Goal: Task Accomplishment & Management: Use online tool/utility

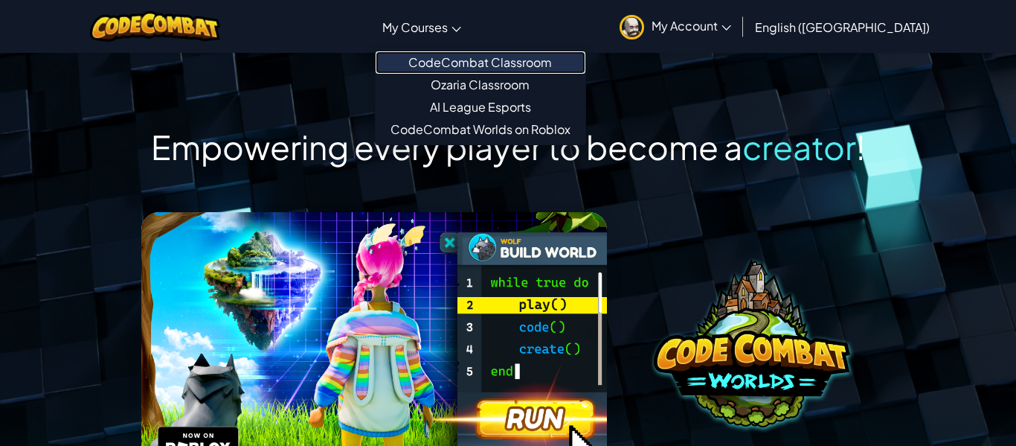
click at [510, 68] on link "CodeCombat Classroom" at bounding box center [481, 62] width 210 height 22
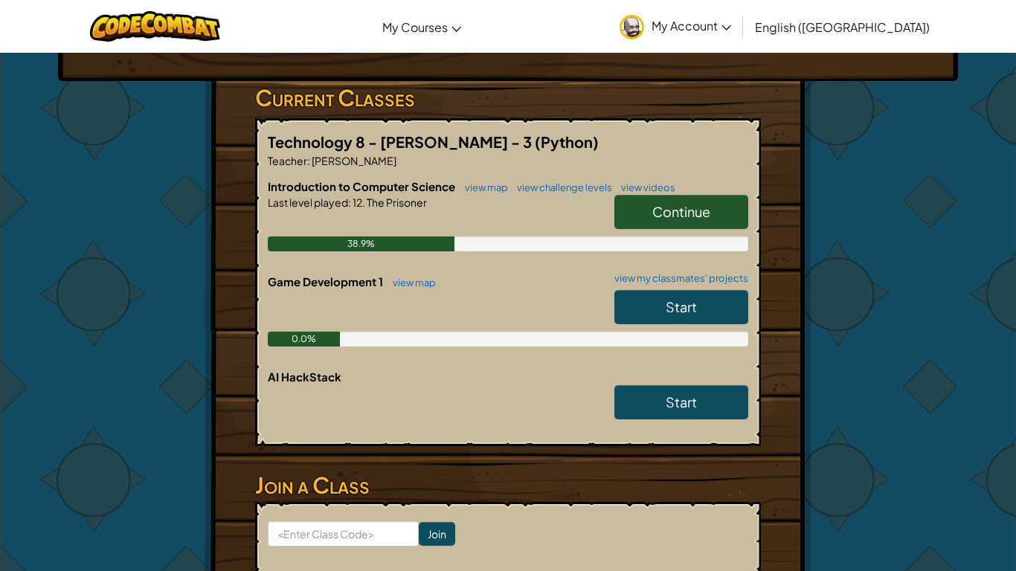
scroll to position [222, 0]
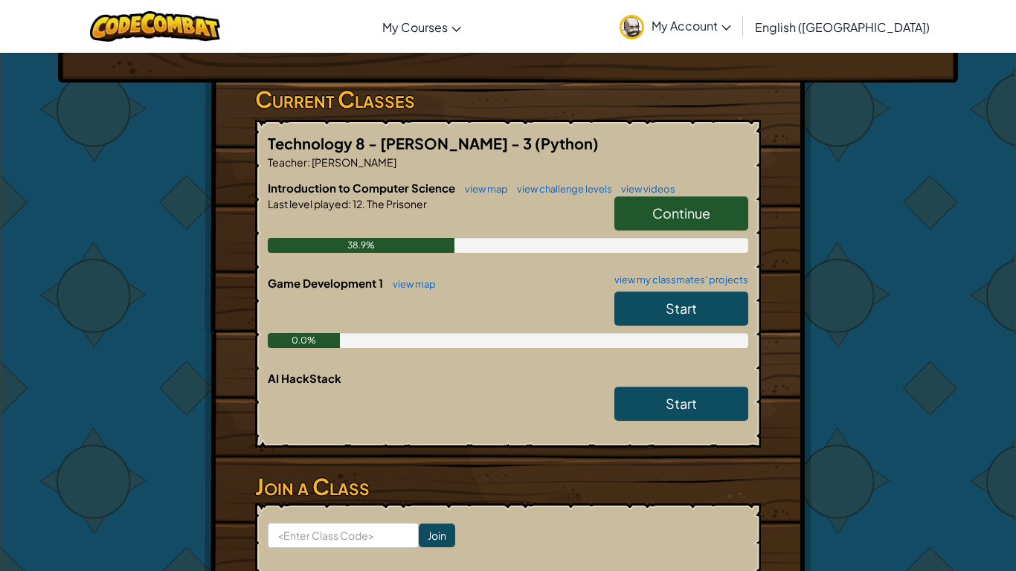
click at [639, 212] on link "Continue" at bounding box center [681, 213] width 134 height 34
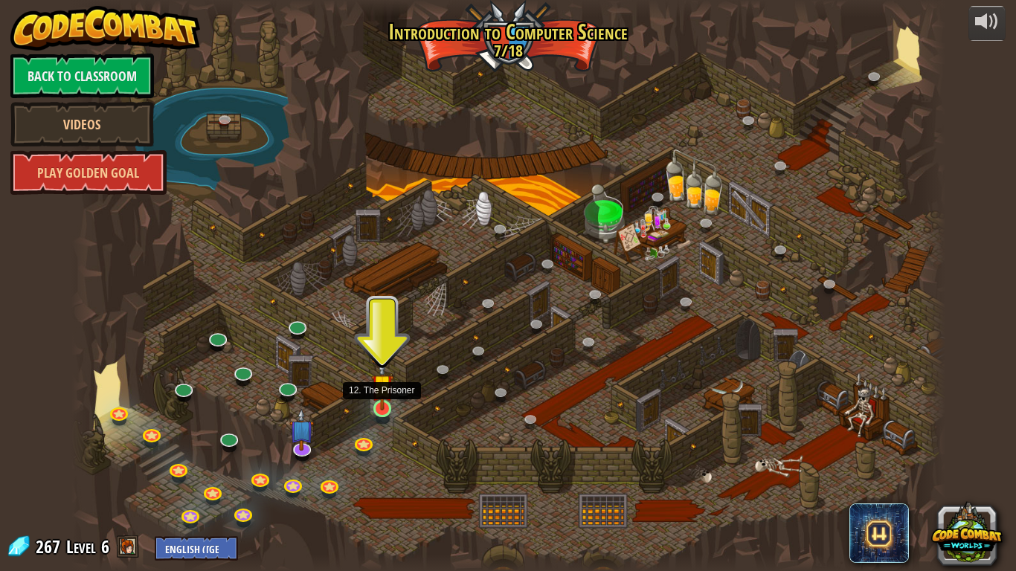
click at [385, 407] on img at bounding box center [382, 385] width 22 height 51
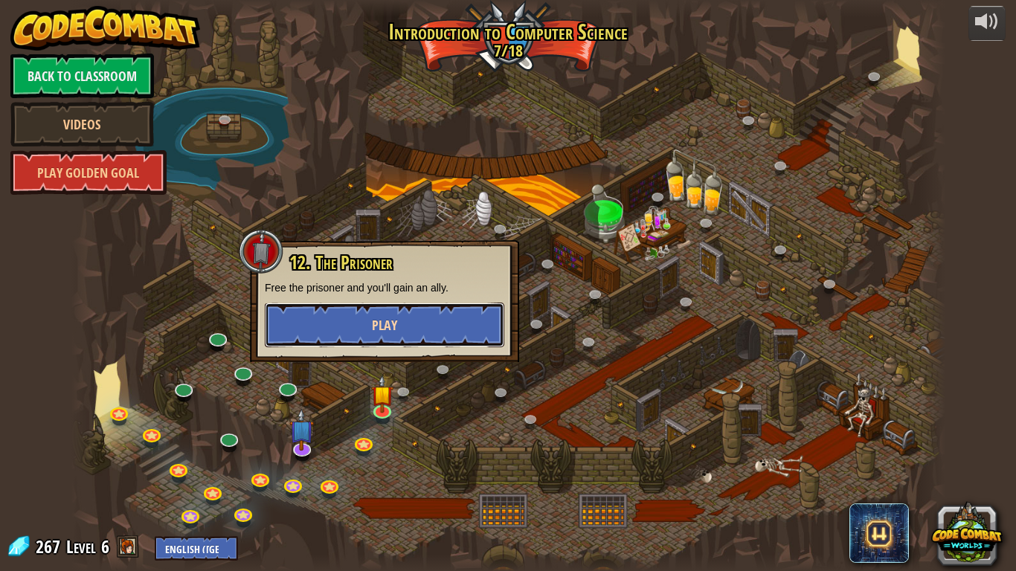
click at [433, 338] on button "Play" at bounding box center [385, 325] width 240 height 45
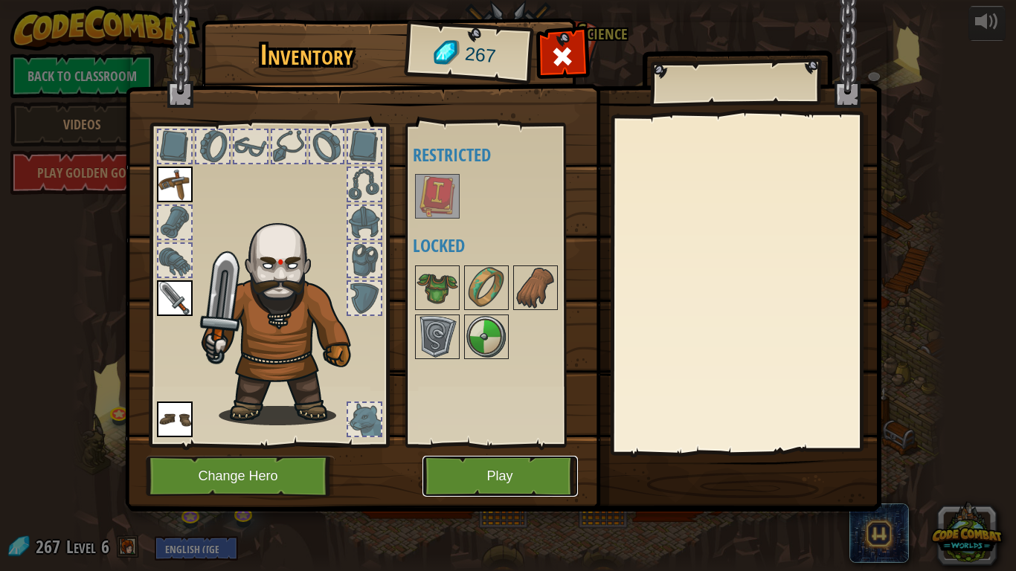
click at [456, 445] on button "Play" at bounding box center [499, 476] width 155 height 41
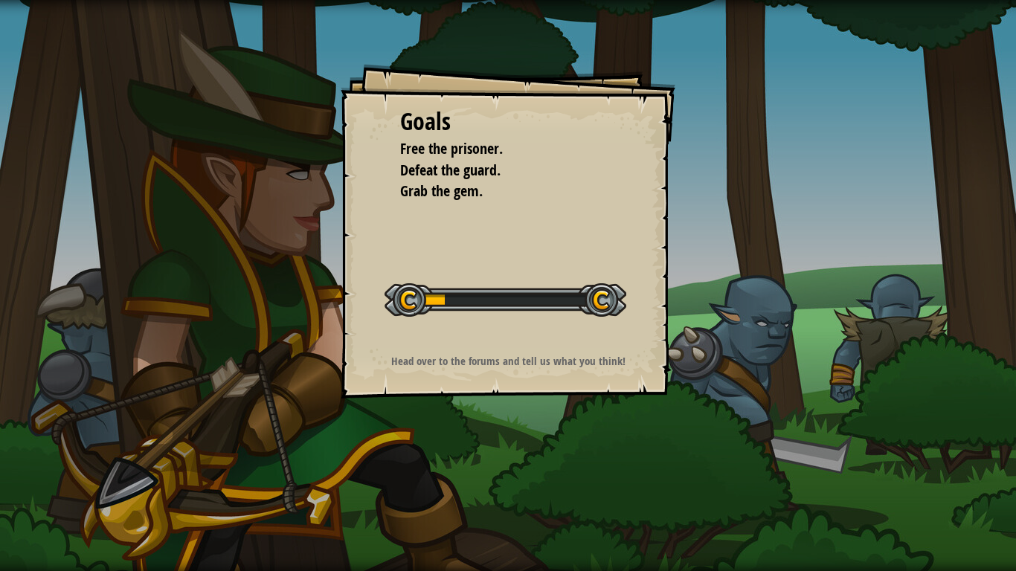
click at [451, 445] on div "Goals Free the prisoner. Defeat the guard. Grab the gem. Start Level Error load…" at bounding box center [508, 285] width 1016 height 571
click at [495, 445] on div "Goals Free the prisoner. Defeat the guard. Grab the gem. Start Level Error load…" at bounding box center [508, 285] width 1016 height 571
click at [491, 445] on div "Goals Free the prisoner. Defeat the guard. Grab the gem. Start Level Error load…" at bounding box center [508, 285] width 1016 height 571
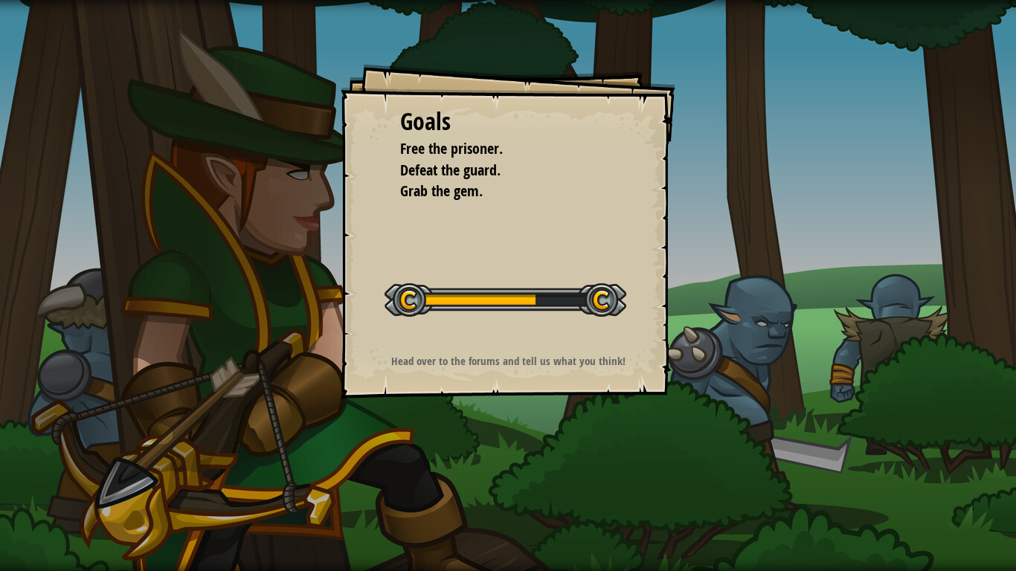
click at [491, 445] on div "Goals Free the prisoner. Defeat the guard. Grab the gem. Start Level Error load…" at bounding box center [508, 285] width 1016 height 571
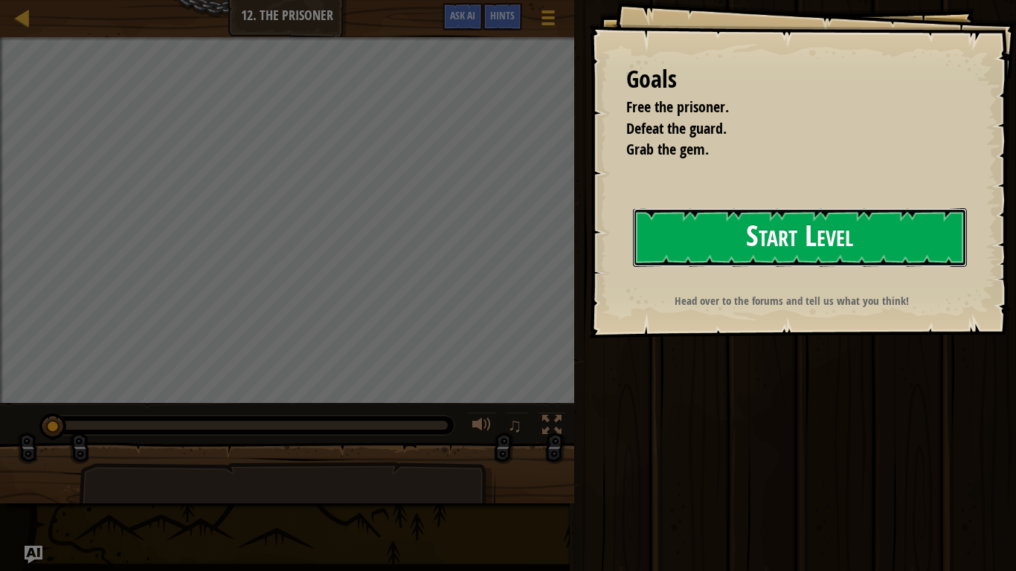
click at [692, 234] on button "Start Level" at bounding box center [800, 237] width 334 height 59
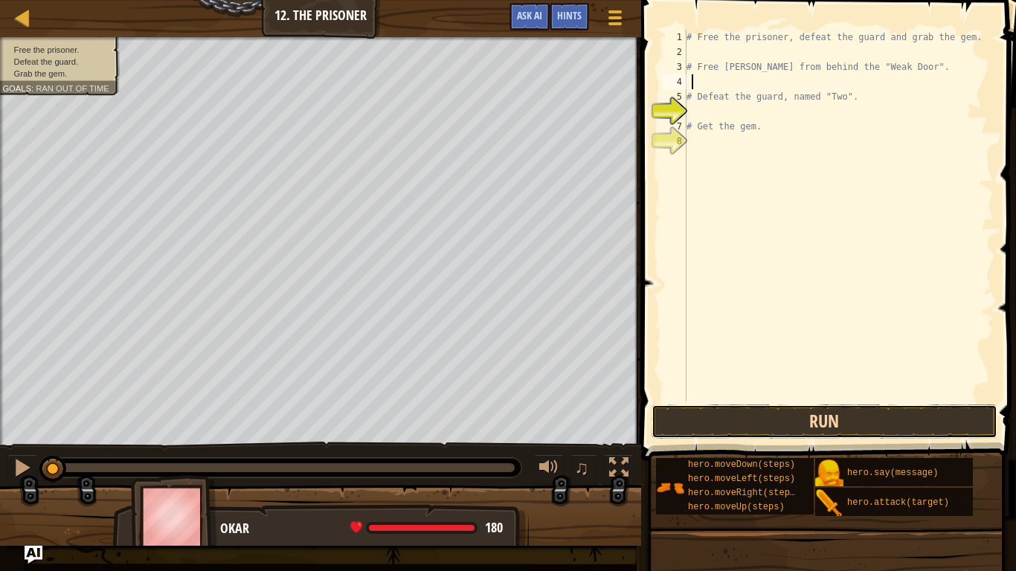
click at [776, 427] on button "Run" at bounding box center [825, 422] width 347 height 34
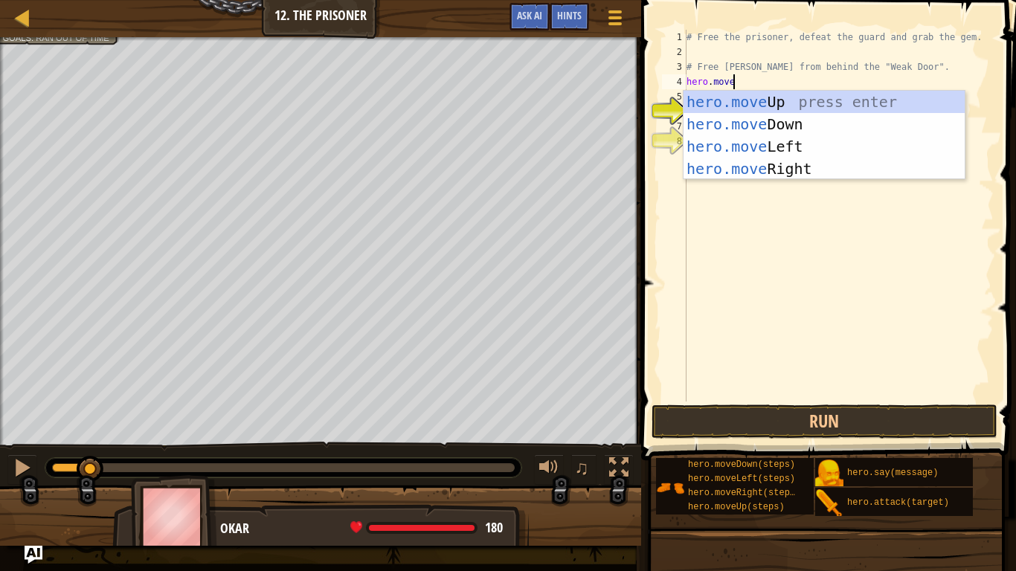
type textarea "hero.mover"
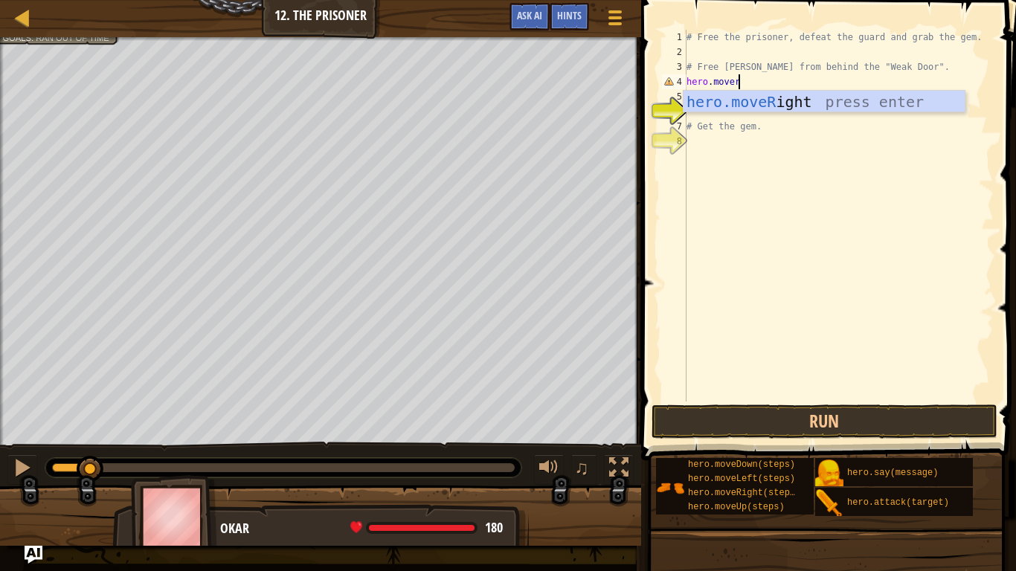
scroll to position [7, 0]
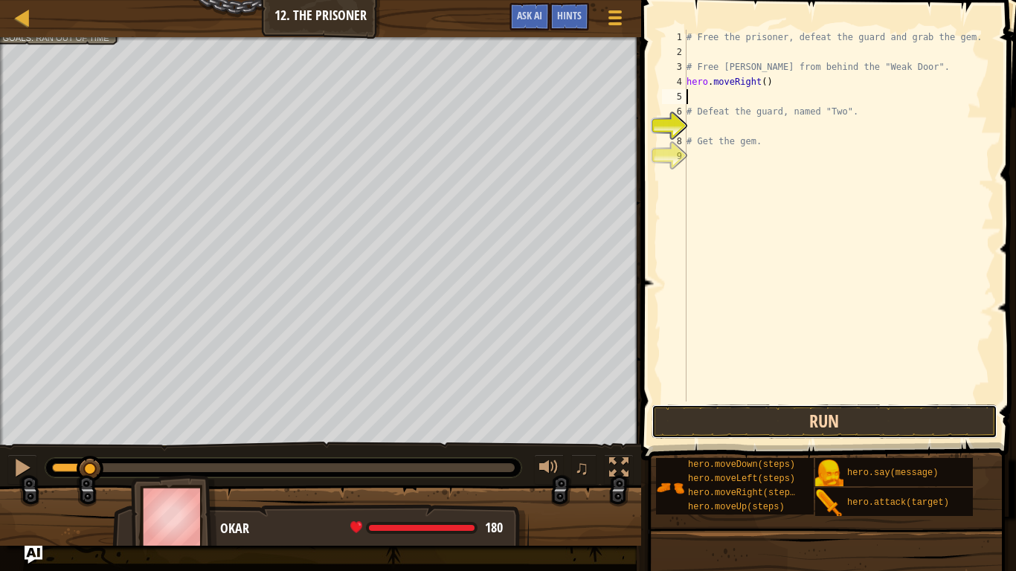
click at [684, 417] on button "Run" at bounding box center [825, 422] width 347 height 34
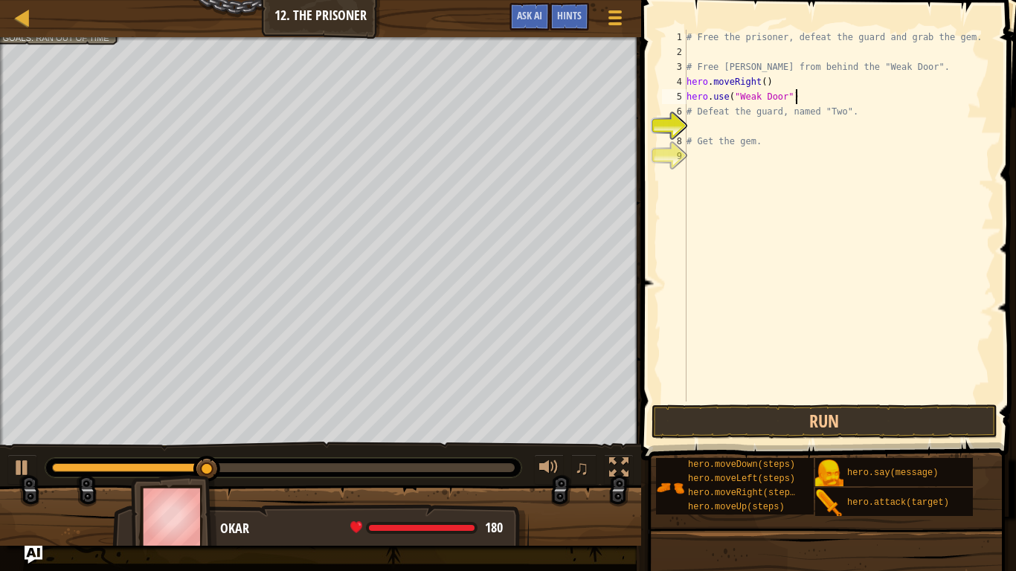
scroll to position [7, 15]
click at [769, 414] on button "Run" at bounding box center [825, 422] width 347 height 34
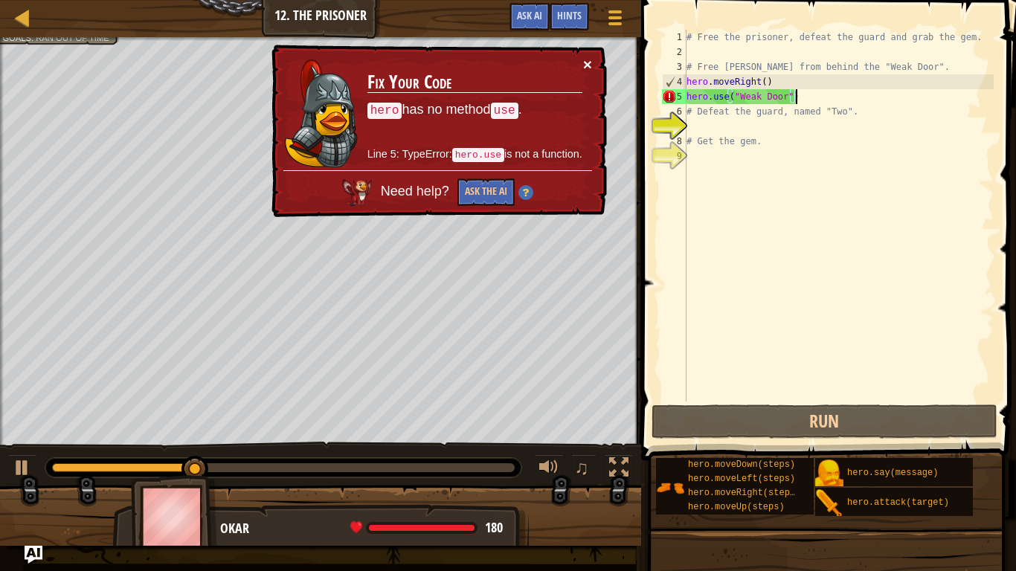
click at [588, 65] on button "×" at bounding box center [587, 65] width 9 height 16
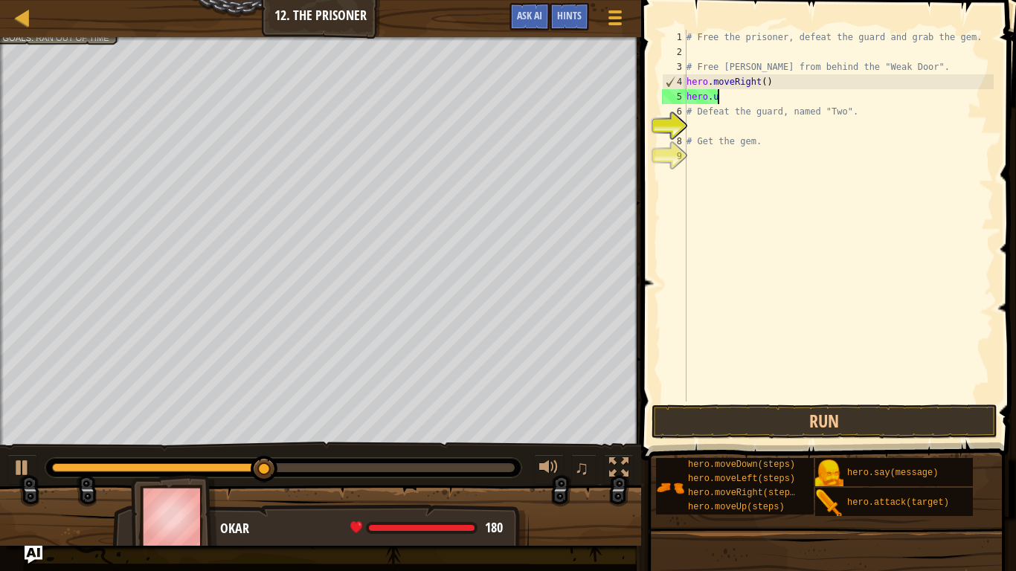
scroll to position [7, 3]
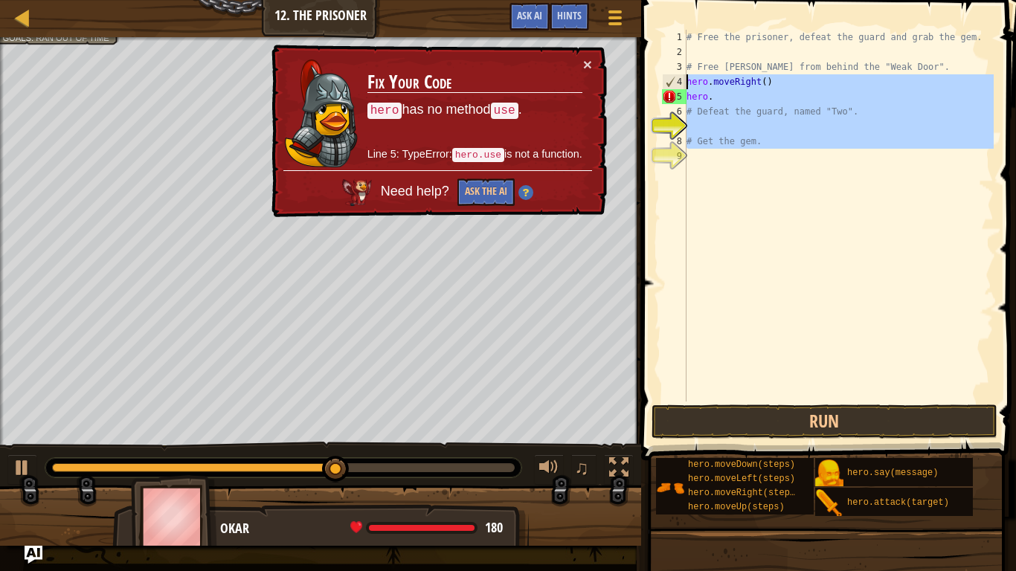
drag, startPoint x: 782, startPoint y: 172, endPoint x: 656, endPoint y: 42, distance: 180.9
click at [656, 42] on div "hero. 1 2 3 4 5 6 7 8 9 # Free the prisoner, defeat the guard and grab the gem.…" at bounding box center [826, 259] width 379 height 504
type textarea "# Free the prisoner, defeat the guard and grab the gem."
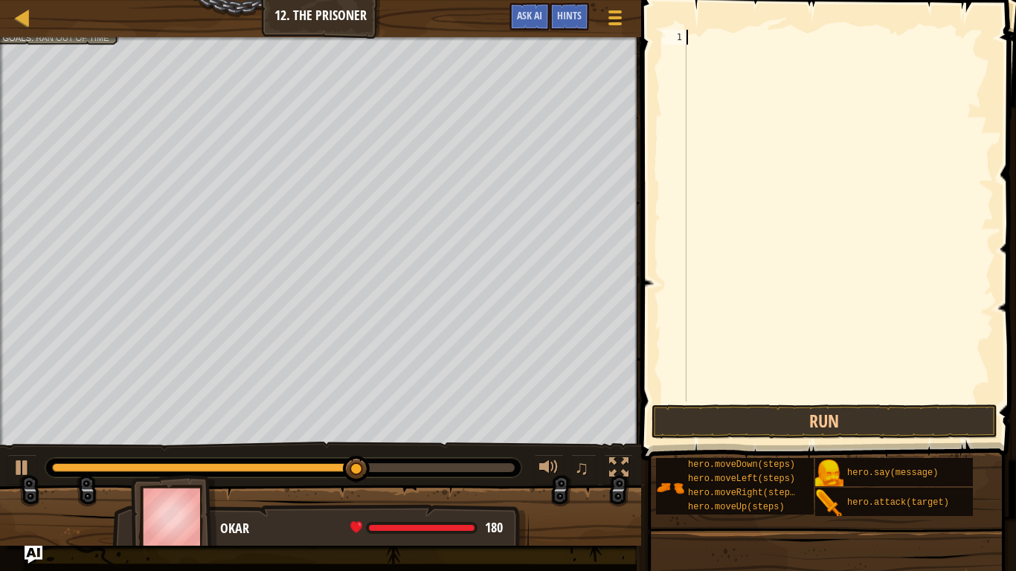
scroll to position [7, 0]
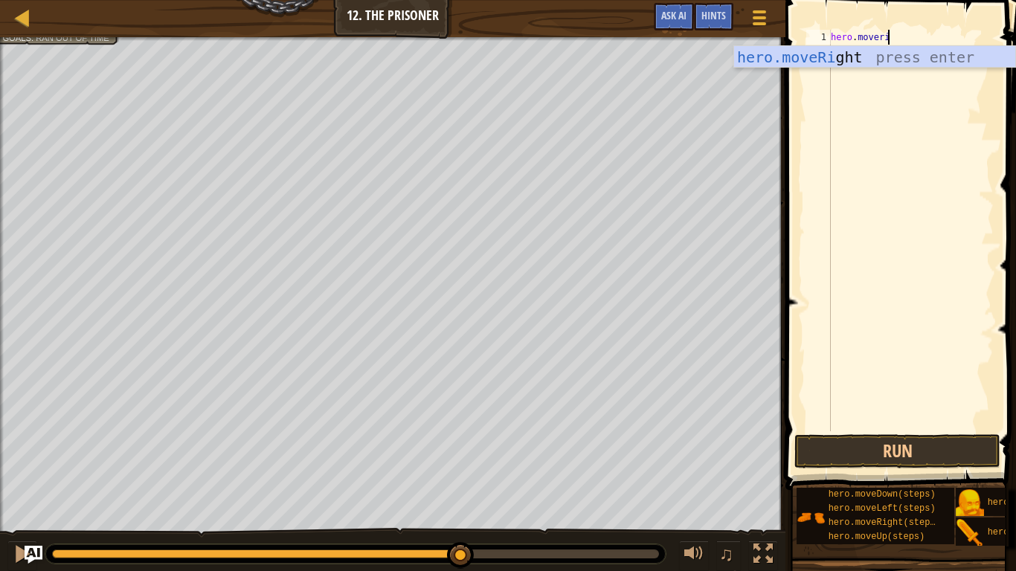
type textarea "hero.moverig"
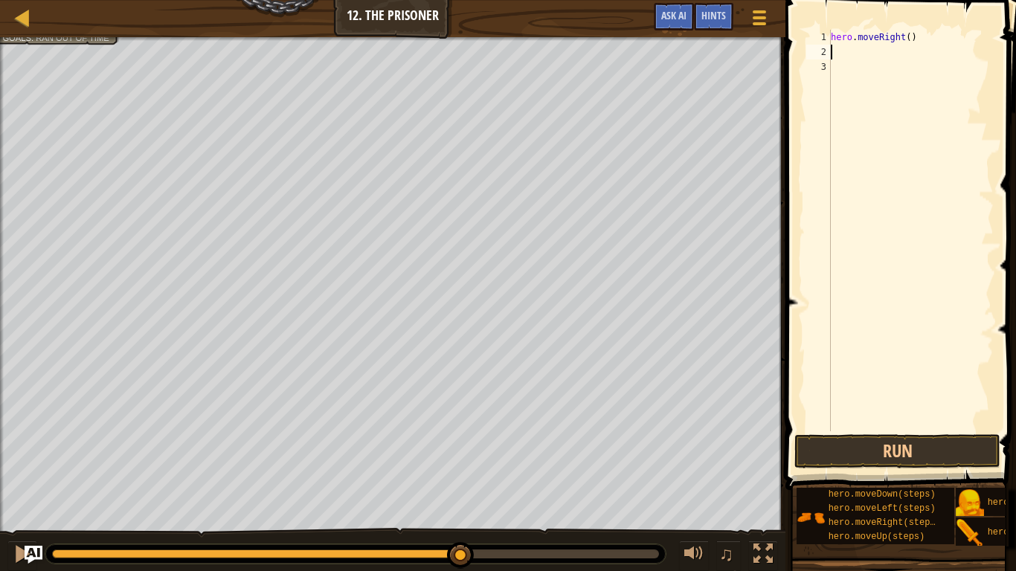
type textarea "2"
click at [904, 39] on div "hero . moveRight ( )" at bounding box center [911, 245] width 166 height 431
type textarea "hero.moveRight(3)"
click at [896, 54] on div "hero . moveRight ( 3 )" at bounding box center [911, 245] width 166 height 431
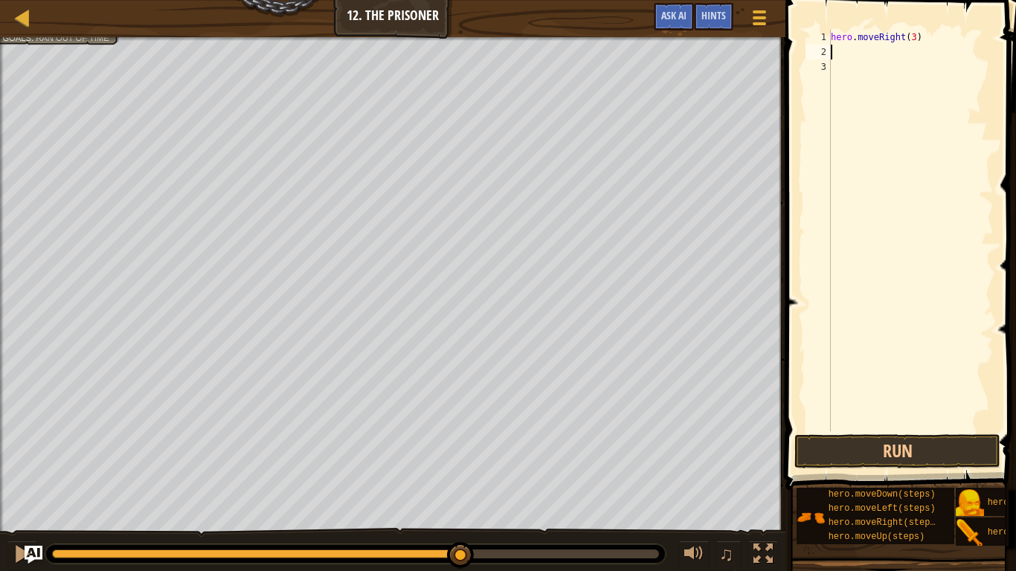
scroll to position [7, 0]
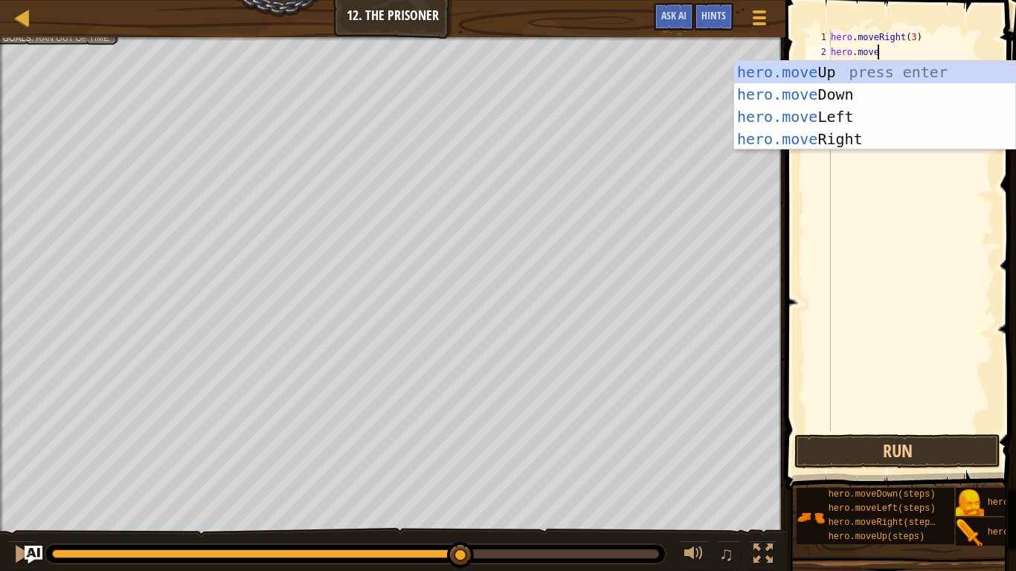
type textarea "hero.moved"
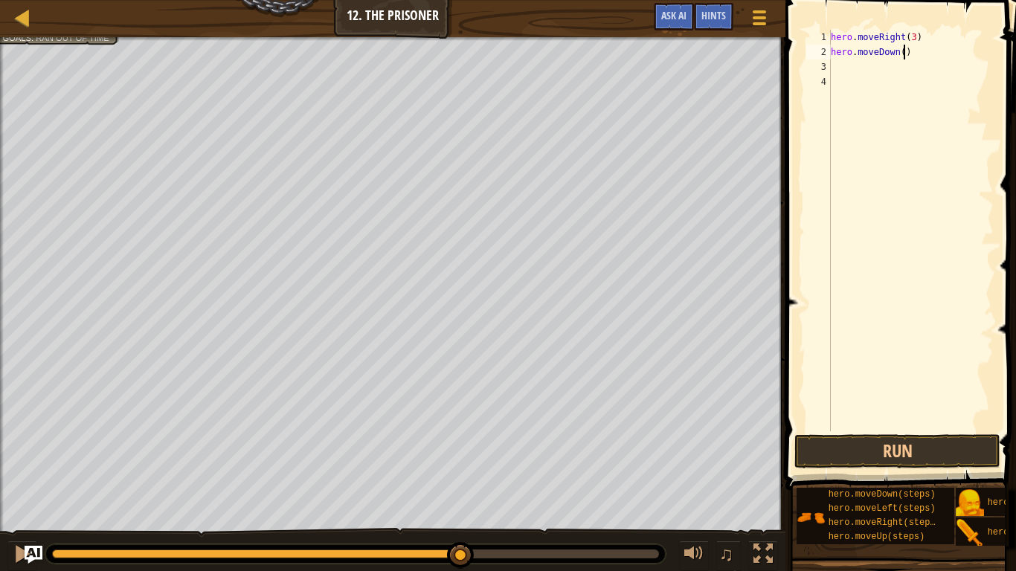
click at [901, 54] on div "hero . moveRight ( 3 ) hero . moveDown ( )" at bounding box center [911, 245] width 166 height 431
type textarea "hero.moveDown(2)"
click at [890, 75] on div "hero . moveRight ( 3 ) hero . moveDown ( 2 )" at bounding box center [911, 245] width 166 height 431
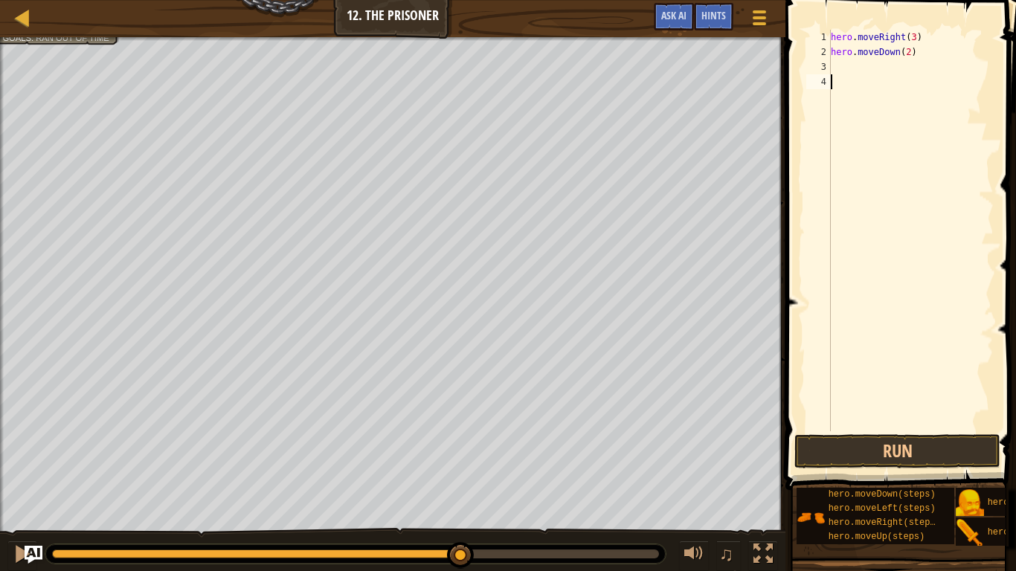
click at [891, 65] on div "hero . moveRight ( 3 ) hero . moveDown ( 2 )" at bounding box center [911, 245] width 166 height 431
type textarea "hero.attack("Two")"
click at [943, 445] on button "Run" at bounding box center [897, 451] width 206 height 34
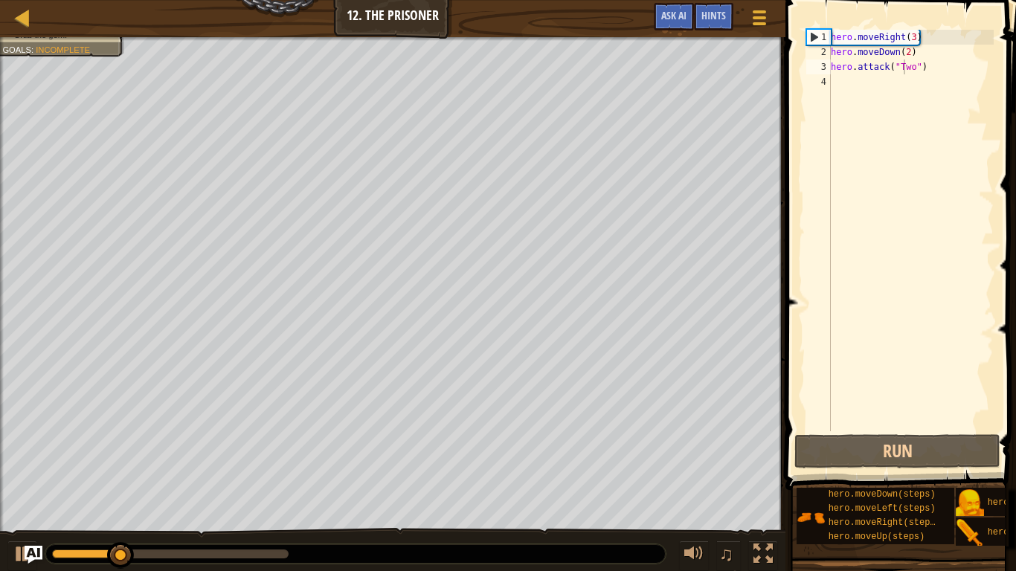
click at [745, 445] on div "Map Introduction to Computer Science 12. The Prisoner Game Menu Done Hints Ask …" at bounding box center [508, 285] width 1016 height 571
click at [658, 445] on div "Free the prisoner. Defeat the guard. Humans must survive. (1/2) Grab the gem. G…" at bounding box center [508, 305] width 1016 height 536
click at [935, 72] on div "hero . moveRight ( 3 ) hero . moveDown ( 2 ) hero . attack ( "Two" )" at bounding box center [911, 245] width 166 height 431
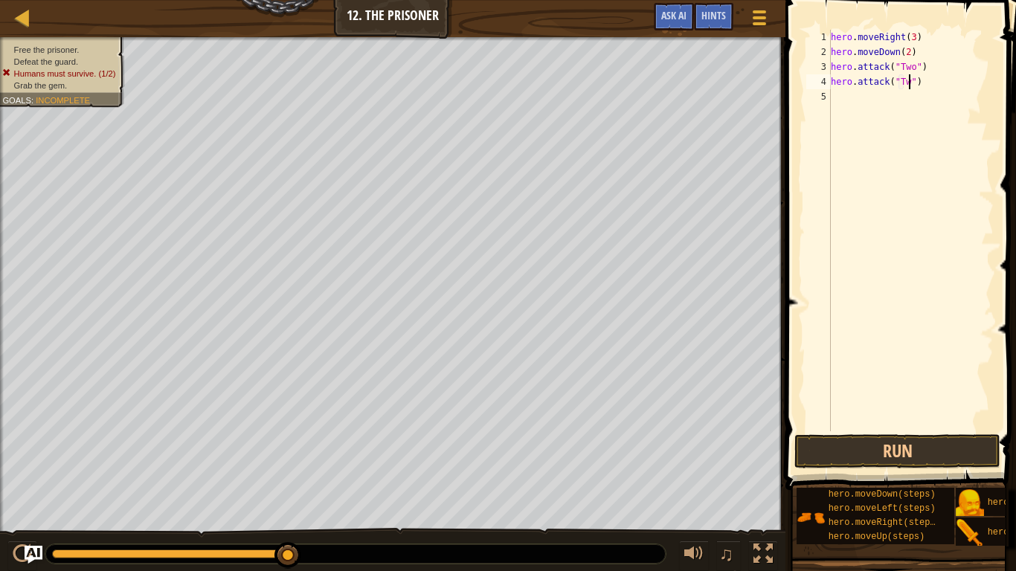
scroll to position [7, 13]
type textarea "hero.attack("Two")"
click at [836, 445] on button "Run" at bounding box center [897, 451] width 206 height 34
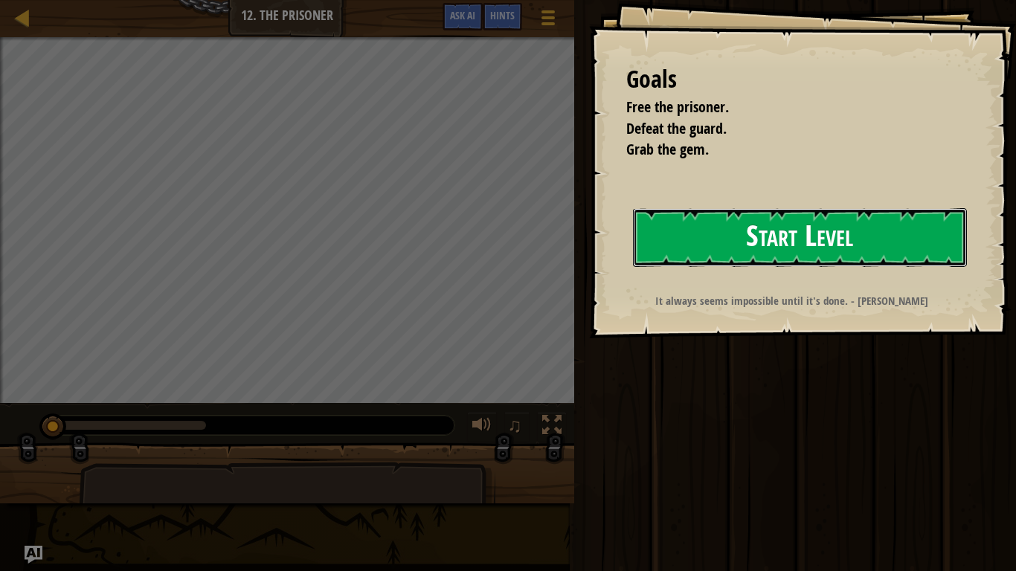
click at [780, 235] on button "Start Level" at bounding box center [800, 237] width 334 height 59
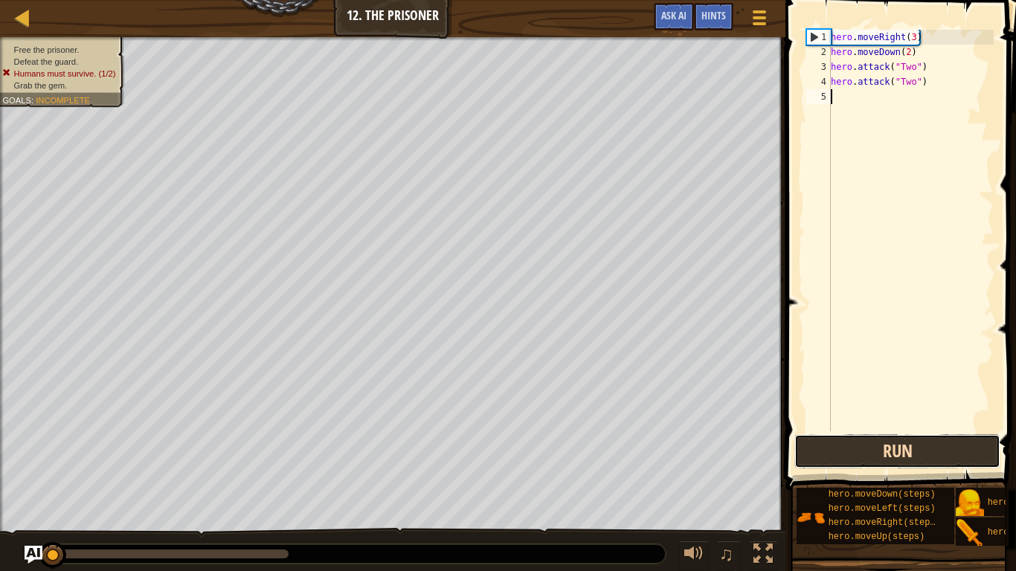
click at [858, 445] on button "Run" at bounding box center [897, 451] width 206 height 34
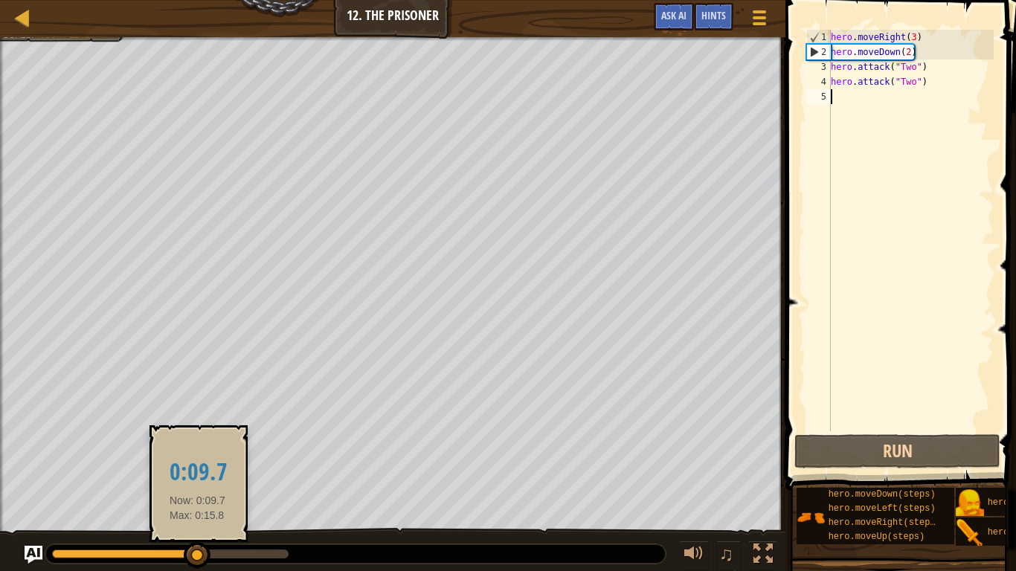
drag, startPoint x: 142, startPoint y: 553, endPoint x: 206, endPoint y: 558, distance: 64.1
click at [206, 445] on div at bounding box center [197, 555] width 27 height 27
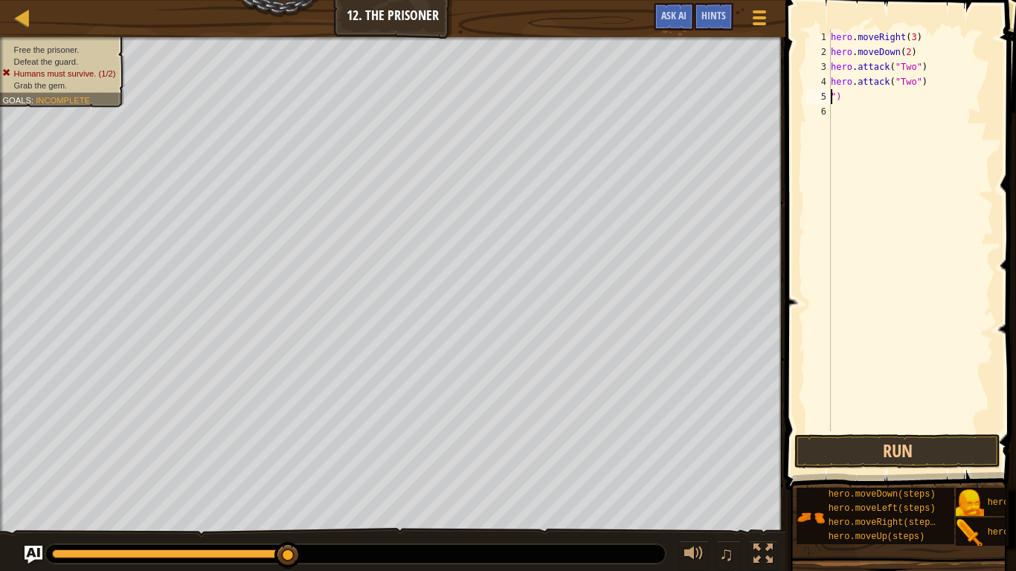
scroll to position [7, 1]
type textarea "")"
click at [702, 18] on span "Hints" at bounding box center [713, 15] width 25 height 14
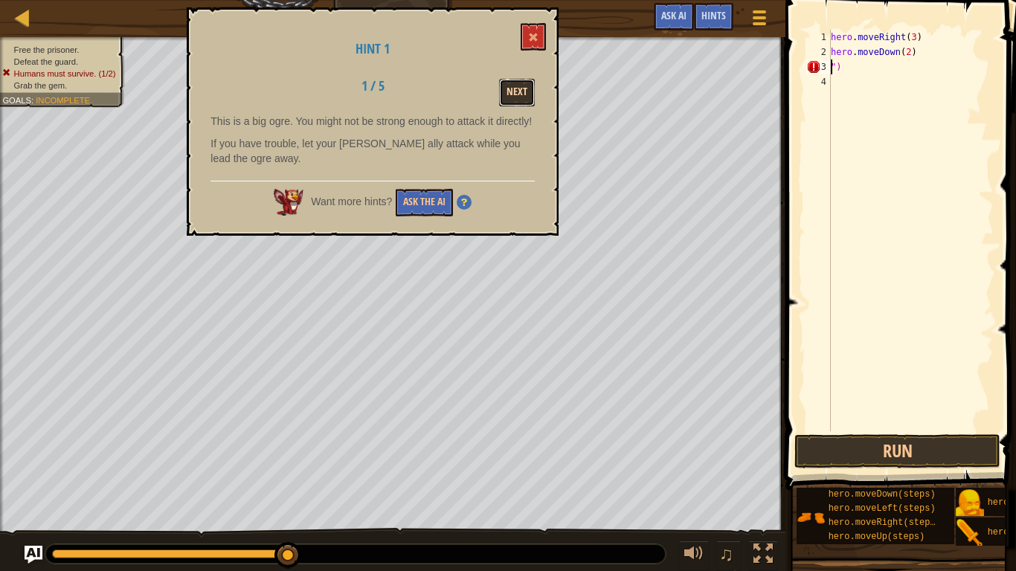
click at [514, 96] on button "Next" at bounding box center [517, 93] width 36 height 28
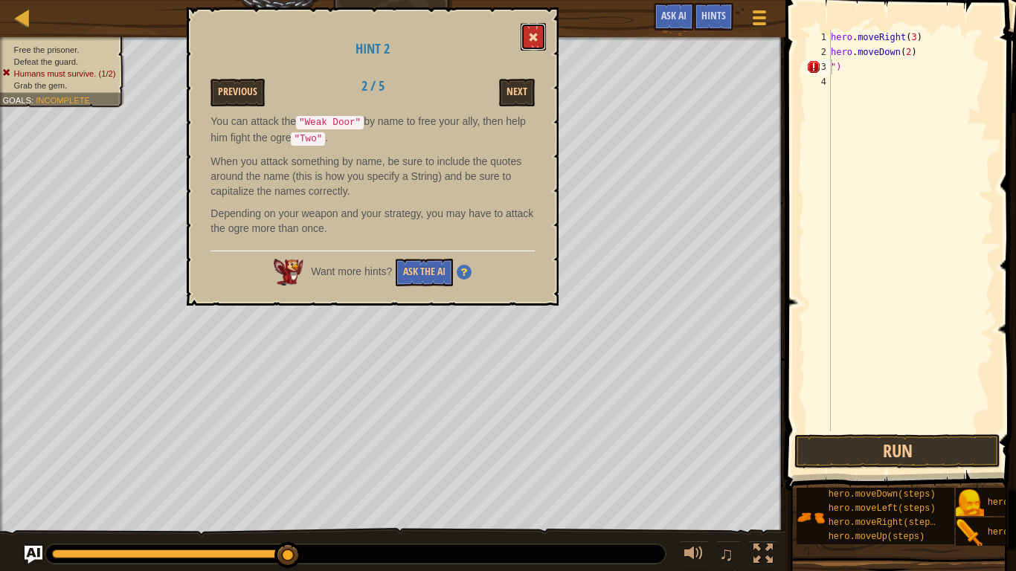
click at [537, 37] on span at bounding box center [533, 37] width 10 height 10
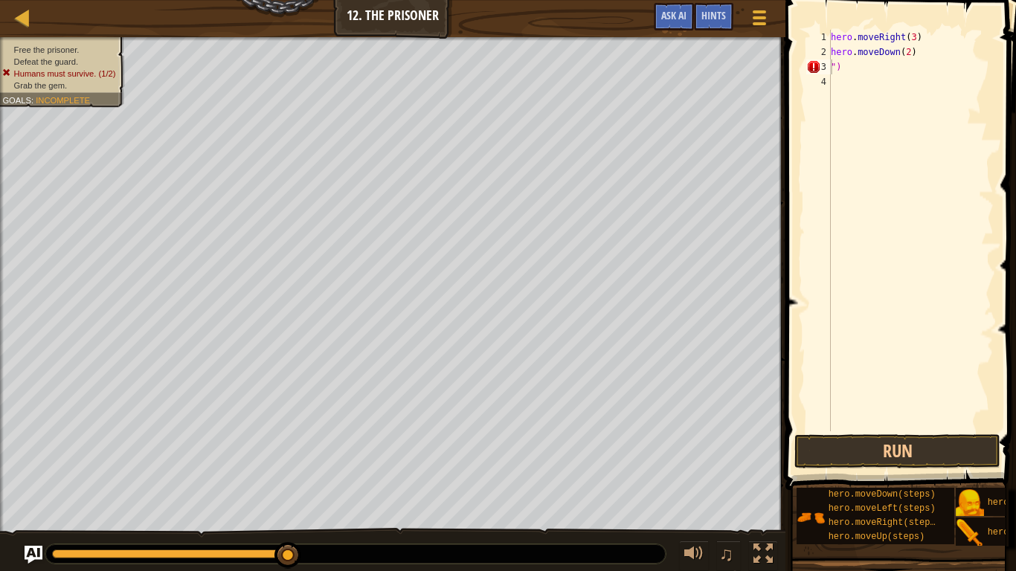
scroll to position [7, 0]
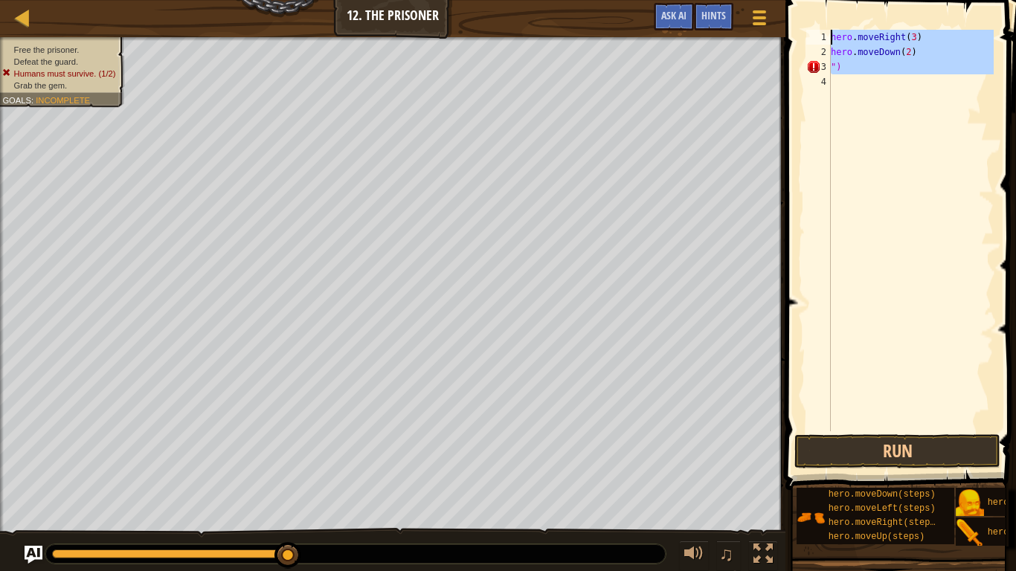
drag, startPoint x: 875, startPoint y: 83, endPoint x: 817, endPoint y: 16, distance: 88.0
click at [817, 16] on div "1 2 3 4 hero . moveRight ( 3 ) hero . moveDown ( 2 ) ") ההההההההההההההההההההההה…" at bounding box center [898, 274] width 235 height 534
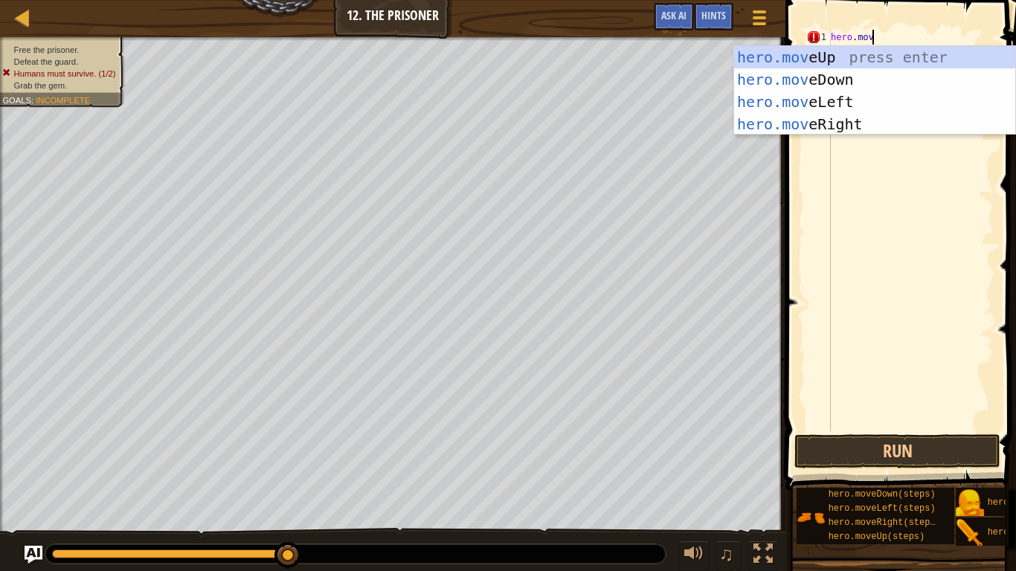
type textarea "hero.mover"
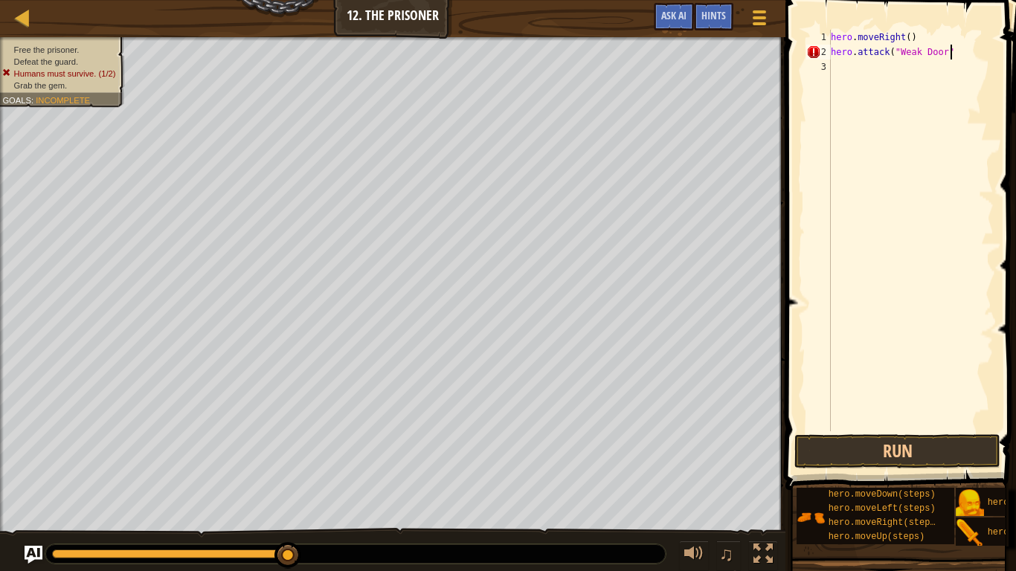
type textarea "hero.attack("Weak Door")"
click at [845, 66] on div "hero . moveRight ( ) hero . attack ( "Weak Door" )" at bounding box center [911, 245] width 166 height 431
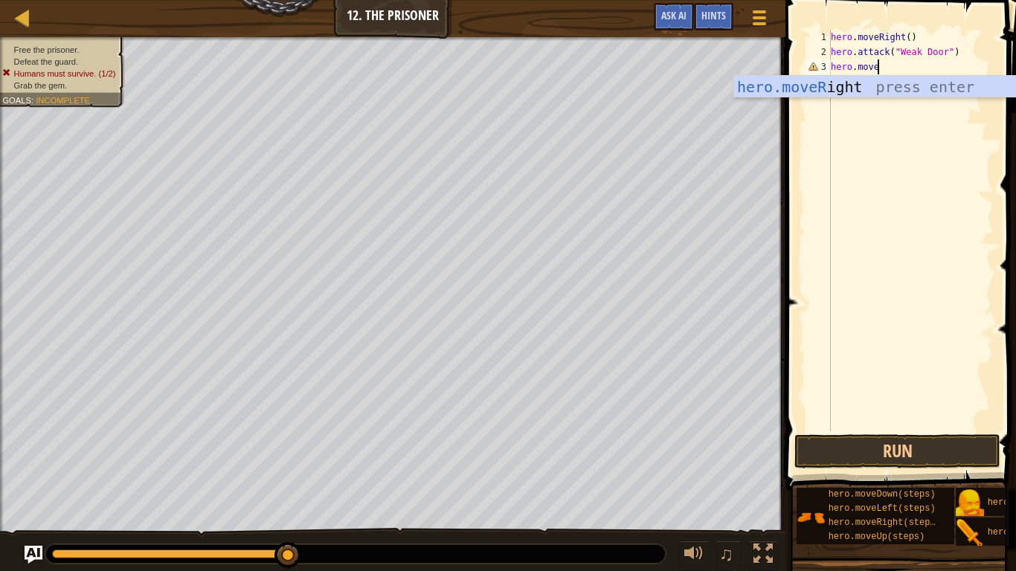
scroll to position [7, 6]
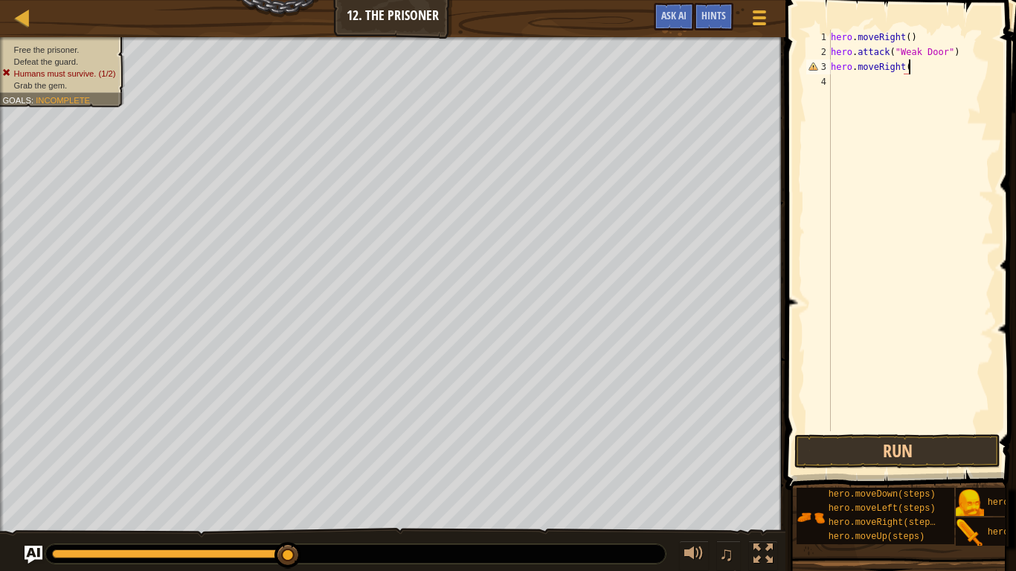
type textarea "hero.moveRight(2)"
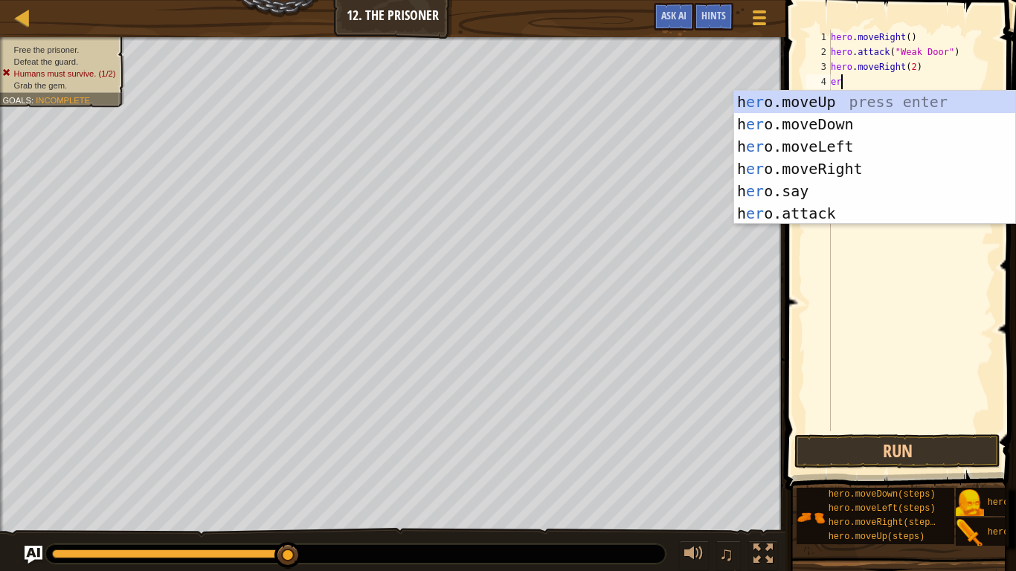
scroll to position [7, 1]
type textarea "e"
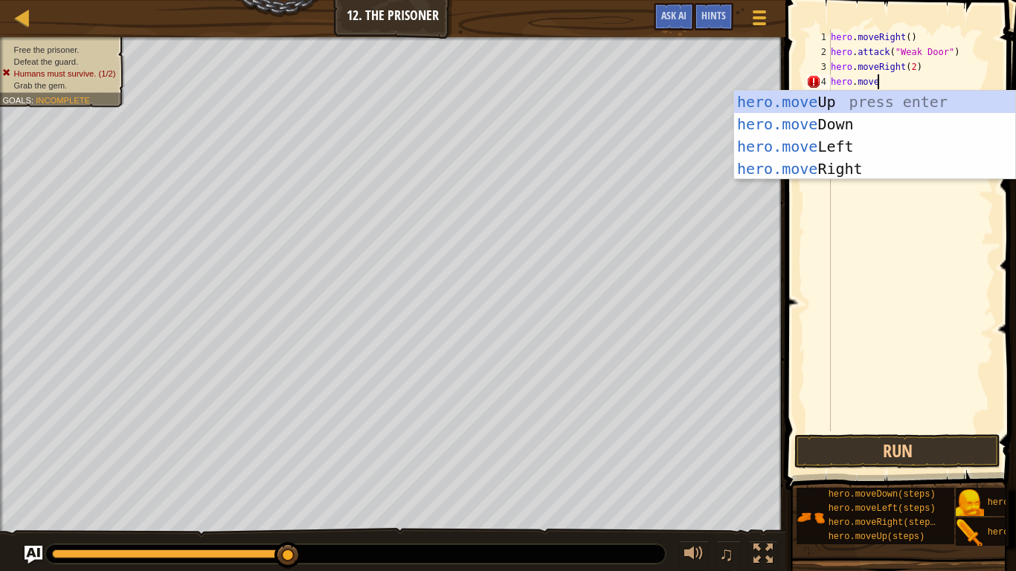
scroll to position [7, 7]
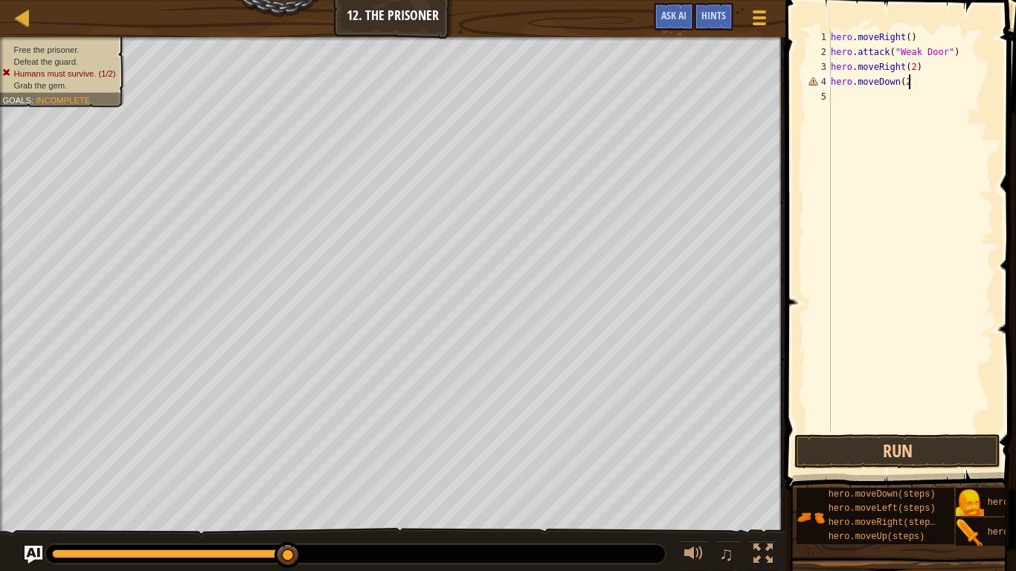
type textarea "hero.moveDown(2)"
type textarea "hero.attack("Two")"
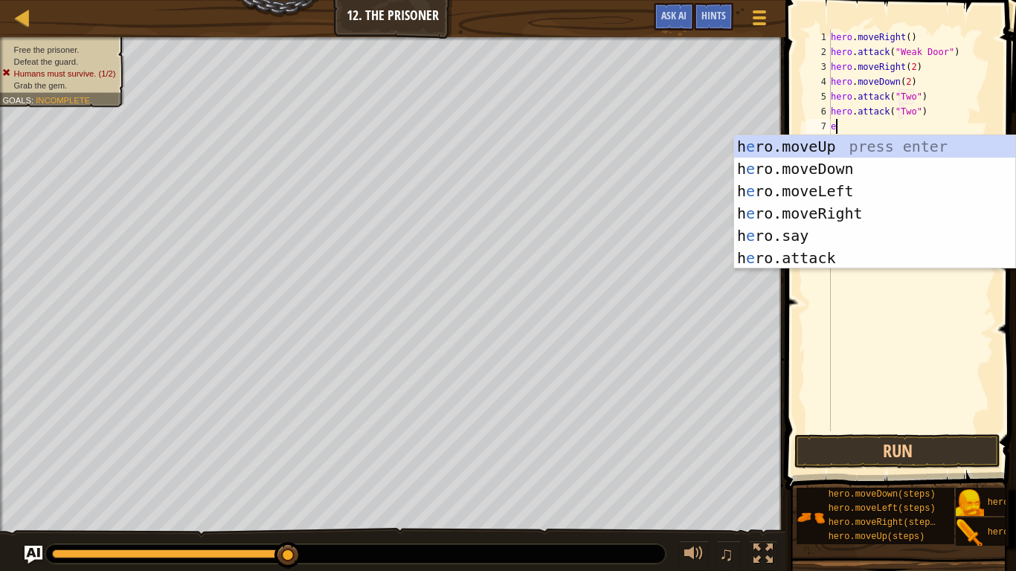
scroll to position [7, 1]
type textarea "e"
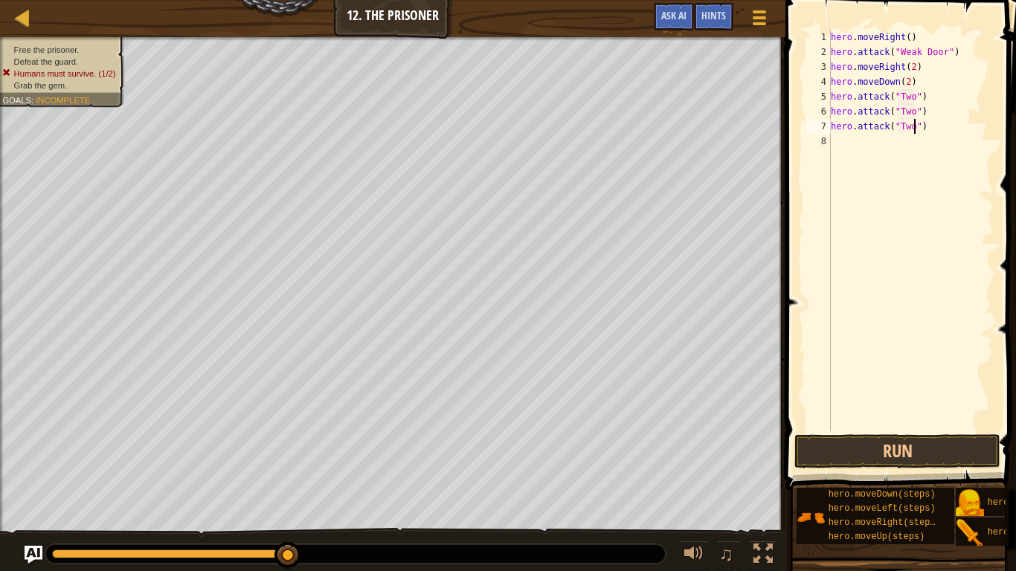
scroll to position [7, 13]
click at [841, 445] on button "Run" at bounding box center [897, 451] width 206 height 34
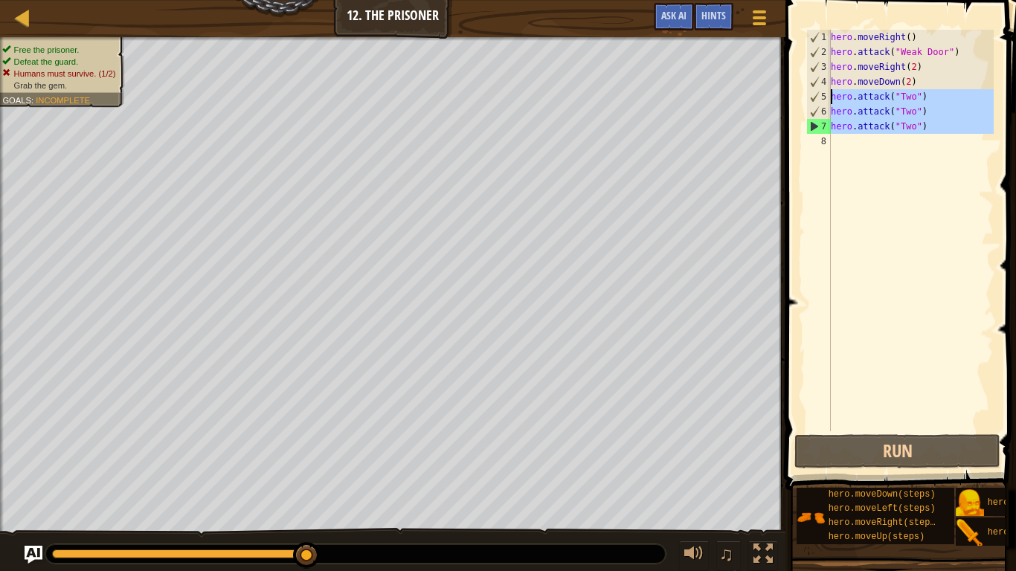
drag, startPoint x: 939, startPoint y: 138, endPoint x: 822, endPoint y: 92, distance: 126.2
click at [822, 92] on div "hero.attack("Two") 1 2 3 4 5 6 7 8 hero . moveRight ( ) hero . attack ( "Weak D…" at bounding box center [898, 231] width 190 height 402
type textarea "hero.attack("Two") hero.attack("Two")"
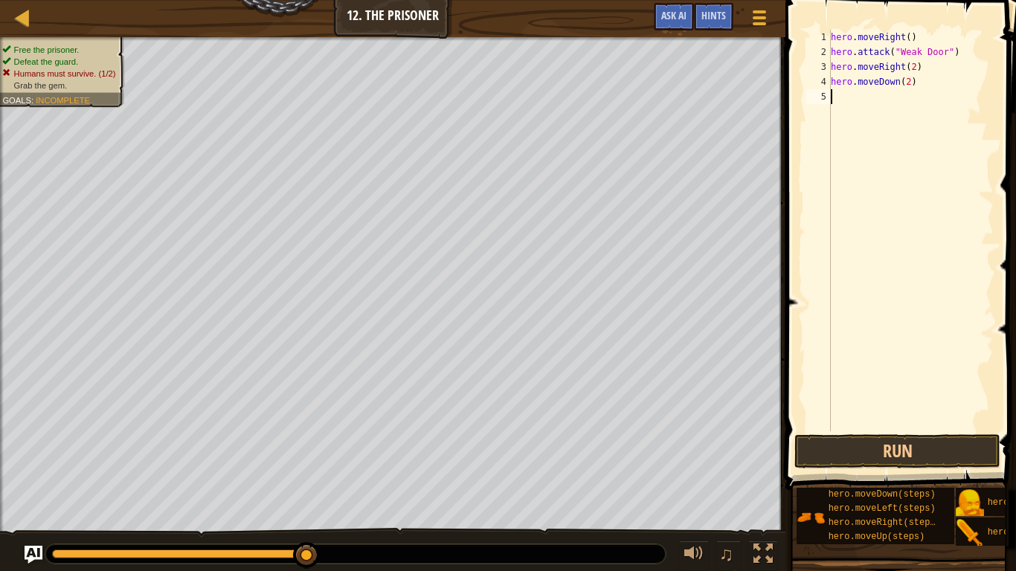
click at [906, 79] on div "hero . moveRight ( ) hero . attack ( "Weak Door" ) hero . moveRight ( 2 ) hero …" at bounding box center [911, 245] width 166 height 431
type textarea "hero.moveDown(1)"
click at [907, 99] on div "hero . moveRight ( ) hero . attack ( "Weak Door" ) hero . moveRight ( 2 ) hero …" at bounding box center [911, 245] width 166 height 431
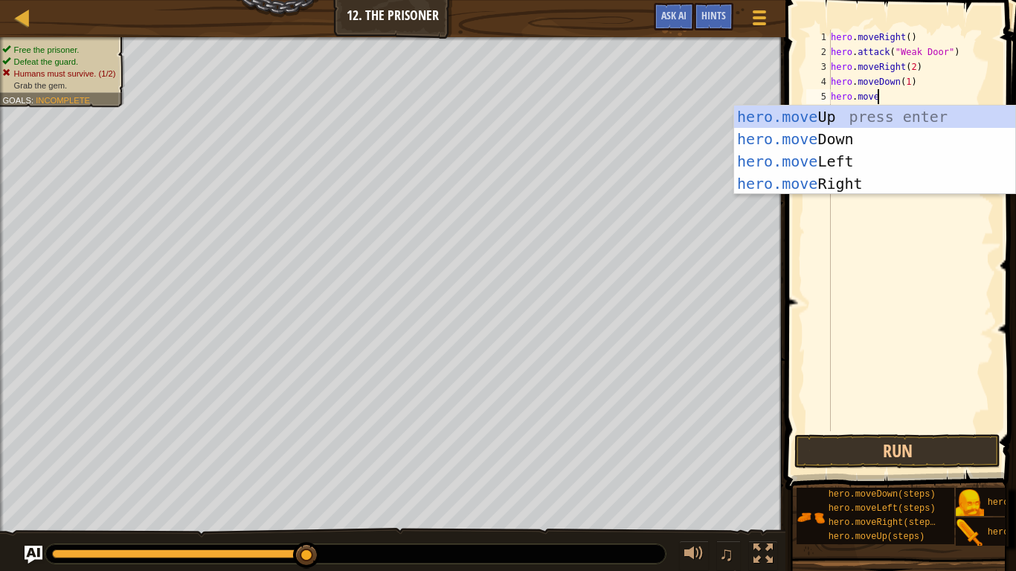
type textarea "hero.mover"
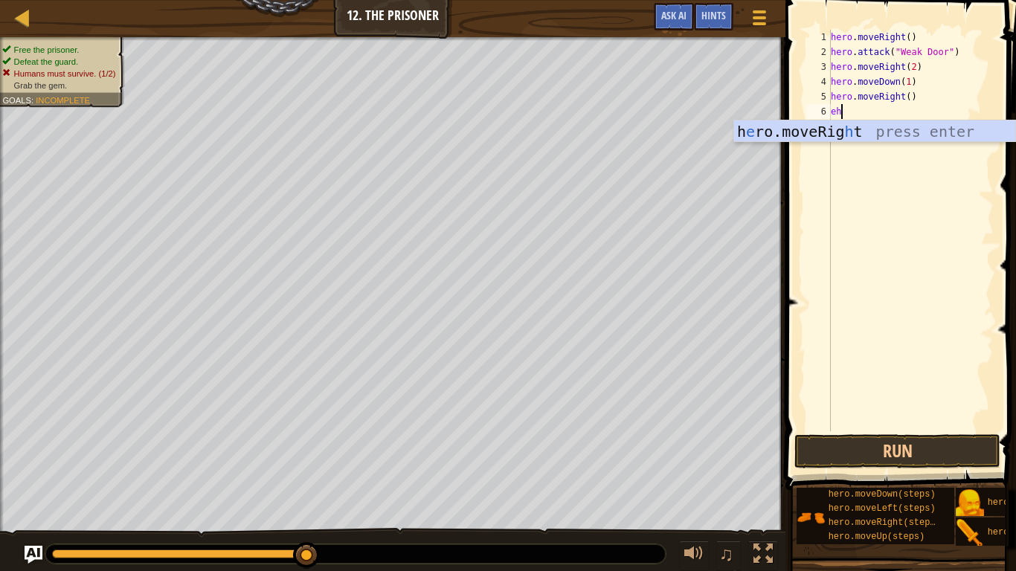
scroll to position [7, 1]
type textarea "e"
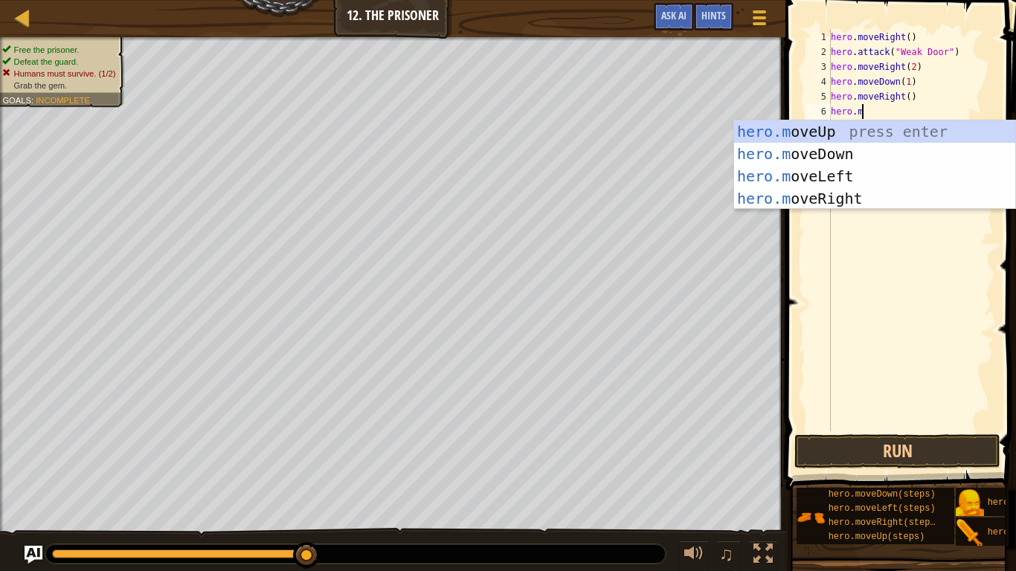
type textarea "hero.moved"
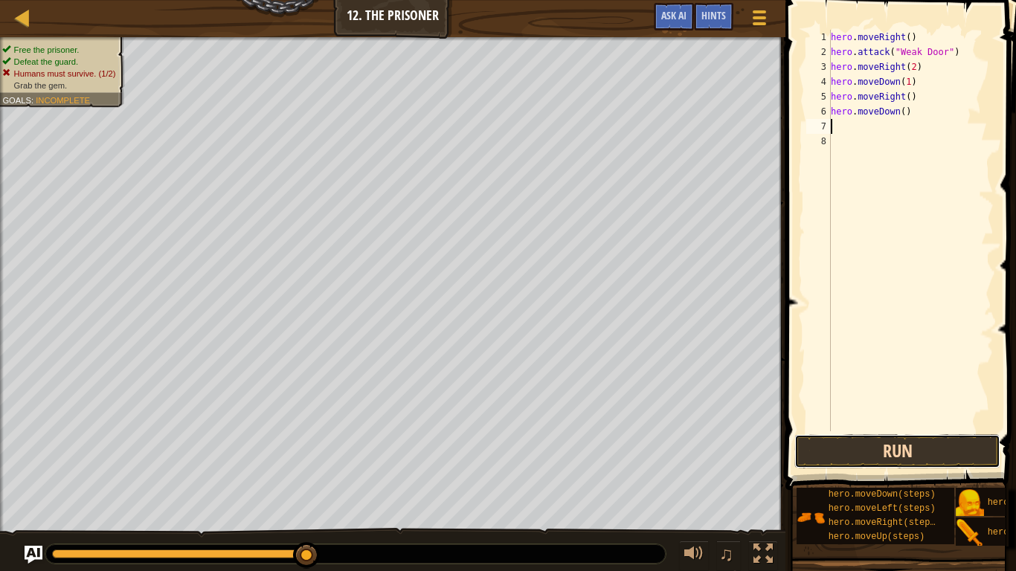
click at [957, 445] on button "Run" at bounding box center [897, 451] width 206 height 34
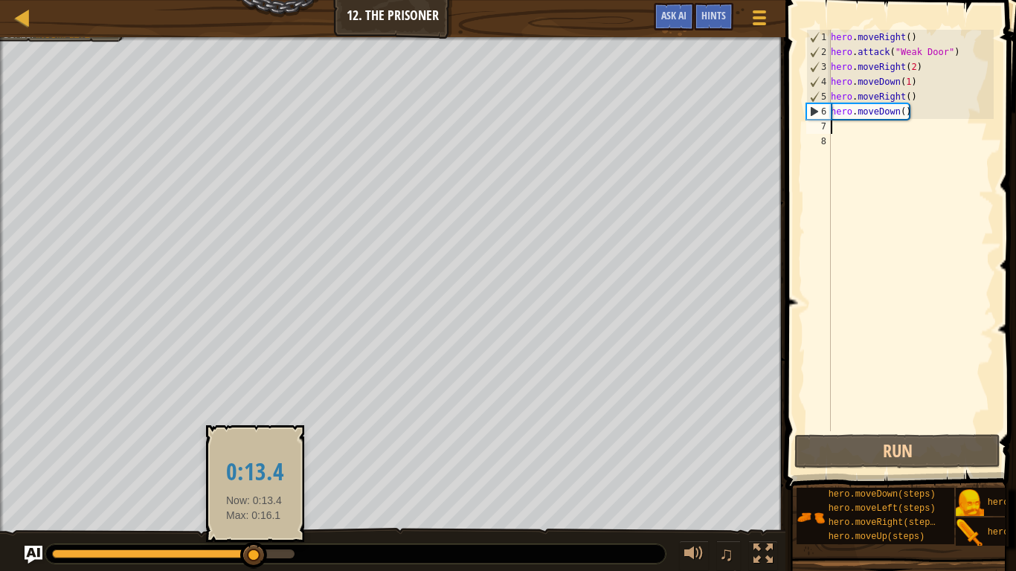
drag, startPoint x: 271, startPoint y: 556, endPoint x: 252, endPoint y: 556, distance: 19.3
click at [252, 445] on div at bounding box center [153, 554] width 202 height 9
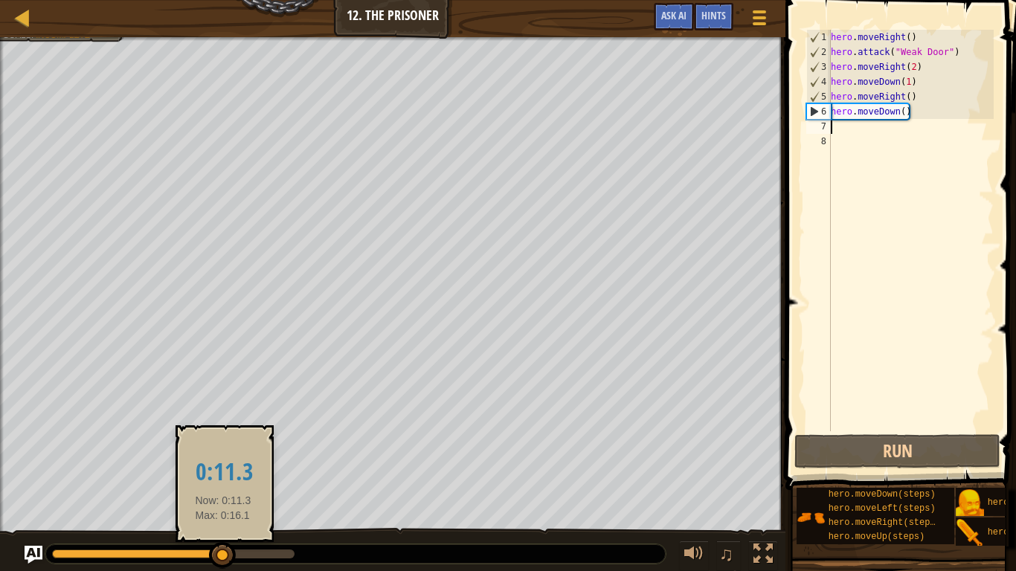
drag, startPoint x: 248, startPoint y: 562, endPoint x: 182, endPoint y: 561, distance: 65.5
click at [209, 445] on div at bounding box center [222, 555] width 27 height 27
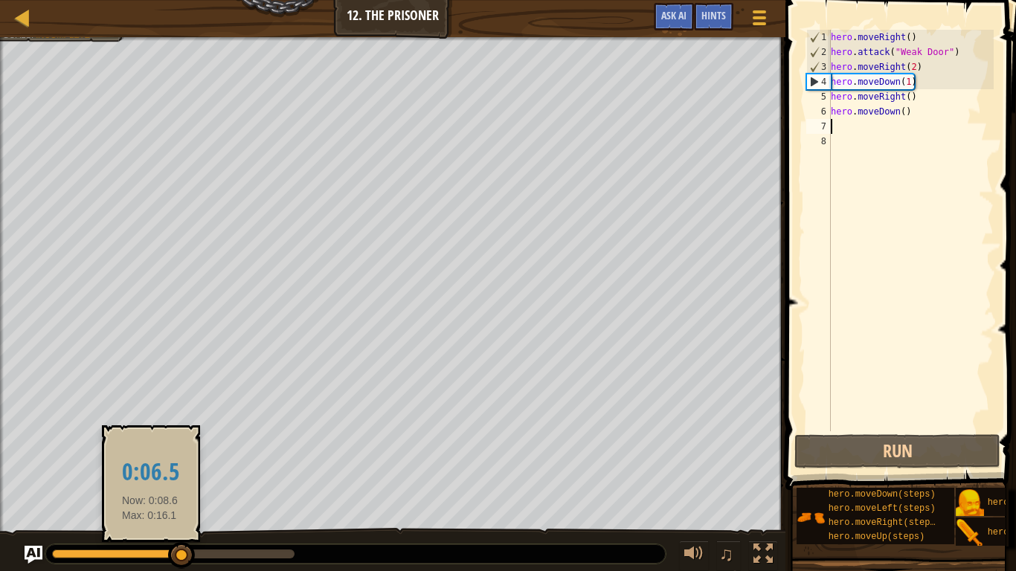
drag, startPoint x: 150, startPoint y: 555, endPoint x: 100, endPoint y: 544, distance: 50.9
click at [100, 445] on div at bounding box center [117, 554] width 130 height 9
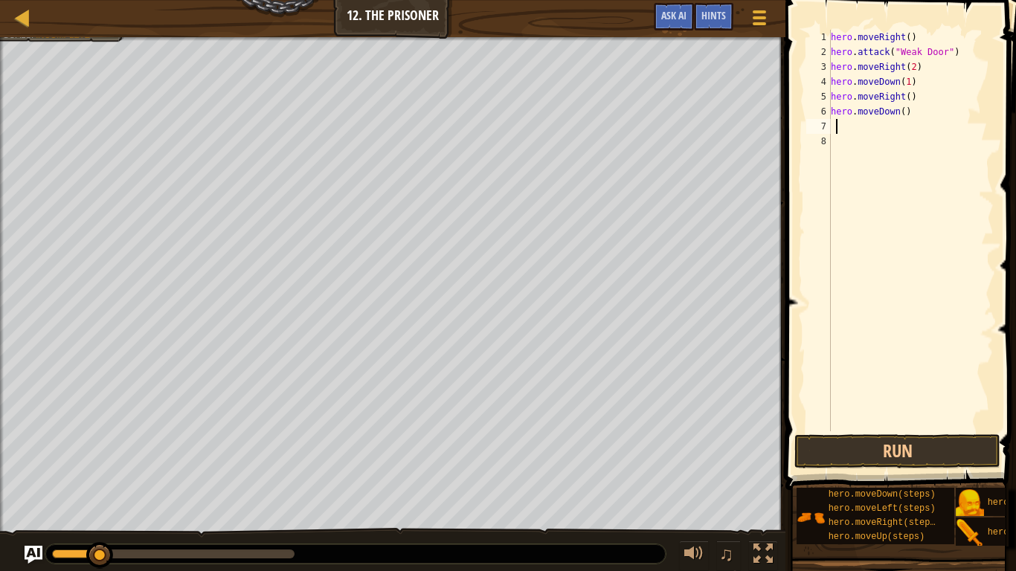
click at [123, 445] on div at bounding box center [173, 554] width 242 height 9
click at [113, 445] on div at bounding box center [99, 555] width 27 height 27
click at [825, 445] on button "Run" at bounding box center [897, 451] width 206 height 34
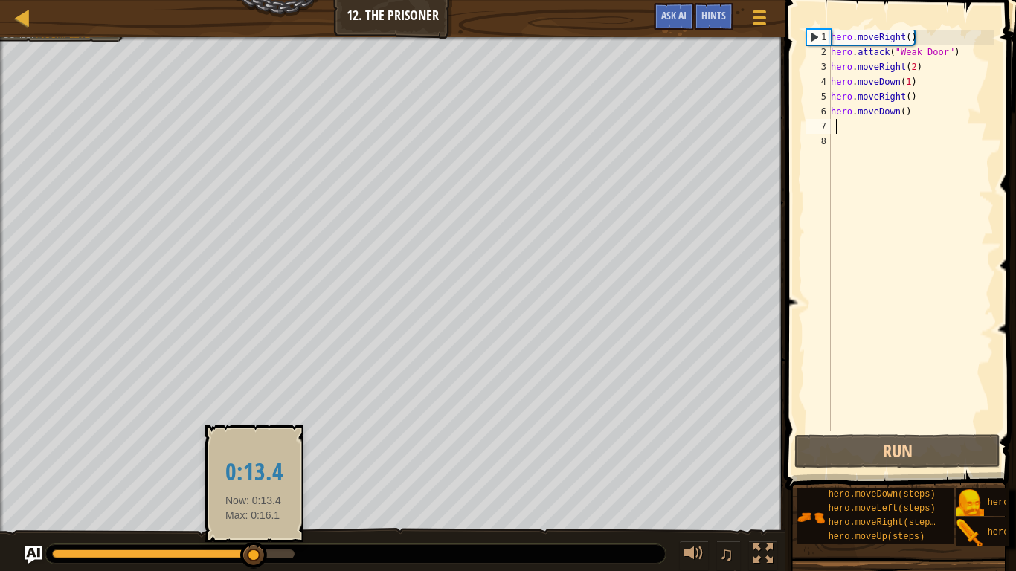
drag, startPoint x: 283, startPoint y: 556, endPoint x: 238, endPoint y: 556, distance: 45.4
click at [240, 445] on div at bounding box center [253, 555] width 27 height 27
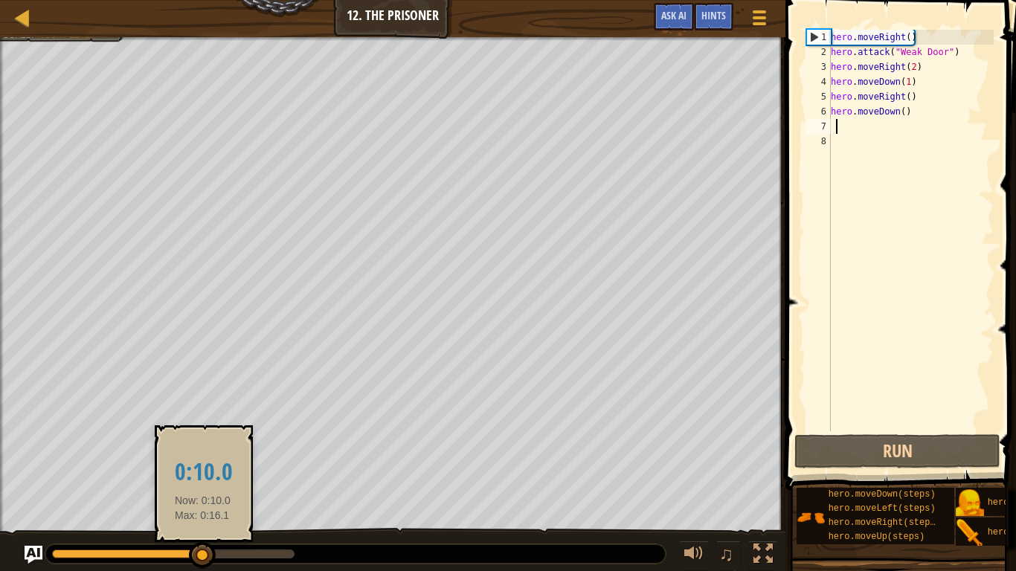
drag, startPoint x: 237, startPoint y: 556, endPoint x: 195, endPoint y: 553, distance: 42.6
click at [195, 445] on div at bounding box center [202, 555] width 27 height 27
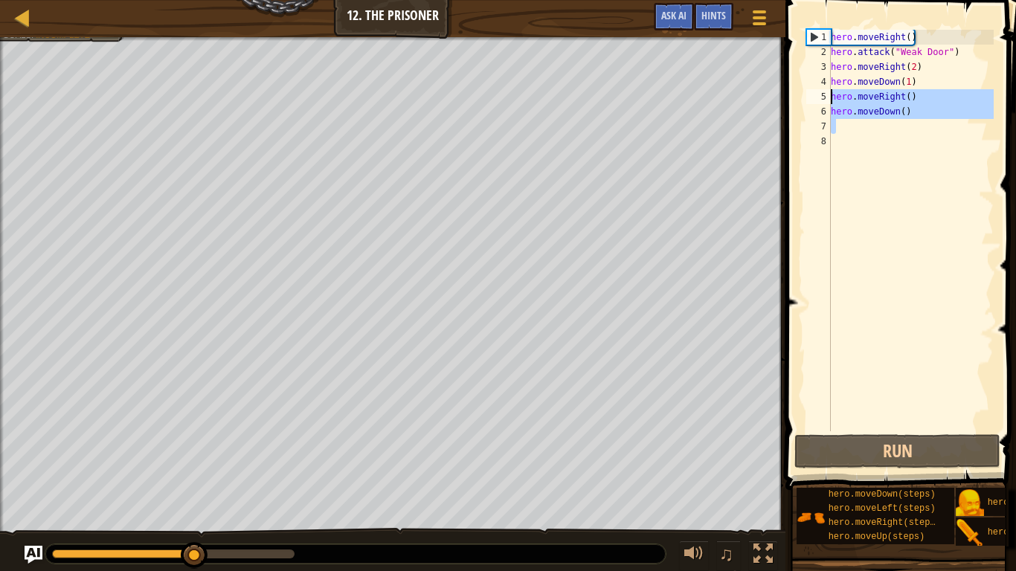
drag, startPoint x: 915, startPoint y: 123, endPoint x: 793, endPoint y: 93, distance: 125.7
click at [793, 93] on div "1 2 3 4 5 6 7 8 hero . moveRight ( ) hero . attack ( "Weak Door" ) hero . moveR…" at bounding box center [898, 274] width 235 height 534
type textarea "hero.moveRight() hero.moveDown()"
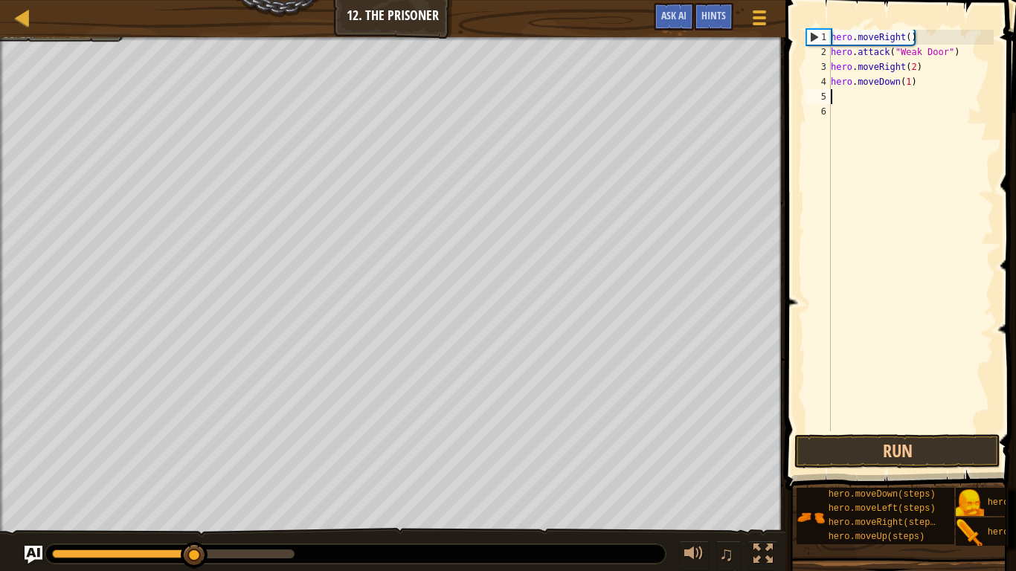
type textarea "hero.moveDown(1)"
type textarea "hero.attack("Two")"
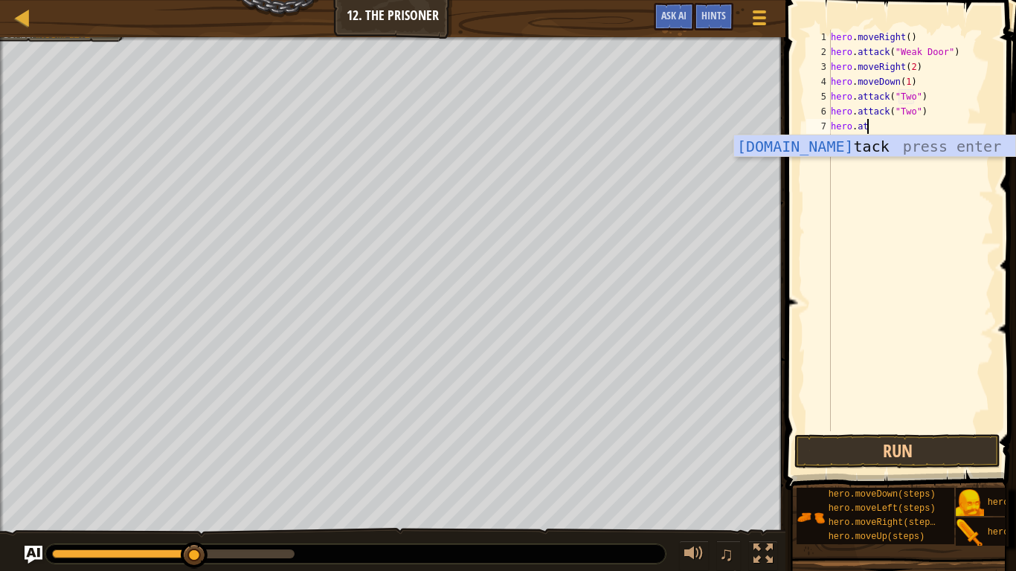
scroll to position [7, 4]
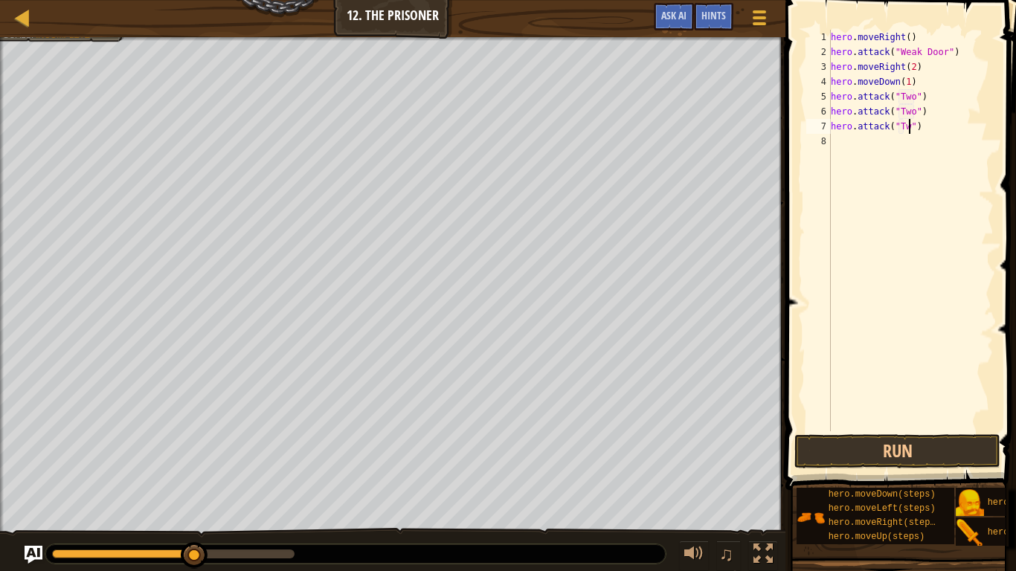
type textarea "hero.attack("Two")"
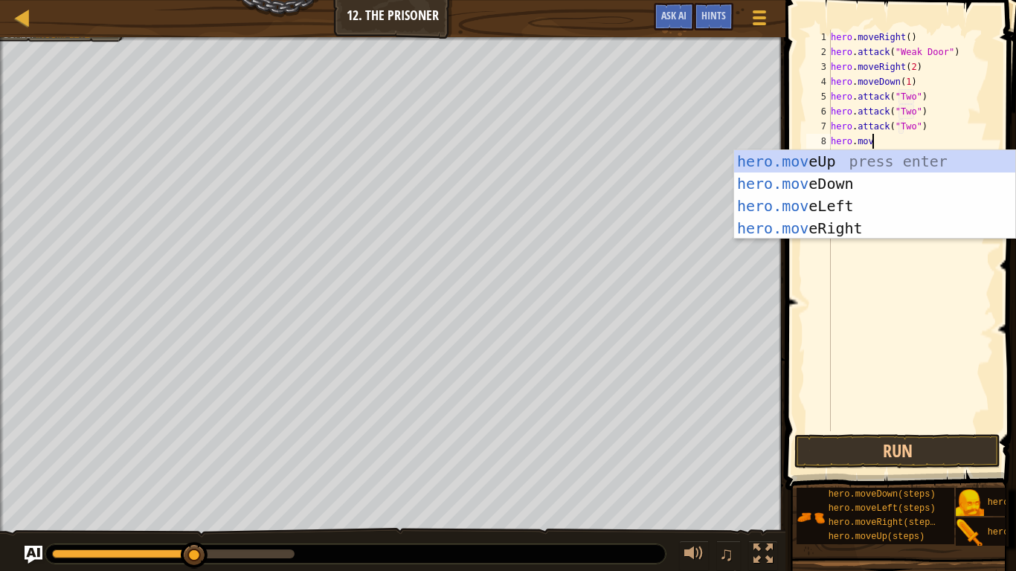
type textarea "hero.mover"
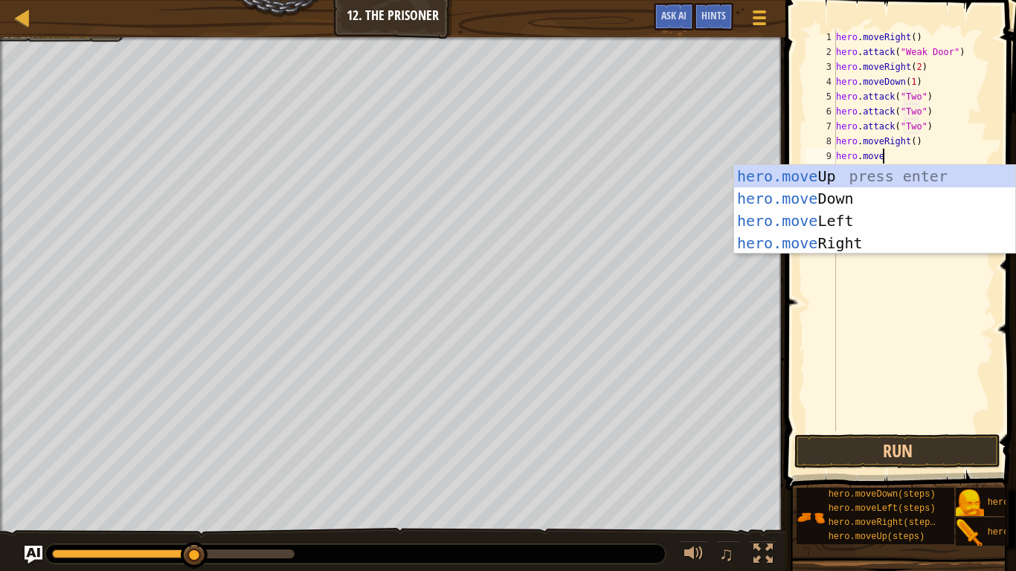
type textarea "hero.moved"
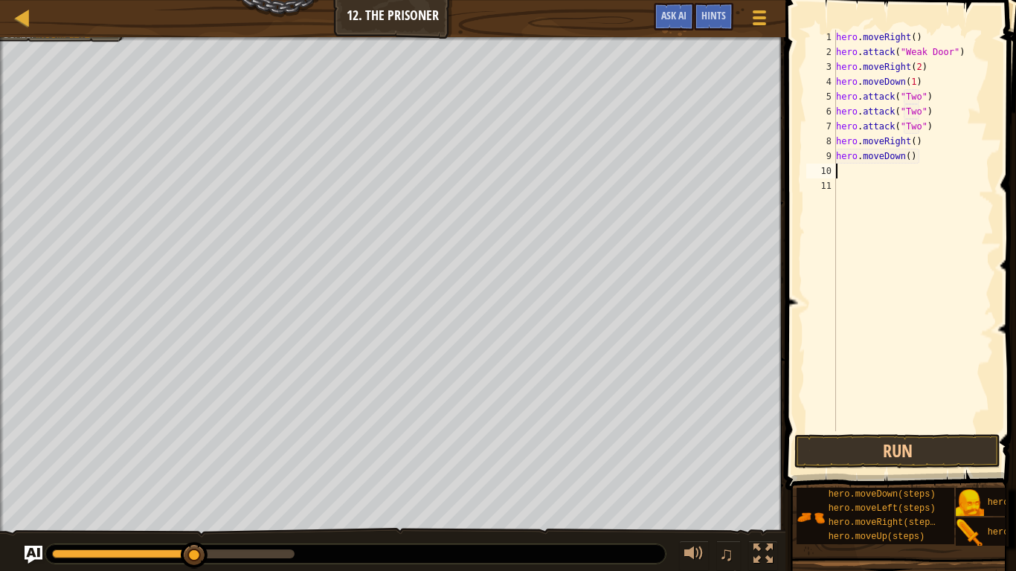
click at [906, 160] on div "hero . moveRight ( ) hero . attack ( "Weak Door" ) hero . moveRight ( 2 ) hero …" at bounding box center [913, 245] width 161 height 431
click at [846, 445] on button "Run" at bounding box center [897, 451] width 206 height 34
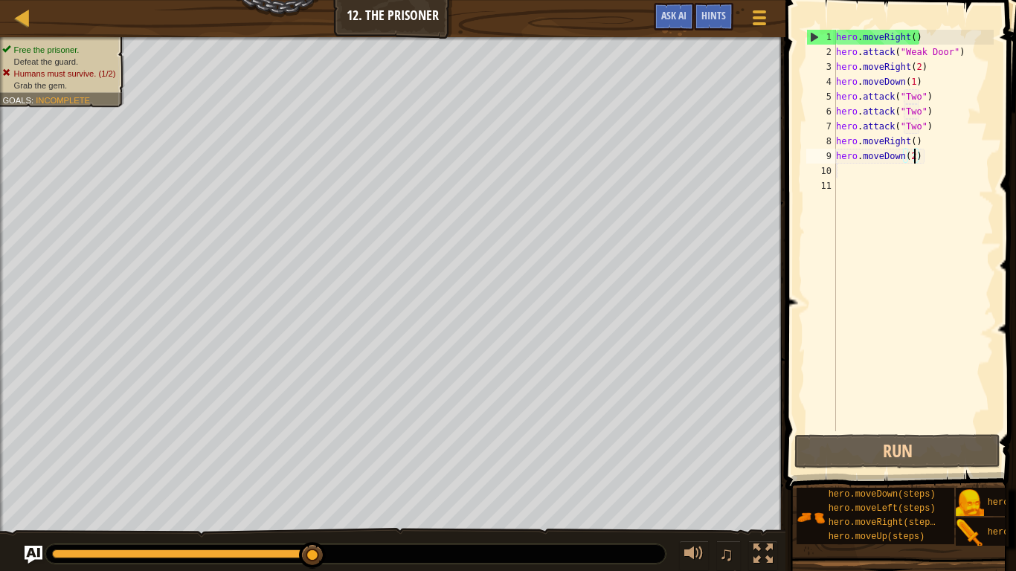
click at [939, 123] on div "hero . moveRight ( ) hero . attack ( "Weak Door" ) hero . moveRight ( 2 ) hero …" at bounding box center [913, 245] width 161 height 431
type textarea "hero.attack("Two")"
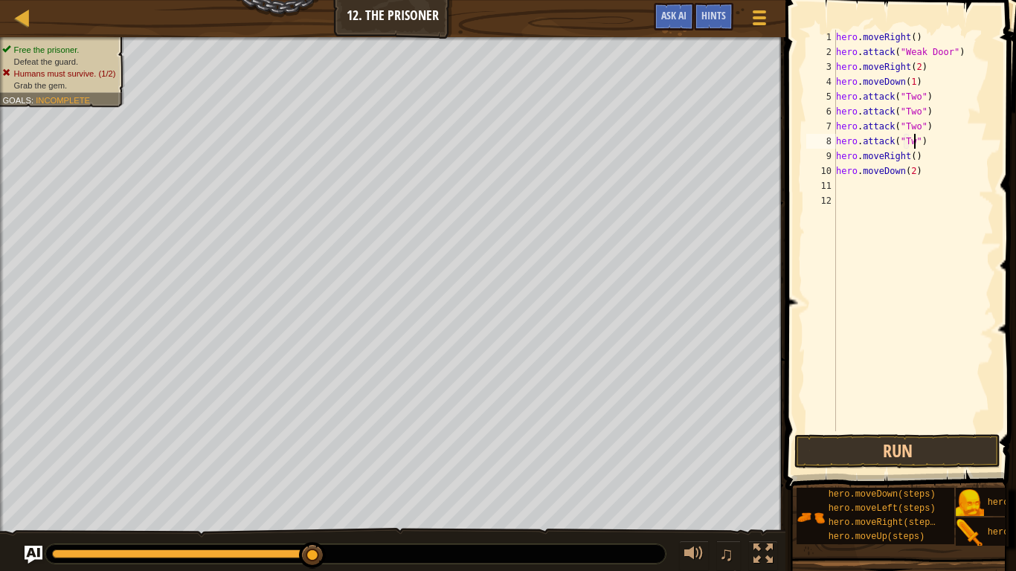
scroll to position [7, 13]
type textarea "hero.attack("Two")"
click at [897, 443] on button "Run" at bounding box center [897, 451] width 206 height 34
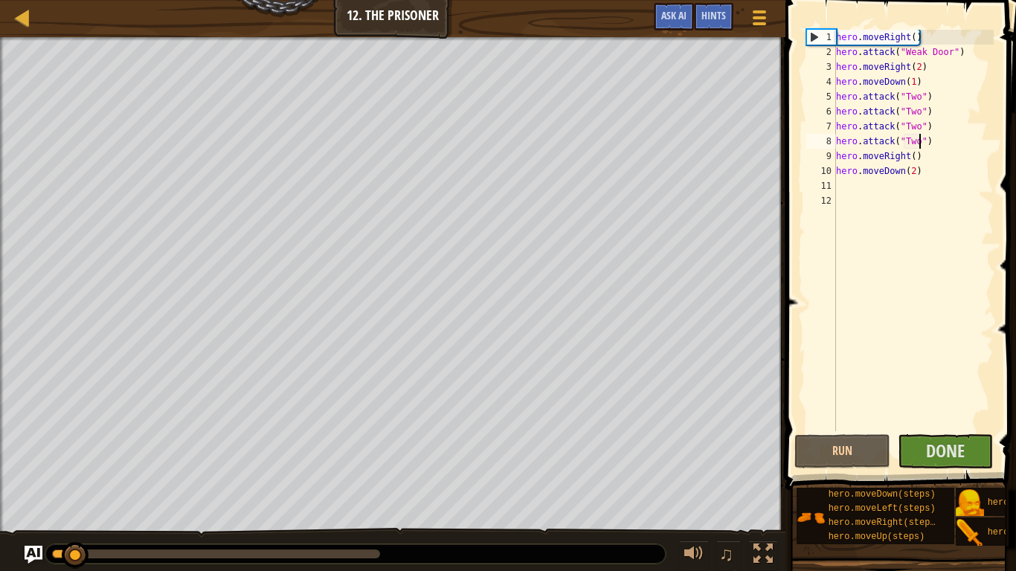
click at [942, 148] on div "hero . moveRight ( ) hero . attack ( "Weak Door" ) hero . moveRight ( 2 ) hero …" at bounding box center [913, 245] width 161 height 431
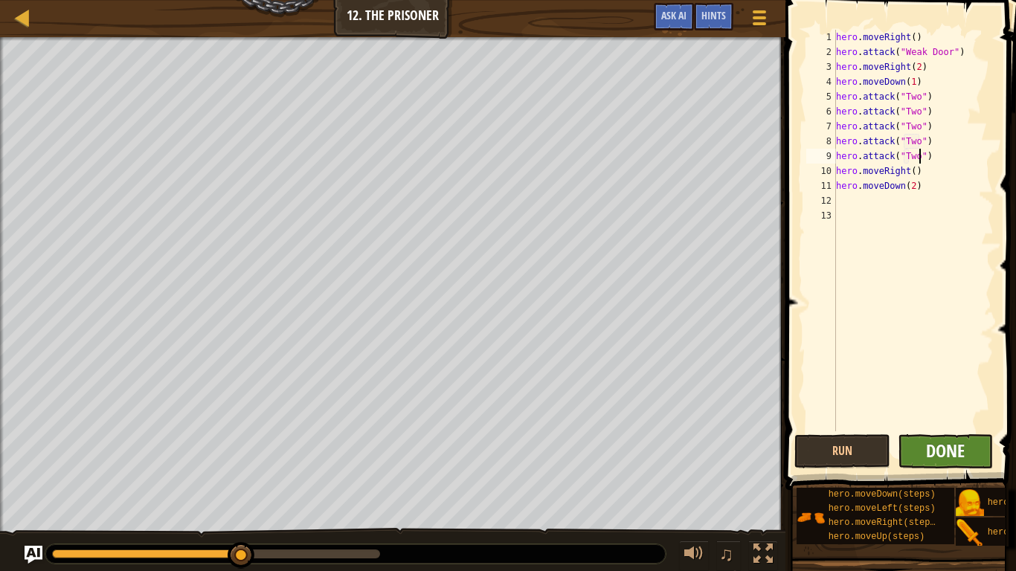
type textarea "hero.attack("Two")"
click at [949, 439] on span "Done" at bounding box center [945, 451] width 39 height 24
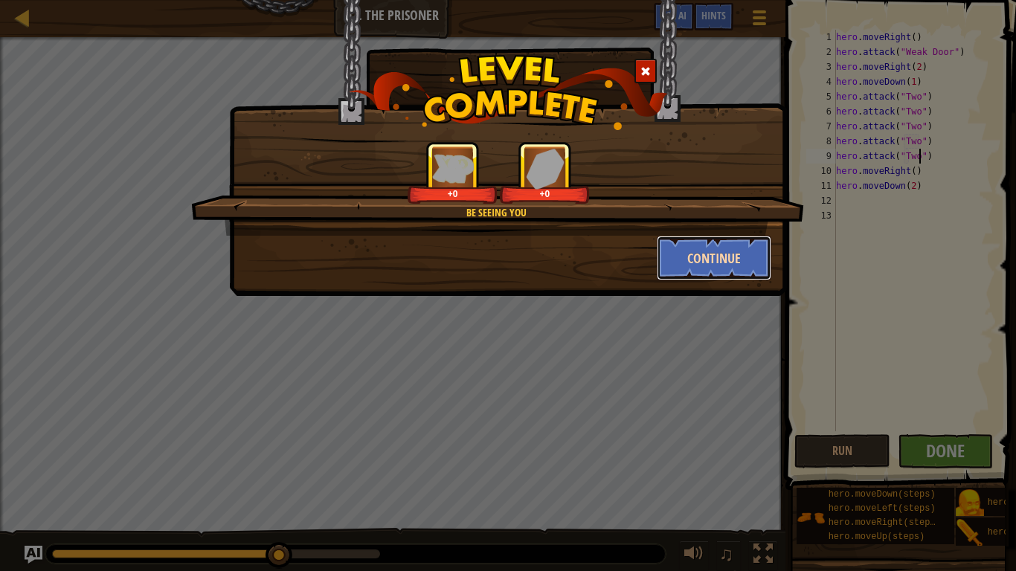
click at [680, 254] on button "Continue" at bounding box center [714, 258] width 115 height 45
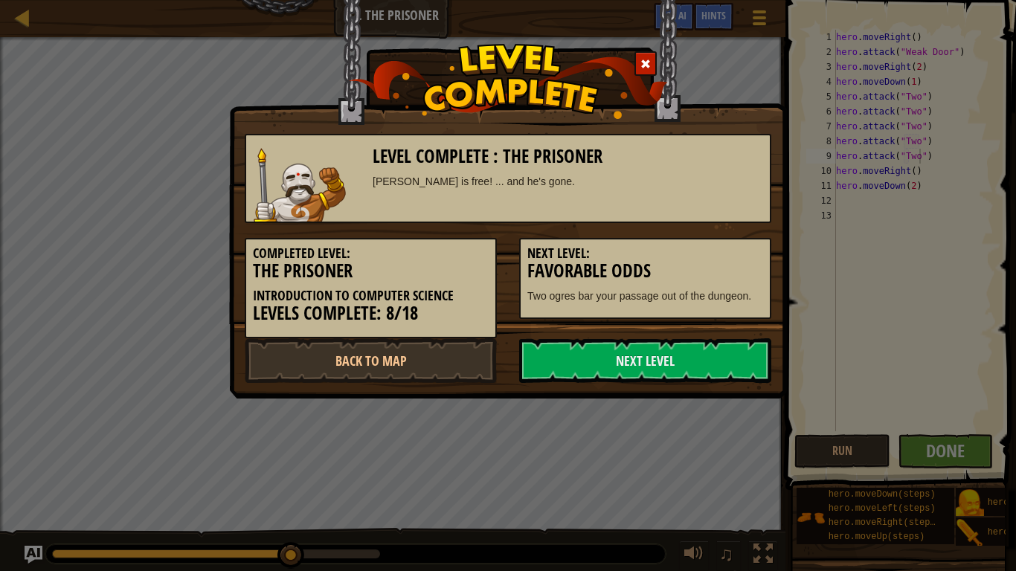
click at [738, 256] on h5 "Next Level:" at bounding box center [645, 253] width 236 height 15
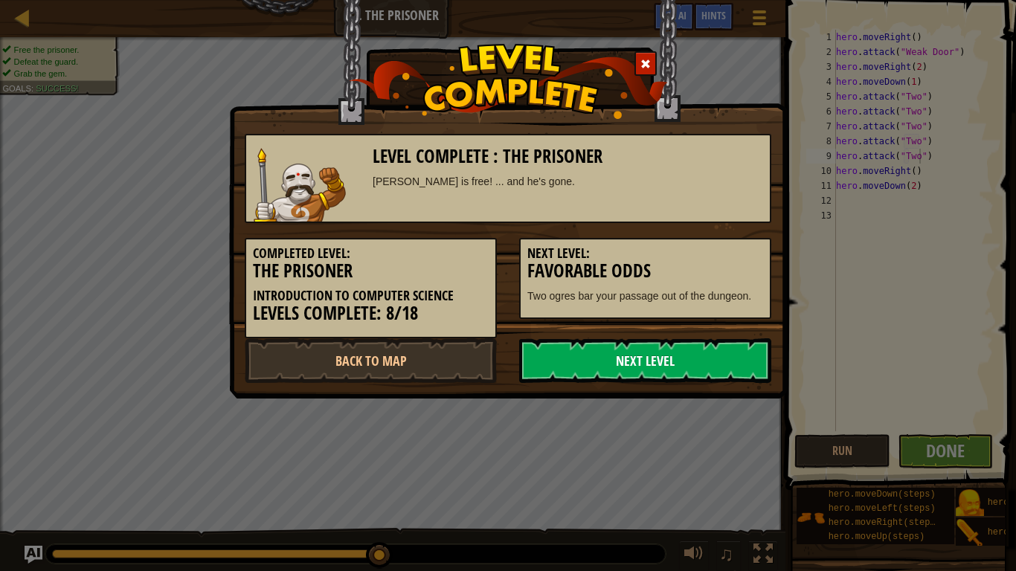
click at [691, 372] on link "Next Level" at bounding box center [645, 360] width 252 height 45
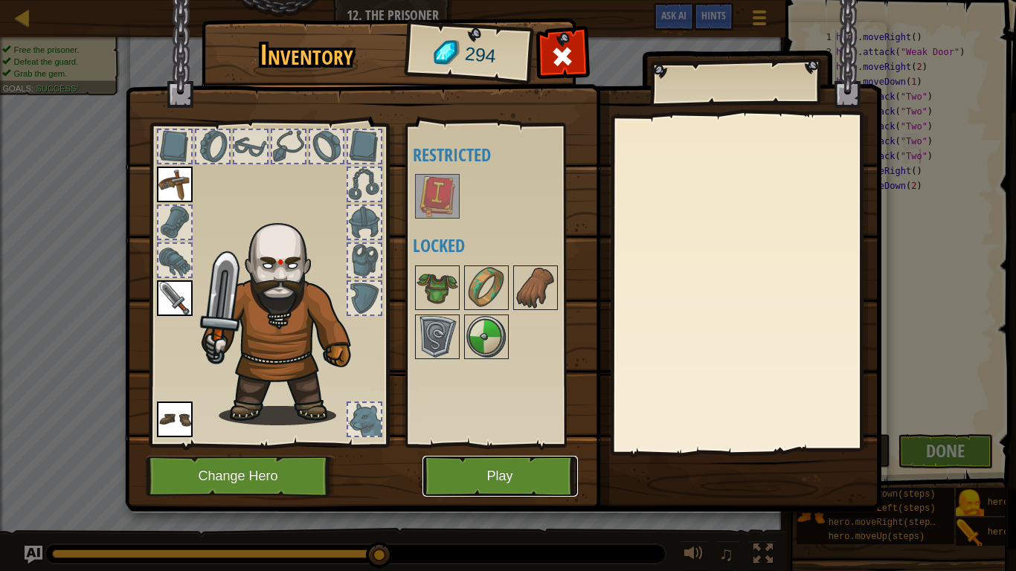
click at [546, 445] on button "Play" at bounding box center [499, 476] width 155 height 41
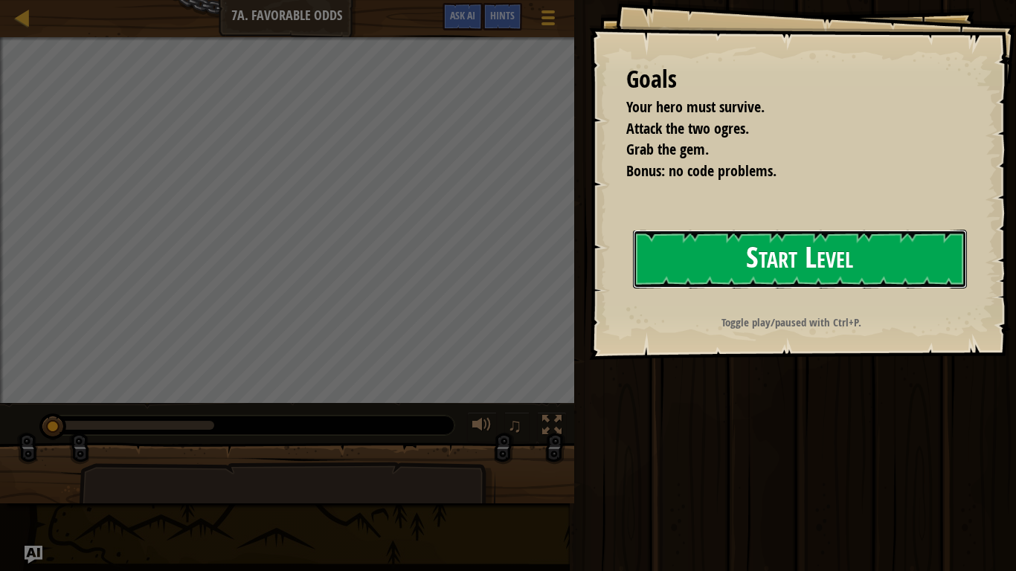
click at [733, 251] on button "Start Level" at bounding box center [800, 259] width 334 height 59
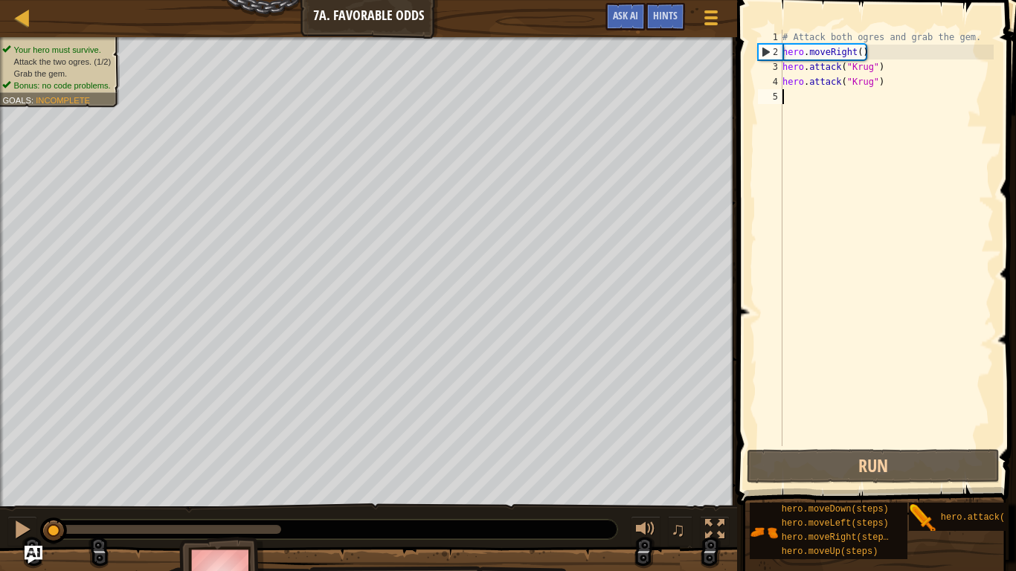
type textarea "g"
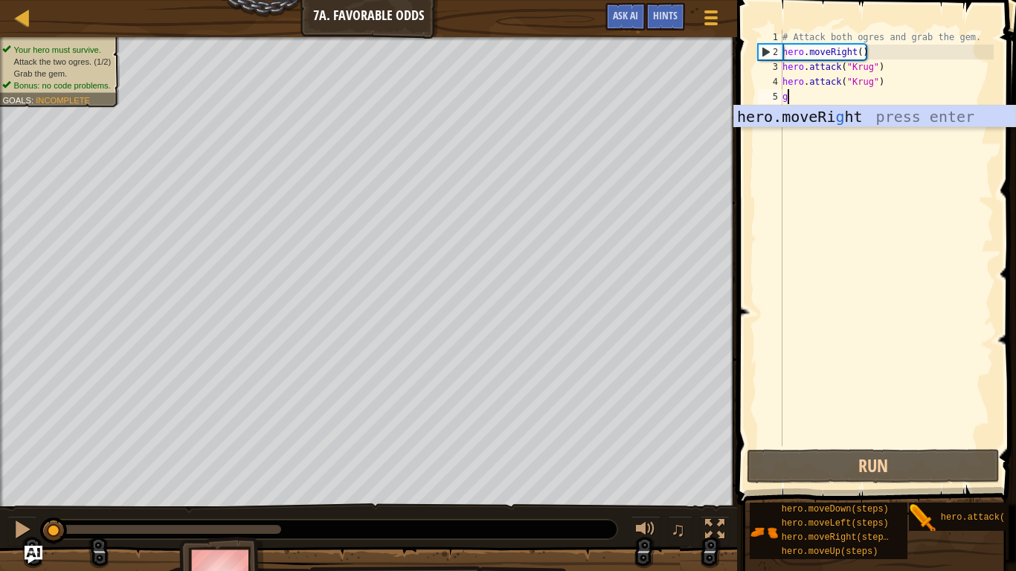
scroll to position [7, 0]
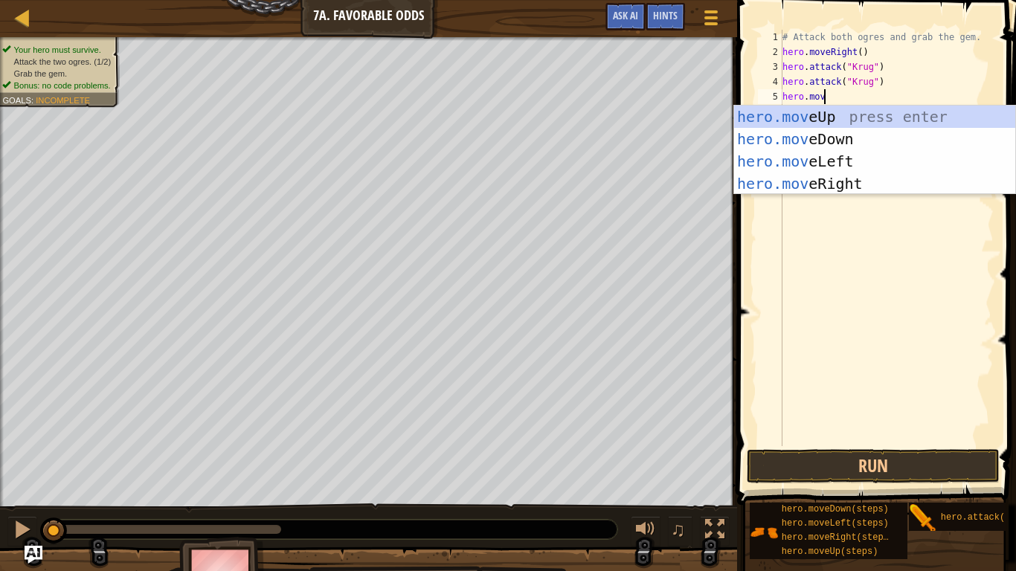
type textarea "hero.mover"
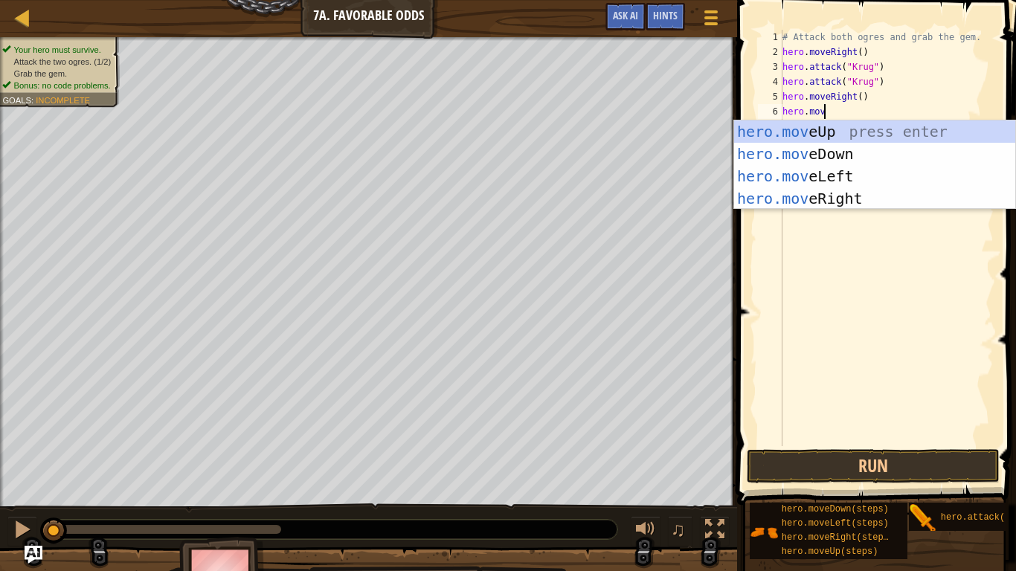
scroll to position [7, 6]
type textarea "hero.move"
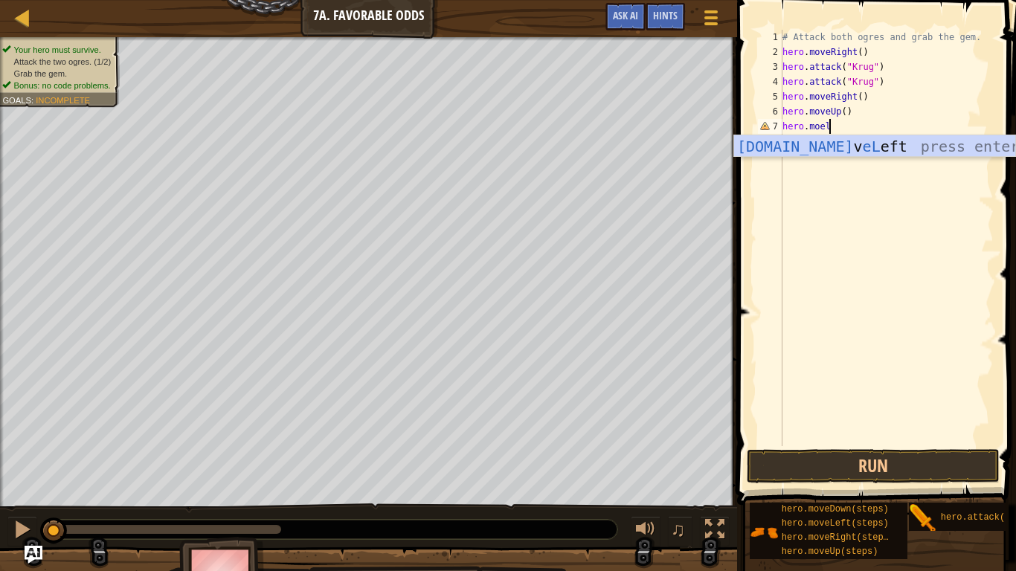
scroll to position [7, 7]
type textarea "hero.moelef"
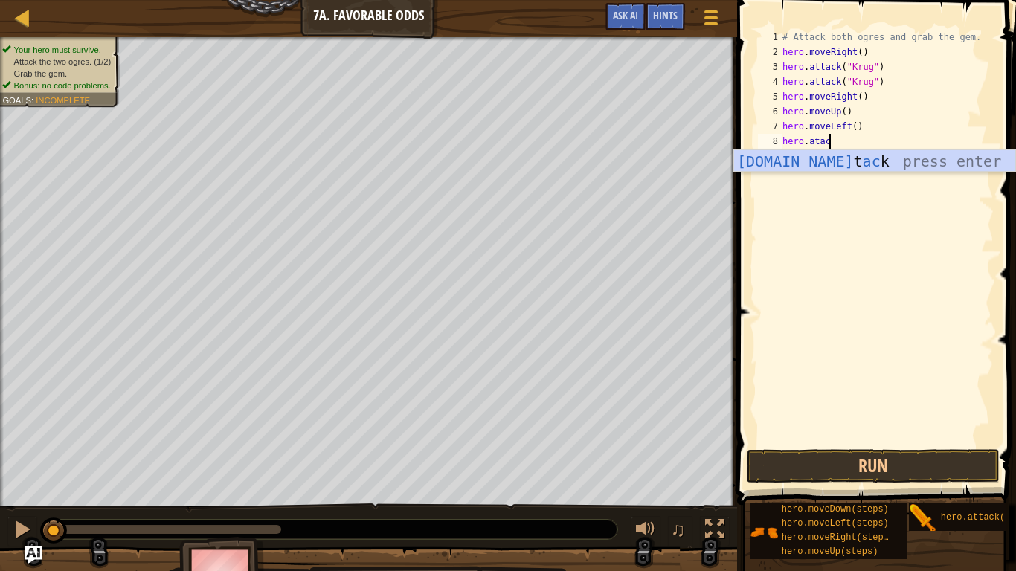
scroll to position [7, 7]
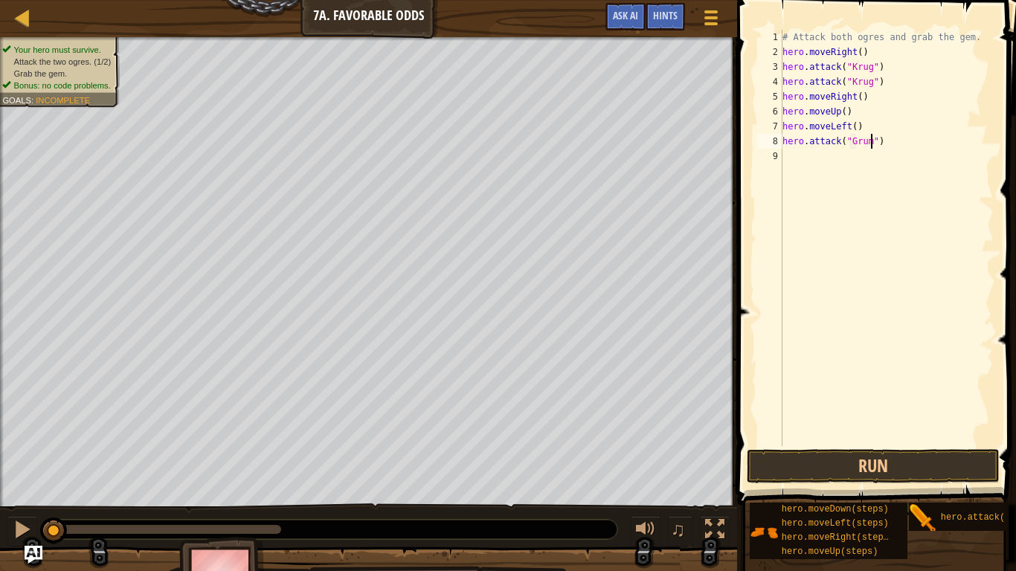
type textarea "hero.attack("Grump")"
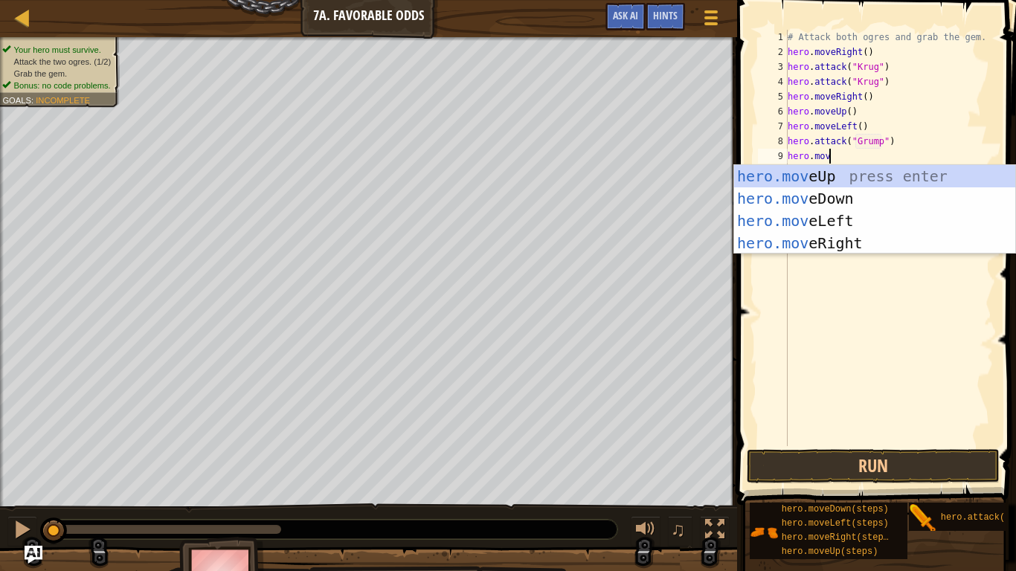
type textarea "hero.movel"
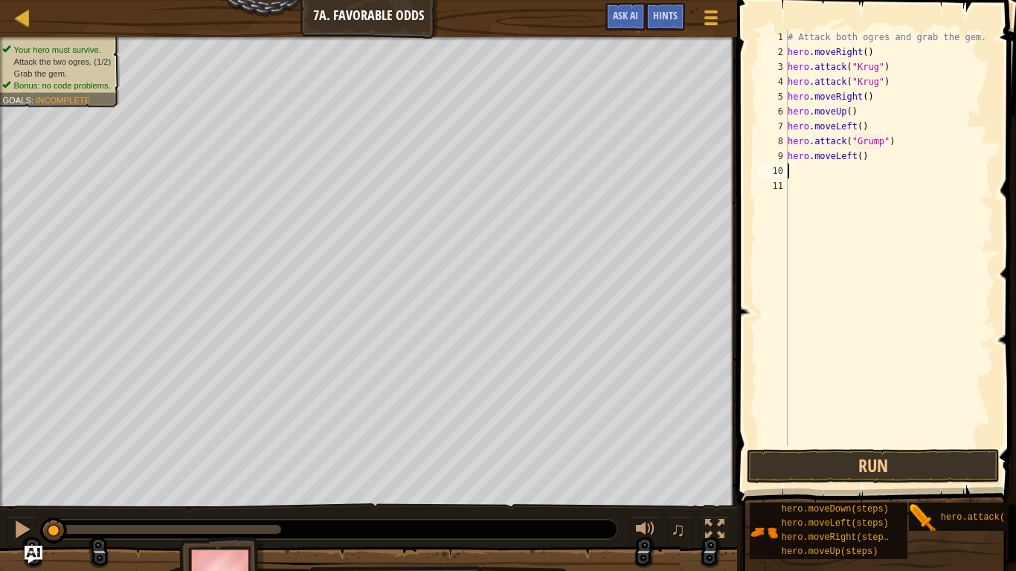
scroll to position [7, 0]
click at [826, 445] on button "Run" at bounding box center [873, 466] width 253 height 34
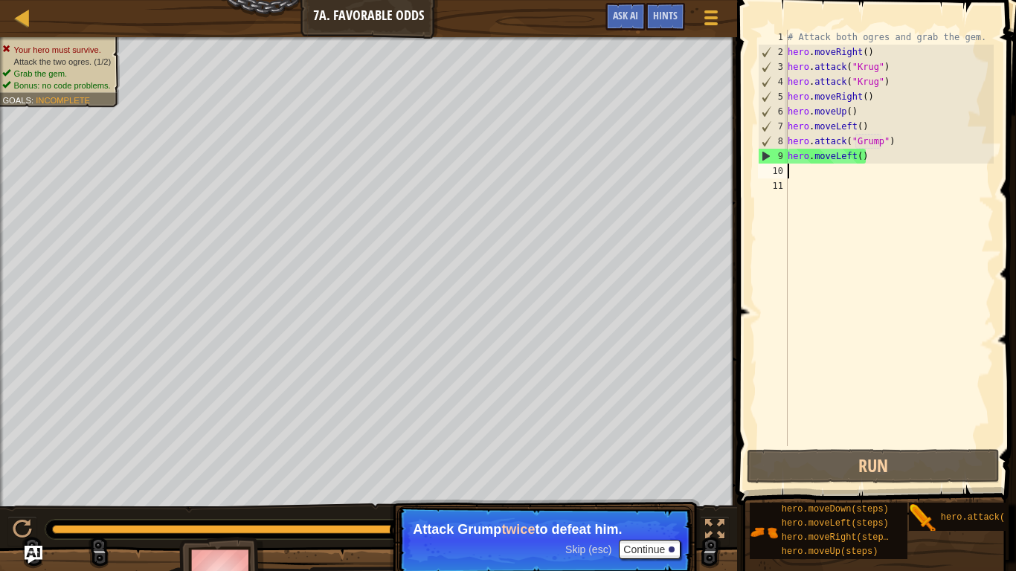
click at [907, 137] on div "# Attack both ogres and grab the gem. hero . moveRight ( ) hero . attack ( "[PE…" at bounding box center [889, 253] width 209 height 446
type textarea "hero.attack("Grump")"
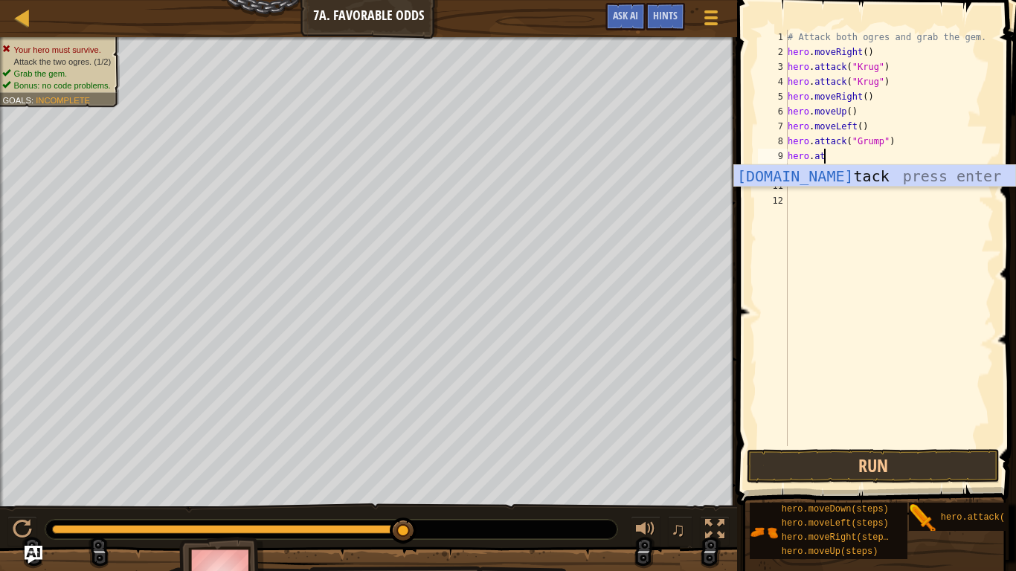
scroll to position [7, 4]
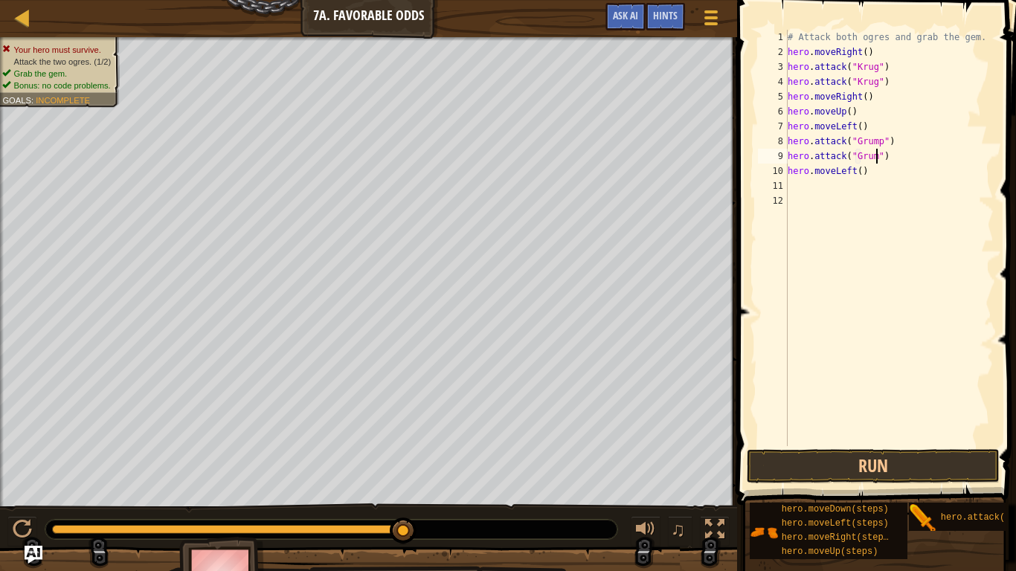
type textarea "hero.attack("Grump")"
click at [865, 445] on button "Run" at bounding box center [873, 466] width 253 height 34
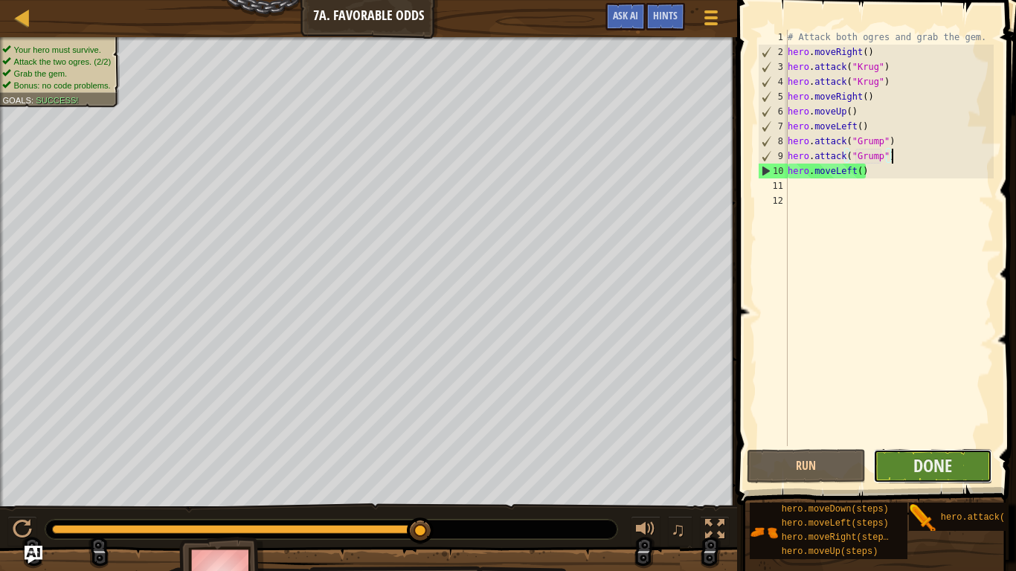
click at [965, 445] on button "Done" at bounding box center [932, 466] width 119 height 34
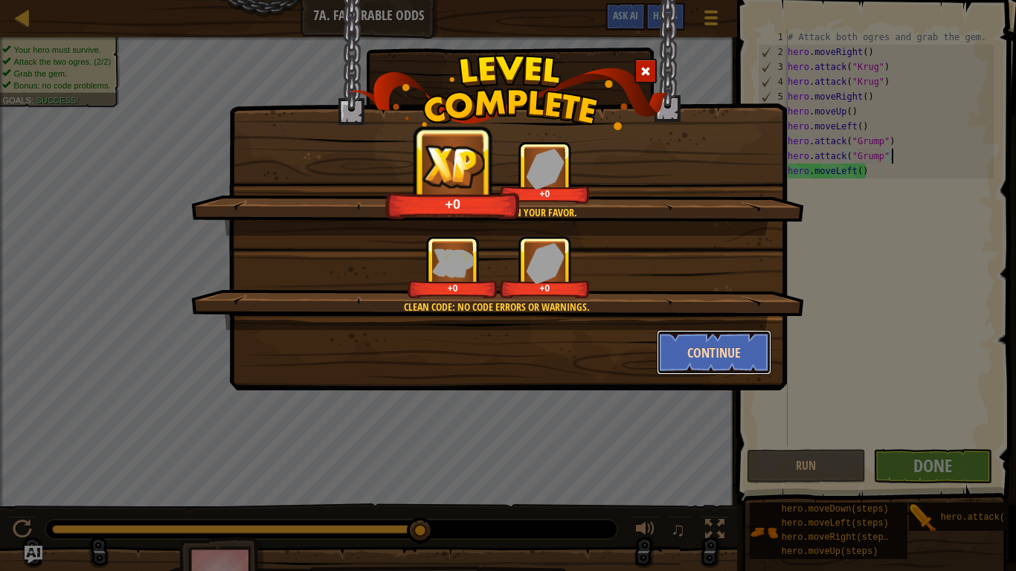
click at [686, 349] on button "Continue" at bounding box center [714, 352] width 115 height 45
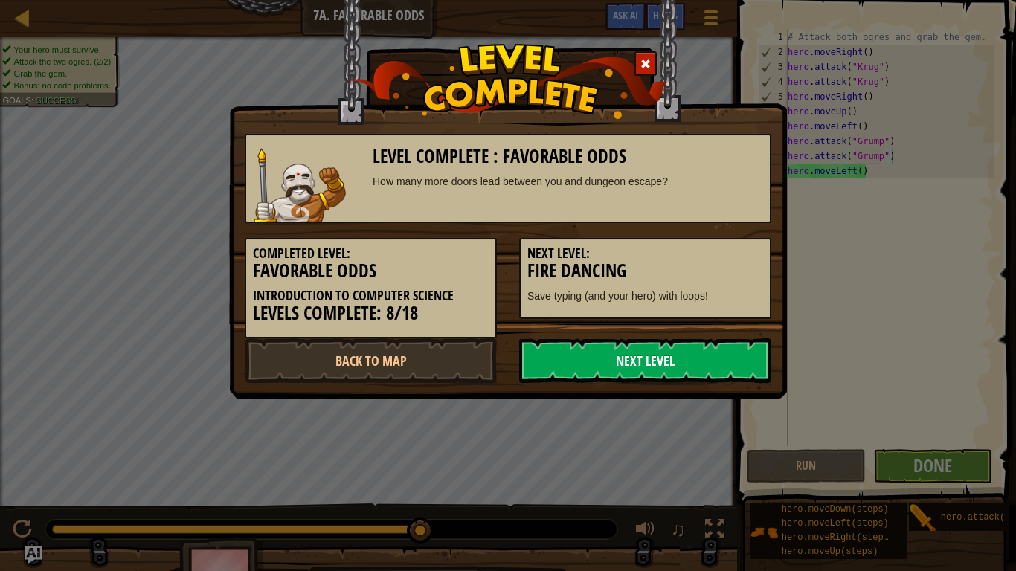
click at [684, 360] on link "Next Level" at bounding box center [645, 360] width 252 height 45
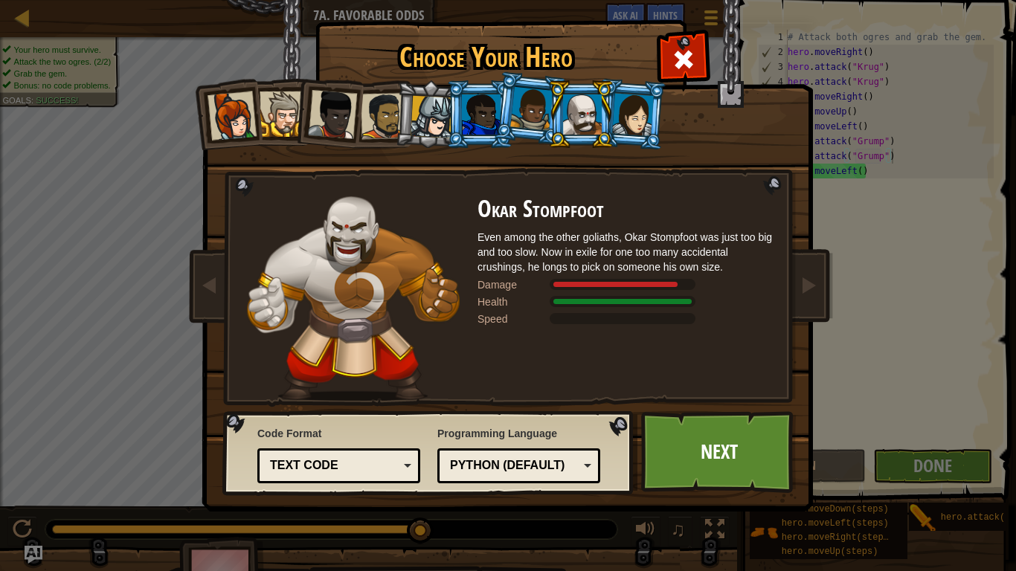
click at [627, 119] on div at bounding box center [633, 114] width 42 height 42
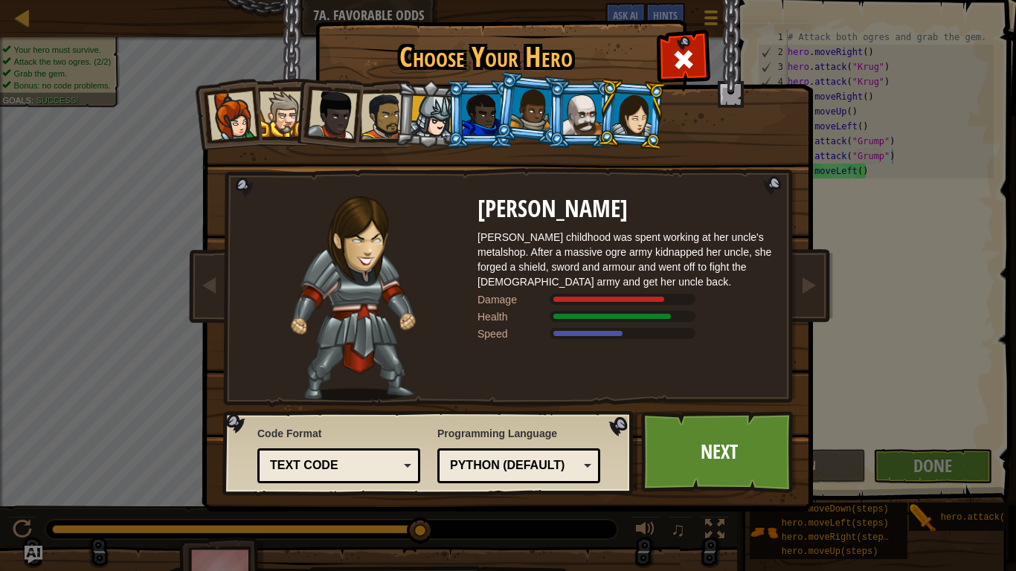
click at [559, 106] on li at bounding box center [580, 114] width 67 height 68
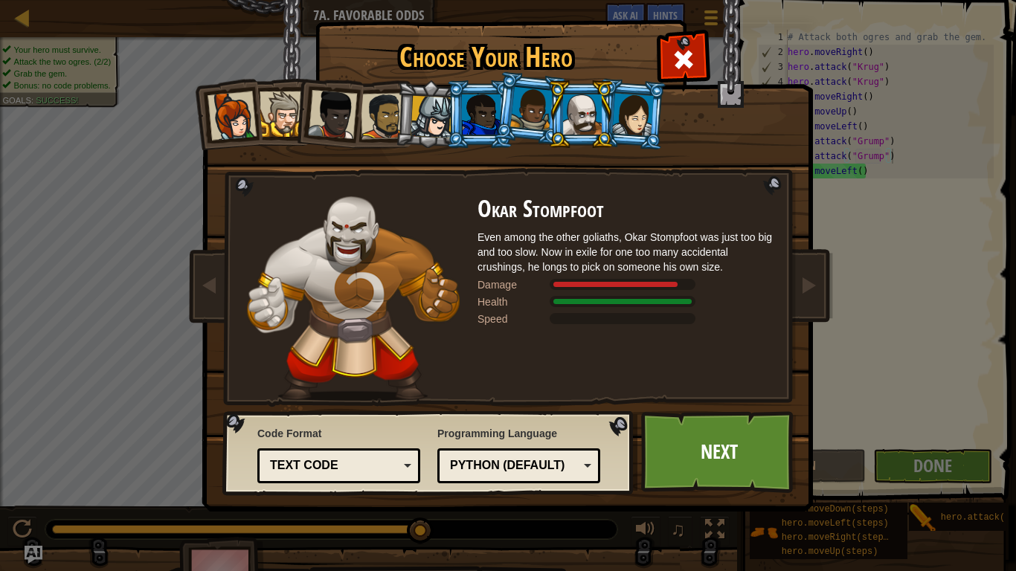
click at [527, 115] on div at bounding box center [531, 109] width 42 height 44
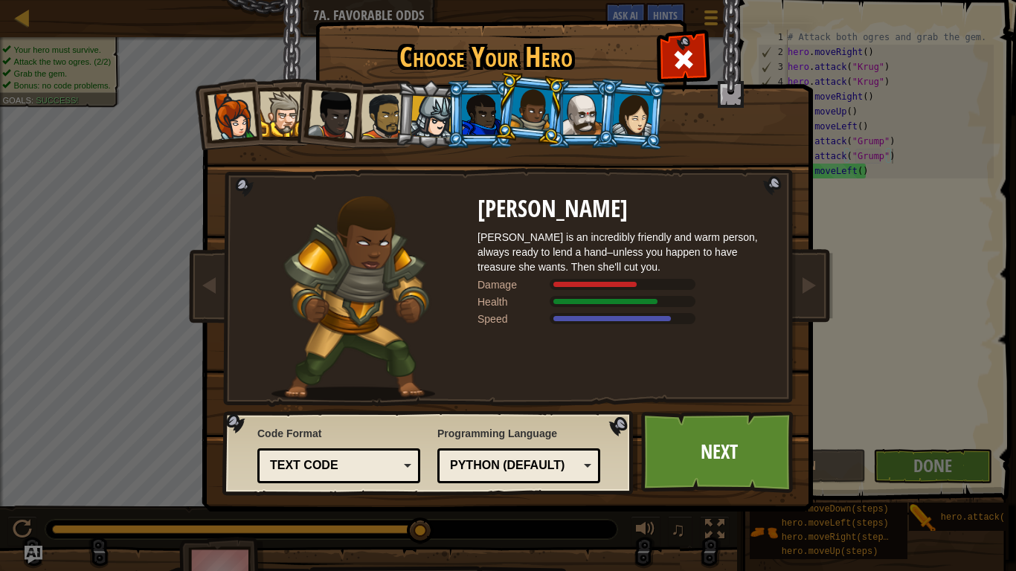
click at [478, 118] on div at bounding box center [481, 114] width 39 height 40
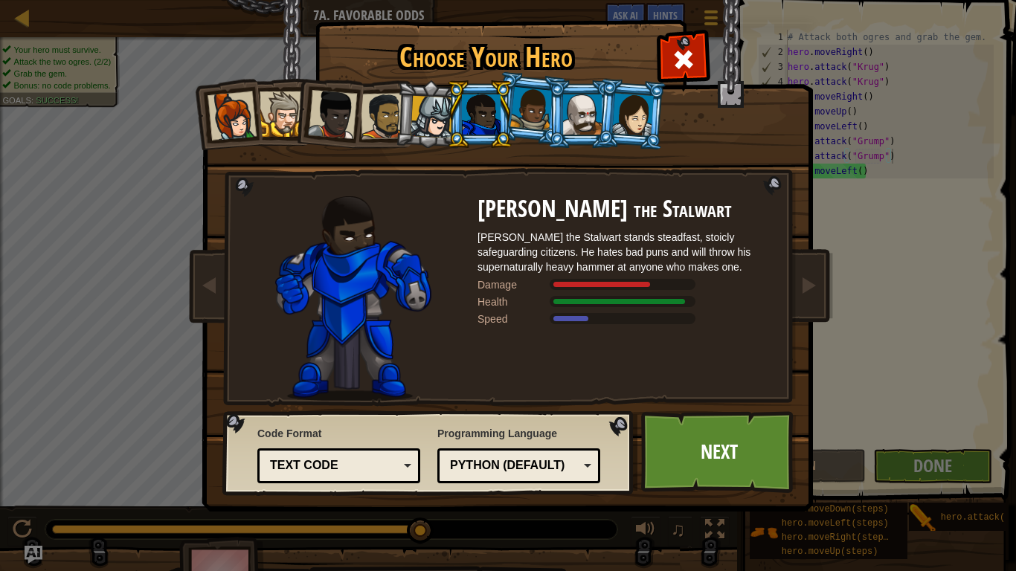
click at [570, 126] on div at bounding box center [582, 114] width 39 height 40
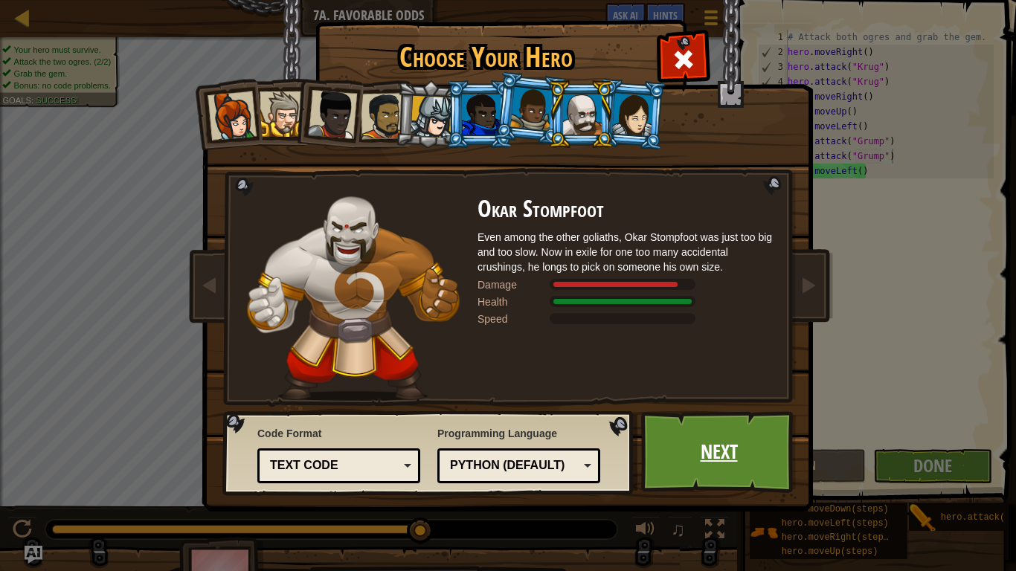
click at [719, 445] on link "Next" at bounding box center [718, 452] width 155 height 82
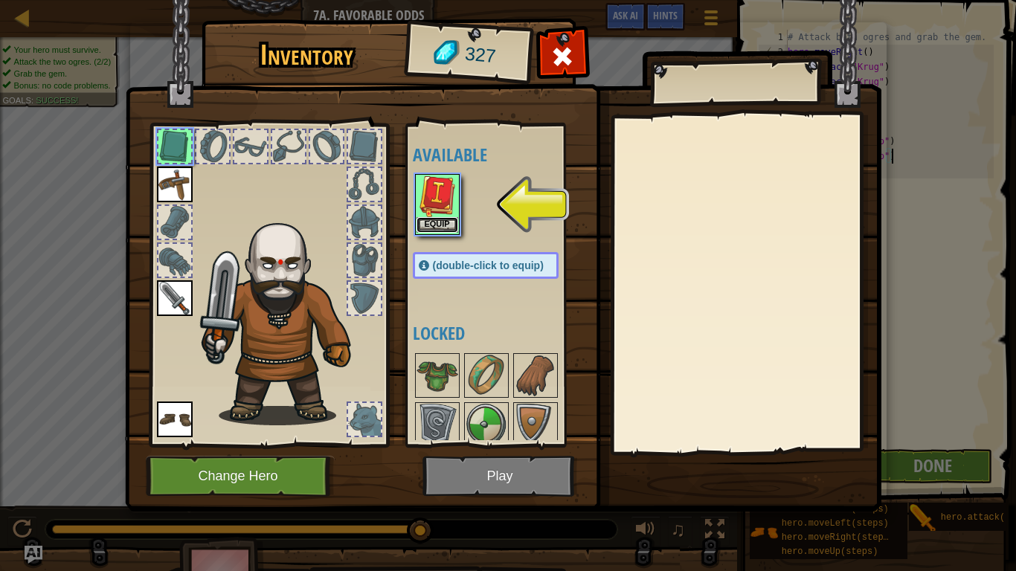
click at [439, 224] on button "Equip" at bounding box center [438, 225] width 42 height 16
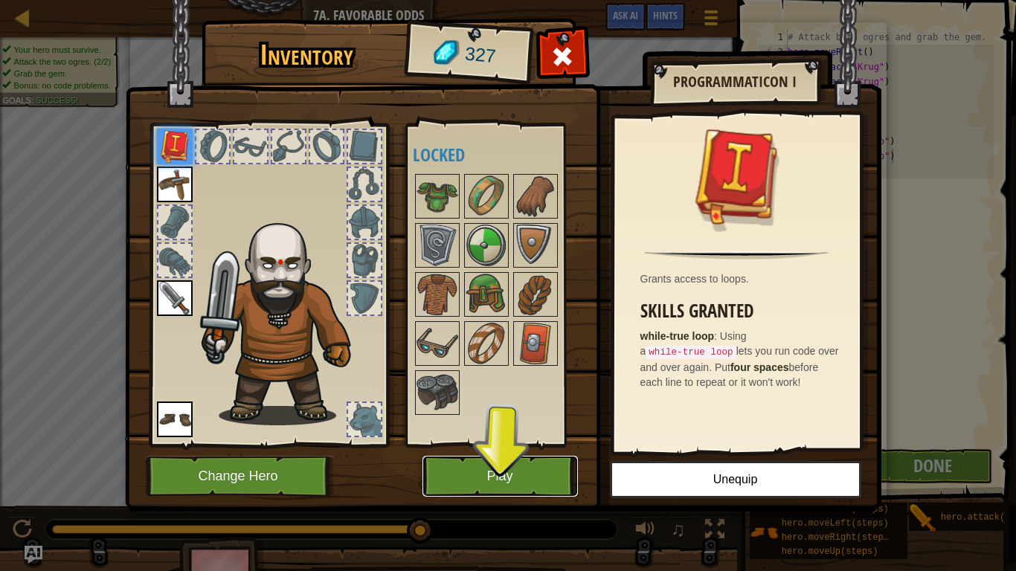
click at [507, 445] on button "Play" at bounding box center [499, 476] width 155 height 41
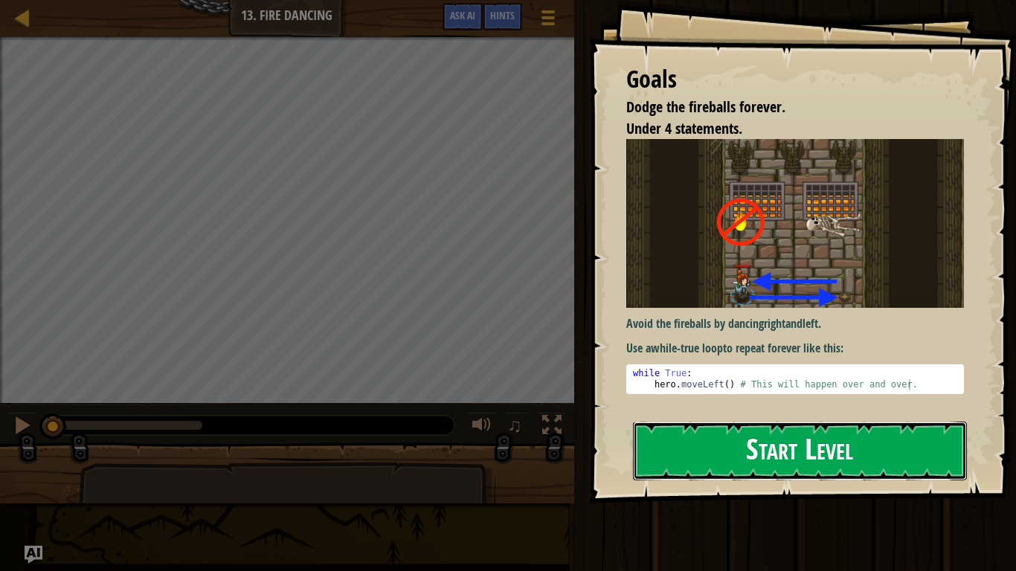
click at [870, 445] on button "Start Level" at bounding box center [800, 451] width 334 height 59
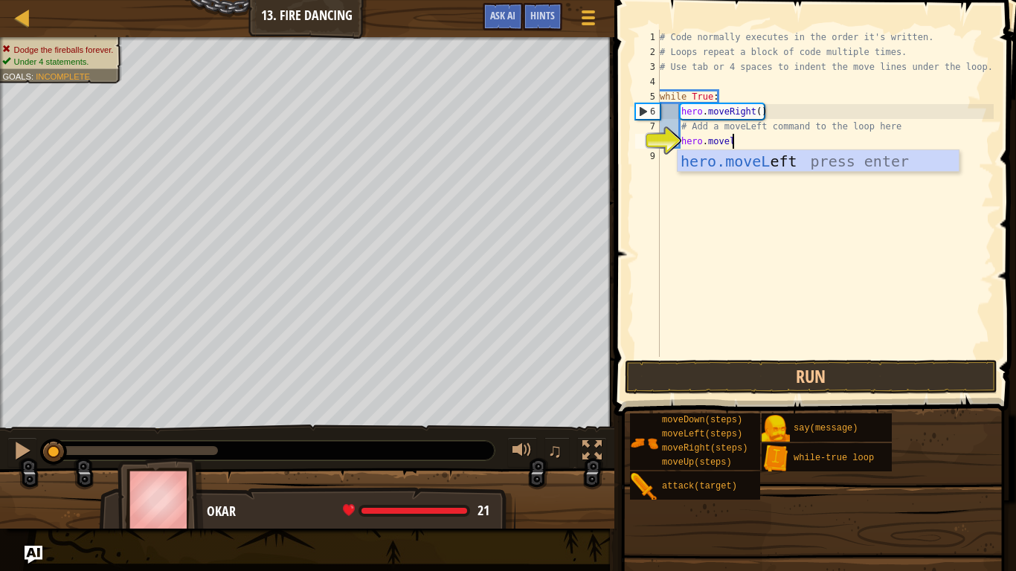
type textarea "hero.movele"
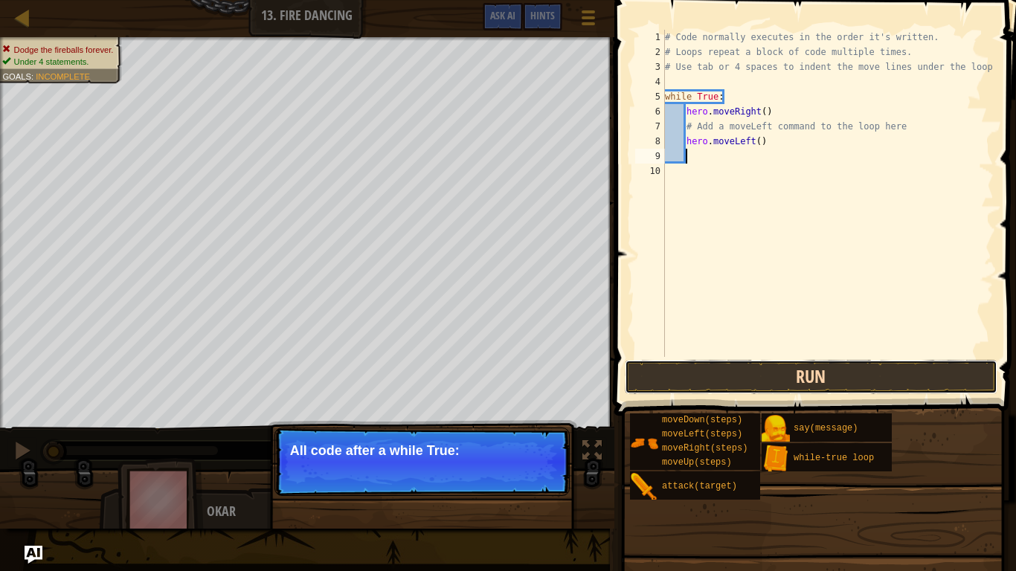
click at [744, 380] on button "Run" at bounding box center [811, 377] width 373 height 34
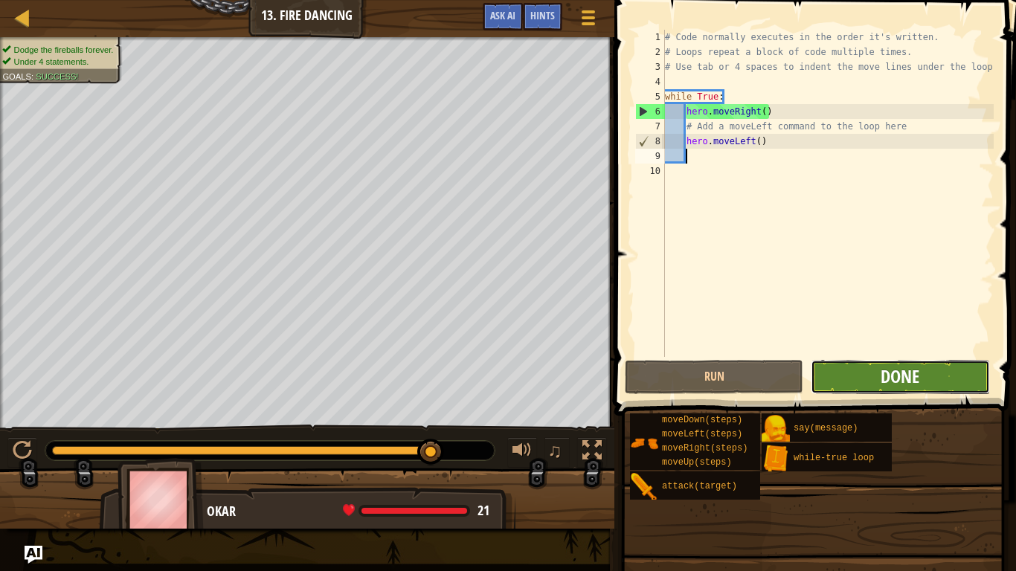
click at [908, 376] on span "Done" at bounding box center [900, 376] width 39 height 24
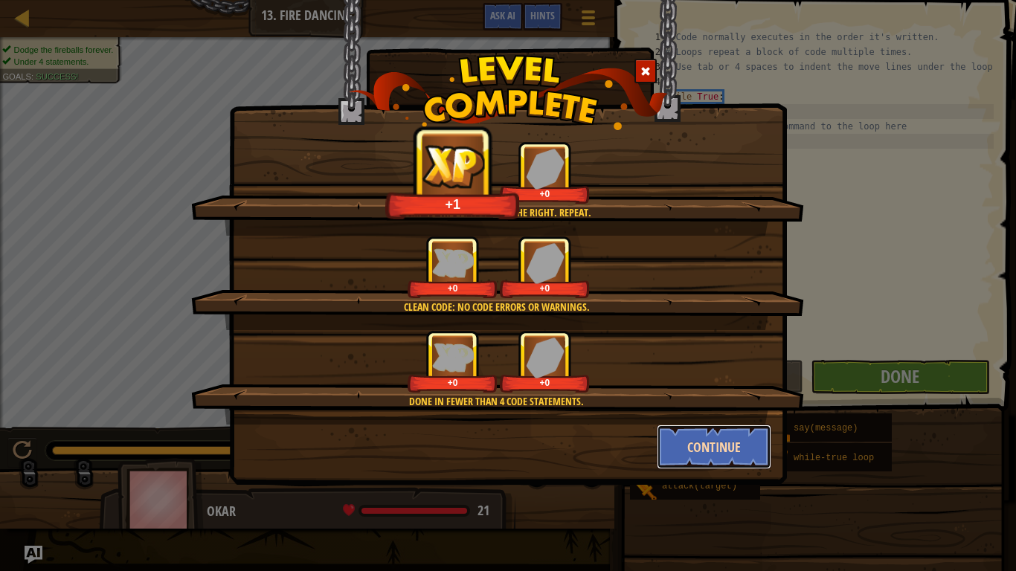
click at [722, 445] on button "Continue" at bounding box center [714, 447] width 115 height 45
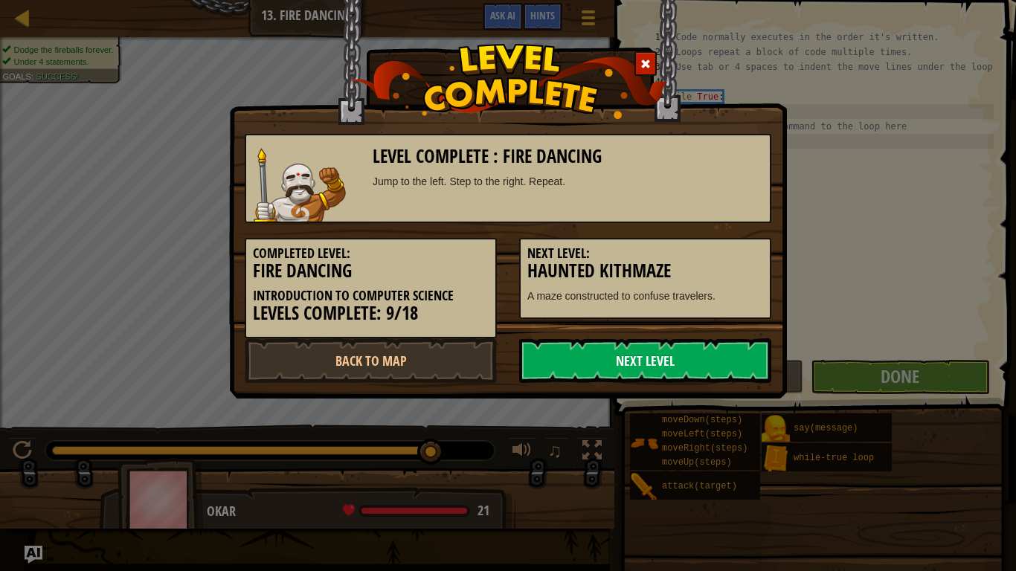
click at [701, 365] on link "Next Level" at bounding box center [645, 360] width 252 height 45
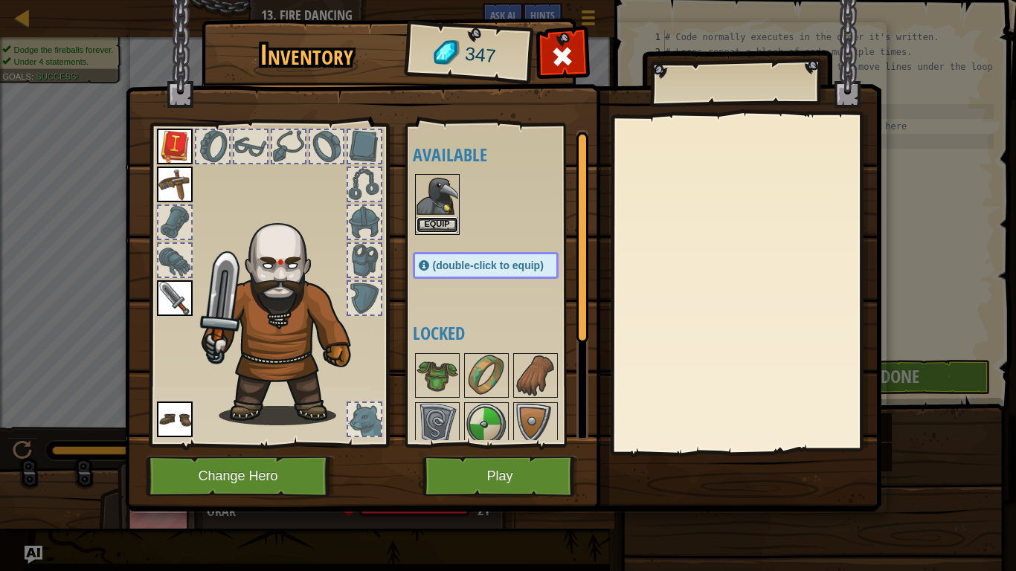
click at [425, 226] on button "Equip" at bounding box center [438, 225] width 42 height 16
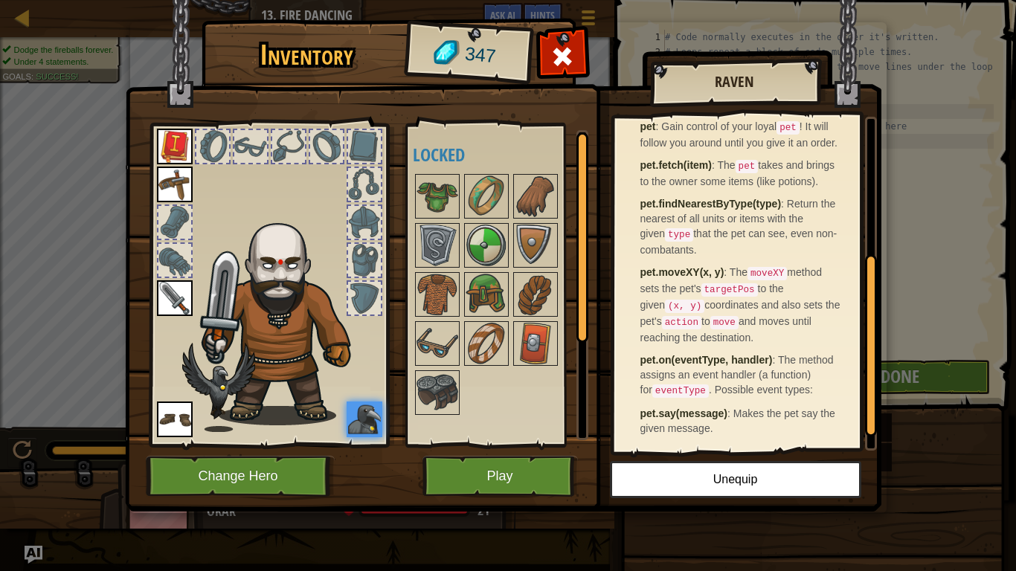
scroll to position [263, 0]
click at [451, 405] on img at bounding box center [438, 393] width 42 height 42
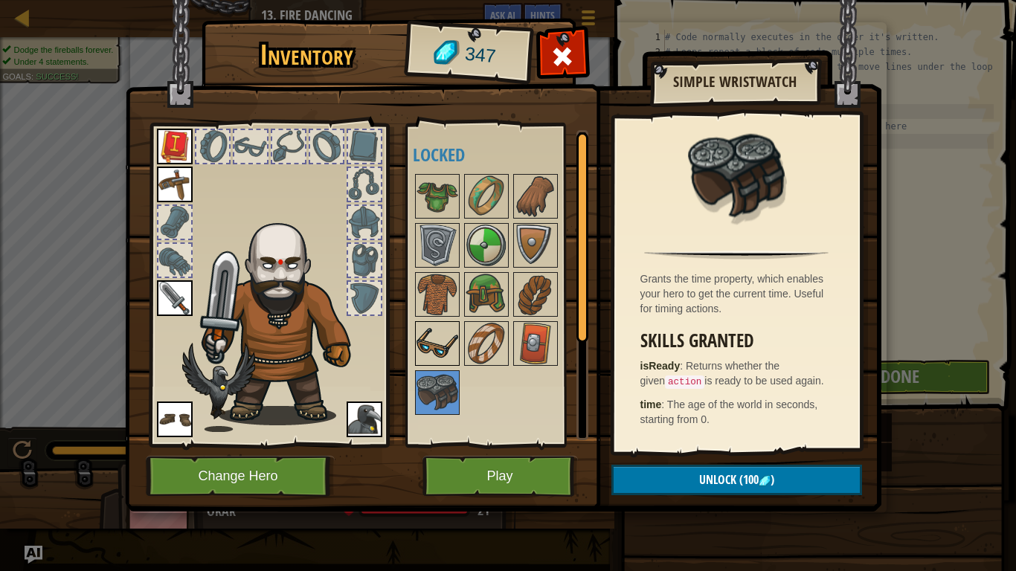
click at [450, 335] on img at bounding box center [438, 344] width 42 height 42
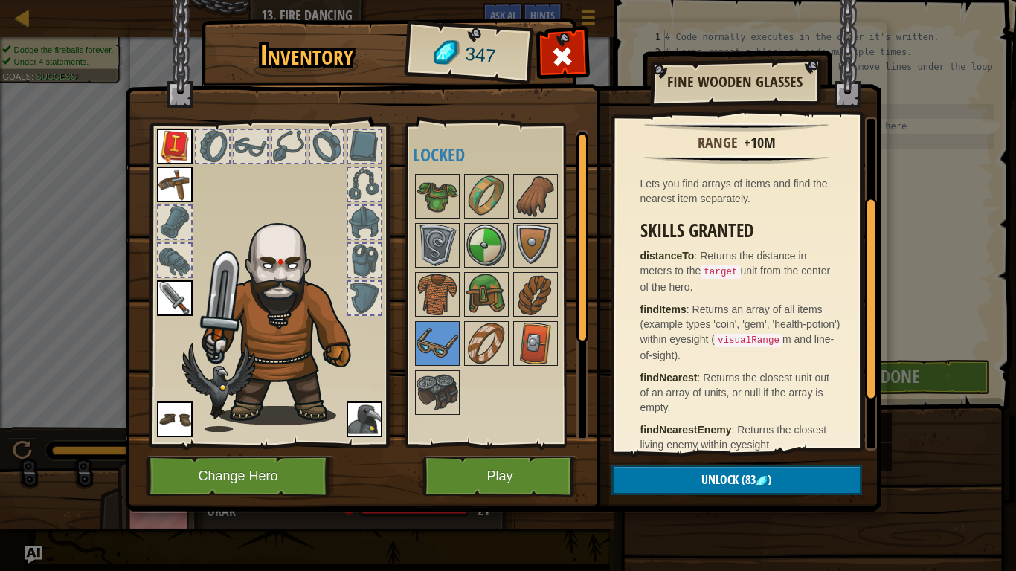
scroll to position [132, 0]
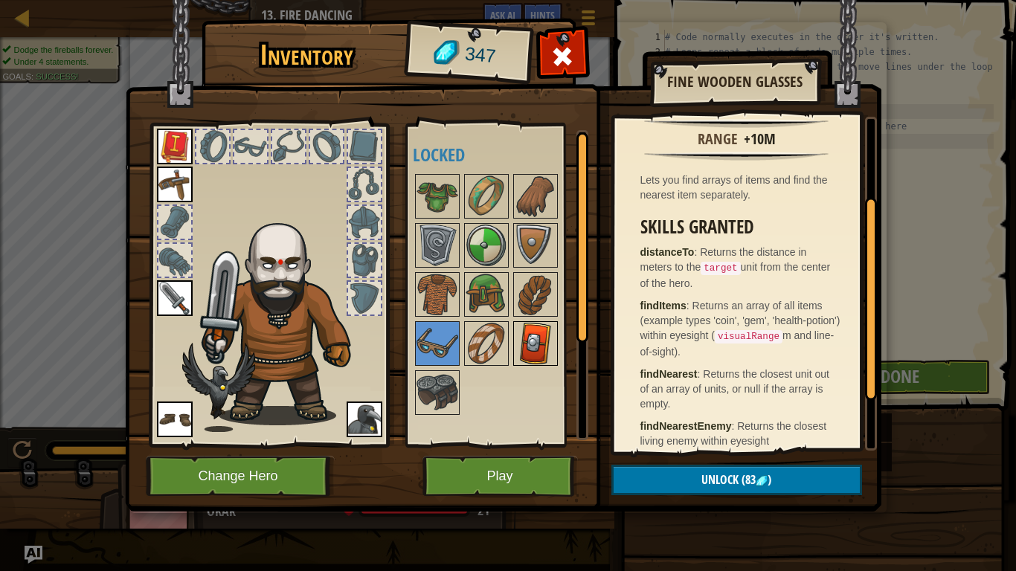
click at [526, 349] on img at bounding box center [536, 344] width 42 height 42
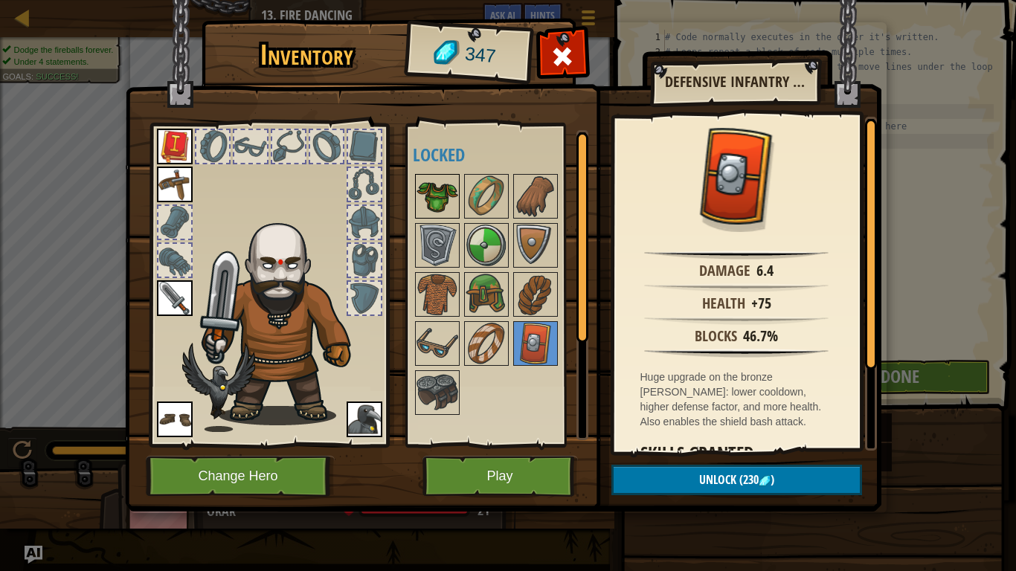
click at [439, 194] on img at bounding box center [438, 197] width 42 height 42
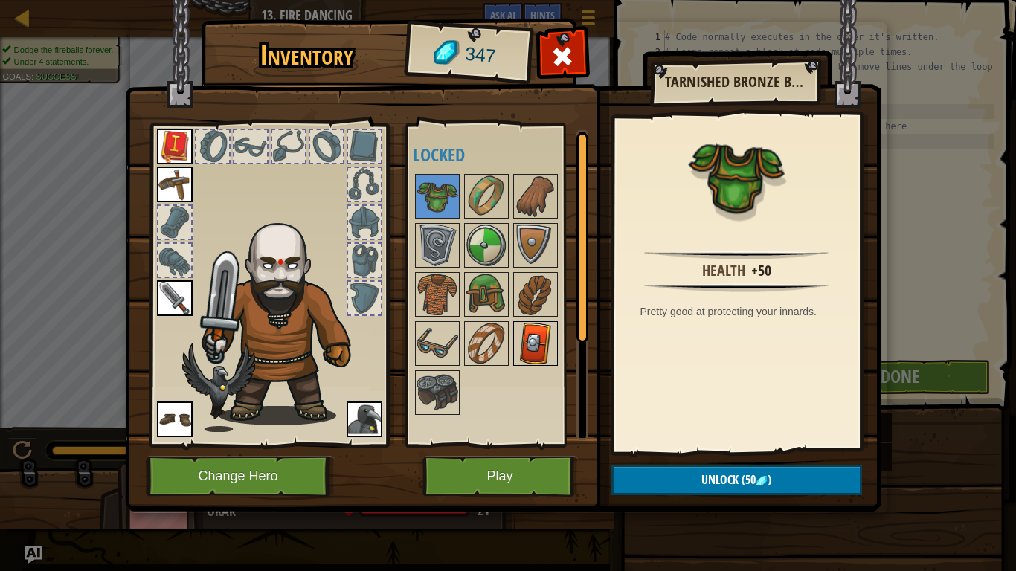
click at [547, 342] on img at bounding box center [536, 344] width 42 height 42
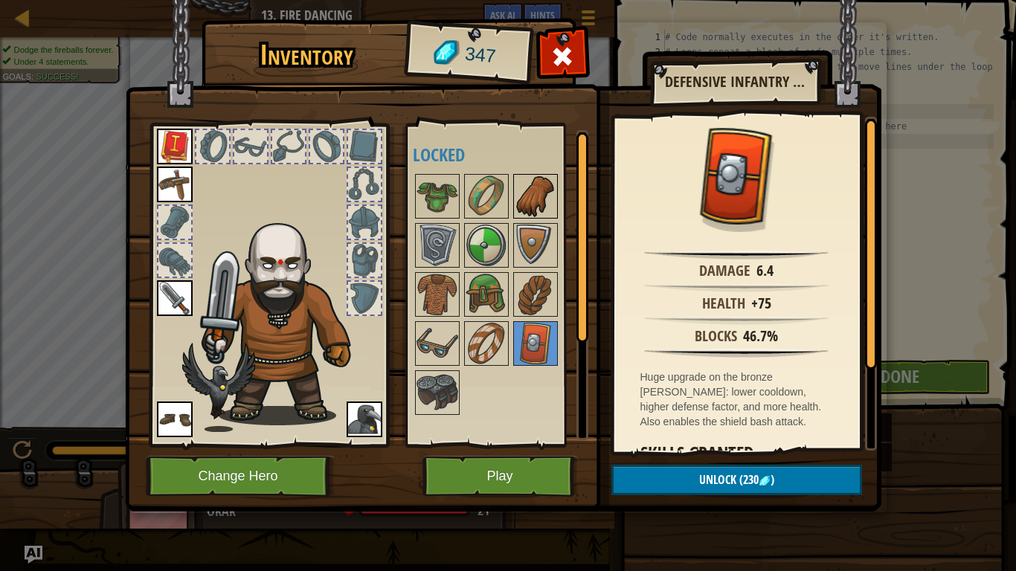
click at [522, 198] on img at bounding box center [536, 197] width 42 height 42
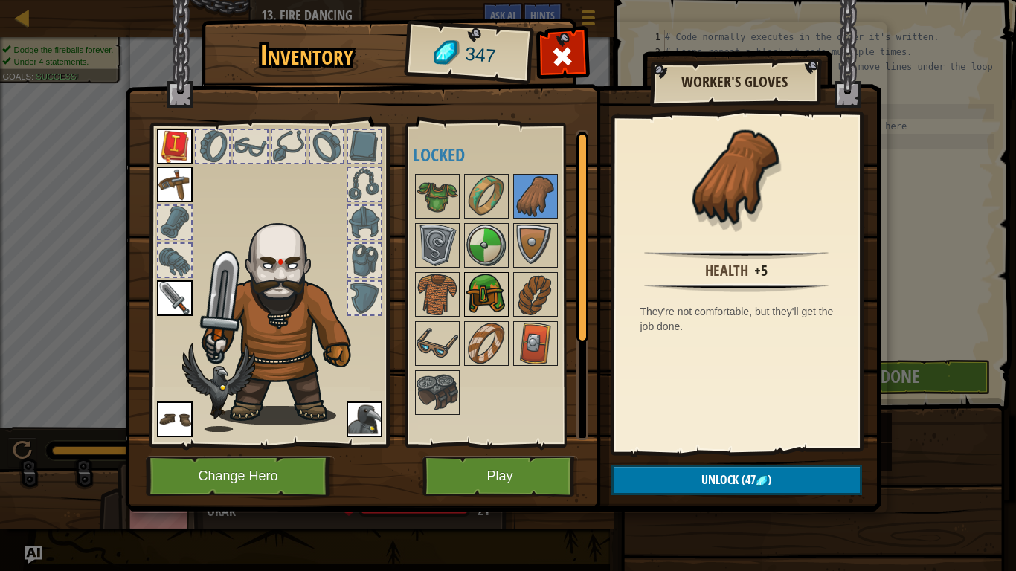
click at [504, 293] on img at bounding box center [487, 295] width 42 height 42
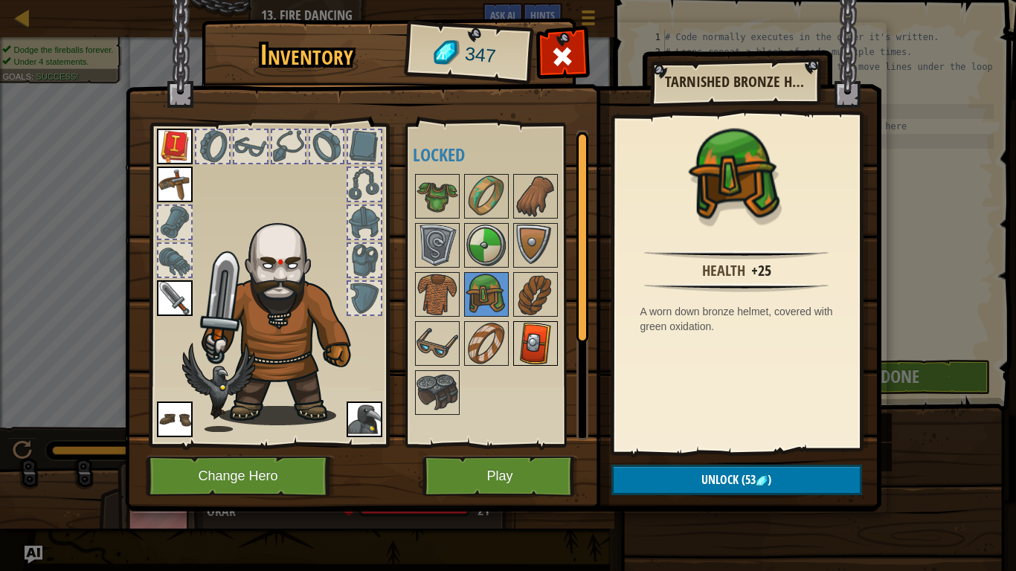
click at [524, 332] on img at bounding box center [536, 344] width 42 height 42
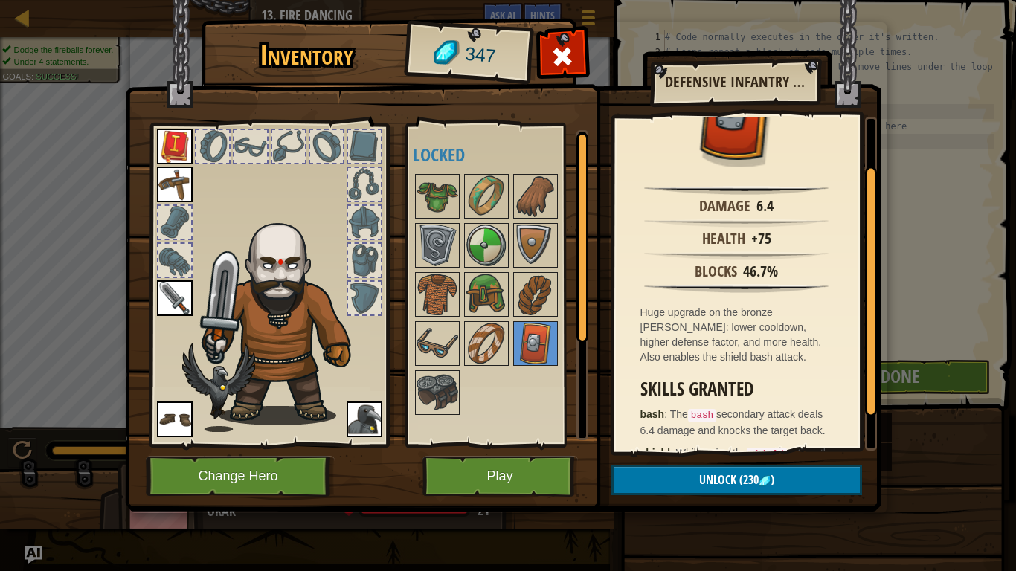
scroll to position [63, 0]
click at [478, 286] on img at bounding box center [487, 295] width 42 height 42
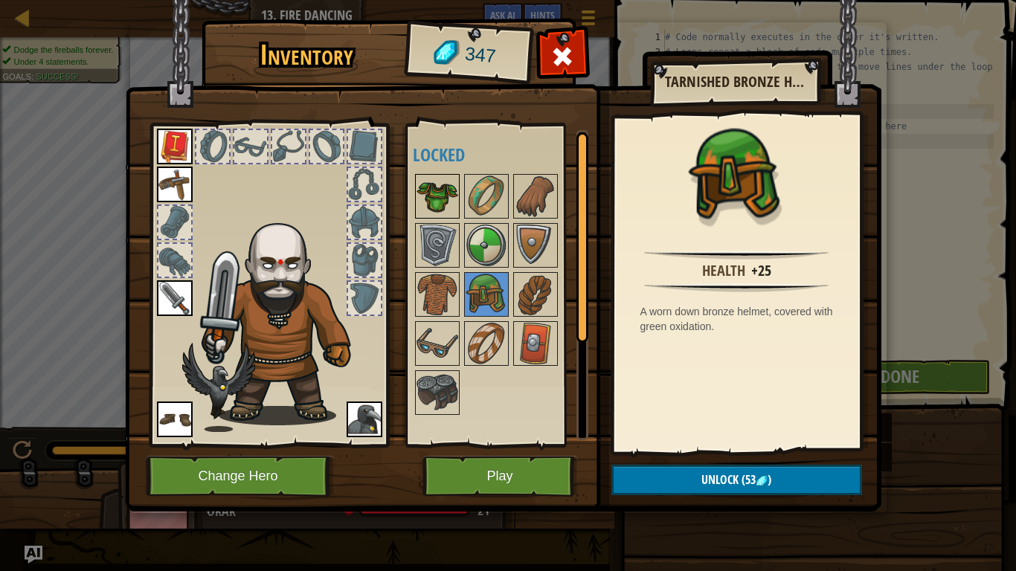
click at [422, 199] on img at bounding box center [438, 197] width 42 height 42
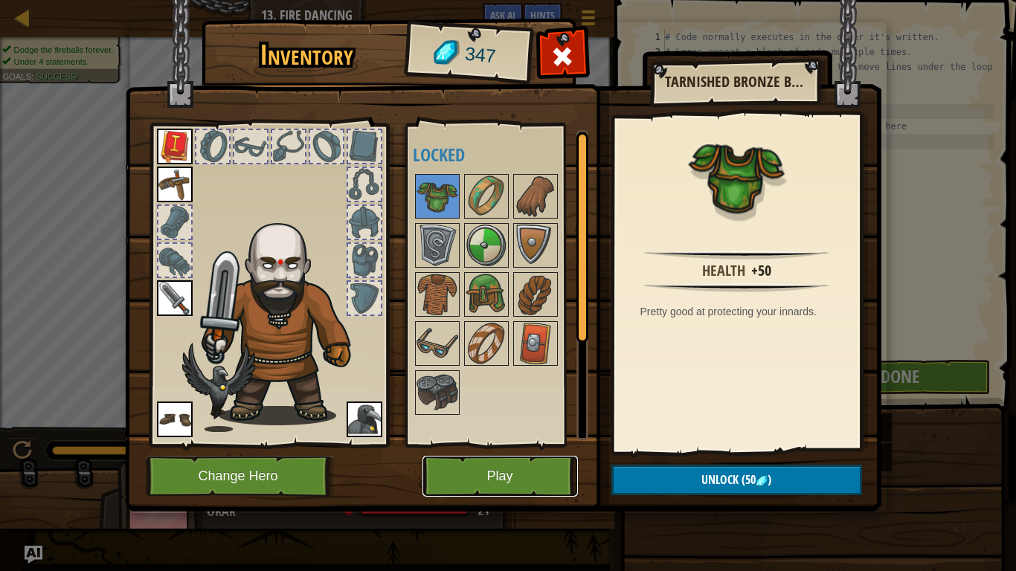
click at [520, 445] on button "Play" at bounding box center [499, 476] width 155 height 41
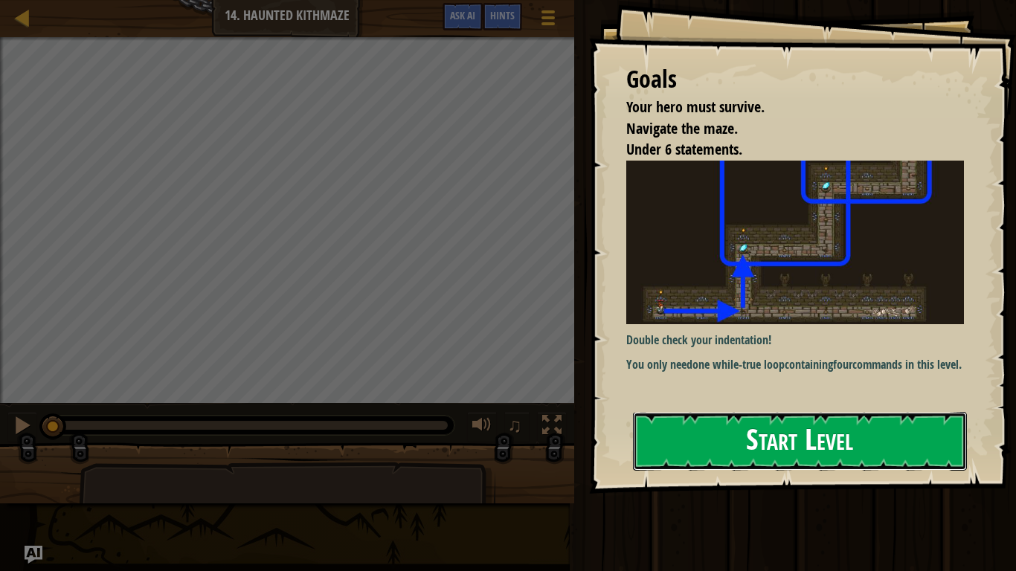
click at [727, 438] on button "Start Level" at bounding box center [800, 441] width 334 height 59
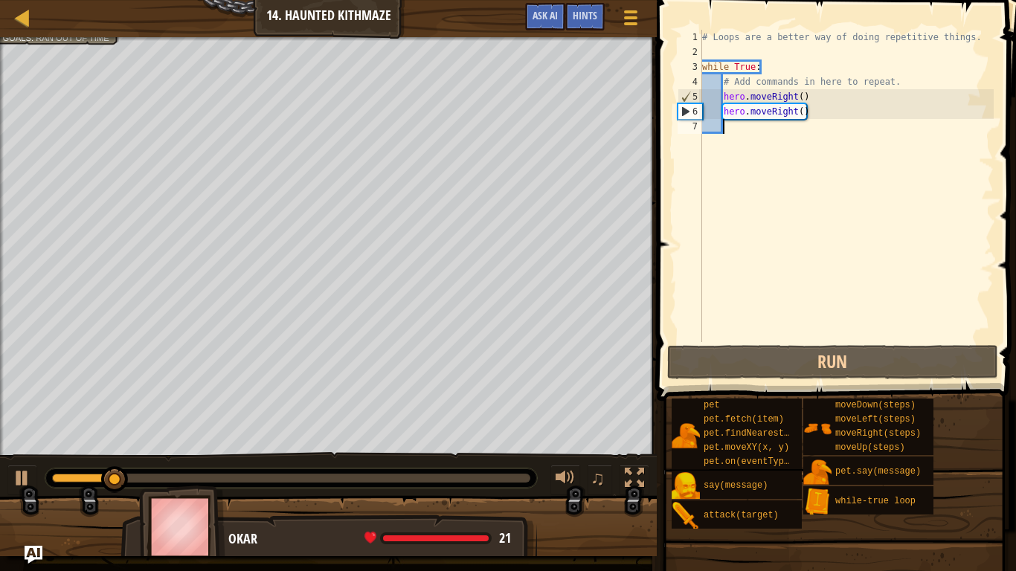
type textarea "h"
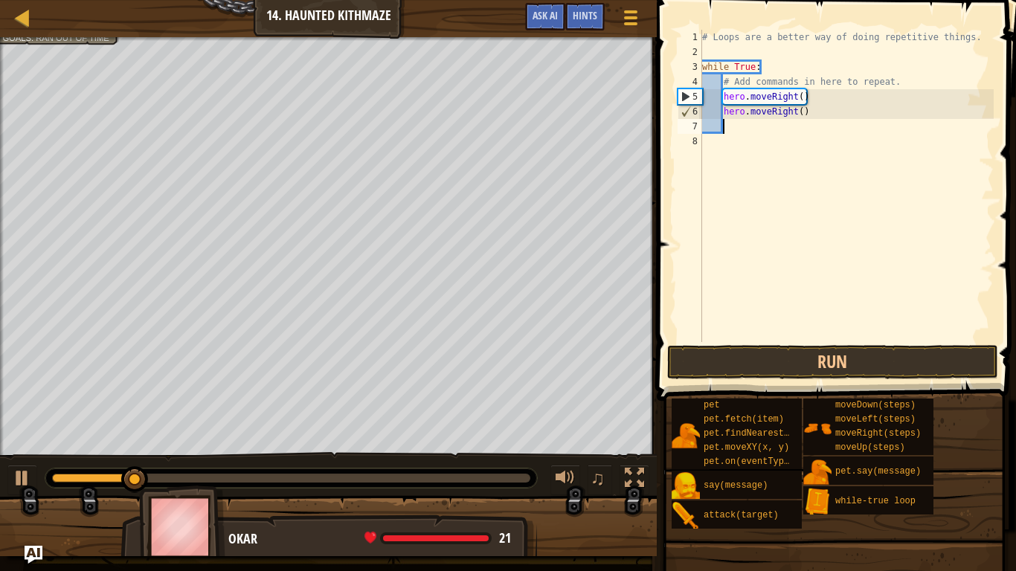
scroll to position [7, 2]
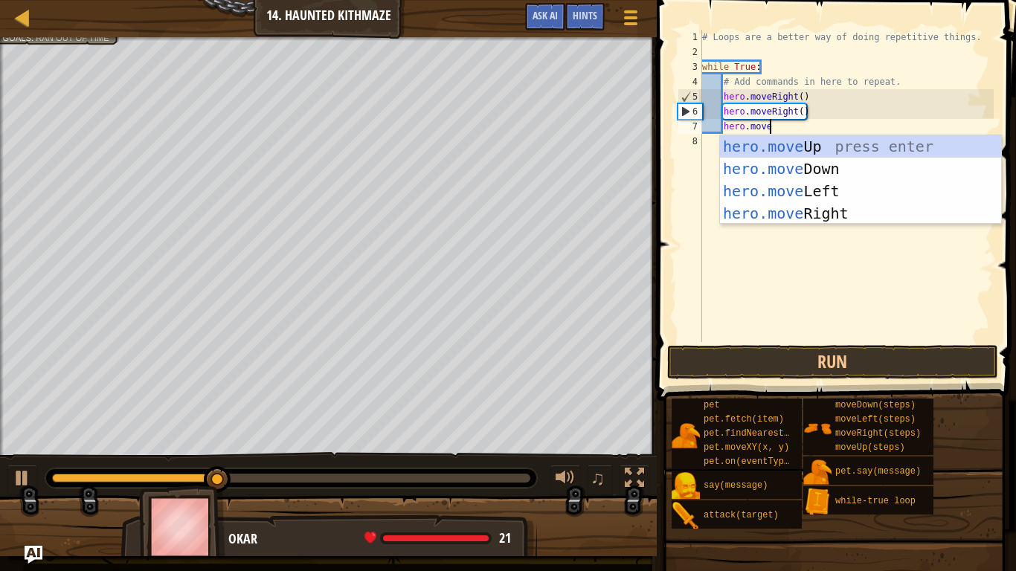
type textarea "hero.moveu"
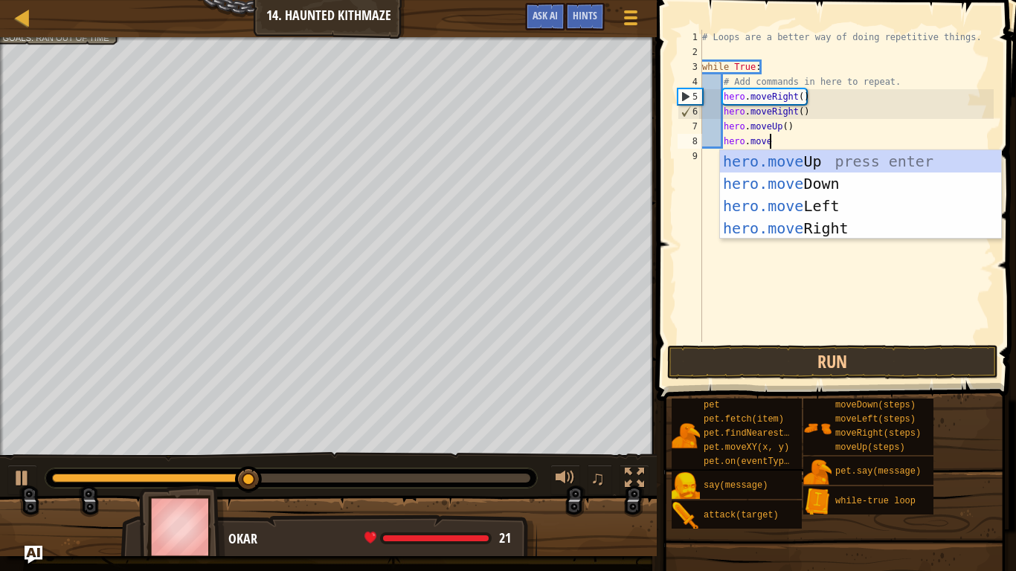
type textarea "hero.moveu"
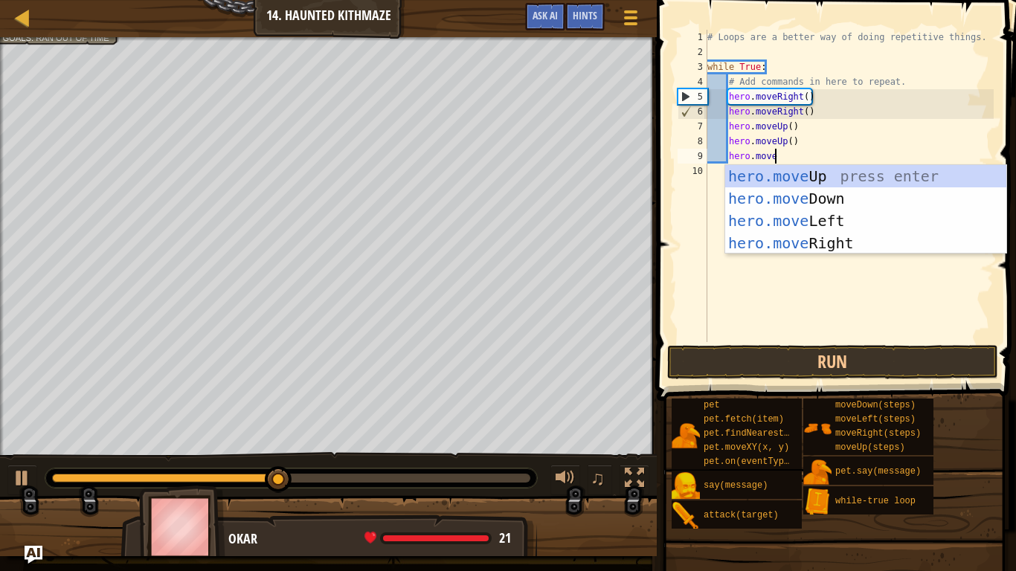
type textarea "hero.mover"
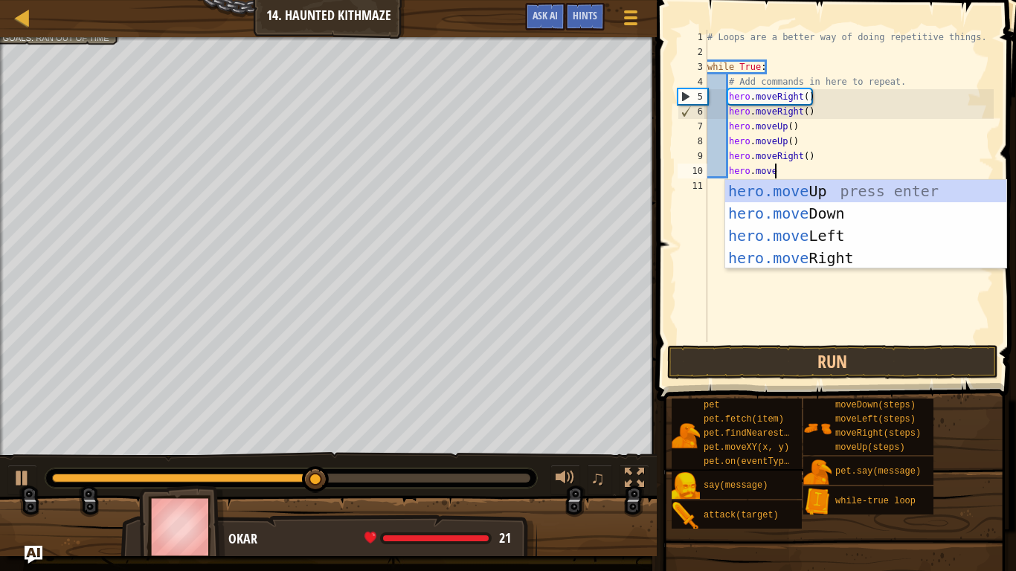
type textarea "hero.mover"
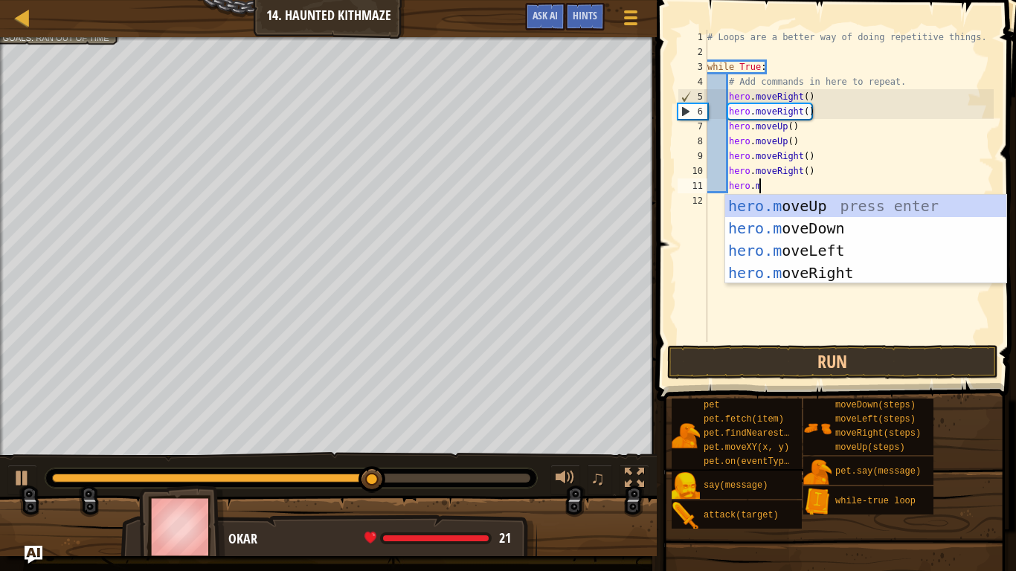
type textarea "hero.moveu"
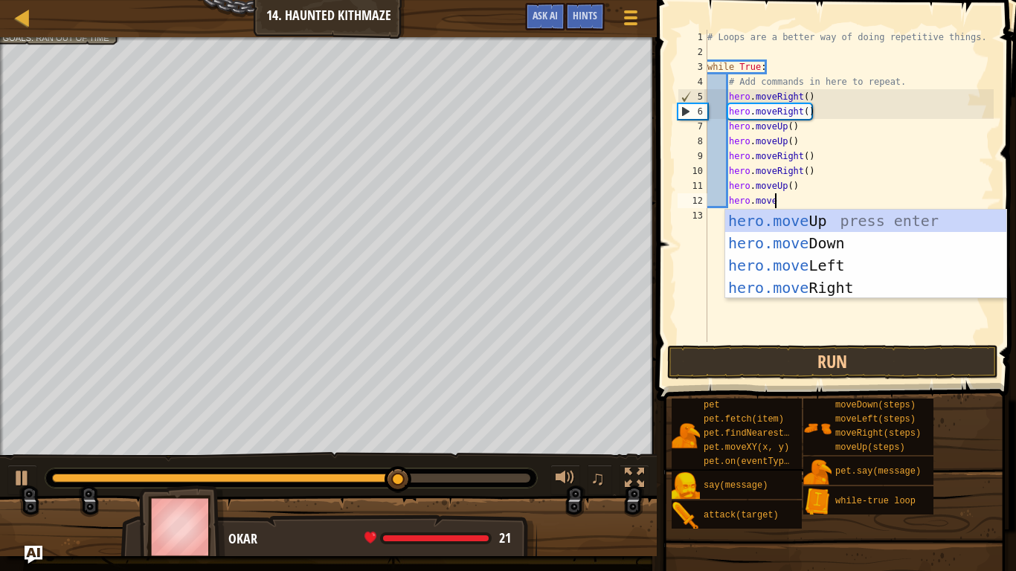
type textarea "hero.moveu"
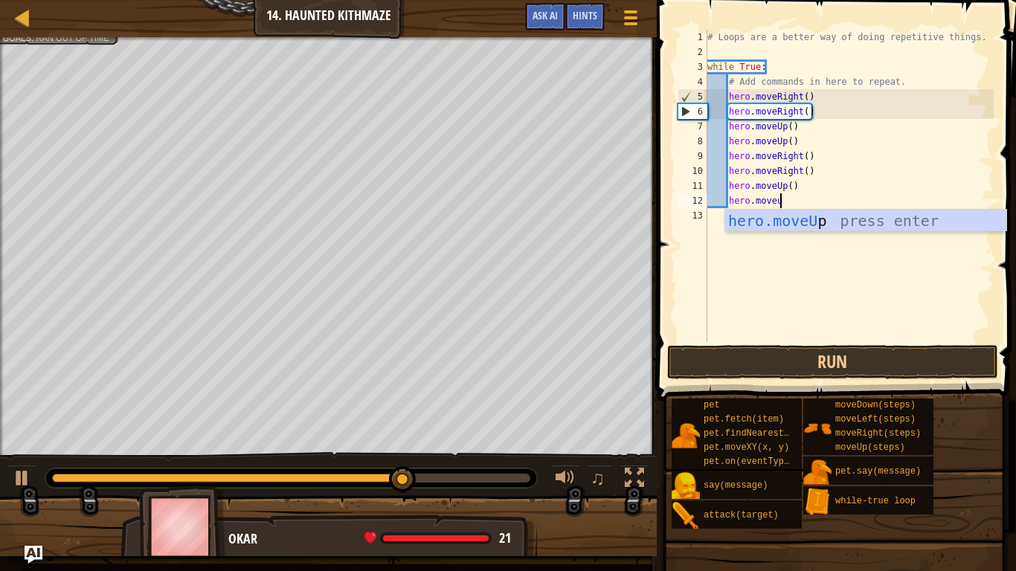
scroll to position [7, 2]
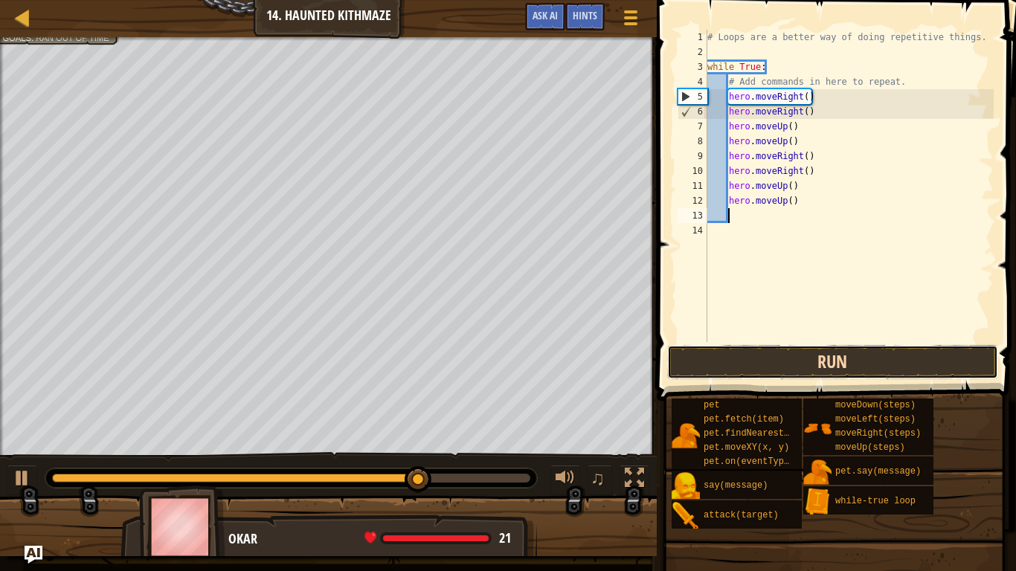
click at [849, 358] on button "Run" at bounding box center [832, 362] width 331 height 34
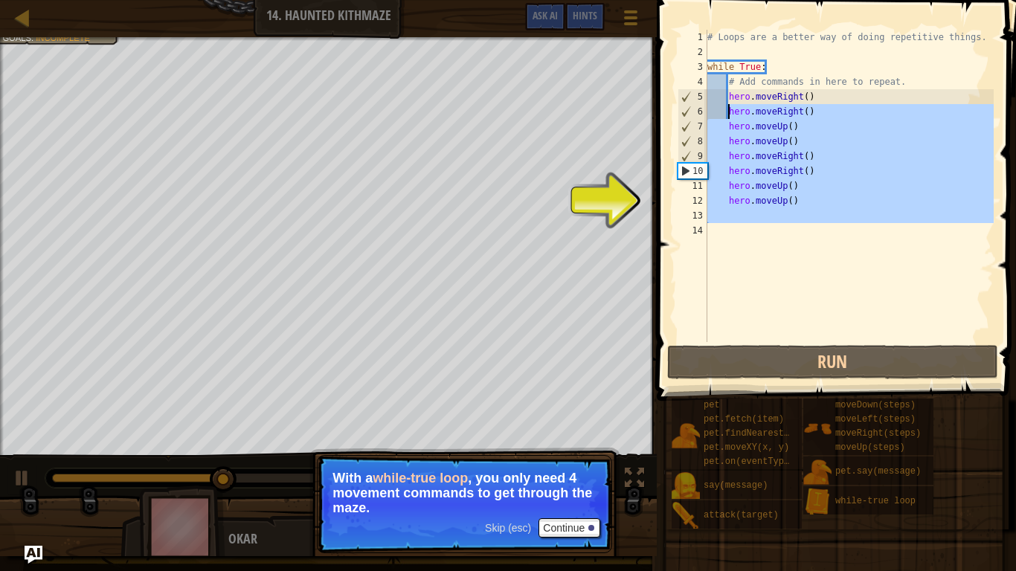
drag, startPoint x: 790, startPoint y: 236, endPoint x: 727, endPoint y: 108, distance: 142.4
click at [727, 108] on div "# Loops are a better way of doing repetitive things. while True : # Add command…" at bounding box center [848, 201] width 289 height 342
type textarea "hero.moveRight() hero.moveUp()"
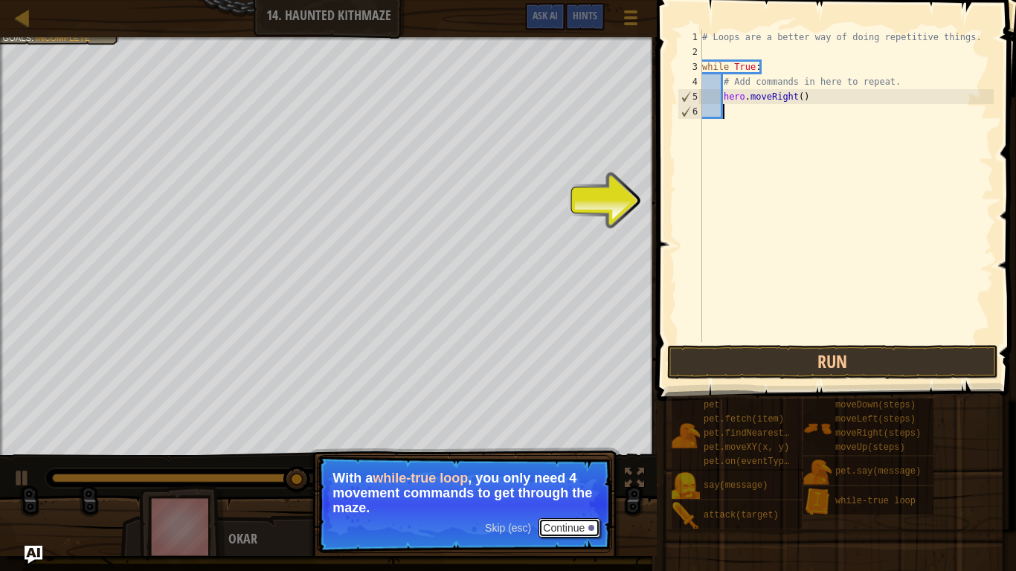
click at [585, 445] on button "Continue" at bounding box center [570, 527] width 62 height 19
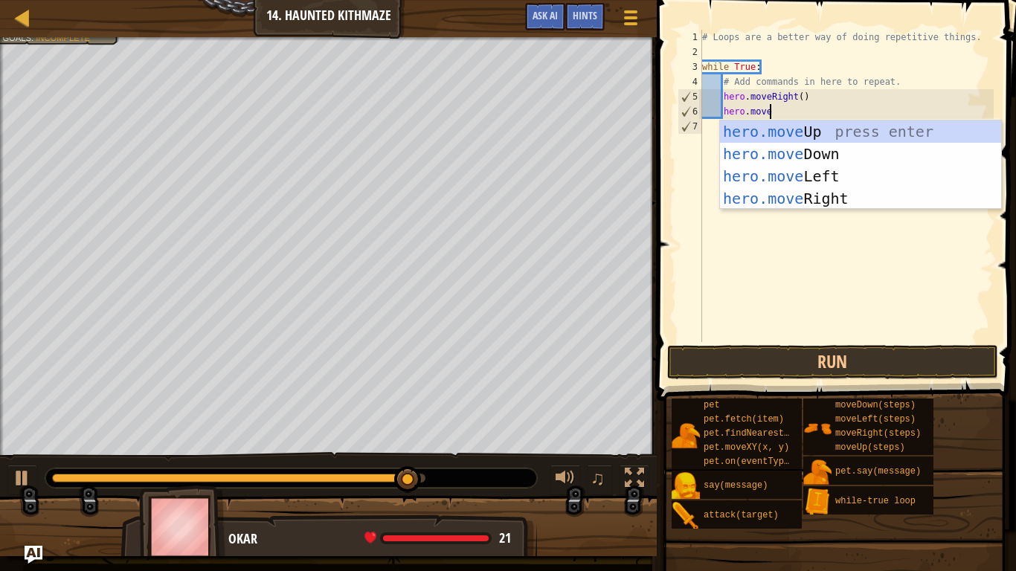
type textarea "hero.moveu"
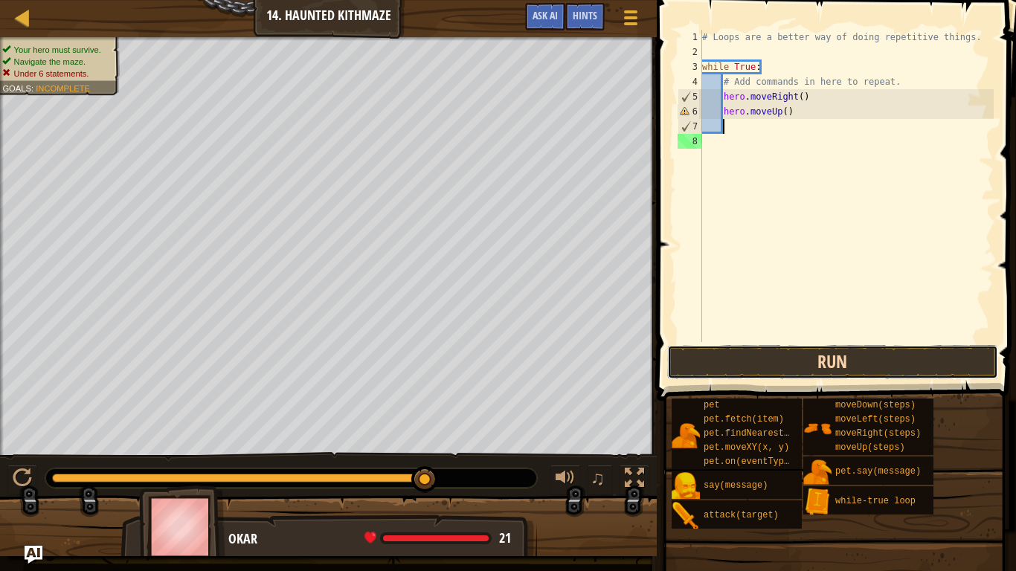
click at [834, 361] on button "Run" at bounding box center [832, 362] width 331 height 34
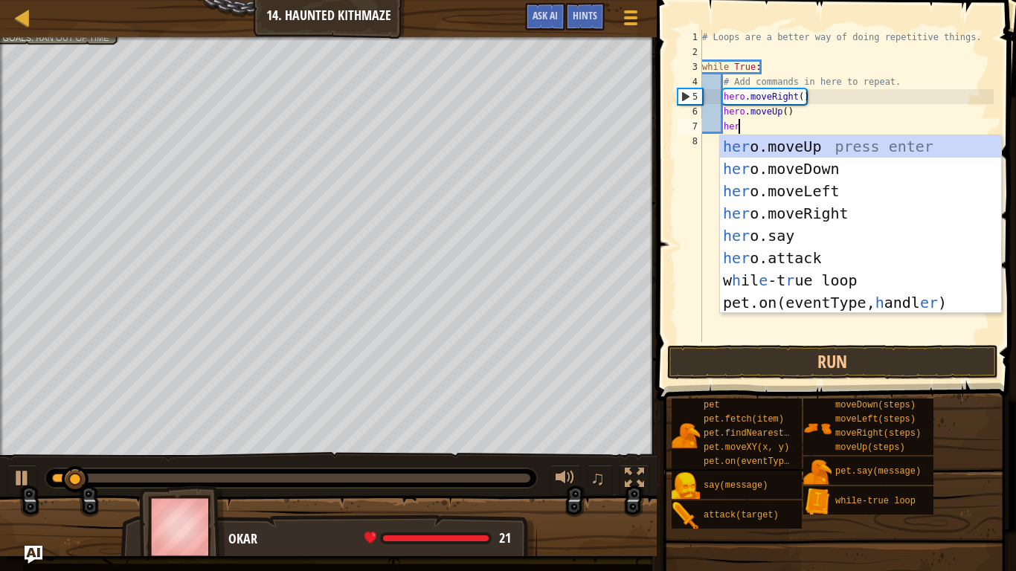
scroll to position [7, 5]
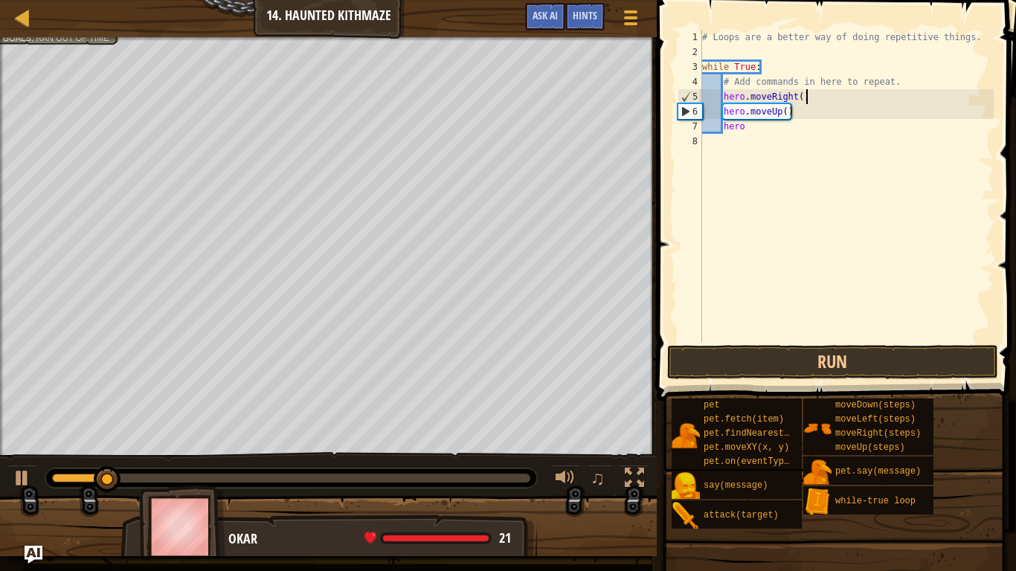
click at [841, 100] on div "# Loops are a better way of doing repetitive things. while True : # Add command…" at bounding box center [846, 201] width 295 height 342
type textarea "hero.moveRight()"
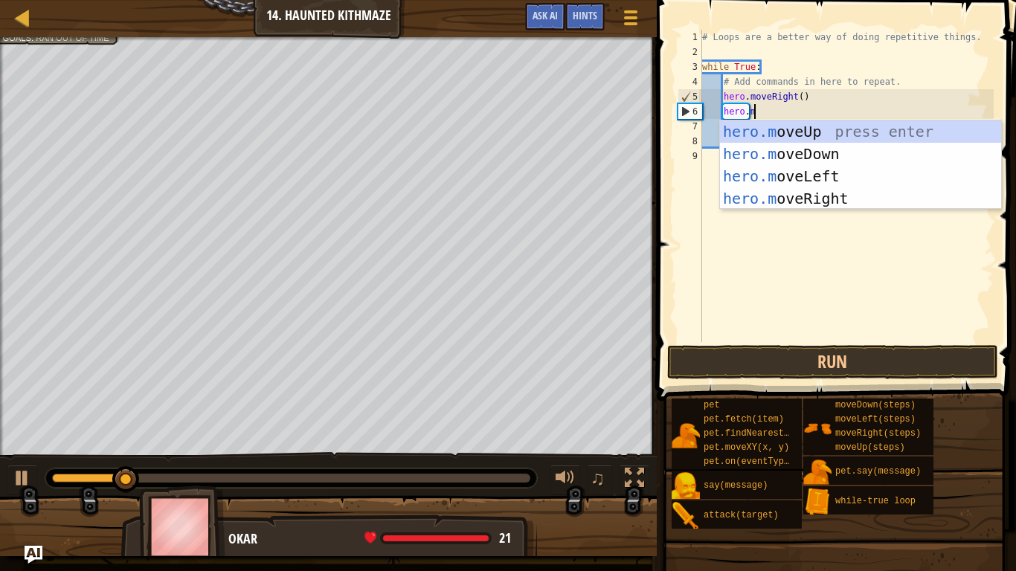
type textarea "hero.mover"
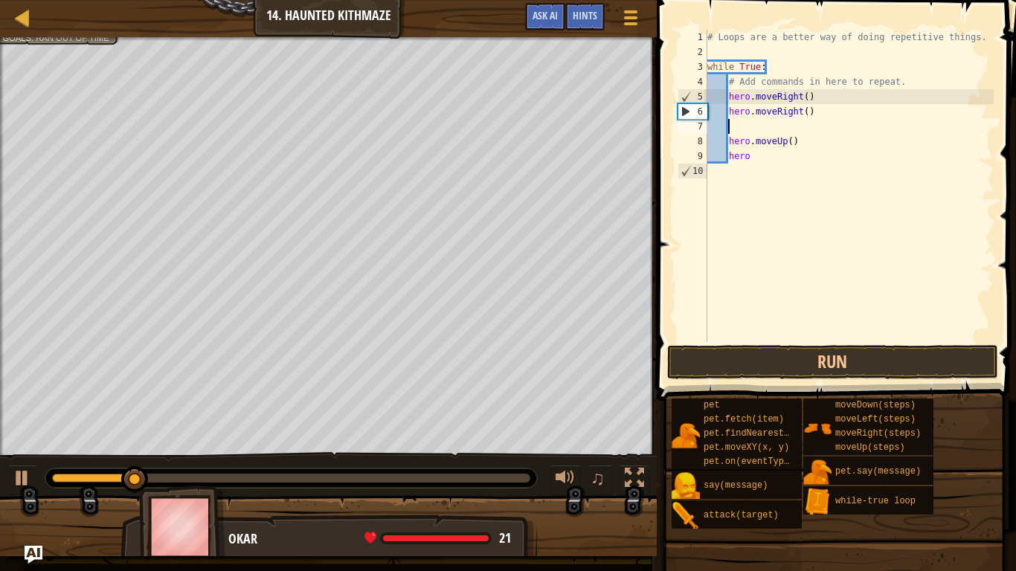
scroll to position [7, 2]
click at [791, 126] on div "# Loops are a better way of doing repetitive things. while True : # Add command…" at bounding box center [848, 201] width 289 height 342
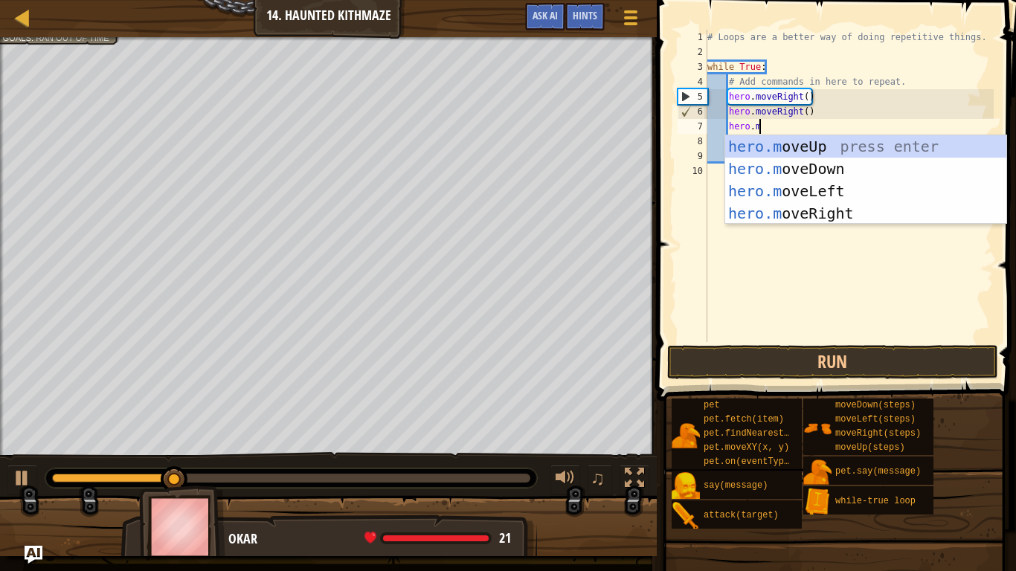
type textarea "hero.move"
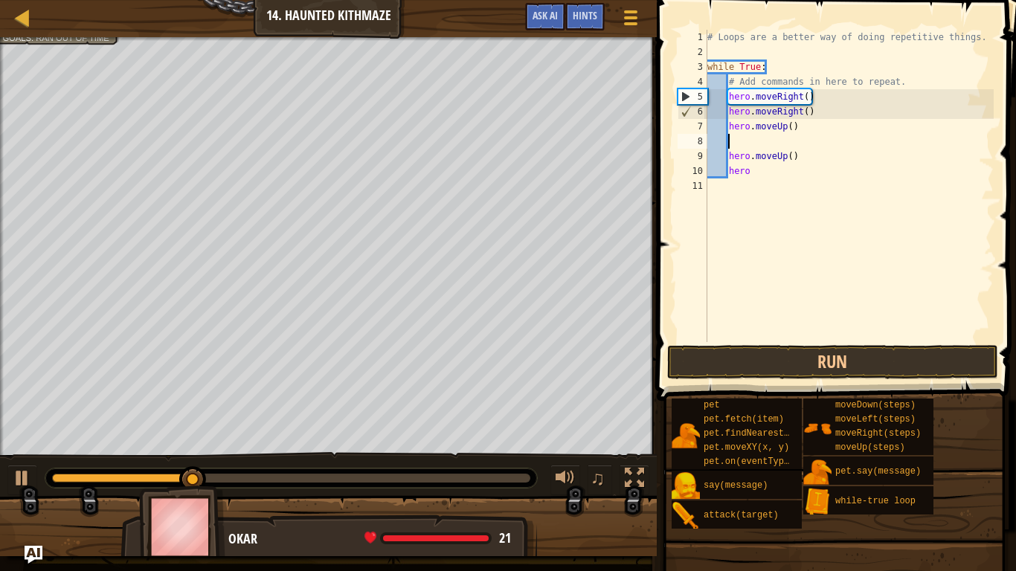
click at [772, 183] on div "# Loops are a better way of doing repetitive things. while True : # Add command…" at bounding box center [848, 201] width 289 height 342
click at [766, 177] on div "# Loops are a better way of doing repetitive things. while True : # Add command…" at bounding box center [848, 201] width 289 height 342
type textarea "h"
click at [747, 142] on div "# Loops are a better way of doing repetitive things. while True : # Add command…" at bounding box center [848, 201] width 289 height 342
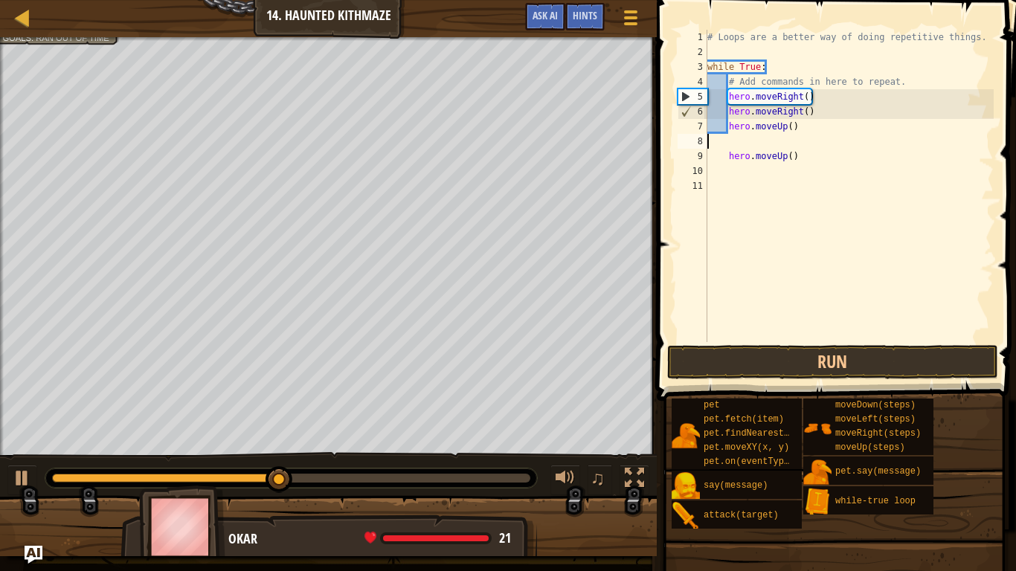
click at [820, 134] on div "# Loops are a better way of doing repetitive things. while True : # Add command…" at bounding box center [848, 201] width 289 height 342
click at [820, 144] on div "# Loops are a better way of doing repetitive things. while True : # Add command…" at bounding box center [848, 201] width 289 height 342
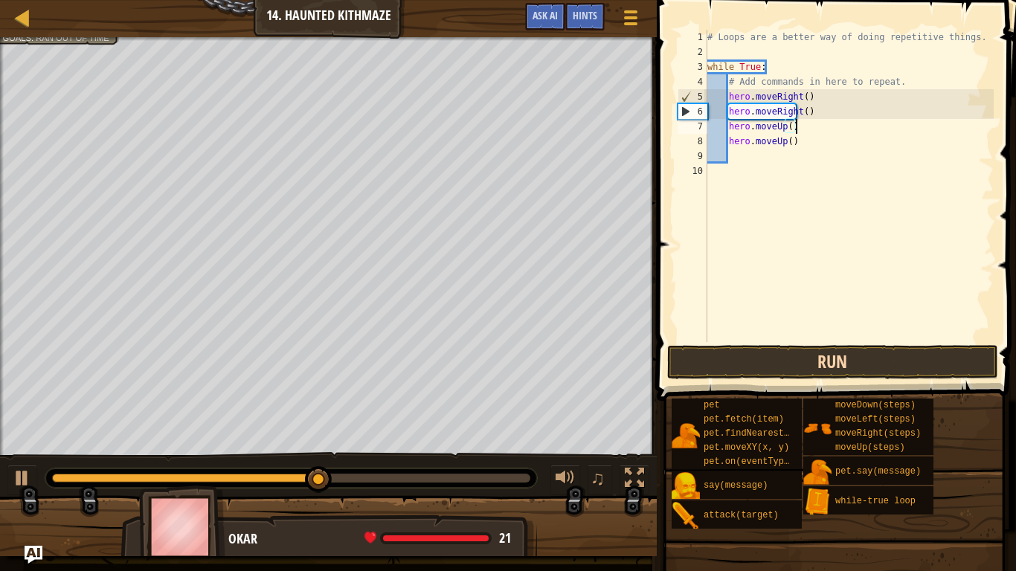
type textarea "hero.moveUp()"
click at [796, 362] on button "Run" at bounding box center [832, 362] width 331 height 34
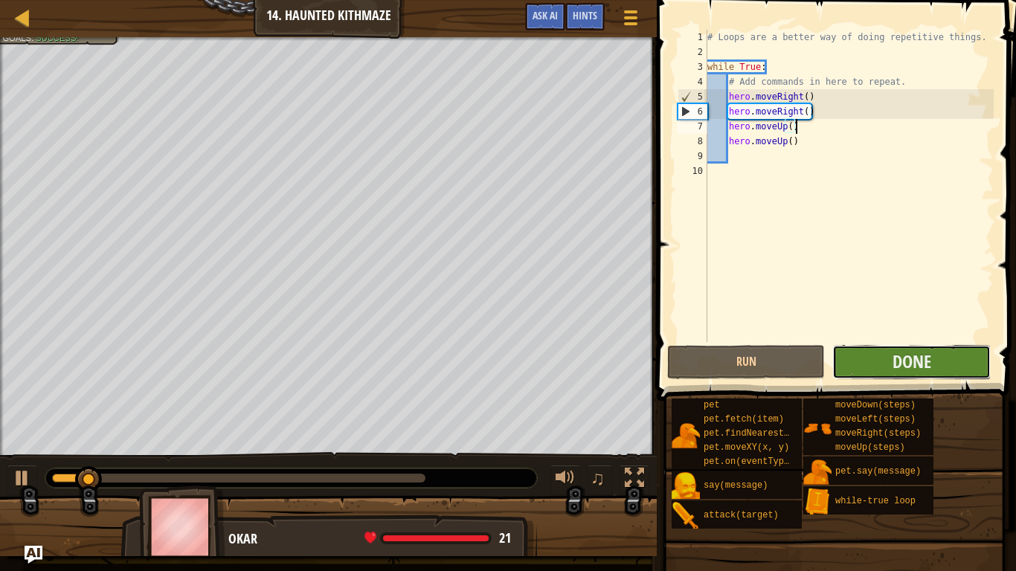
click at [886, 364] on button "Done" at bounding box center [911, 362] width 158 height 34
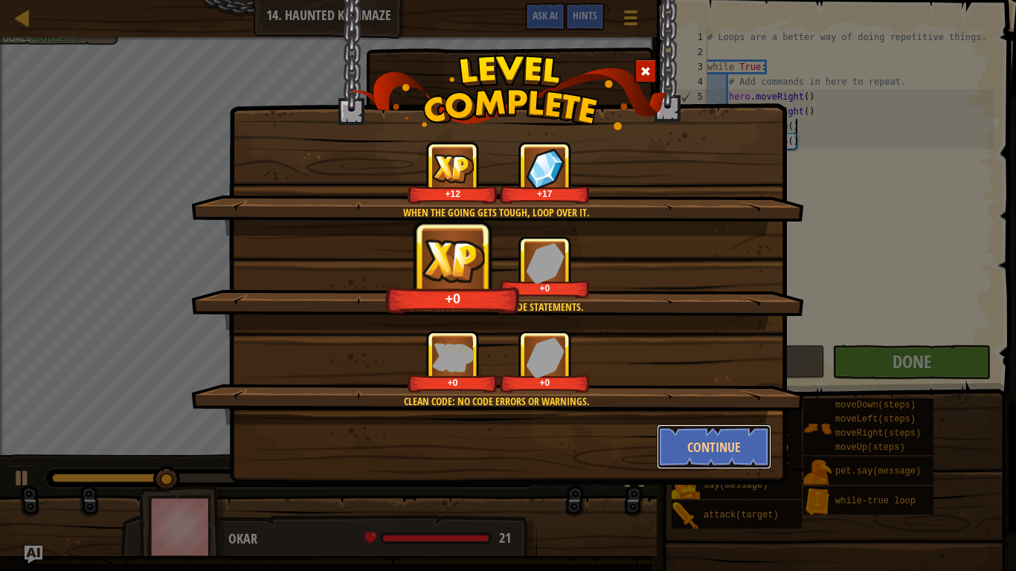
click at [706, 445] on button "Continue" at bounding box center [714, 447] width 115 height 45
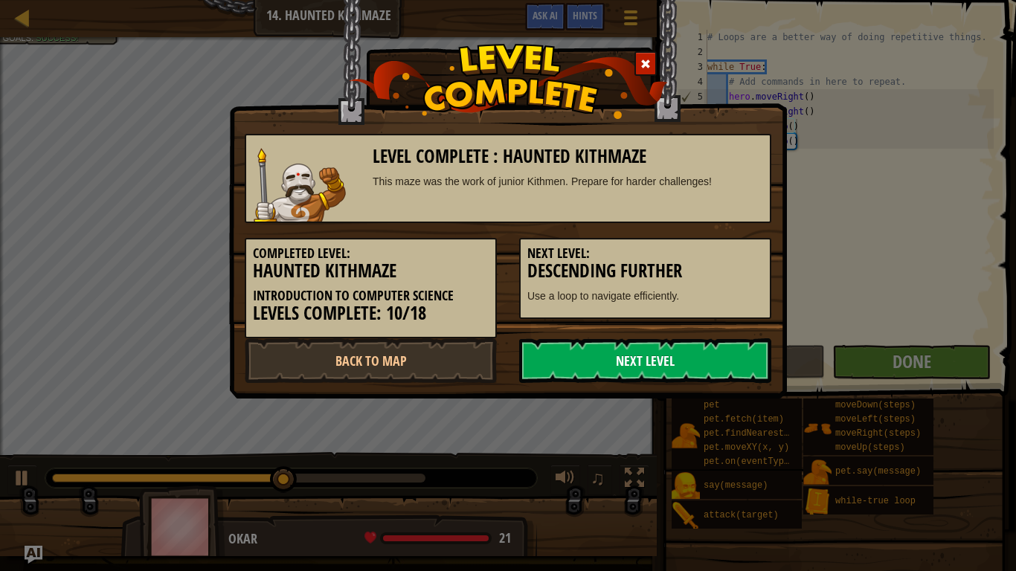
click at [696, 364] on link "Next Level" at bounding box center [645, 360] width 252 height 45
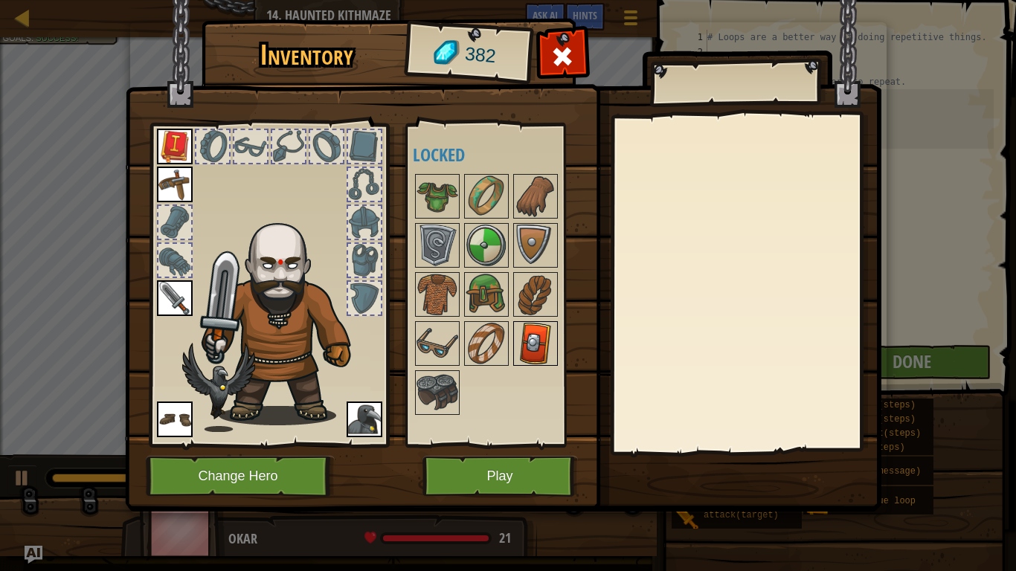
click at [530, 356] on img at bounding box center [536, 344] width 42 height 42
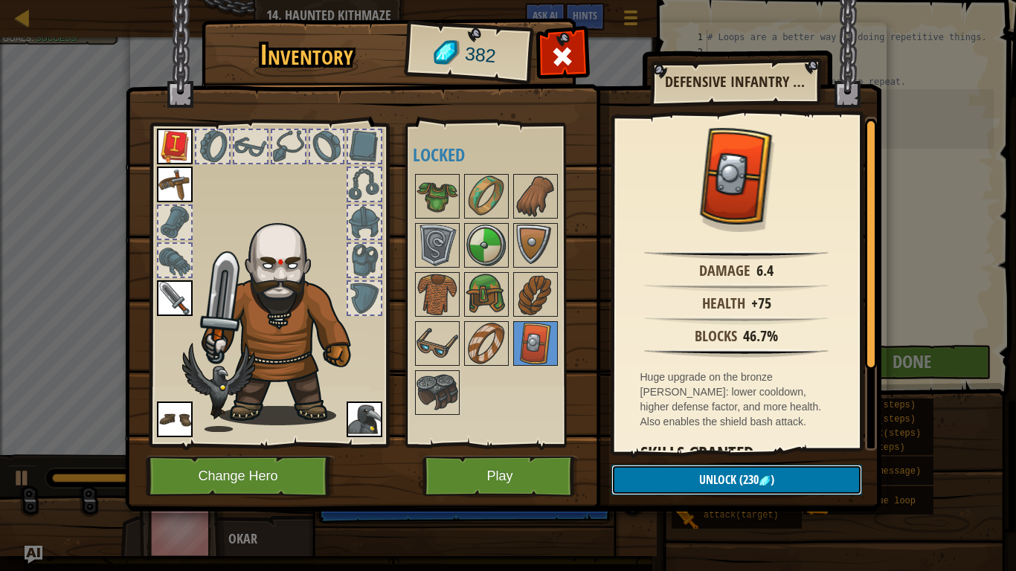
click at [657, 445] on button "Unlock (230 )" at bounding box center [736, 480] width 251 height 30
click at [657, 445] on button "Confirm" at bounding box center [736, 480] width 251 height 30
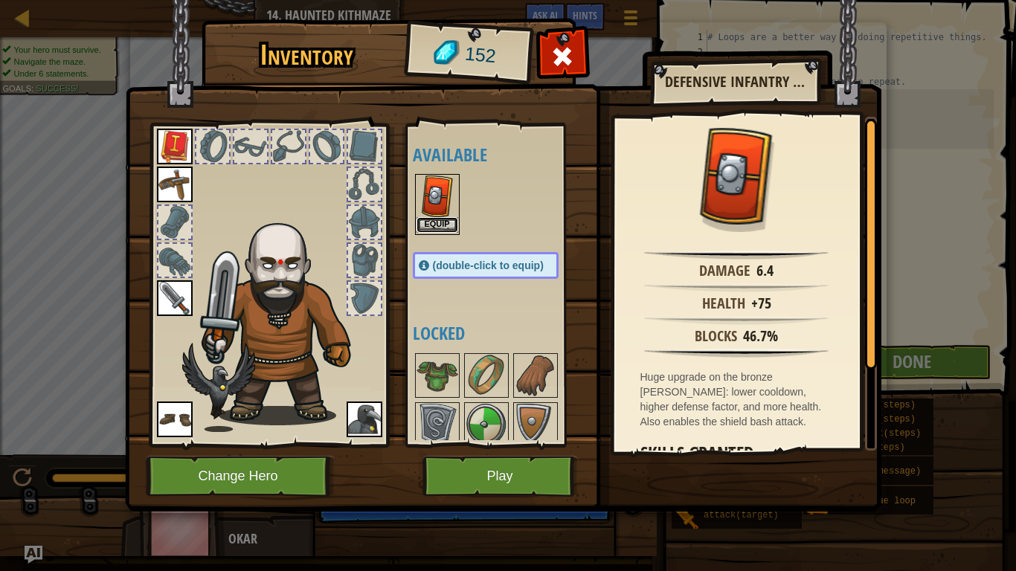
click at [444, 217] on button "Equip" at bounding box center [438, 225] width 42 height 16
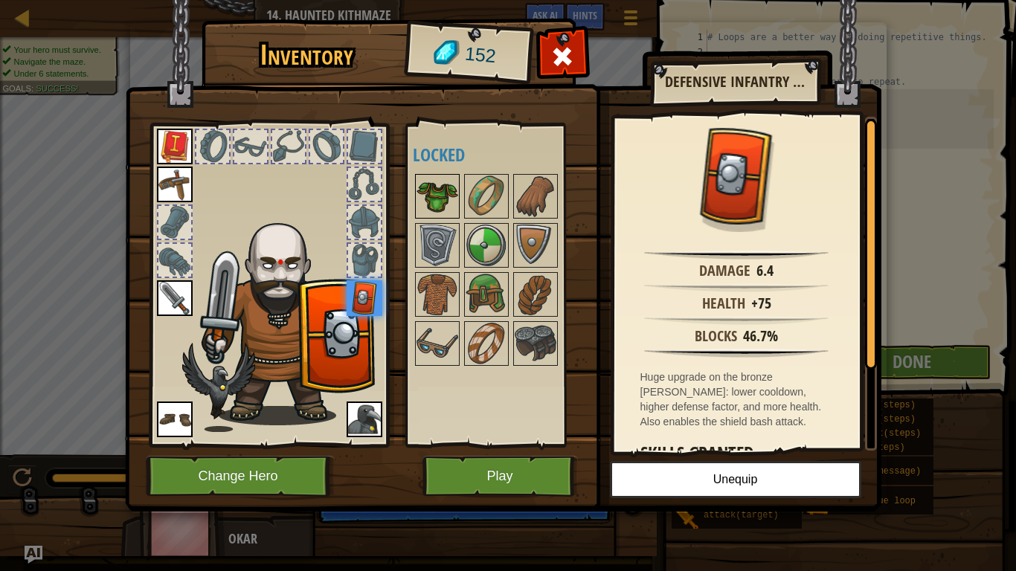
click at [450, 216] on img at bounding box center [438, 197] width 42 height 42
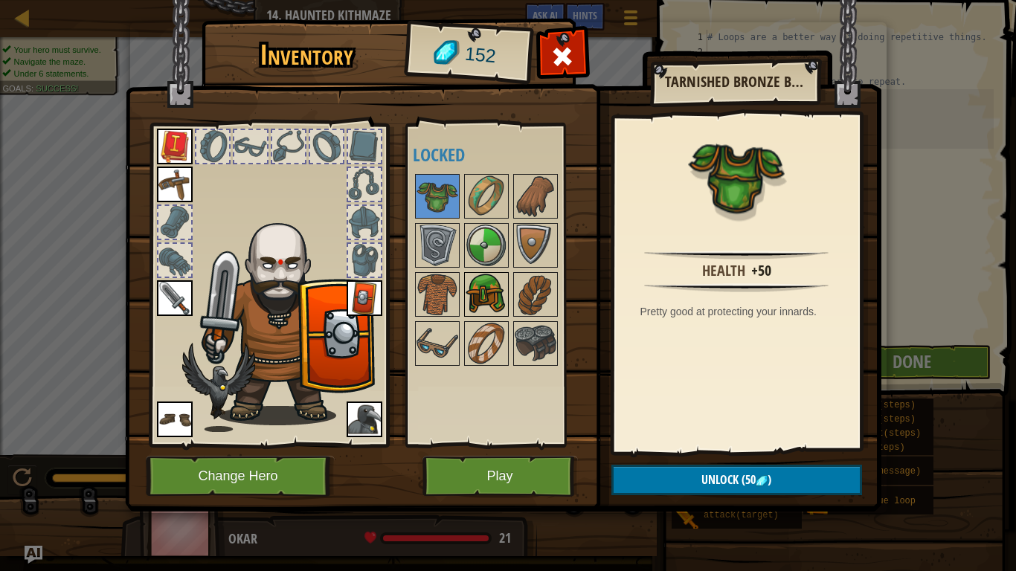
click at [497, 301] on img at bounding box center [487, 295] width 42 height 42
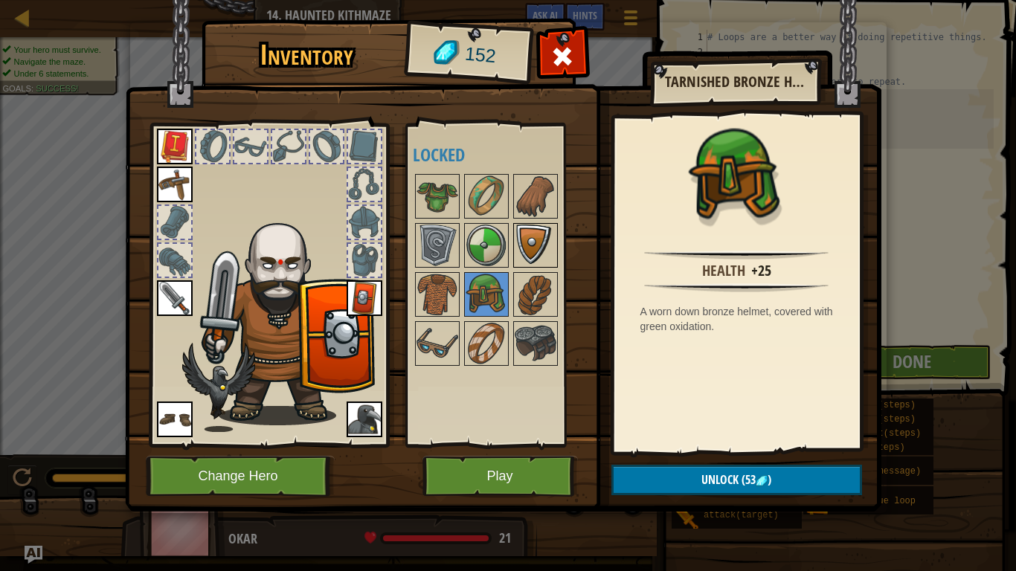
click at [530, 260] on img at bounding box center [536, 246] width 42 height 42
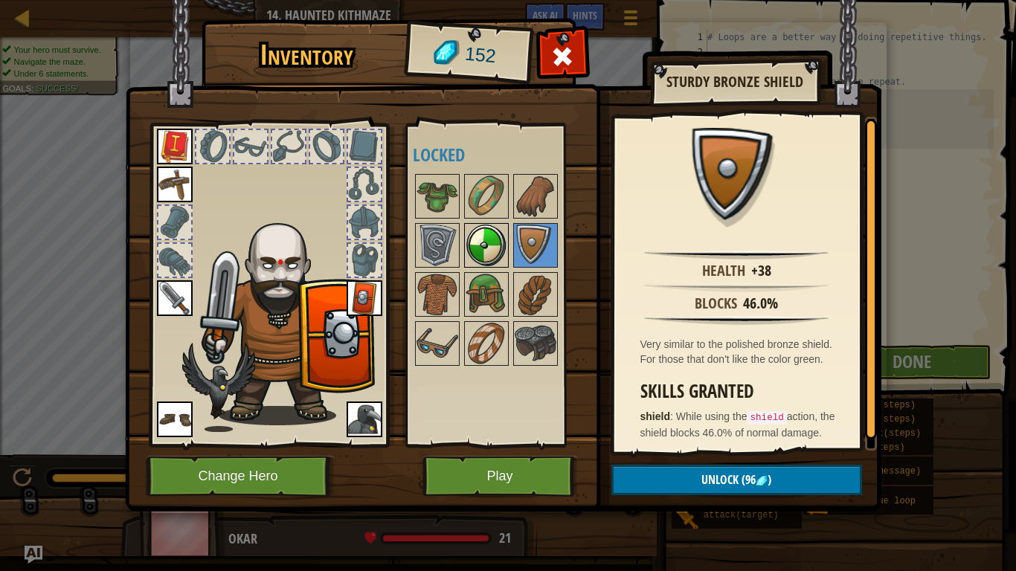
click at [497, 242] on img at bounding box center [487, 246] width 42 height 42
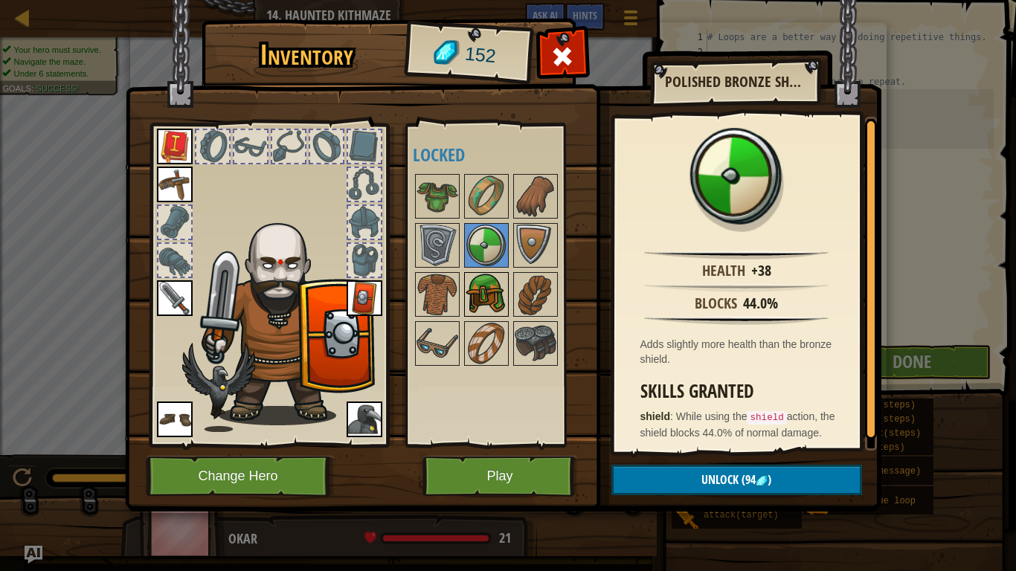
click at [494, 298] on img at bounding box center [487, 295] width 42 height 42
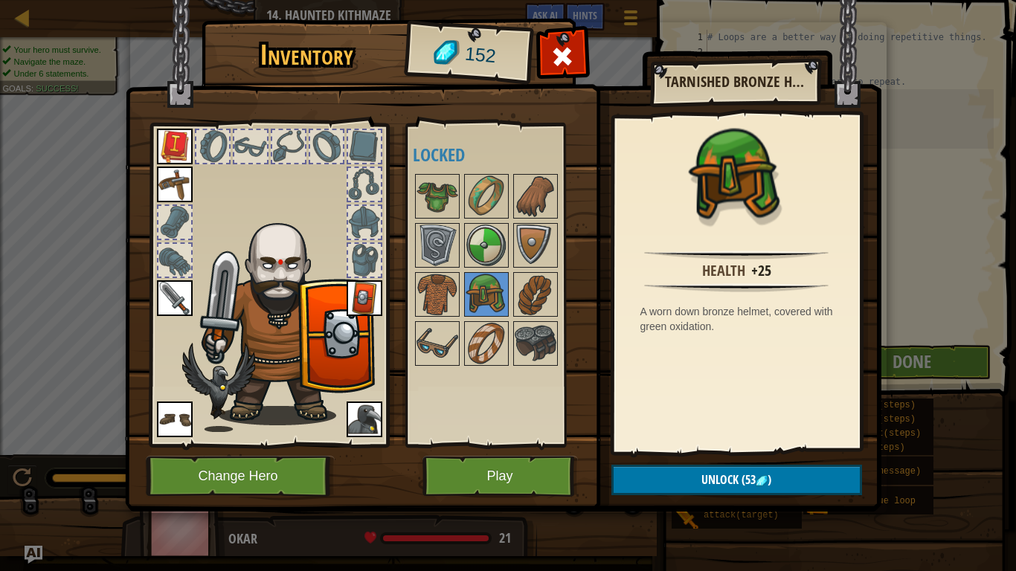
click at [495, 269] on div at bounding box center [501, 270] width 176 height 196
click at [493, 301] on img at bounding box center [487, 295] width 42 height 42
click at [540, 352] on img at bounding box center [536, 344] width 42 height 42
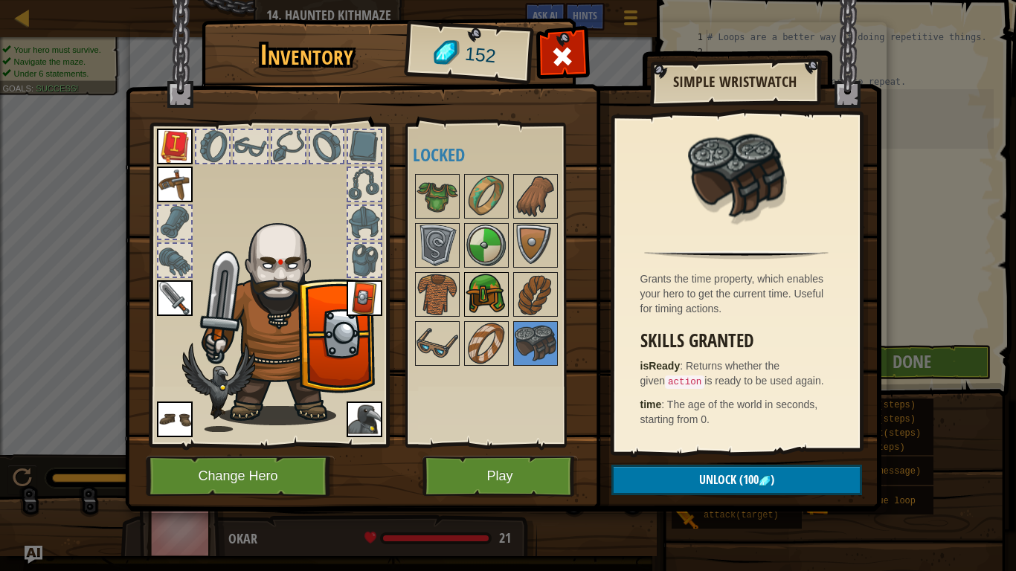
click at [488, 281] on img at bounding box center [487, 295] width 42 height 42
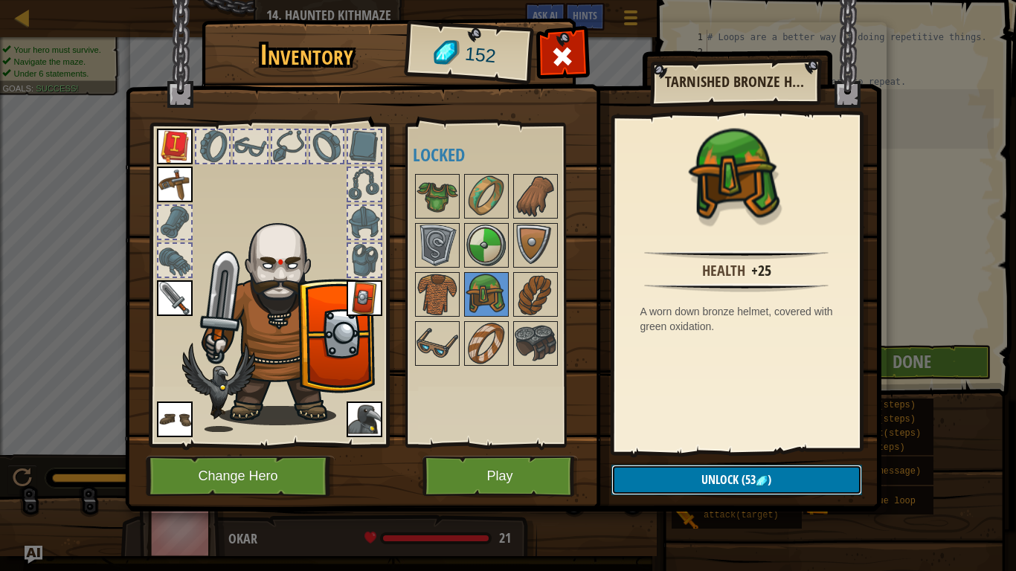
click at [669, 445] on button "Unlock (53 )" at bounding box center [736, 480] width 251 height 30
click at [676, 445] on button "Confirm" at bounding box center [736, 480] width 251 height 30
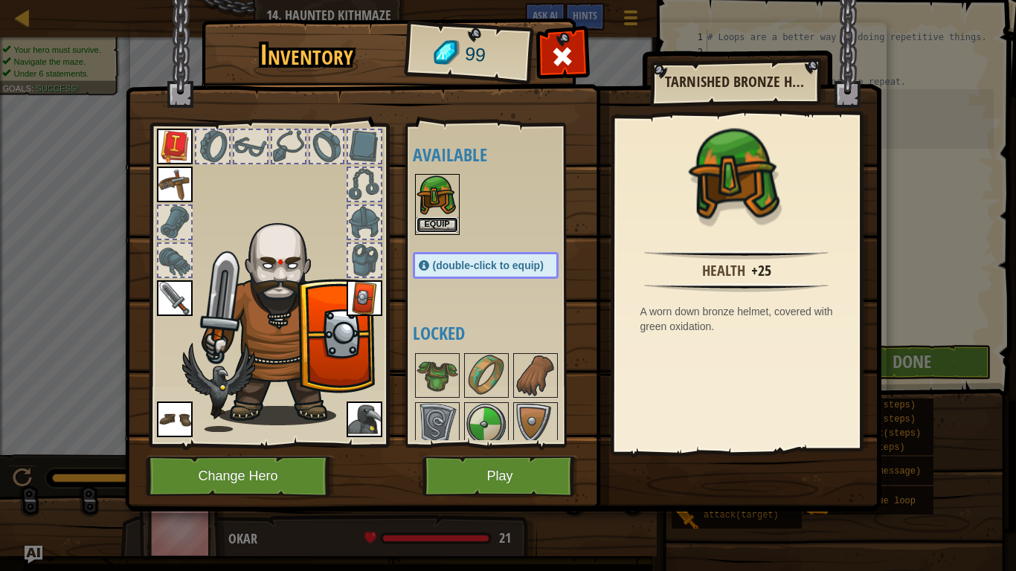
click at [426, 223] on button "Equip" at bounding box center [438, 225] width 42 height 16
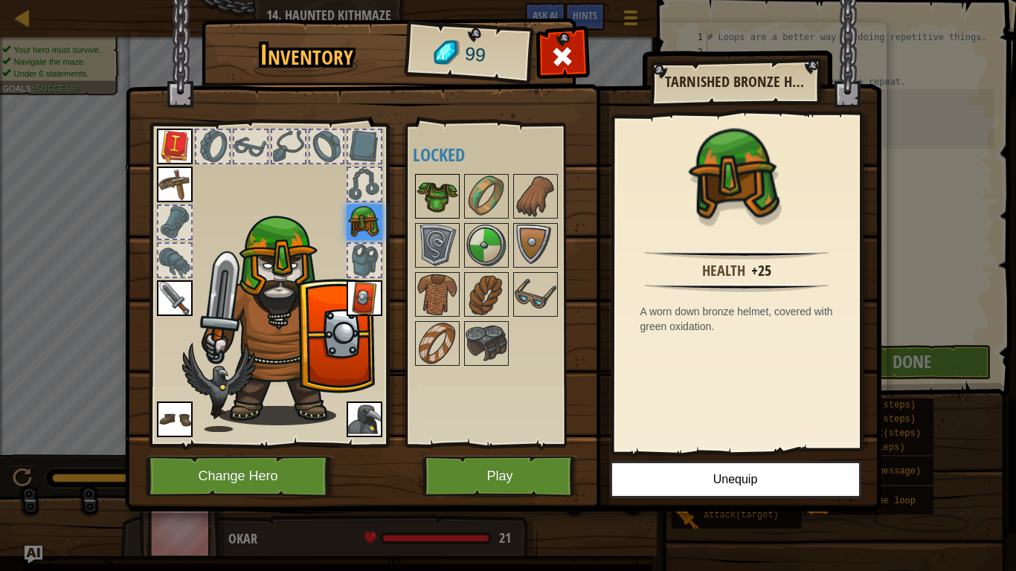
click at [436, 200] on img at bounding box center [438, 197] width 42 height 42
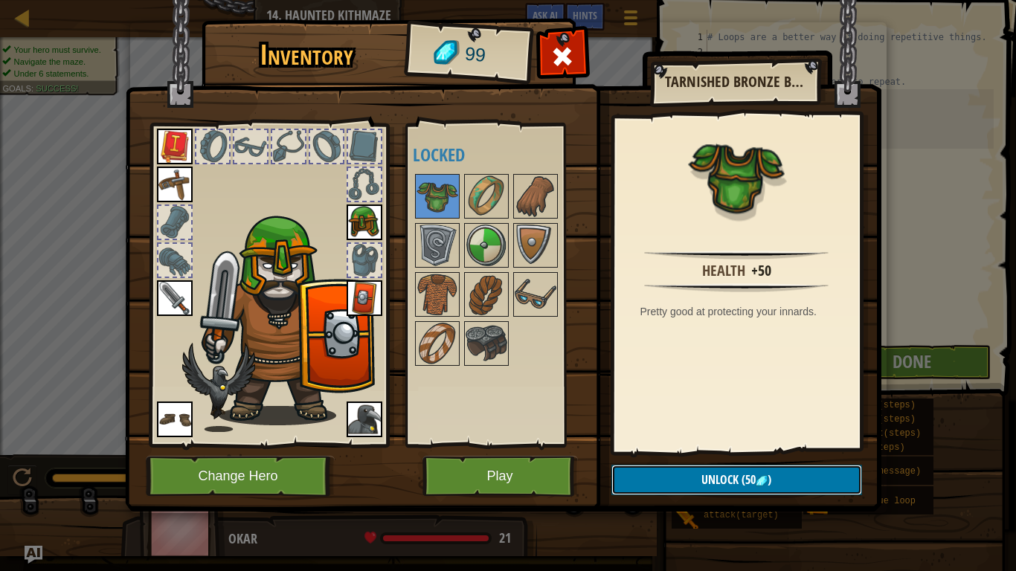
click at [730, 445] on span "Unlock" at bounding box center [719, 480] width 37 height 16
click at [730, 445] on button "Confirm" at bounding box center [736, 480] width 251 height 30
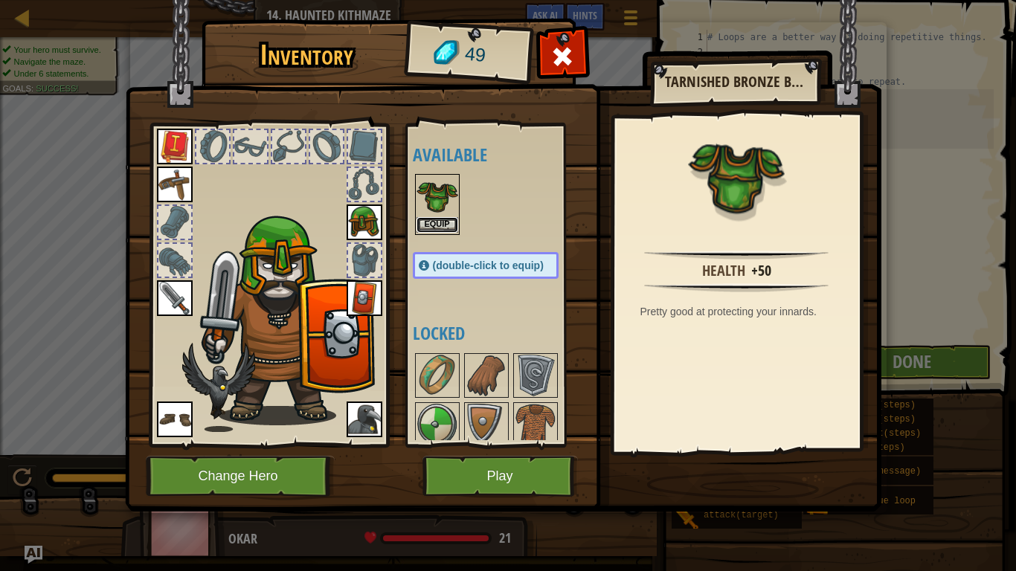
click at [450, 223] on button "Equip" at bounding box center [438, 225] width 42 height 16
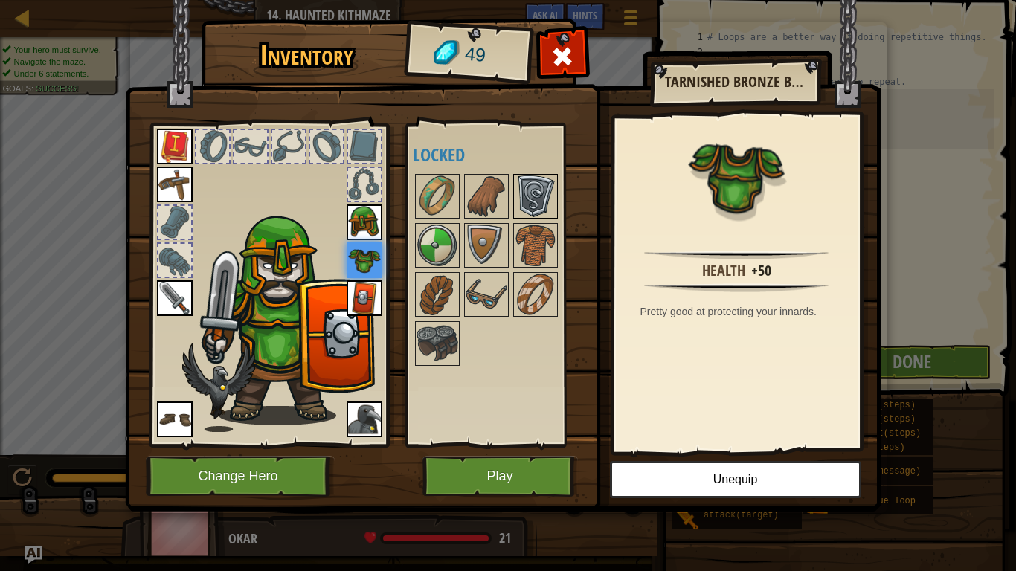
click at [527, 203] on img at bounding box center [536, 197] width 42 height 42
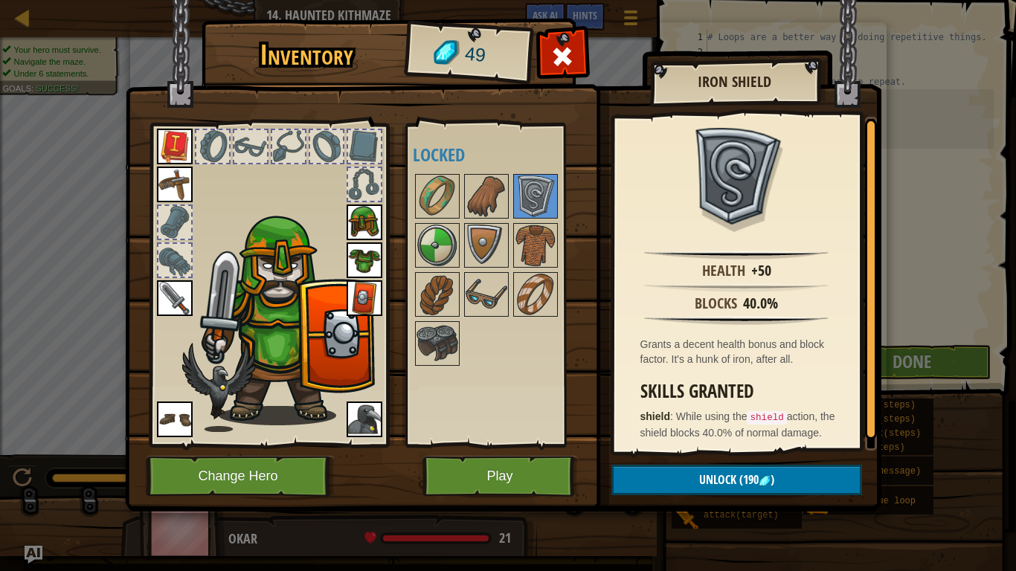
scroll to position [19, 0]
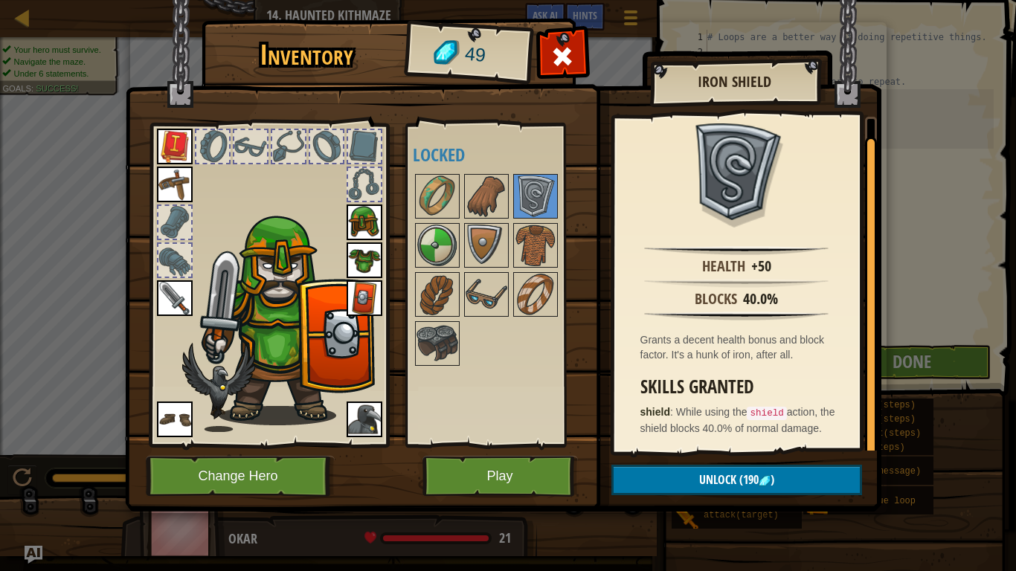
click at [167, 143] on img at bounding box center [175, 147] width 36 height 36
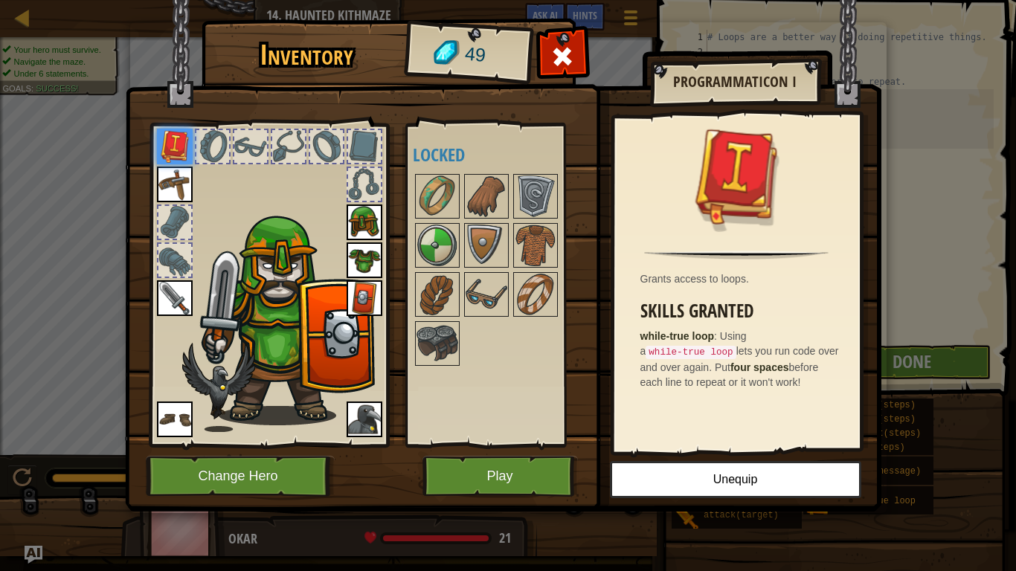
click at [364, 309] on img at bounding box center [365, 298] width 36 height 36
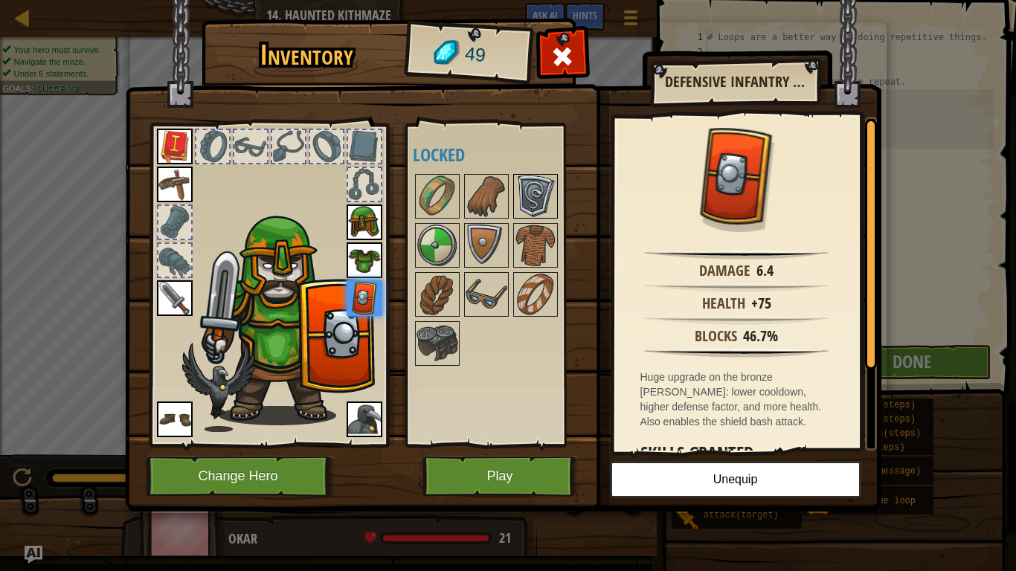
click at [533, 202] on img at bounding box center [536, 197] width 42 height 42
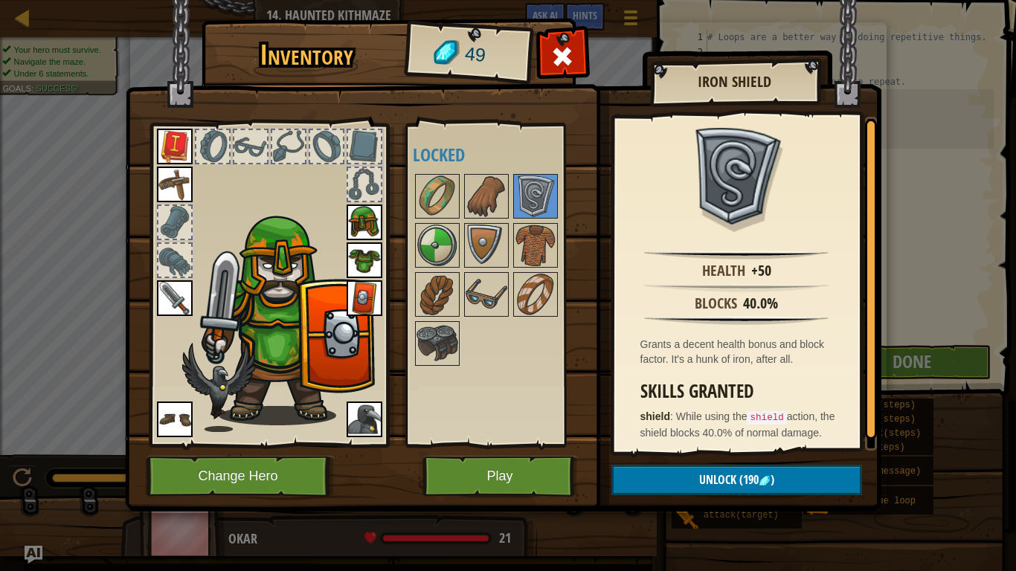
click at [366, 297] on img at bounding box center [365, 298] width 36 height 36
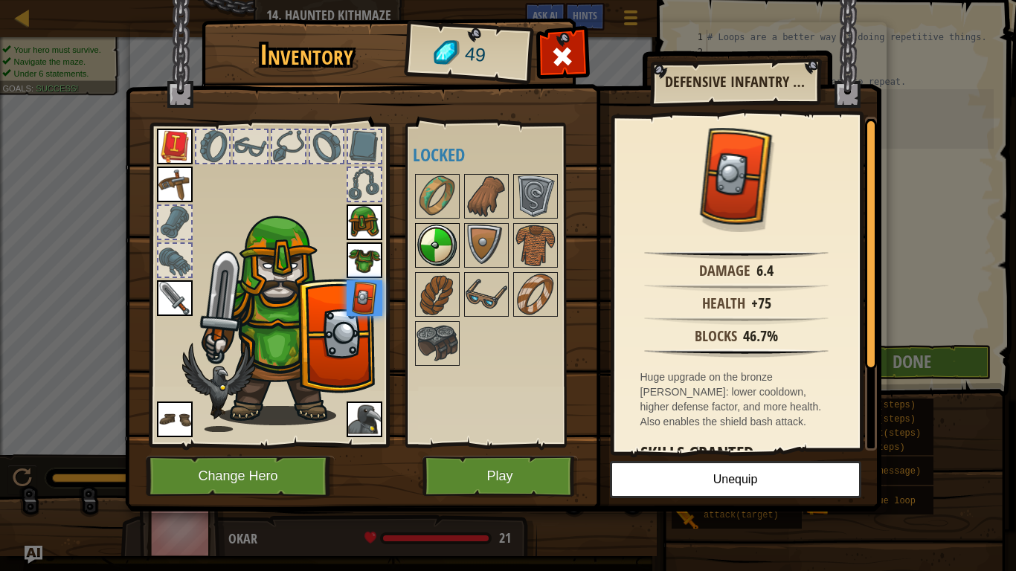
click at [443, 250] on img at bounding box center [438, 246] width 42 height 42
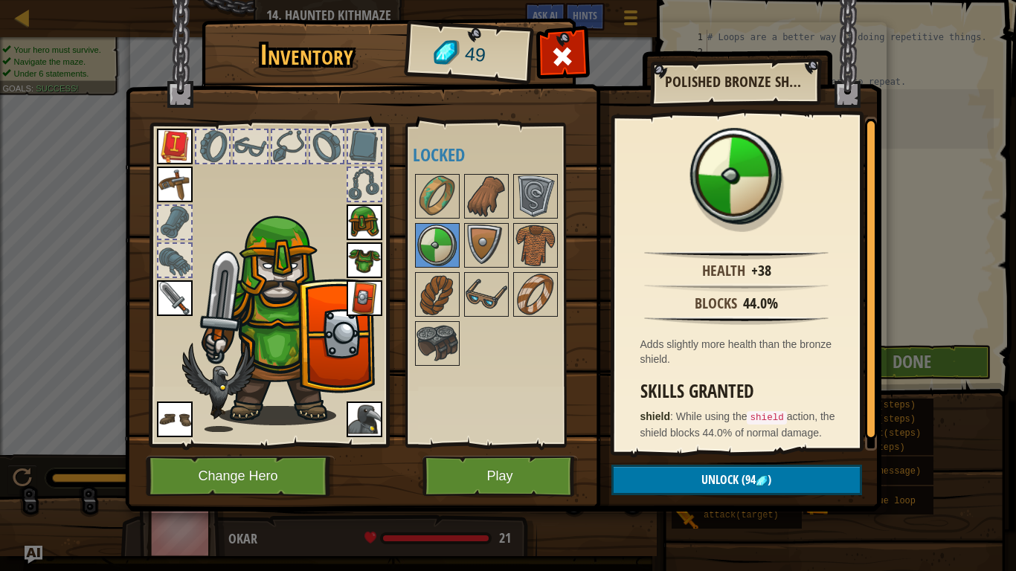
click at [496, 360] on div at bounding box center [501, 270] width 176 height 196
click at [442, 358] on img at bounding box center [438, 344] width 42 height 42
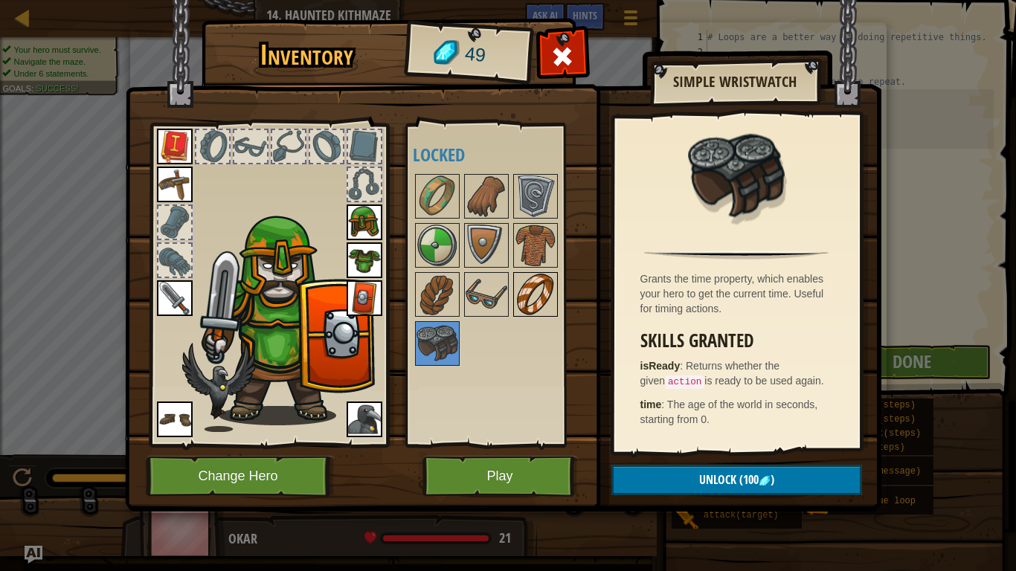
click at [519, 299] on img at bounding box center [536, 295] width 42 height 42
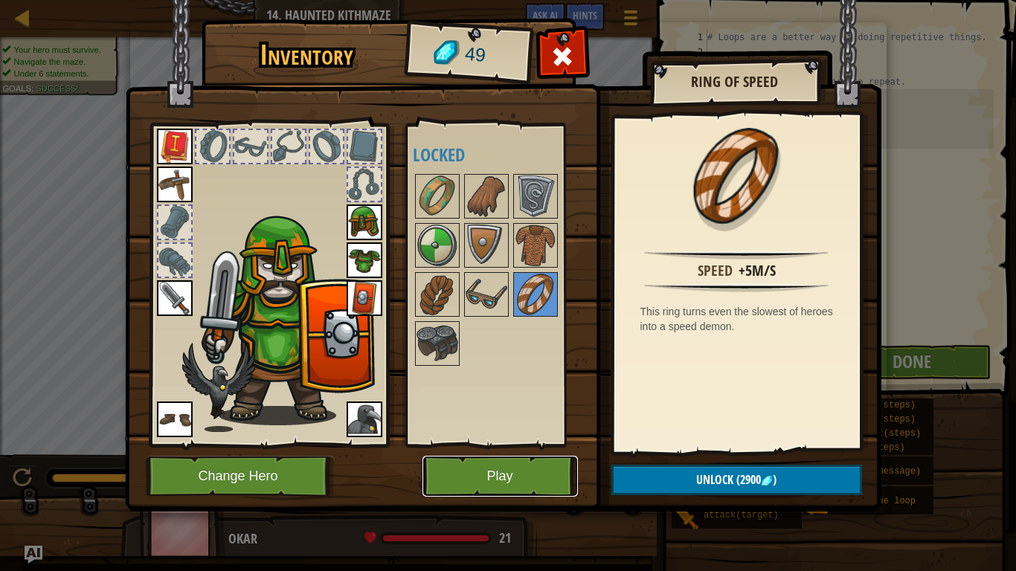
click at [483, 445] on button "Play" at bounding box center [499, 476] width 155 height 41
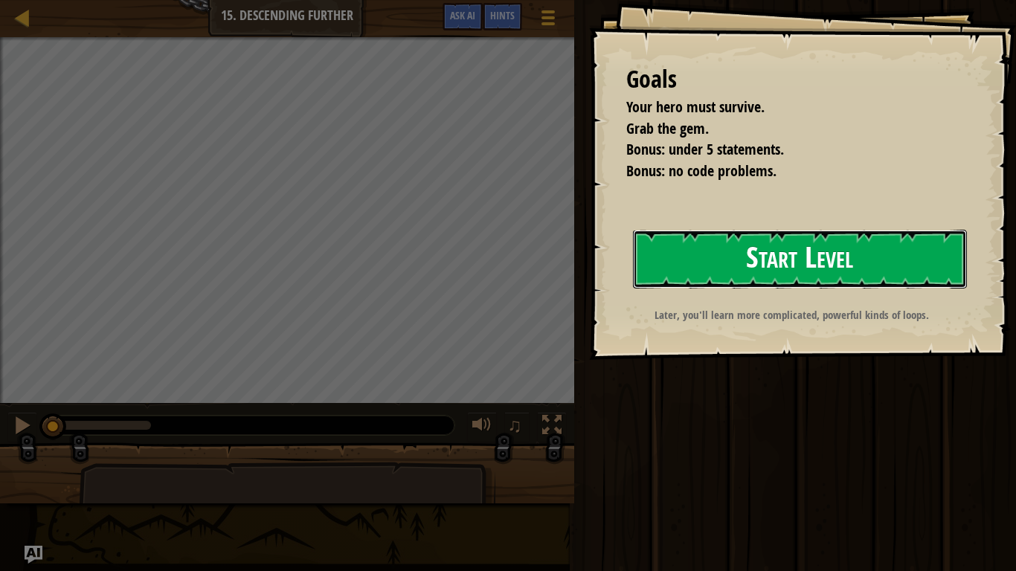
click at [736, 260] on button "Start Level" at bounding box center [800, 259] width 334 height 59
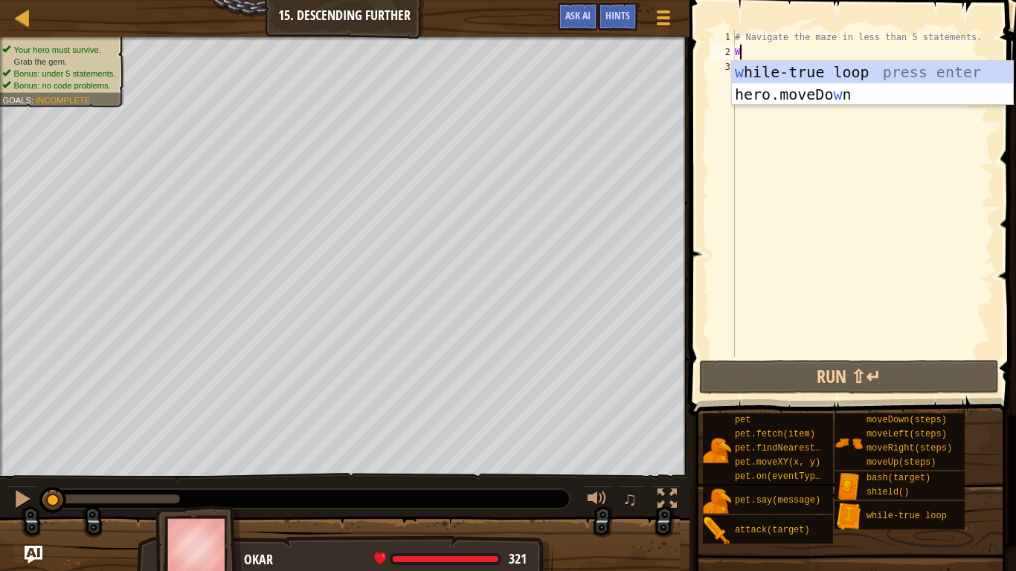
scroll to position [7, 0]
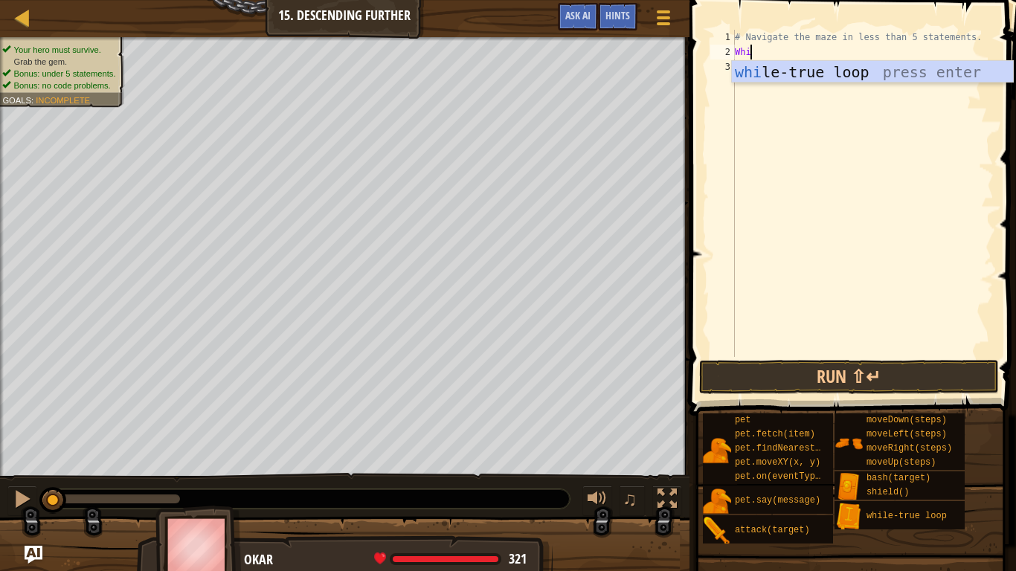
type textarea "Whil"
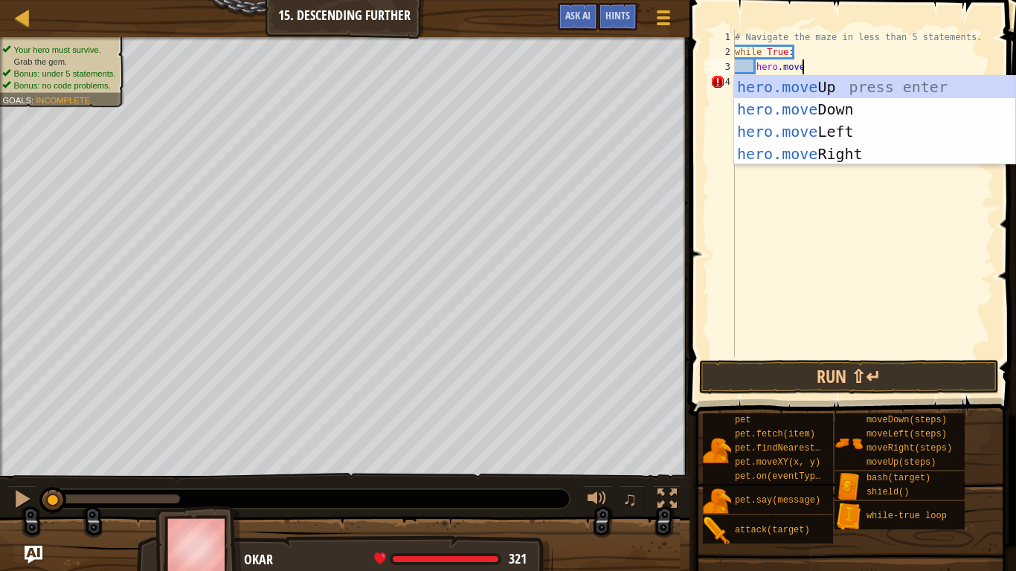
type textarea "hero.mover"
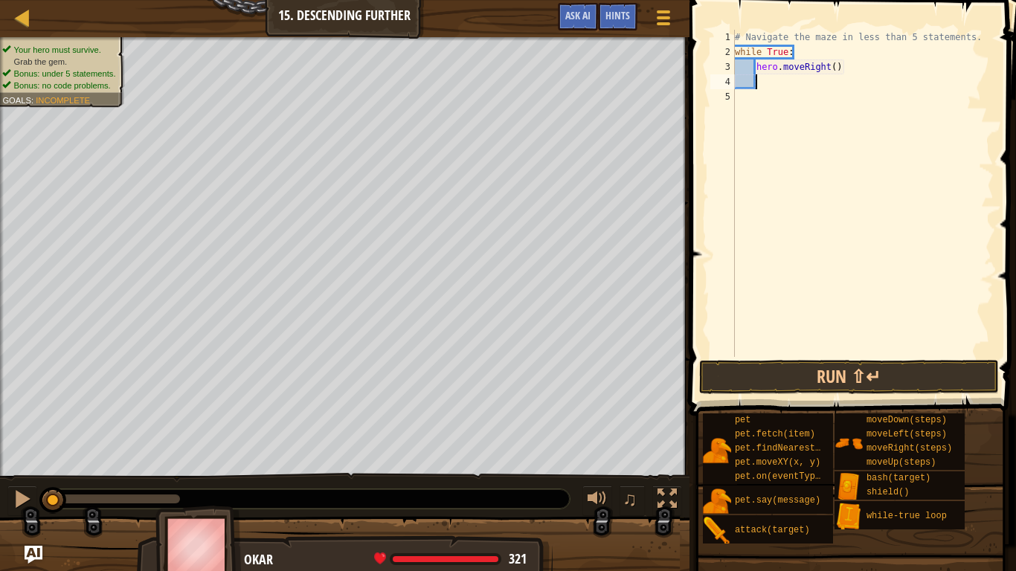
click at [835, 62] on div "# Navigate the maze in less than 5 statements. while True : hero . moveRight ( )" at bounding box center [863, 208] width 262 height 357
type textarea "hero.moveRight(2)"
click at [829, 86] on div "# Navigate the maze in less than 5 statements. while True : hero . moveRight ( …" at bounding box center [863, 208] width 262 height 357
type textarea "g"
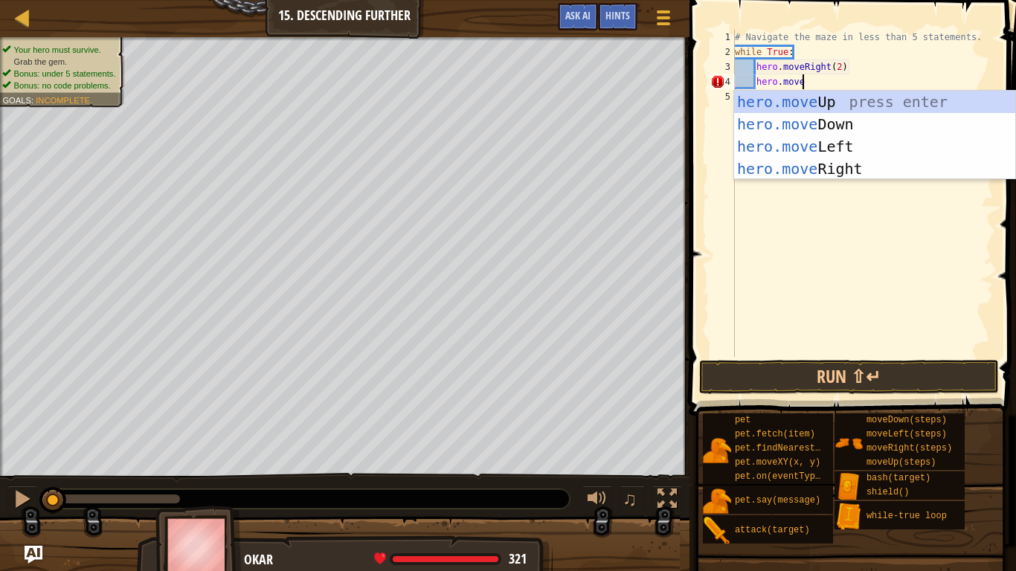
type textarea "hero.moved"
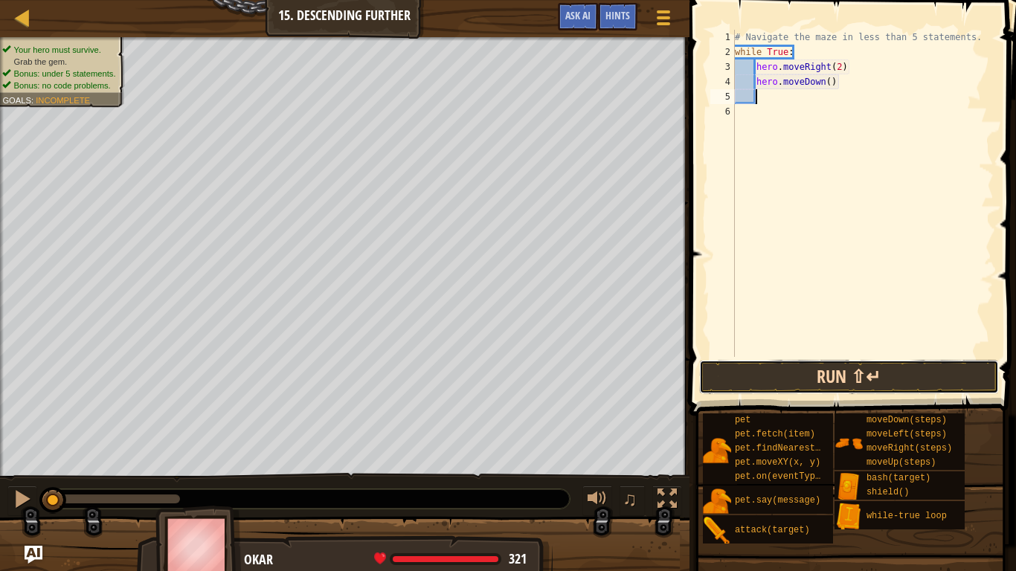
click at [858, 392] on button "Run ⇧↵" at bounding box center [849, 377] width 300 height 34
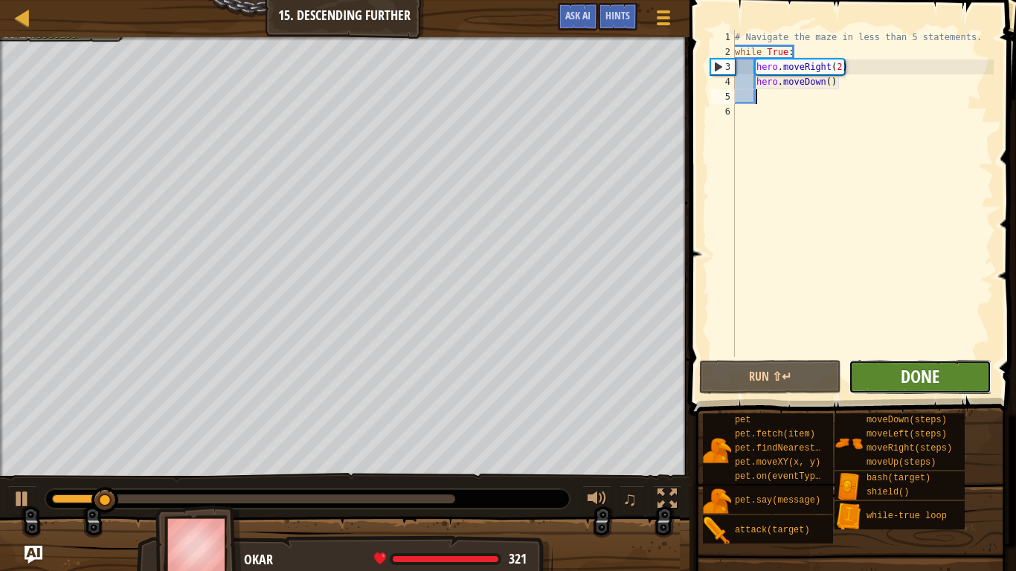
click at [910, 379] on span "Done" at bounding box center [920, 376] width 39 height 24
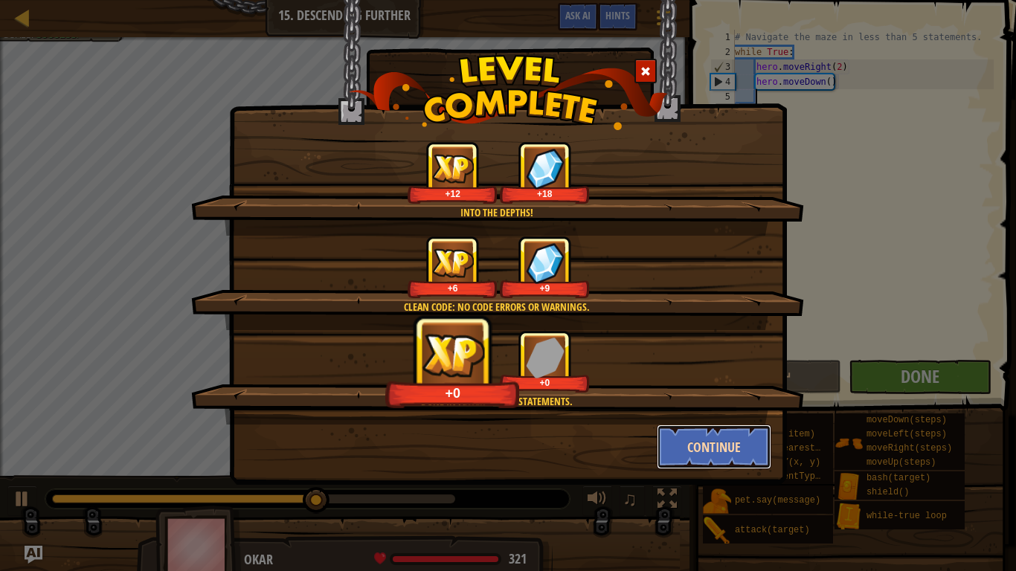
click at [686, 445] on button "Continue" at bounding box center [714, 447] width 115 height 45
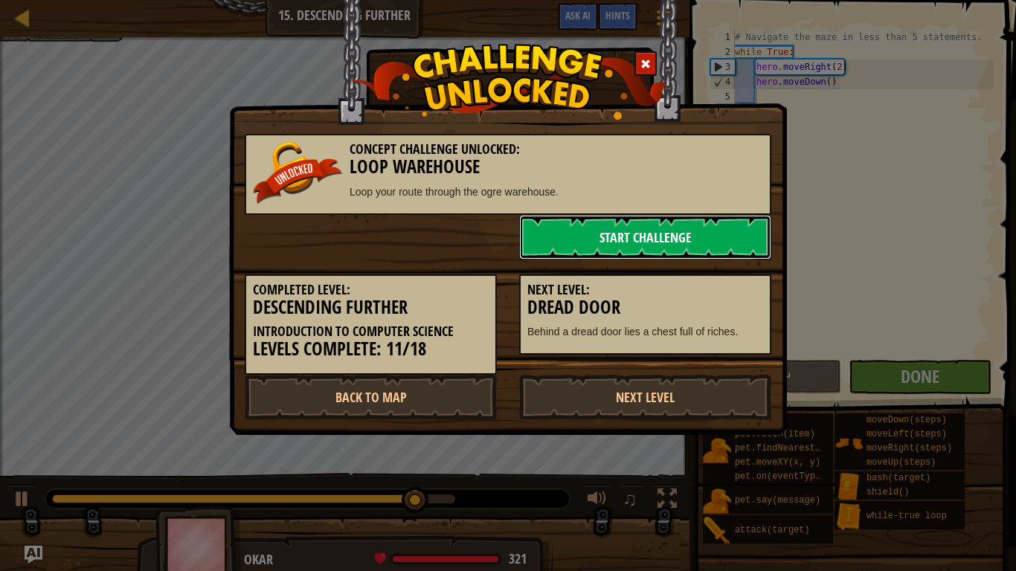
click at [713, 238] on link "Start Challenge" at bounding box center [645, 237] width 252 height 45
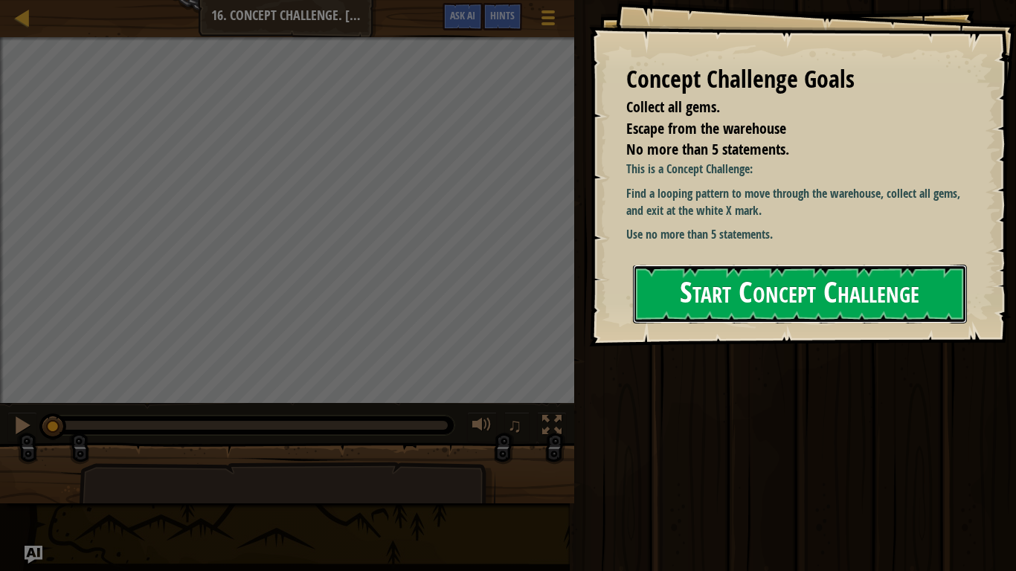
click at [795, 278] on button "Start Concept Challenge" at bounding box center [800, 294] width 334 height 59
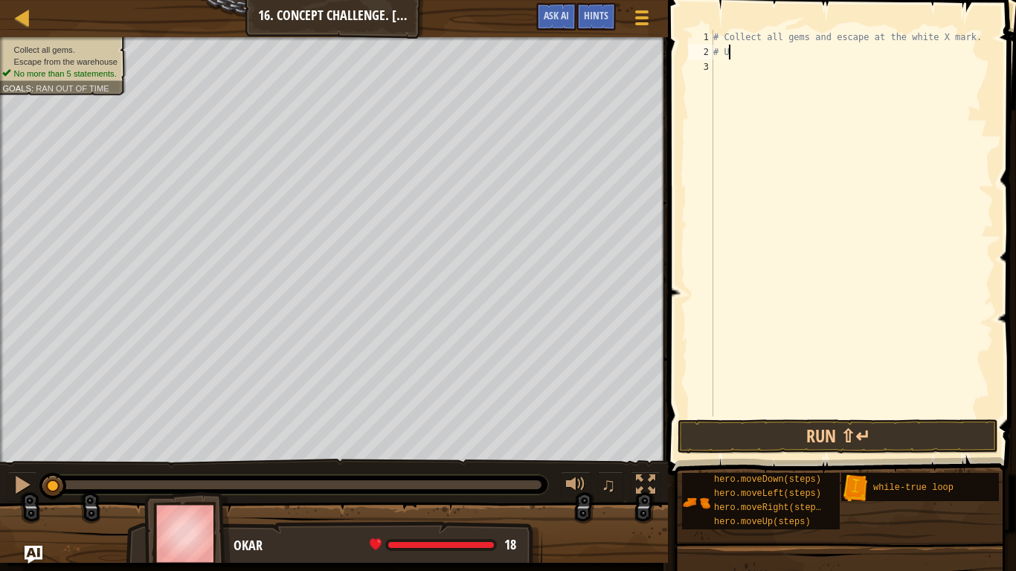
type textarea "#"
type textarea "# Collect all gems and escape at the [GEOGRAPHIC_DATA] ma"
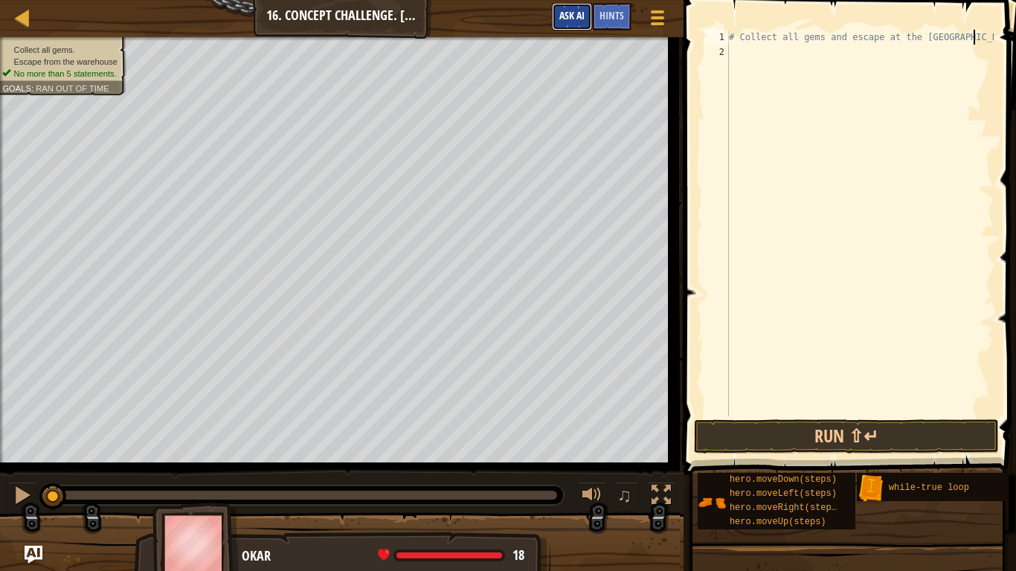
click at [592, 18] on button "Ask AI" at bounding box center [572, 17] width 40 height 28
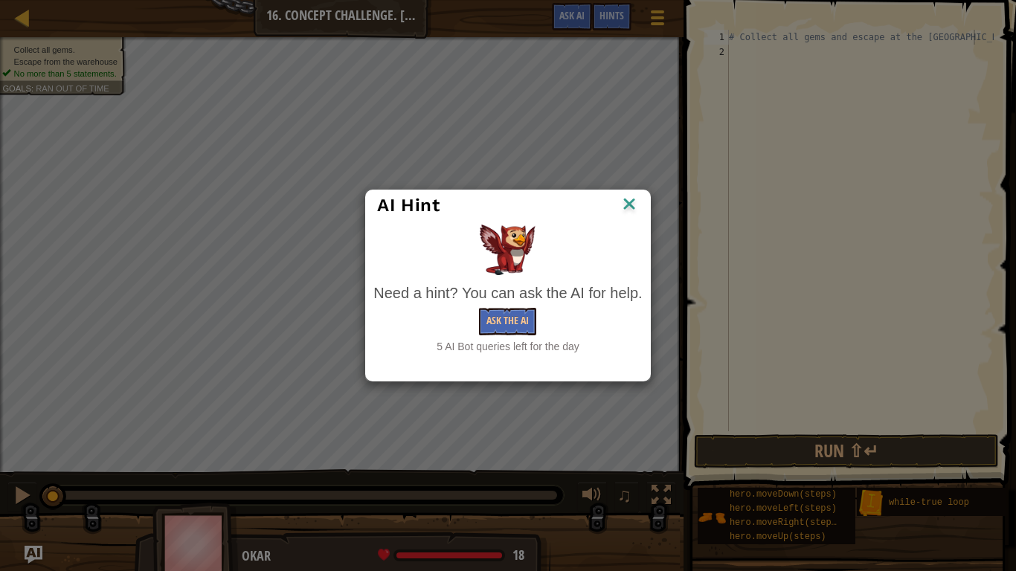
click at [631, 199] on img at bounding box center [629, 205] width 19 height 22
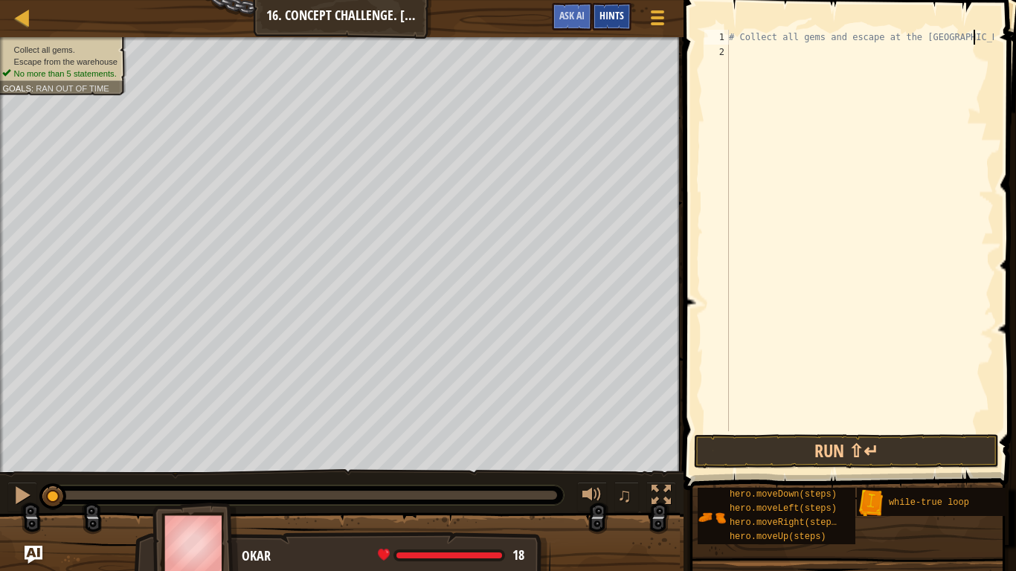
click at [623, 18] on span "Hints" at bounding box center [612, 15] width 25 height 14
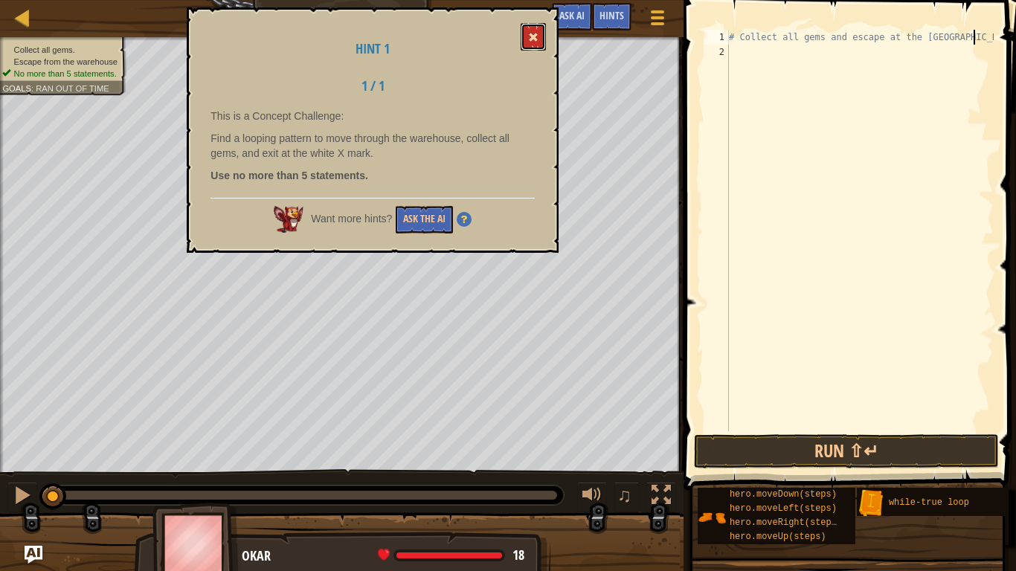
click at [535, 45] on button at bounding box center [533, 37] width 25 height 28
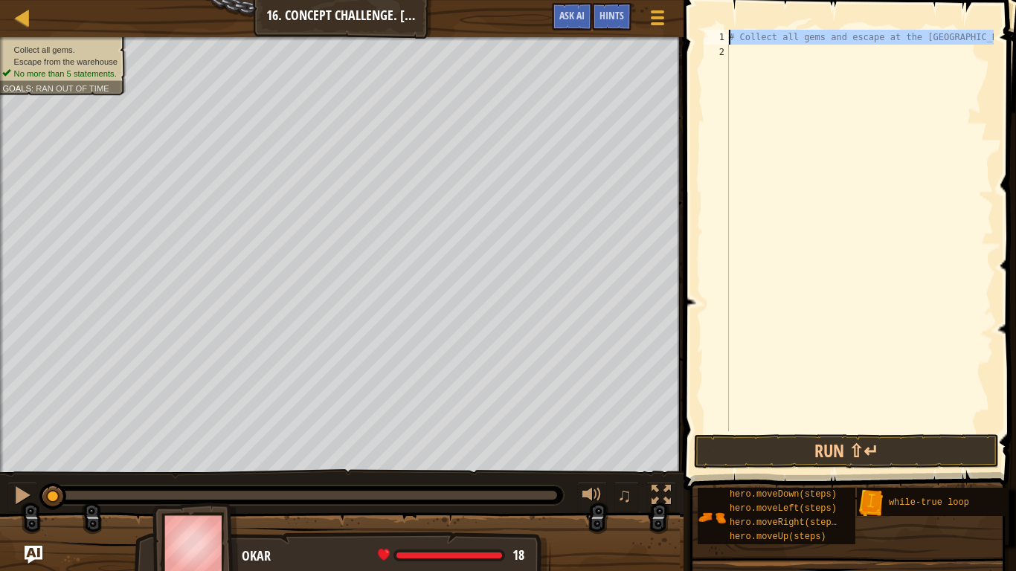
drag, startPoint x: 780, startPoint y: 89, endPoint x: 711, endPoint y: 28, distance: 91.2
click at [711, 28] on div "1 2 # Collect all gems and escape at the white X ma ההההההההההההההההההההההההההה…" at bounding box center [847, 274] width 337 height 534
type textarea "# Collect all gems and escape at the [GEOGRAPHIC_DATA] ma"
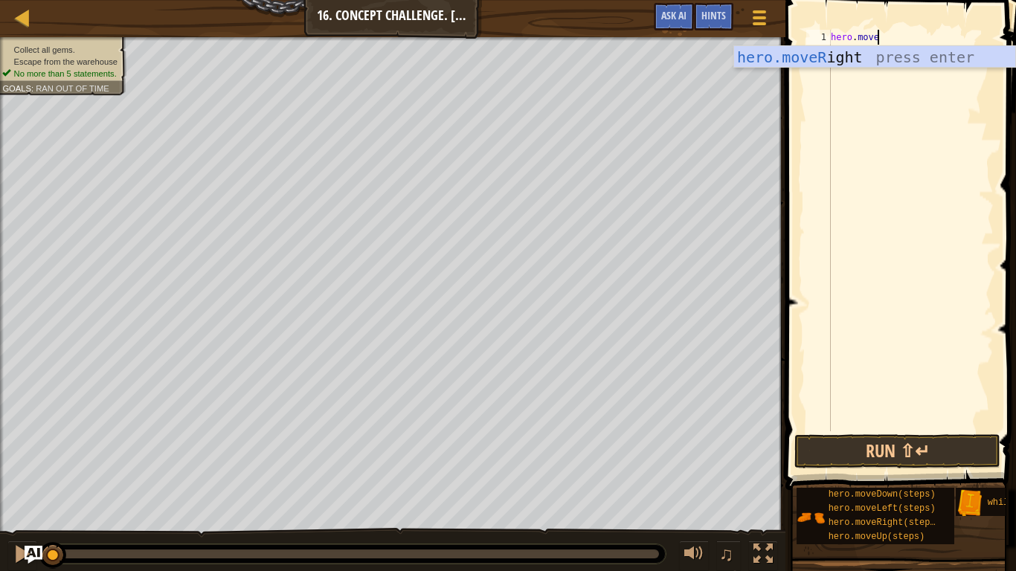
type textarea "hero.moveu"
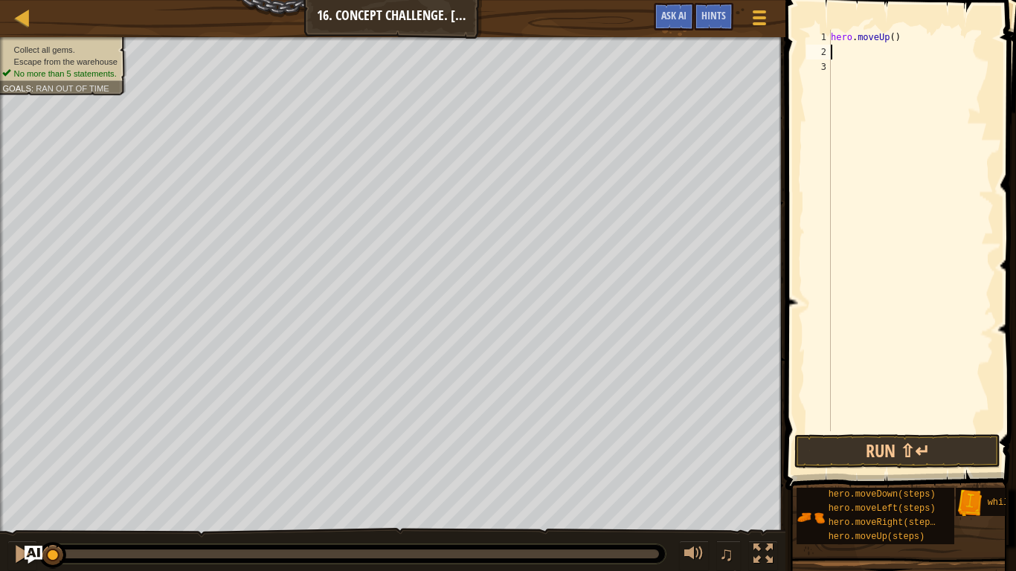
type textarea "2"
click at [892, 42] on div "hero . moveUp ( )" at bounding box center [911, 245] width 166 height 431
type textarea "hero.moveUp(2)"
click at [877, 54] on div "hero . moveUp ( 2 )" at bounding box center [911, 245] width 166 height 431
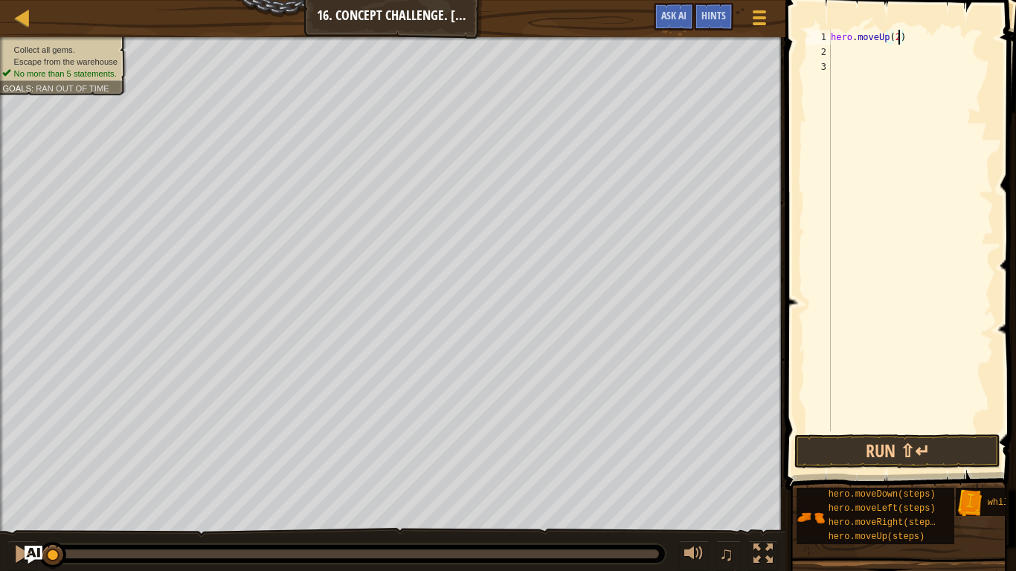
scroll to position [7, 0]
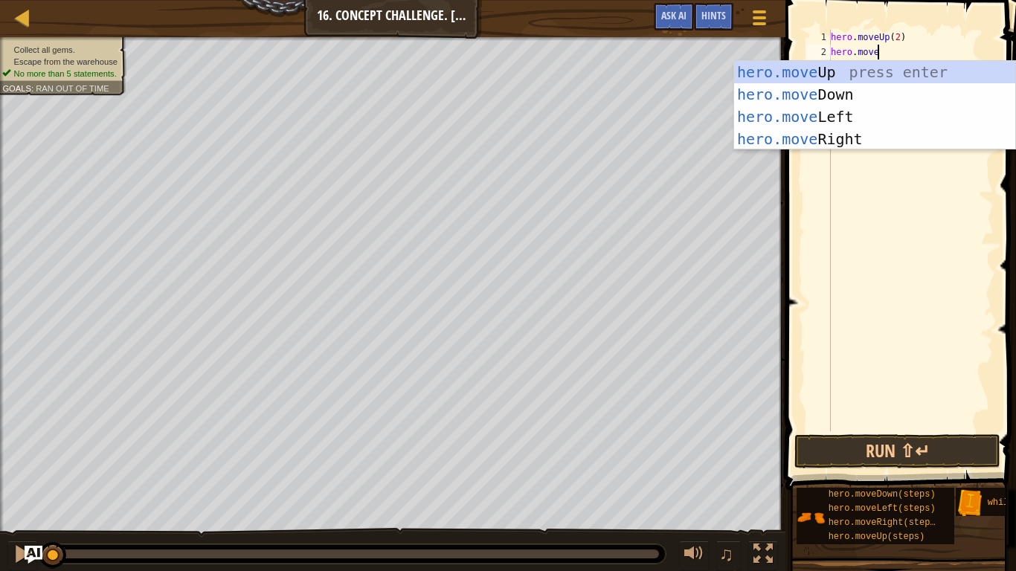
type textarea "hero.mover"
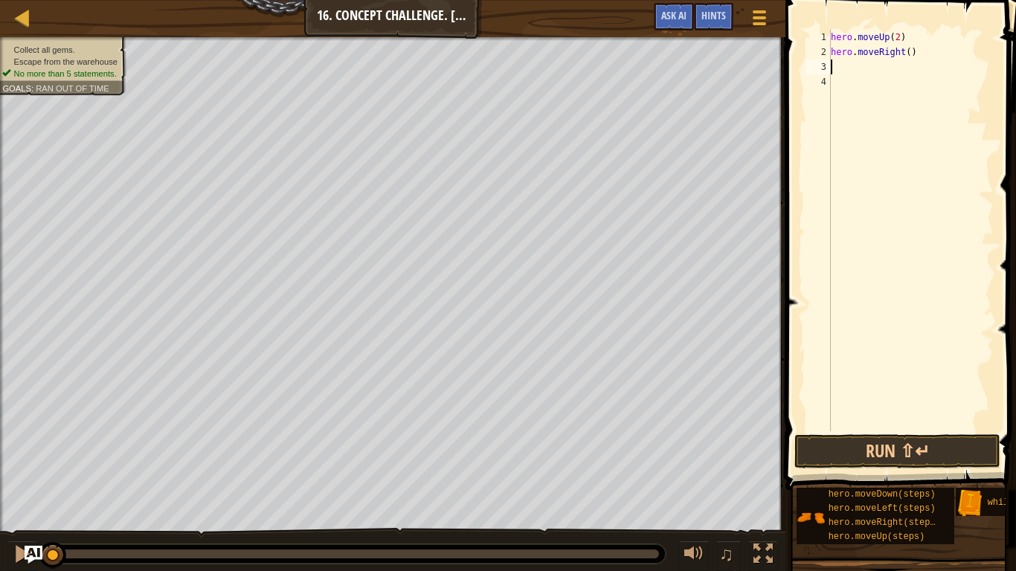
click at [910, 52] on div "hero . moveUp ( 2 ) hero . moveRight ( )" at bounding box center [911, 245] width 166 height 431
click at [832, 36] on div "hero . moveUp ( 2 ) hero . moveRight ( 2 )" at bounding box center [911, 245] width 166 height 431
type textarea "hero.moveUp(2)"
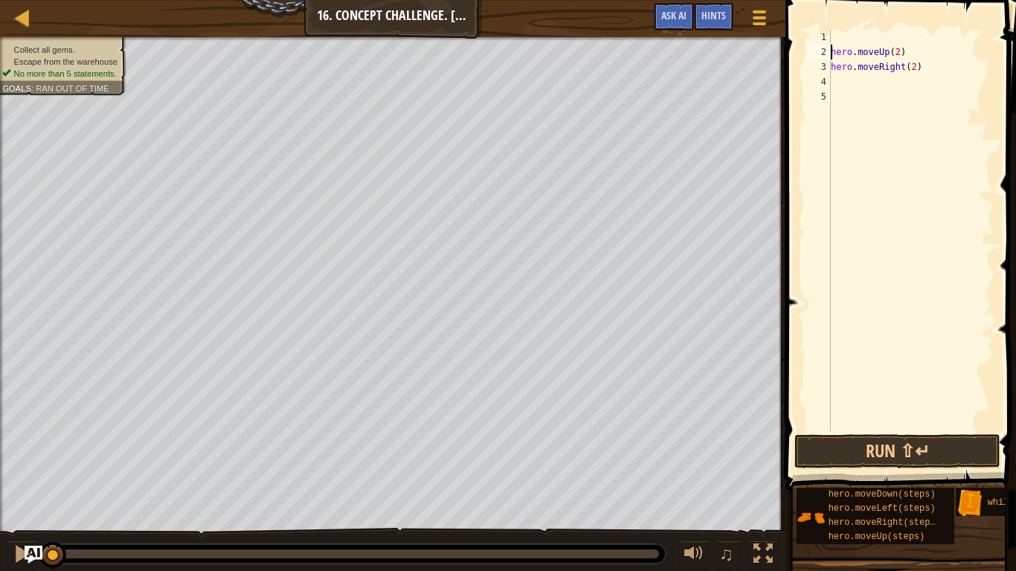
click at [852, 41] on div "hero . moveUp ( 2 ) hero . moveRight ( 2 )" at bounding box center [911, 245] width 166 height 431
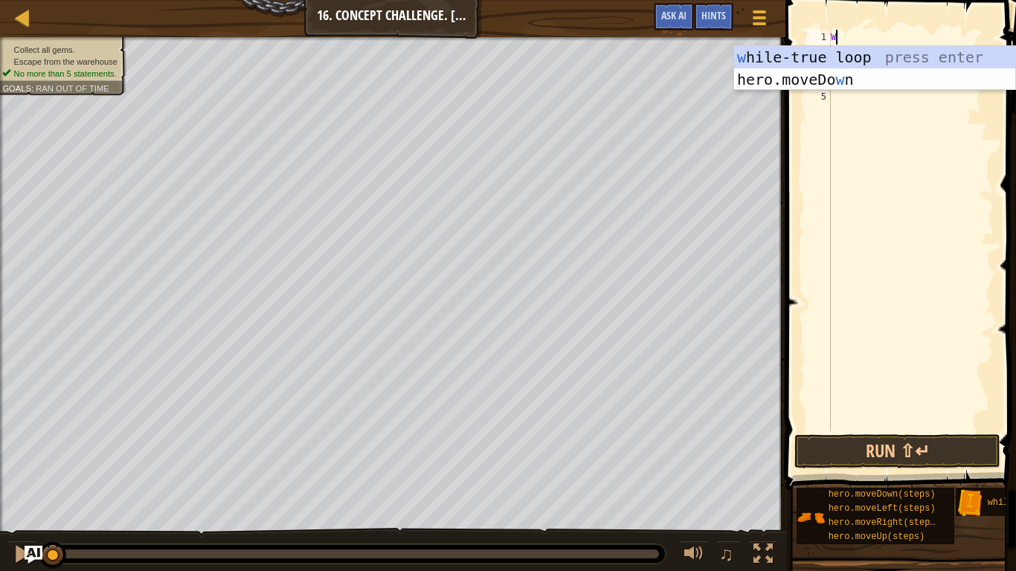
type textarea "Wh"
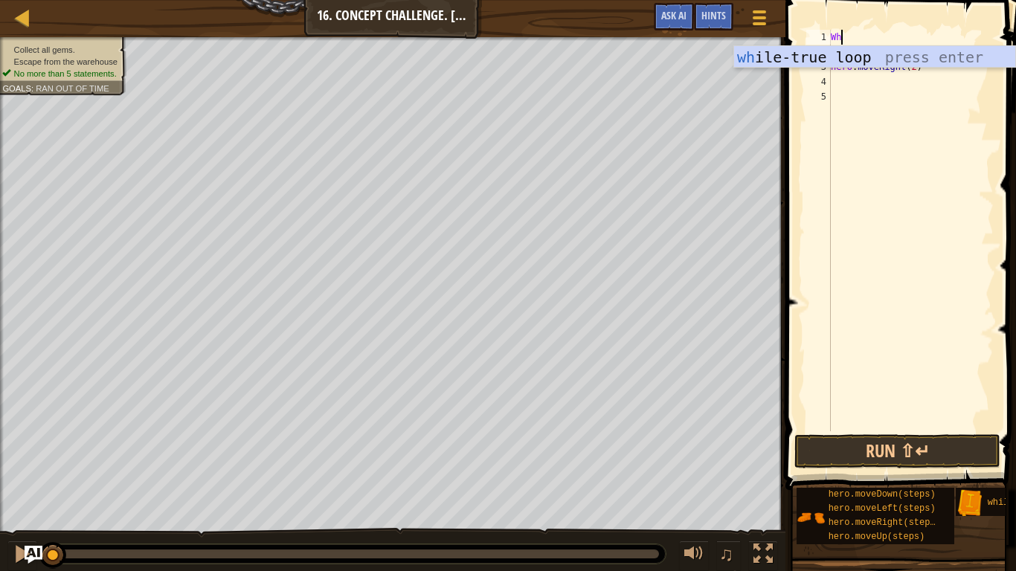
scroll to position [7, 1]
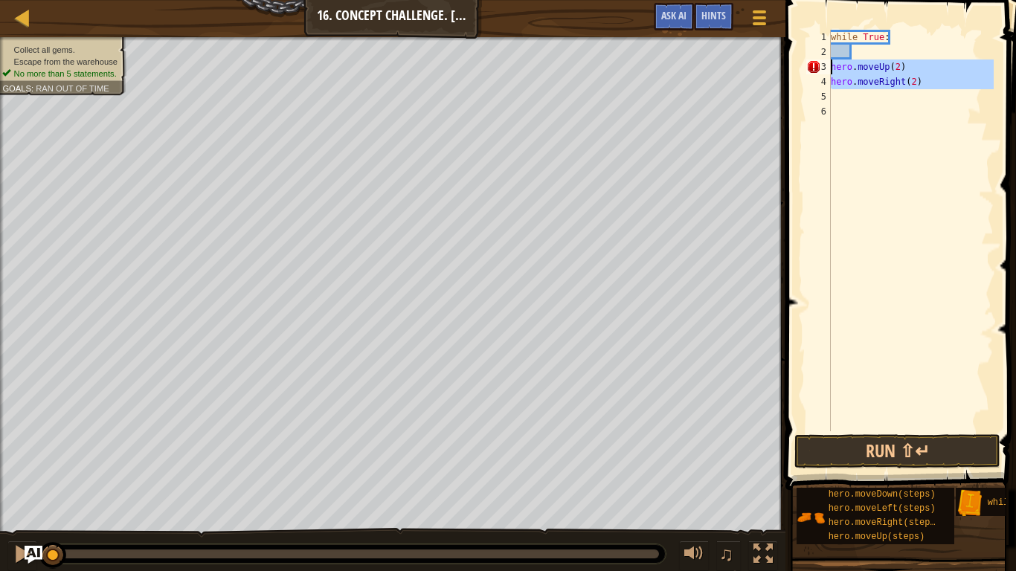
drag, startPoint x: 933, startPoint y: 100, endPoint x: 823, endPoint y: 66, distance: 115.1
click at [823, 66] on div "1 2 3 4 5 6 while True : hero . moveUp ( 2 ) hero . moveRight ( 2 ) ההההההההההה…" at bounding box center [898, 231] width 190 height 402
type textarea "hero.moveUp(2) hero.moveRight(2)"
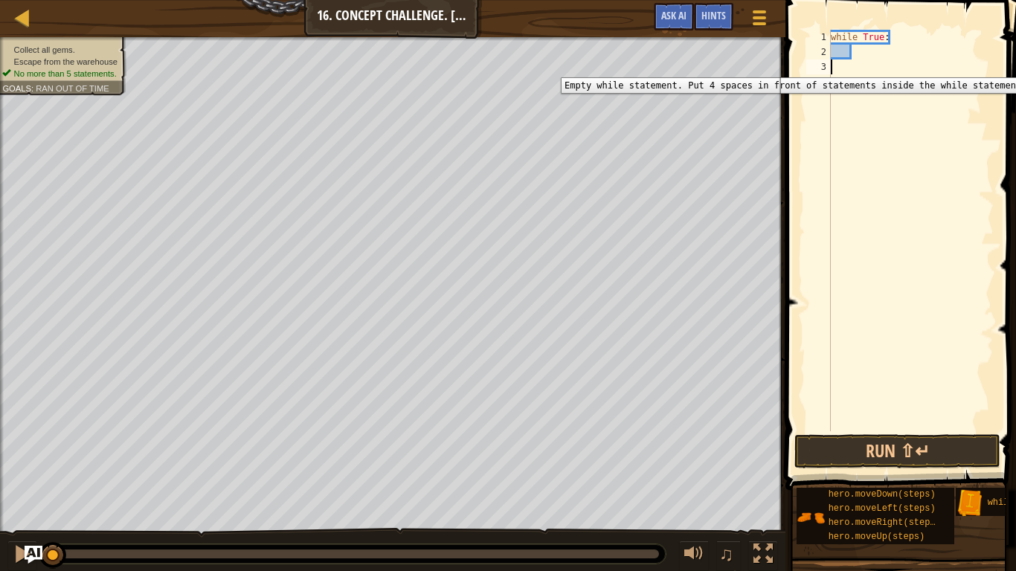
scroll to position [7, 0]
click at [904, 52] on div "while True :" at bounding box center [911, 245] width 166 height 431
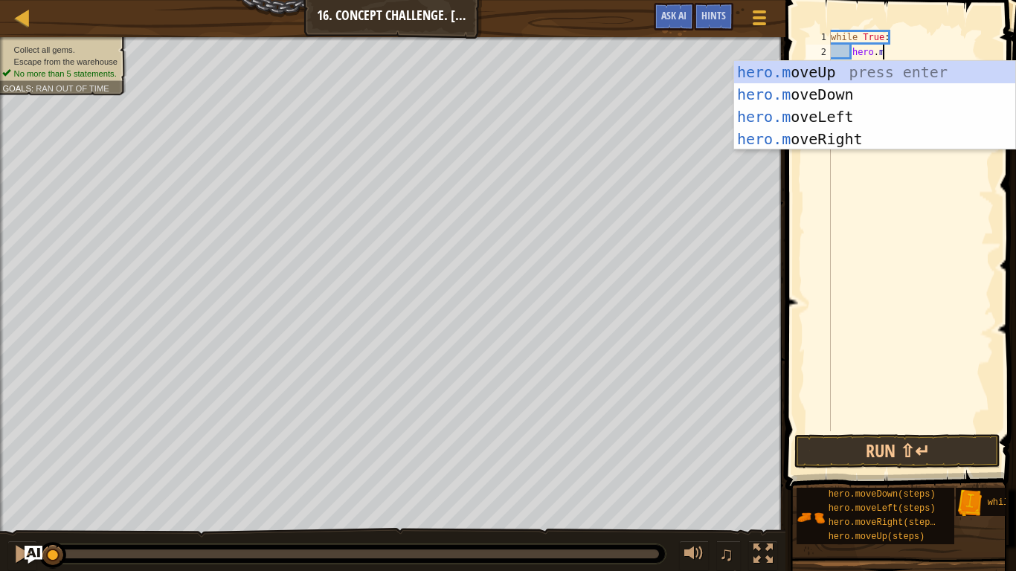
type textarea "hero.moveu"
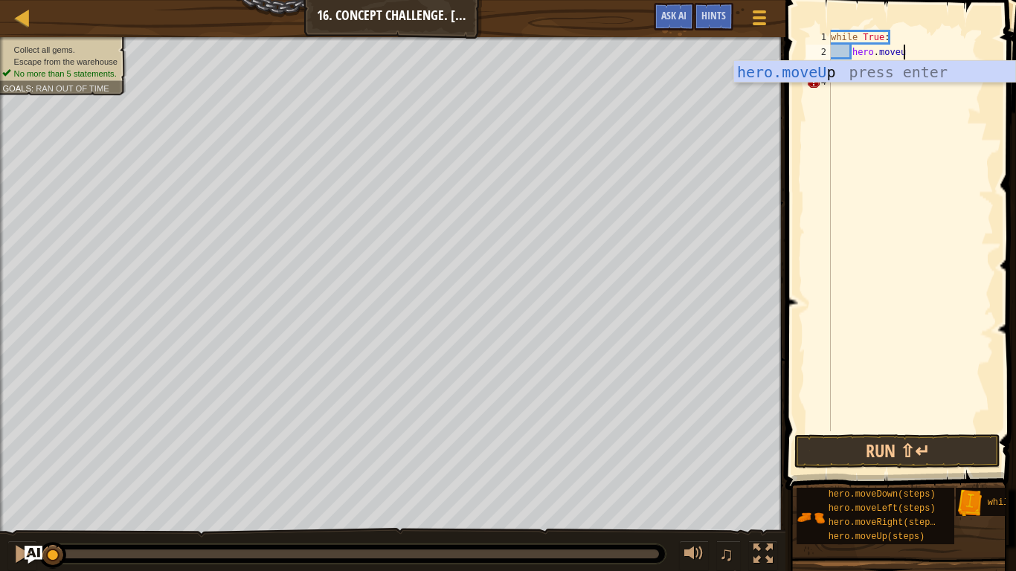
scroll to position [7, 2]
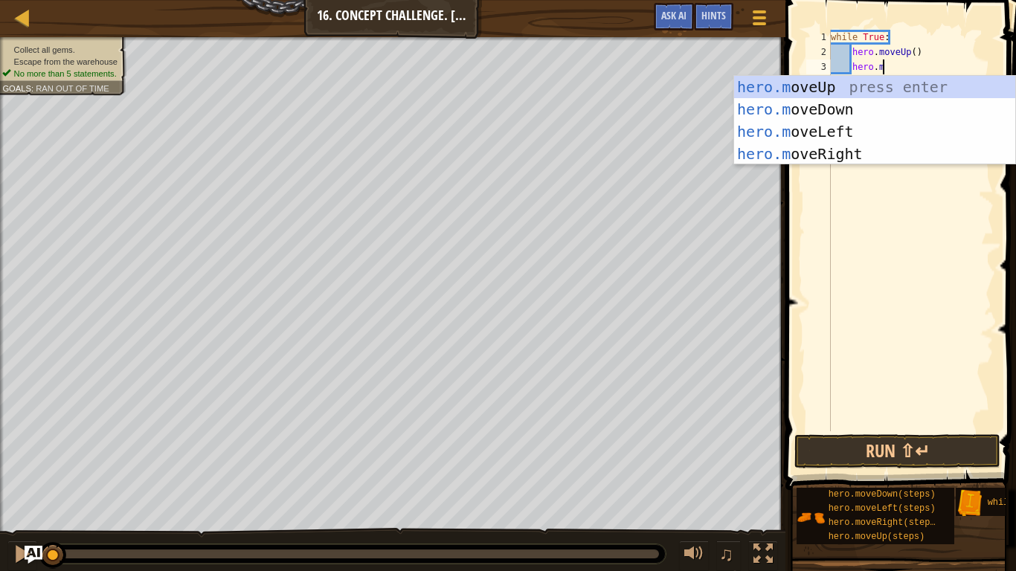
type textarea "hero.mover"
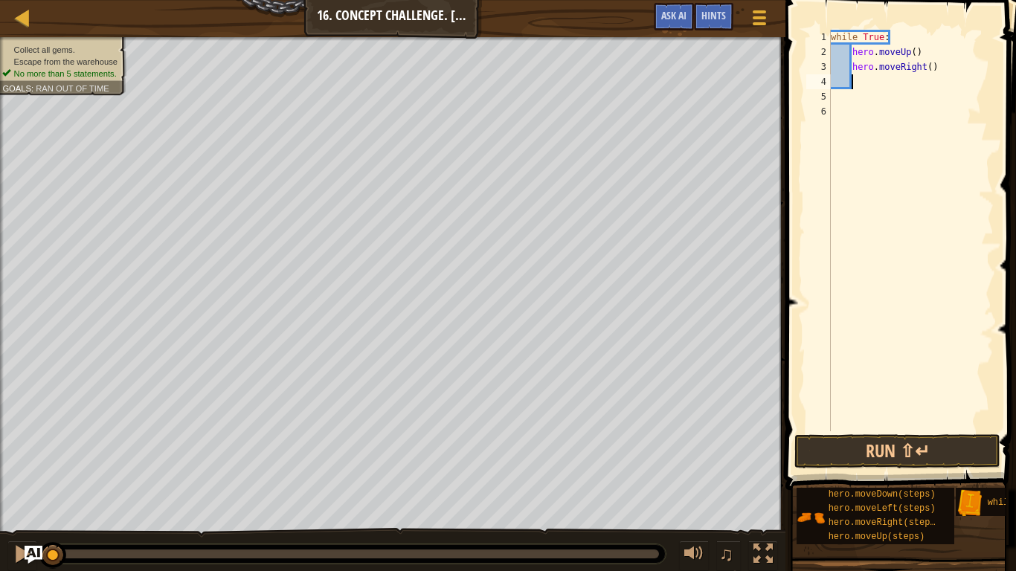
click at [914, 49] on div "while True : hero . moveUp ( ) hero . moveRight ( )" at bounding box center [911, 245] width 166 height 431
click at [932, 70] on div "while True : hero . moveUp ( 2 ) hero . moveRight ( )" at bounding box center [911, 245] width 166 height 431
type textarea "hero.moveRight(2)"
click at [864, 445] on button "Run ⇧↵" at bounding box center [897, 451] width 206 height 34
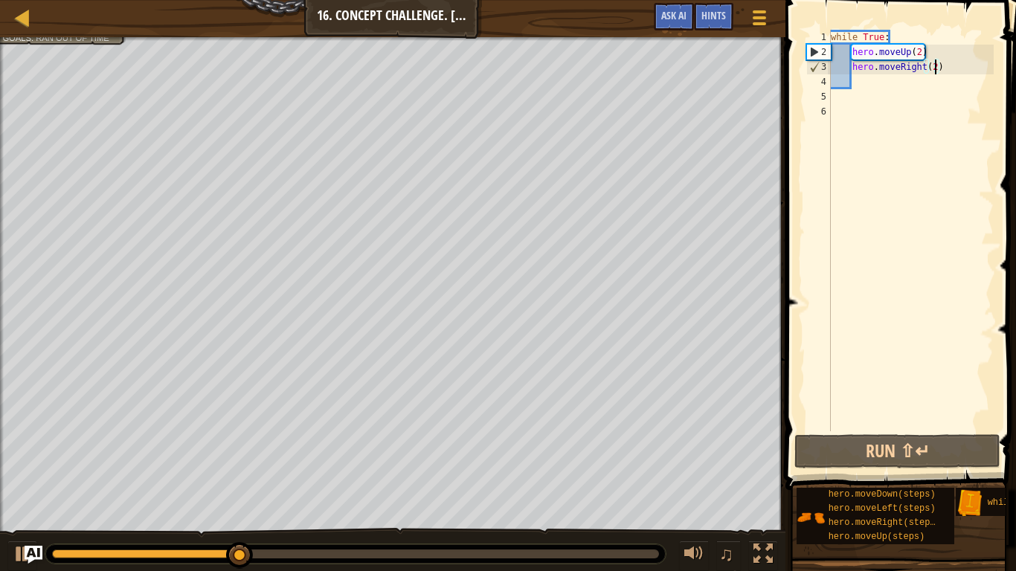
click at [891, 83] on div "while True : hero . moveUp ( 2 ) hero . moveRight ( 2 )" at bounding box center [911, 245] width 166 height 431
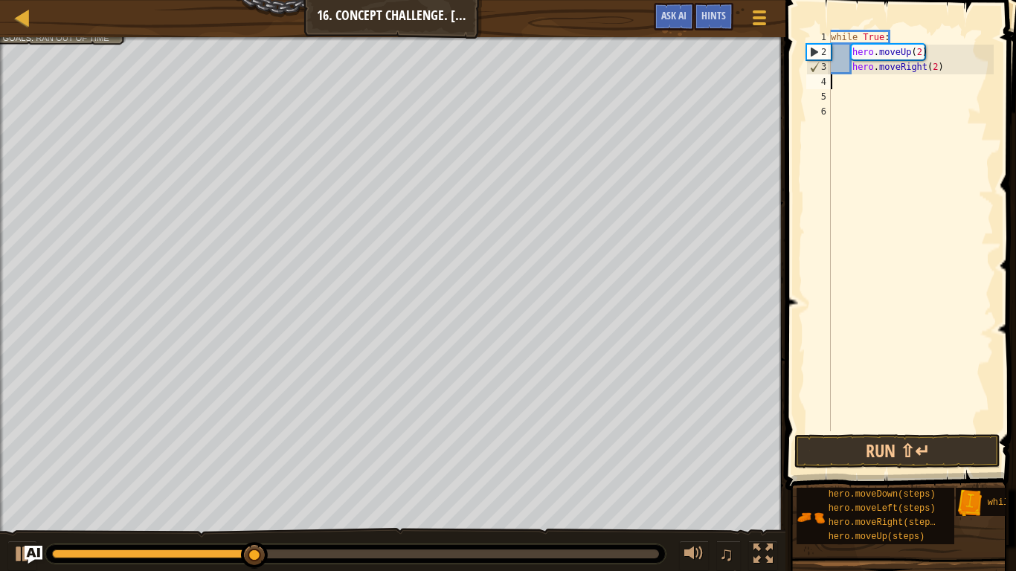
scroll to position [7, 0]
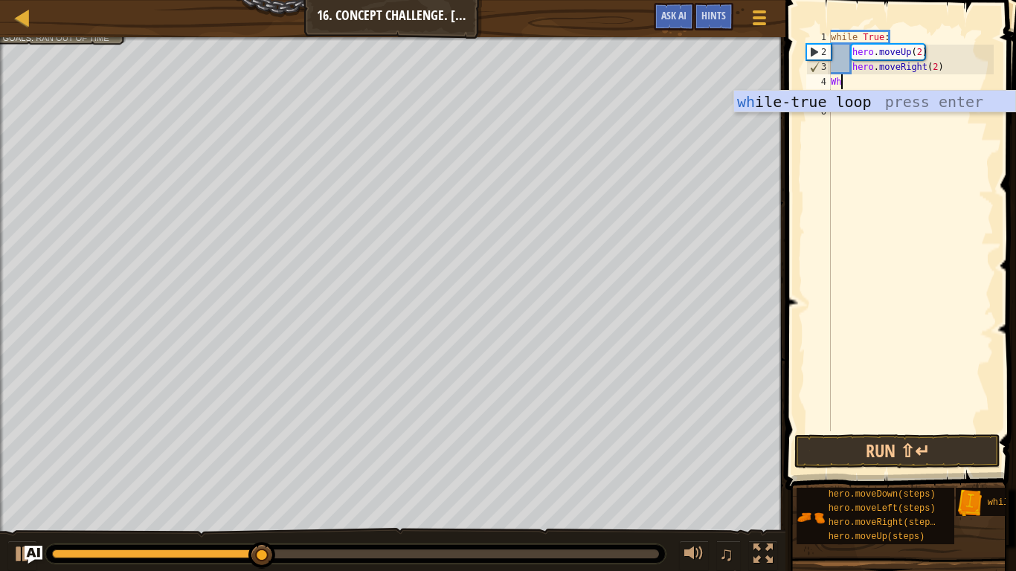
type textarea "Whi"
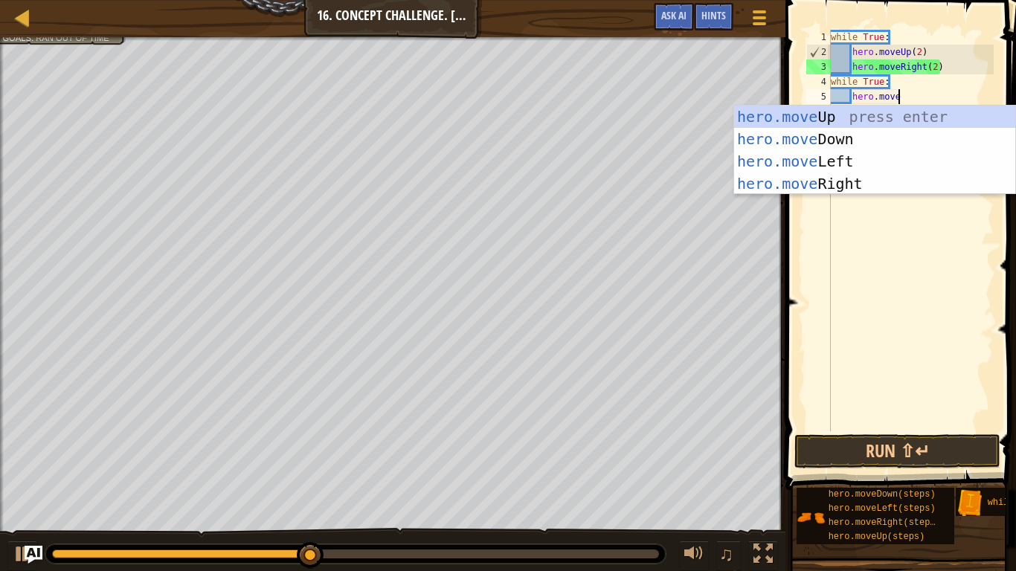
type textarea "hero.moved"
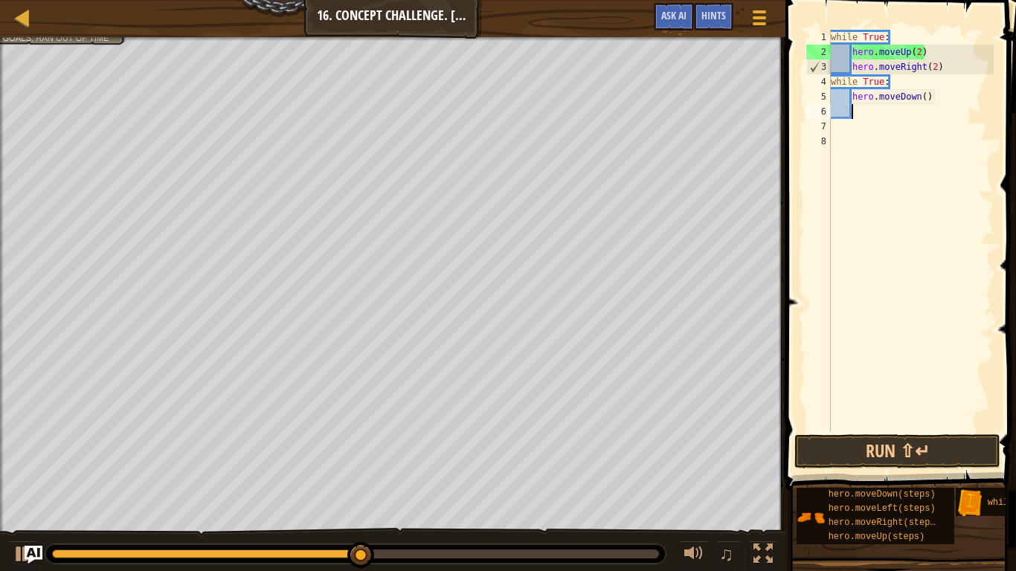
scroll to position [7, 2]
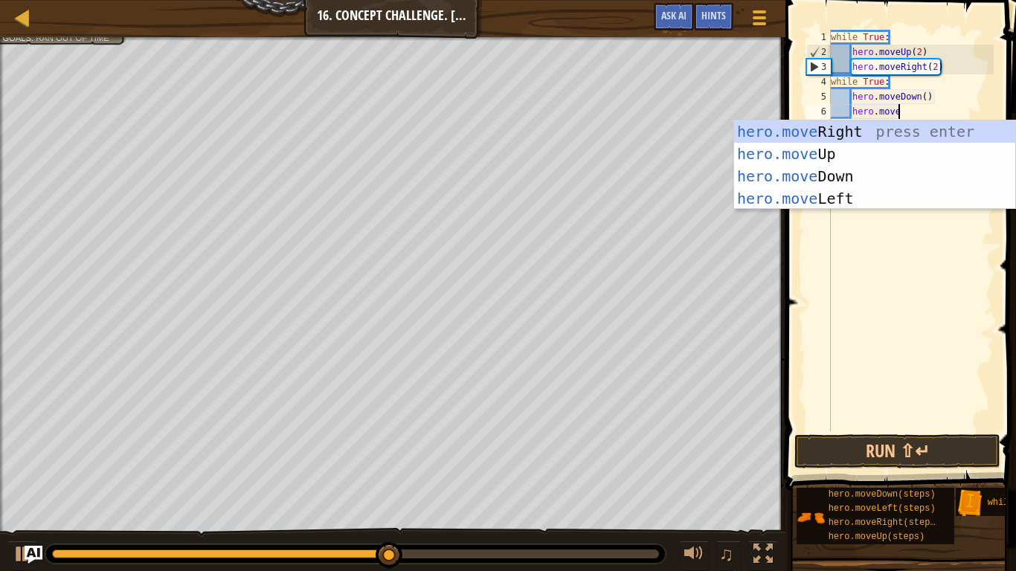
type textarea "hero.movel"
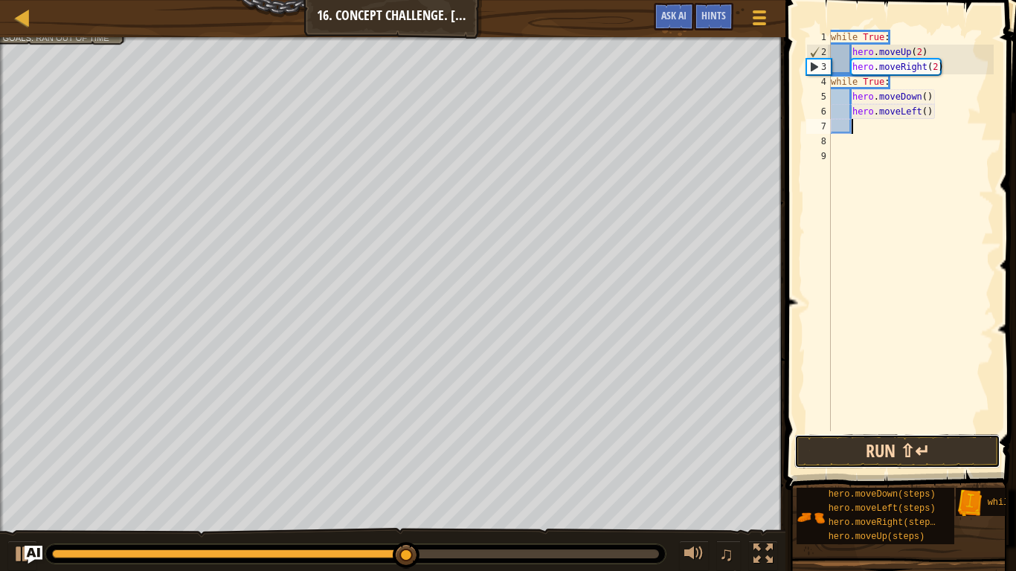
click at [911, 445] on button "Run ⇧↵" at bounding box center [897, 451] width 206 height 34
click at [902, 54] on div "while True : hero . moveUp ( 2 ) hero . moveRight ( 2 ) while True : hero . mov…" at bounding box center [911, 245] width 166 height 431
click at [904, 84] on div "while True : hero . moveUp ( 2 ) hero . moveRight ( 2 ) while True : hero . mov…" at bounding box center [911, 245] width 166 height 431
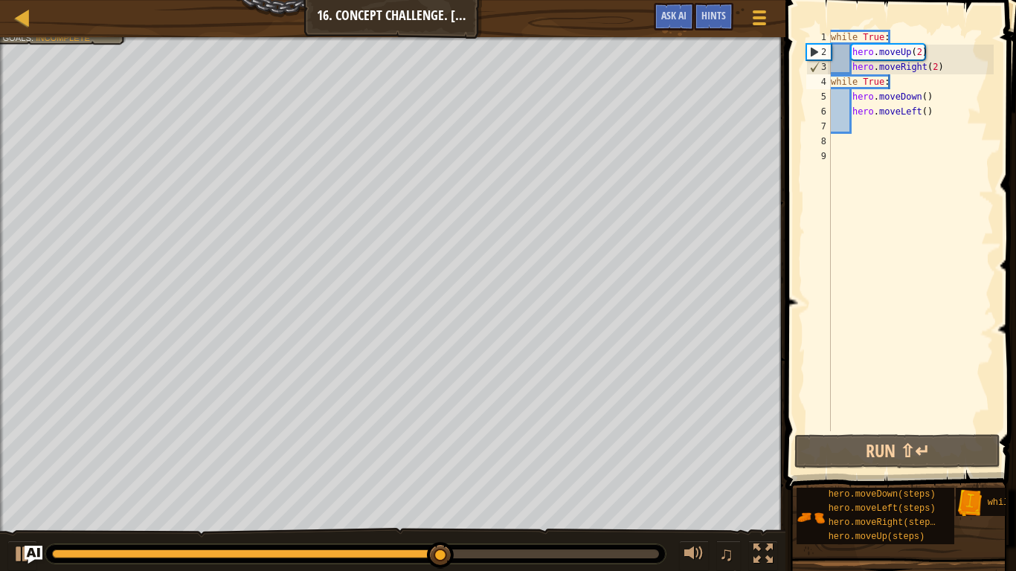
drag, startPoint x: 461, startPoint y: 546, endPoint x: 454, endPoint y: 549, distance: 8.0
click at [454, 445] on div at bounding box center [355, 553] width 620 height 19
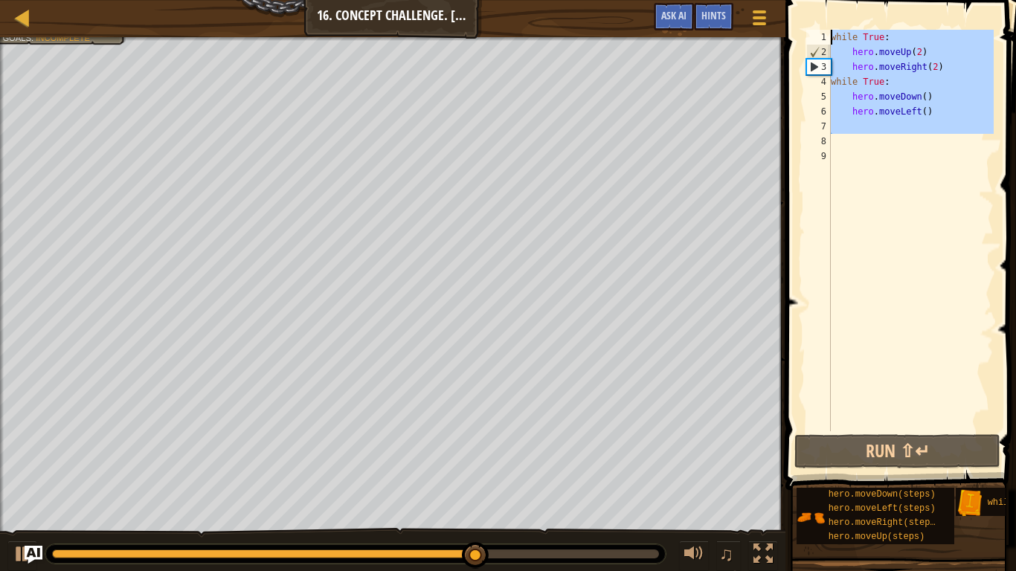
drag, startPoint x: 885, startPoint y: 148, endPoint x: 806, endPoint y: 36, distance: 137.2
click at [806, 36] on div "while True: 1 2 3 4 5 6 7 8 9 while True : hero . moveUp ( 2 ) hero . moveRight…" at bounding box center [898, 231] width 190 height 402
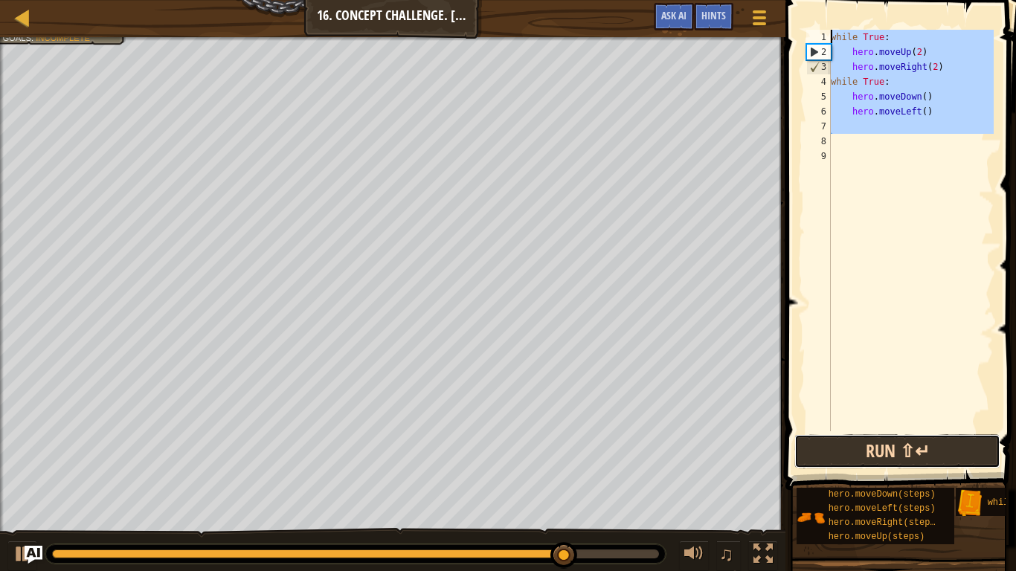
click at [849, 445] on button "Run ⇧↵" at bounding box center [897, 451] width 206 height 34
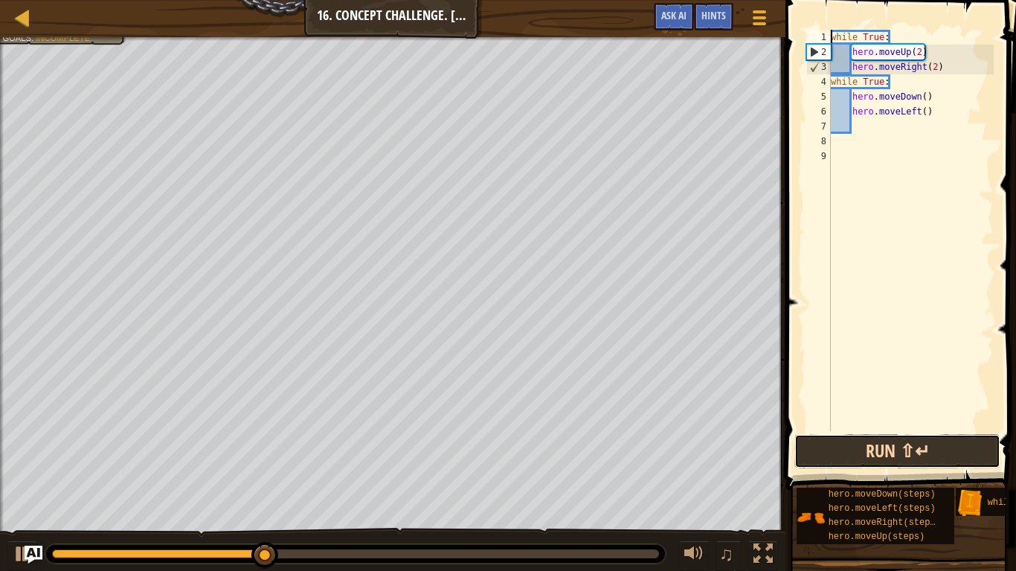
click at [874, 445] on button "Run ⇧↵" at bounding box center [897, 451] width 206 height 34
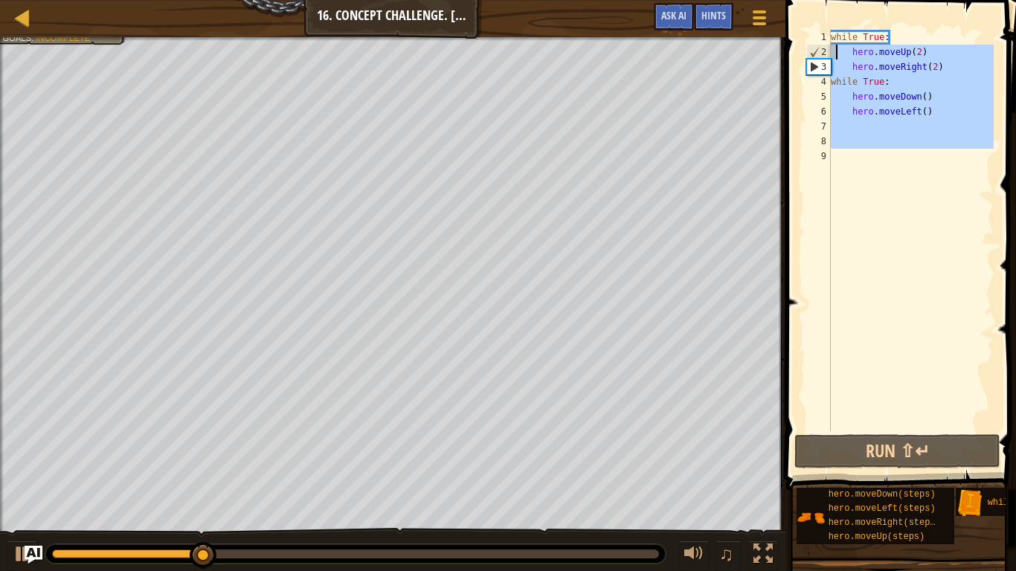
drag, startPoint x: 898, startPoint y: 200, endPoint x: 828, endPoint y: 41, distance: 173.9
click at [828, 41] on div "while True: 1 2 3 4 5 6 7 8 9 while True : hero . moveUp ( 2 ) hero . moveRight…" at bounding box center [898, 231] width 190 height 402
type textarea "while True: hero.moveUp(2)"
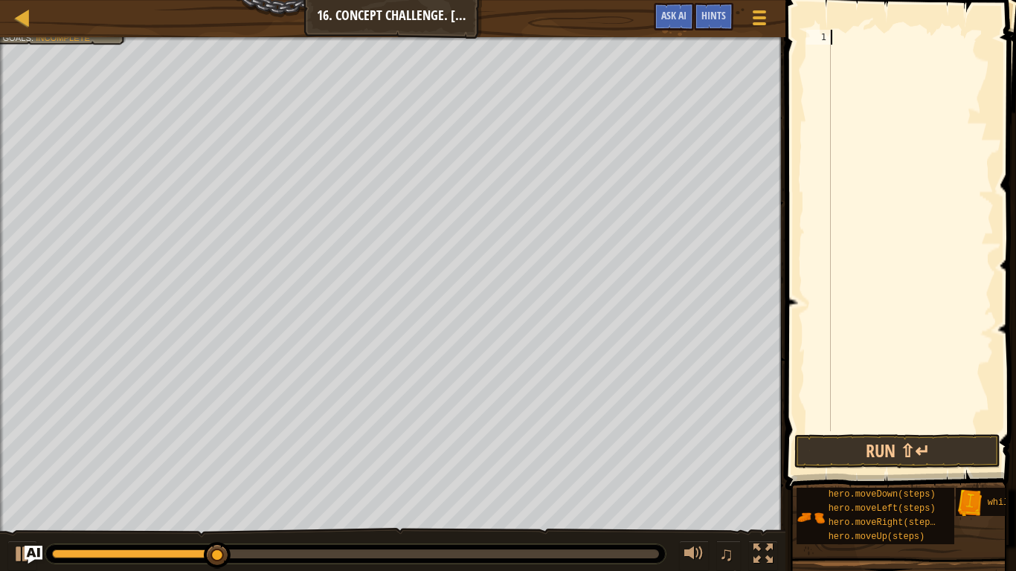
scroll to position [7, 0]
click at [942, 434] on button "Run ⇧↵" at bounding box center [897, 451] width 206 height 34
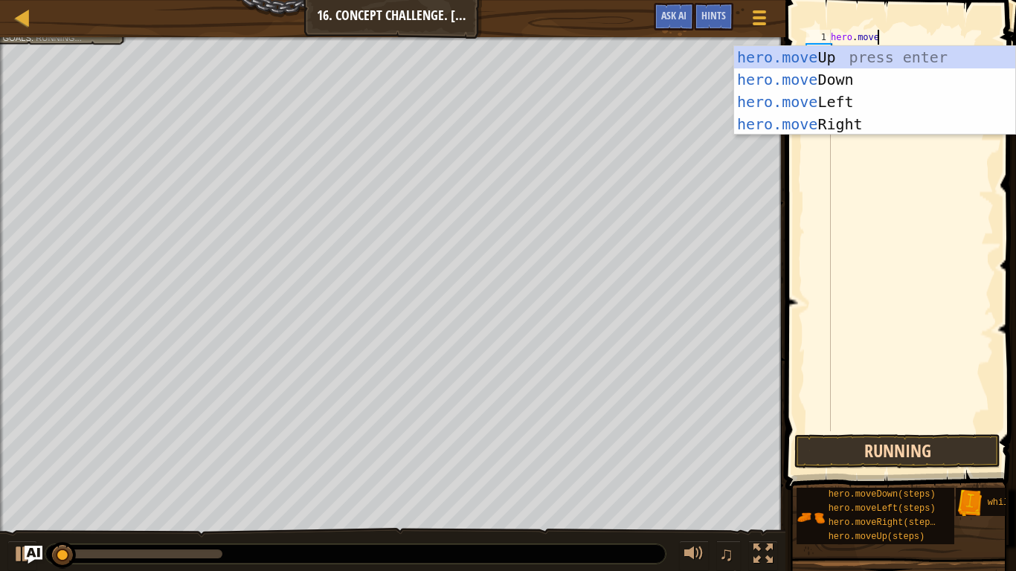
type textarea "hero.moveu"
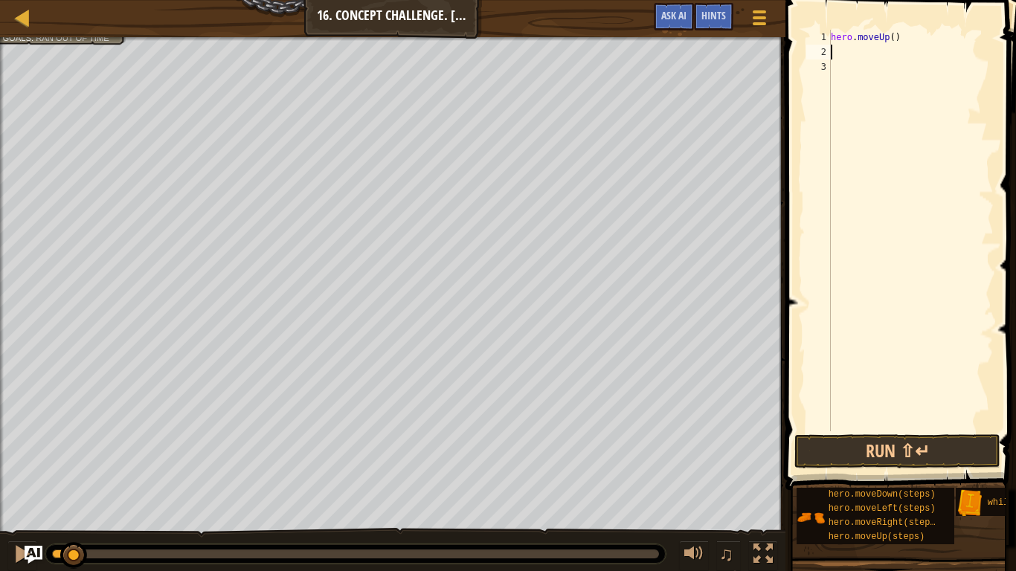
click at [895, 37] on div "hero . moveUp ( )" at bounding box center [911, 245] width 166 height 431
type textarea "hero.moveUp(2)"
click at [882, 62] on div "hero . moveUp ( 2 )" at bounding box center [911, 245] width 166 height 431
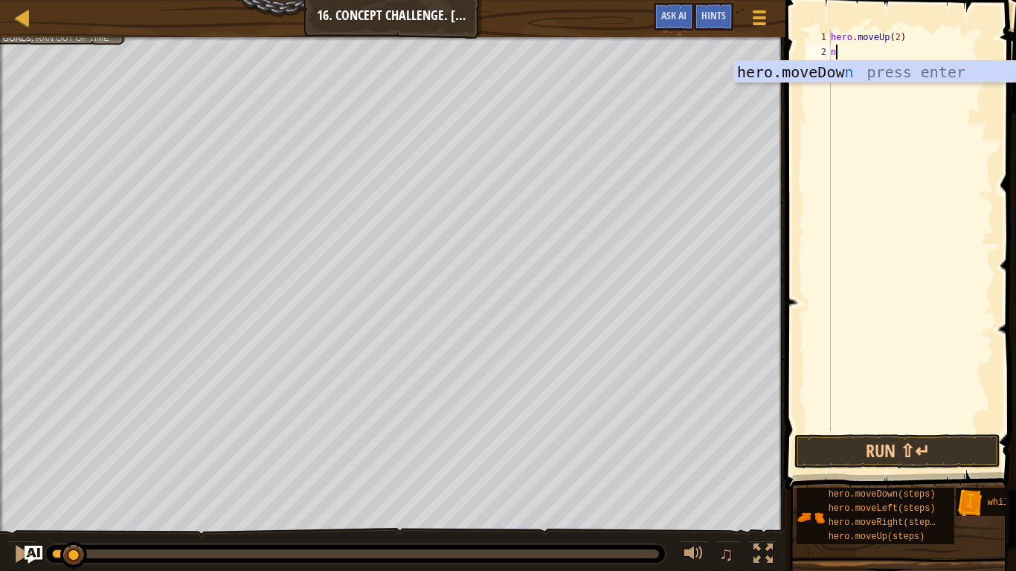
scroll to position [7, 1]
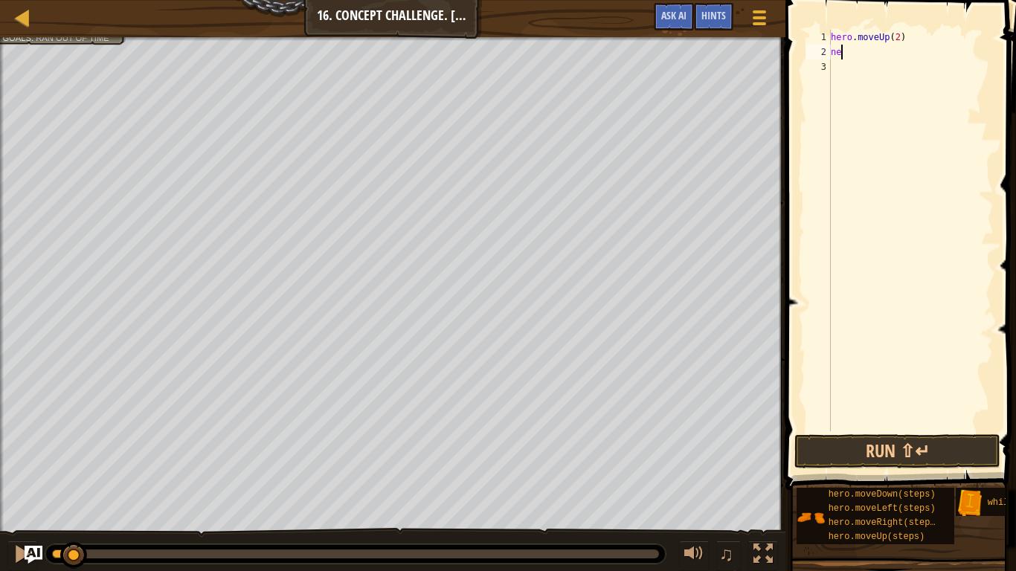
type textarea "n"
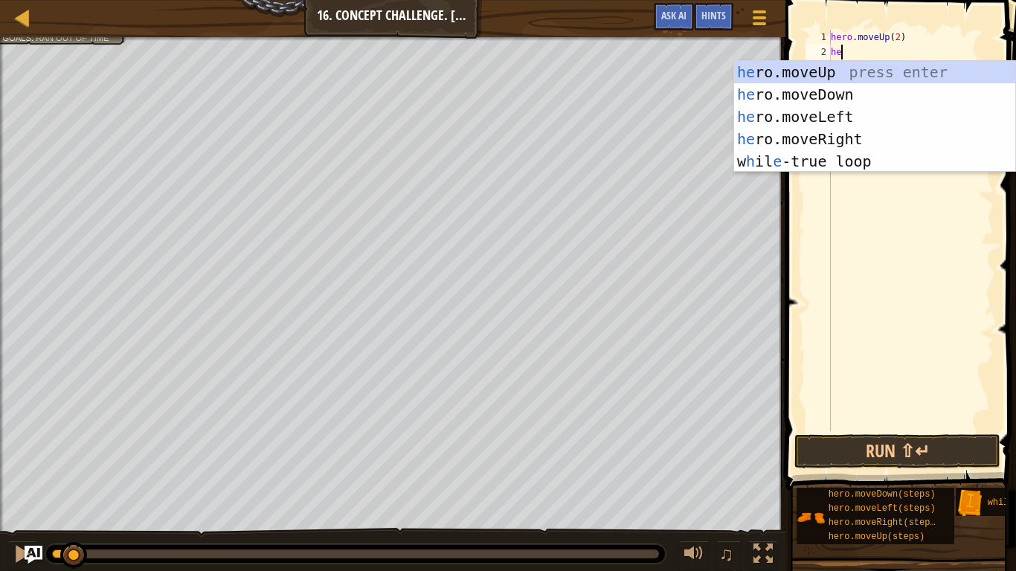
type textarea "h"
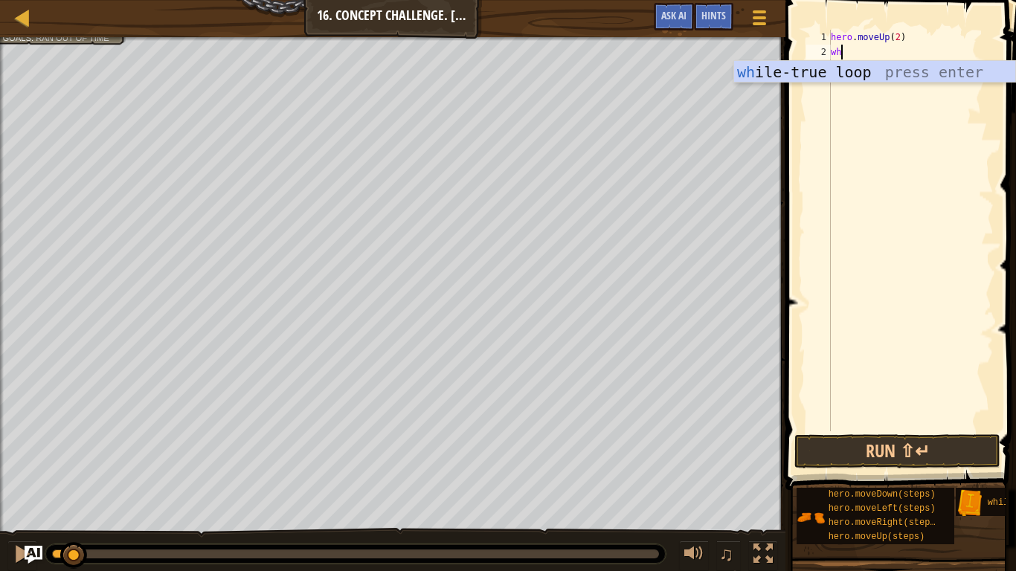
type textarea "whi"
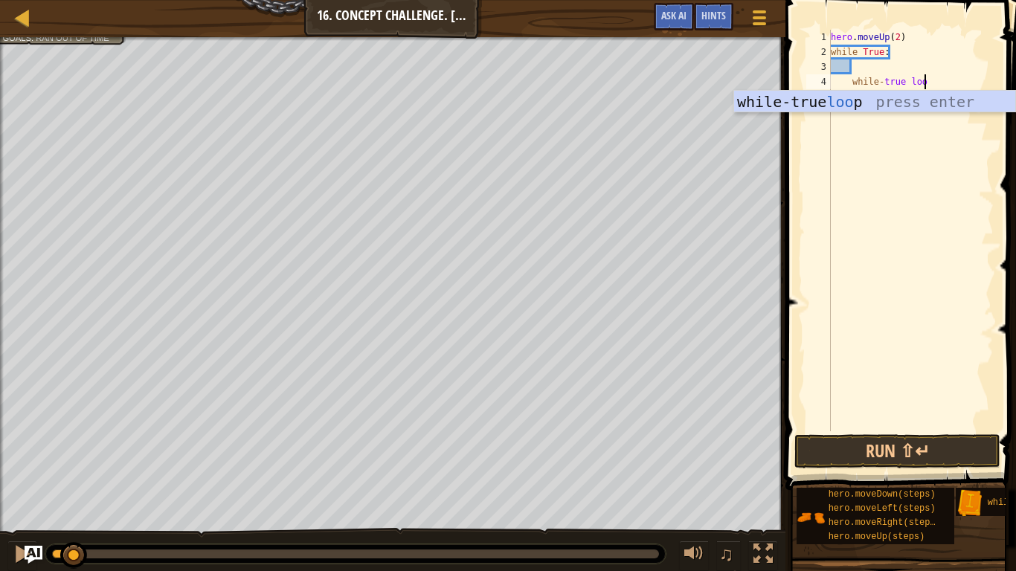
scroll to position [7, 13]
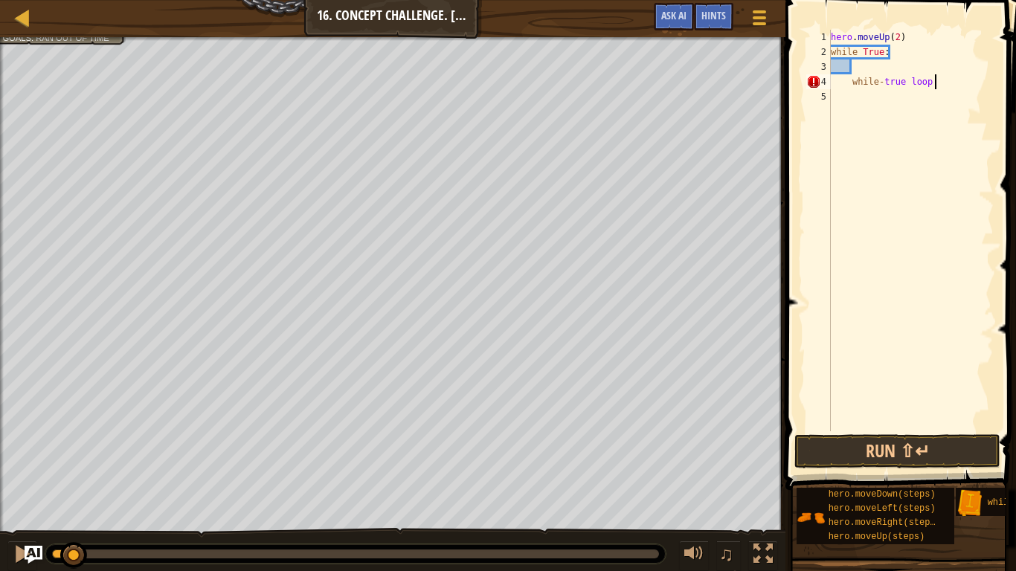
type textarea "while-true loop"
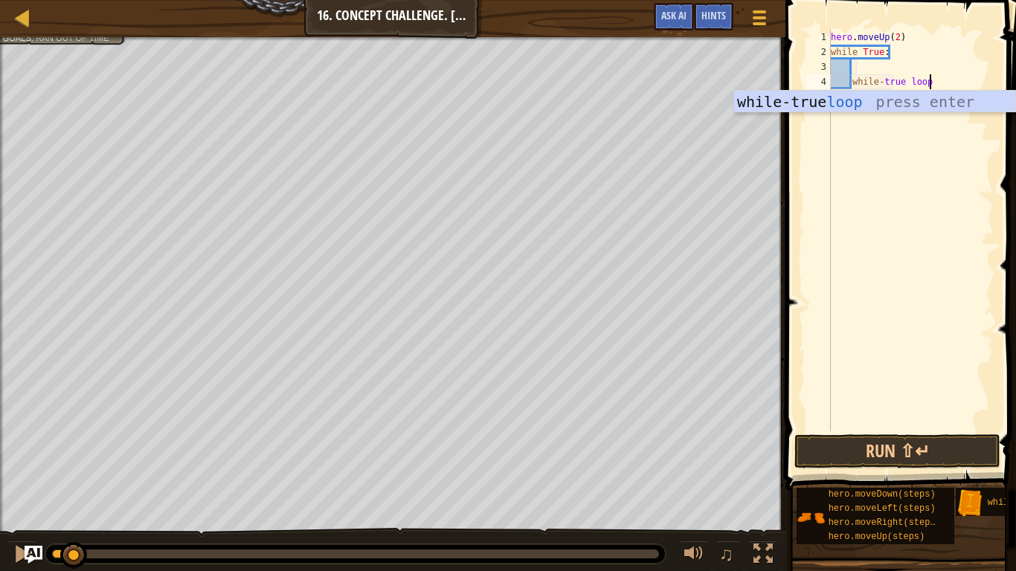
type textarea "while-true loop:"
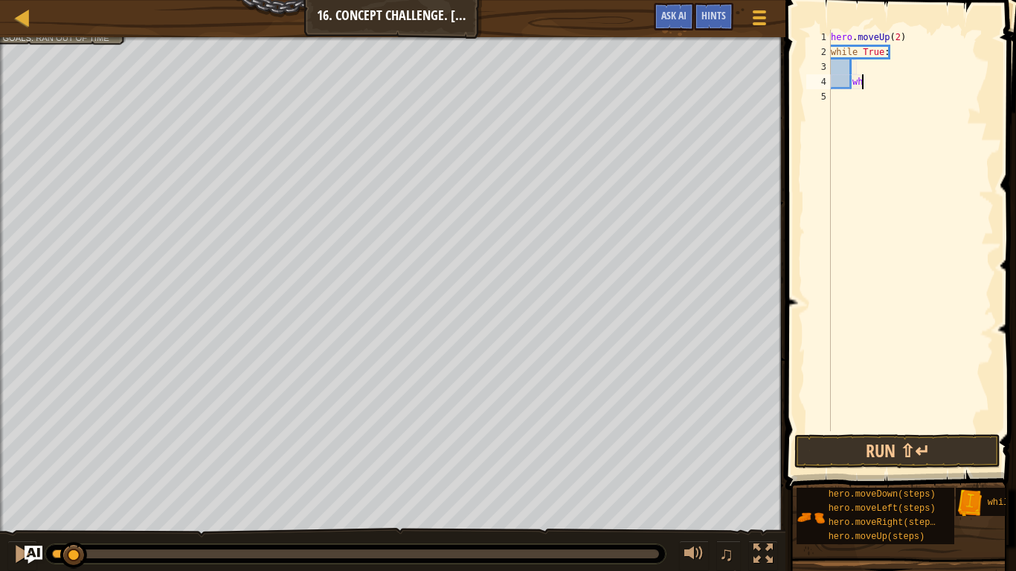
type textarea "w"
type textarea "while True:"
type textarea "67:"
type textarea "6"
type textarea "w"
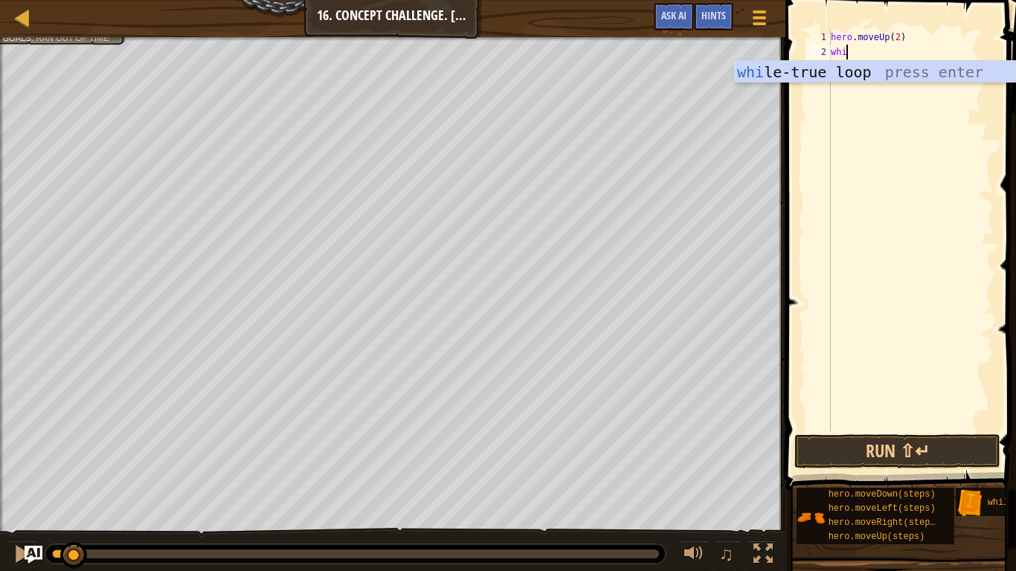
type textarea "whi"
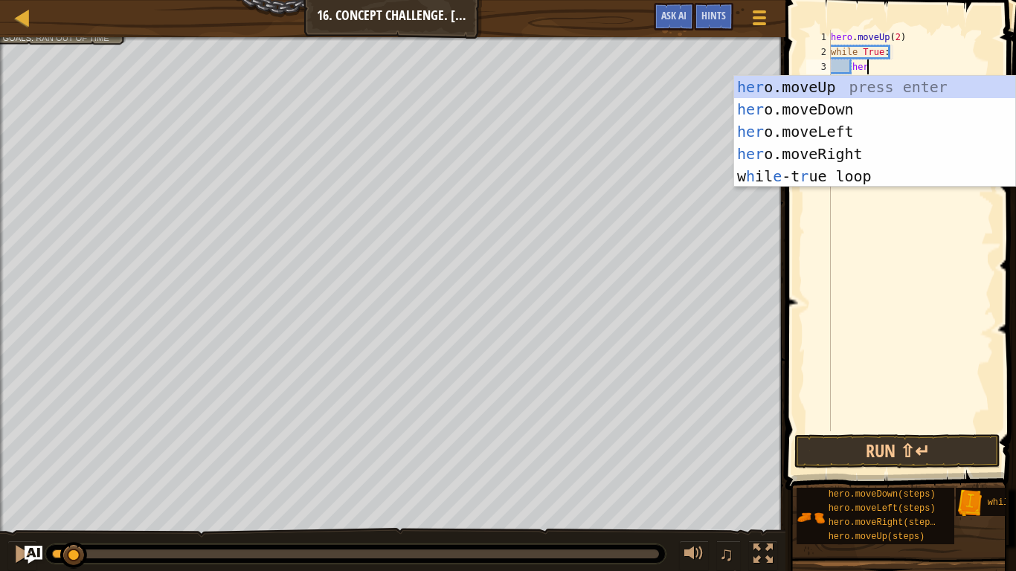
scroll to position [7, 5]
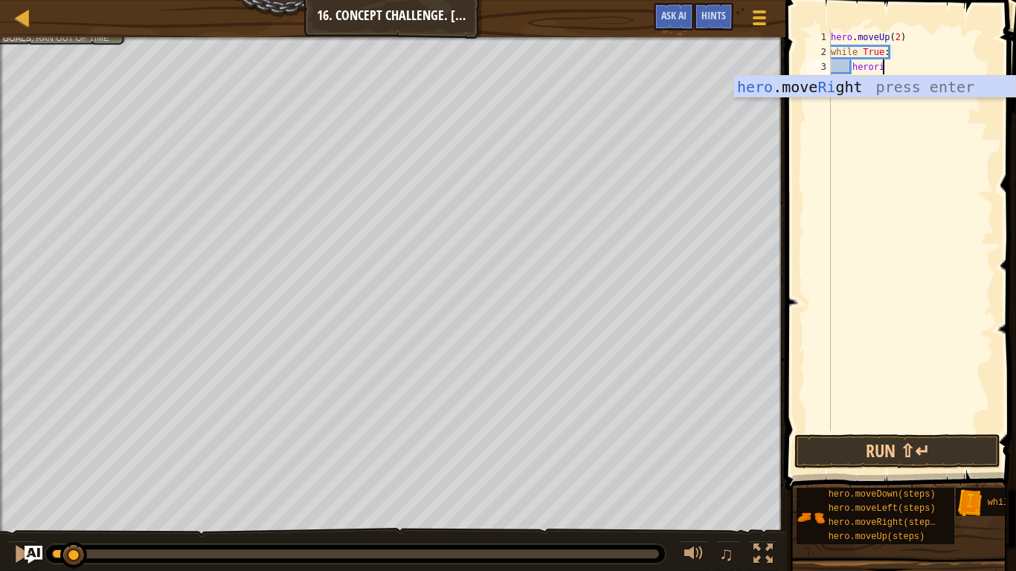
type textarea "herorig"
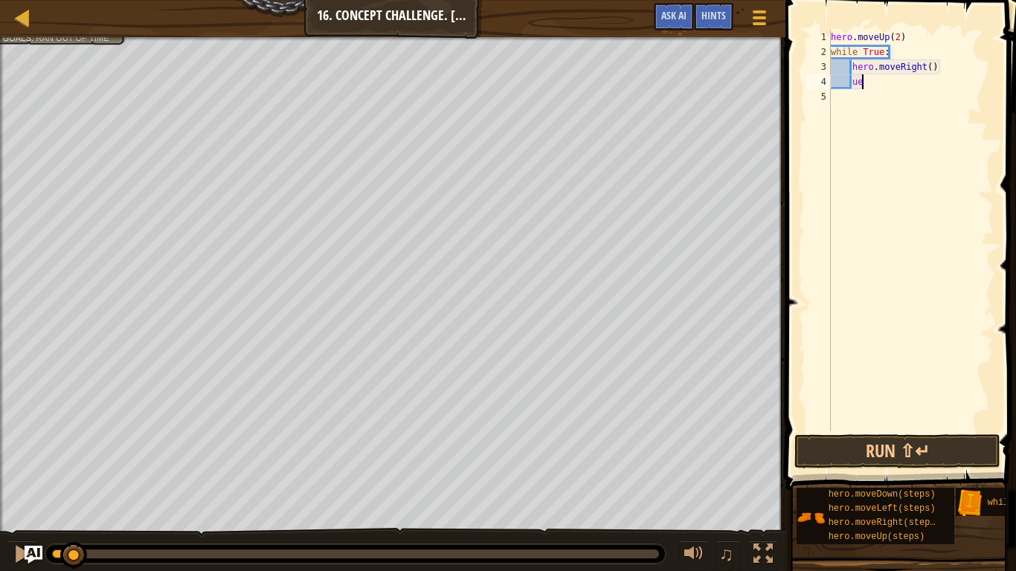
type textarea "u"
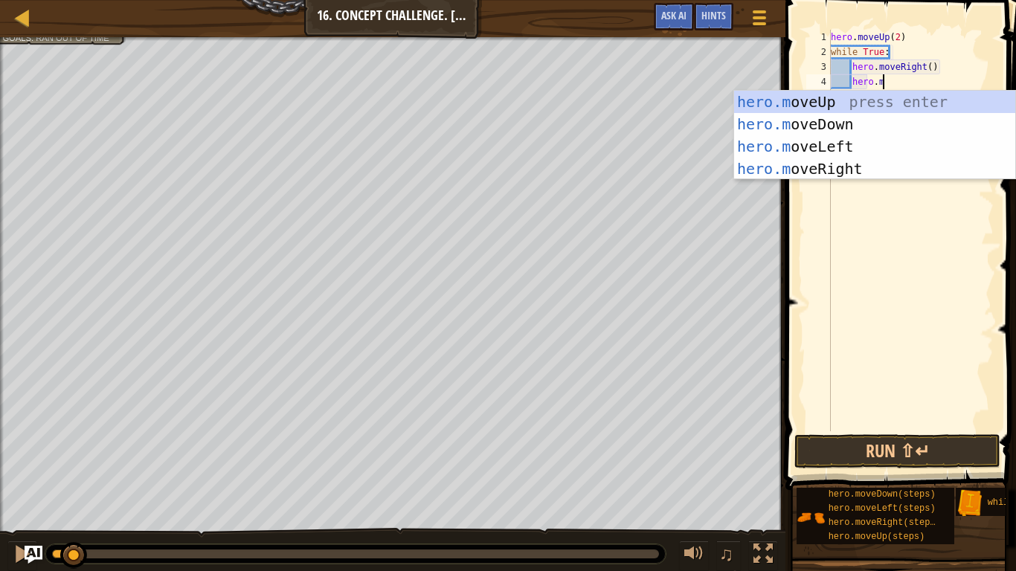
type textarea "hero.moveu"
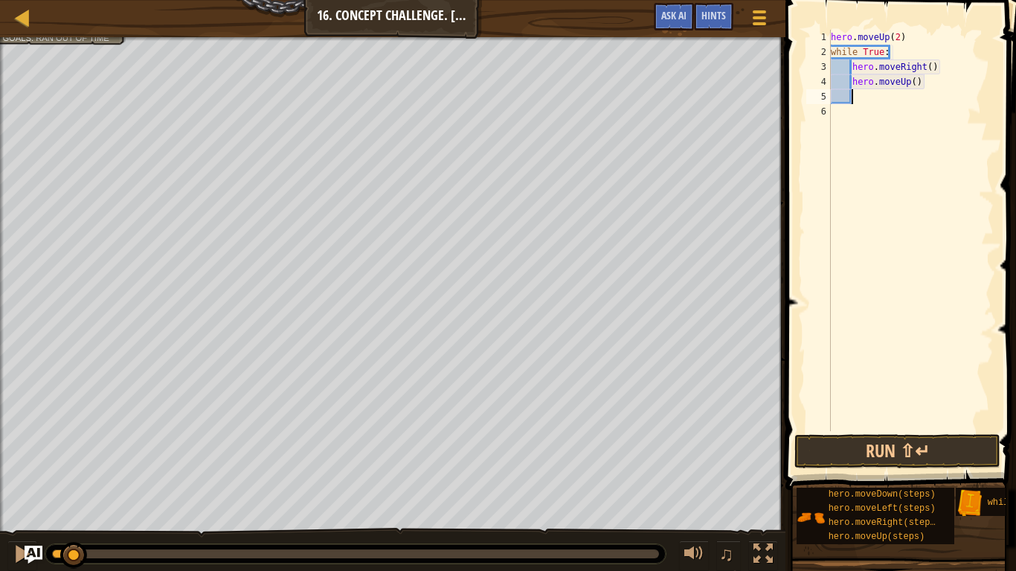
scroll to position [7, 2]
click at [917, 445] on button "Run ⇧↵" at bounding box center [897, 451] width 206 height 34
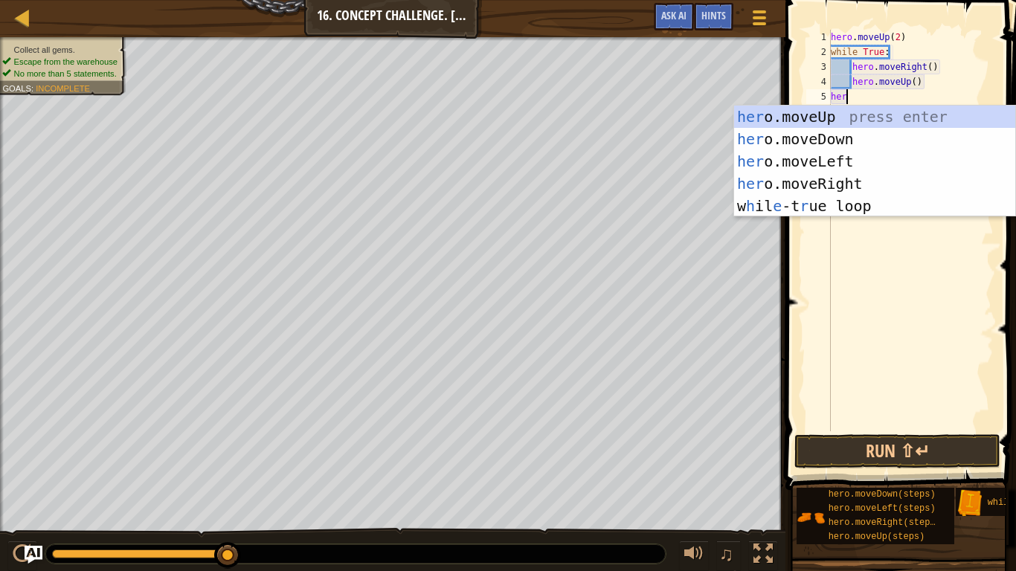
scroll to position [7, 1]
type textarea "h"
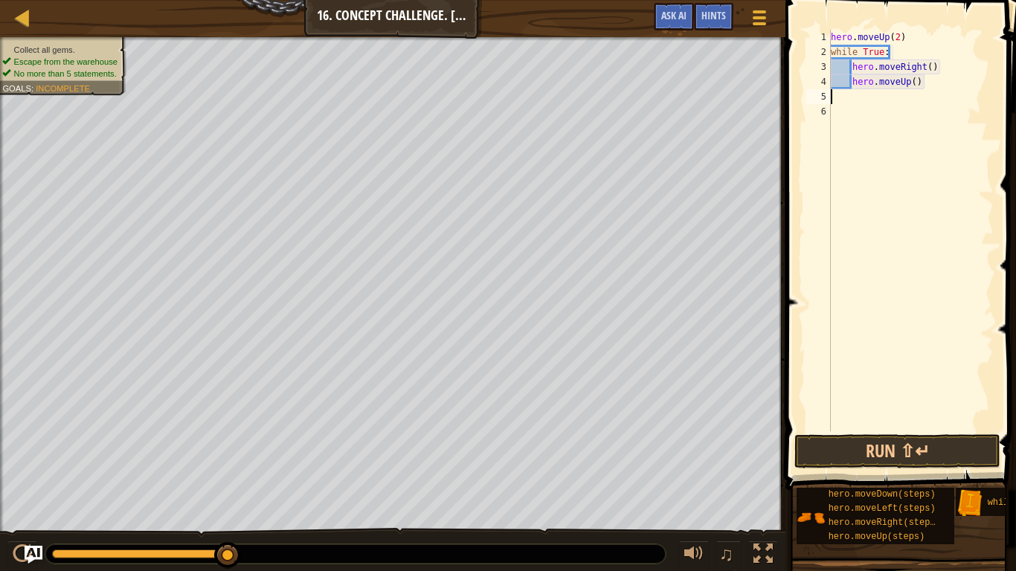
type textarea "hero.moveUp()"
type textarea "s"
click at [684, 17] on span "Ask AI" at bounding box center [673, 15] width 25 height 14
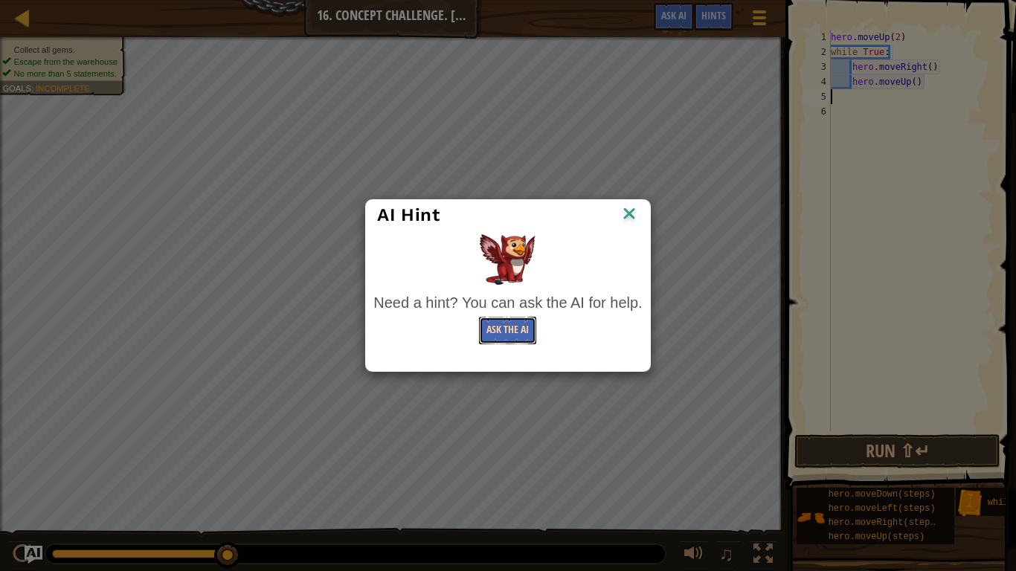
click at [491, 334] on button "Ask the AI" at bounding box center [507, 331] width 57 height 28
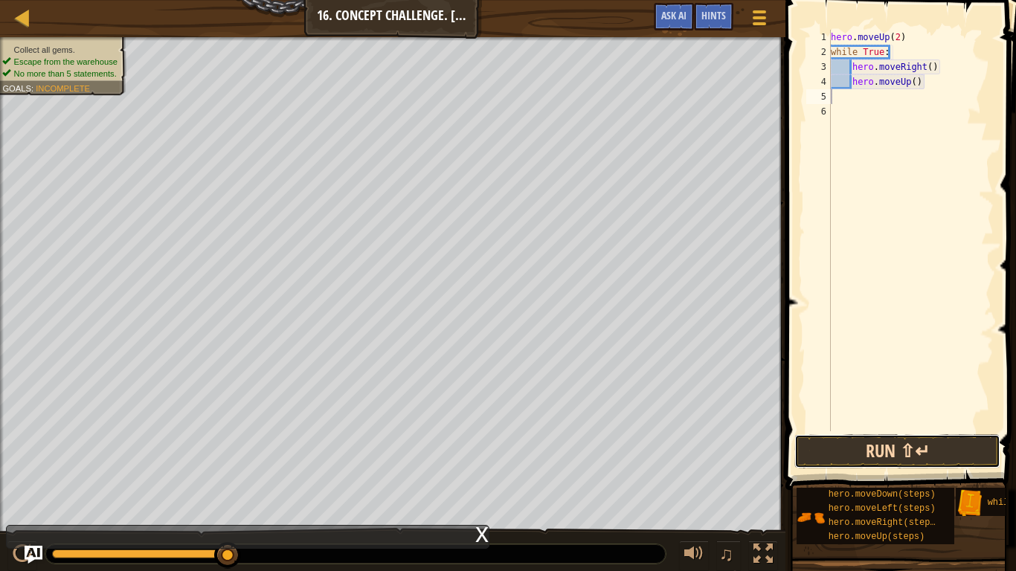
click at [822, 442] on button "Run ⇧↵" at bounding box center [897, 451] width 206 height 34
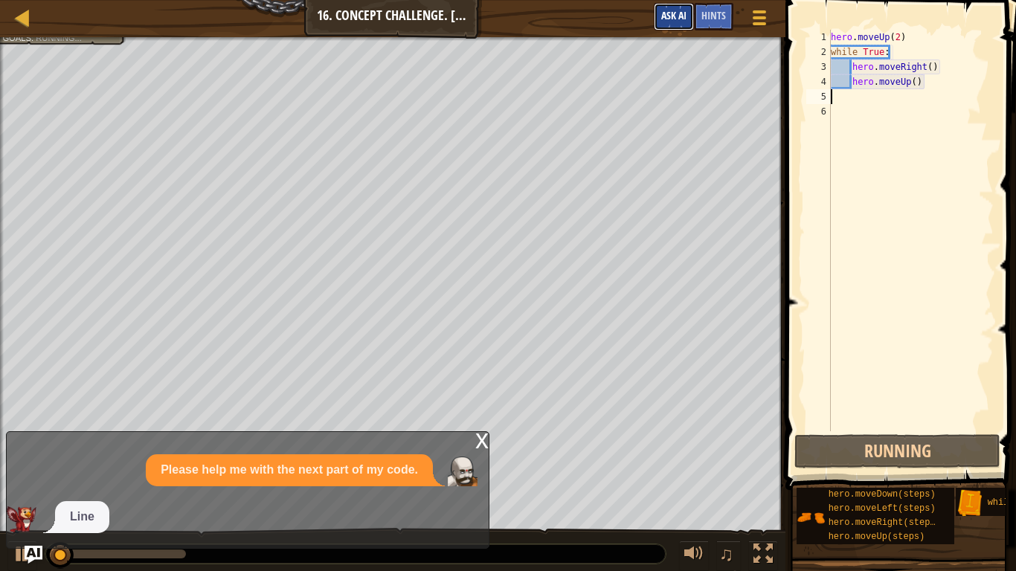
click at [681, 16] on span "Ask AI" at bounding box center [673, 15] width 25 height 14
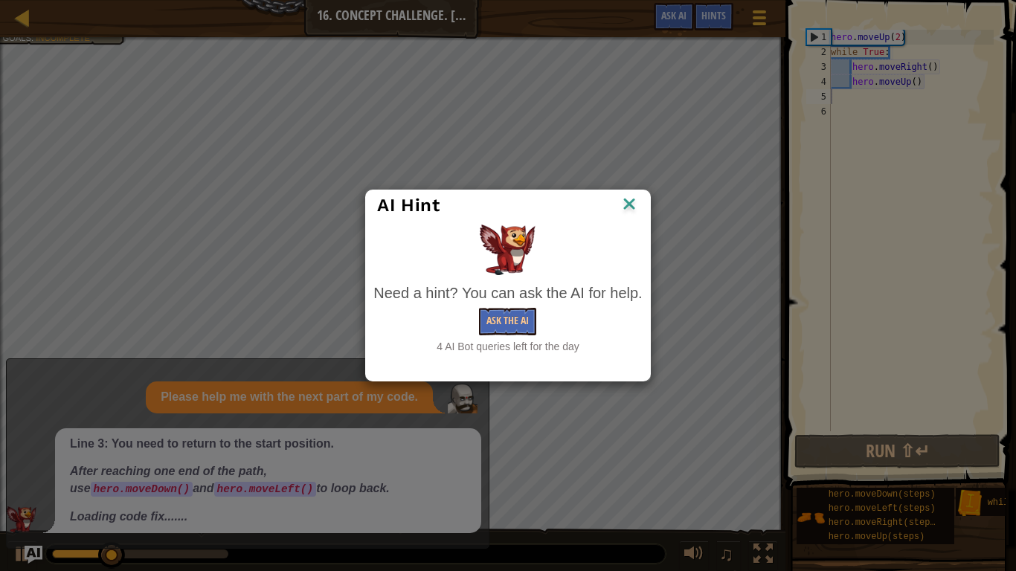
click at [633, 201] on img at bounding box center [629, 205] width 19 height 22
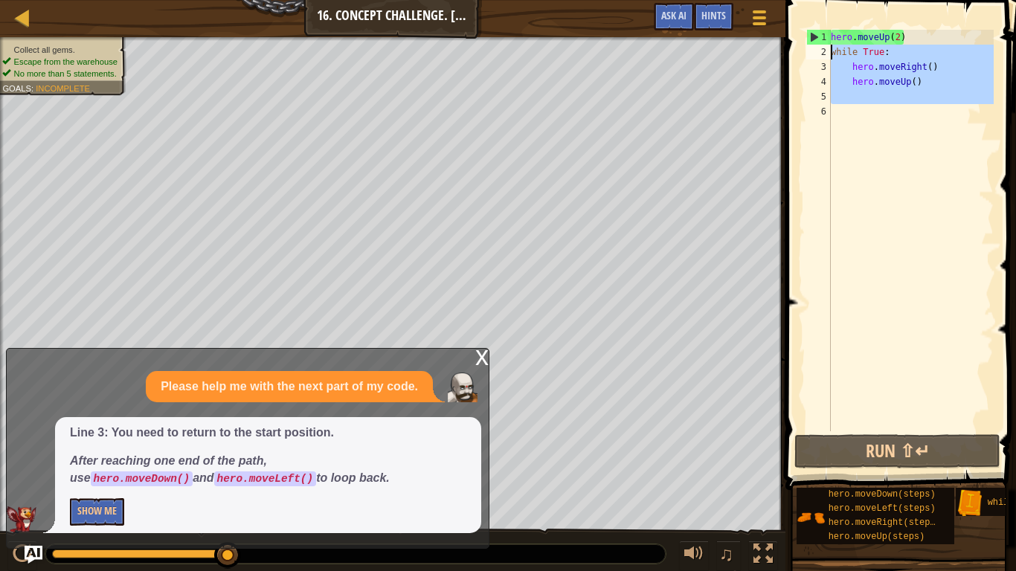
drag, startPoint x: 934, startPoint y: 109, endPoint x: 819, endPoint y: 47, distance: 131.1
click at [819, 47] on div "1 2 3 4 5 6 hero . moveUp ( 2 ) while True : hero . moveRight ( ) hero . moveUp…" at bounding box center [898, 231] width 190 height 402
type textarea "while True: hero.moveRight()"
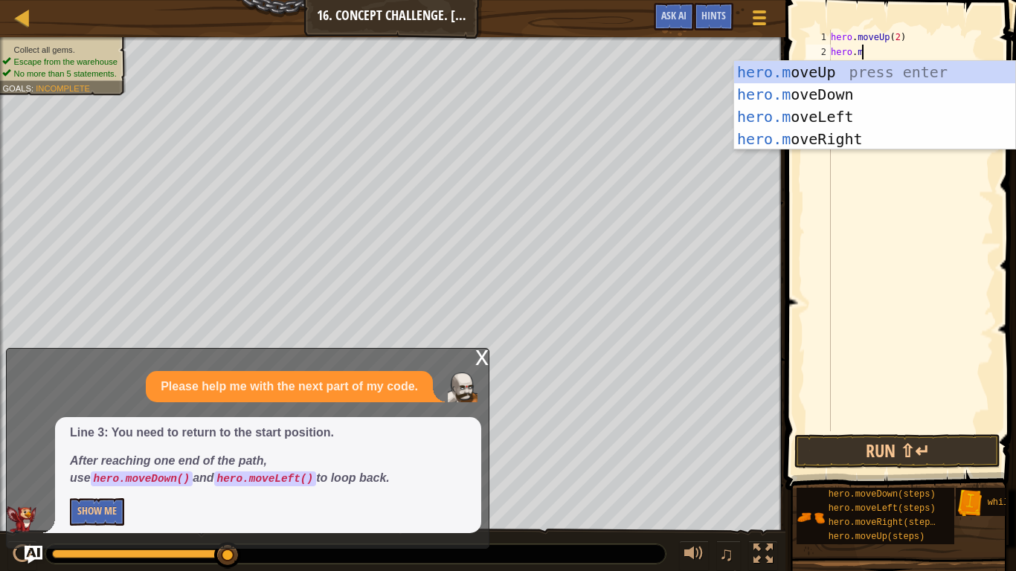
scroll to position [7, 6]
type textarea "hero.move"
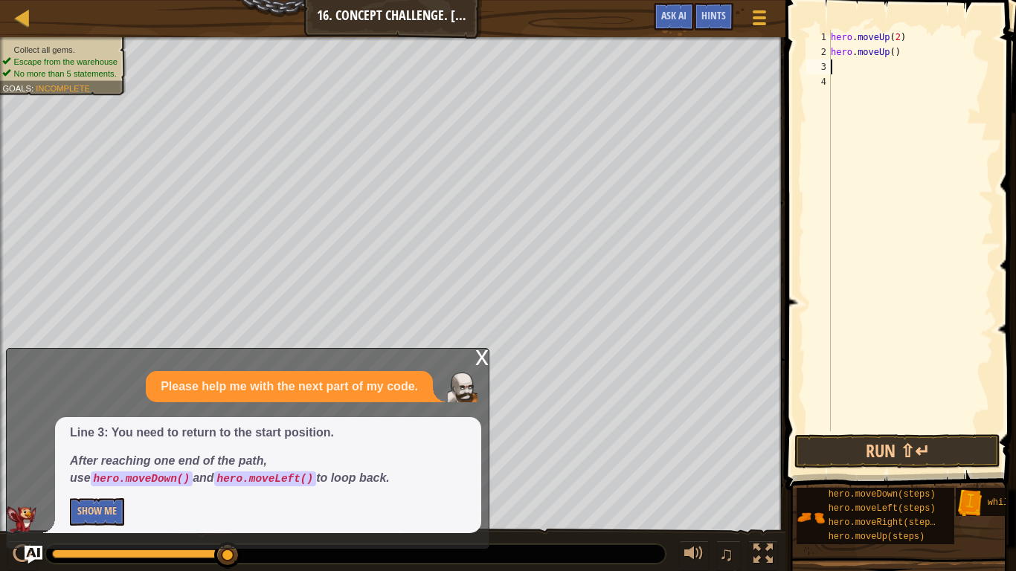
scroll to position [7, 0]
click at [887, 49] on div "hero . moveUp ( 2 ) hero . moveUp ( )" at bounding box center [911, 245] width 166 height 431
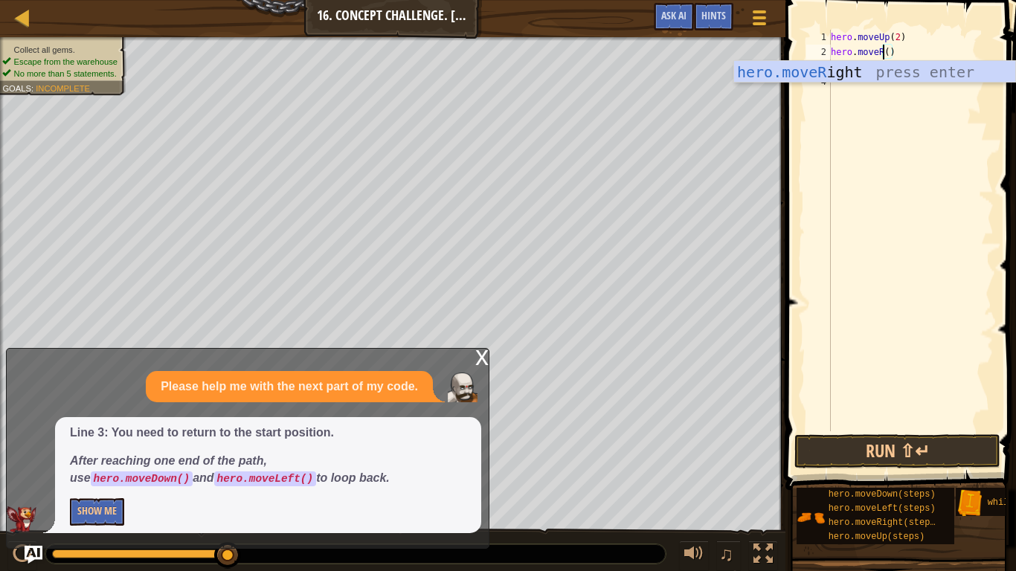
scroll to position [7, 8]
type textarea "hero.moveRight"
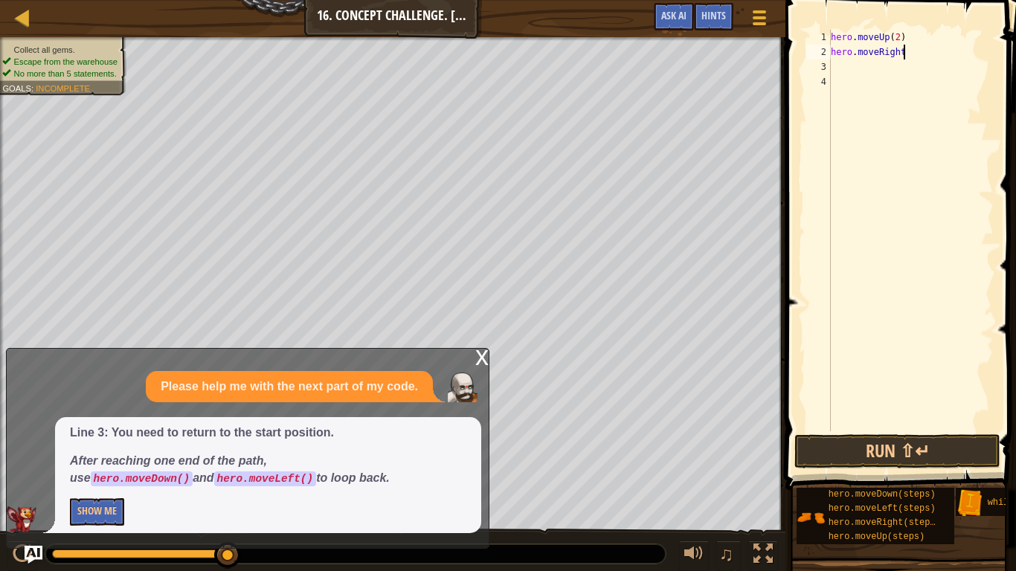
scroll to position [7, 0]
click at [939, 49] on div "hero . moveUp ( 2 ) hero . moveRight" at bounding box center [911, 245] width 166 height 431
type textarea "hero.moveRight()"
click at [929, 71] on div "hero . moveUp ( 2 ) hero . moveRight ( )" at bounding box center [911, 245] width 166 height 431
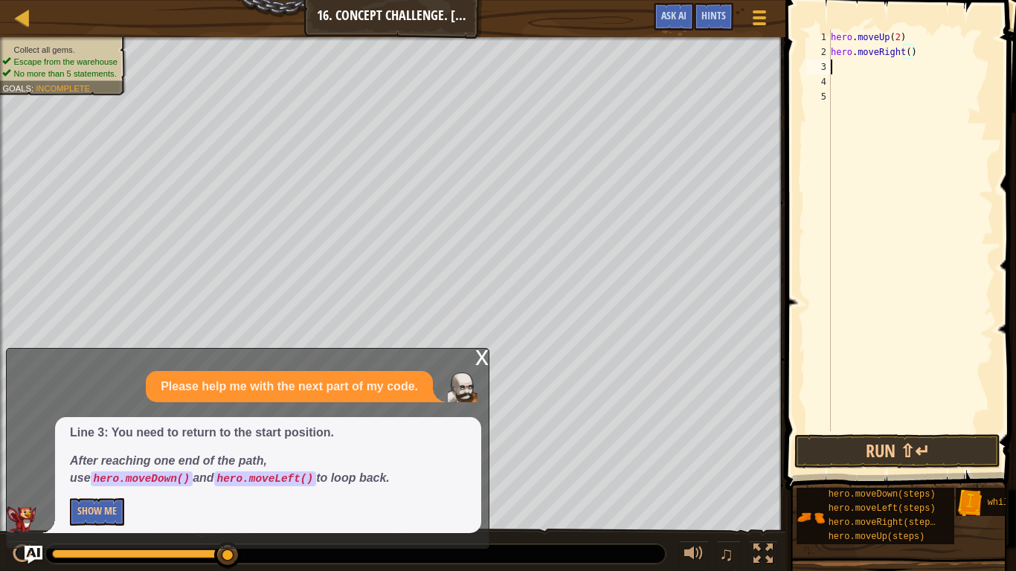
scroll to position [7, 0]
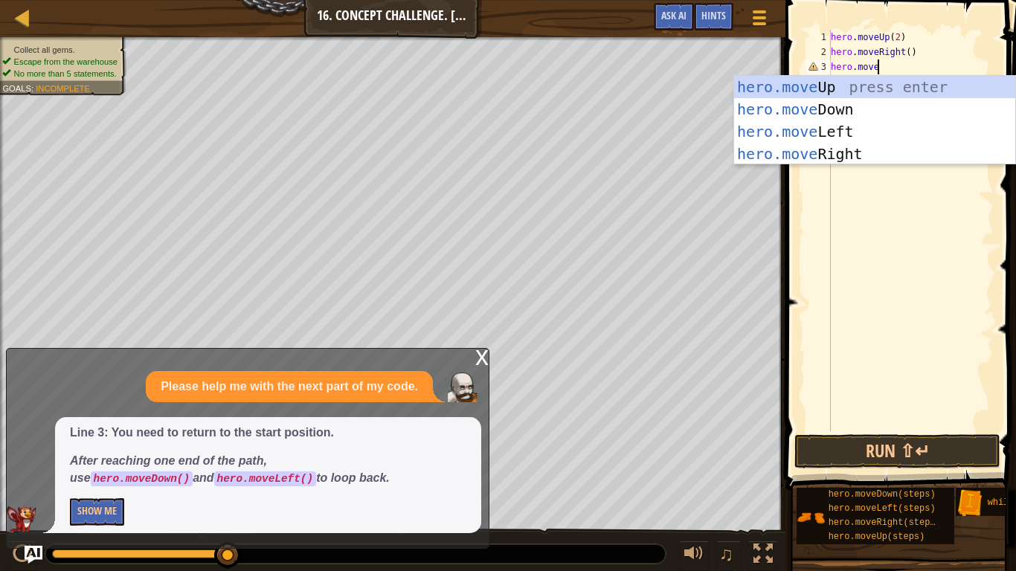
type textarea "hero.moveu"
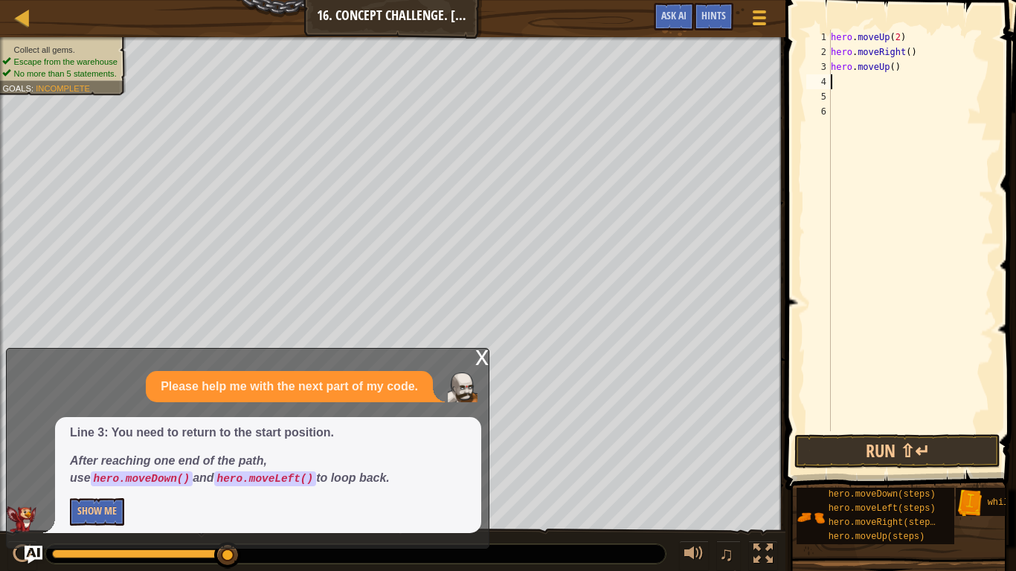
click at [927, 33] on div "hero . moveUp ( 2 ) hero . moveRight ( ) hero . moveUp ( )" at bounding box center [911, 245] width 166 height 431
type textarea "hero.moveUp(2)"
type textarea "r"
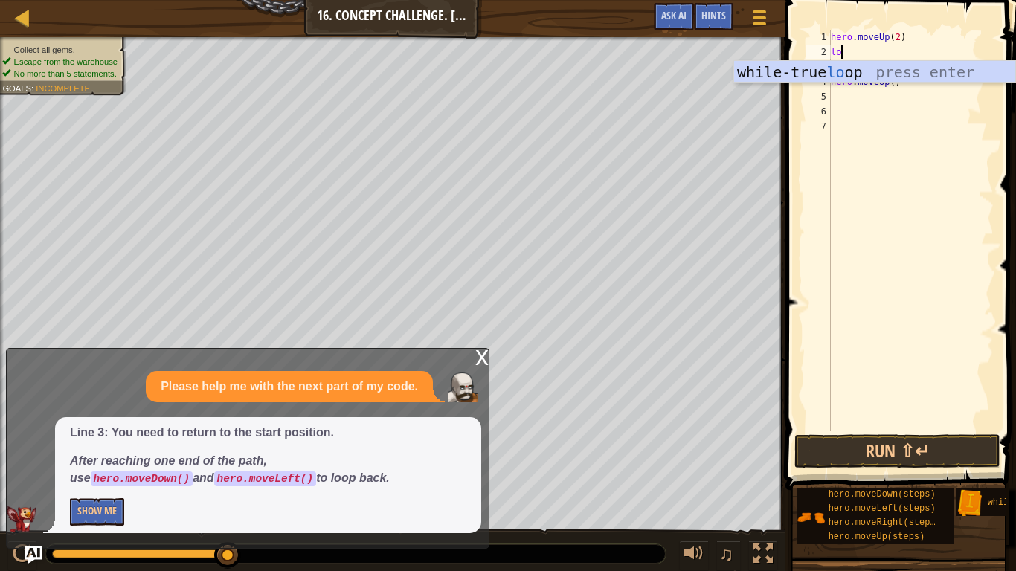
scroll to position [7, 0]
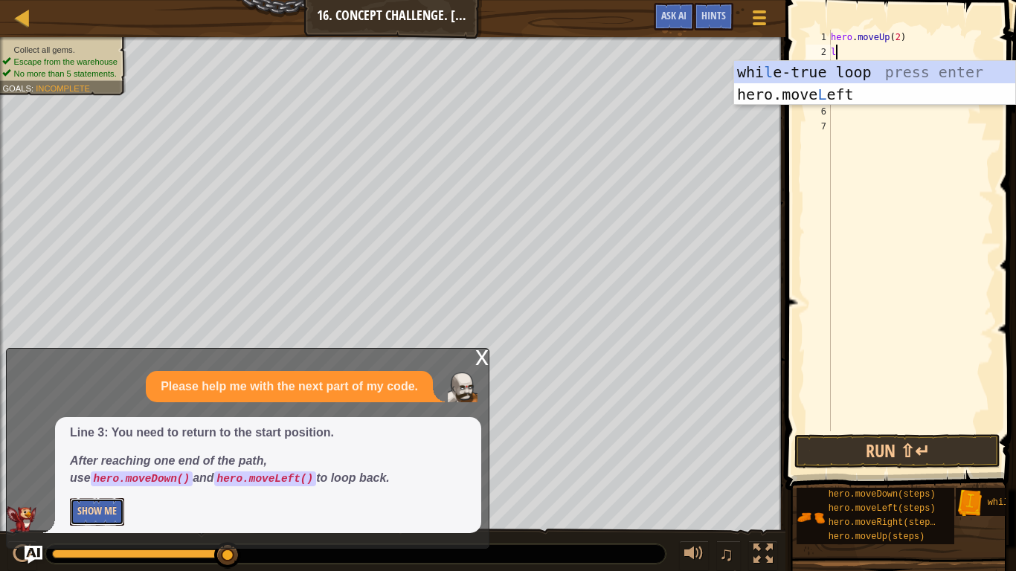
click at [99, 445] on button "Show Me" at bounding box center [97, 512] width 54 height 28
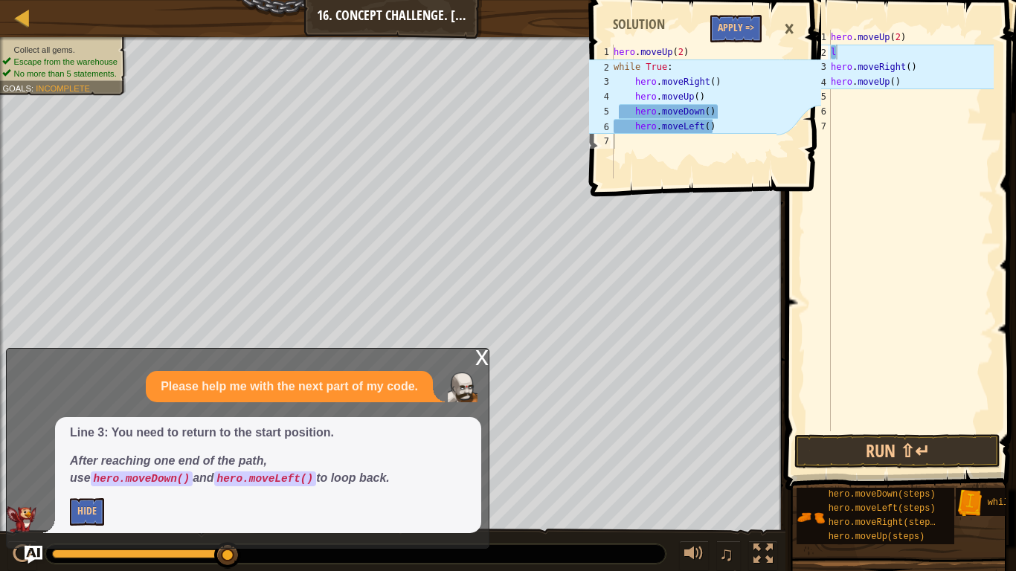
click at [793, 31] on div "×" at bounding box center [789, 29] width 25 height 34
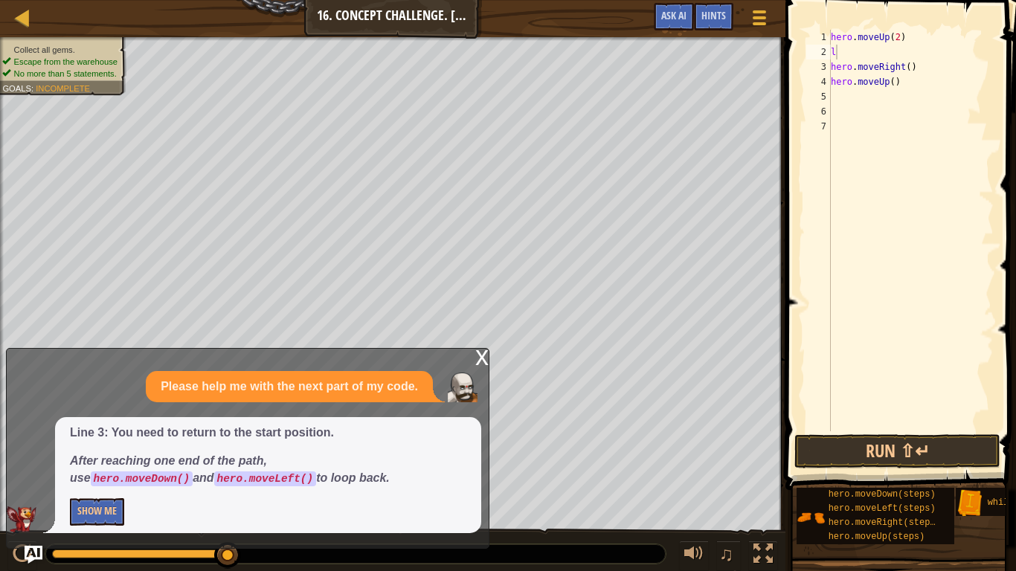
type textarea "hero.moveUp()"
click at [909, 83] on div "hero . moveUp ( 2 ) l hero . moveRight ( ) hero . moveUp ( )" at bounding box center [911, 245] width 166 height 431
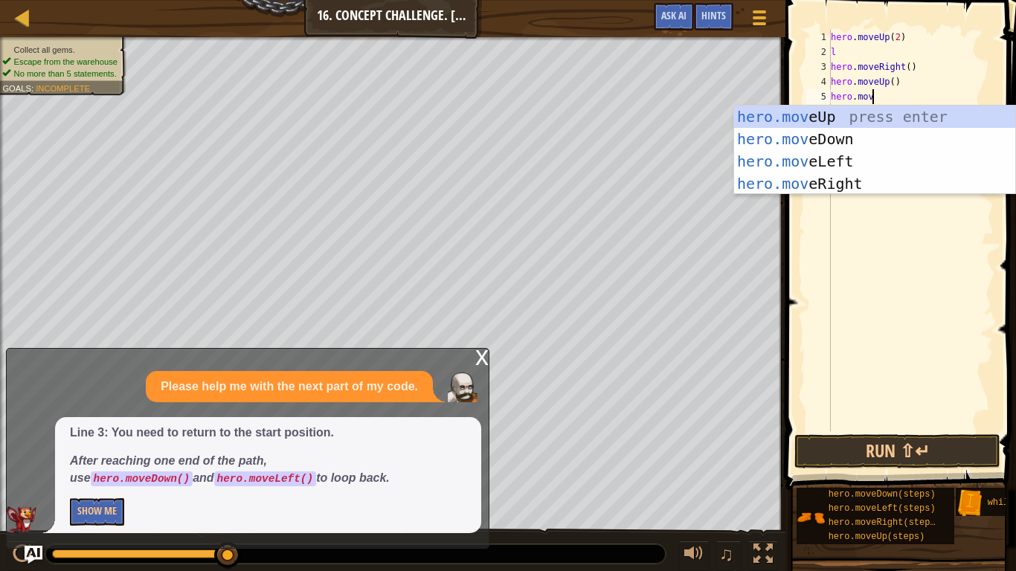
type textarea "hero.moved"
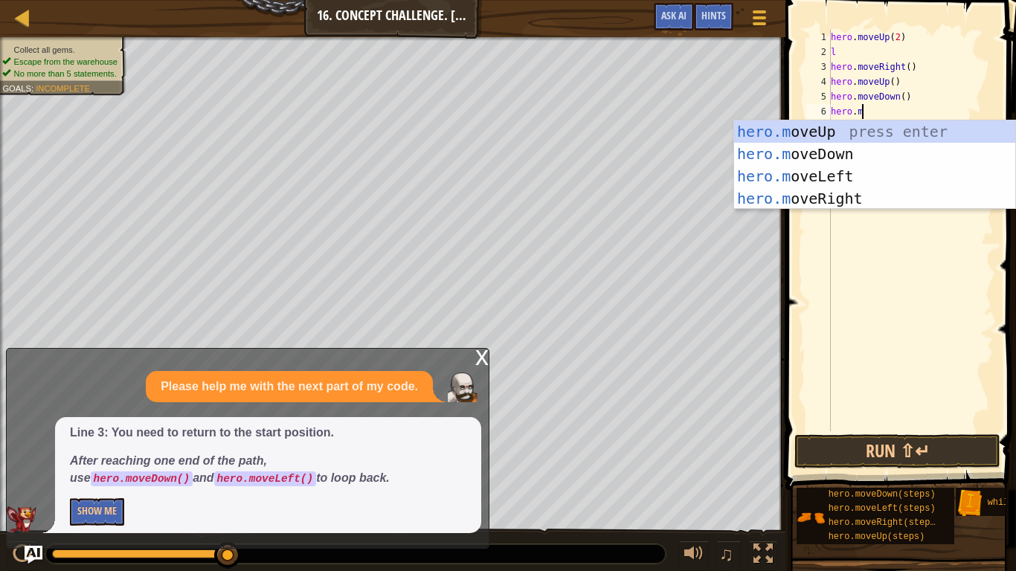
type textarea "hero.movel"
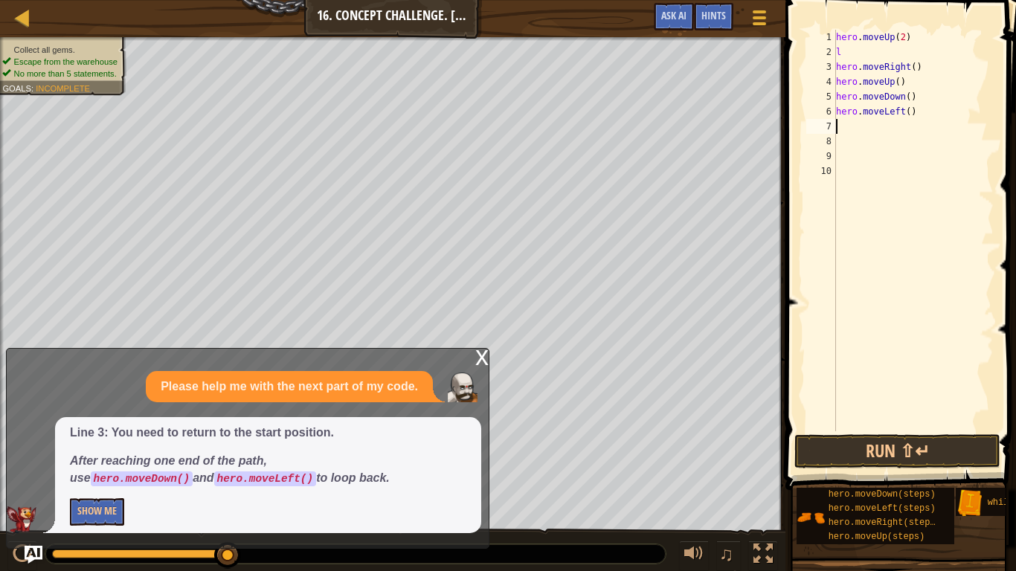
click at [878, 55] on div "hero . moveUp ( 2 ) l hero . moveRight ( ) hero . moveUp ( ) hero . moveDown ( …" at bounding box center [913, 245] width 161 height 431
type textarea "l"
type textarea "hero.moveUp(2)"
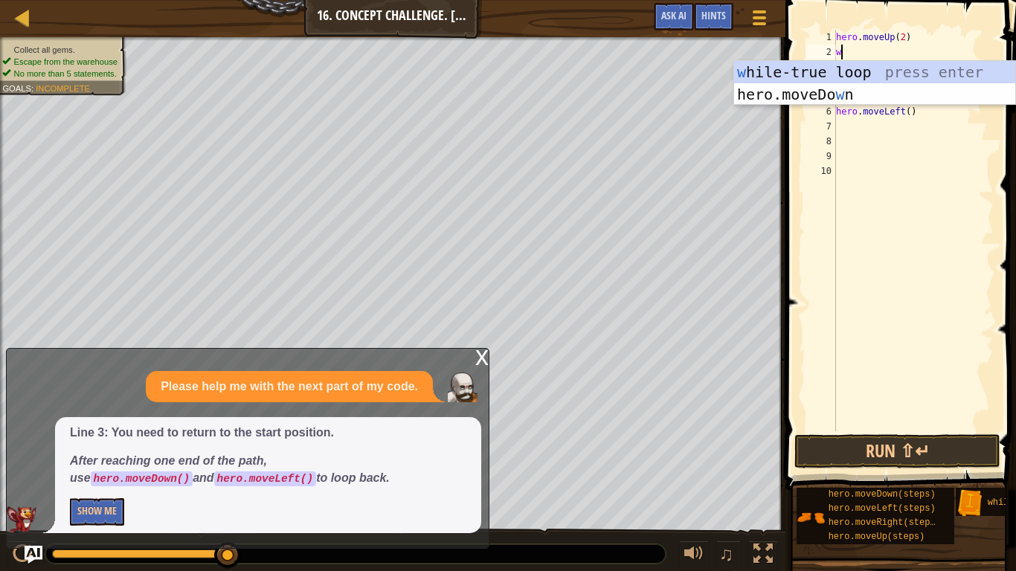
type textarea "wh"
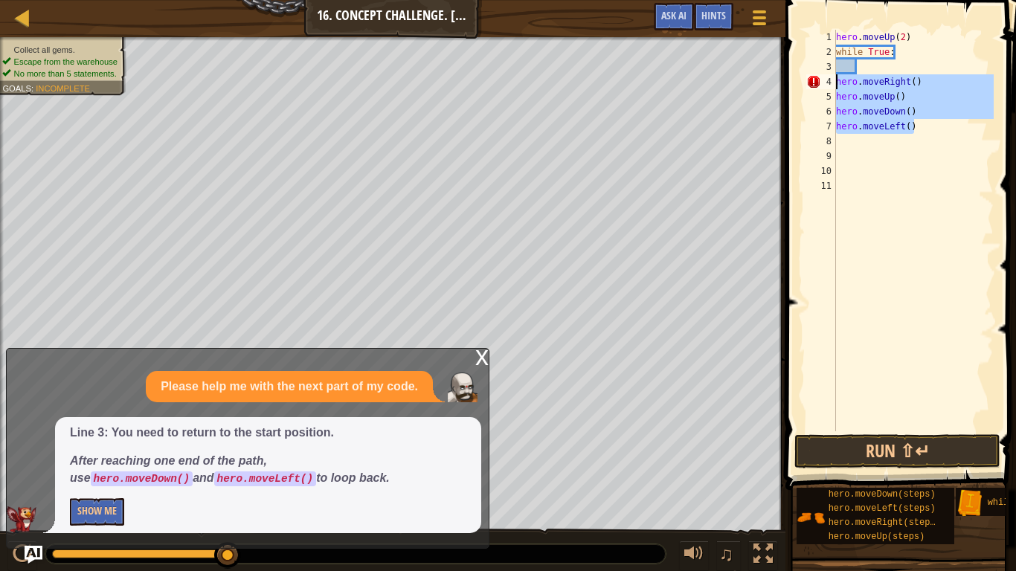
drag, startPoint x: 926, startPoint y: 129, endPoint x: 828, endPoint y: 79, distance: 110.1
click at [828, 79] on div "1 2 3 4 5 6 7 8 9 10 11 hero . moveUp ( 2 ) while True : hero . moveRight ( ) h…" at bounding box center [898, 231] width 190 height 402
type textarea "hero.moveRight() hero.moveUp()"
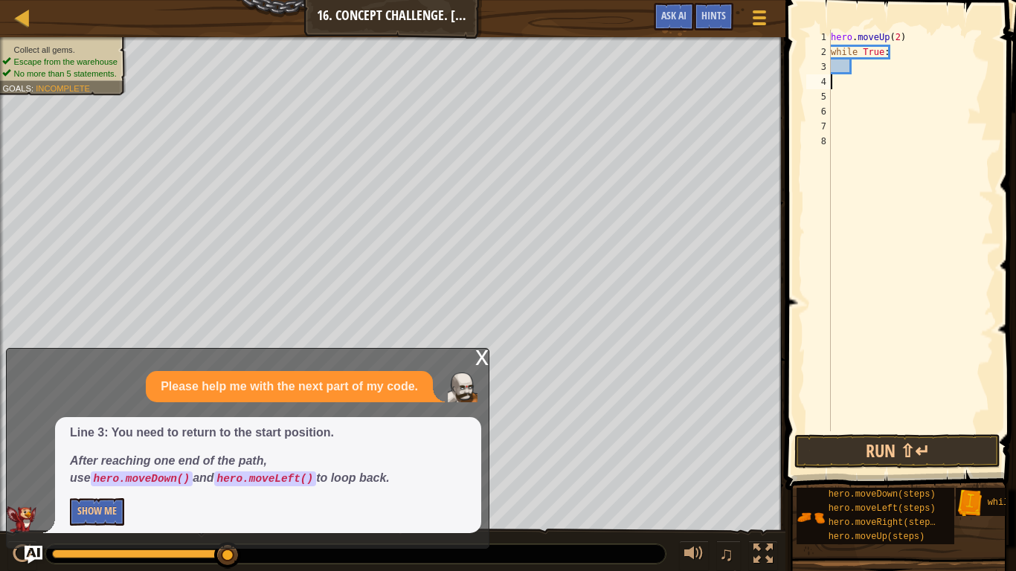
scroll to position [7, 0]
paste textarea "hero.moveLeft()"
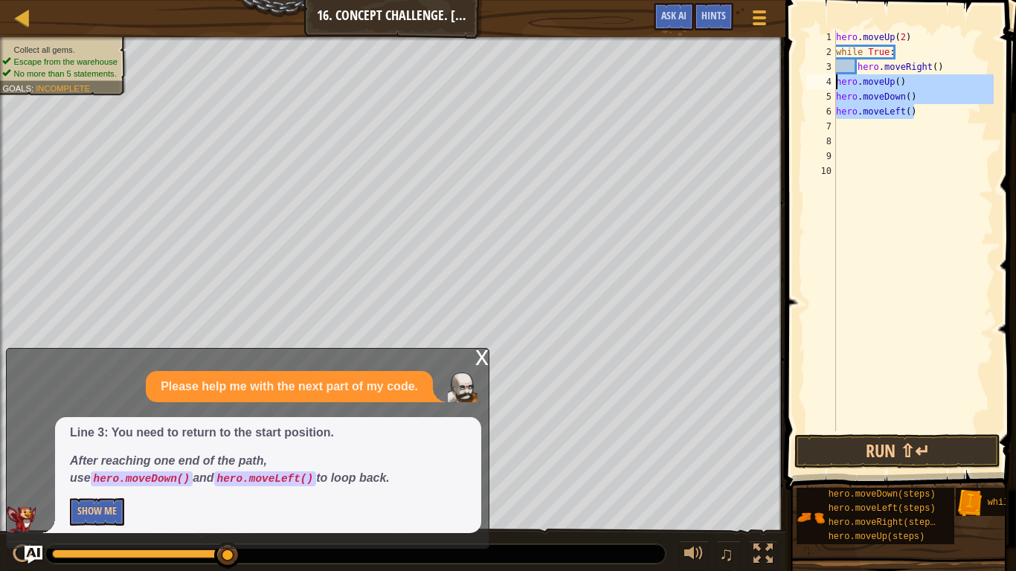
drag, startPoint x: 940, startPoint y: 115, endPoint x: 832, endPoint y: 81, distance: 113.1
click at [832, 81] on div "hero.moveLeft() 1 2 3 4 5 6 7 8 9 10 hero . moveUp ( 2 ) while True : hero . mo…" at bounding box center [898, 231] width 190 height 402
type textarea "hero.moveUp() hero.moveDown()"
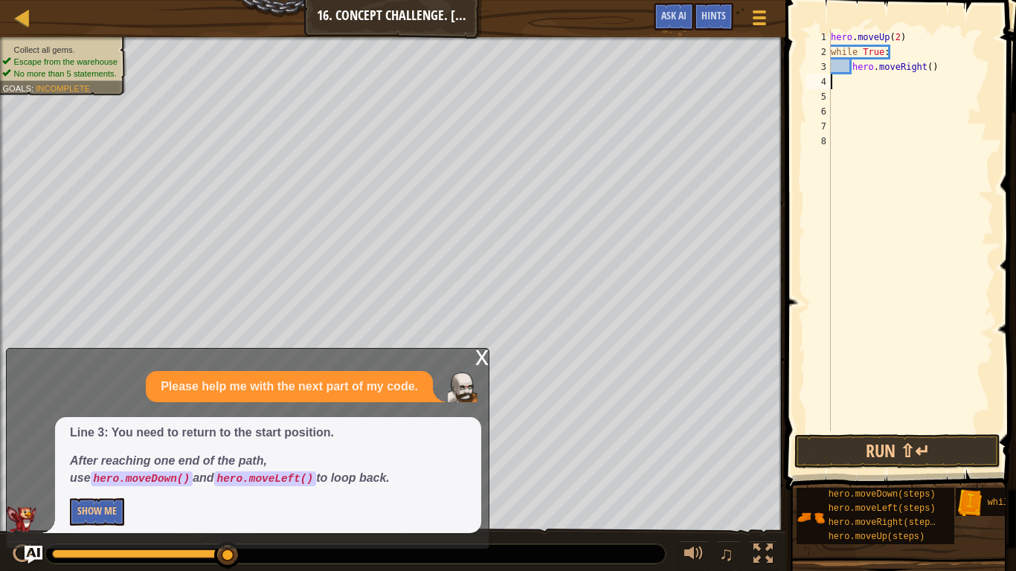
type textarea "hero.moveRight()"
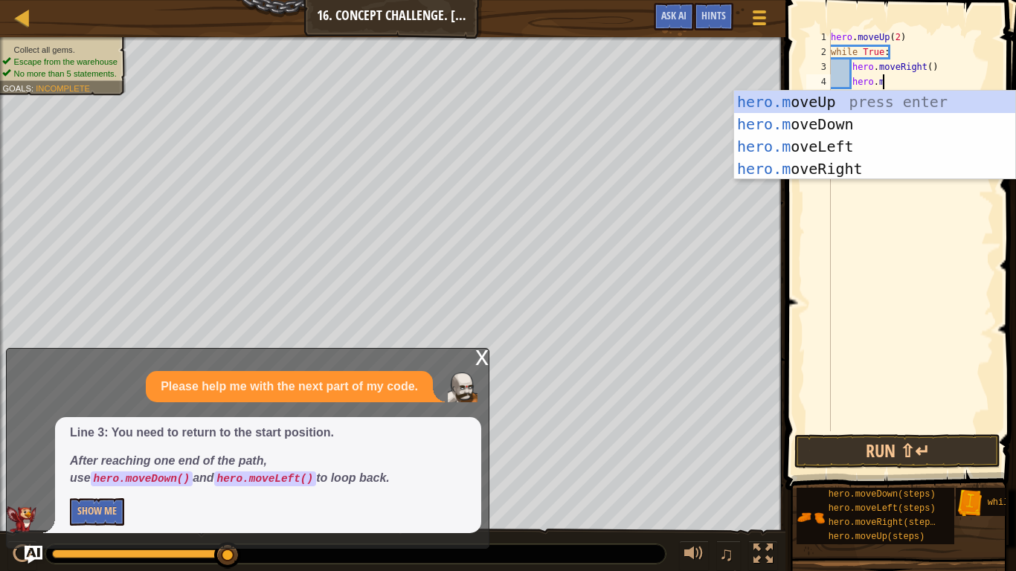
type textarea "hero.move"
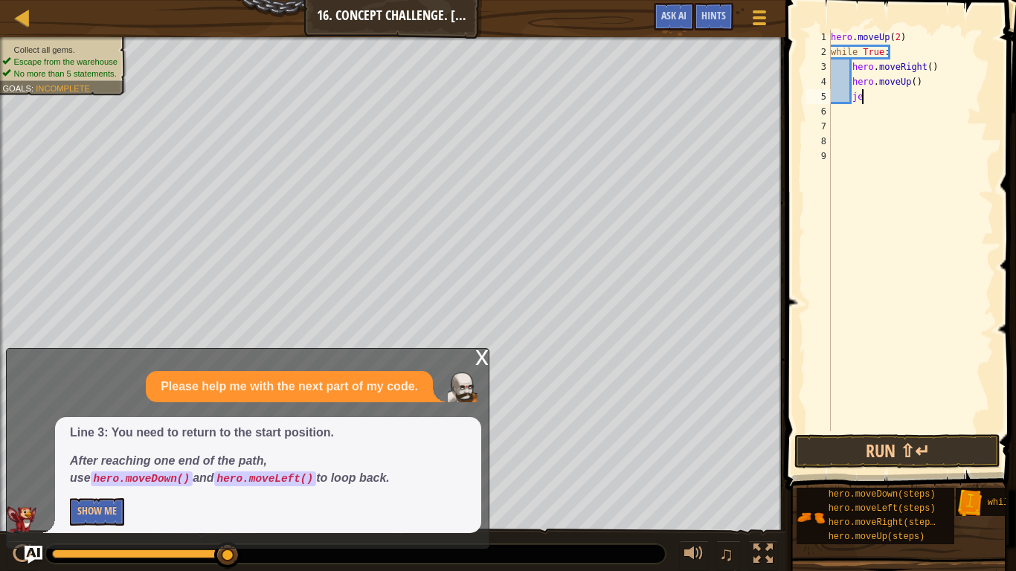
type textarea "j"
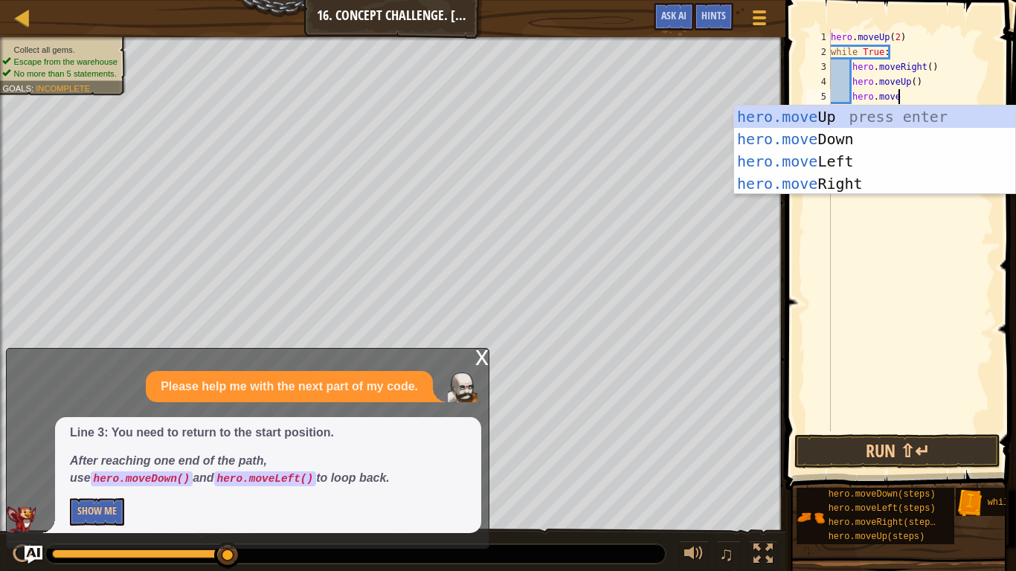
type textarea "hero.moved"
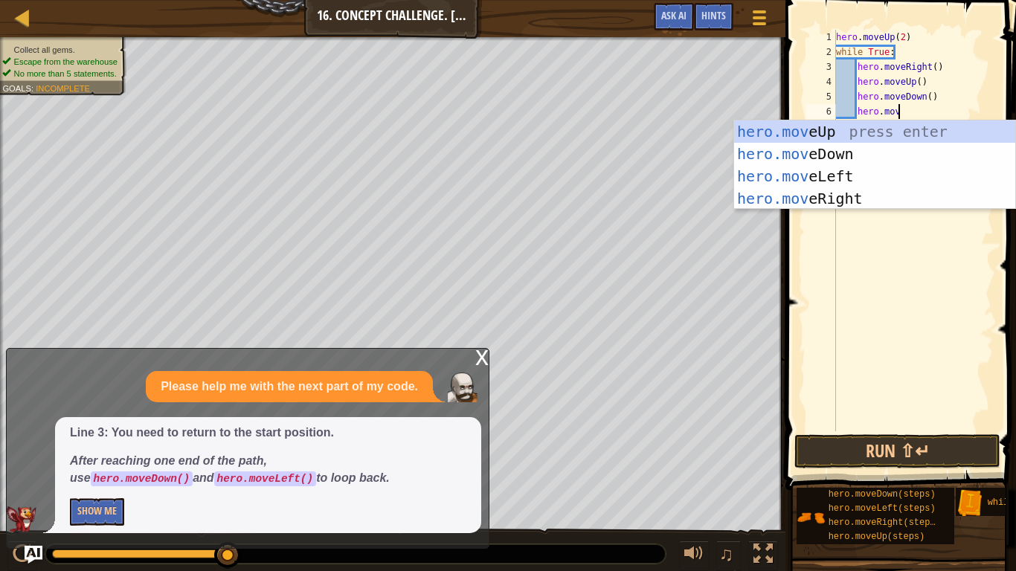
type textarea "hero.movel"
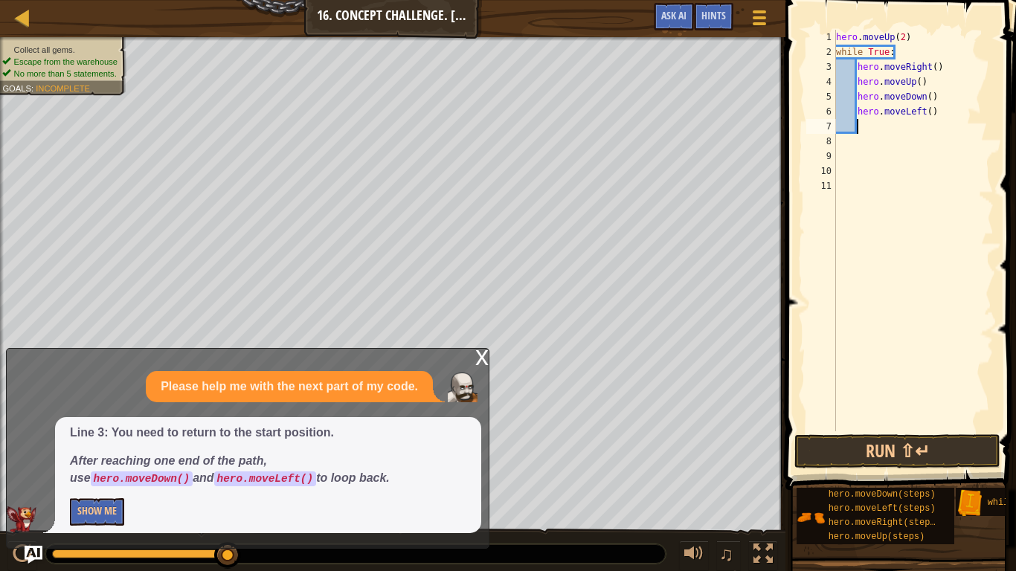
scroll to position [7, 2]
click at [842, 437] on button "Run ⇧↵" at bounding box center [897, 451] width 206 height 34
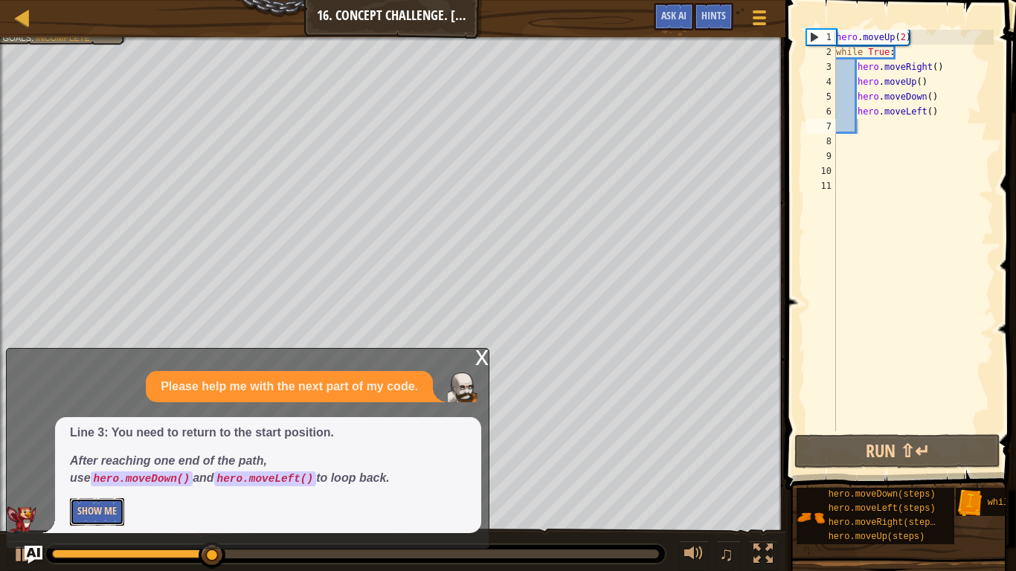
click at [106, 445] on button "Show Me" at bounding box center [97, 512] width 54 height 28
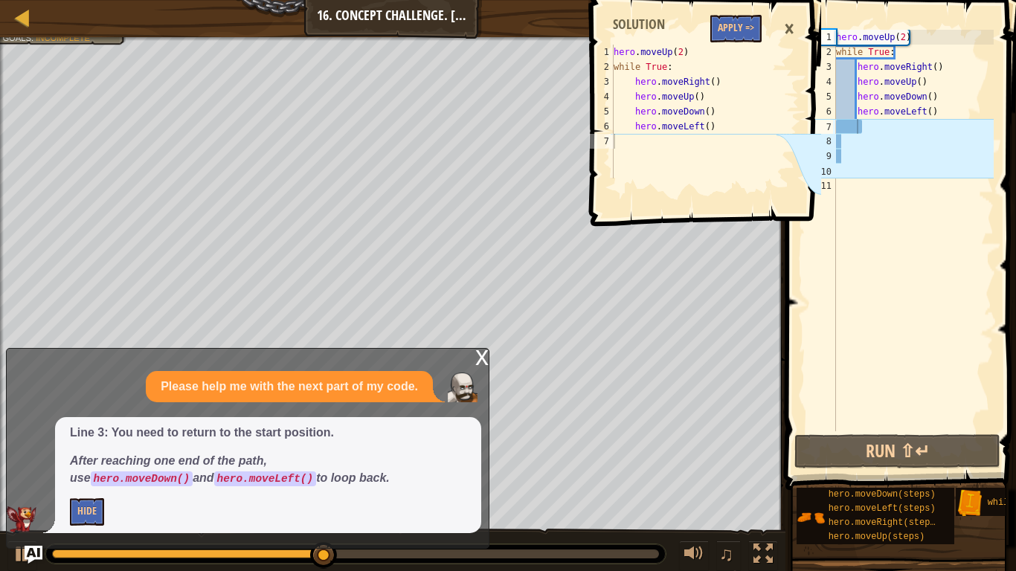
click at [794, 32] on div "×" at bounding box center [789, 29] width 25 height 34
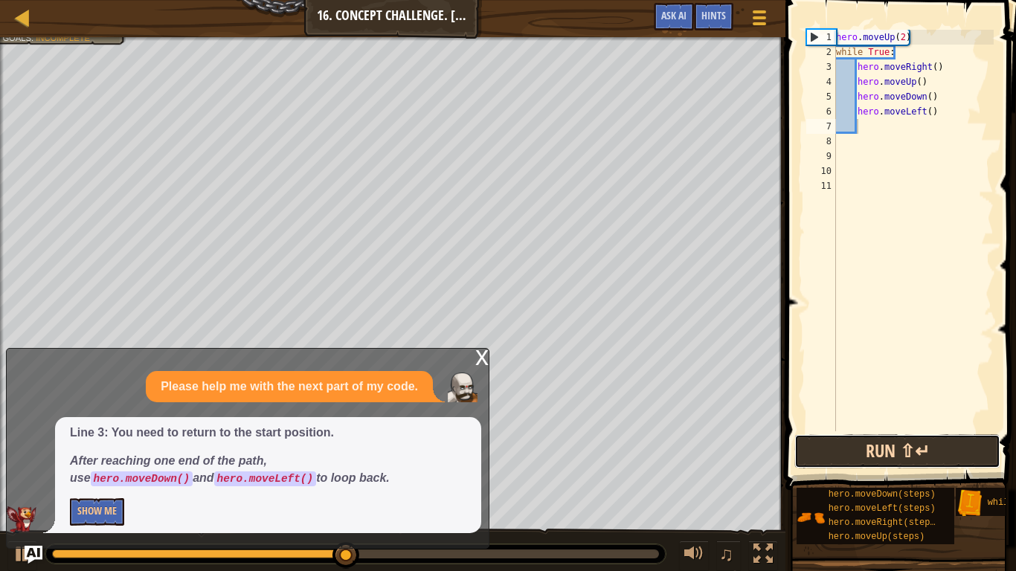
click at [852, 444] on button "Run ⇧↵" at bounding box center [897, 451] width 206 height 34
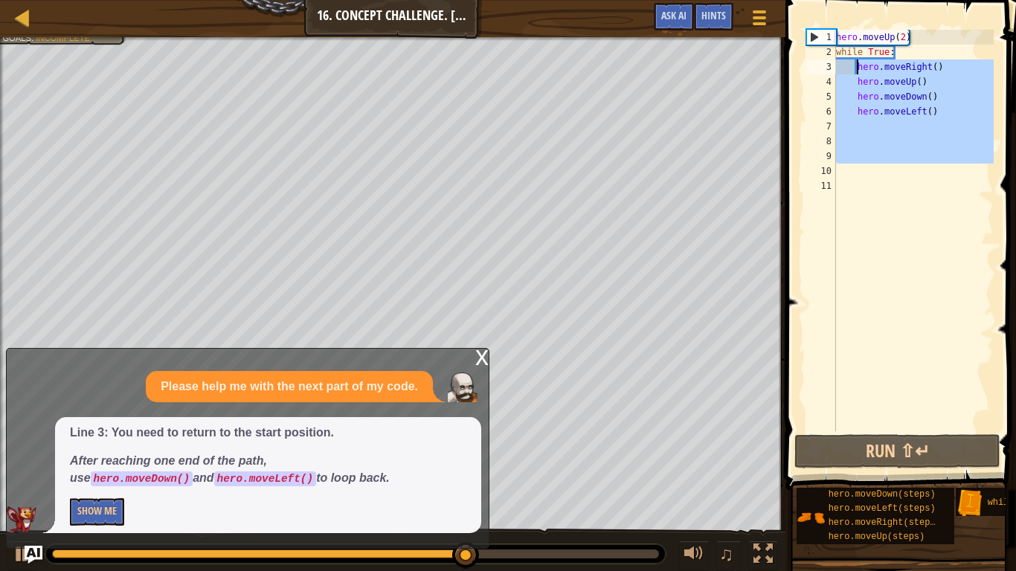
drag, startPoint x: 916, startPoint y: 169, endPoint x: 857, endPoint y: 62, distance: 121.9
click at [857, 62] on div "hero . moveUp ( 2 ) while True : hero . moveRight ( ) hero . moveUp ( ) hero . …" at bounding box center [913, 245] width 161 height 431
type textarea "hero.moveRight() hero.moveUp()"
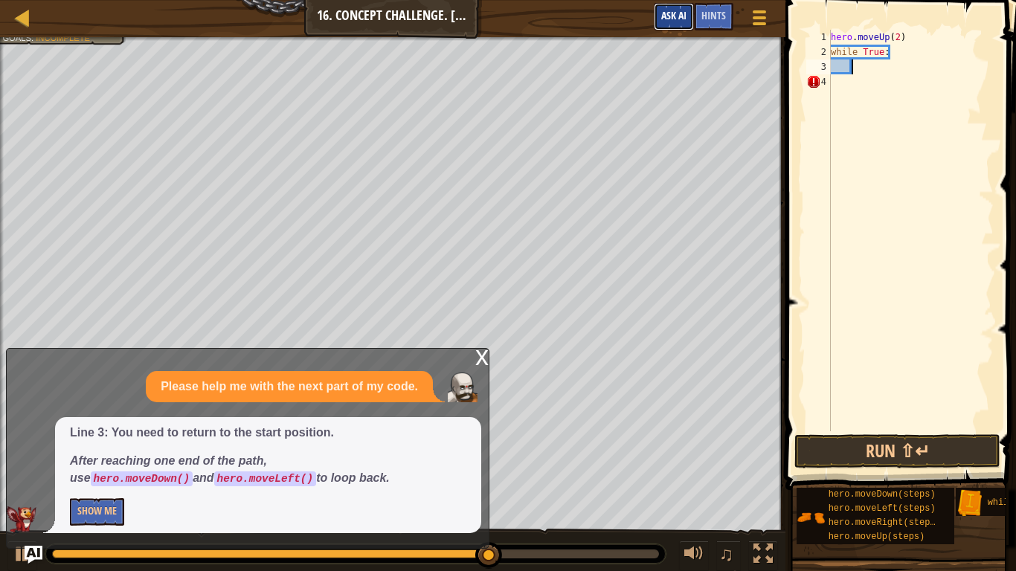
click at [666, 13] on span "Ask AI" at bounding box center [673, 15] width 25 height 14
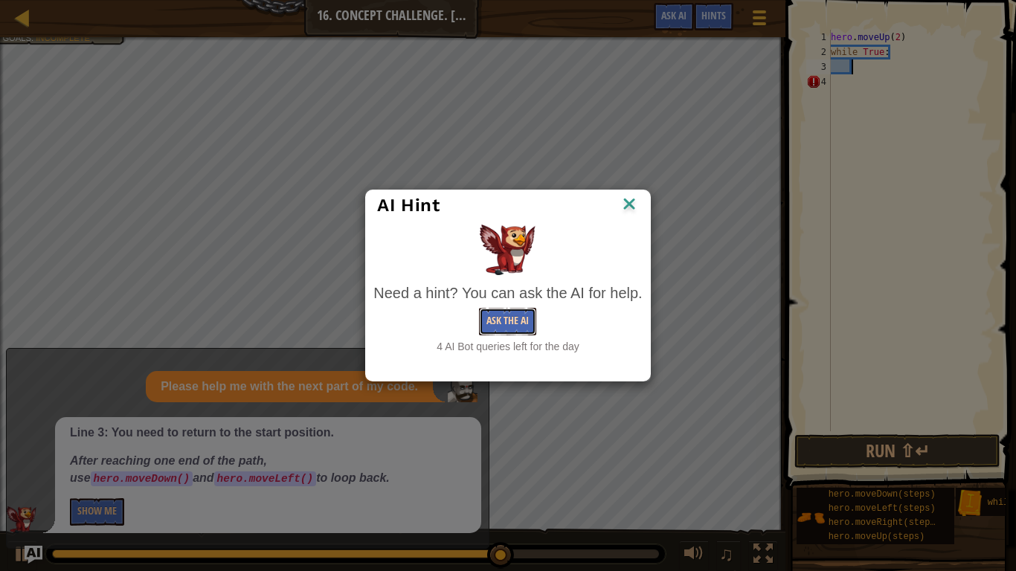
click at [518, 328] on button "Ask the AI" at bounding box center [507, 322] width 57 height 28
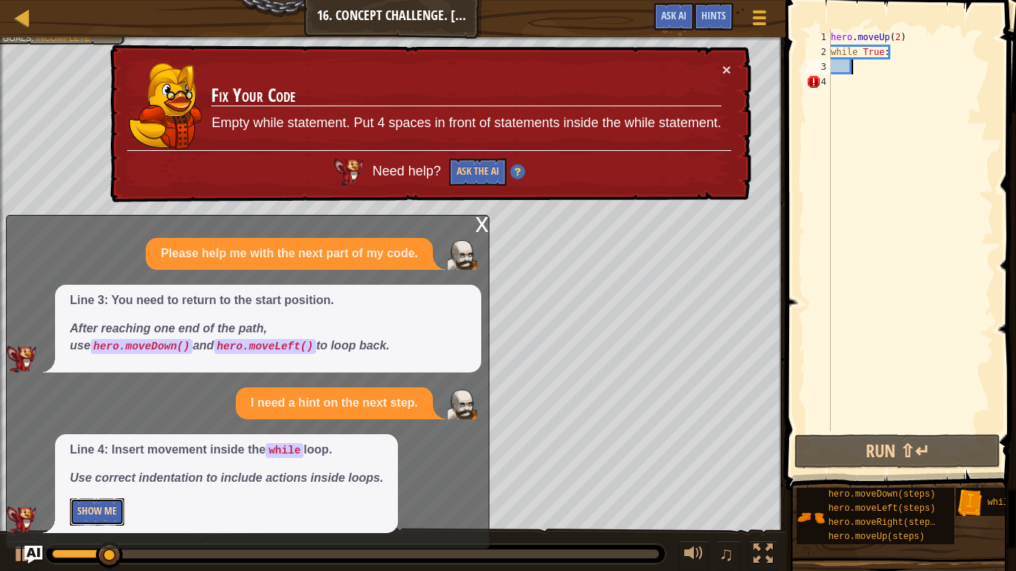
click at [93, 445] on button "Show Me" at bounding box center [97, 512] width 54 height 28
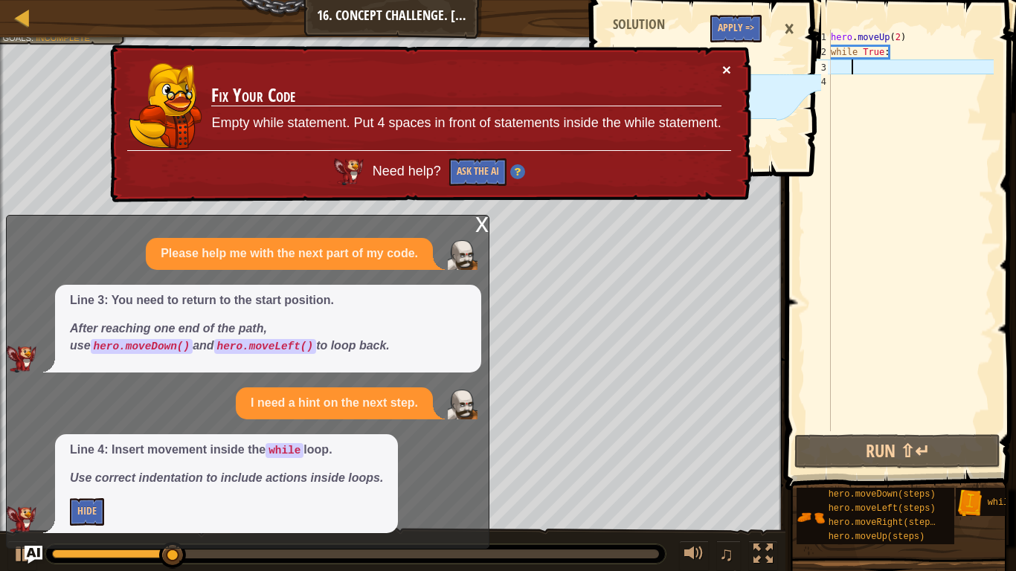
click at [728, 73] on button "×" at bounding box center [726, 70] width 9 height 16
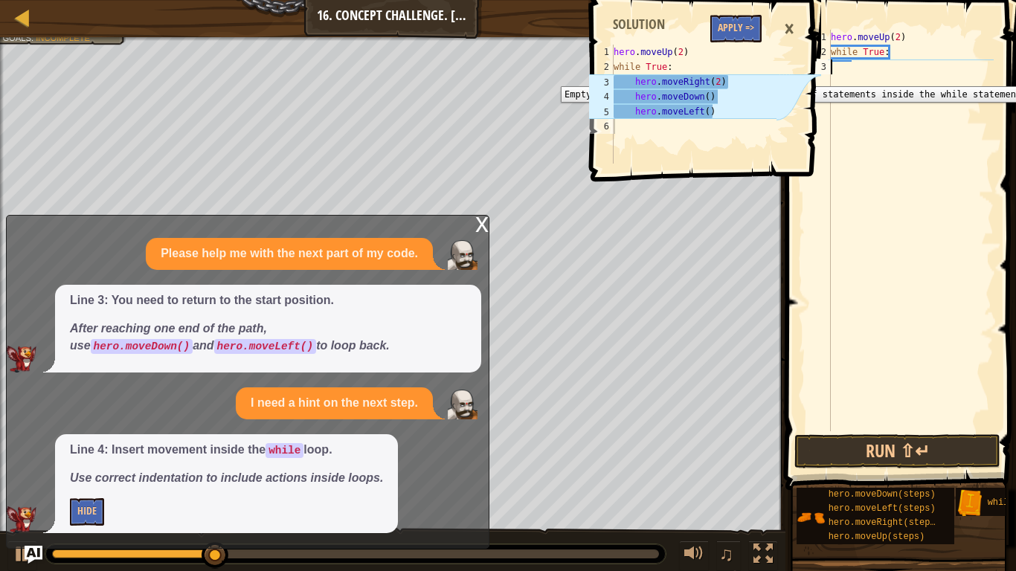
type textarea "while True:"
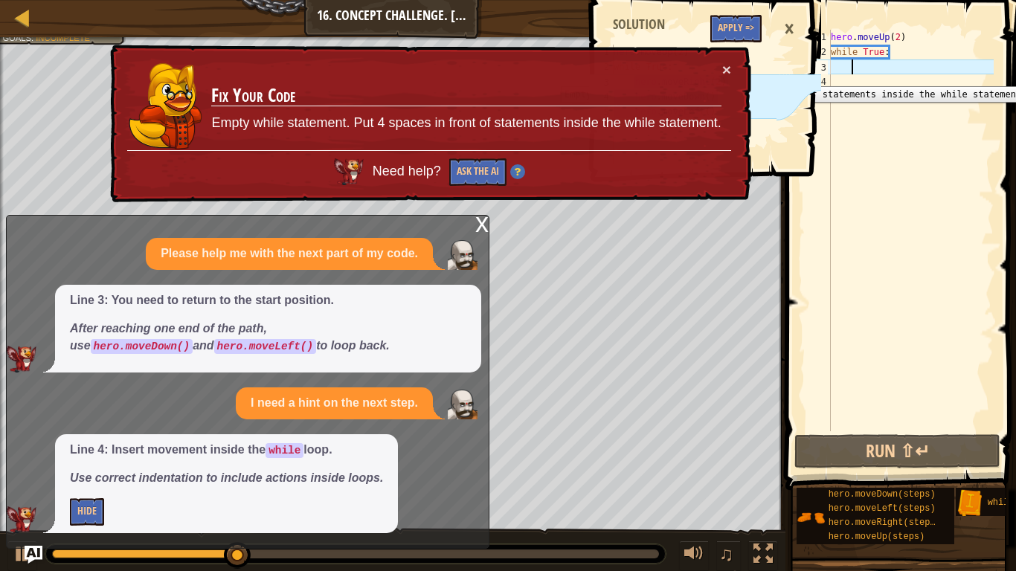
scroll to position [7, 3]
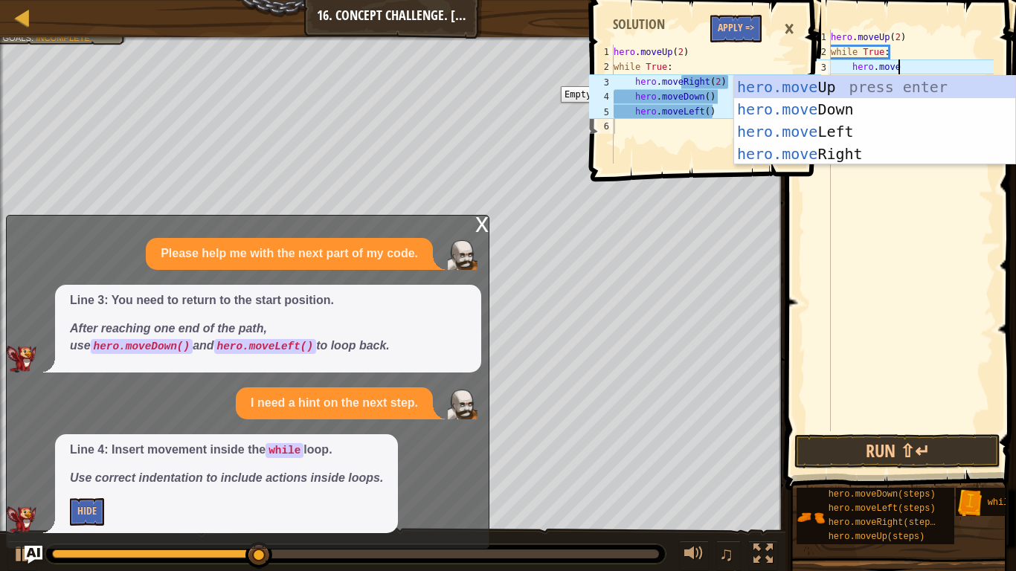
type textarea "hero.mover"
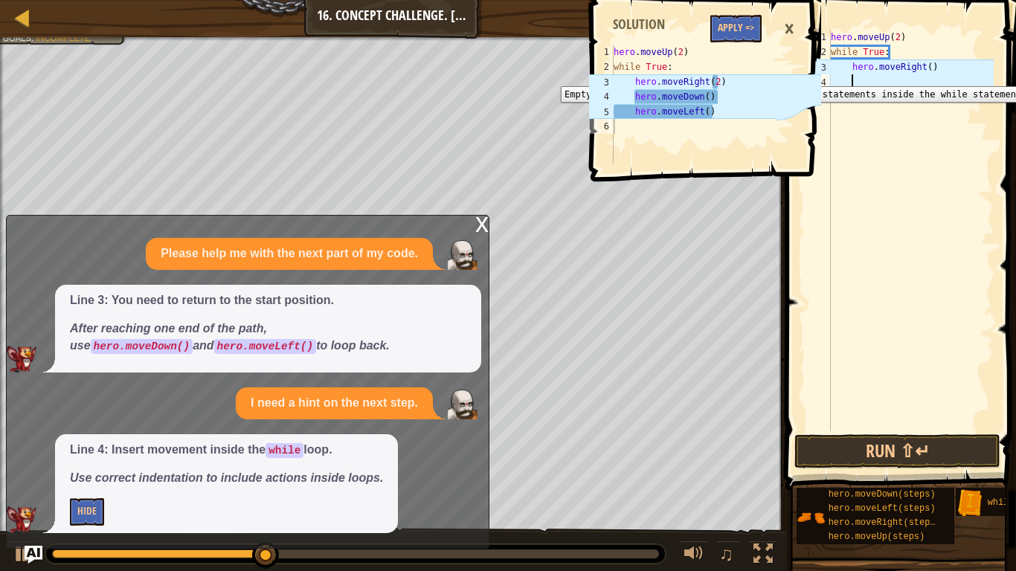
scroll to position [7, 2]
click at [930, 67] on div "hero . moveUp ( 2 ) while True : hero . moveRight ( )" at bounding box center [911, 245] width 166 height 431
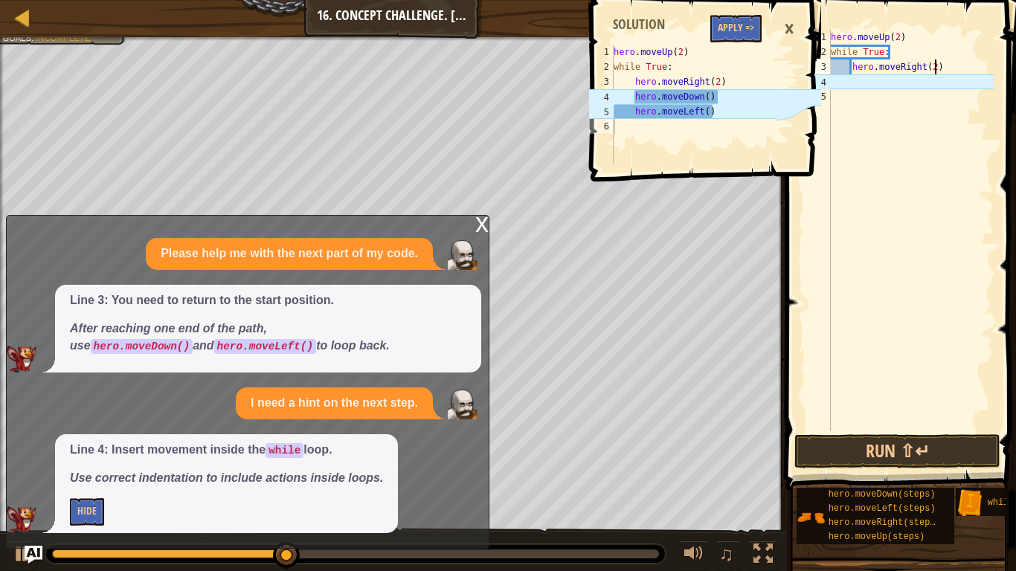
type textarea "hero.moveRight(2)"
click at [920, 90] on div "hero . moveUp ( 2 ) while True : hero . moveRight ( 2 )" at bounding box center [911, 245] width 166 height 431
click at [920, 80] on div "hero . moveUp ( 2 ) while True : hero . moveRight ( 2 )" at bounding box center [911, 245] width 166 height 431
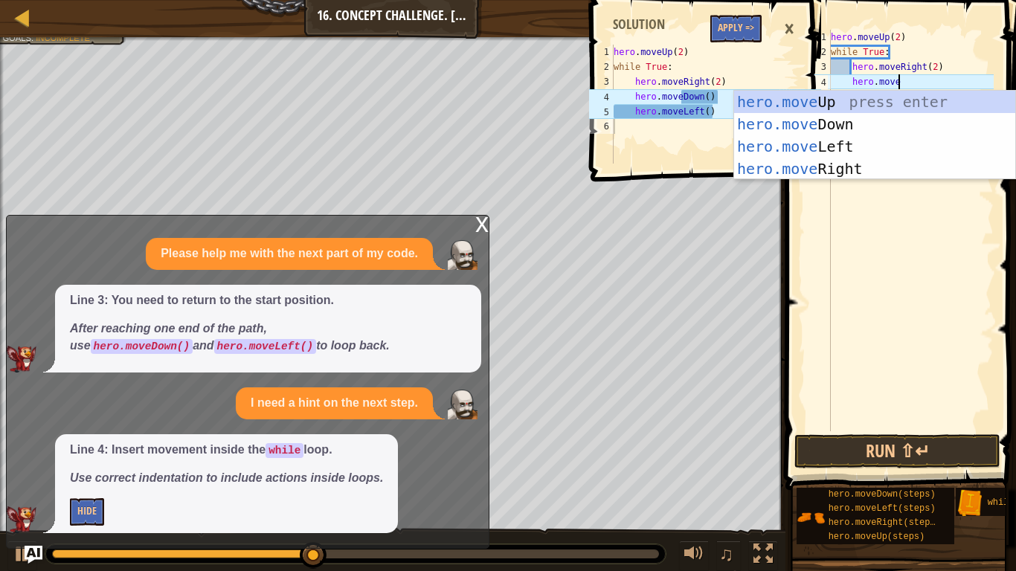
type textarea "hero.moved"
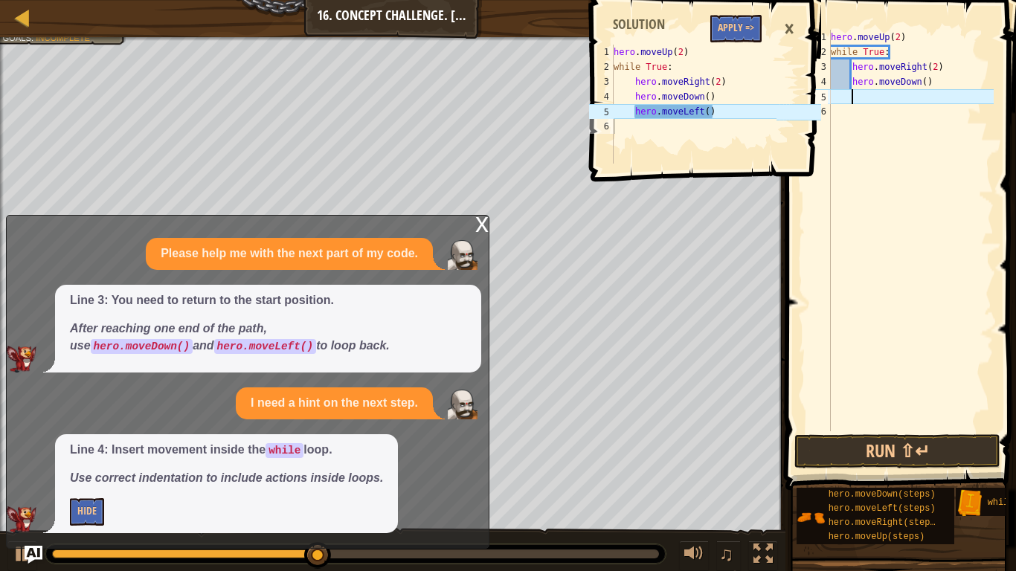
scroll to position [7, 2]
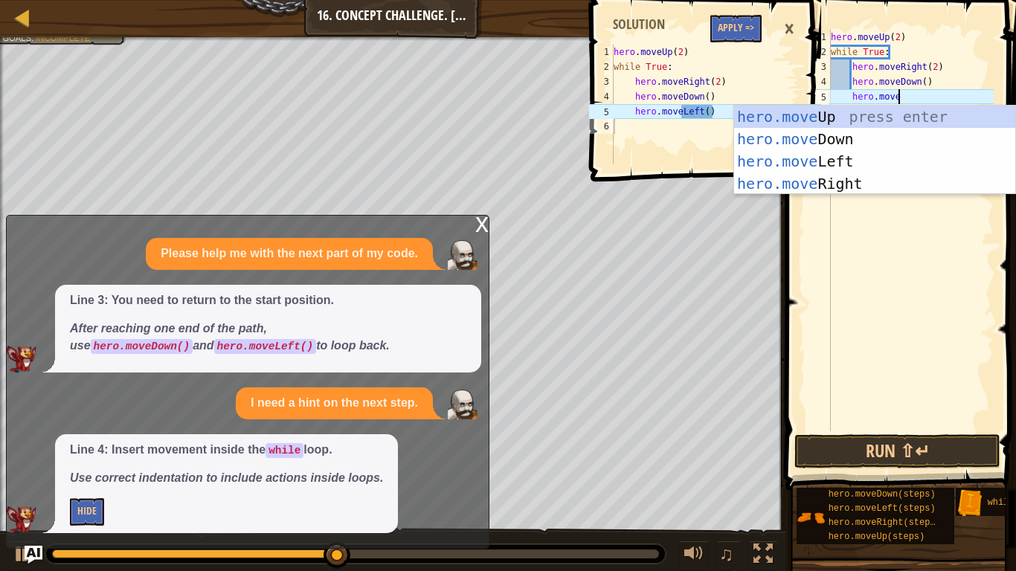
type textarea "hero.movel"
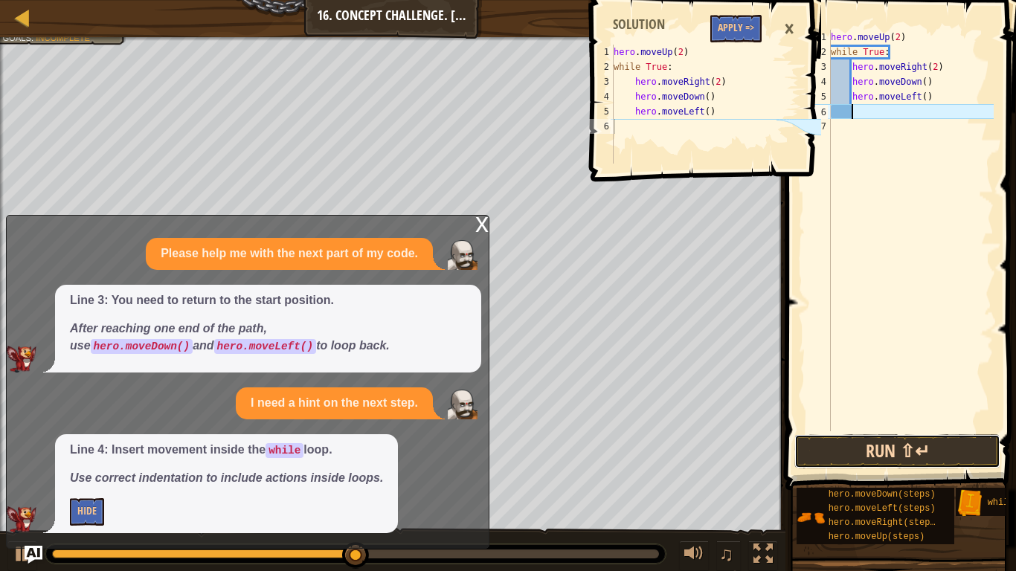
click at [861, 443] on button "Run ⇧↵" at bounding box center [897, 451] width 206 height 34
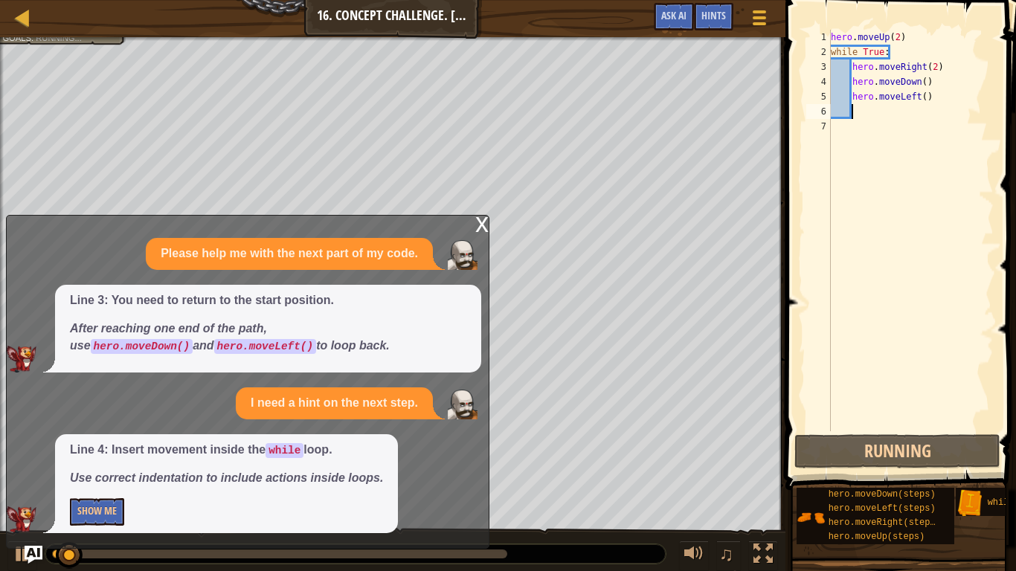
click at [479, 222] on div "x" at bounding box center [481, 223] width 13 height 15
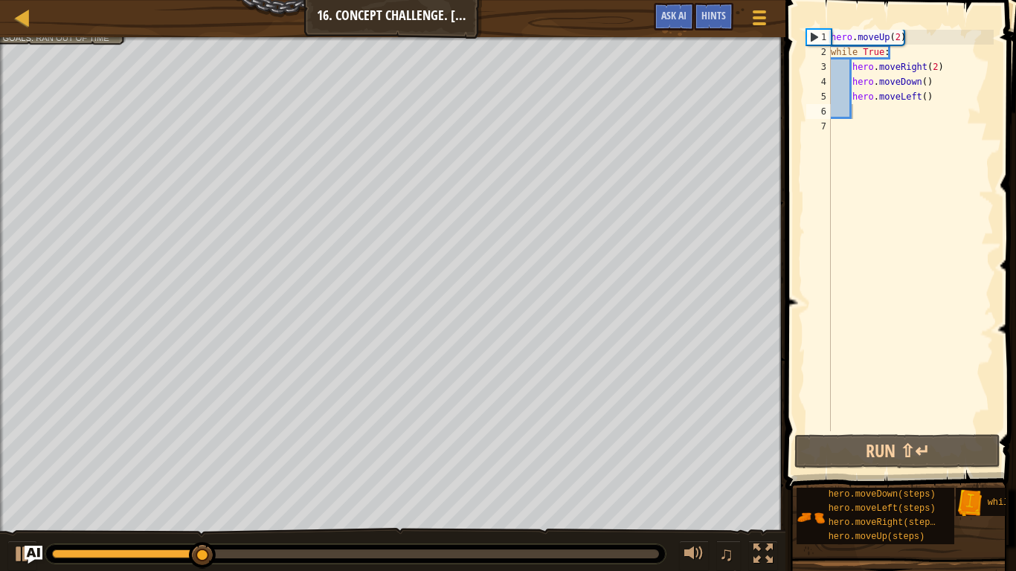
click at [925, 114] on div "hero . moveUp ( 2 ) while True : hero . moveRight ( 2 ) hero . moveDown ( ) her…" at bounding box center [911, 245] width 166 height 431
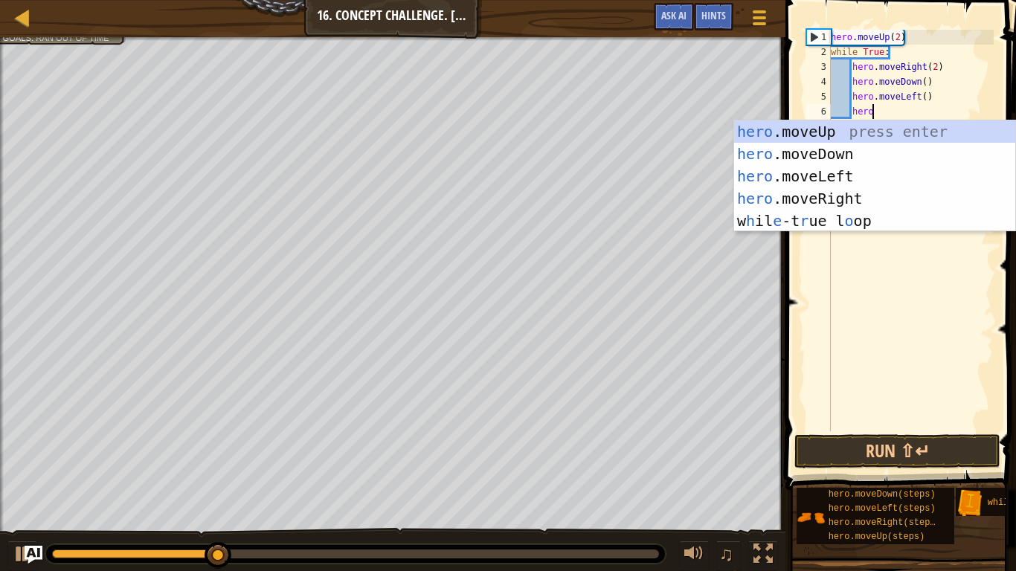
type textarea "hero."
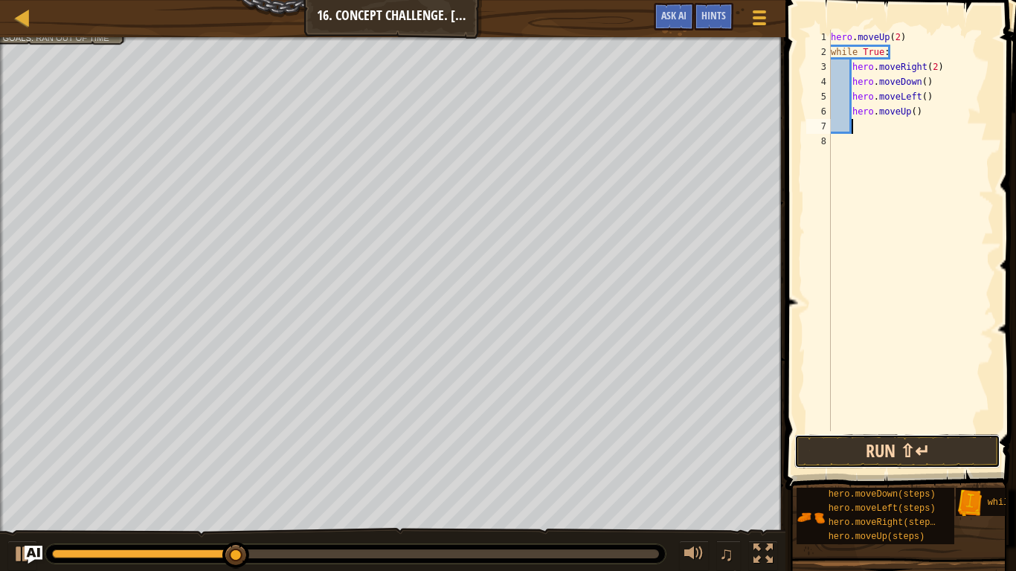
click at [908, 445] on button "Run ⇧↵" at bounding box center [897, 451] width 206 height 34
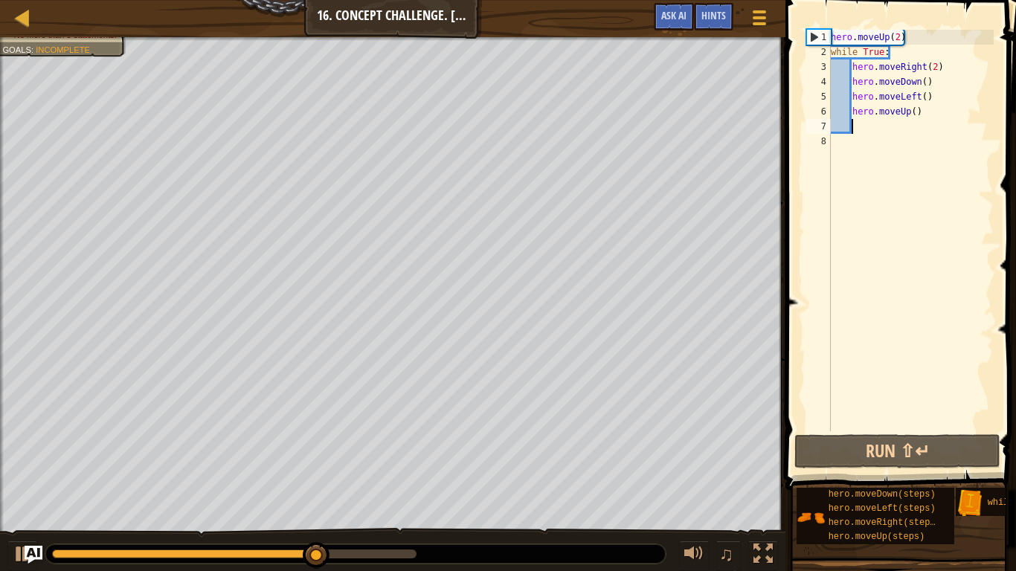
drag, startPoint x: 962, startPoint y: 123, endPoint x: 854, endPoint y: 120, distance: 107.9
click at [854, 120] on div "hero . moveUp ( 2 ) while True : hero . moveRight ( 2 ) hero . moveDown ( ) her…" at bounding box center [911, 245] width 166 height 431
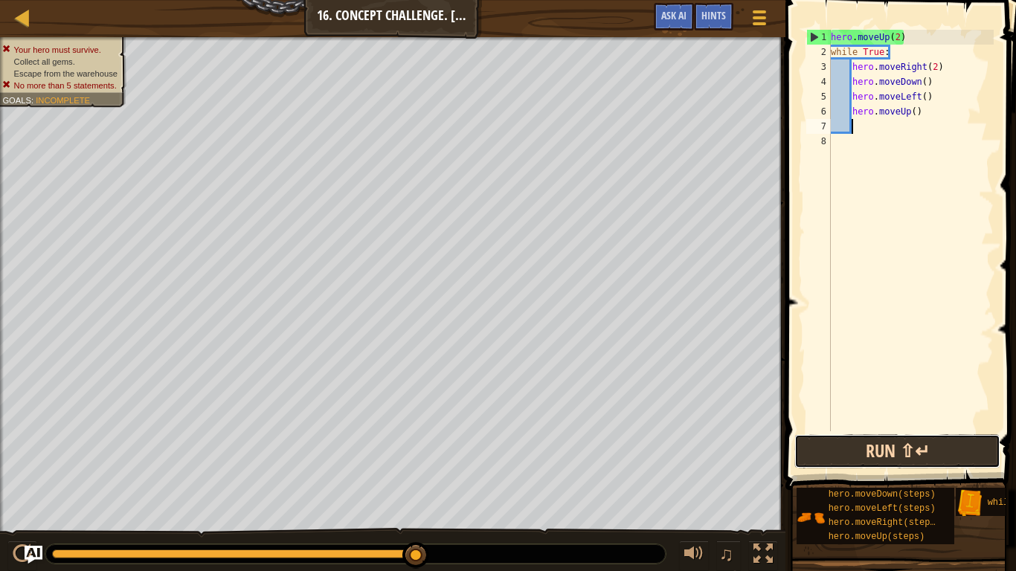
click at [889, 445] on button "Run ⇧↵" at bounding box center [897, 451] width 206 height 34
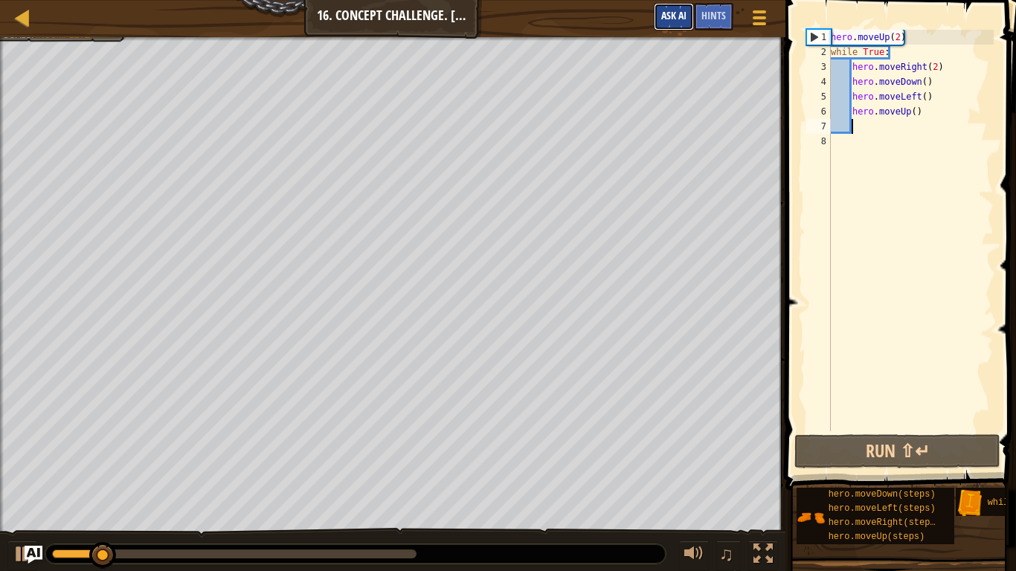
click at [684, 15] on span "Ask AI" at bounding box center [673, 15] width 25 height 14
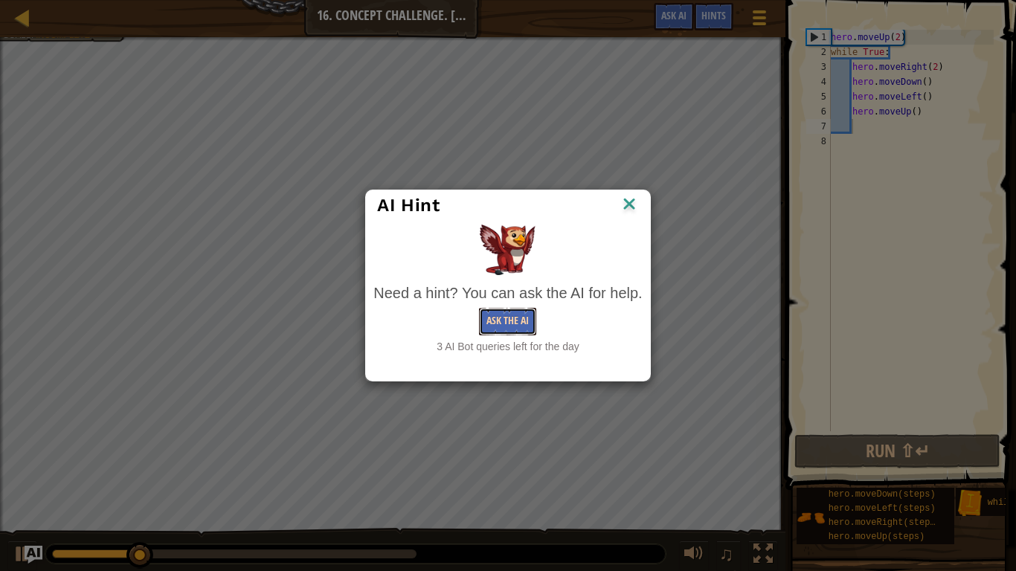
click at [503, 332] on button "Ask the AI" at bounding box center [507, 322] width 57 height 28
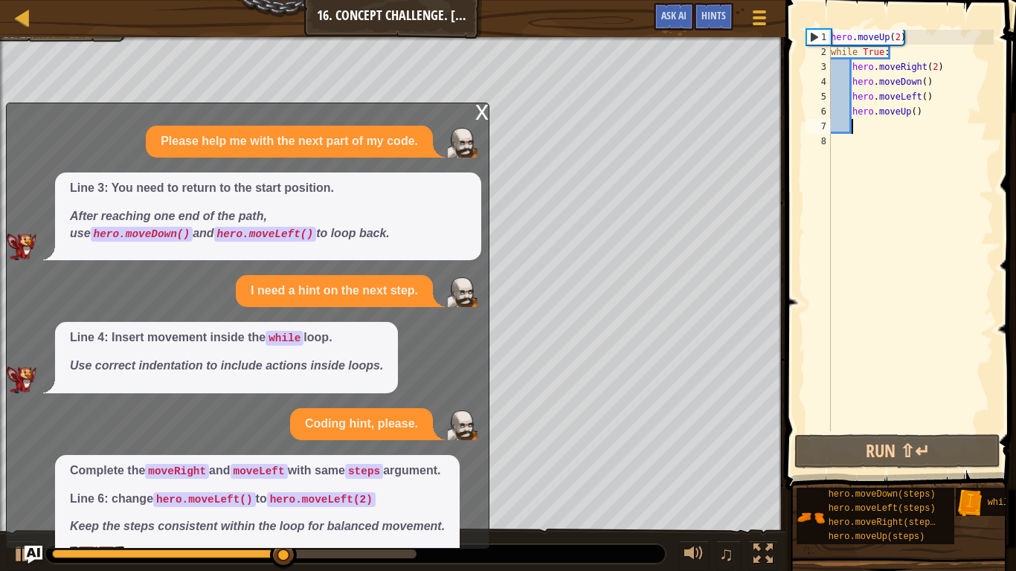
scroll to position [51, 0]
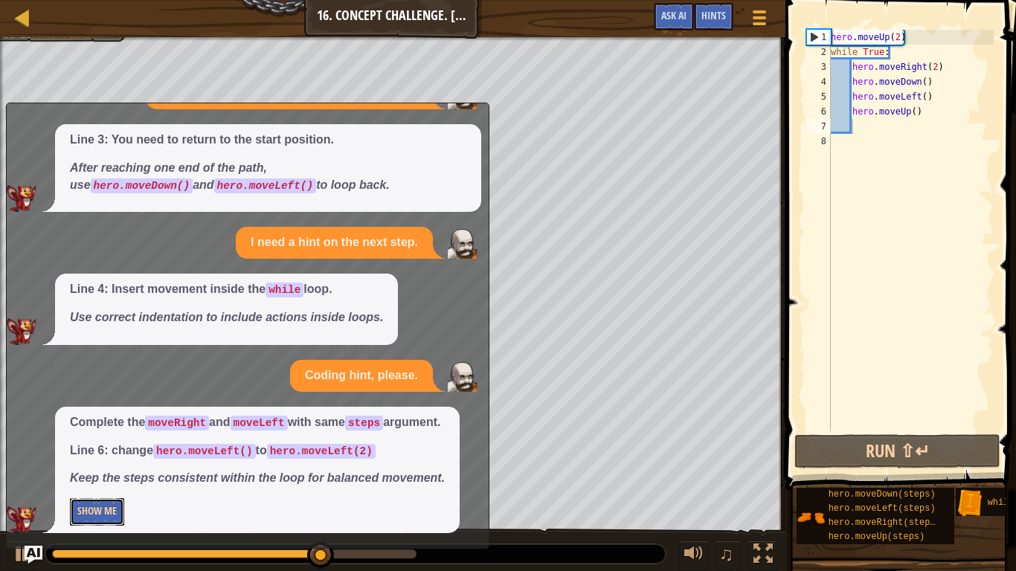
click at [102, 445] on button "Show Me" at bounding box center [97, 512] width 54 height 28
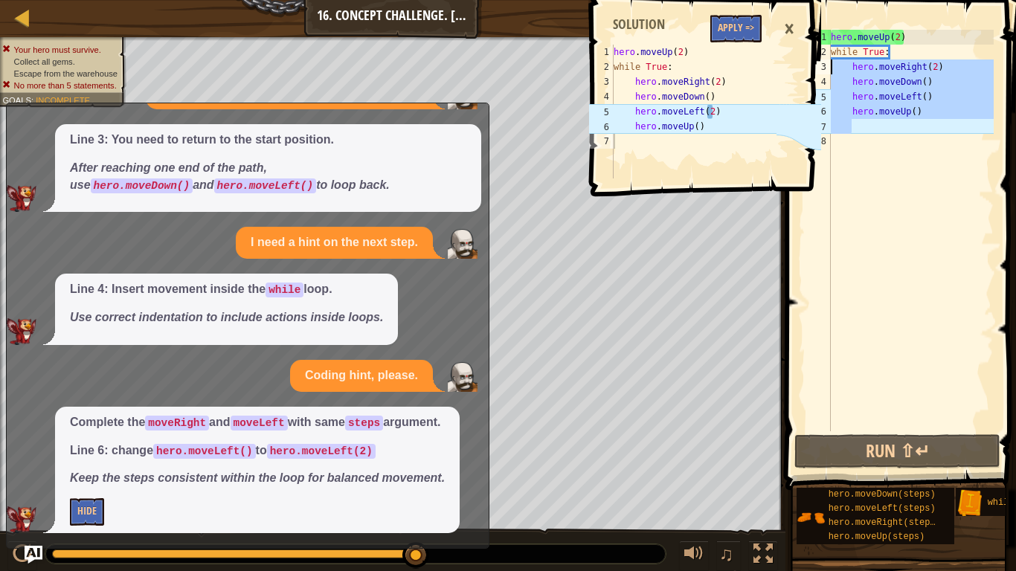
drag, startPoint x: 939, startPoint y: 132, endPoint x: 821, endPoint y: 62, distance: 137.0
click at [821, 62] on div "1 2 3 4 5 6 7 8 hero . moveUp ( 2 ) while True : hero . moveRight ( 2 ) hero . …" at bounding box center [898, 231] width 190 height 402
type textarea "hero.moveRight(2) hero.moveDown()"
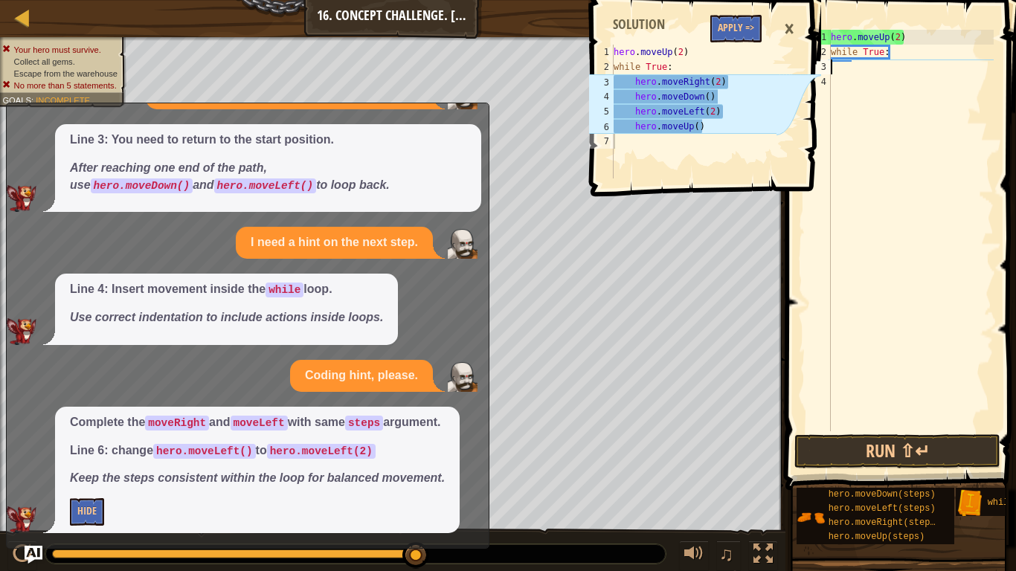
scroll to position [7, 0]
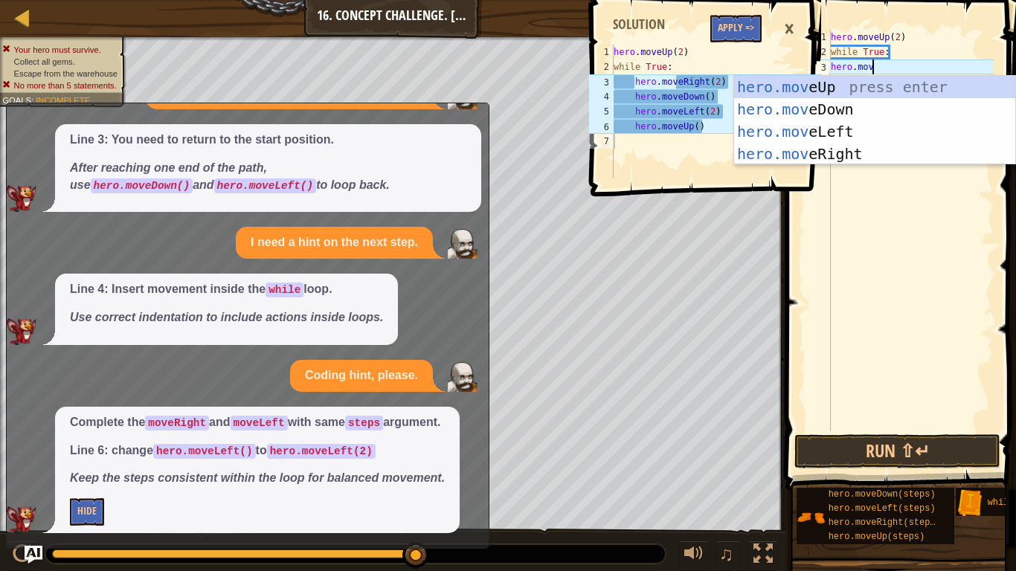
type textarea "hero.mover"
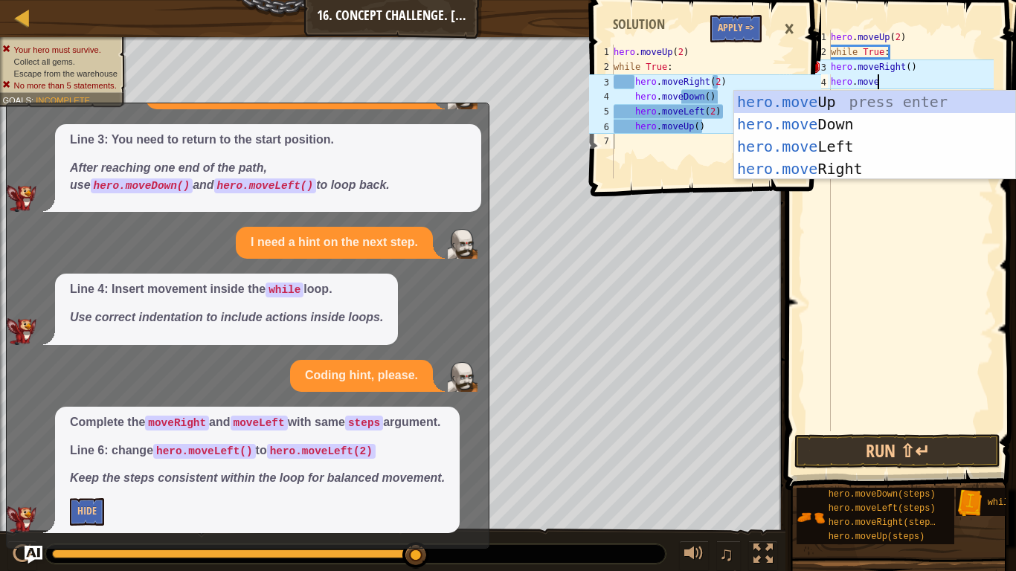
scroll to position [7, 6]
type textarea "hero.moved"
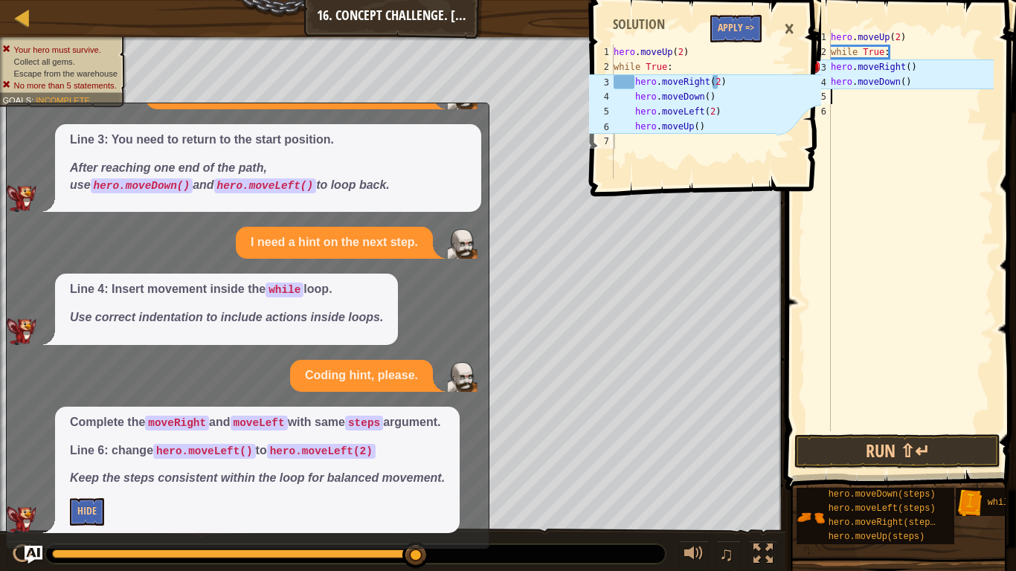
scroll to position [7, 0]
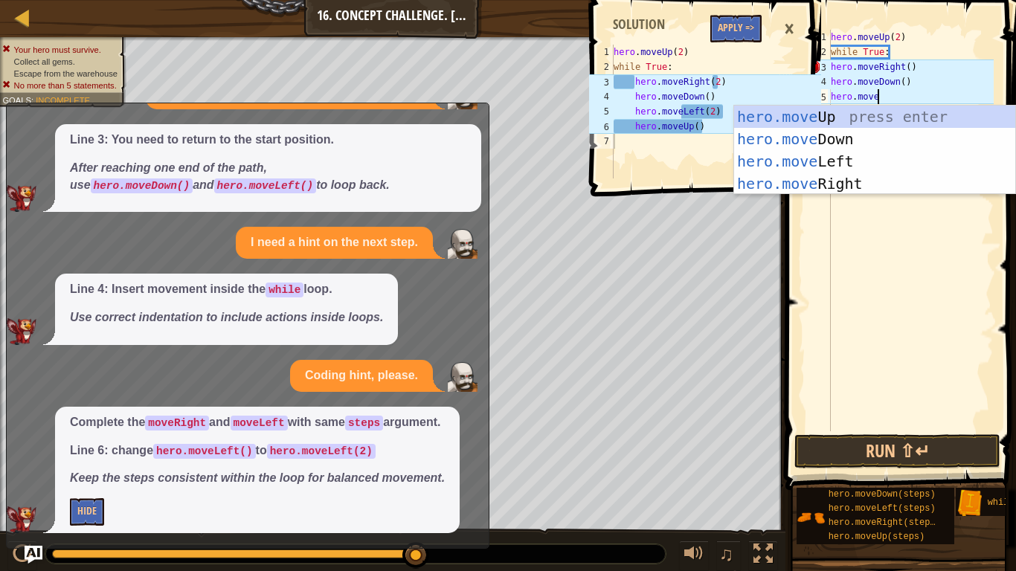
type textarea "hero.movel"
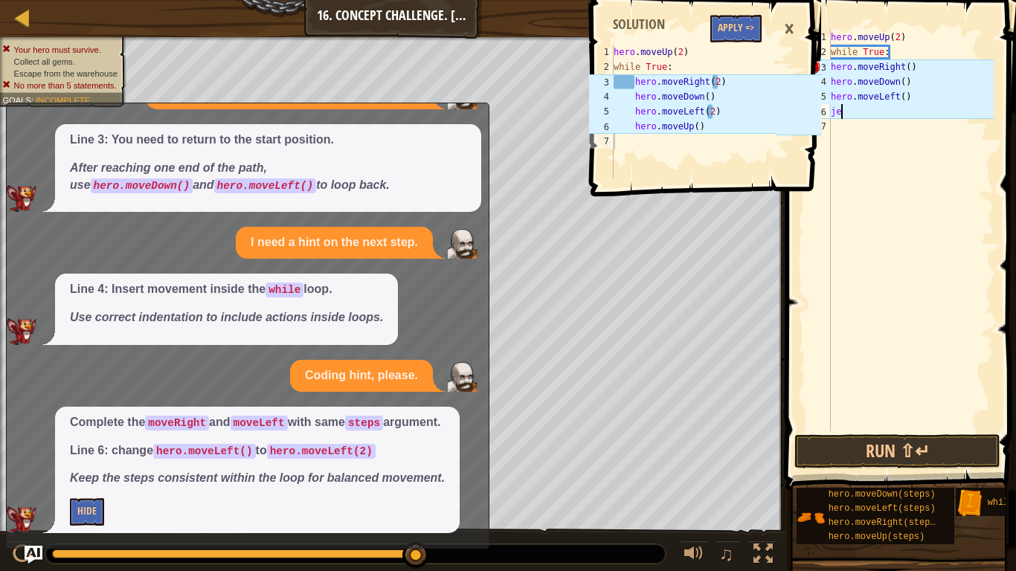
scroll to position [7, 1]
type textarea "j"
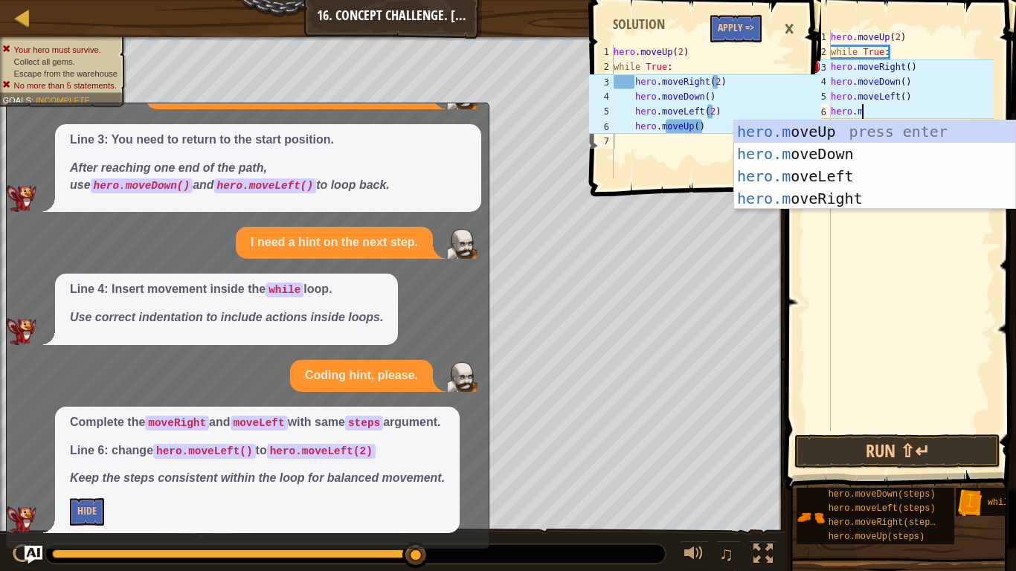
type textarea "[DOMAIN_NAME]"
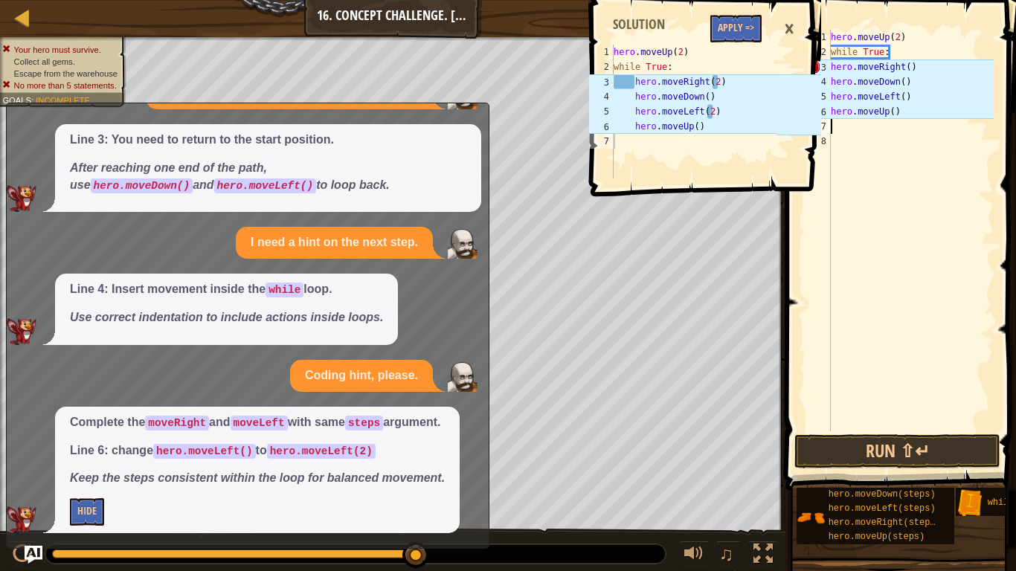
click at [907, 94] on div "hero . moveUp ( 2 ) while True : hero . moveRight ( ) hero . moveDown ( ) hero …" at bounding box center [911, 245] width 166 height 431
click at [910, 68] on div "hero . moveUp ( 2 ) while True : hero . moveRight ( ) hero . moveDown ( ) hero …" at bounding box center [911, 245] width 166 height 431
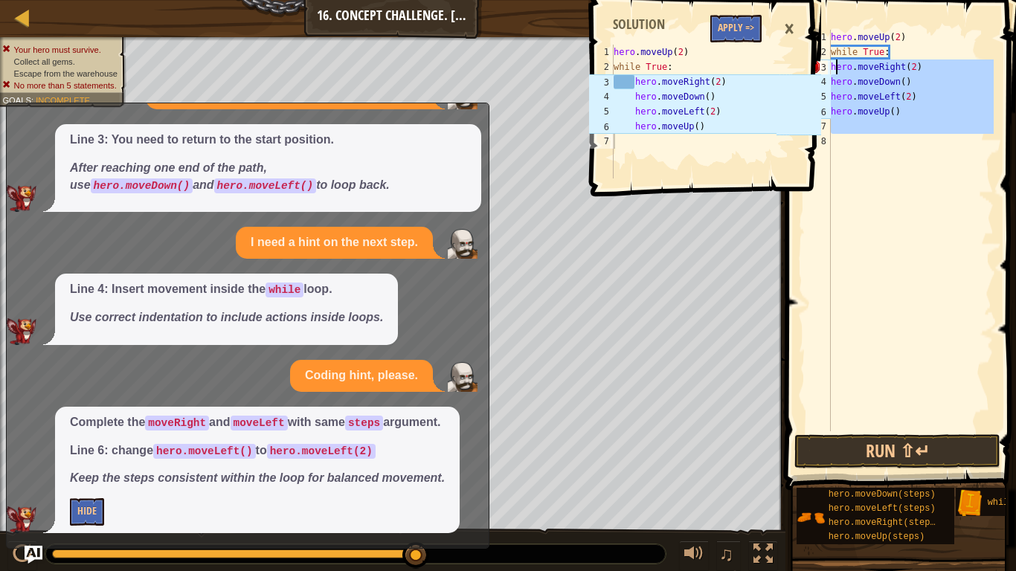
drag, startPoint x: 922, startPoint y: 135, endPoint x: 835, endPoint y: 68, distance: 109.8
click at [835, 68] on div "hero . moveUp ( 2 ) while True : hero . moveRight ( 2 ) hero . moveDown ( ) her…" at bounding box center [911, 245] width 166 height 431
type textarea "h"
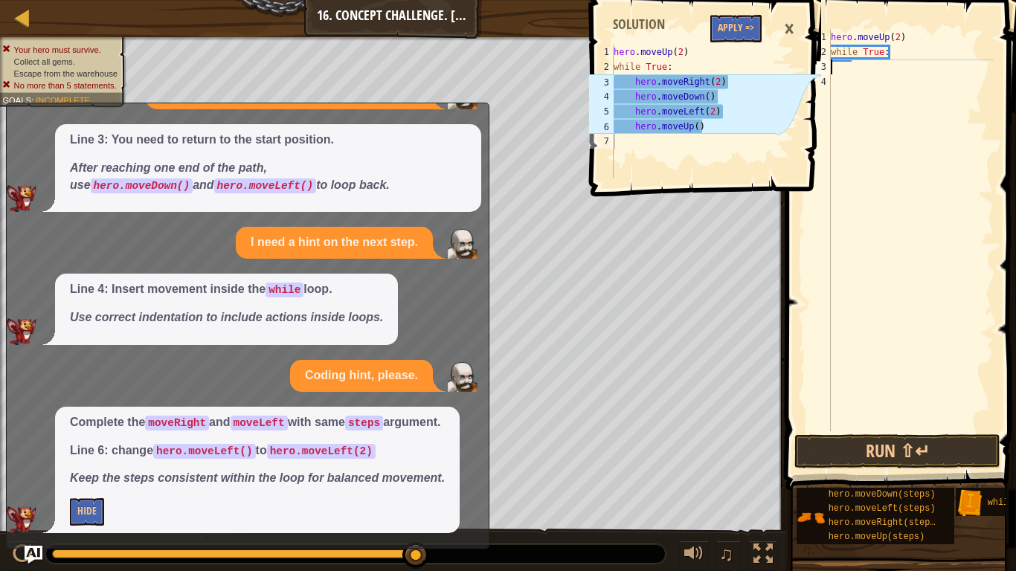
type textarea "while True:"
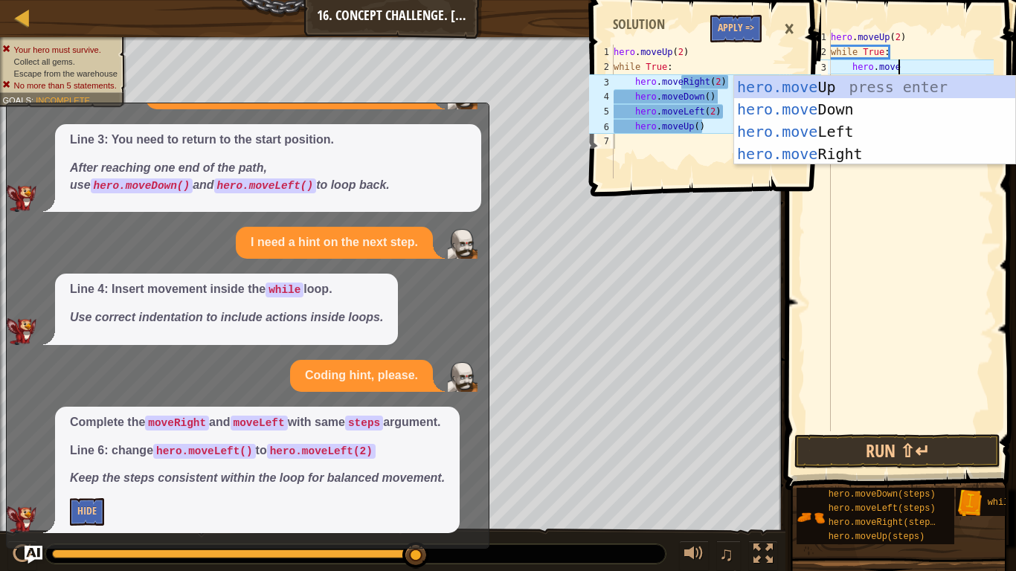
type textarea "hero.mover"
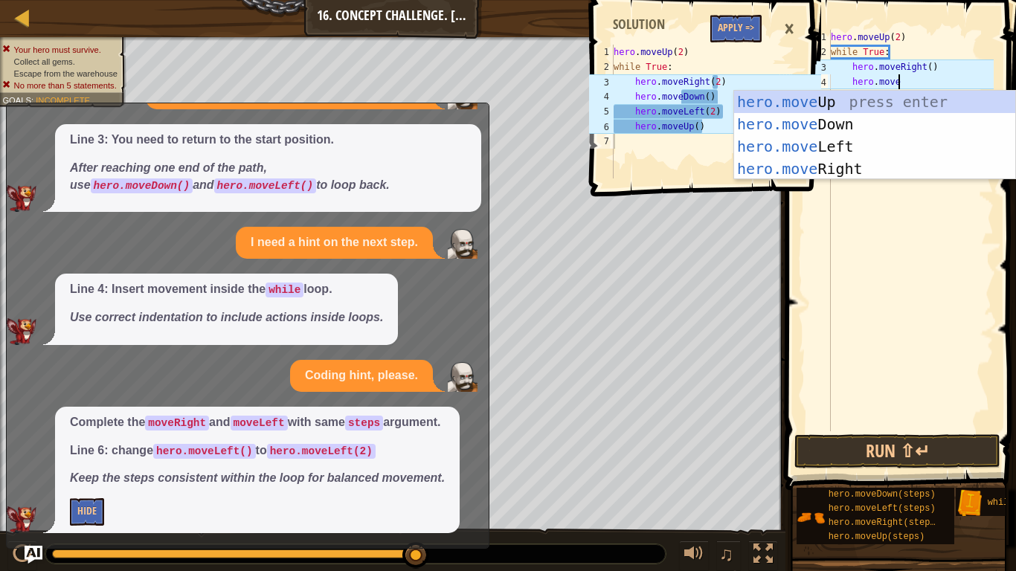
type textarea "hero.moved"
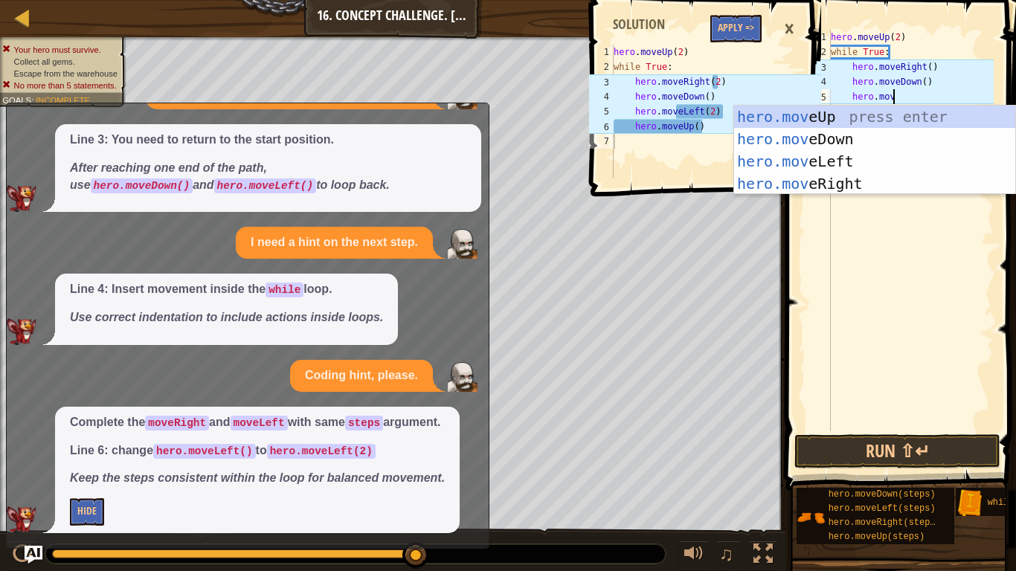
type textarea "hero.movel"
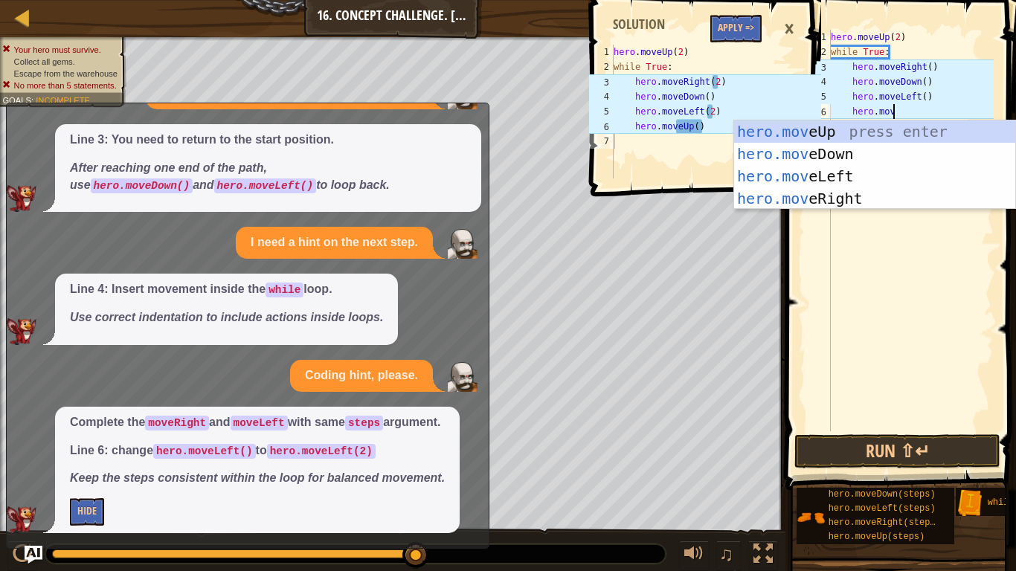
type textarea "hero.moveu"
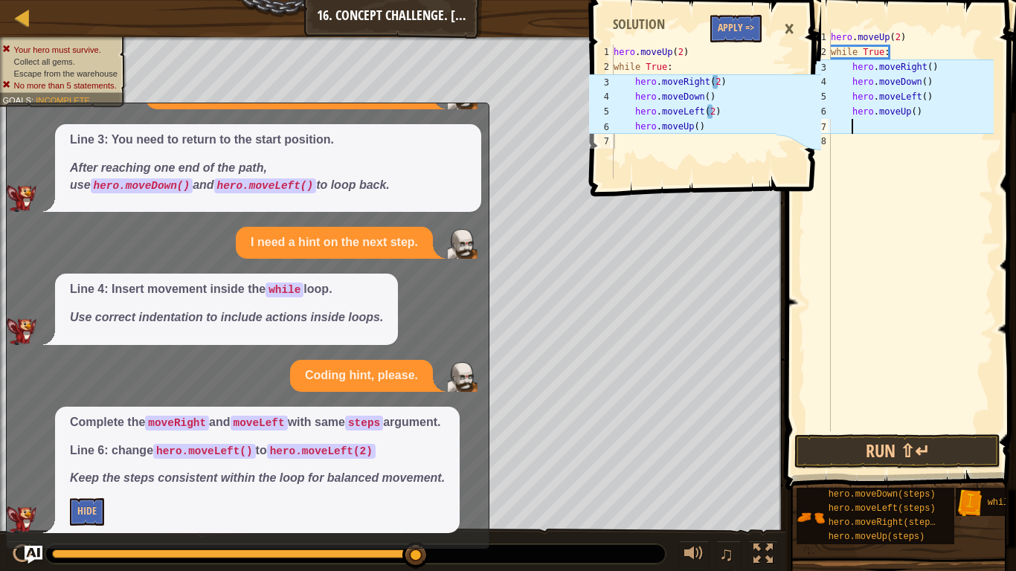
scroll to position [7, 2]
click at [924, 100] on div "hero . moveUp ( 2 ) while True : hero . moveRight ( ) hero . moveDown ( ) hero …" at bounding box center [911, 245] width 166 height 431
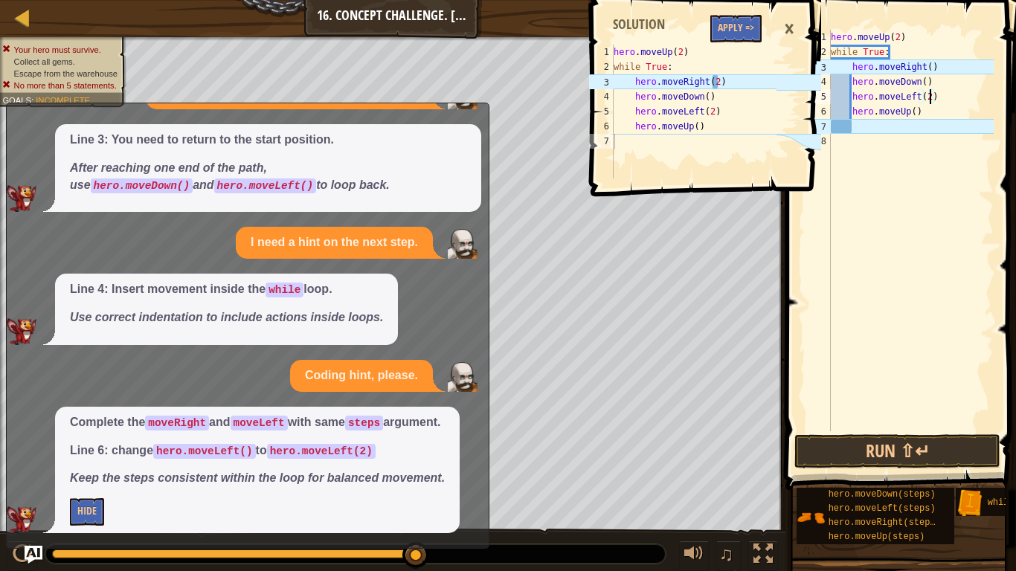
scroll to position [7, 14]
click at [931, 65] on div "hero . moveUp ( 2 ) while True : hero . moveRight ( ) hero . moveDown ( ) hero …" at bounding box center [911, 245] width 166 height 431
type textarea "hero.moveRight(2)"
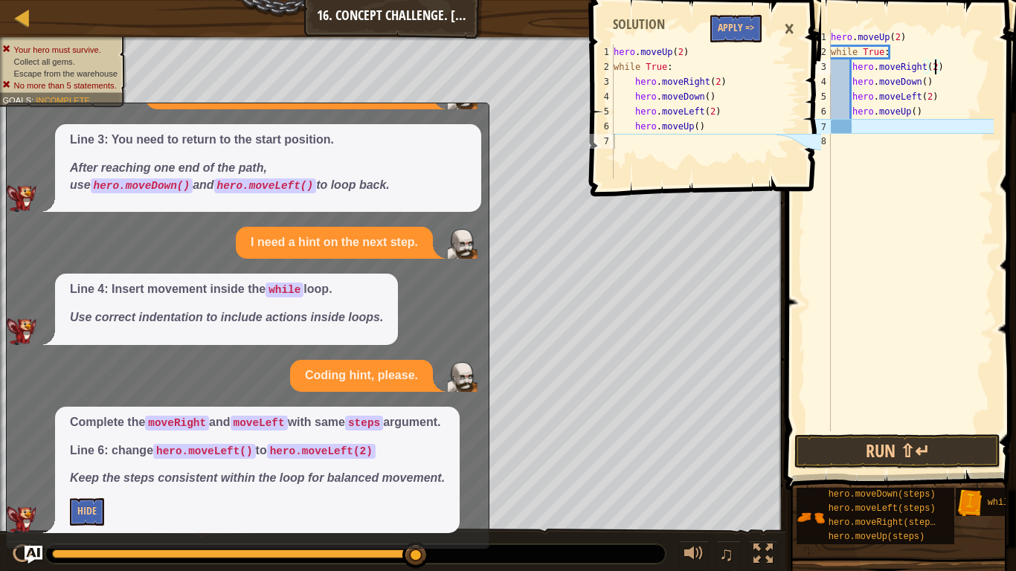
click at [906, 132] on div "hero . moveUp ( 2 ) while True : hero . moveRight ( 2 ) hero . moveDown ( ) her…" at bounding box center [911, 245] width 166 height 431
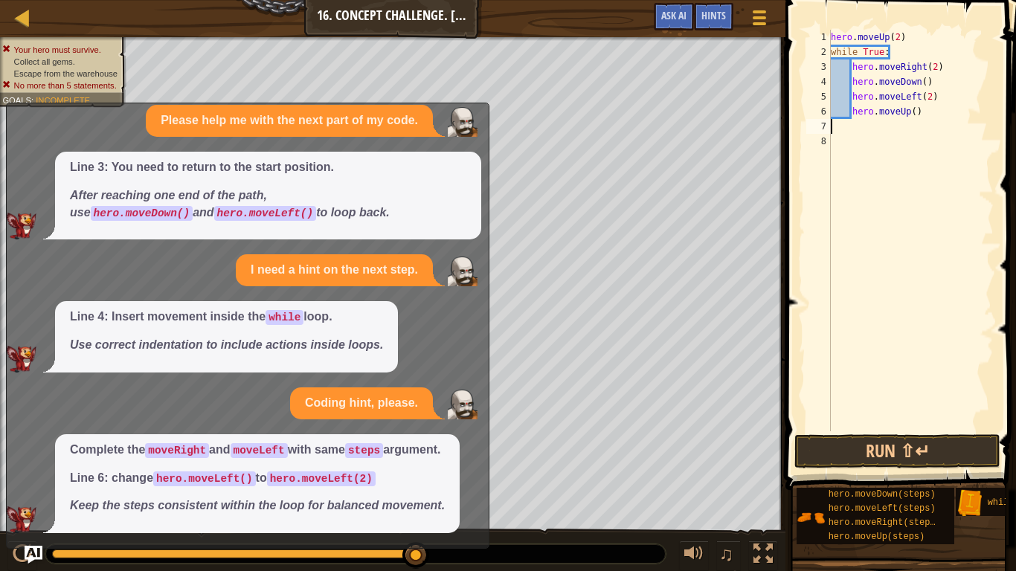
scroll to position [7, 0]
click at [893, 445] on button "Run ⇧↵" at bounding box center [897, 451] width 206 height 34
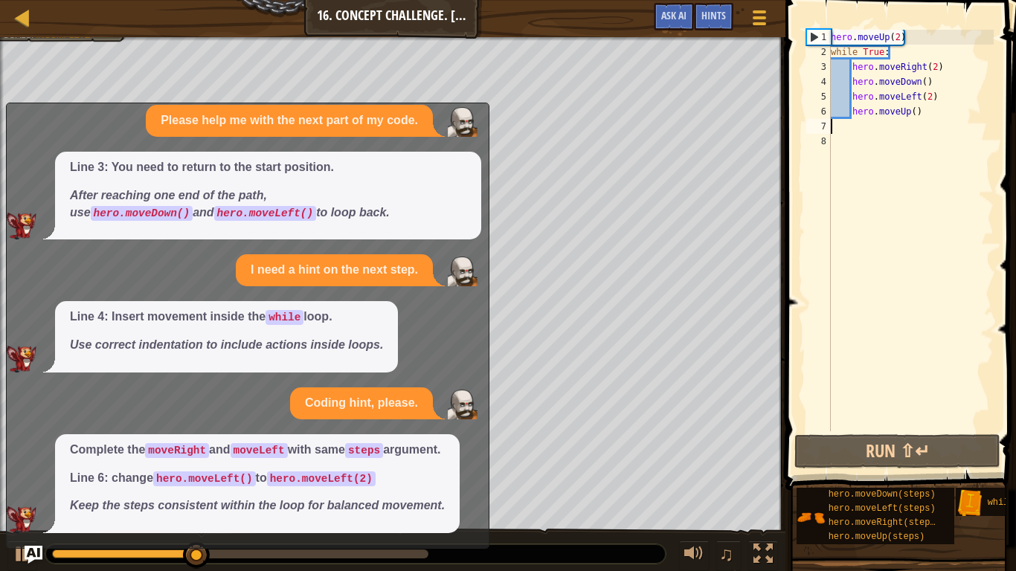
scroll to position [0, 0]
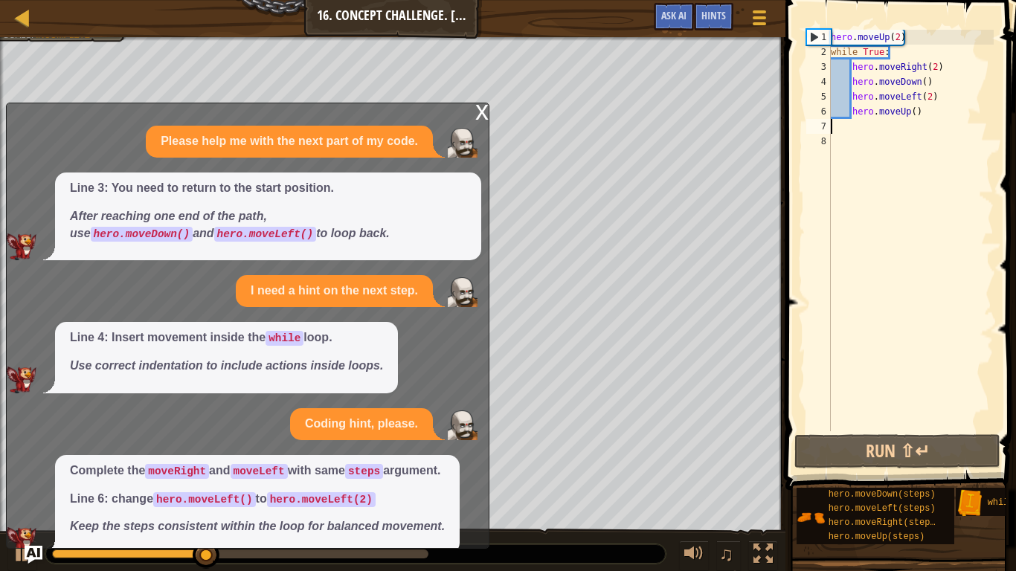
click at [483, 113] on div "x" at bounding box center [481, 110] width 13 height 15
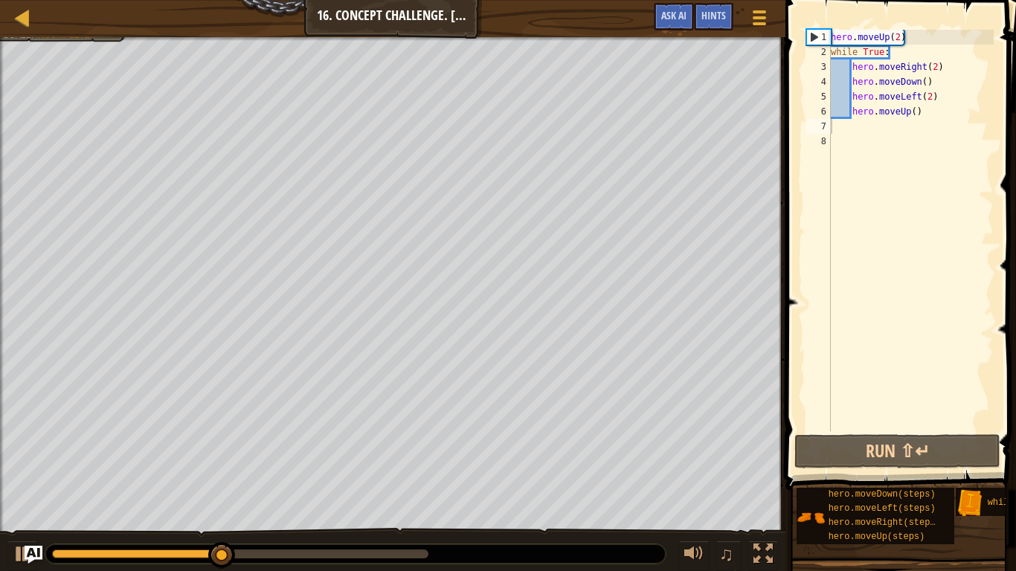
drag, startPoint x: 112, startPoint y: 545, endPoint x: 17, endPoint y: 527, distance: 96.9
click at [17, 445] on div "♫" at bounding box center [392, 550] width 785 height 45
drag, startPoint x: 129, startPoint y: 553, endPoint x: 9, endPoint y: 558, distance: 119.9
click at [9, 445] on div "♫" at bounding box center [392, 550] width 785 height 45
drag, startPoint x: 287, startPoint y: 548, endPoint x: 117, endPoint y: 560, distance: 170.7
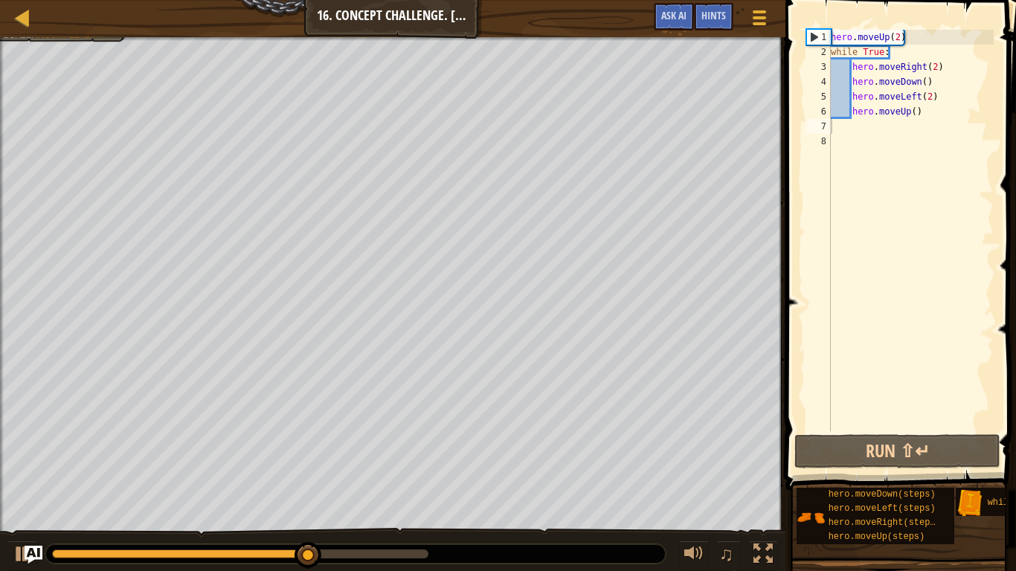
click at [117, 445] on div at bounding box center [355, 553] width 620 height 19
drag, startPoint x: 125, startPoint y: 548, endPoint x: 65, endPoint y: 539, distance: 60.2
click at [65, 445] on div "♫" at bounding box center [392, 550] width 785 height 45
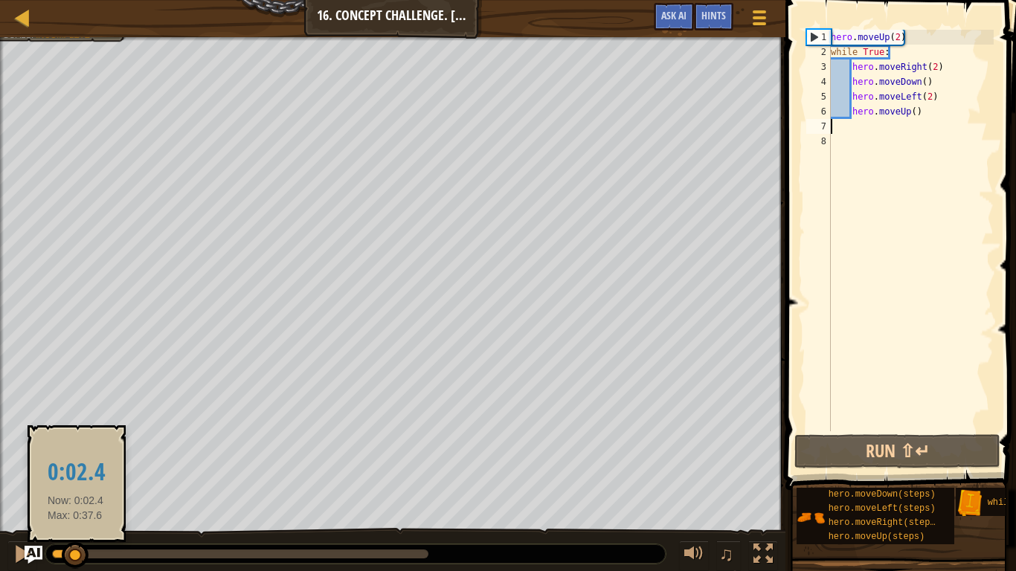
drag, startPoint x: 329, startPoint y: 554, endPoint x: 72, endPoint y: 552, distance: 256.6
click at [72, 445] on div at bounding box center [75, 555] width 27 height 27
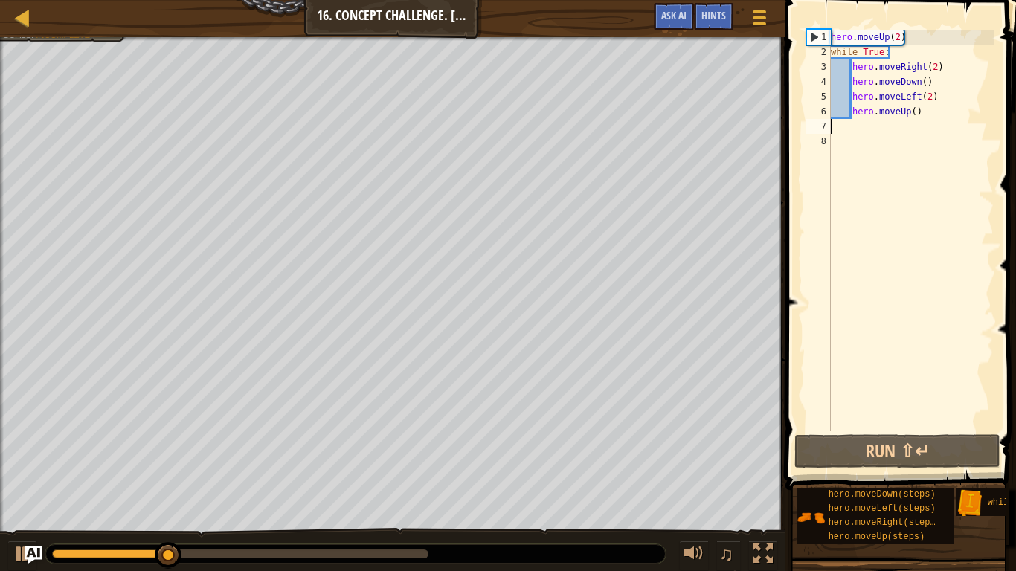
click at [915, 110] on div "hero . moveUp ( 2 ) while True : hero . moveRight ( 2 ) hero . moveDown ( ) her…" at bounding box center [911, 245] width 166 height 431
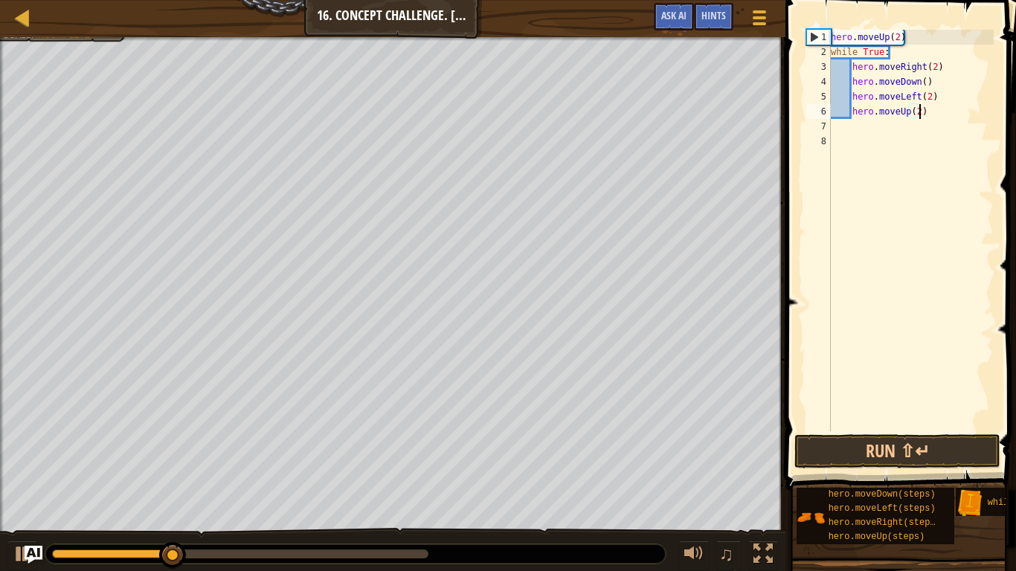
scroll to position [7, 13]
click at [884, 441] on button "Run ⇧↵" at bounding box center [897, 451] width 206 height 34
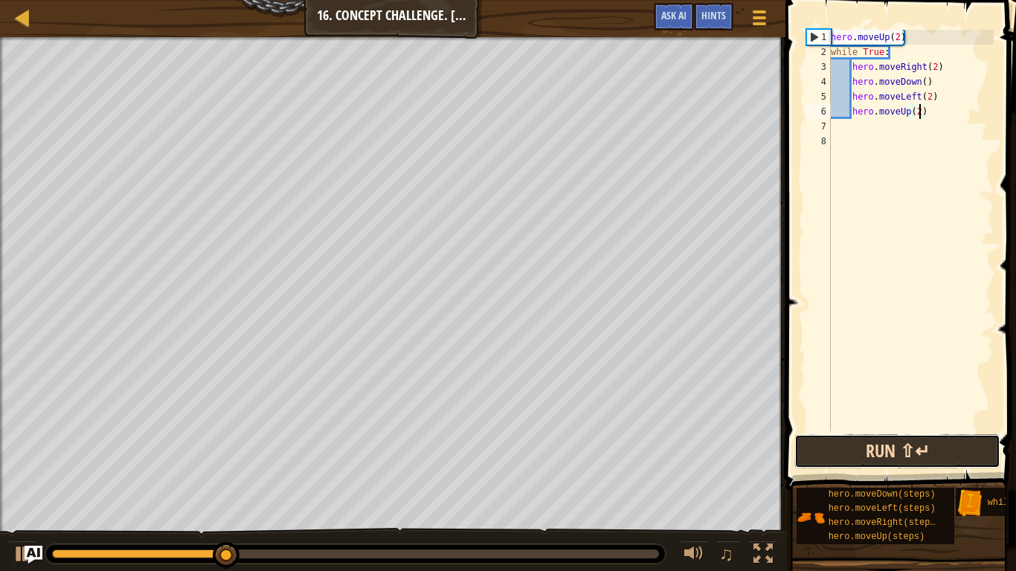
click at [901, 445] on button "Run ⇧↵" at bounding box center [897, 451] width 206 height 34
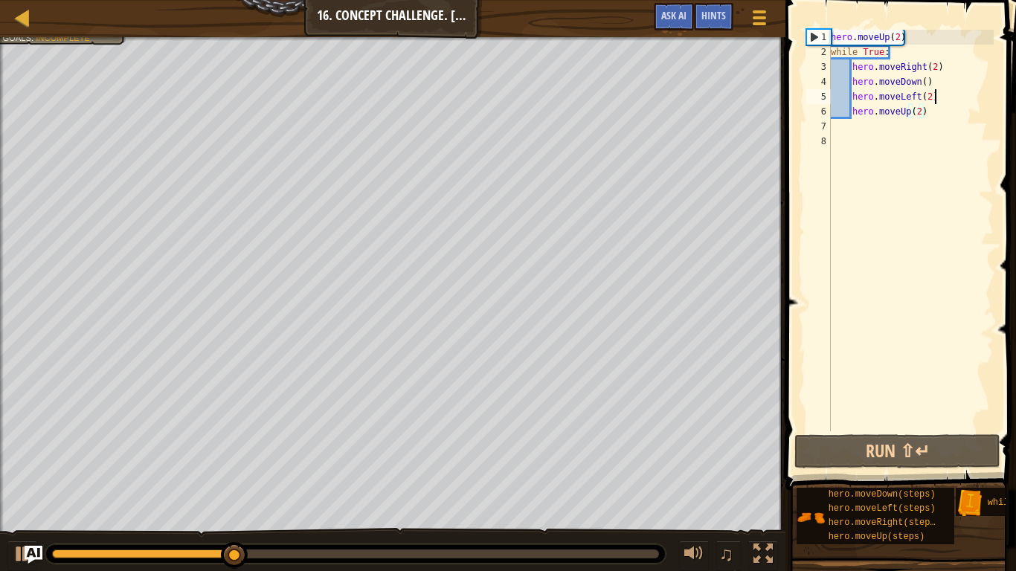
click at [935, 98] on div "hero . moveUp ( 2 ) while True : hero . moveRight ( 2 ) hero . moveDown ( ) her…" at bounding box center [911, 245] width 166 height 431
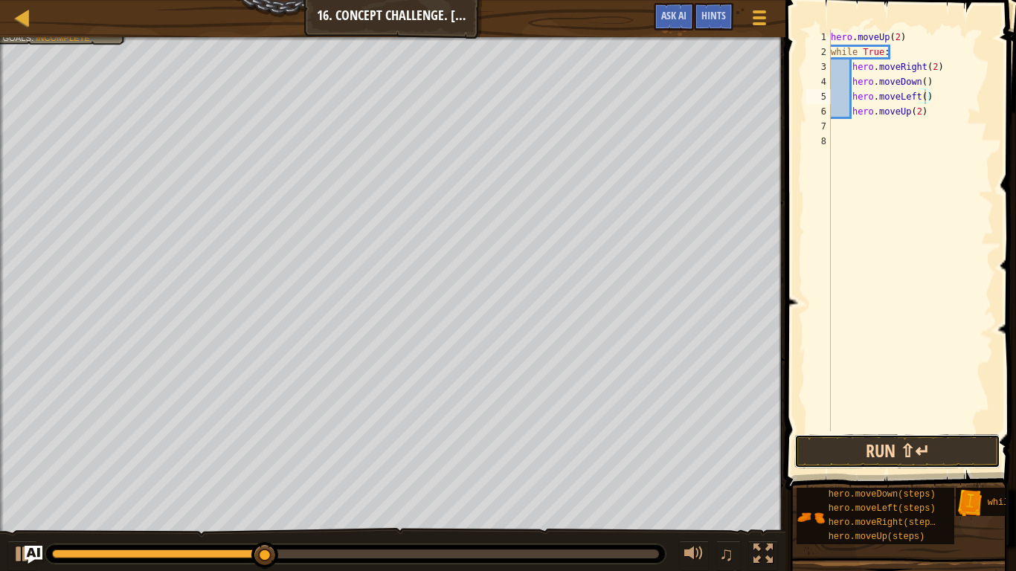
click at [927, 445] on button "Run ⇧↵" at bounding box center [897, 451] width 206 height 34
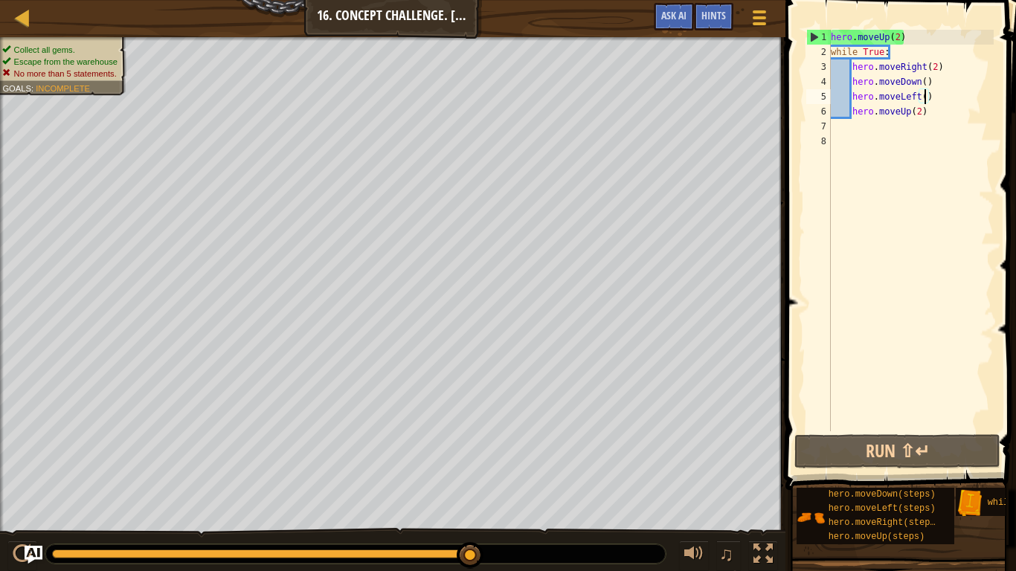
click at [925, 39] on div "hero . moveUp ( 2 ) while True : hero . moveRight ( 2 ) hero . moveDown ( ) her…" at bounding box center [911, 245] width 166 height 431
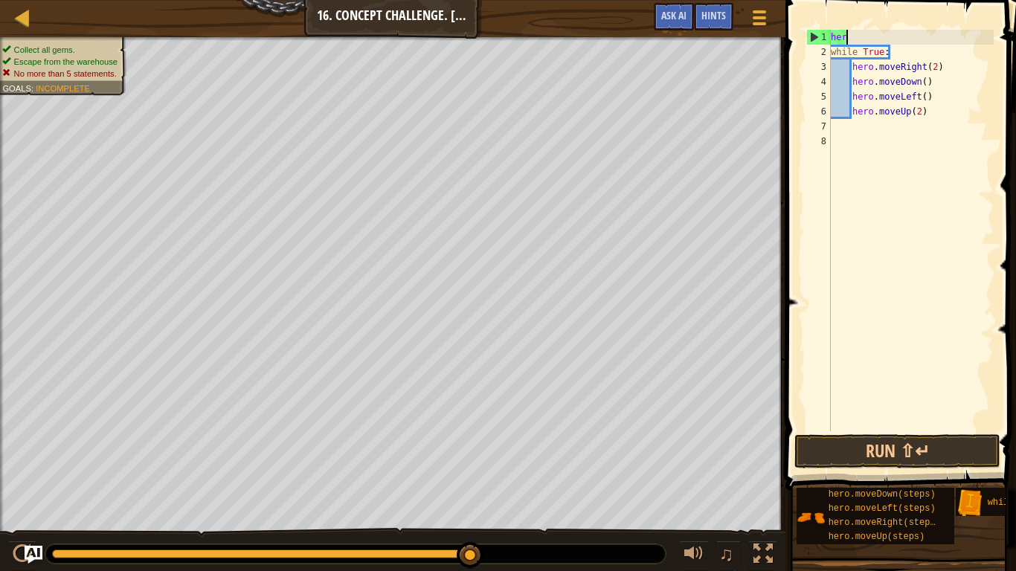
scroll to position [7, 1]
type textarea "h"
type textarea "while True:"
click at [849, 445] on button "Run ⇧↵" at bounding box center [897, 451] width 206 height 34
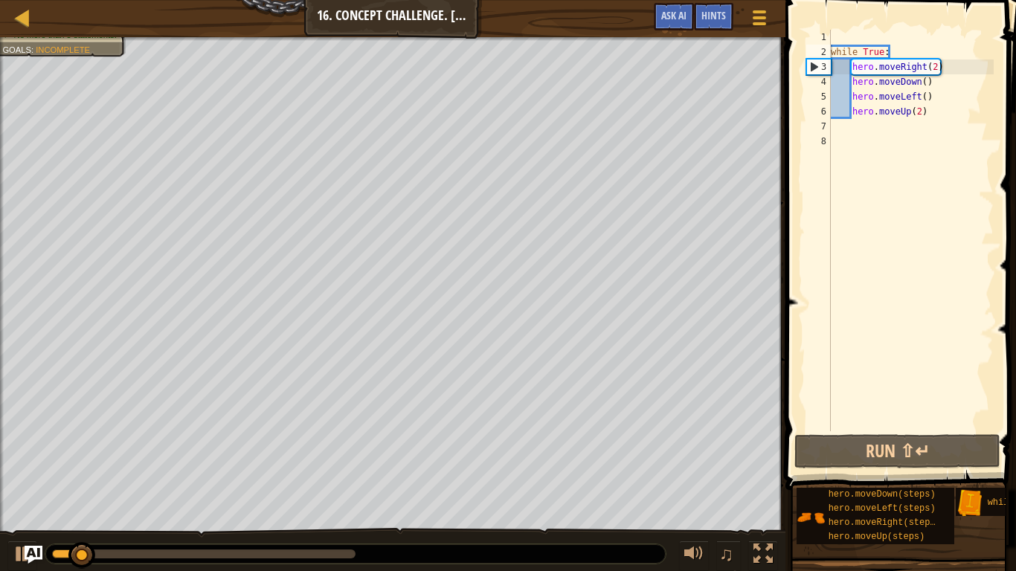
click at [397, 445] on div at bounding box center [355, 553] width 620 height 19
click at [856, 28] on span at bounding box center [902, 224] width 242 height 534
click at [853, 42] on div "while True : hero . moveRight ( 2 ) hero . moveDown ( ) hero . moveLeft ( ) her…" at bounding box center [911, 245] width 166 height 431
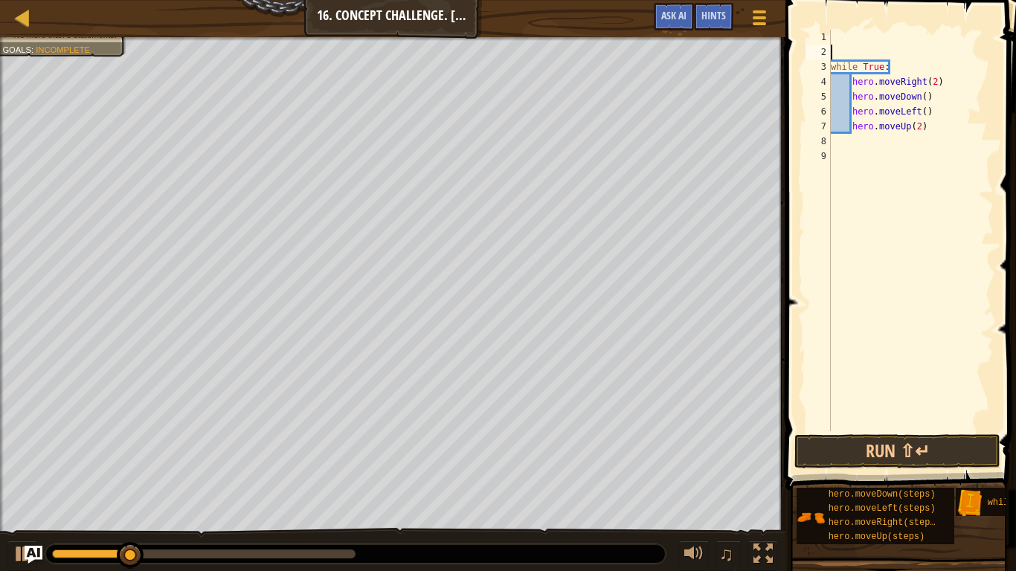
type textarea "while True:"
click at [879, 52] on div "while True : hero . moveRight ( 2 ) hero . moveDown ( ) hero . moveLeft ( ) her…" at bounding box center [911, 245] width 166 height 431
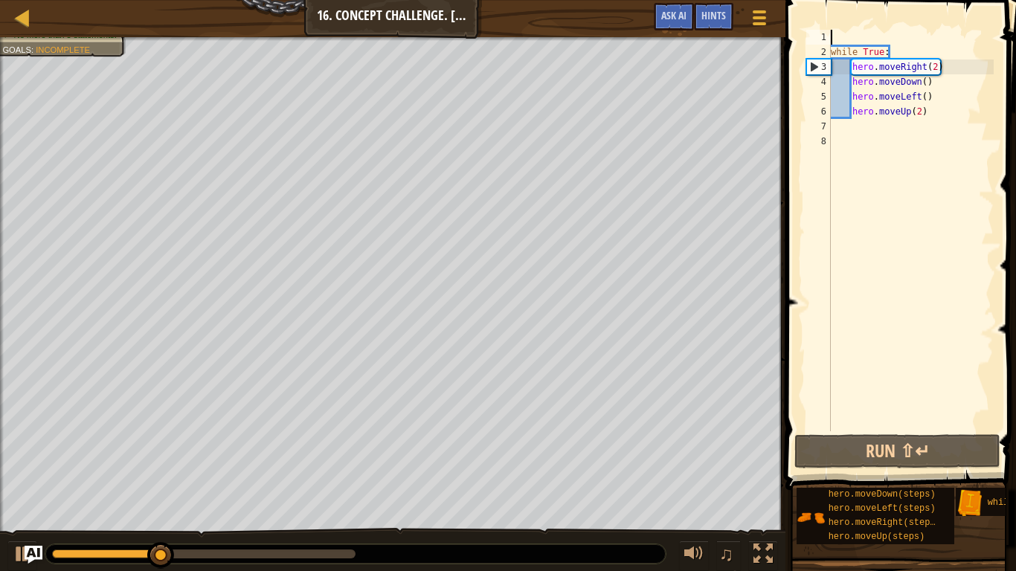
type textarea "while True:"
drag, startPoint x: 904, startPoint y: 45, endPoint x: 808, endPoint y: 10, distance: 102.1
click at [808, 10] on div "1 2 3 4 5 6 7 8 while True : hero . moveRight ( 2 ) hero . moveDown ( ) hero . …" at bounding box center [898, 274] width 235 height 534
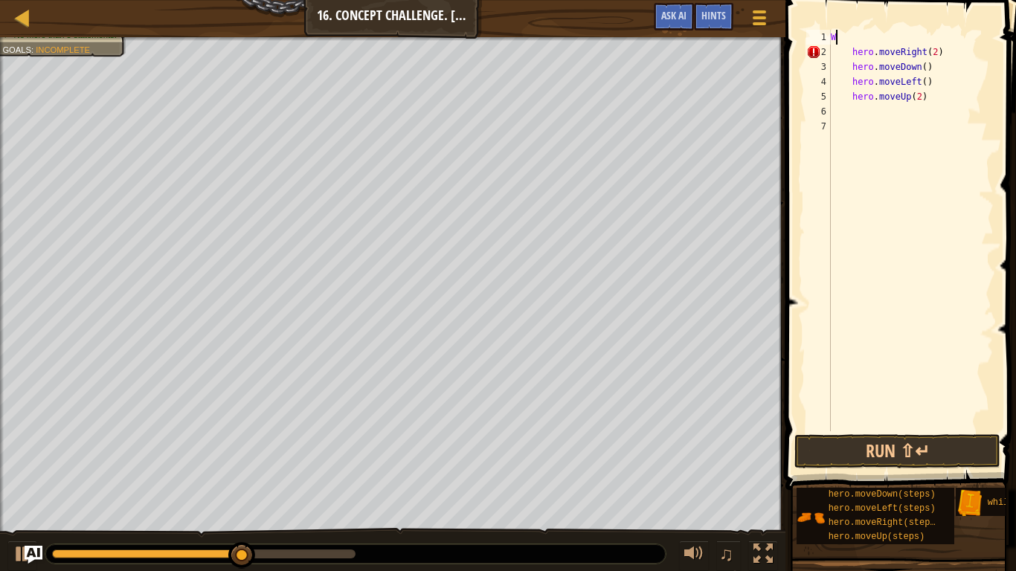
type textarea "Wh"
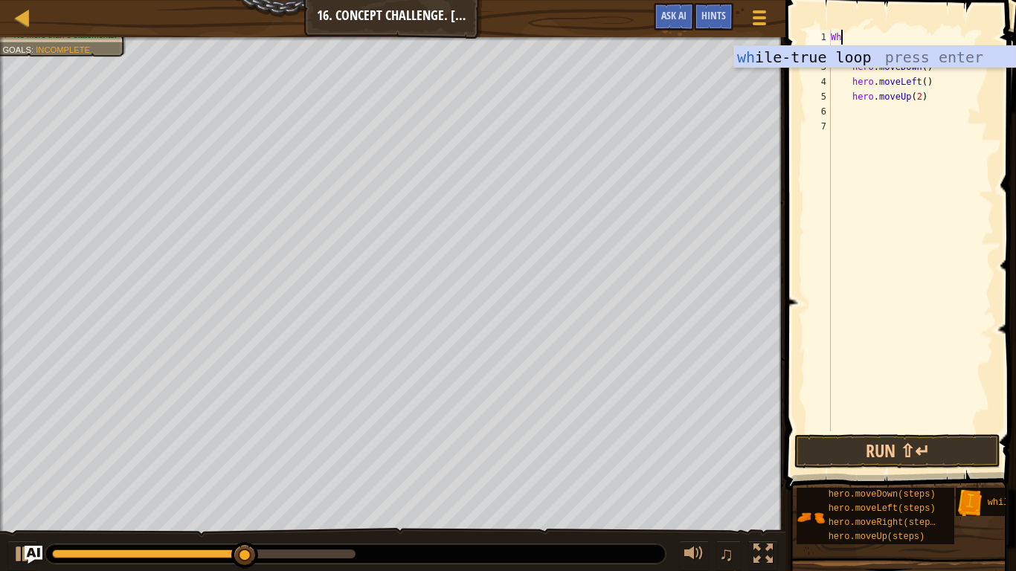
scroll to position [7, 1]
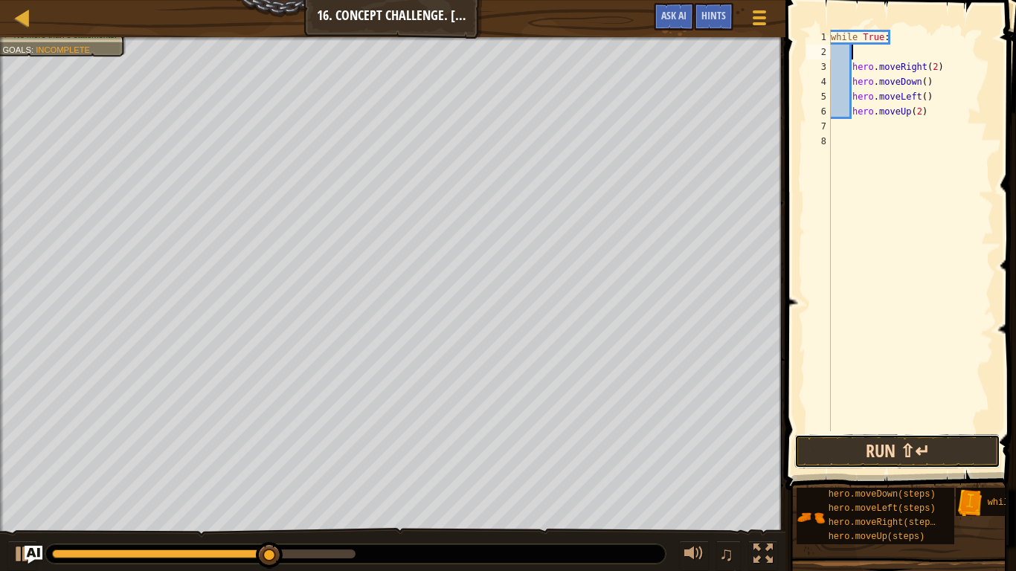
click at [842, 439] on button "Run ⇧↵" at bounding box center [897, 451] width 206 height 34
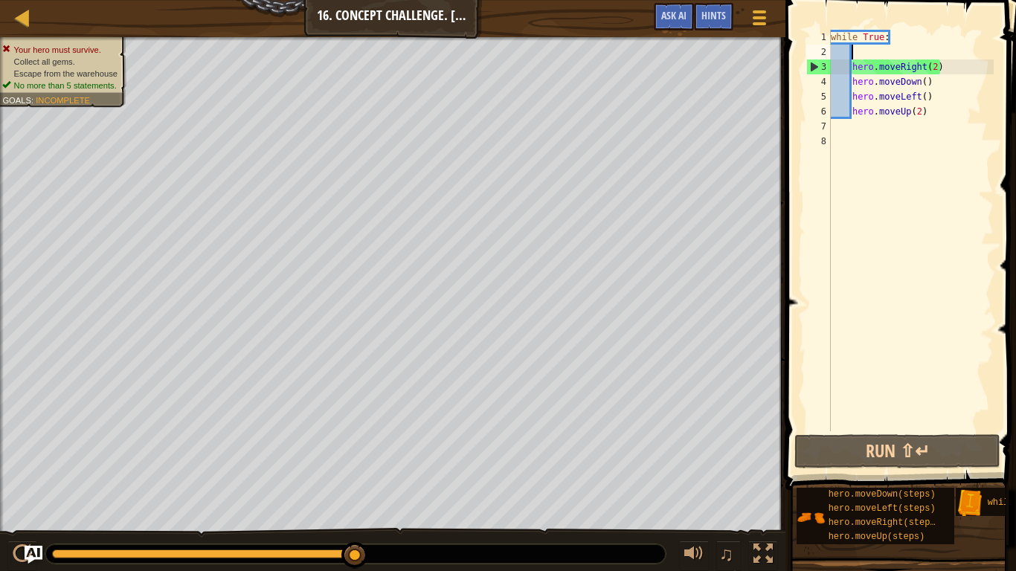
click at [327, 445] on div "♫" at bounding box center [392, 550] width 785 height 45
click at [321, 445] on div at bounding box center [355, 553] width 620 height 19
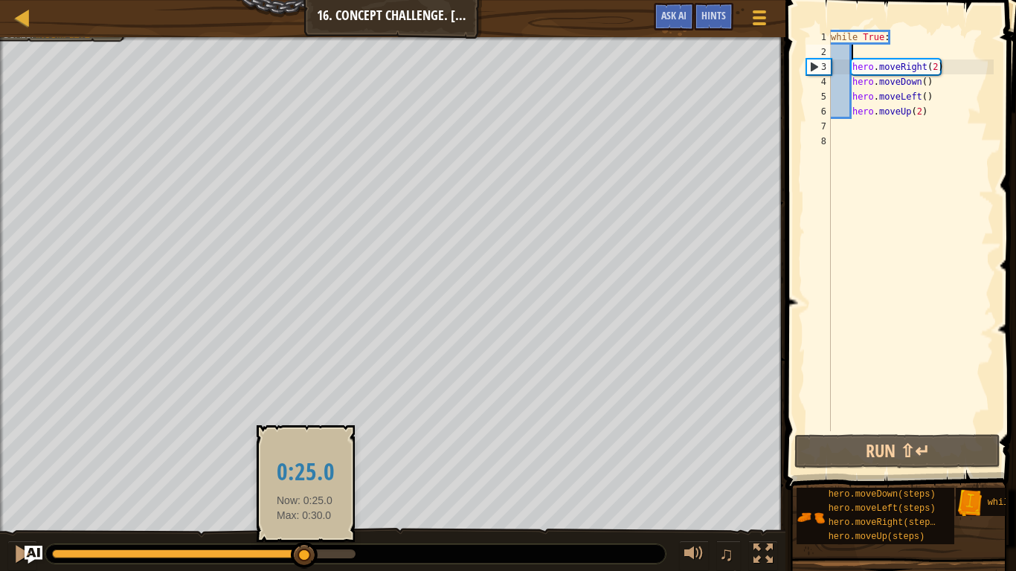
drag, startPoint x: 318, startPoint y: 553, endPoint x: 277, endPoint y: 541, distance: 42.6
click at [277, 0] on body "Map Introduction to Computer Science 16. Concept Challenge. Loop Warehouse Game…" at bounding box center [508, 0] width 1016 height 0
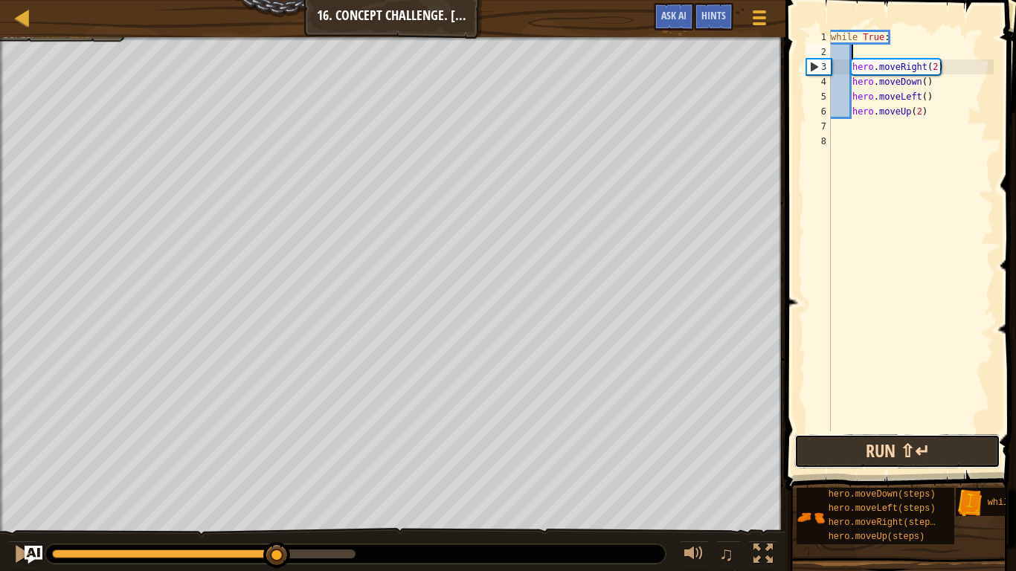
click at [868, 445] on button "Run ⇧↵" at bounding box center [897, 451] width 206 height 34
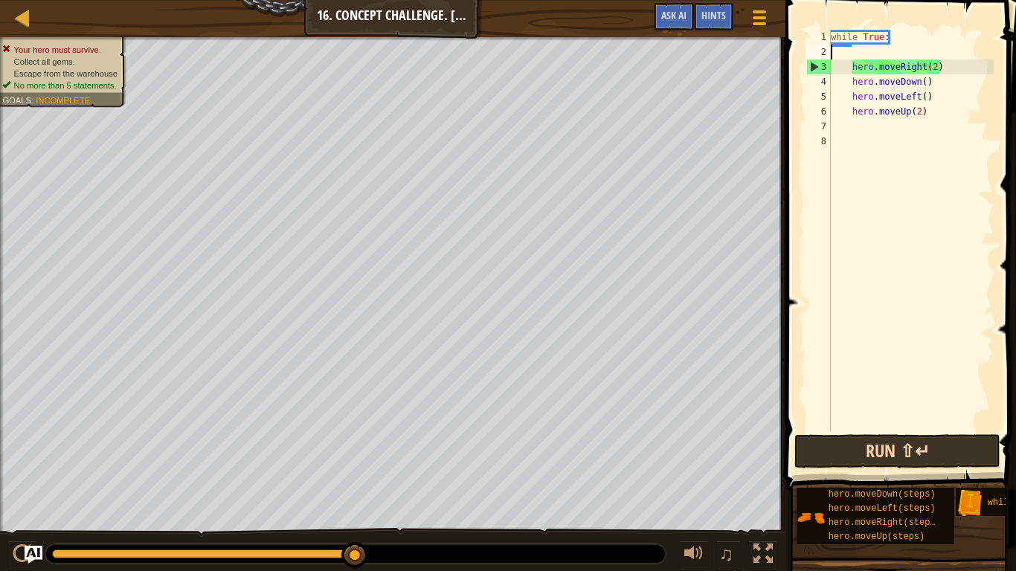
scroll to position [7, 0]
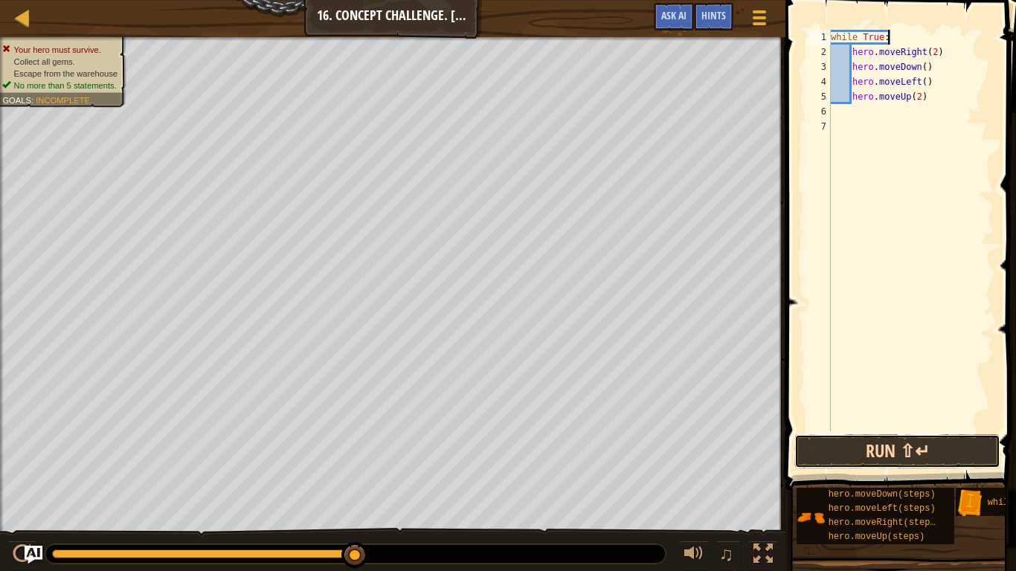
click at [856, 445] on button "Run ⇧↵" at bounding box center [897, 451] width 206 height 34
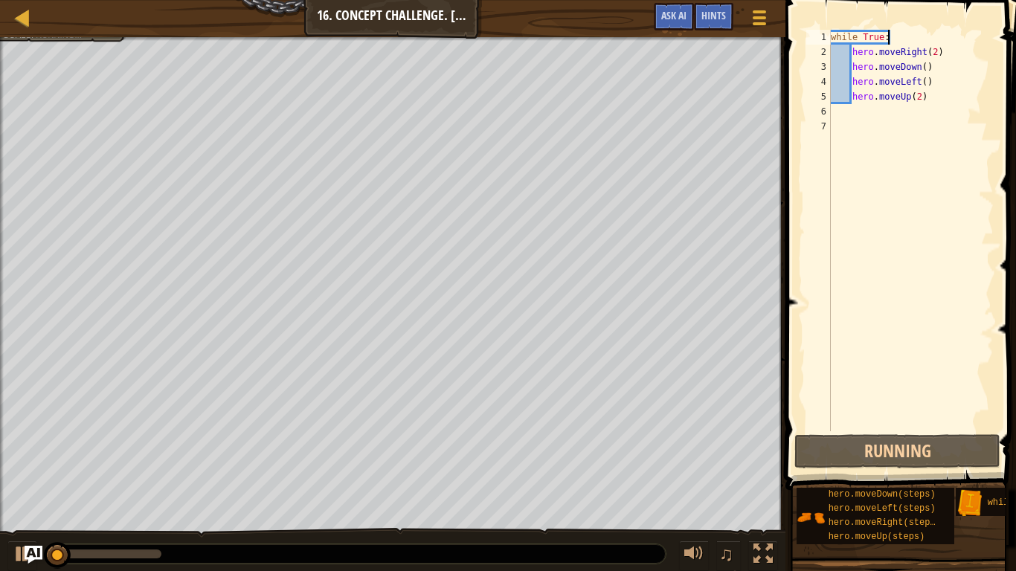
click at [904, 37] on div "while True : hero . moveRight ( 2 ) hero . moveDown ( ) hero . moveLeft ( ) her…" at bounding box center [911, 245] width 166 height 431
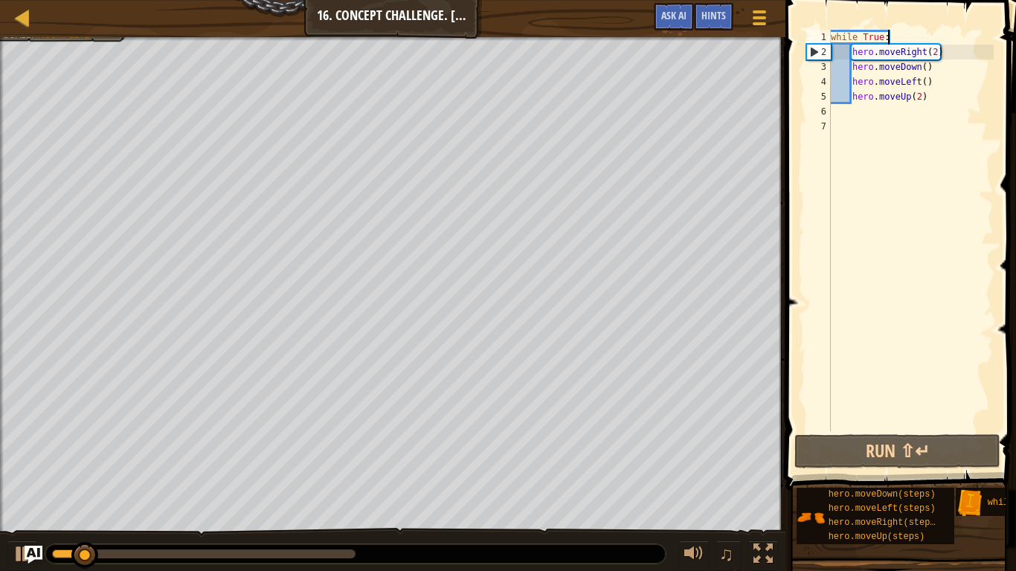
click at [889, 37] on div "while True : hero . moveRight ( 2 ) hero . moveDown ( ) hero . moveLeft ( ) her…" at bounding box center [911, 245] width 166 height 431
click at [889, 36] on div "while True : hero . moveRight ( 2 ) hero . moveDown ( ) hero . moveLeft ( ) her…" at bounding box center [911, 245] width 166 height 431
click at [827, 38] on div "1" at bounding box center [818, 37] width 25 height 15
click at [835, 34] on div "while True : hero . moveRight ( 2 ) hero . moveDown ( ) hero . moveLeft ( ) her…" at bounding box center [911, 245] width 166 height 431
click at [829, 34] on div "1" at bounding box center [818, 37] width 25 height 15
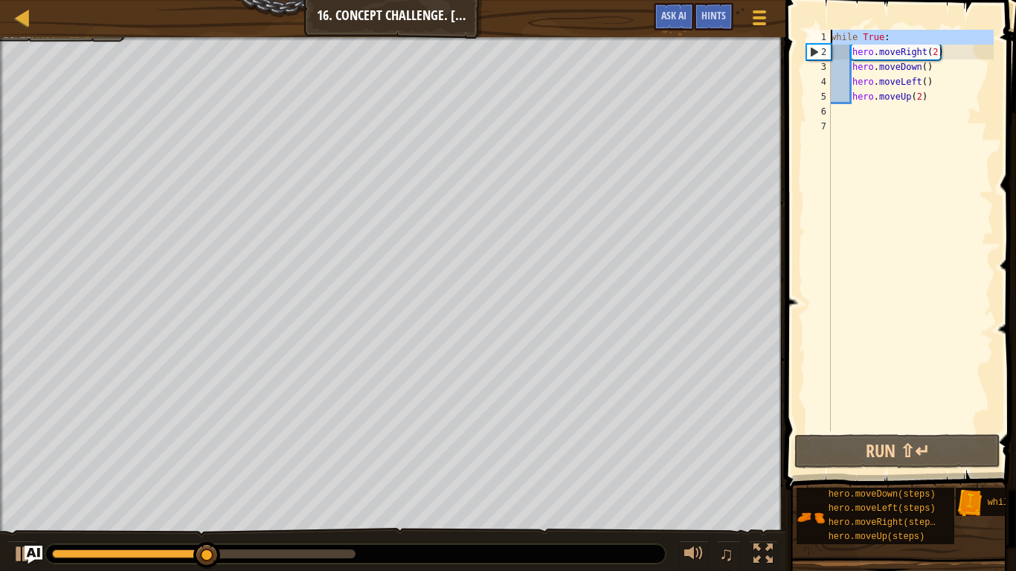
type textarea "while True:"
click at [832, 34] on div "while True : hero . moveRight ( 2 ) hero . moveDown ( ) hero . moveLeft ( ) her…" at bounding box center [911, 245] width 166 height 431
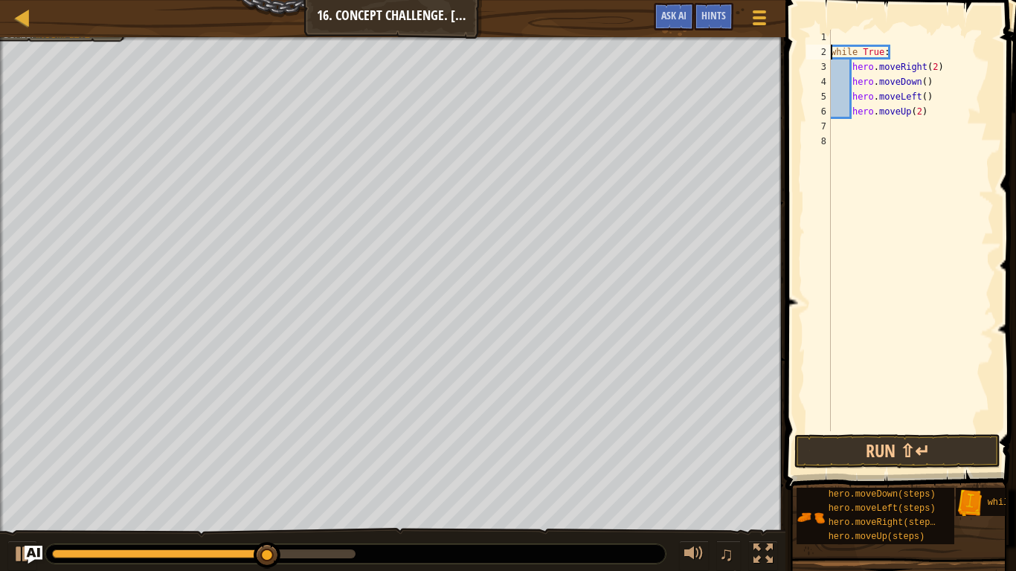
click at [843, 35] on div "while True : hero . moveRight ( 2 ) hero . moveDown ( ) hero . moveLeft ( ) her…" at bounding box center [911, 245] width 166 height 431
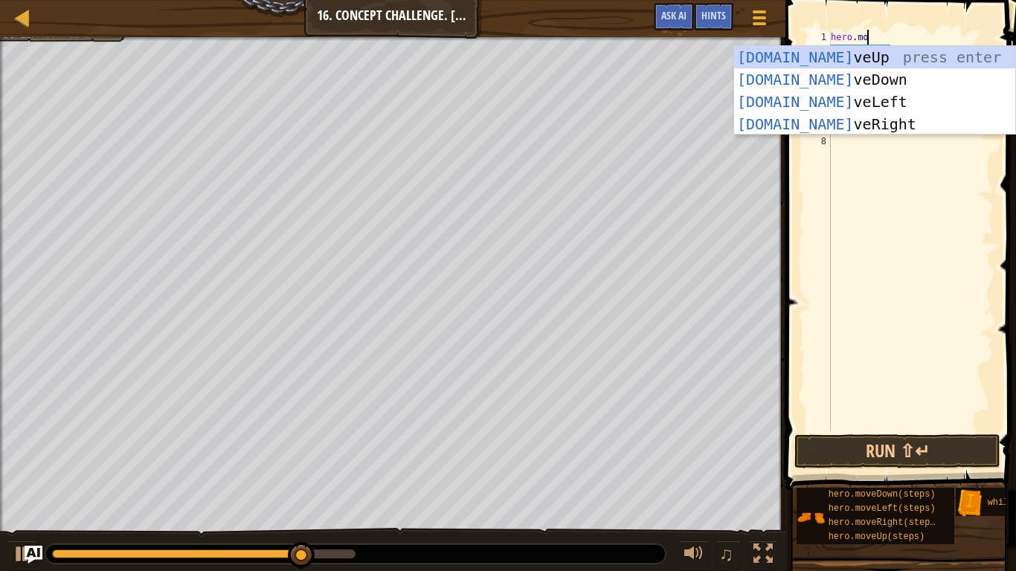
type textarea "hero.moveu"
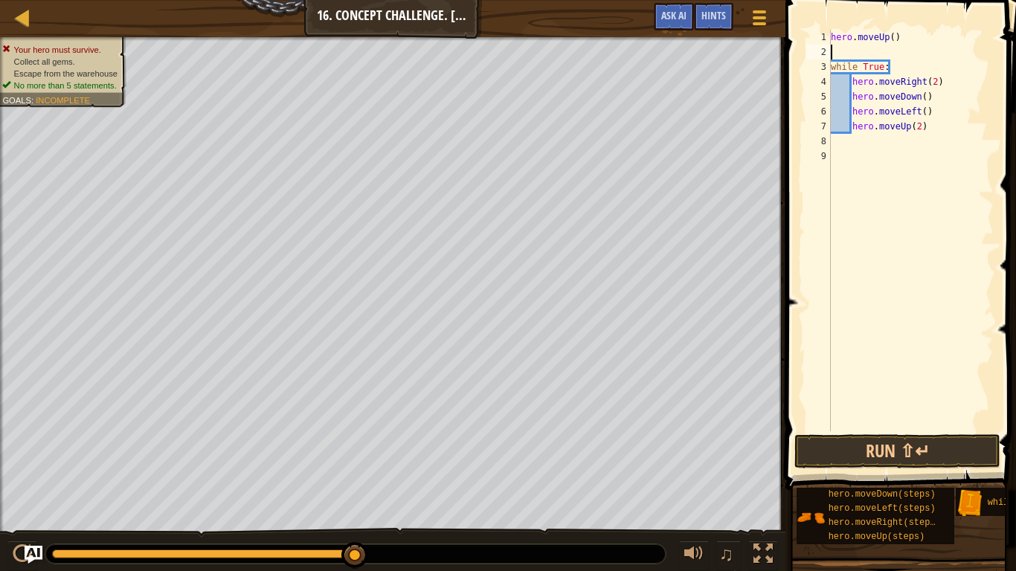
click at [893, 36] on div "hero . moveUp ( ) while True : hero . moveRight ( 2 ) hero . moveDown ( ) hero …" at bounding box center [911, 245] width 166 height 431
type textarea "hero.moveUp(2)"
click at [869, 52] on div "hero . moveUp ( 2 ) while True : hero . moveRight ( 2 ) hero . moveDown ( ) her…" at bounding box center [911, 245] width 166 height 431
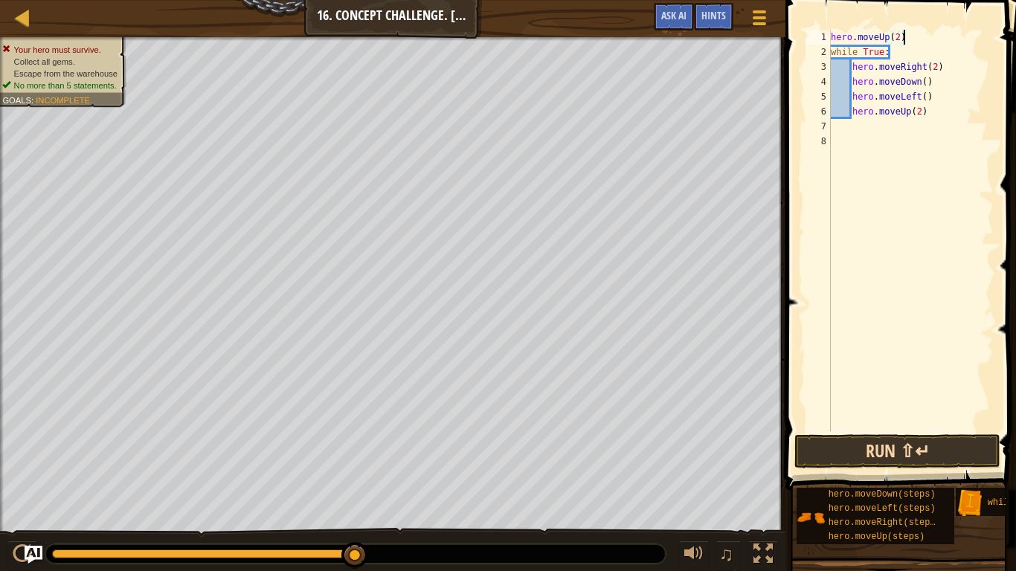
type textarea "hero.moveUp(2)"
click at [881, 445] on button "Run ⇧↵" at bounding box center [897, 451] width 206 height 34
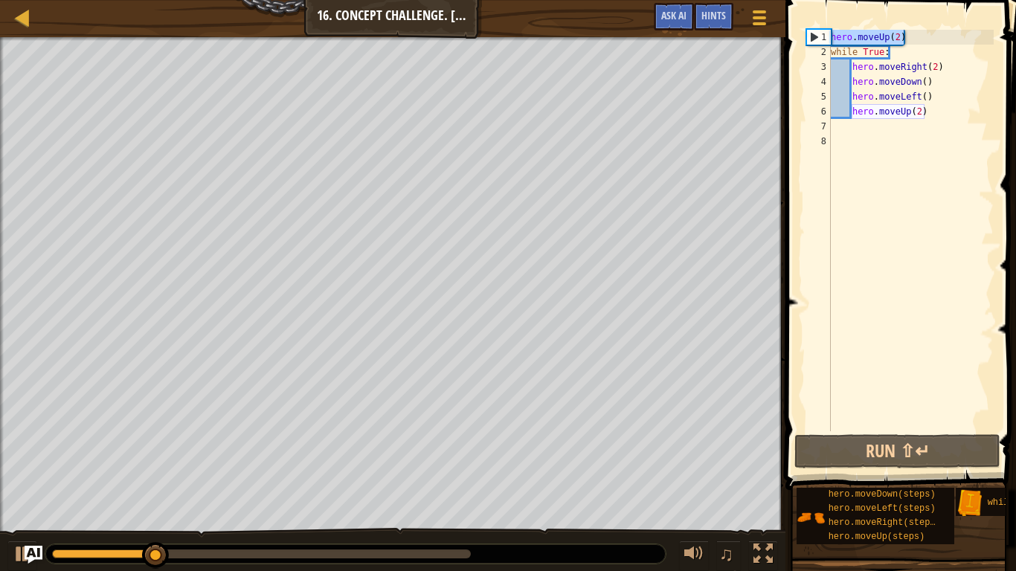
drag, startPoint x: 925, startPoint y: 33, endPoint x: 826, endPoint y: 28, distance: 99.1
click at [826, 28] on div "hero.moveUp(2) 1 2 3 4 5 6 7 8 hero . moveUp ( 2 ) while True : hero . moveRigh…" at bounding box center [898, 274] width 235 height 534
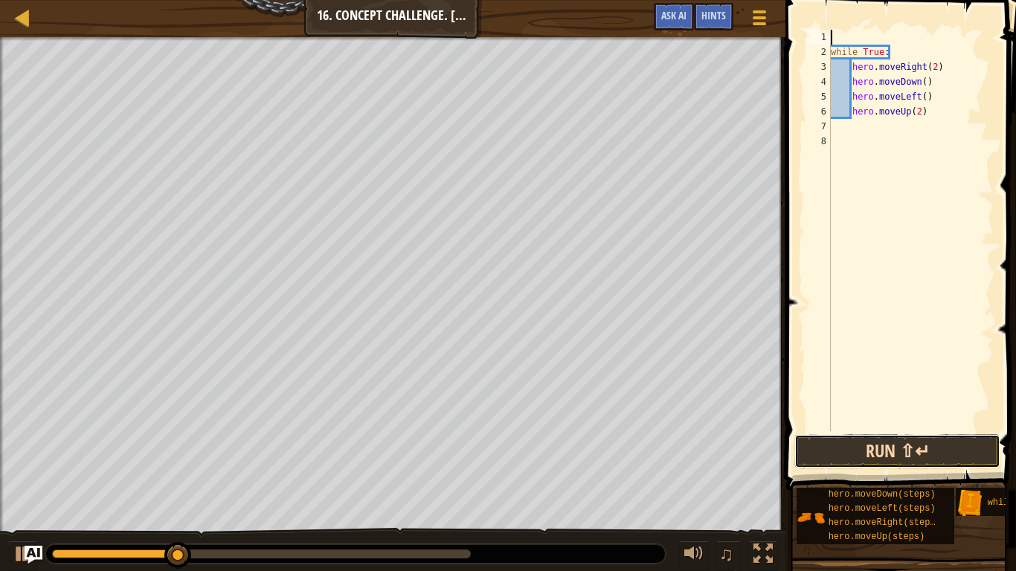
click at [918, 445] on button "Run ⇧↵" at bounding box center [897, 451] width 206 height 34
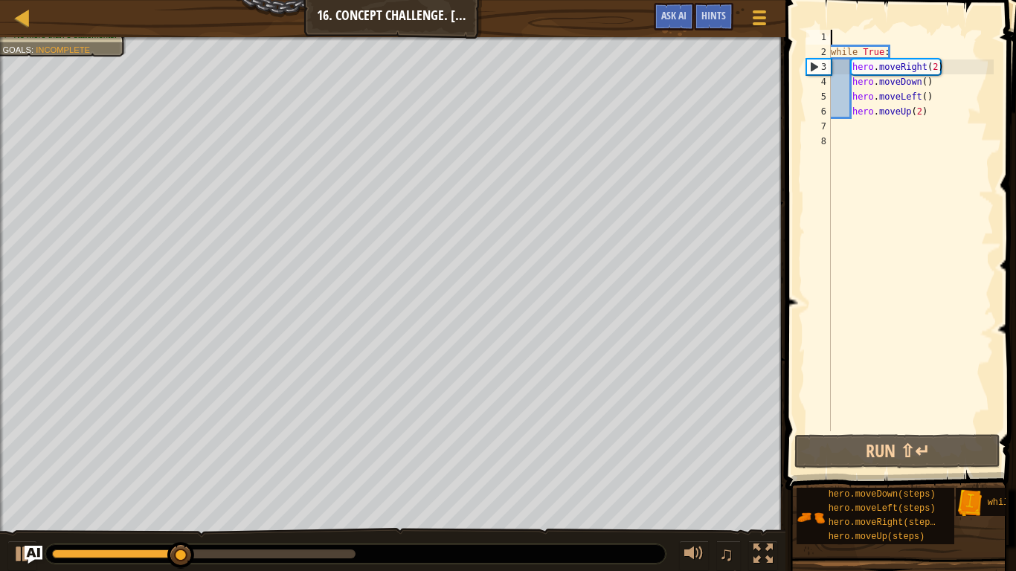
click at [218, 445] on div at bounding box center [203, 554] width 303 height 9
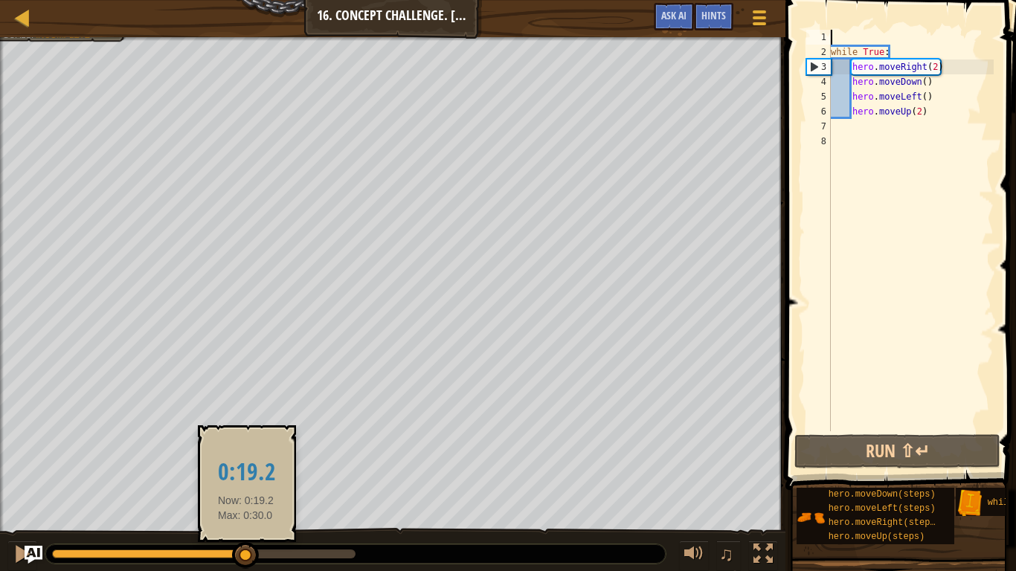
drag, startPoint x: 222, startPoint y: 552, endPoint x: 103, endPoint y: 541, distance: 119.5
click at [103, 0] on body "Map Introduction to Computer Science 16. Concept Challenge. Loop Warehouse Game…" at bounding box center [508, 0] width 1016 height 0
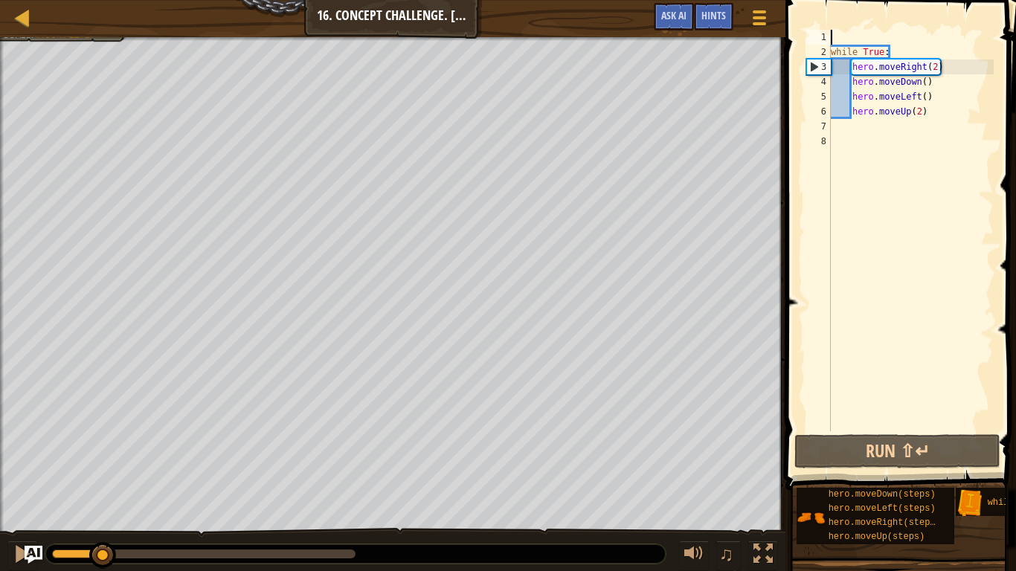
click at [657, 31] on div "Game Menu Done Hints Ask AI" at bounding box center [712, 20] width 132 height 35
click at [666, 22] on button "Ask AI" at bounding box center [674, 17] width 40 height 28
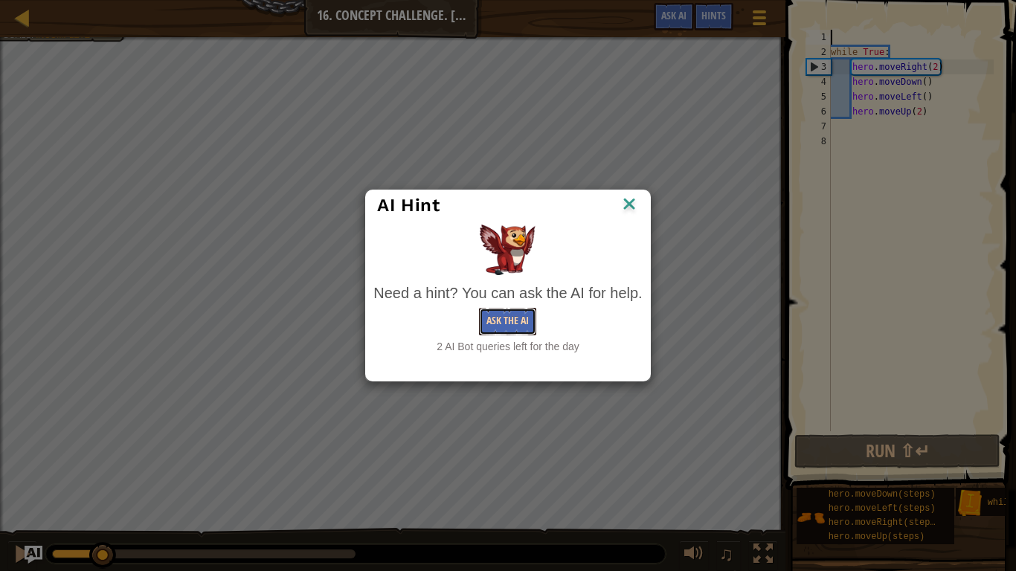
click at [516, 321] on button "Ask the AI" at bounding box center [507, 322] width 57 height 28
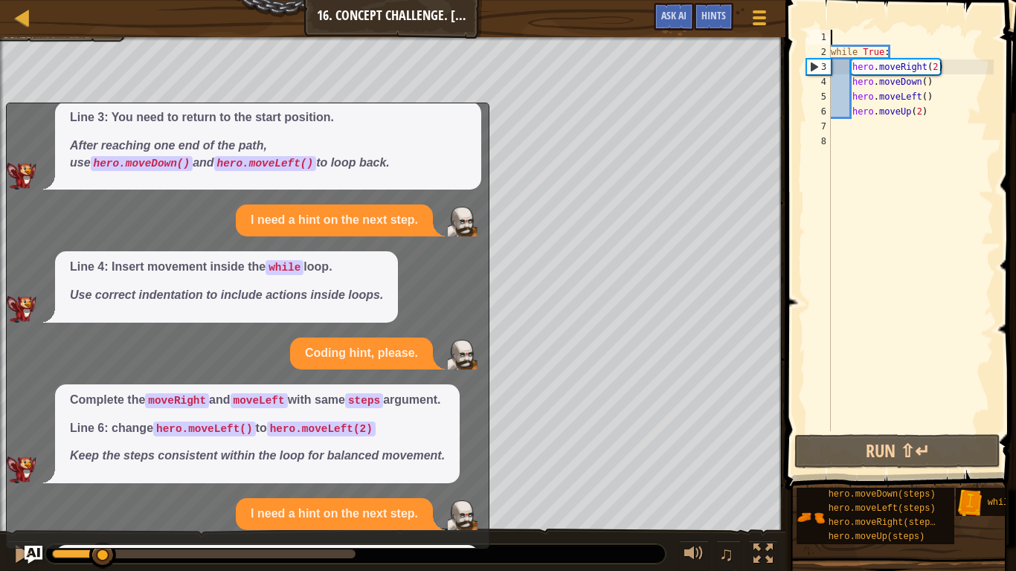
scroll to position [185, 0]
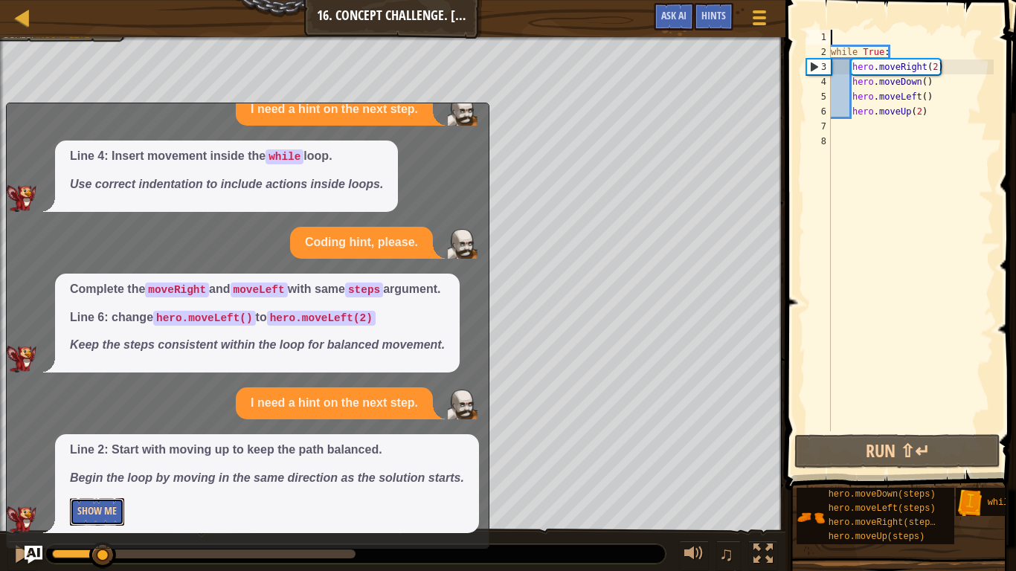
click at [100, 445] on button "Show Me" at bounding box center [97, 512] width 54 height 28
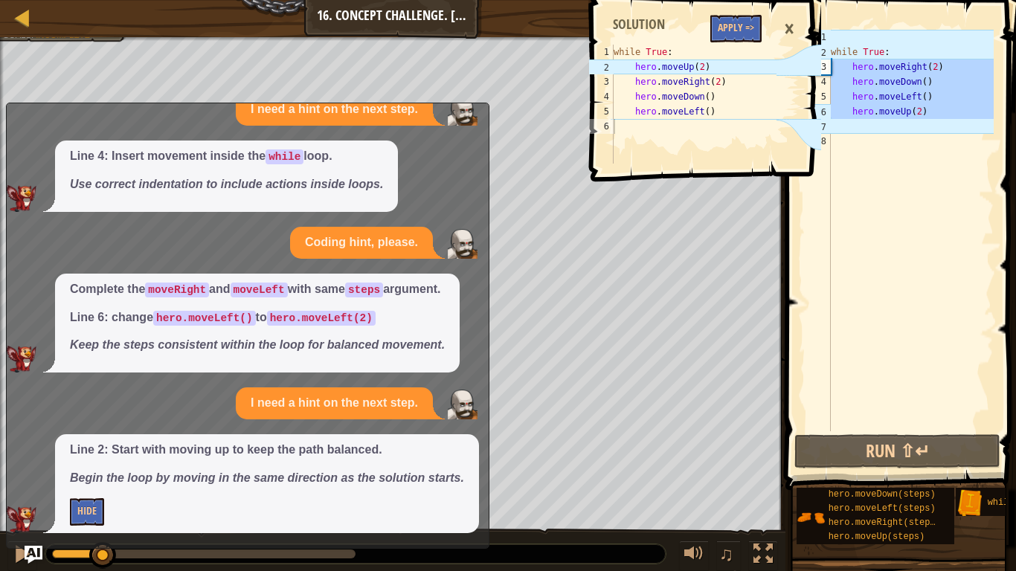
drag, startPoint x: 969, startPoint y: 132, endPoint x: 822, endPoint y: 67, distance: 160.9
click at [822, 67] on div "1 2 3 4 5 6 7 8 while True : hero . moveRight ( 2 ) hero . moveDown ( ) hero . …" at bounding box center [898, 231] width 190 height 402
type textarea "hero.moveRight(2) hero.moveDown()"
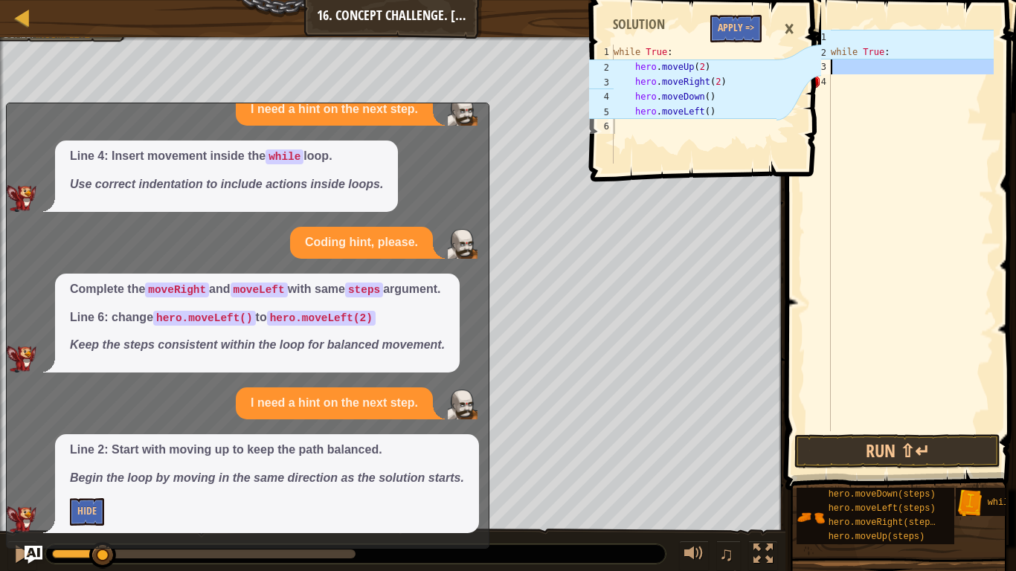
drag, startPoint x: 893, startPoint y: 109, endPoint x: 815, endPoint y: 12, distance: 124.3
click at [815, 12] on div "Map Introduction to Computer Science 16. Concept Challenge. Loop Warehouse Game…" at bounding box center [508, 285] width 1016 height 571
type textarea "while True:"
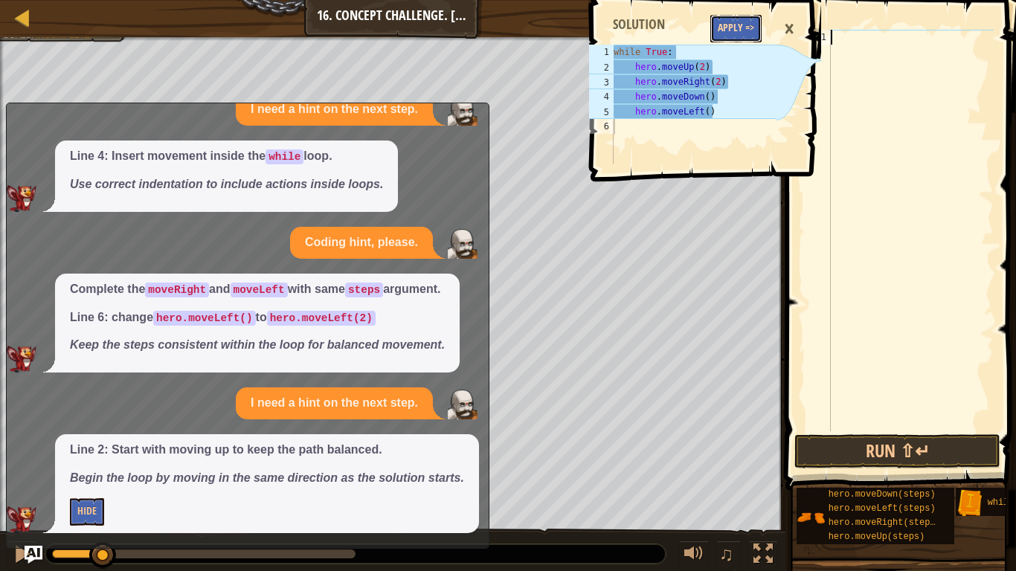
click at [733, 34] on button "Apply =>" at bounding box center [735, 29] width 51 height 28
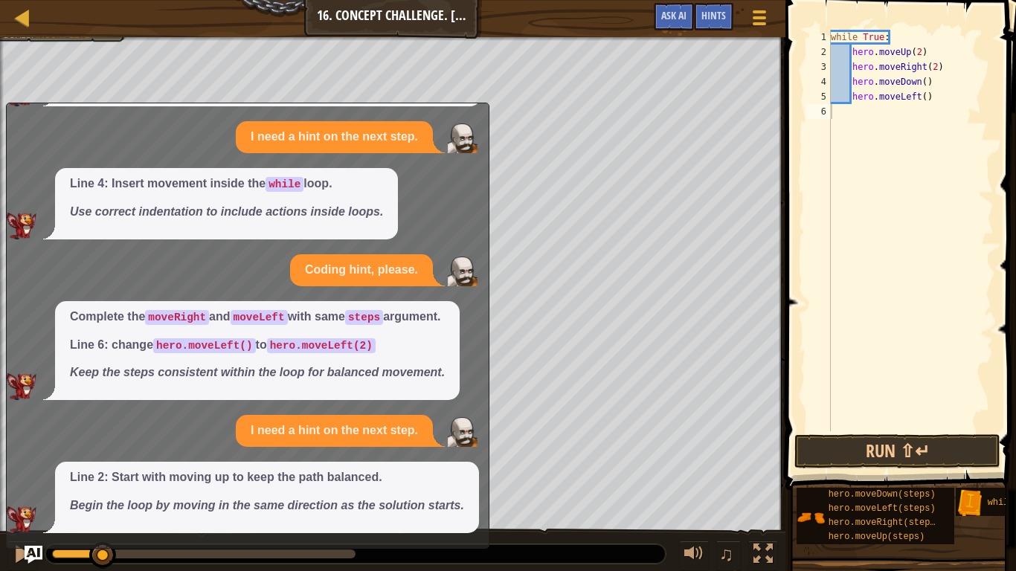
scroll to position [158, 0]
click at [866, 445] on button "Run ⇧↵" at bounding box center [897, 451] width 206 height 34
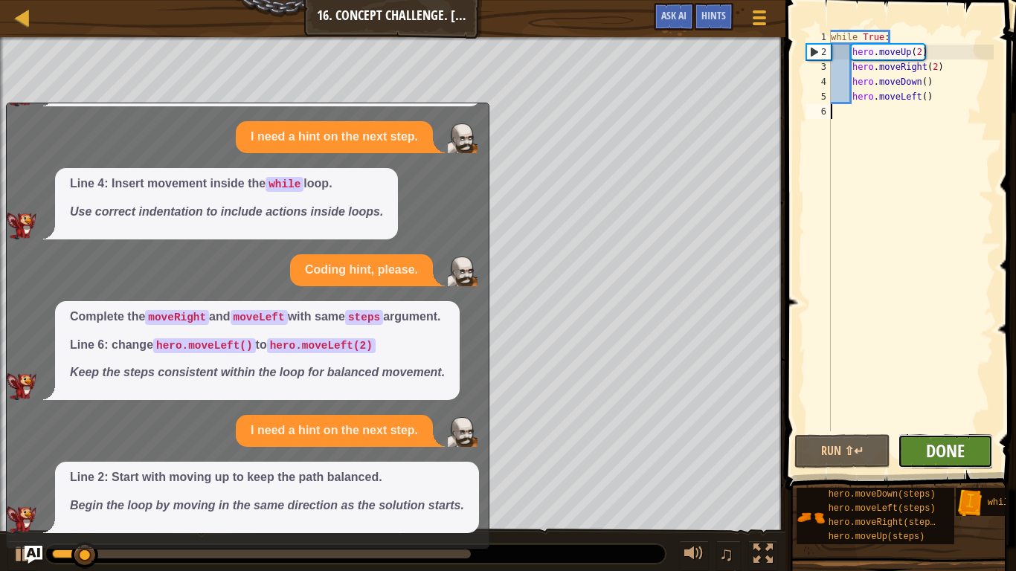
click at [940, 445] on span "Done" at bounding box center [945, 451] width 39 height 24
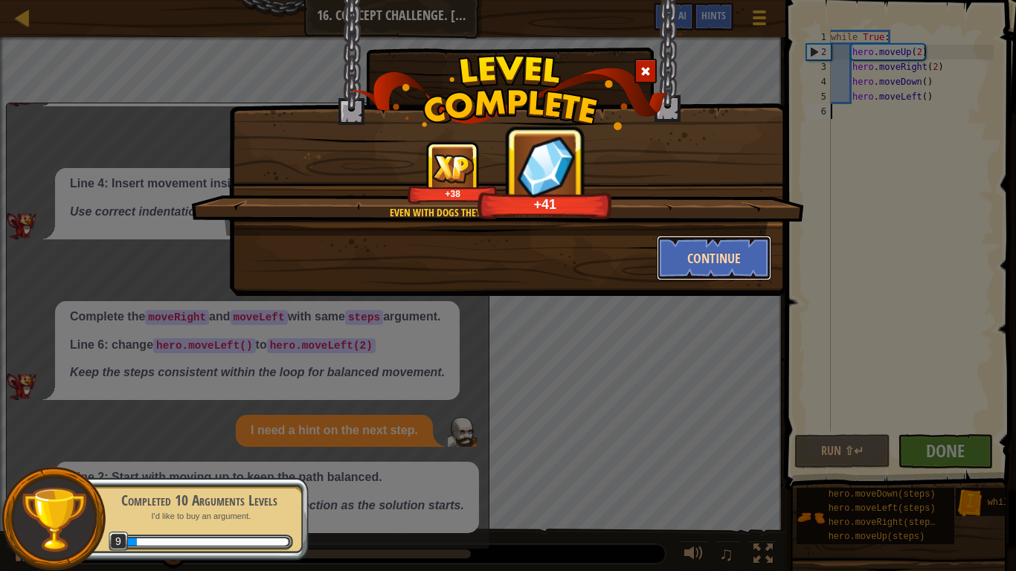
click at [696, 263] on button "Continue" at bounding box center [714, 258] width 115 height 45
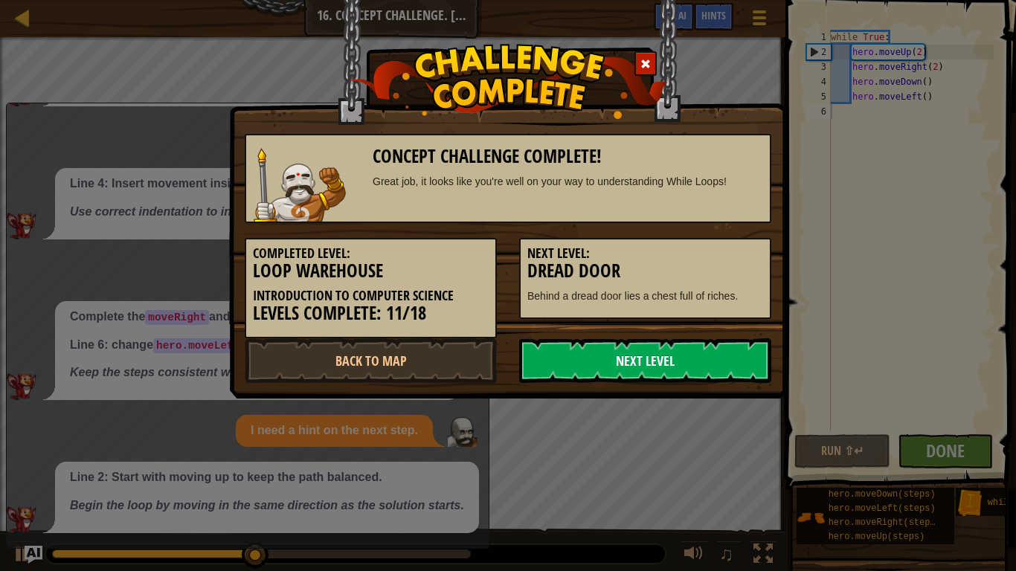
click at [662, 351] on link "Next Level" at bounding box center [645, 360] width 252 height 45
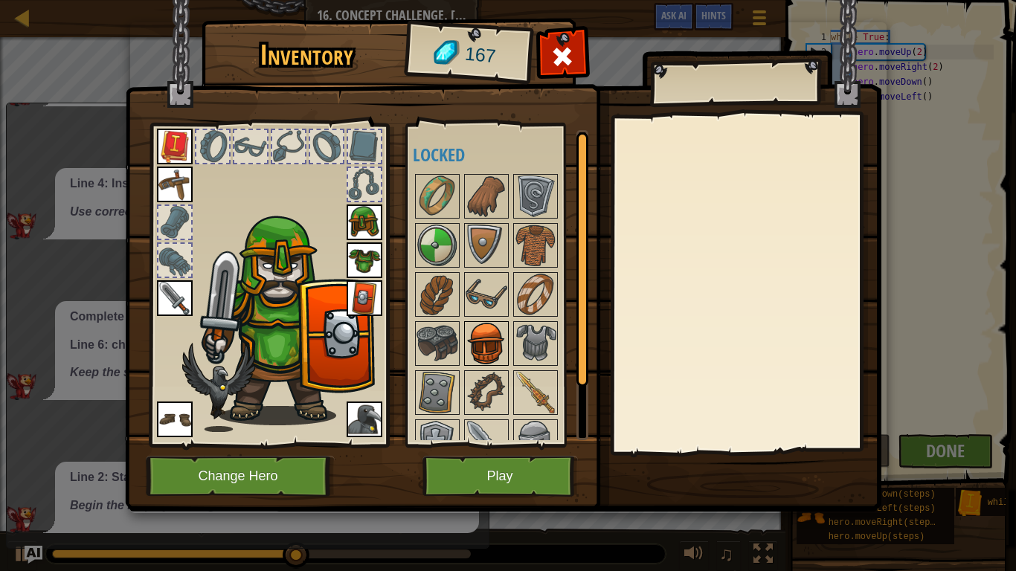
click at [495, 330] on img at bounding box center [487, 344] width 42 height 42
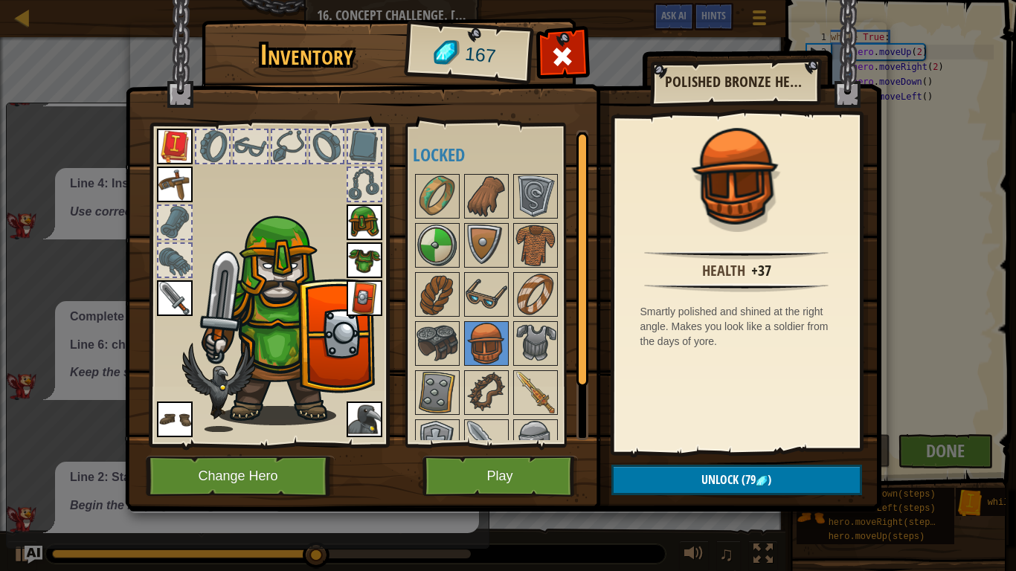
click at [364, 219] on img at bounding box center [365, 223] width 36 height 36
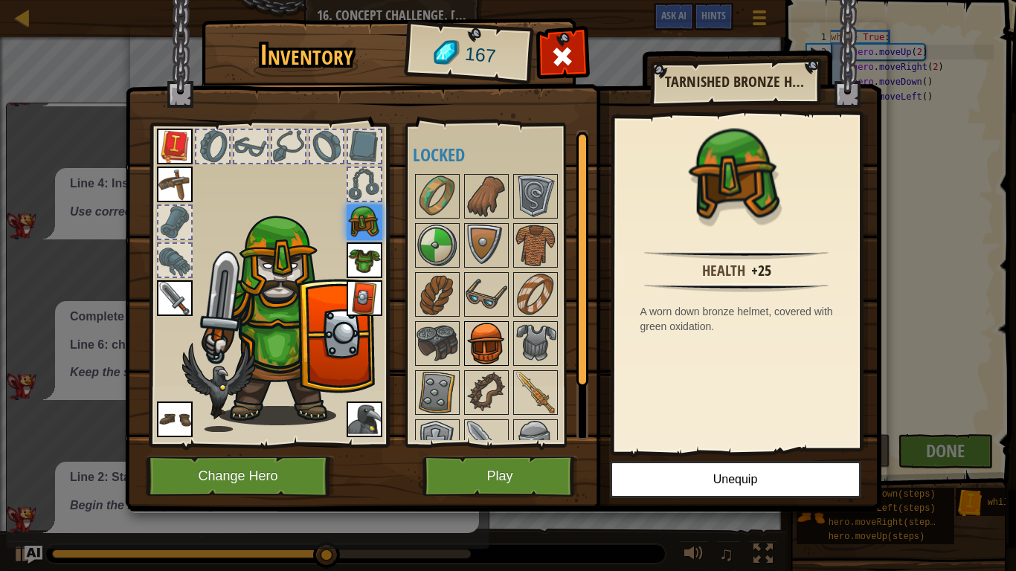
click at [472, 335] on img at bounding box center [487, 344] width 42 height 42
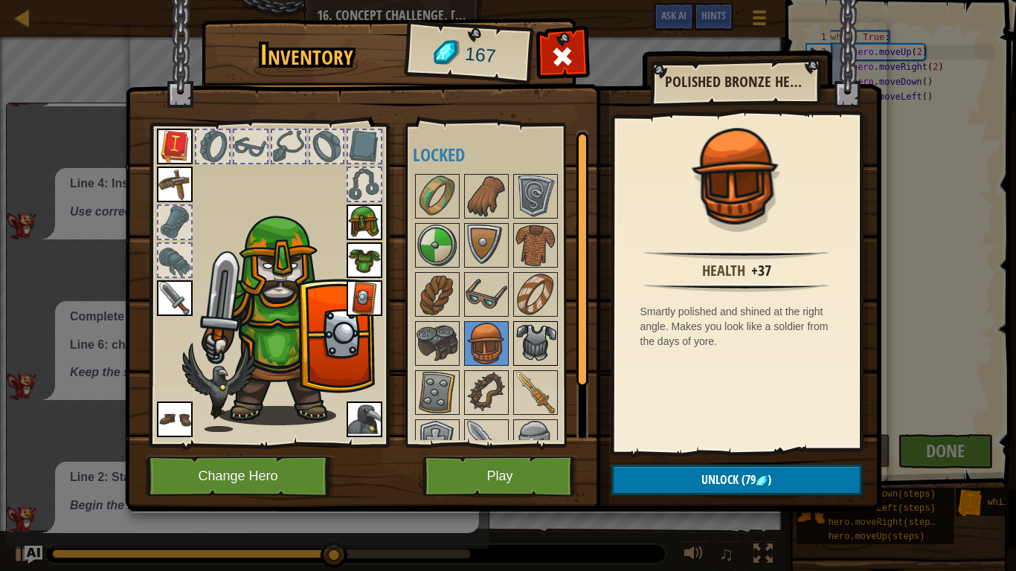
click at [537, 332] on img at bounding box center [536, 344] width 42 height 42
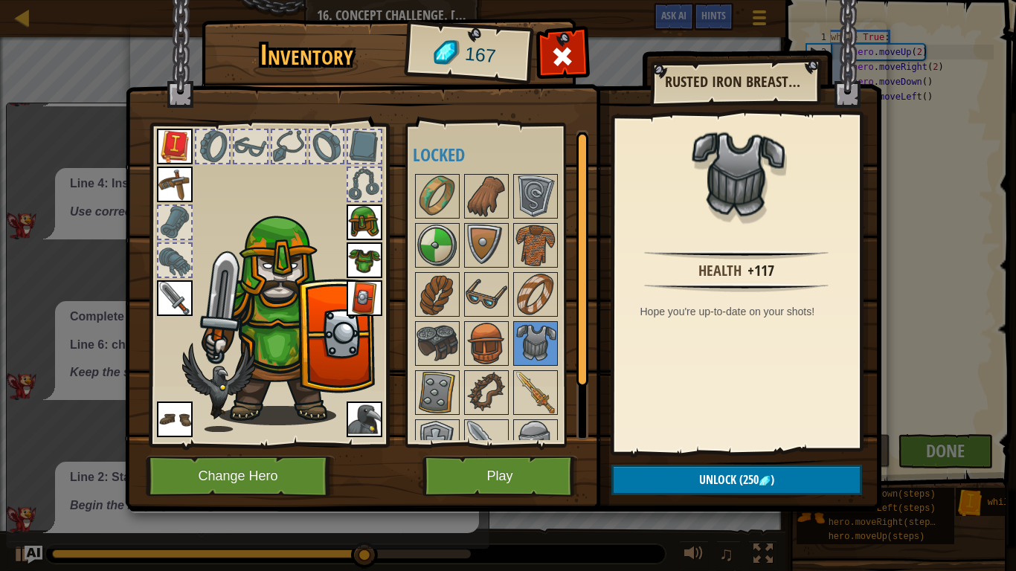
click at [367, 263] on img at bounding box center [365, 260] width 36 height 36
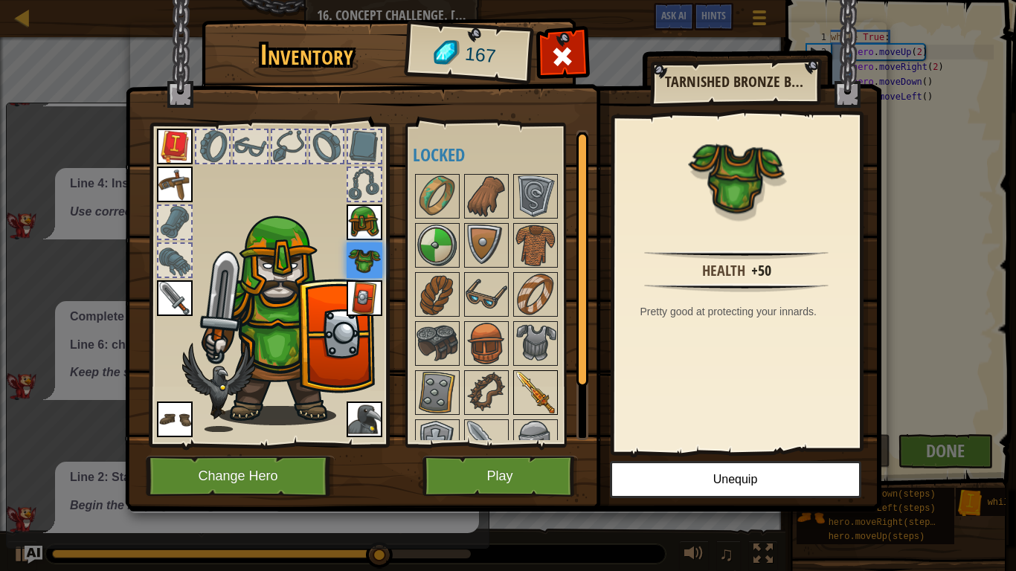
click at [533, 385] on img at bounding box center [536, 393] width 42 height 42
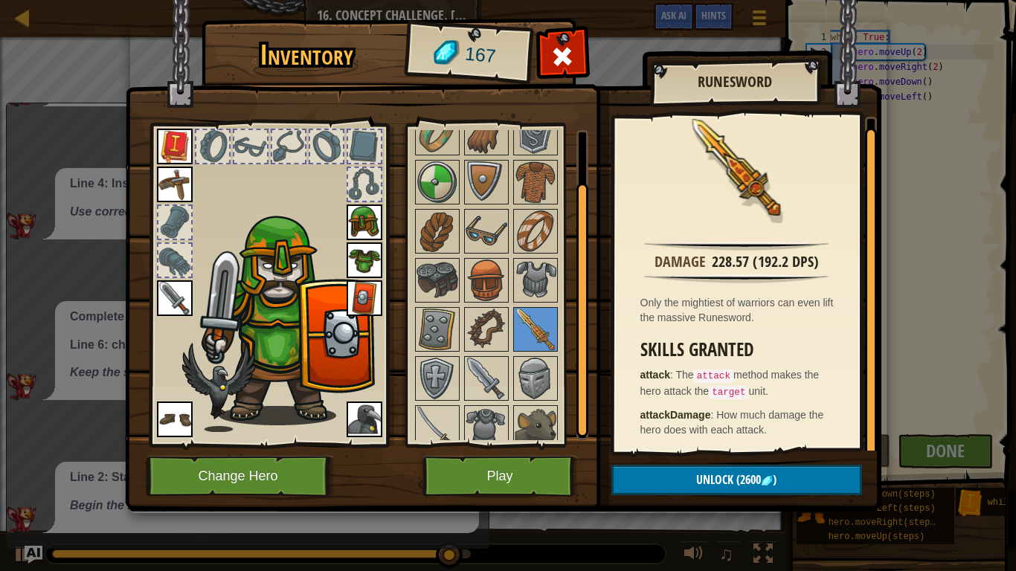
scroll to position [75, 0]
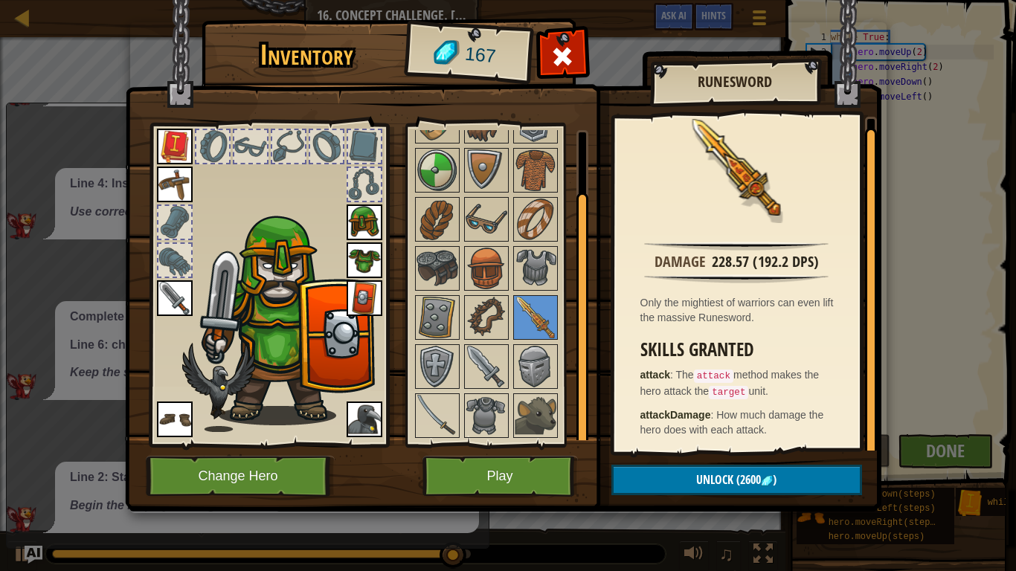
click at [521, 356] on img at bounding box center [536, 367] width 42 height 42
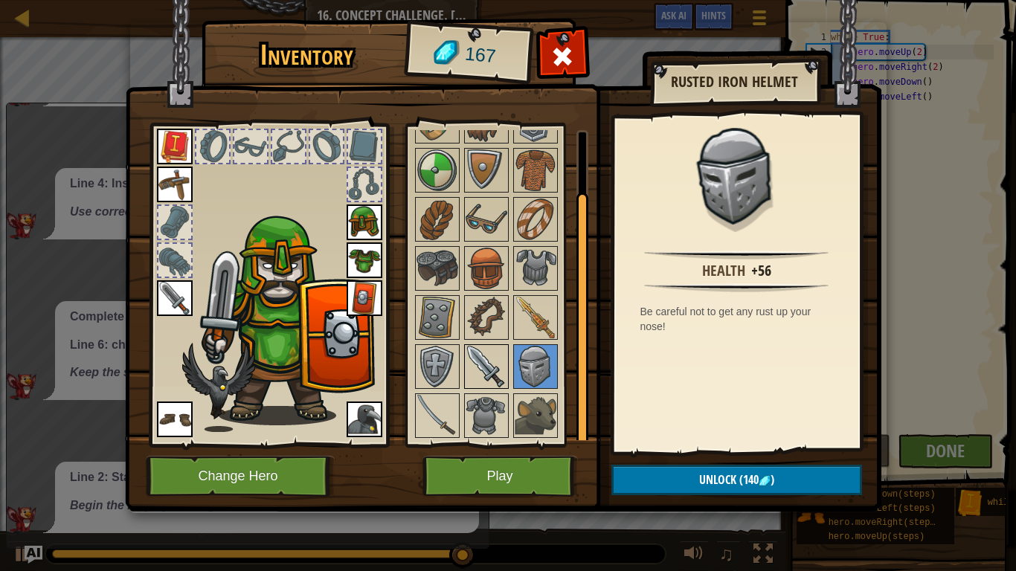
click at [470, 372] on img at bounding box center [487, 367] width 42 height 42
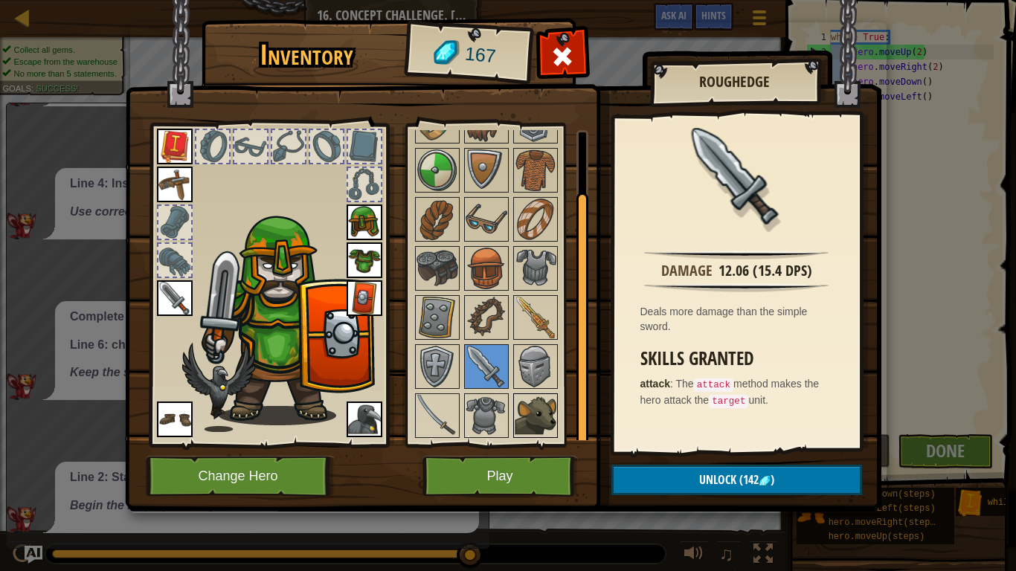
click at [543, 428] on img at bounding box center [536, 416] width 42 height 42
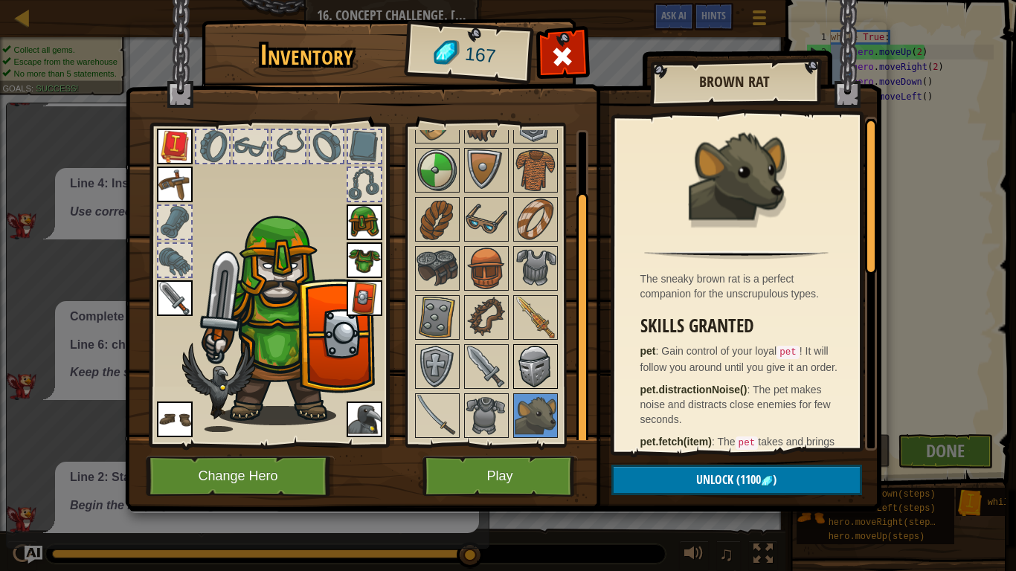
scroll to position [0, 0]
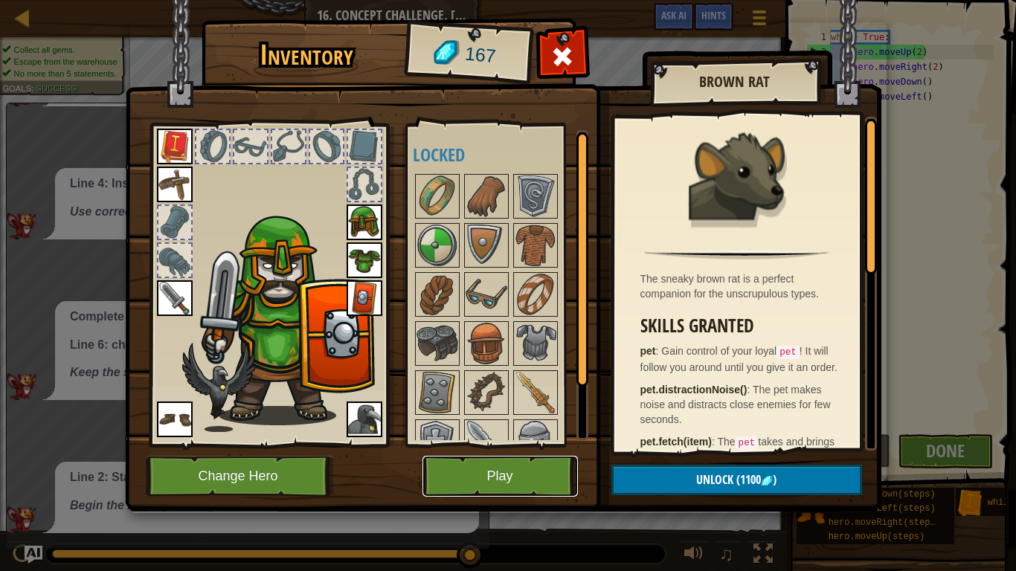
click at [510, 445] on button "Play" at bounding box center [499, 476] width 155 height 41
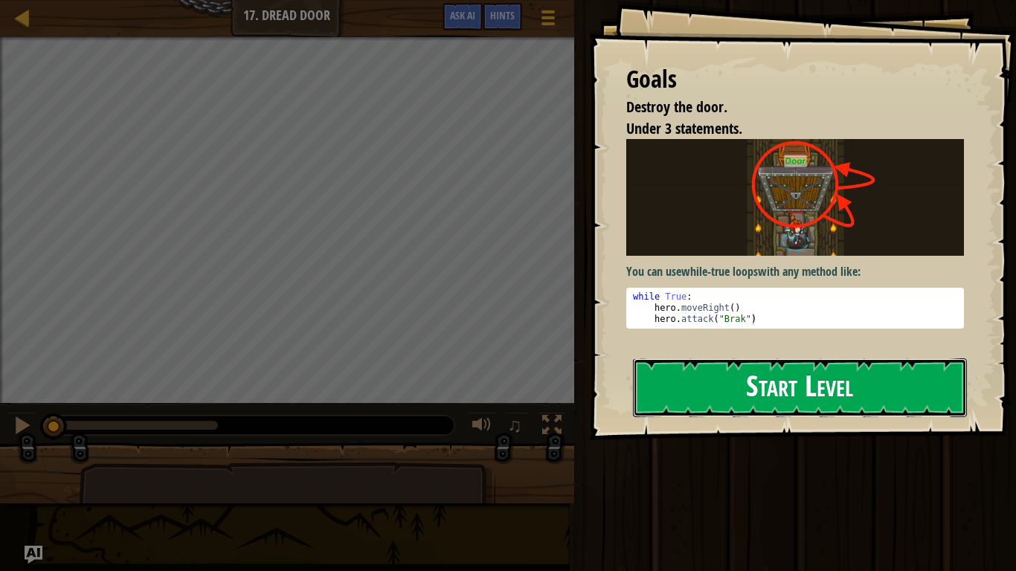
click at [666, 382] on button "Start Level" at bounding box center [800, 388] width 334 height 59
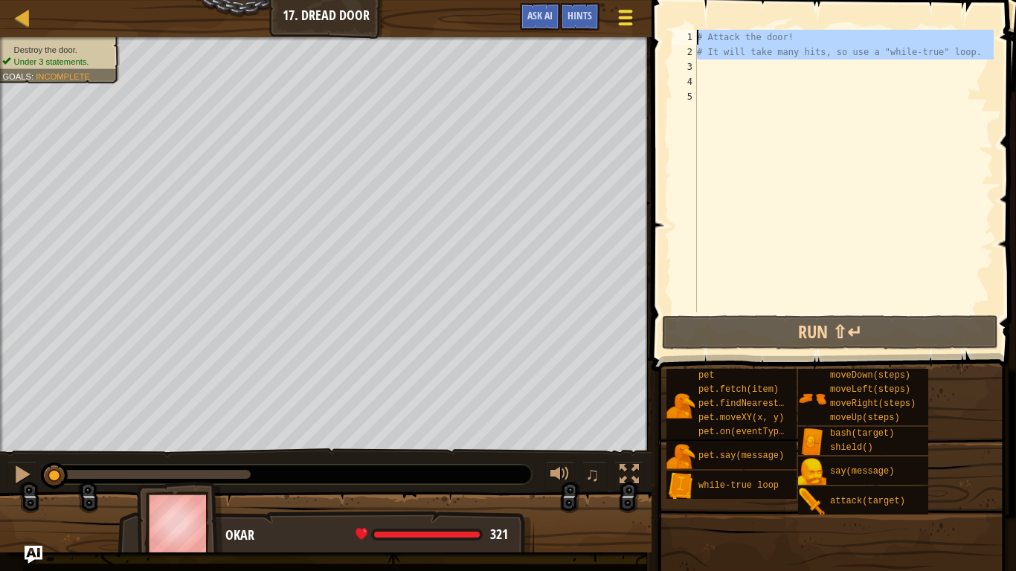
drag, startPoint x: 728, startPoint y: 71, endPoint x: 634, endPoint y: 22, distance: 105.8
click at [634, 22] on div "Map Introduction to Computer Science 17. Dread Door Game Menu Done Hints Ask AI…" at bounding box center [508, 285] width 1016 height 571
type textarea "# Attack the door! # It will take many hits, so use a "while-true" loop."
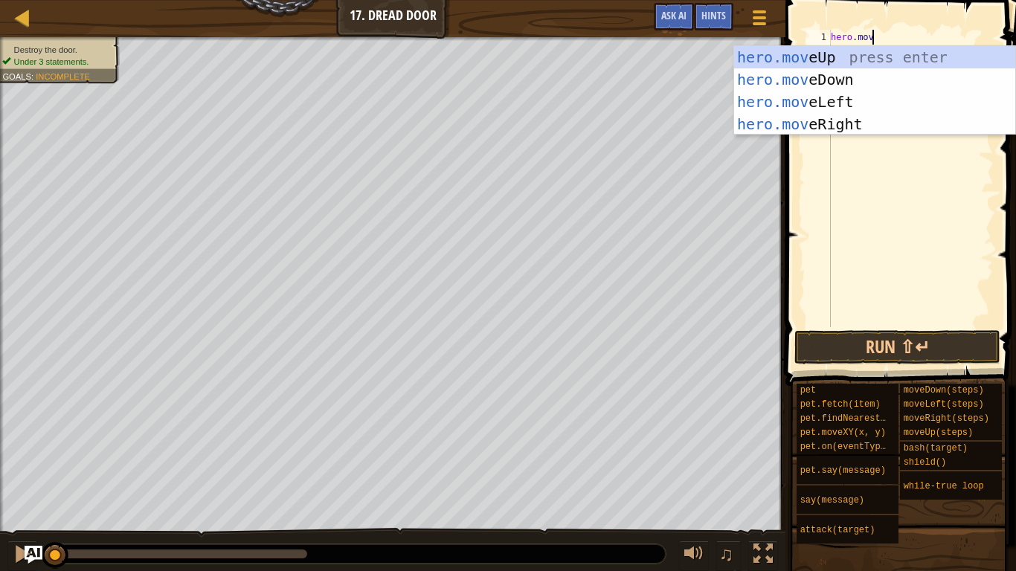
scroll to position [7, 6]
type textarea "hero.move"
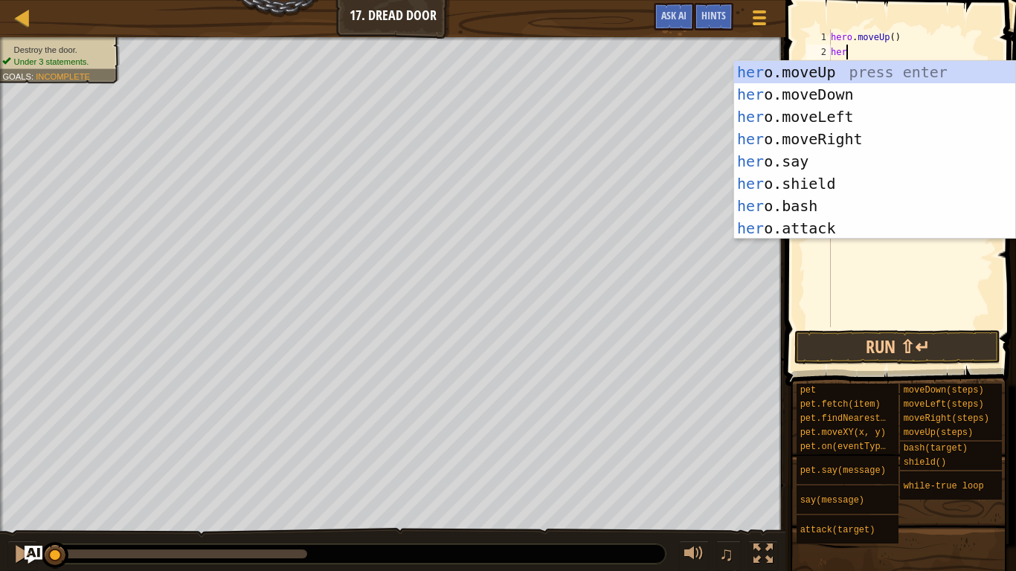
scroll to position [7, 1]
type textarea "h"
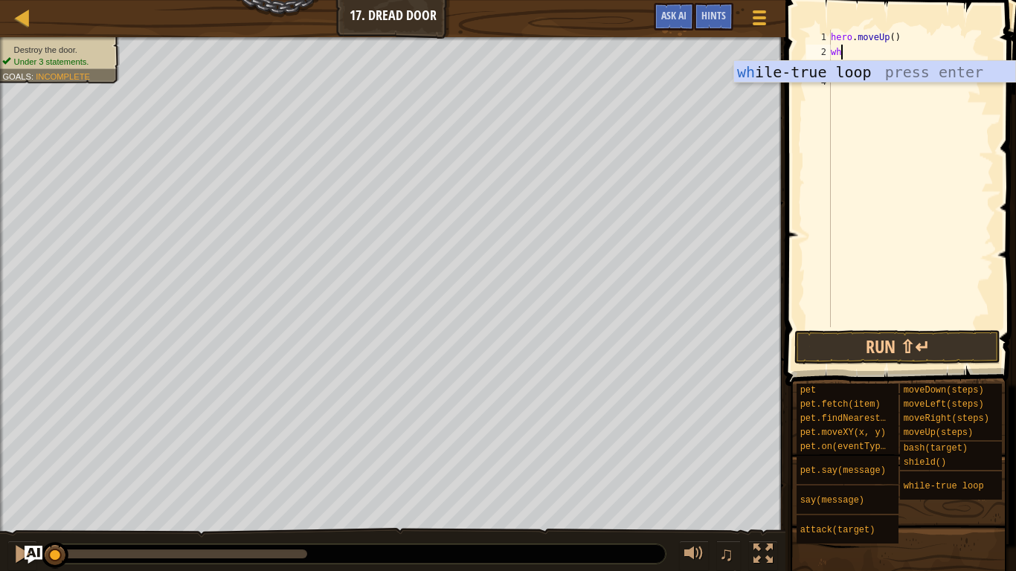
type textarea "whi"
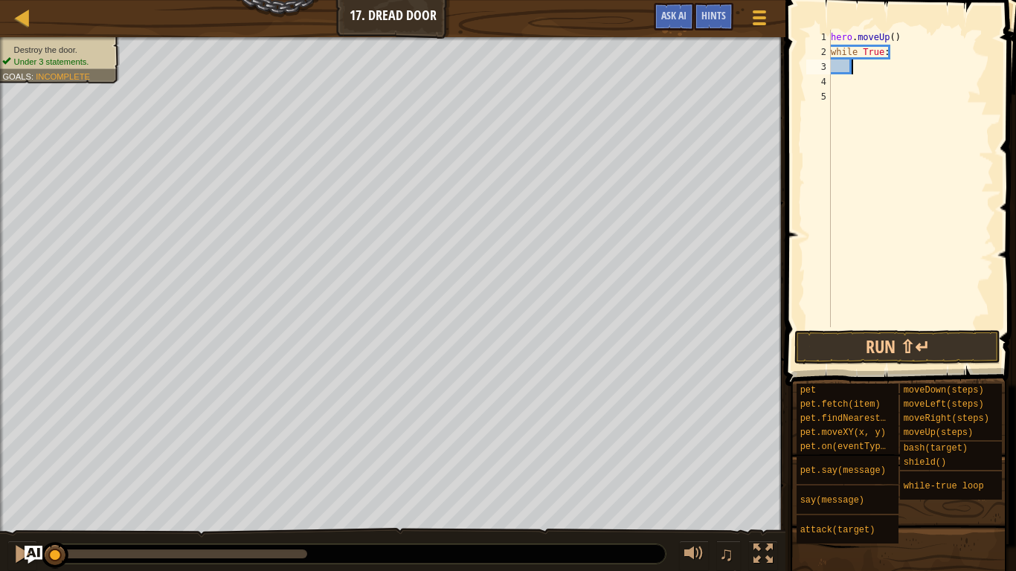
type textarea "e"
type textarea "hero.attack("Door")"
click at [848, 345] on button "Run ⇧↵" at bounding box center [897, 347] width 206 height 34
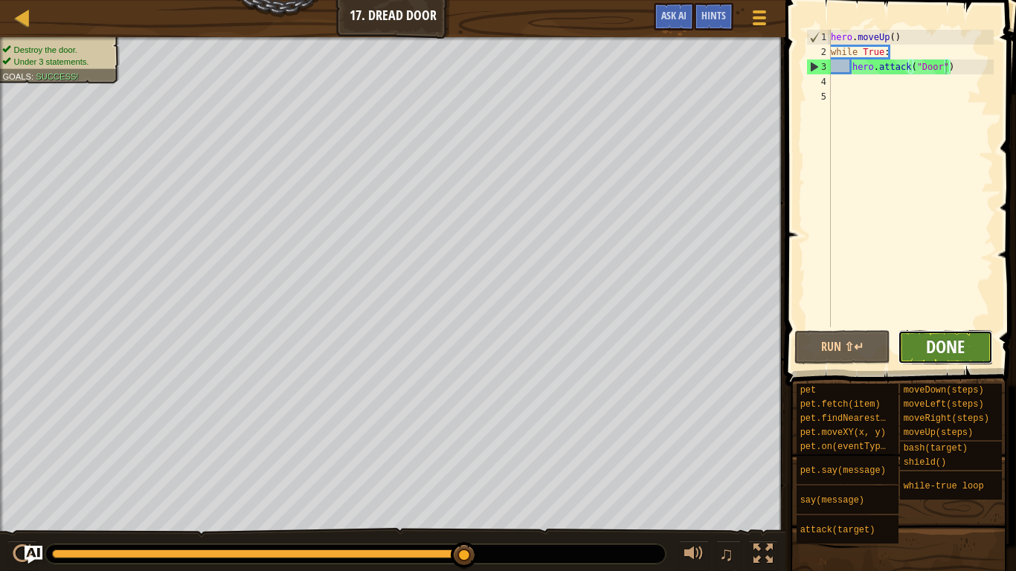
click at [951, 342] on span "Done" at bounding box center [945, 347] width 39 height 24
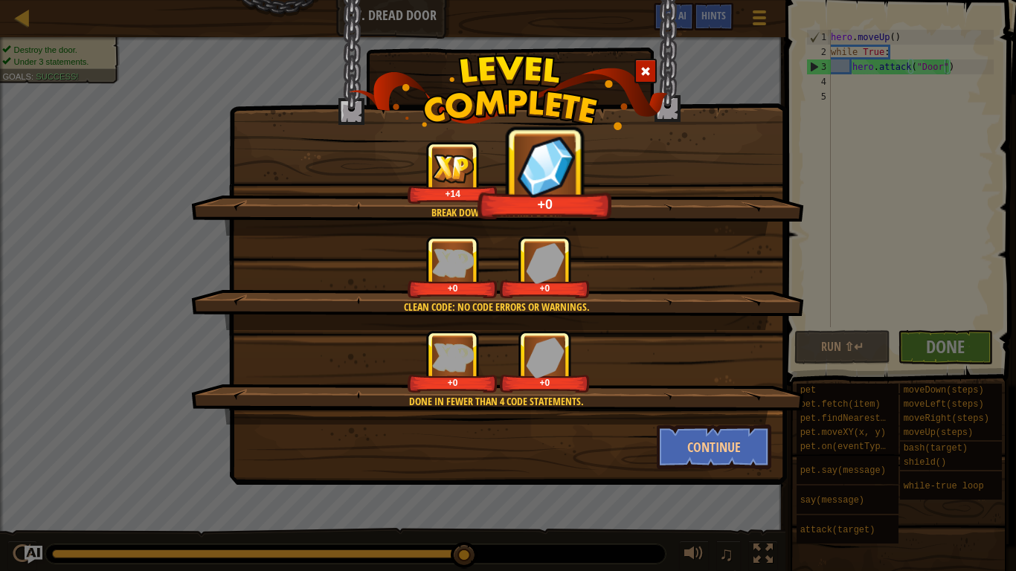
click at [645, 73] on span at bounding box center [645, 71] width 10 height 10
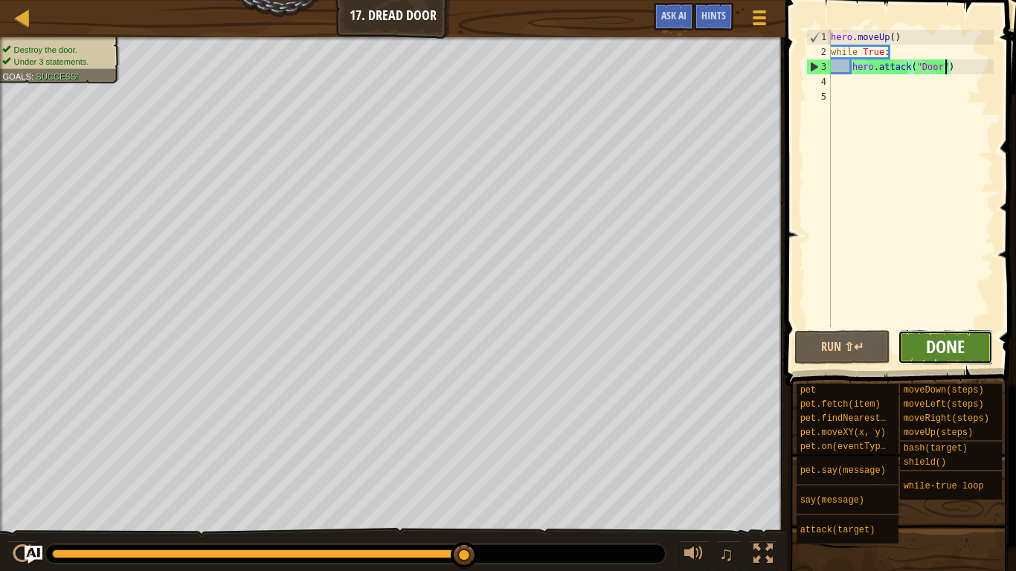
click at [937, 335] on span "Done" at bounding box center [945, 347] width 39 height 24
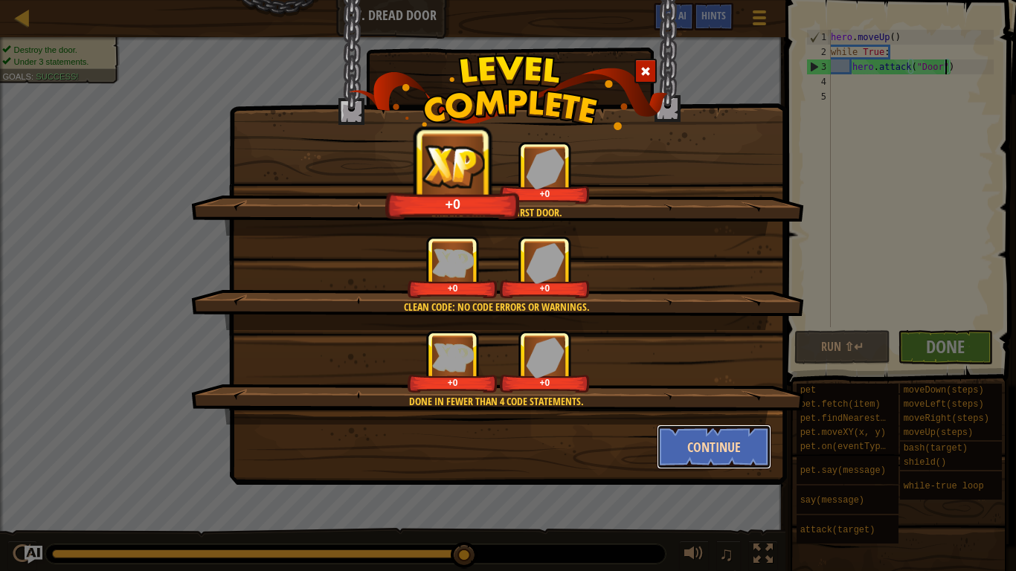
click at [690, 445] on button "Continue" at bounding box center [714, 447] width 115 height 45
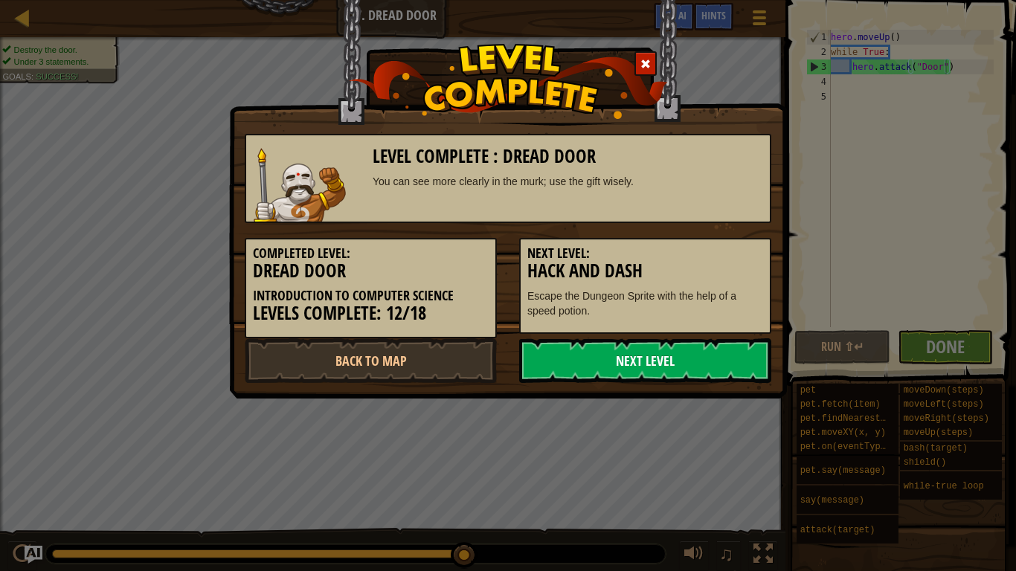
click at [650, 372] on link "Next Level" at bounding box center [645, 360] width 252 height 45
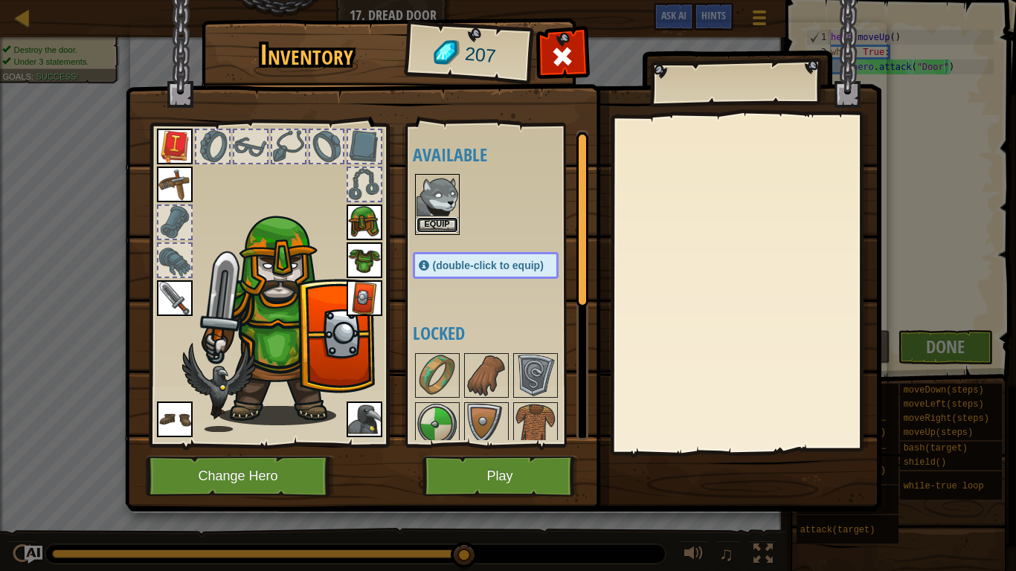
click at [443, 225] on button "Equip" at bounding box center [438, 225] width 42 height 16
click at [0, 0] on button "Equip" at bounding box center [0, 0] width 0 height 0
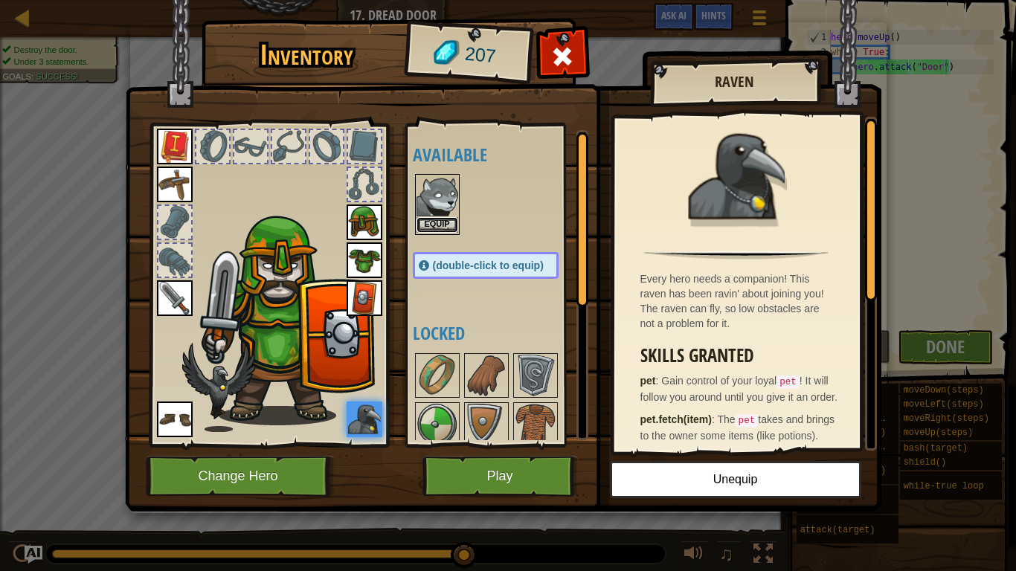
click at [437, 226] on button "Equip" at bounding box center [438, 225] width 42 height 16
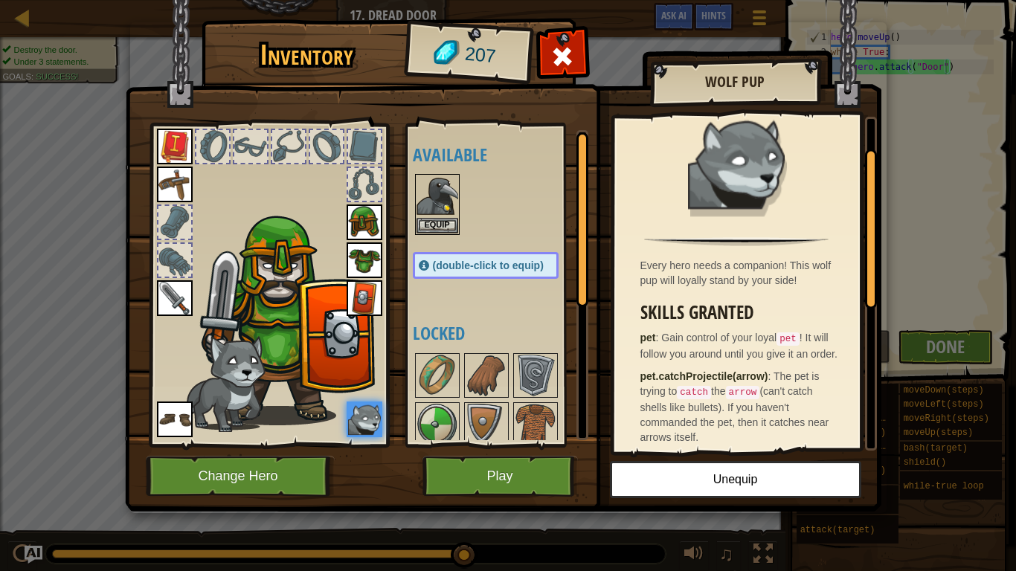
scroll to position [89, 0]
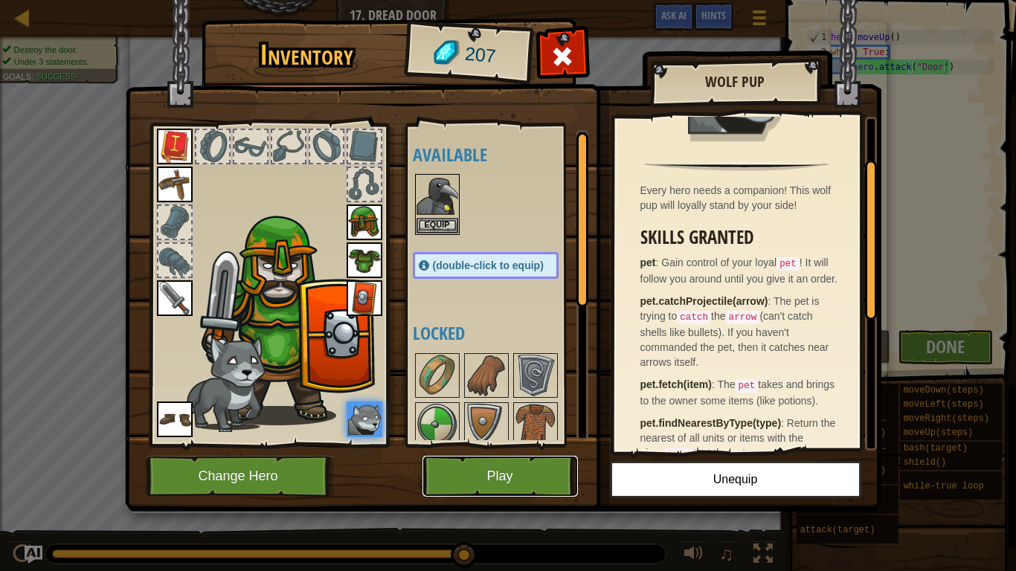
click at [535, 445] on button "Play" at bounding box center [499, 476] width 155 height 41
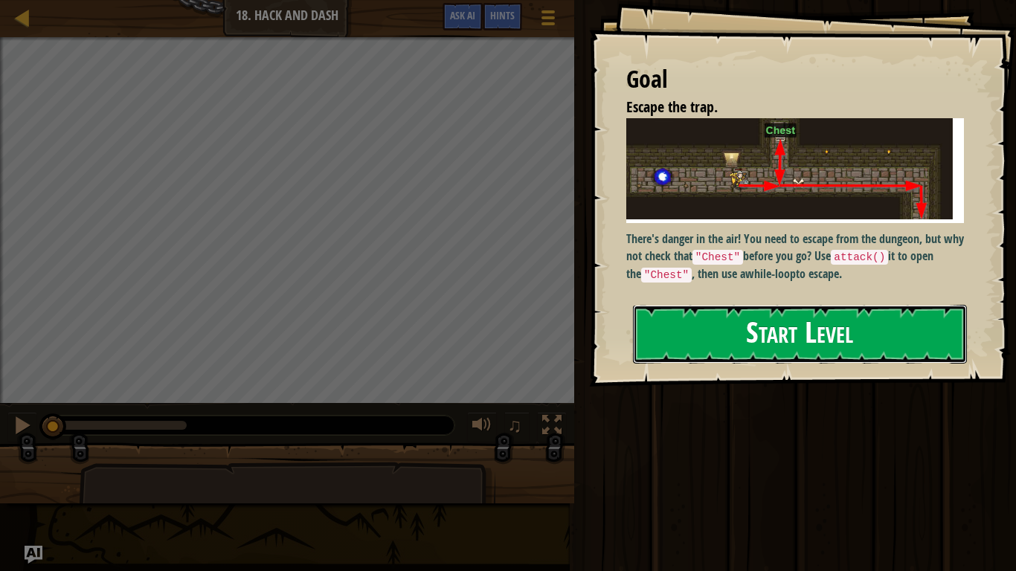
click at [781, 336] on button "Start Level" at bounding box center [800, 334] width 334 height 59
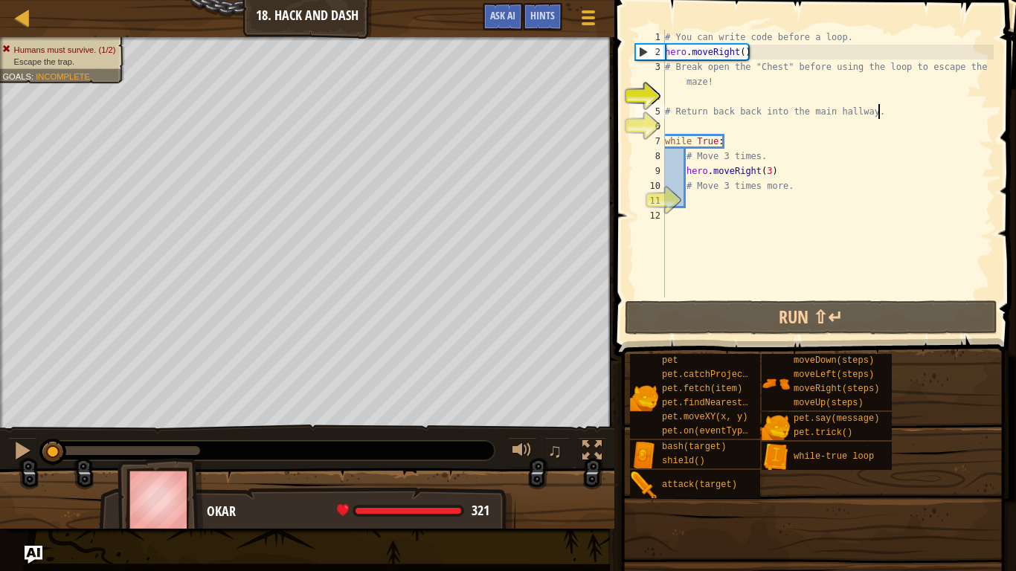
click at [884, 117] on div "# You can write code before a loop. hero . moveRight ( ) # Break open the "Ches…" at bounding box center [828, 179] width 332 height 298
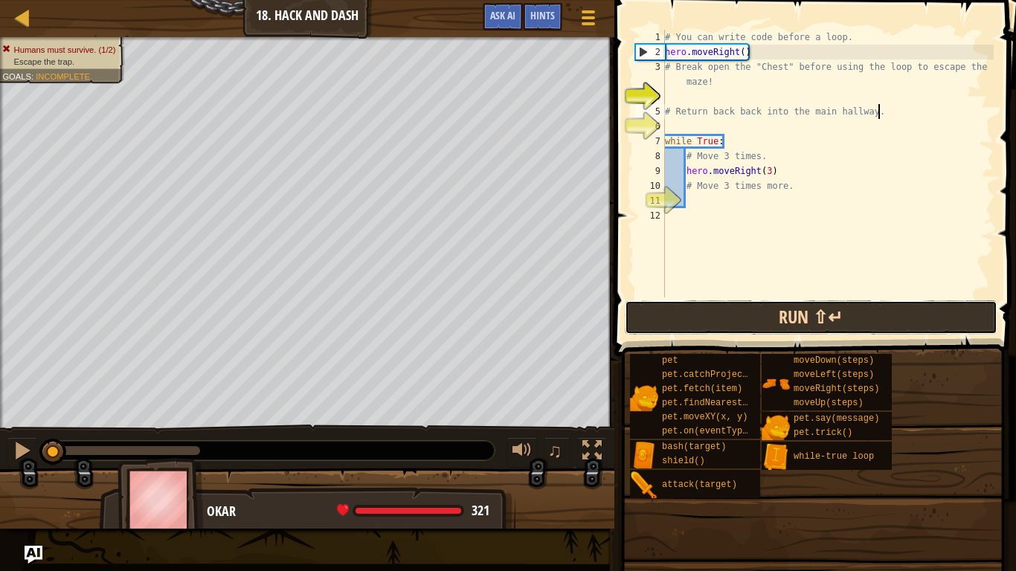
click at [826, 304] on button "Run ⇧↵" at bounding box center [811, 317] width 373 height 34
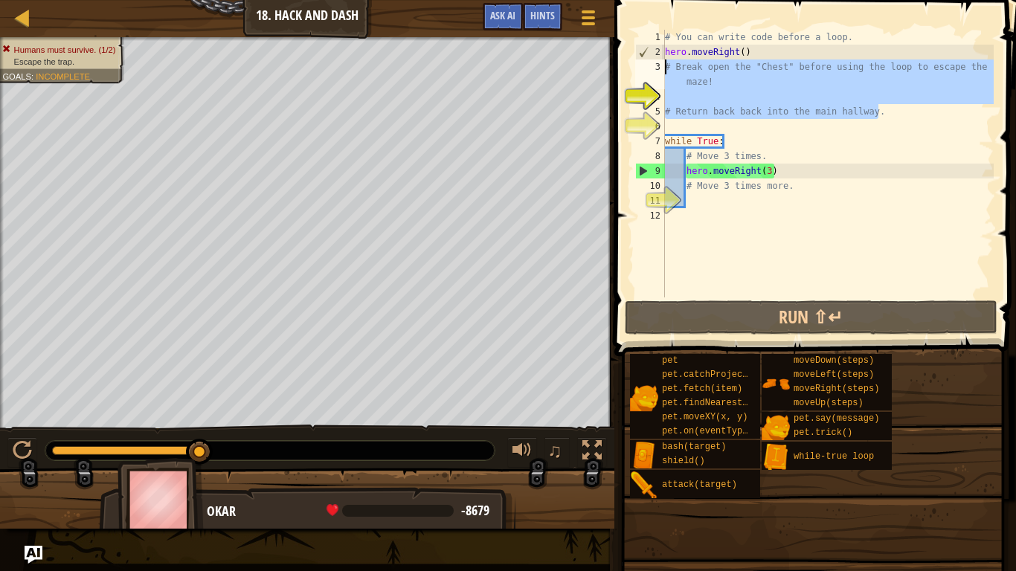
drag, startPoint x: 892, startPoint y: 110, endPoint x: 648, endPoint y: 67, distance: 247.8
click at [648, 67] on div "# Return back back into the main hallway. 1 2 3 4 5 6 7 8 9 10 11 12 # You can …" at bounding box center [812, 164] width 361 height 268
type textarea "# Break open the "Chest" before using the loop to escape the maze!"
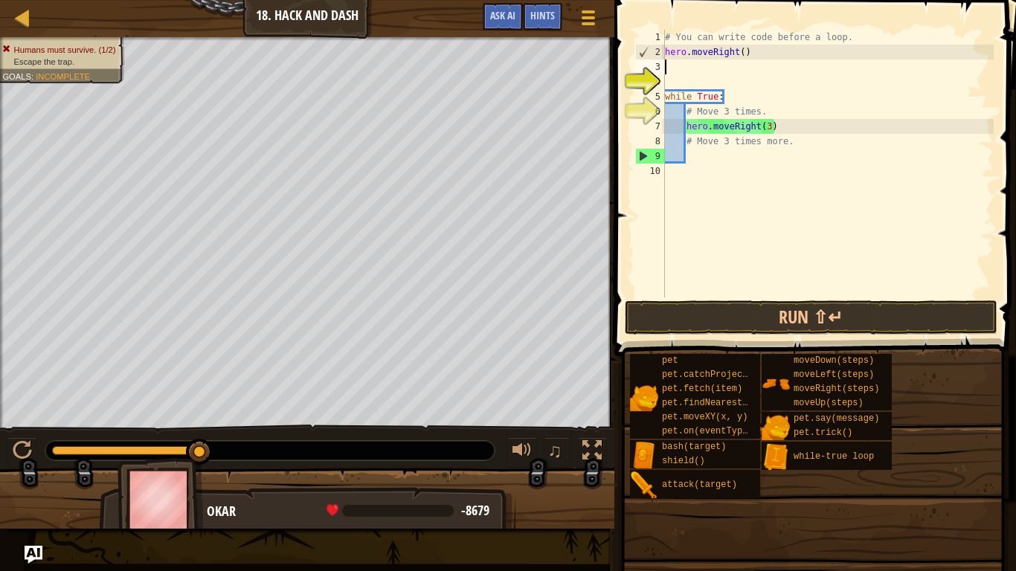
type textarea "hero.moveRight()"
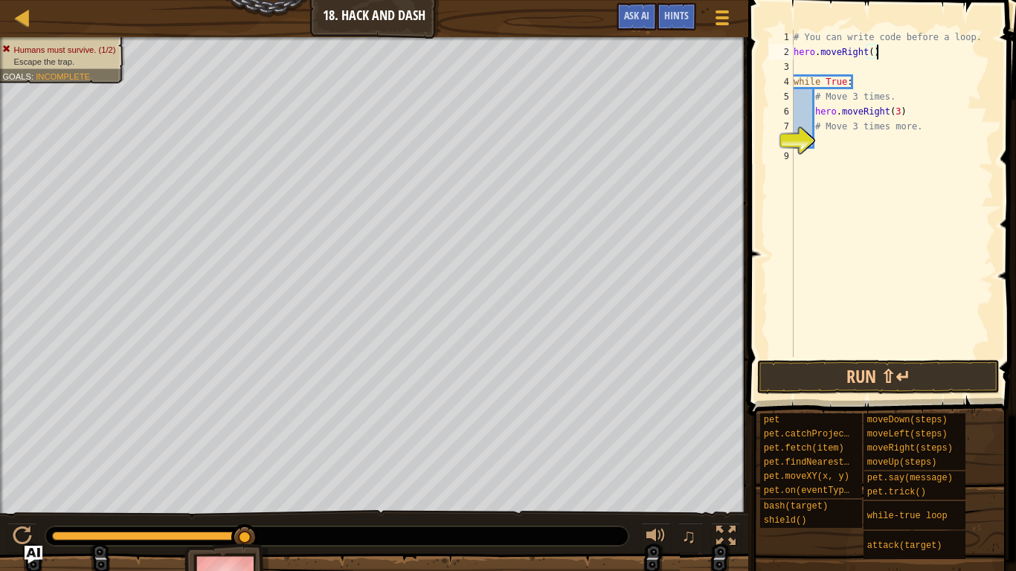
click at [882, 65] on div "# You can write code before a loop. hero . moveRight ( ) while True : # Move 3 …" at bounding box center [892, 208] width 203 height 357
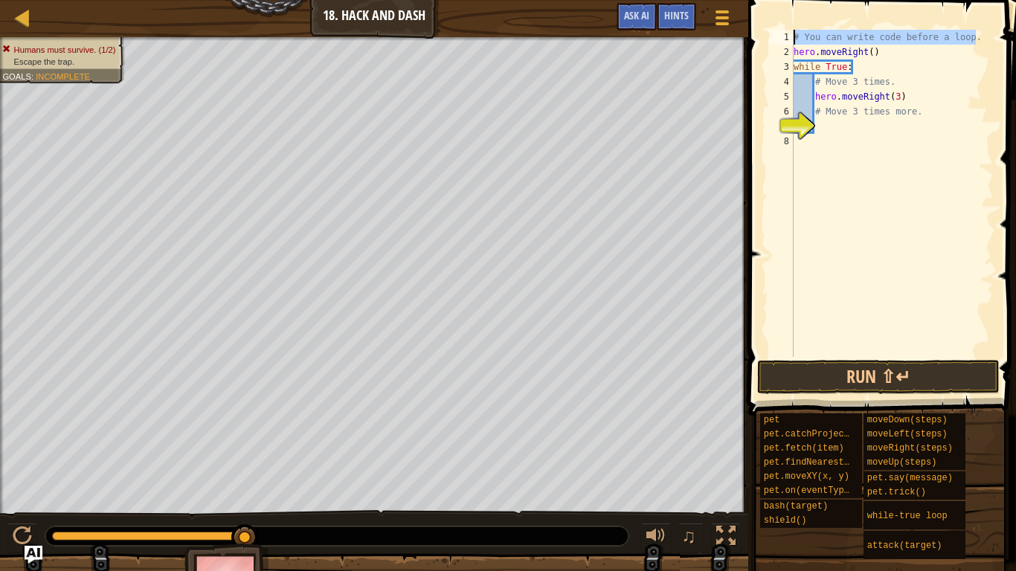
drag, startPoint x: 987, startPoint y: 38, endPoint x: 785, endPoint y: 37, distance: 202.3
click at [785, 37] on div "hero.moveRight() 1 2 3 4 5 6 7 8 # You can write code before a loop. hero . mov…" at bounding box center [880, 193] width 228 height 327
type textarea "# You can write code before a loop."
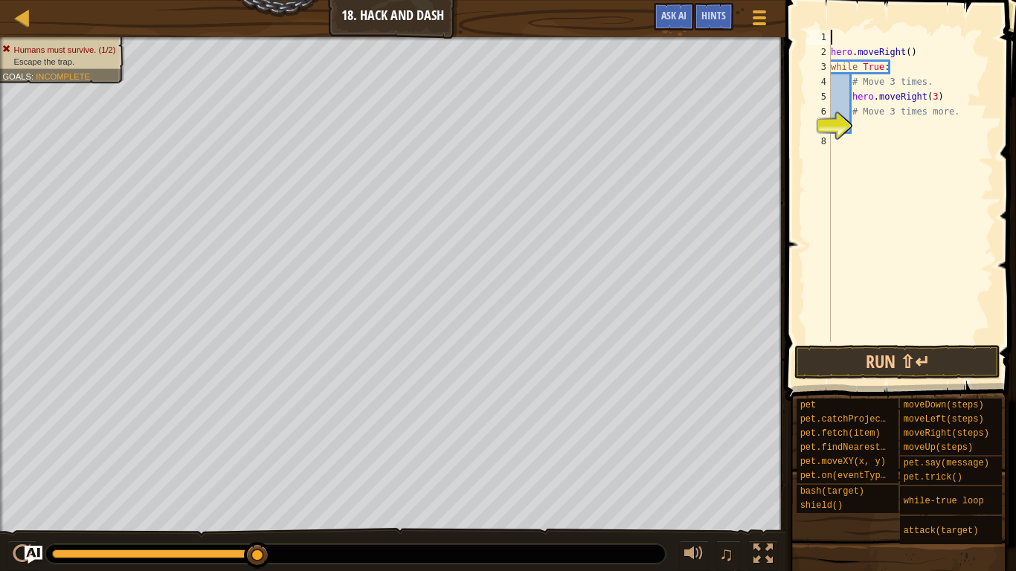
click at [902, 171] on div "hero . moveRight ( ) while True : # Move 3 times. hero . moveRight ( 3 ) # Move…" at bounding box center [911, 201] width 166 height 342
click at [955, 126] on div "hero . moveRight ( ) while True : # Move 3 times. hero . moveRight ( 3 ) # Move…" at bounding box center [911, 201] width 166 height 342
drag, startPoint x: 968, startPoint y: 118, endPoint x: 849, endPoint y: 111, distance: 119.2
click at [849, 111] on div "1 2 3 4 5 6 7 8 hero . moveRight ( ) while True : # Move 3 times. hero . moveRi…" at bounding box center [898, 186] width 190 height 312
type textarea "# Move 3 times more."
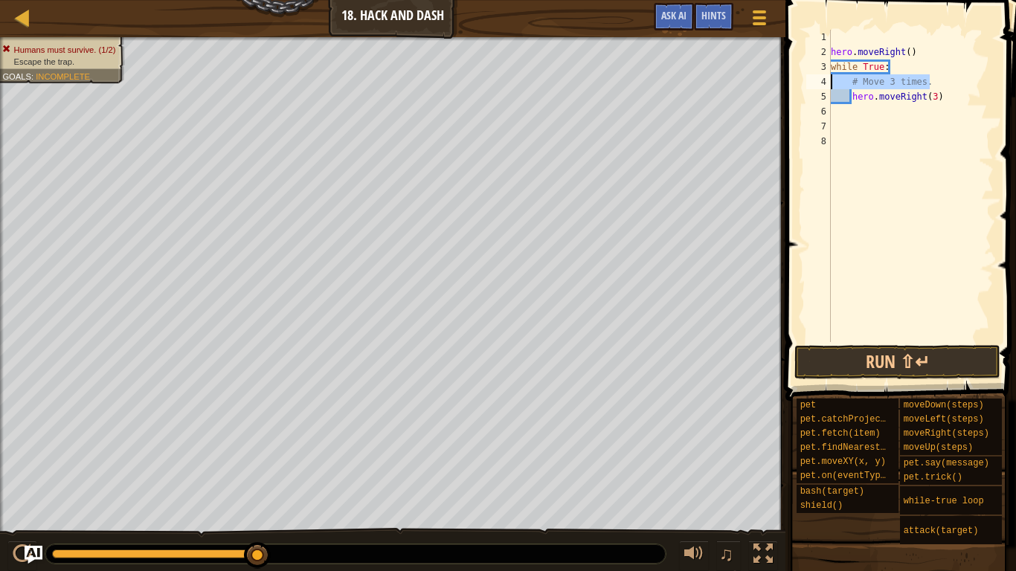
drag, startPoint x: 938, startPoint y: 79, endPoint x: 832, endPoint y: 80, distance: 106.4
click at [832, 80] on div "hero . moveRight ( ) while True : # Move 3 times. hero . moveRight ( 3 )" at bounding box center [911, 201] width 166 height 342
type textarea "# Move 3 times."
drag, startPoint x: 970, startPoint y: 105, endPoint x: 816, endPoint y: 77, distance: 156.5
click at [816, 77] on div "1 2 3 4 5 6 7 8 hero . moveRight ( ) while True : hero . moveRight ( 3 ) הההההה…" at bounding box center [898, 186] width 190 height 312
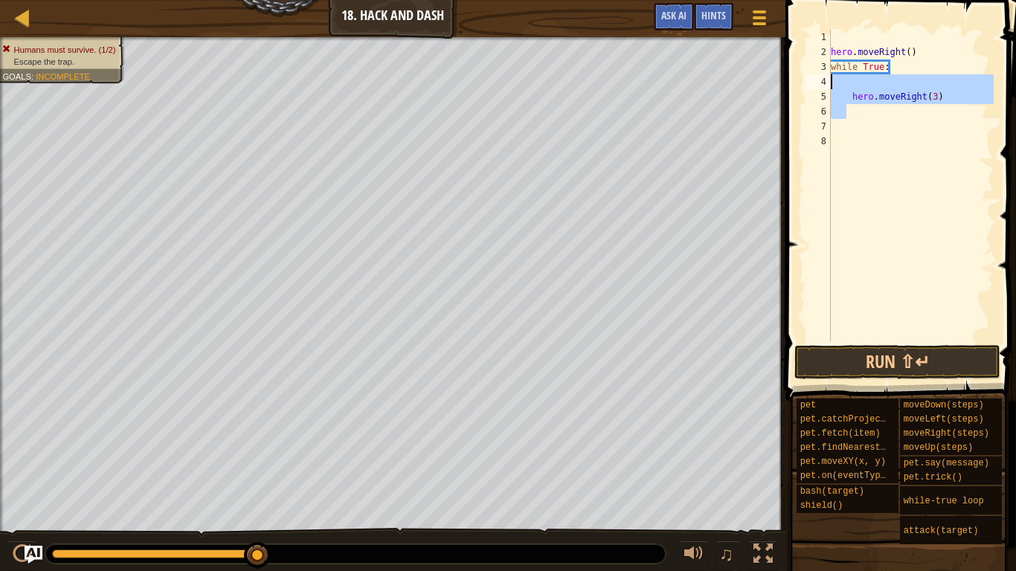
type textarea "hero.moveRight(3)"
type textarea "while True:"
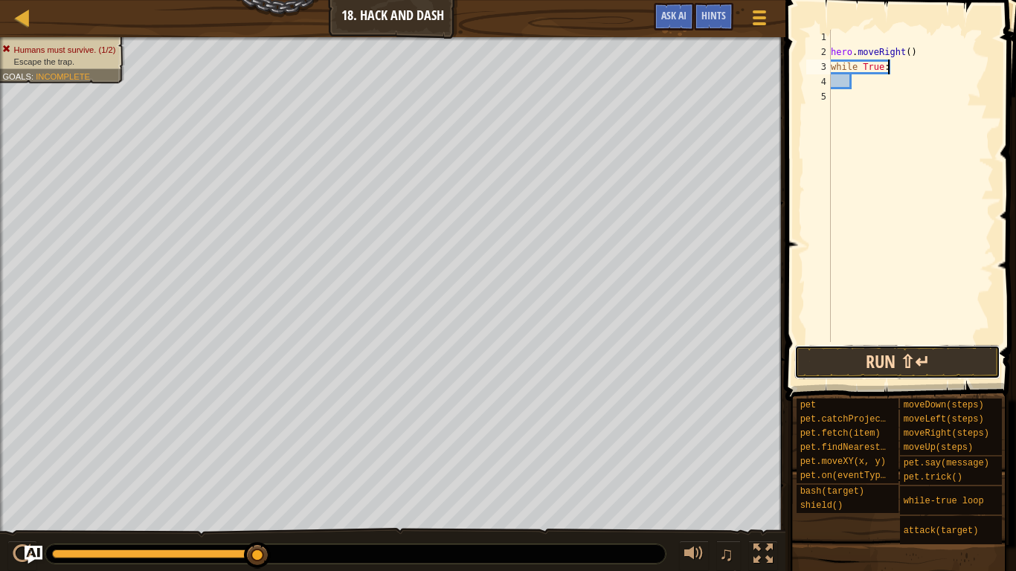
click at [930, 358] on button "Run ⇧↵" at bounding box center [897, 362] width 206 height 34
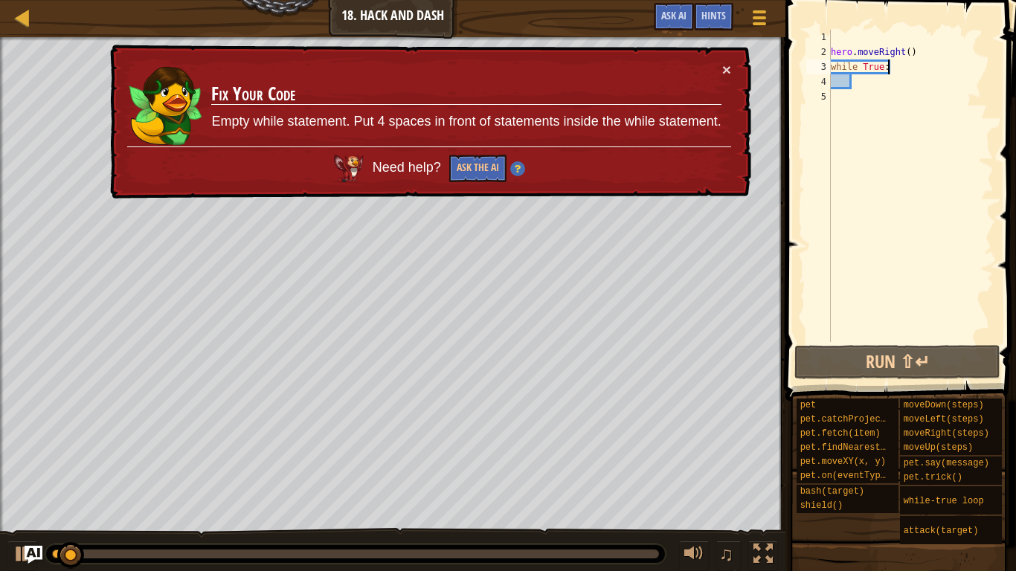
click at [904, 96] on div "hero . moveRight ( ) while True :" at bounding box center [911, 201] width 166 height 342
click at [901, 85] on div "hero . moveRight ( ) while True :" at bounding box center [911, 201] width 166 height 342
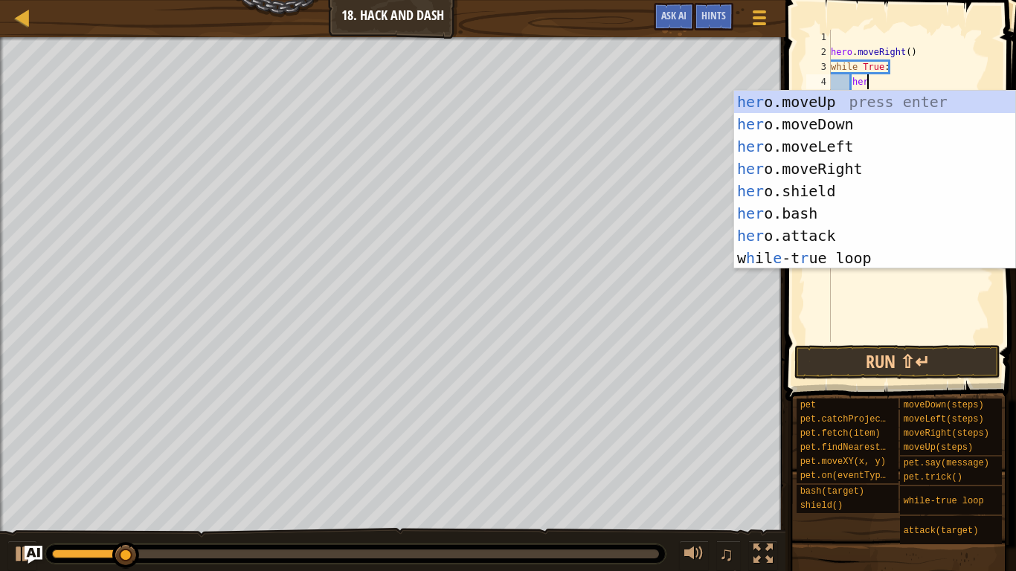
type textarea "he"
click at [928, 42] on div "hero . moveRight ( ) while True : he" at bounding box center [911, 201] width 166 height 342
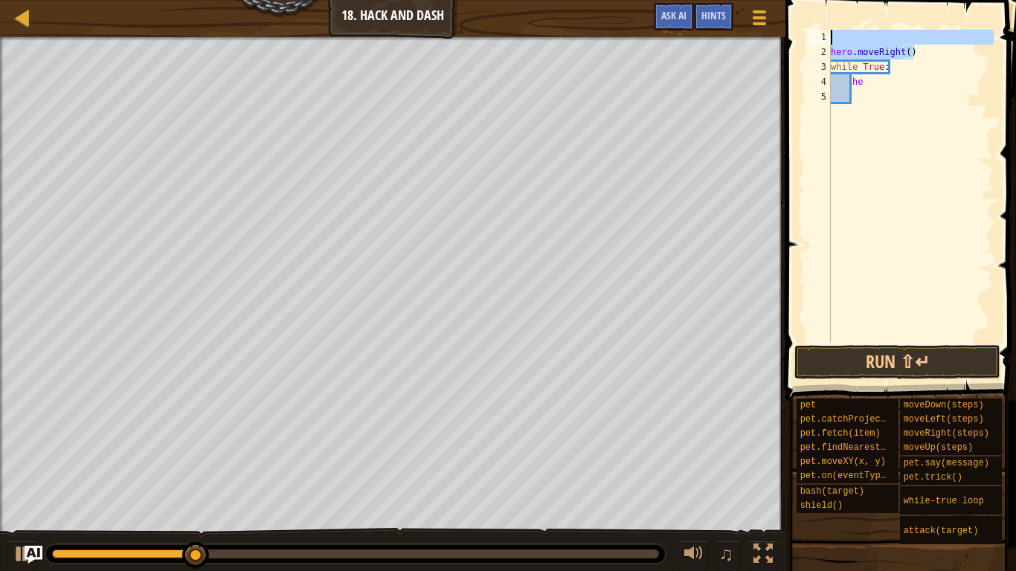
drag, startPoint x: 939, startPoint y: 51, endPoint x: 801, endPoint y: 24, distance: 140.2
click at [801, 24] on div "1 2 3 4 5 hero . moveRight ( ) while True : he הההההההההההההההההההההההההההההההה…" at bounding box center [898, 229] width 235 height 445
type textarea "hero.moveRight()"
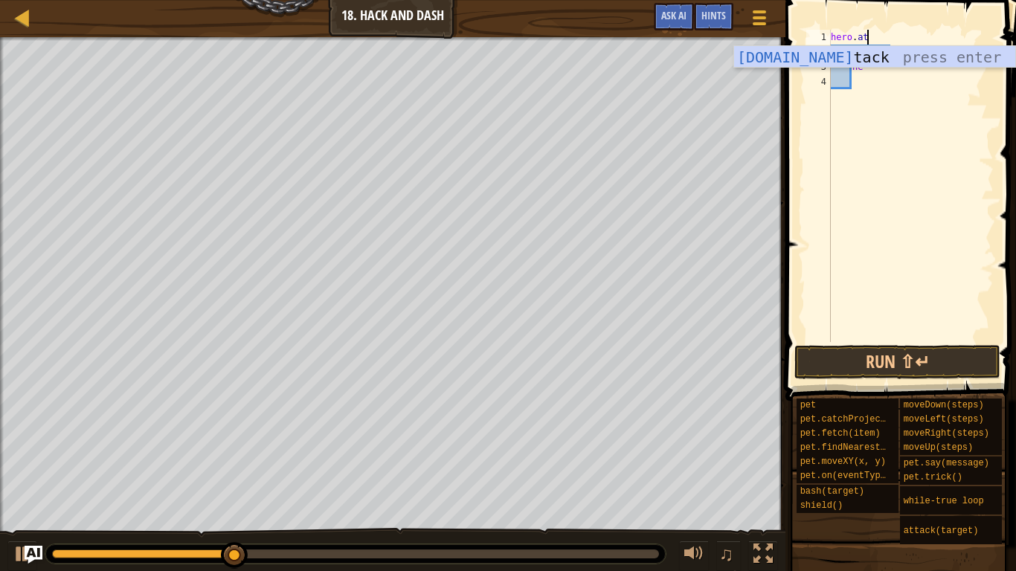
scroll to position [7, 5]
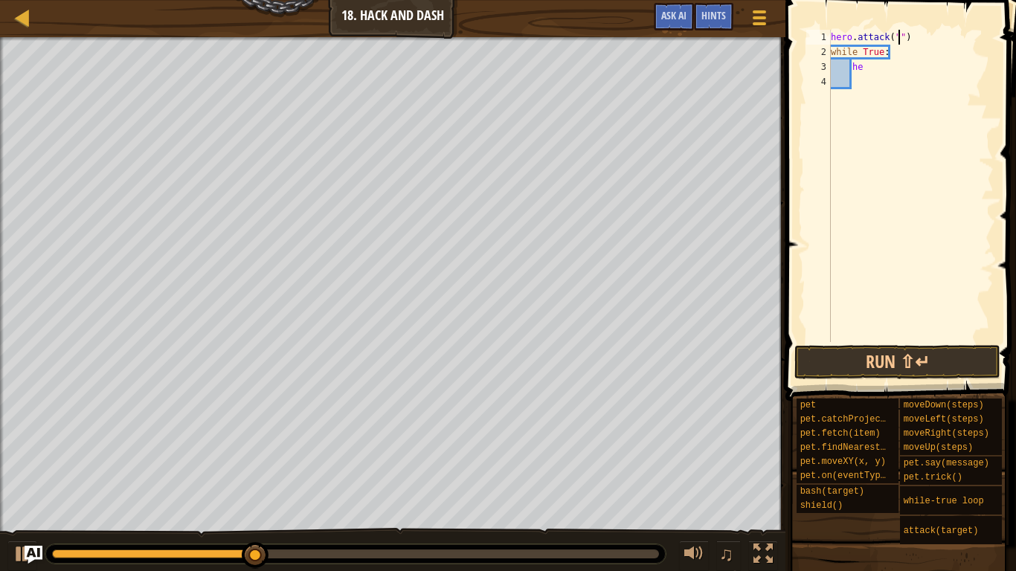
type textarea "hero.attack(")"
click at [832, 38] on div "hero . attack ( ") while True : he" at bounding box center [911, 201] width 166 height 342
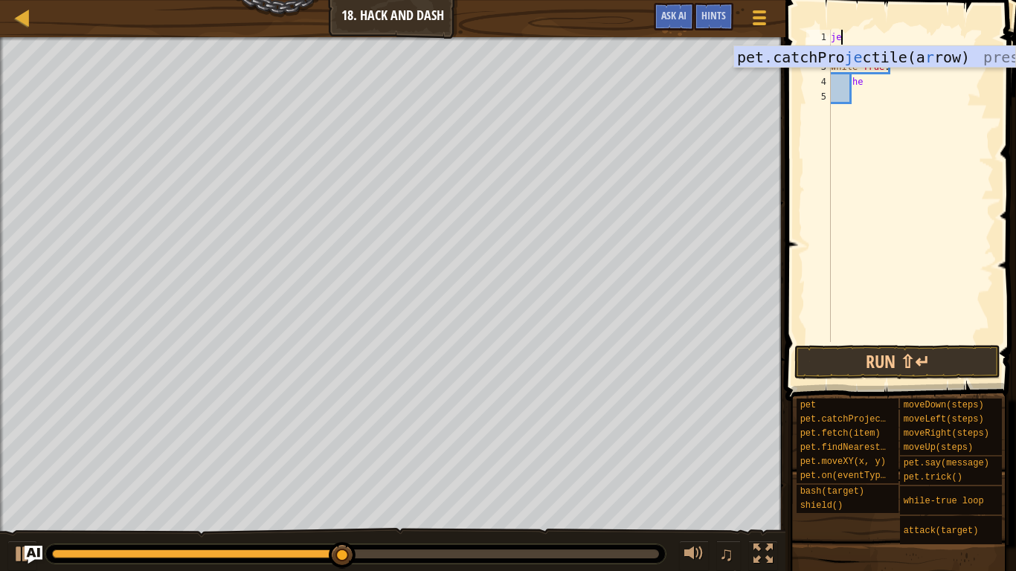
scroll to position [7, 1]
type textarea "j"
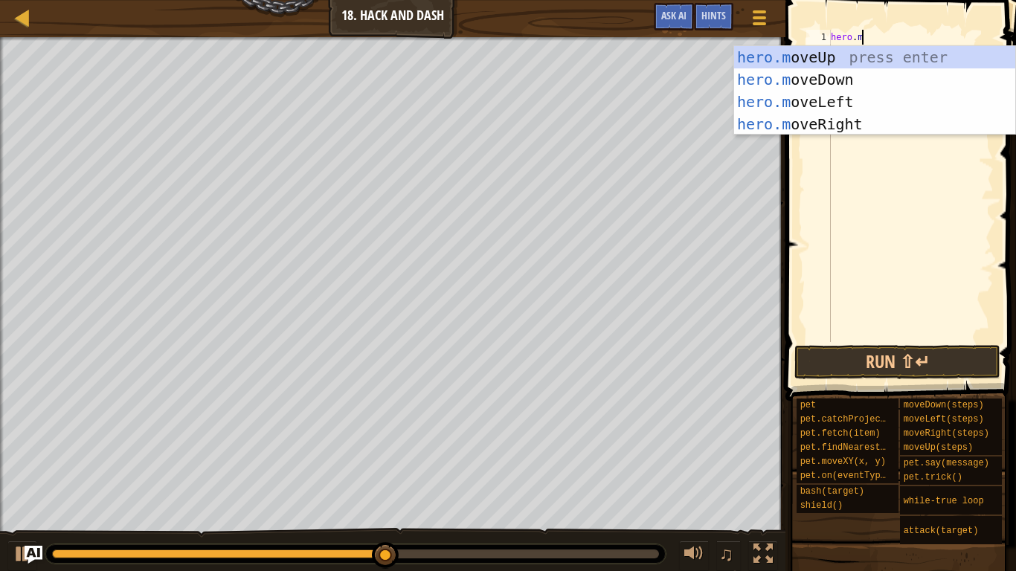
type textarea "hero.mover"
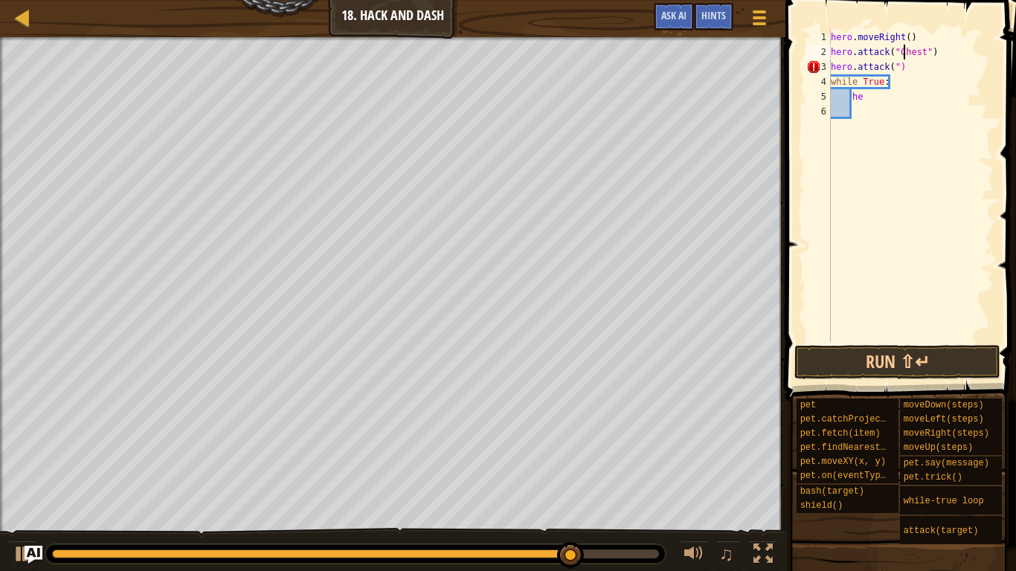
scroll to position [7, 11]
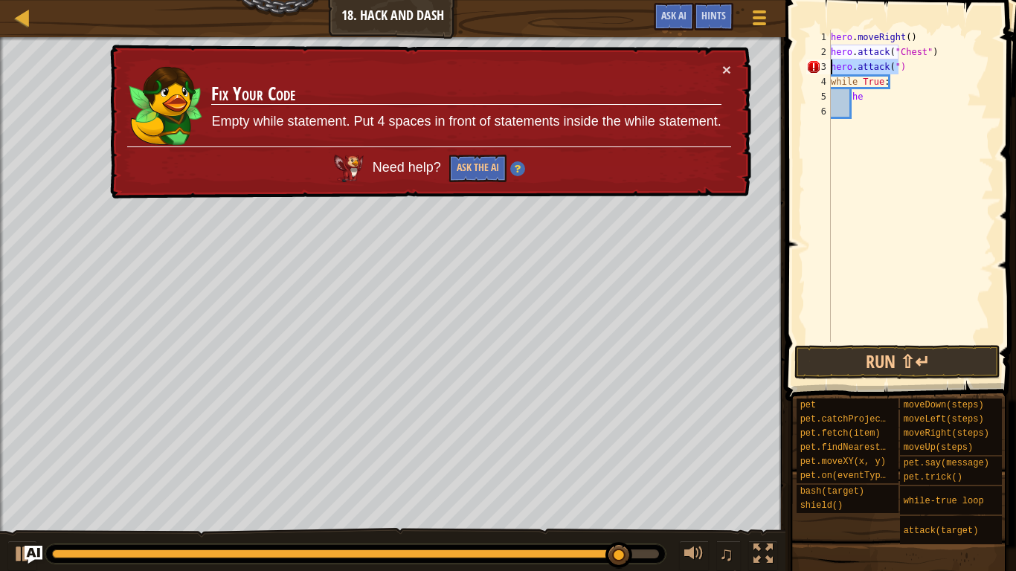
drag, startPoint x: 899, startPoint y: 68, endPoint x: 816, endPoint y: 65, distance: 83.3
click at [816, 65] on div "hero.attack("Chest") 1 2 3 4 5 6 hero . moveRight ( ) hero . attack ( "Chest" )…" at bounding box center [898, 186] width 190 height 312
type textarea ")"
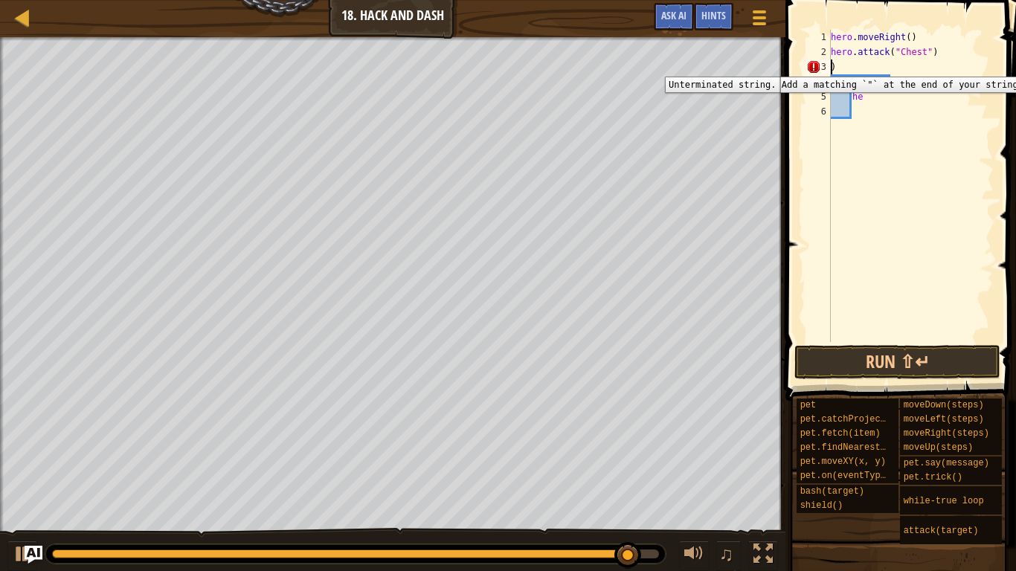
scroll to position [7, 0]
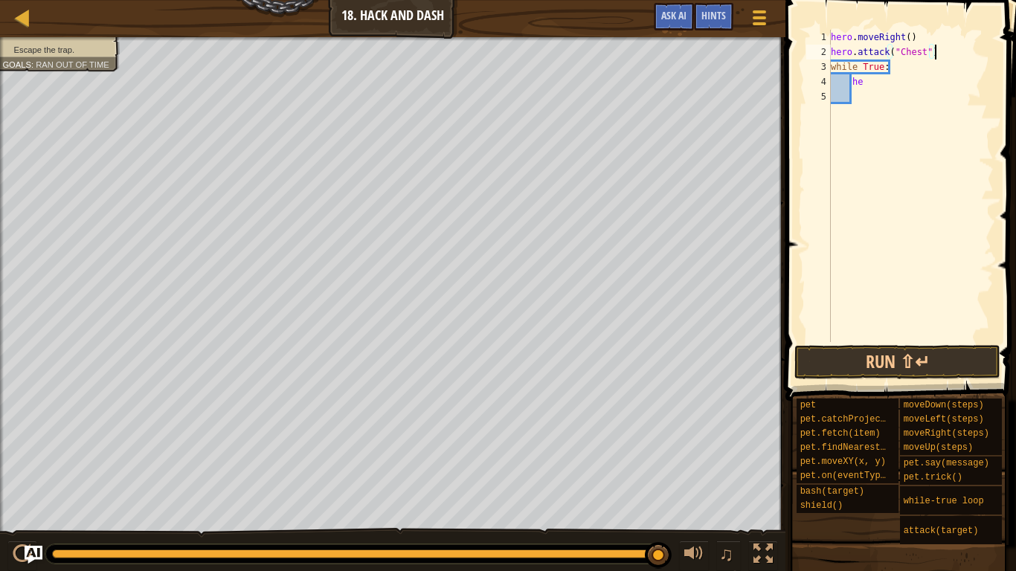
click at [888, 88] on div "hero . moveRight ( ) hero . attack ( "Chest" ) while True : he" at bounding box center [911, 201] width 166 height 342
type textarea "h"
click at [916, 356] on button "Run ⇧↵" at bounding box center [897, 362] width 206 height 34
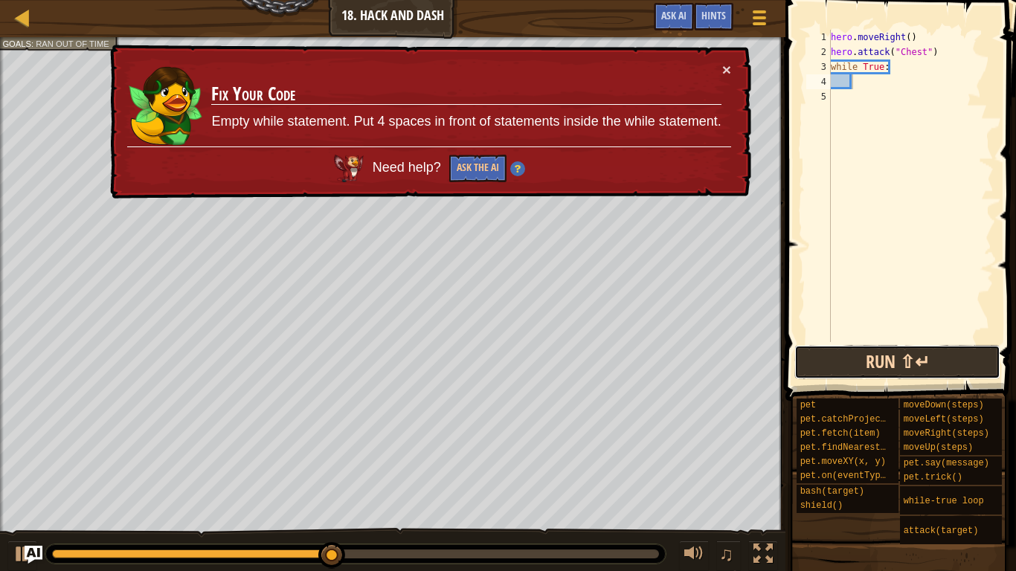
click at [864, 375] on button "Run ⇧↵" at bounding box center [897, 362] width 206 height 34
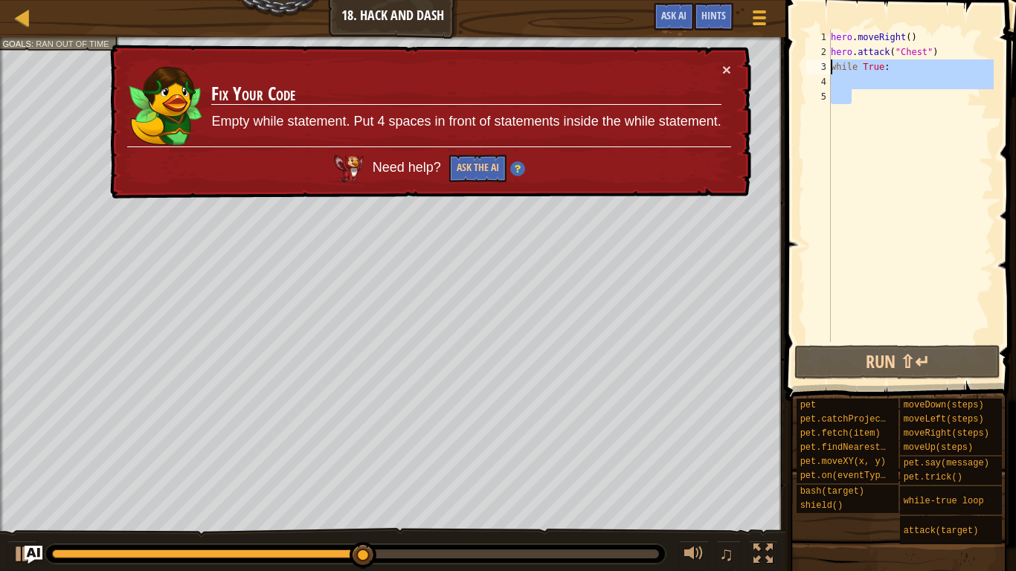
drag, startPoint x: 901, startPoint y: 143, endPoint x: 832, endPoint y: 72, distance: 99.4
click at [832, 72] on div "hero . moveRight ( ) hero . attack ( "Chest" ) while True :" at bounding box center [911, 201] width 166 height 342
type textarea "while True:"
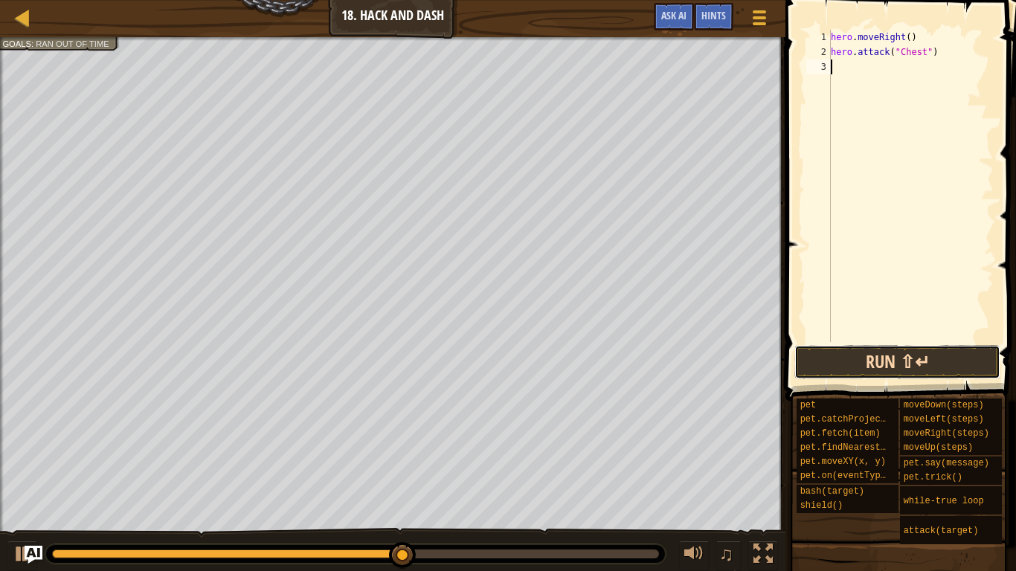
click at [923, 350] on button "Run ⇧↵" at bounding box center [897, 362] width 206 height 34
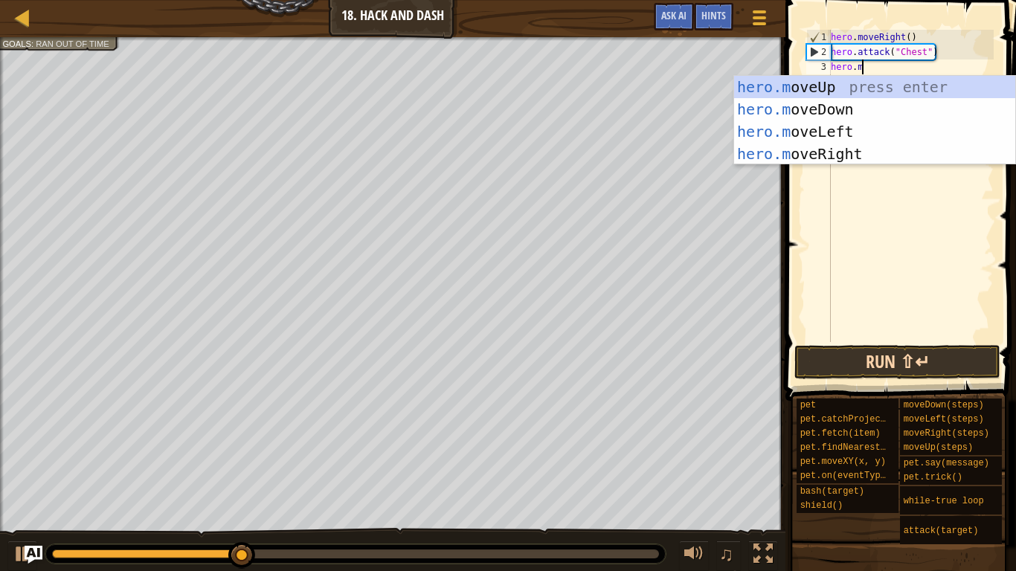
type textarea "[DOMAIN_NAME]"
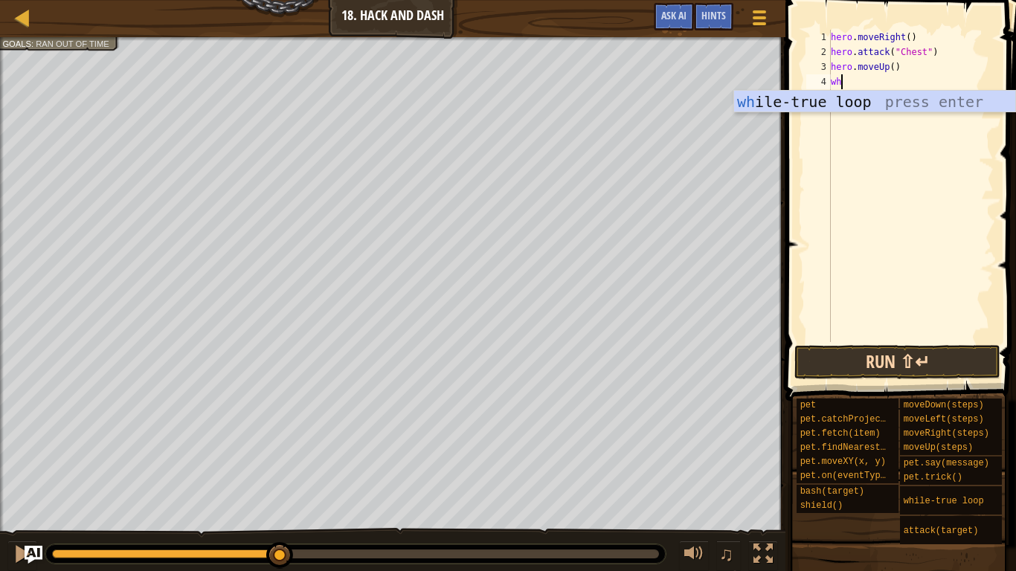
type textarea "whi"
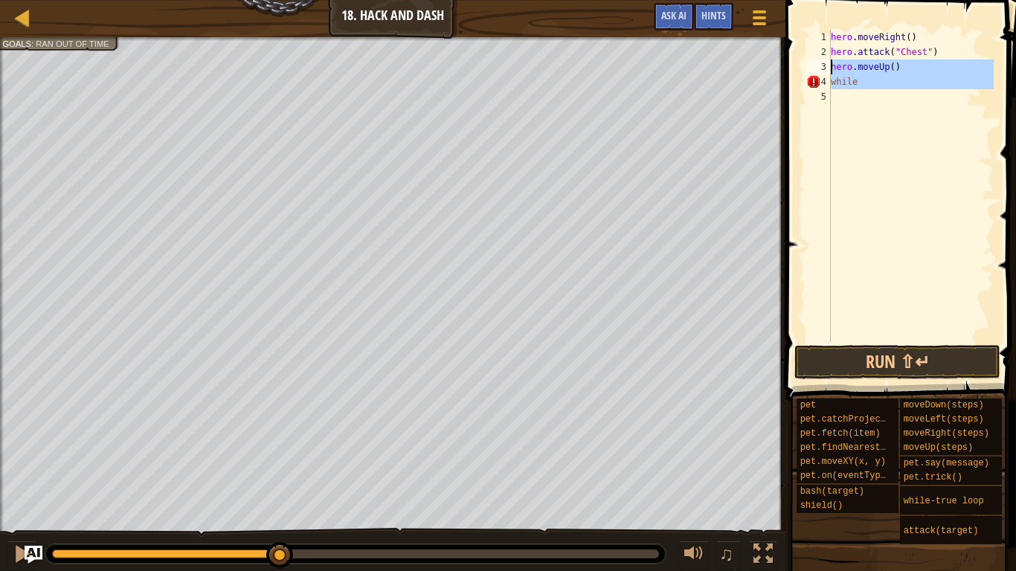
drag, startPoint x: 883, startPoint y: 92, endPoint x: 818, endPoint y: 68, distance: 68.9
click at [818, 68] on div "while 1 2 3 4 5 hero . moveRight ( ) hero . attack ( "Chest" ) hero . moveUp ( …" at bounding box center [898, 186] width 190 height 312
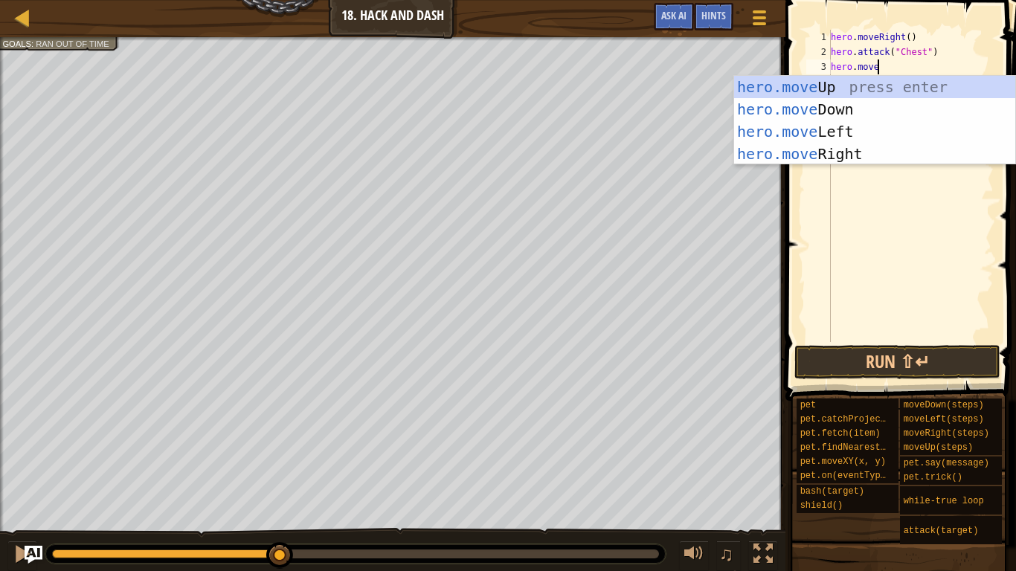
type textarea "hero.moved"
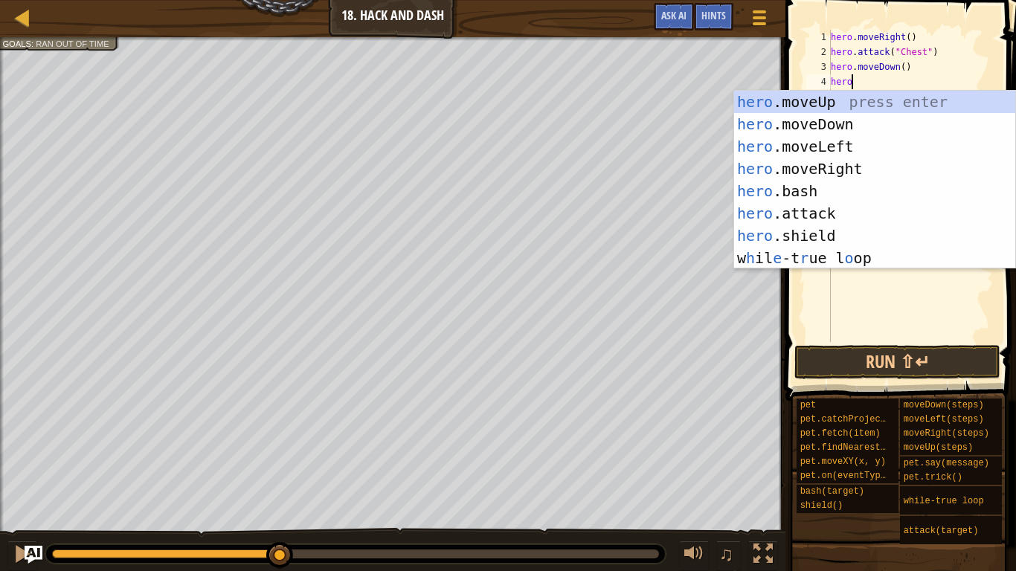
scroll to position [7, 1]
type textarea "h"
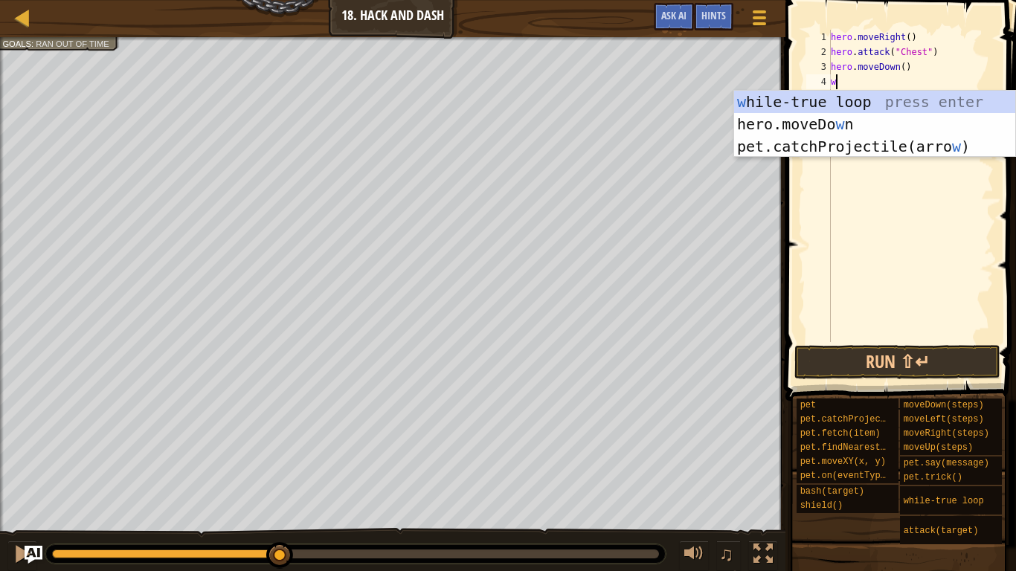
type textarea "whil"
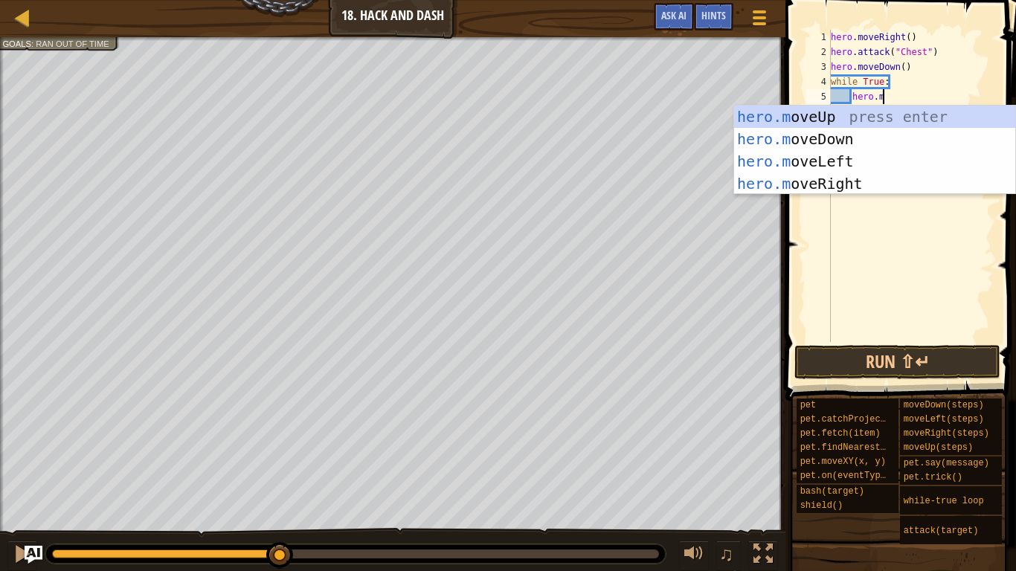
scroll to position [7, 9]
type textarea "hero.mover"
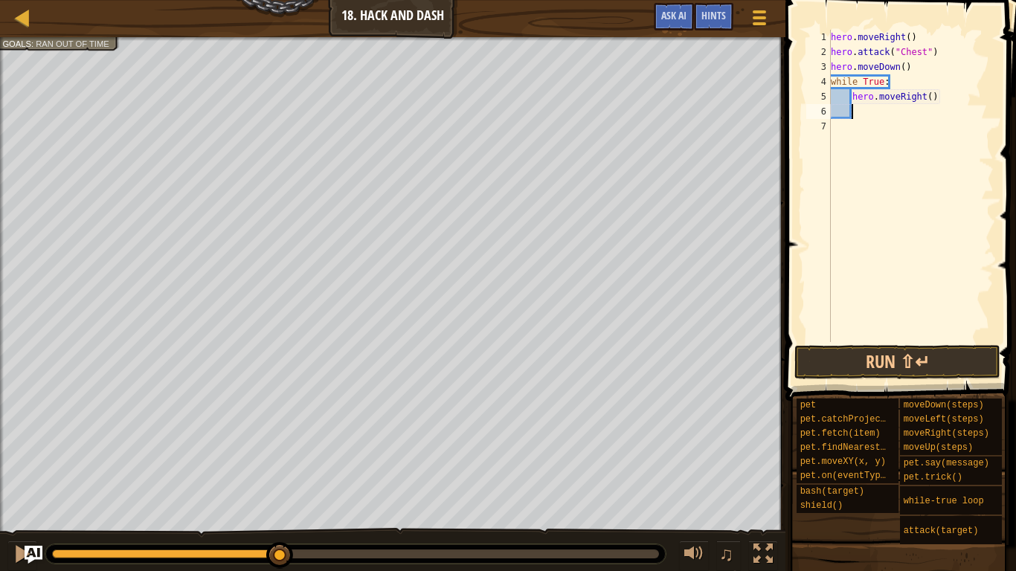
scroll to position [7, 2]
click at [876, 342] on span at bounding box center [902, 179] width 242 height 445
click at [837, 353] on button "Run ⇧↵" at bounding box center [897, 362] width 206 height 34
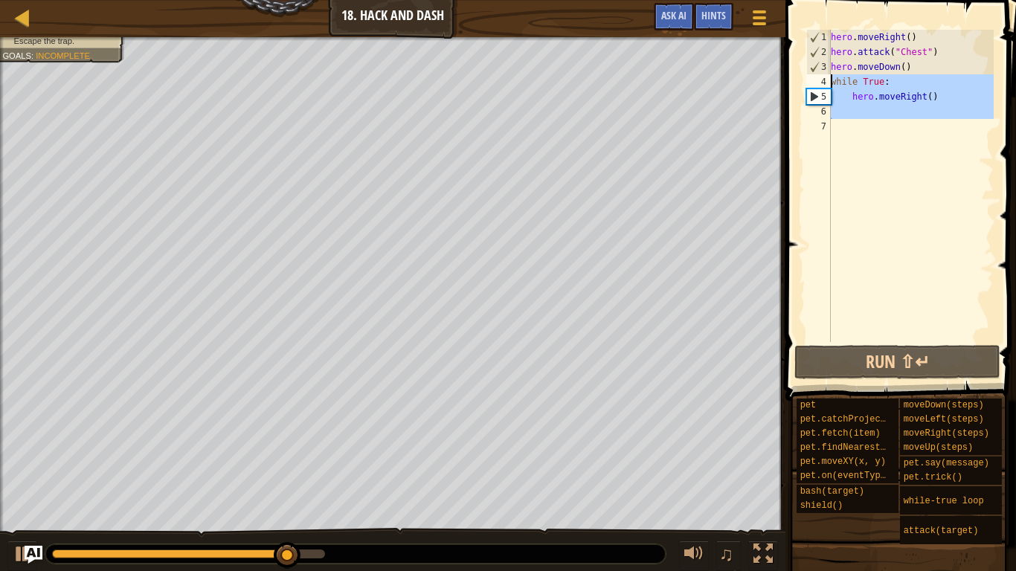
drag, startPoint x: 934, startPoint y: 145, endPoint x: 818, endPoint y: 79, distance: 133.6
click at [818, 79] on div "1 2 3 4 5 6 7 hero . moveRight ( ) hero . attack ( "Chest" ) hero . moveDown ( …" at bounding box center [898, 186] width 190 height 312
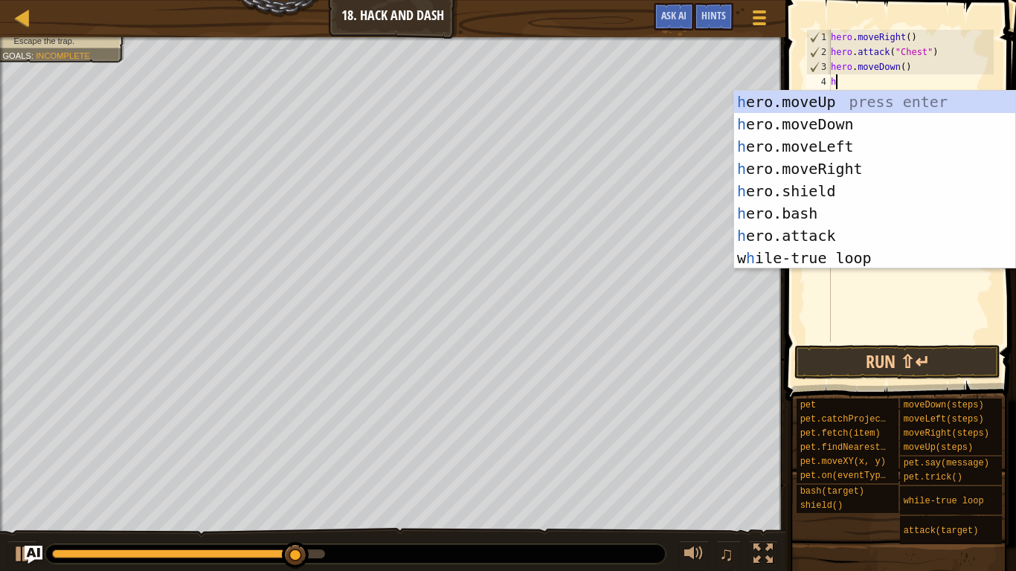
scroll to position [7, 0]
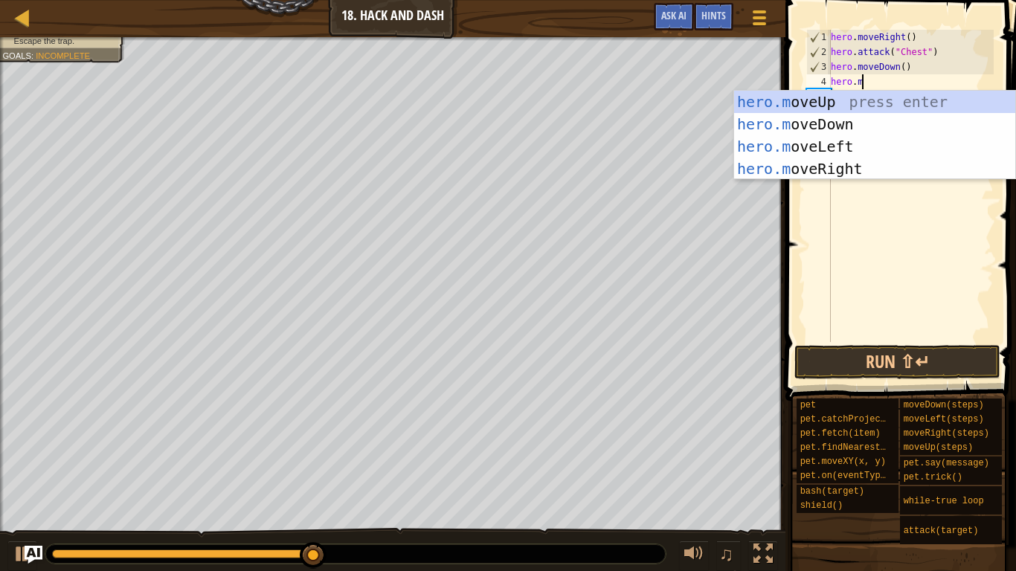
type textarea "hero.mover"
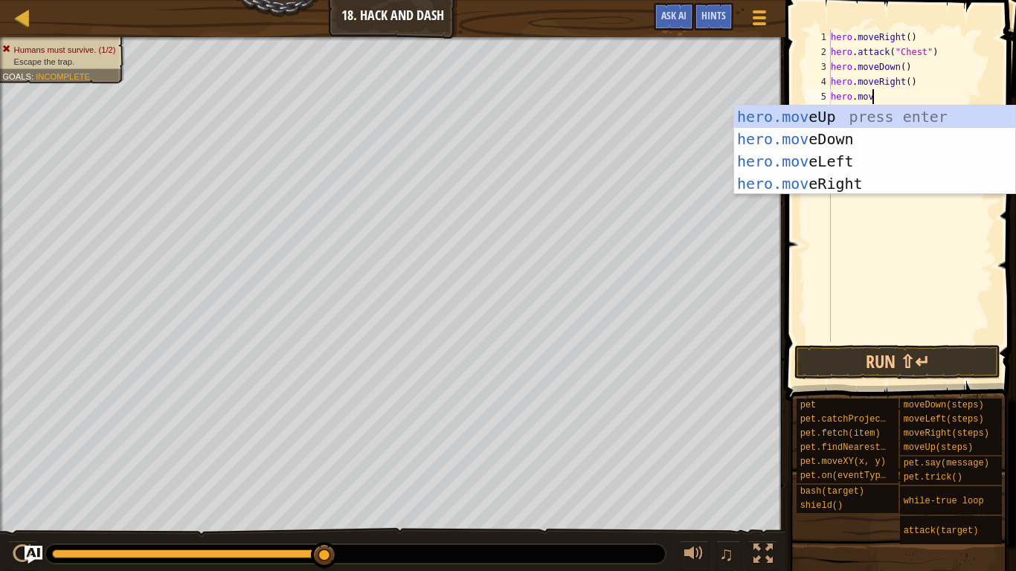
type textarea "hero.moved"
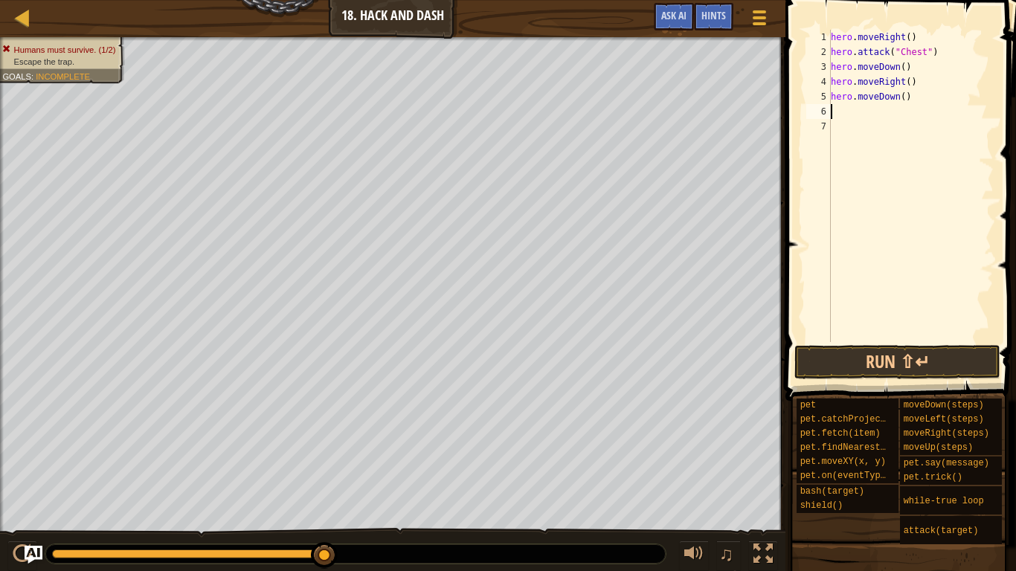
click at [908, 84] on div "hero . moveRight ( ) hero . attack ( "Chest" ) hero . moveDown ( ) hero . moveR…" at bounding box center [911, 201] width 166 height 342
click at [906, 97] on div "hero . moveRight ( ) hero . attack ( "Chest" ) hero . moveDown ( ) hero . moveR…" at bounding box center [911, 201] width 166 height 342
click at [822, 356] on button "Run ⇧↵" at bounding box center [897, 362] width 206 height 34
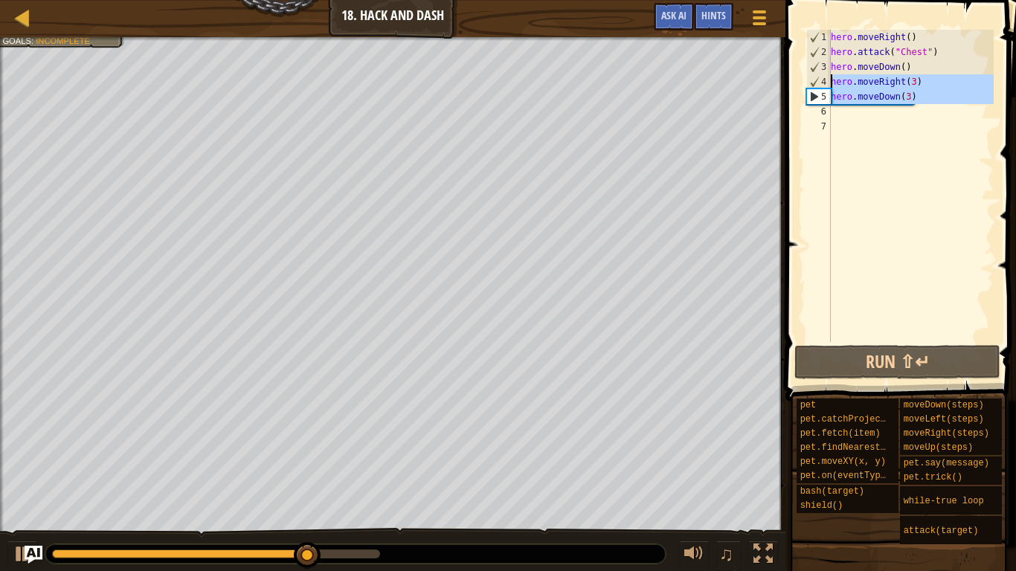
drag, startPoint x: 943, startPoint y: 104, endPoint x: 832, endPoint y: 83, distance: 113.6
click at [832, 83] on div "hero . moveRight ( ) hero . attack ( "Chest" ) hero . moveDown ( ) hero . moveR…" at bounding box center [911, 201] width 166 height 342
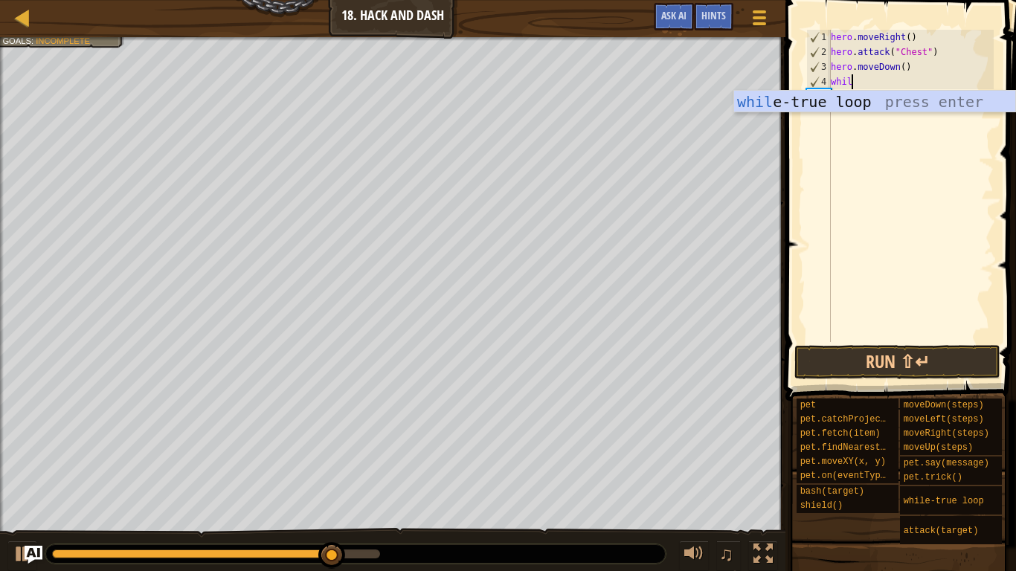
type textarea "while"
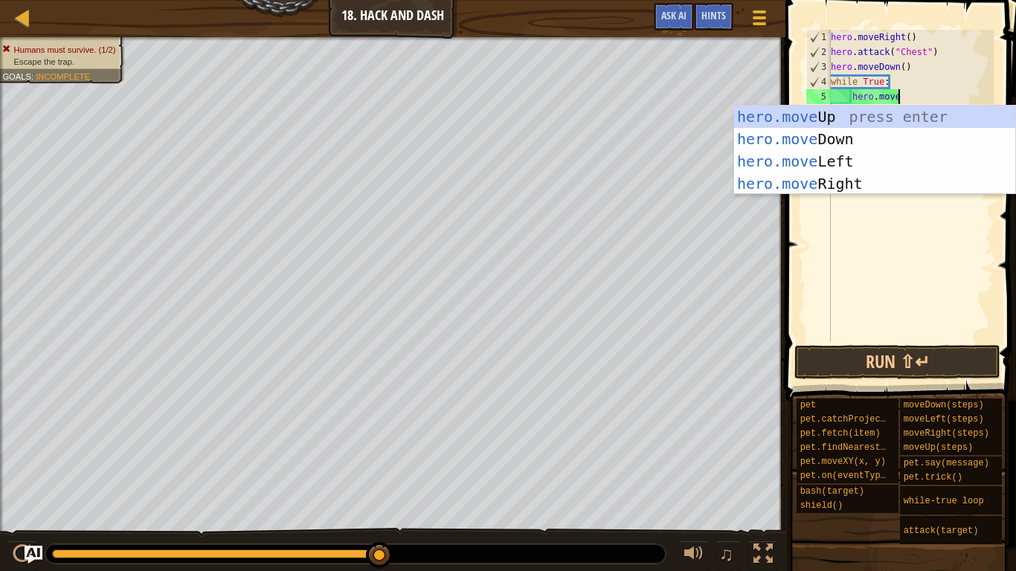
type textarea "hero.mover"
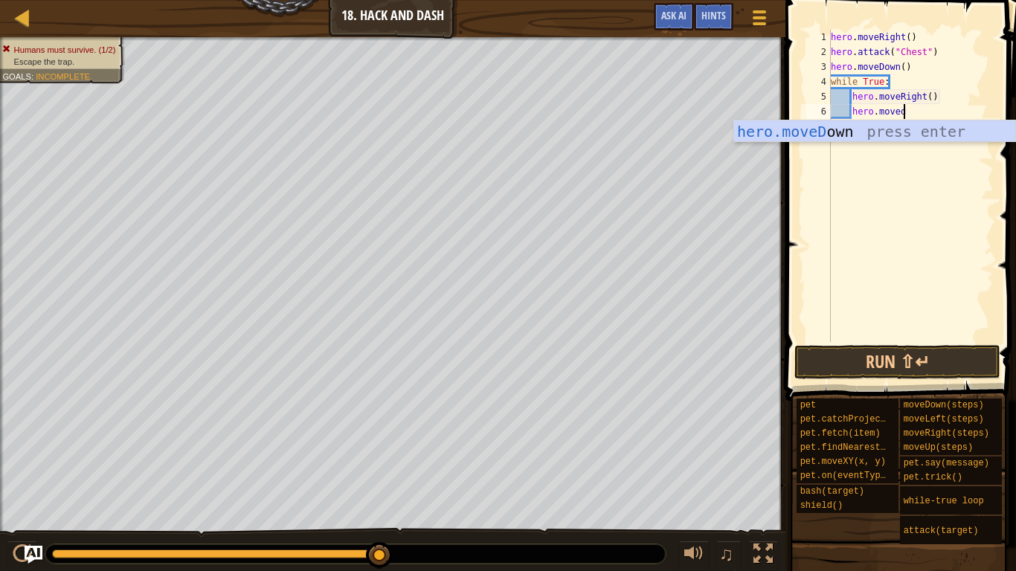
type textarea "hero.moved"
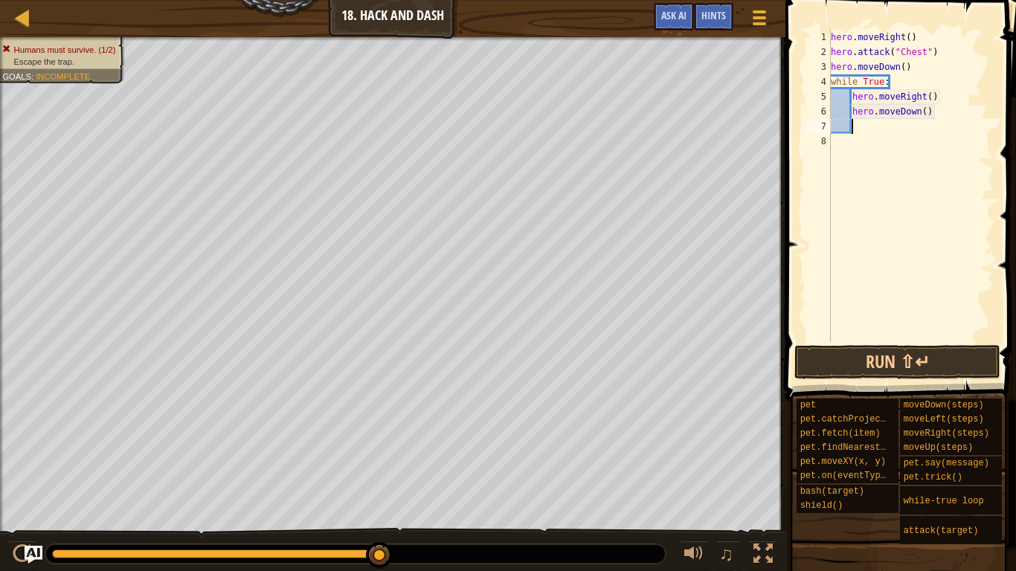
click at [928, 91] on div "hero . moveRight ( ) hero . attack ( "Chest" ) hero . moveDown ( ) while True :…" at bounding box center [911, 201] width 166 height 342
click at [923, 118] on div "hero . moveRight ( ) hero . attack ( "Chest" ) hero . moveDown ( ) while True :…" at bounding box center [911, 201] width 166 height 342
type textarea "hero.moveDown(3)"
click at [891, 353] on button "Run ⇧↵" at bounding box center [897, 362] width 206 height 34
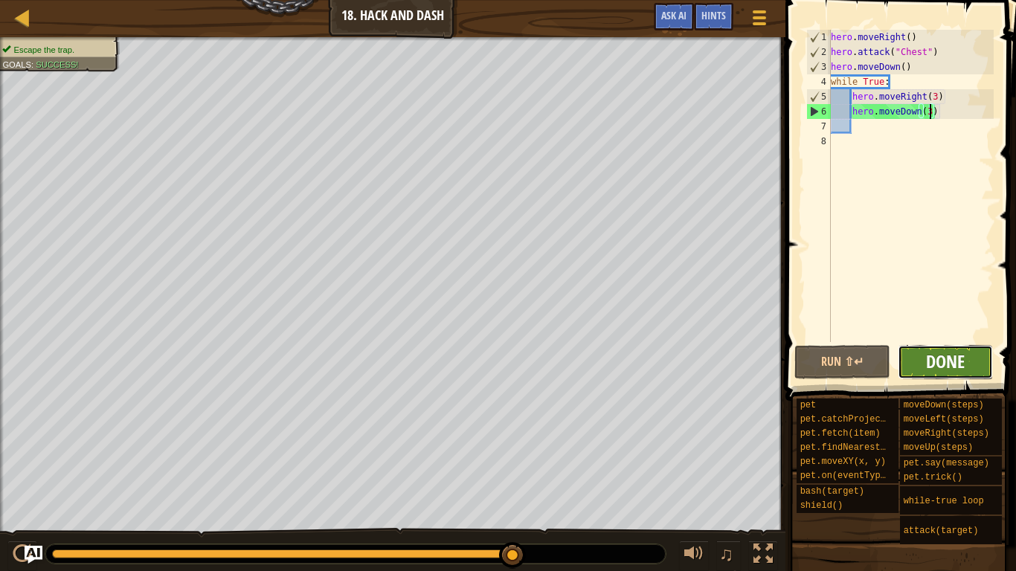
click at [943, 367] on span "Done" at bounding box center [945, 362] width 39 height 24
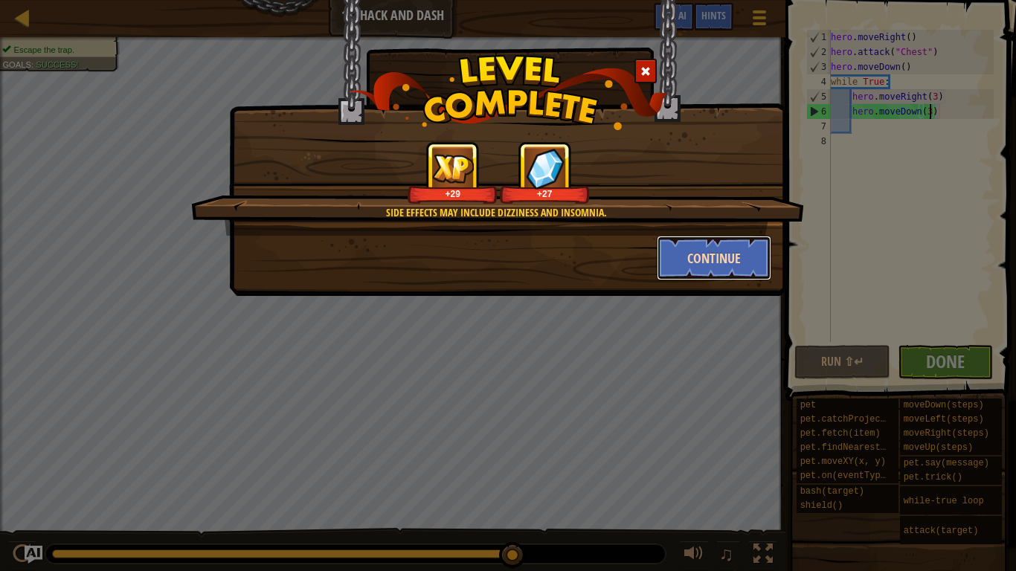
click at [731, 257] on button "Continue" at bounding box center [714, 258] width 115 height 45
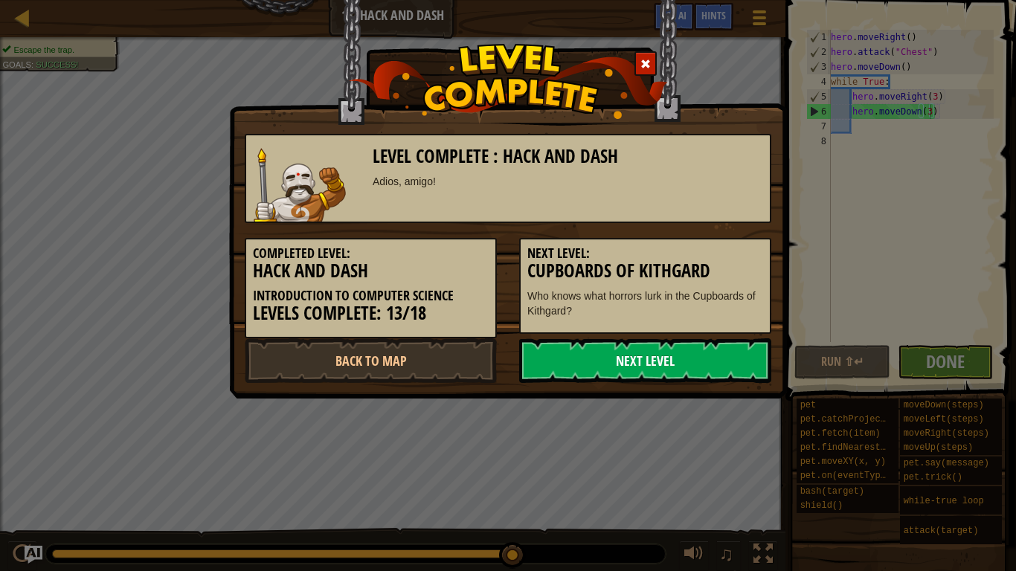
click at [663, 360] on link "Next Level" at bounding box center [645, 360] width 252 height 45
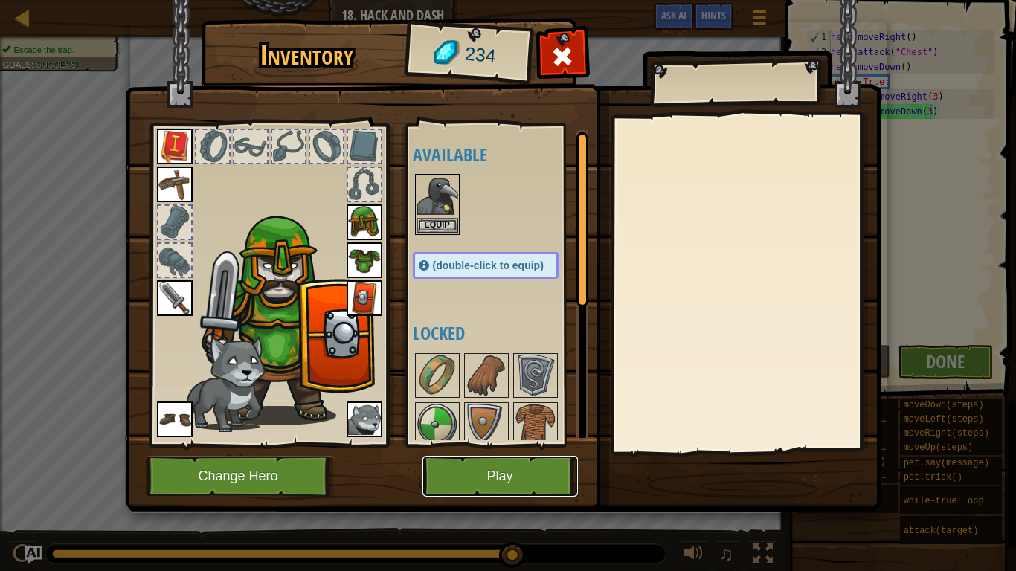
click at [460, 445] on button "Play" at bounding box center [499, 476] width 155 height 41
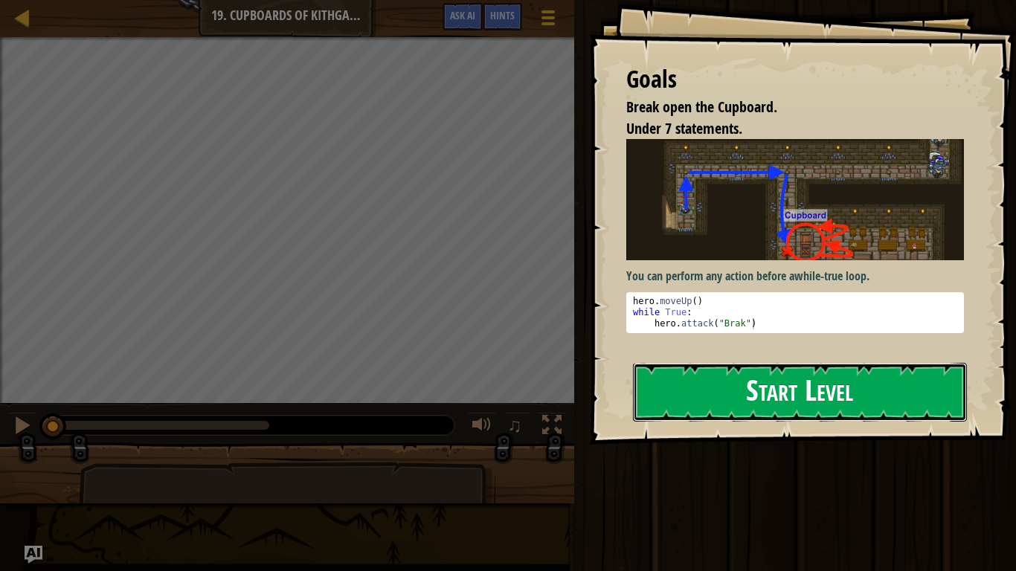
click at [859, 392] on button "Start Level" at bounding box center [800, 392] width 334 height 59
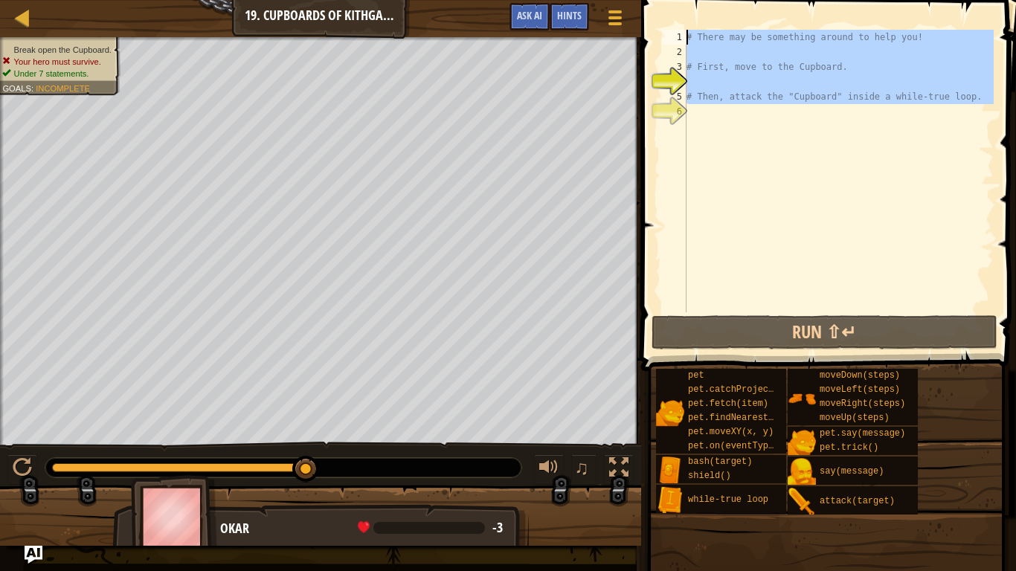
drag, startPoint x: 788, startPoint y: 145, endPoint x: 672, endPoint y: 21, distance: 170.0
click at [672, 21] on div "1 2 3 4 5 6 # There may be something around to help you! # First, move to the C…" at bounding box center [826, 214] width 379 height 415
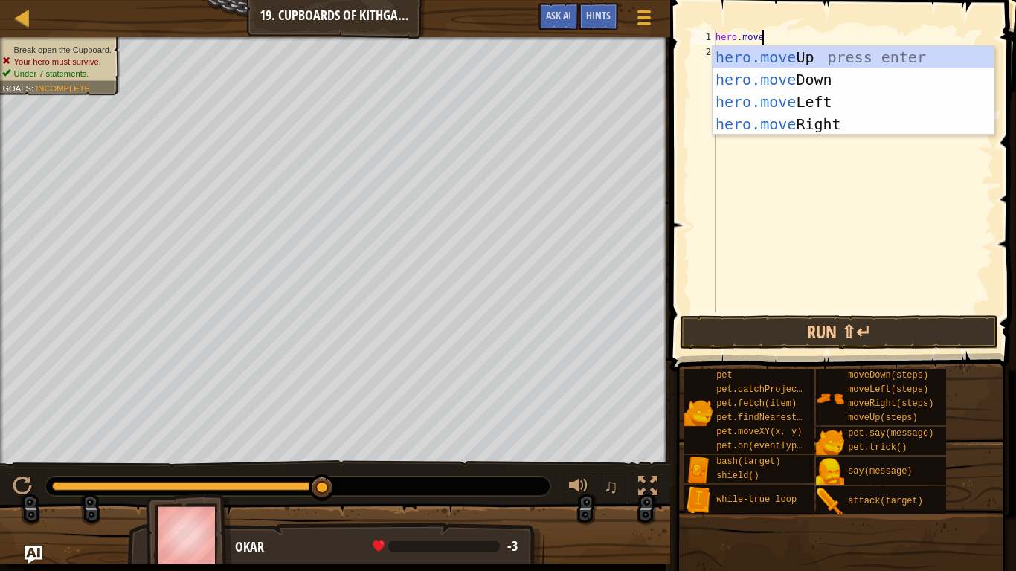
type textarea "hero.moveu"
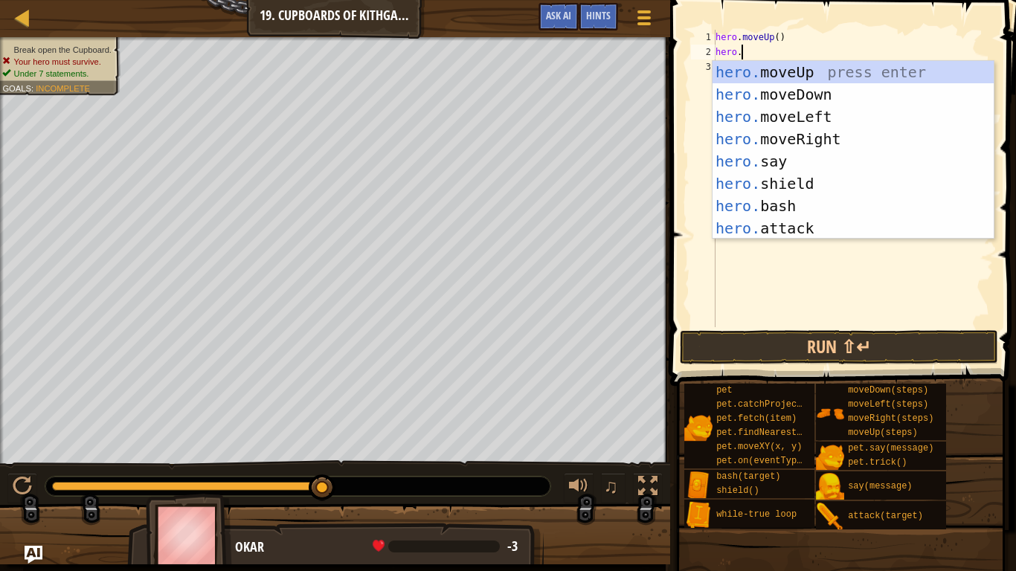
scroll to position [7, 3]
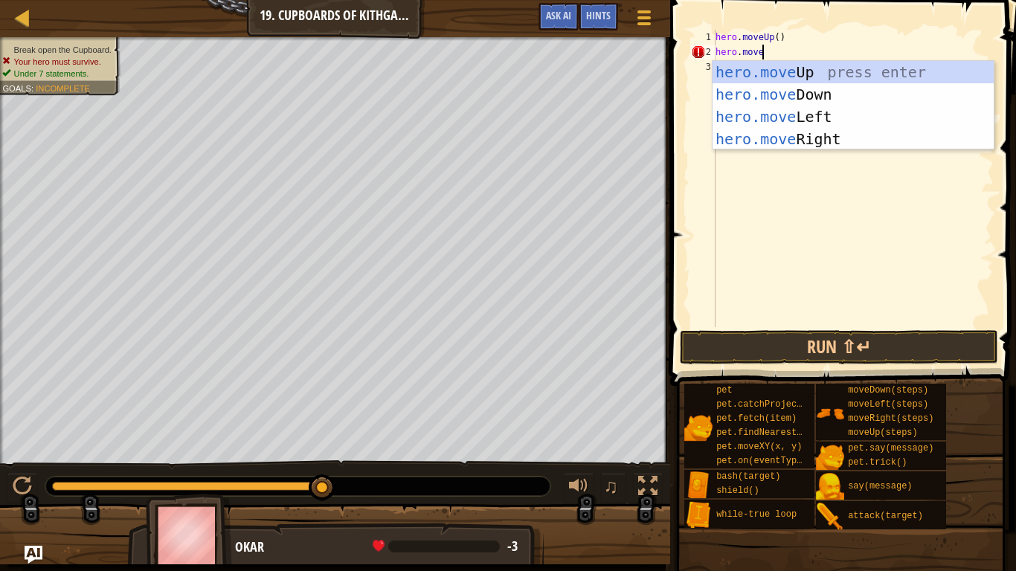
type textarea "hero.mover"
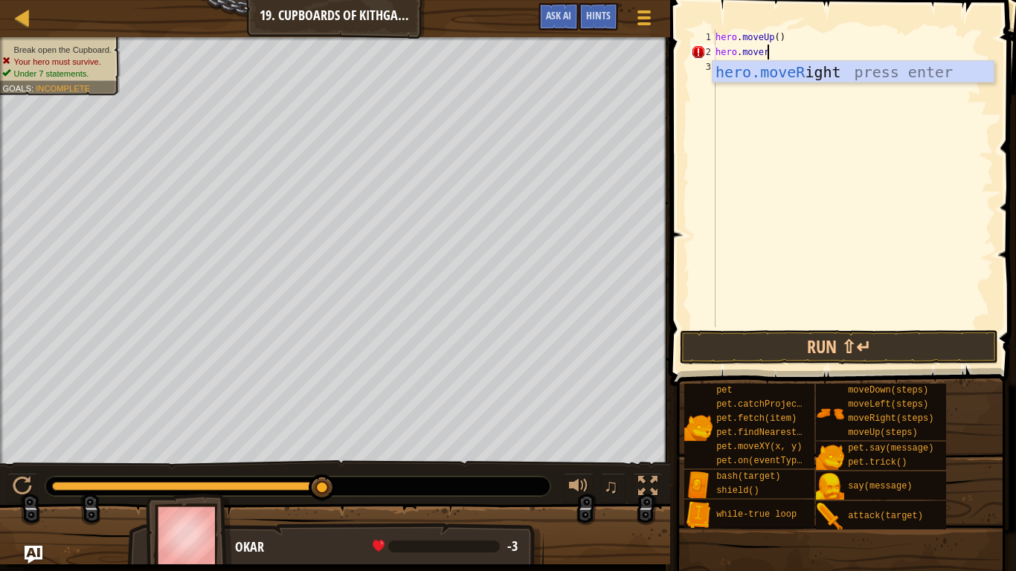
scroll to position [7, 0]
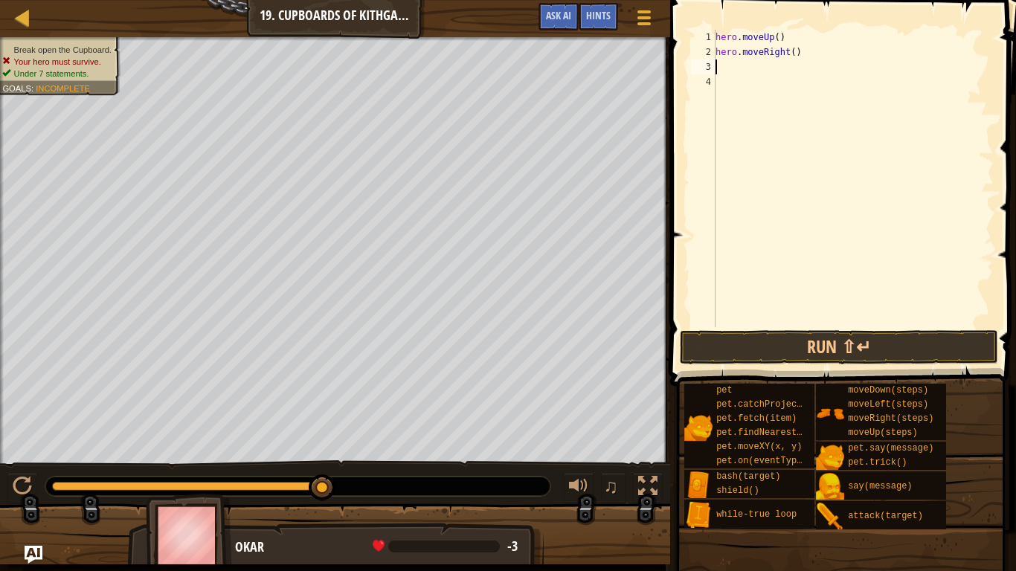
click at [795, 54] on div "hero . moveUp ( ) hero . moveRight ( )" at bounding box center [853, 193] width 281 height 327
type textarea "hero.moveRight(2)"
click at [770, 78] on div "hero . moveUp ( ) hero . moveRight ( 2 )" at bounding box center [853, 193] width 281 height 327
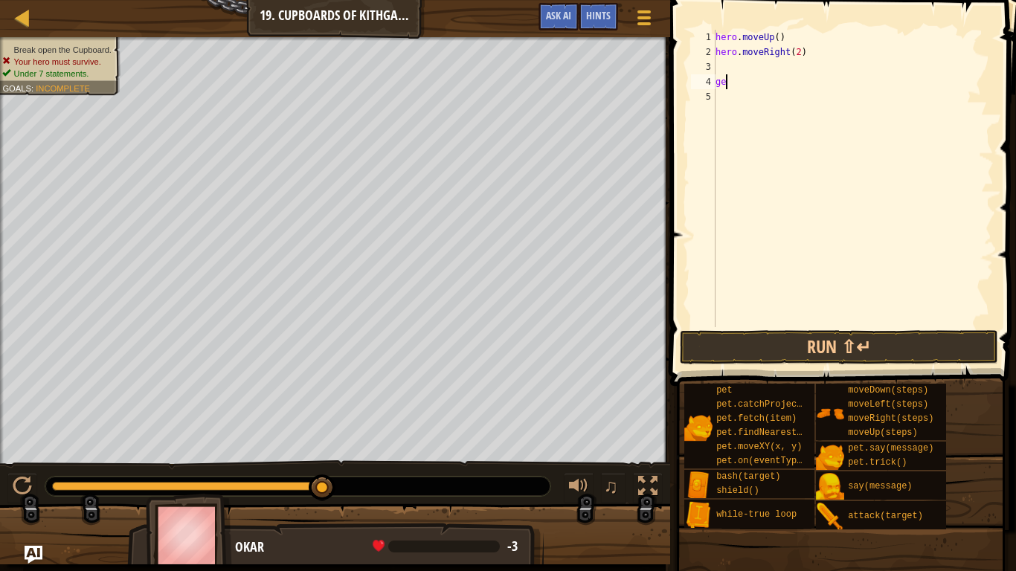
type textarea "g"
click at [750, 71] on div "hero . moveUp ( ) hero . moveRight ( 2 )" at bounding box center [853, 193] width 281 height 327
type textarea "hero.moveRight(2)"
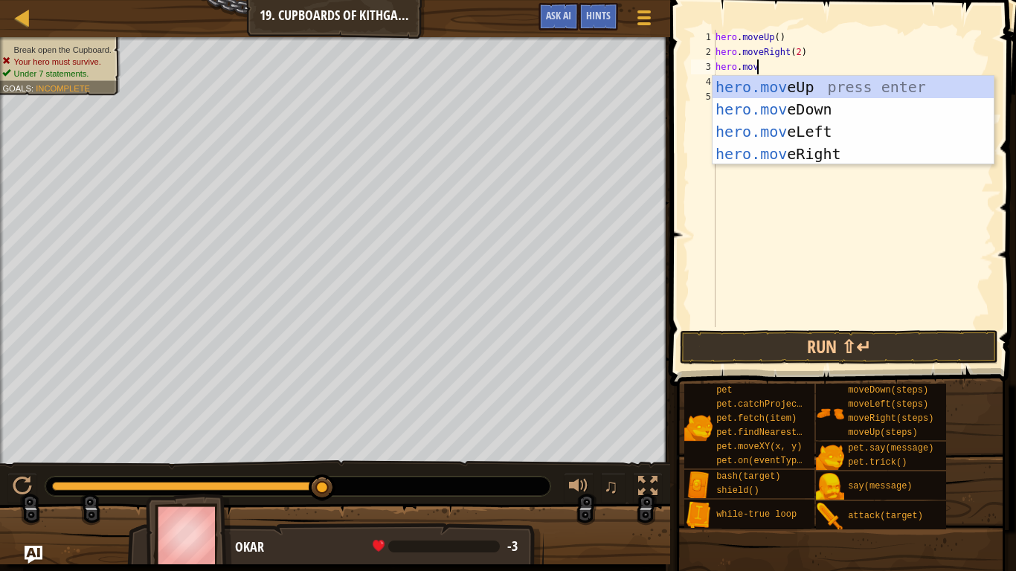
scroll to position [7, 7]
type textarea "hero.moved"
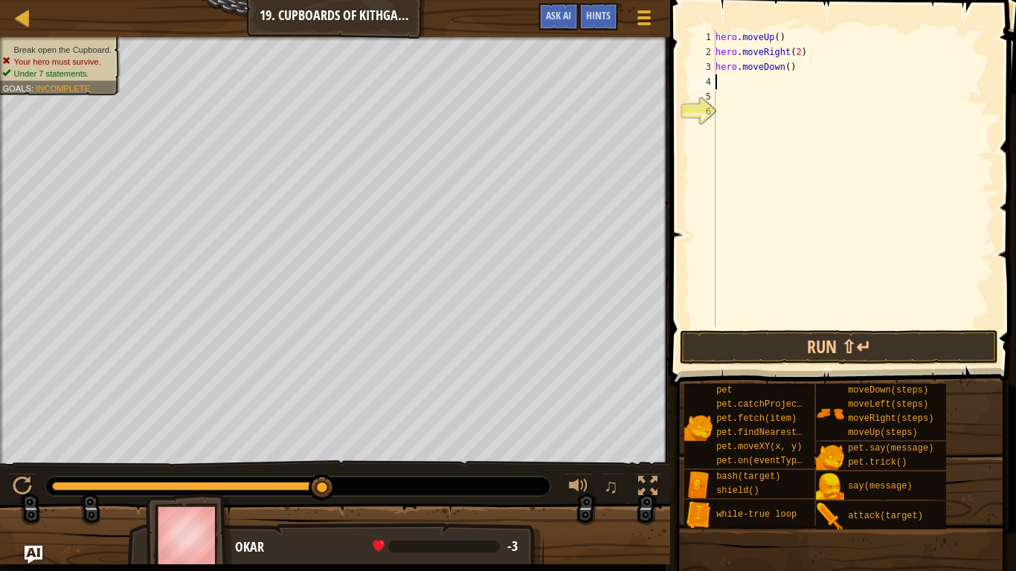
scroll to position [7, 0]
click at [790, 63] on div "hero . moveUp ( ) hero . moveRight ( 2 ) hero . moveDown ( )" at bounding box center [853, 193] width 281 height 327
type textarea "hero.moveDown(2)"
click at [743, 93] on div "hero . moveUp ( ) hero . moveRight ( 2 ) hero . moveDown ( 2 )" at bounding box center [853, 193] width 281 height 327
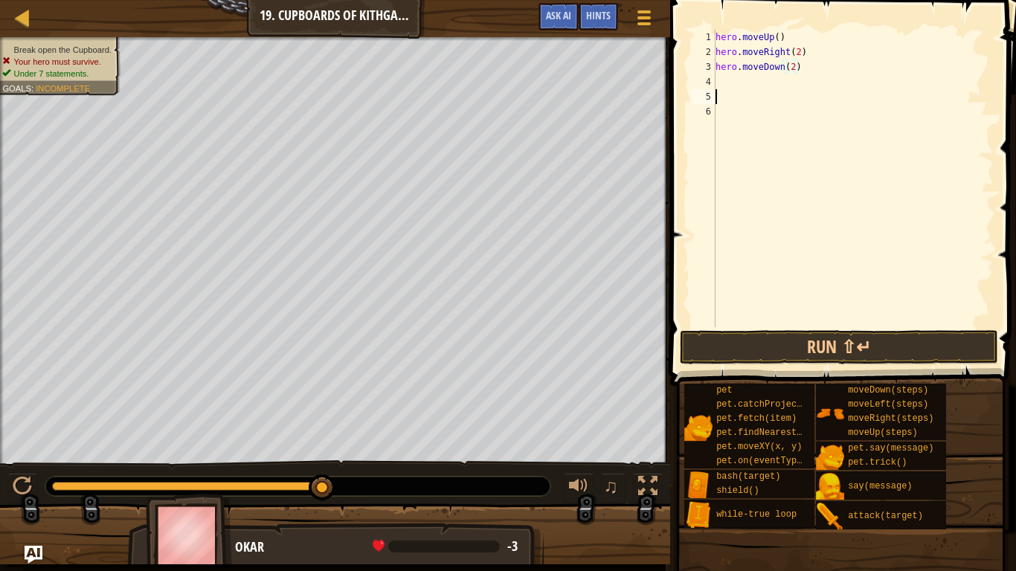
scroll to position [7, 0]
click at [742, 86] on div "hero . moveUp ( ) hero . moveRight ( 2 ) hero . moveDown ( 2 )" at bounding box center [853, 193] width 281 height 327
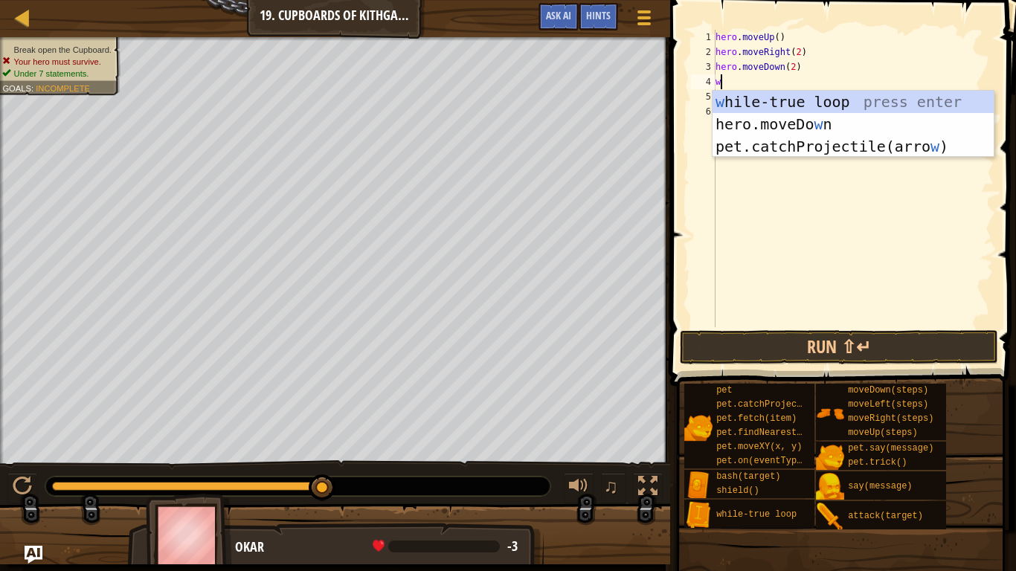
type textarea "wh"
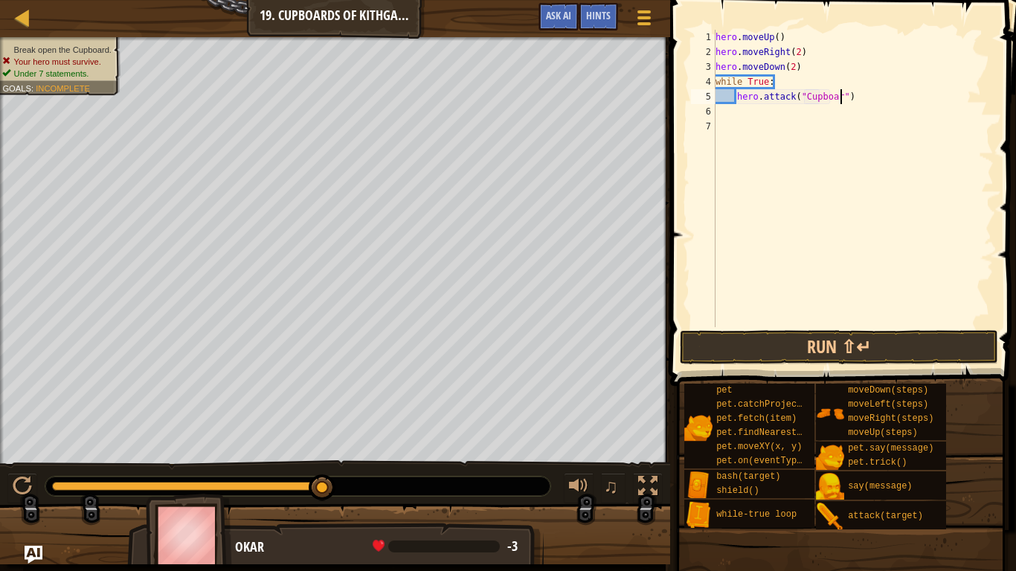
scroll to position [7, 19]
type textarea "hero.attack("Cupboard")"
click at [792, 343] on button "Run ⇧↵" at bounding box center [839, 347] width 318 height 34
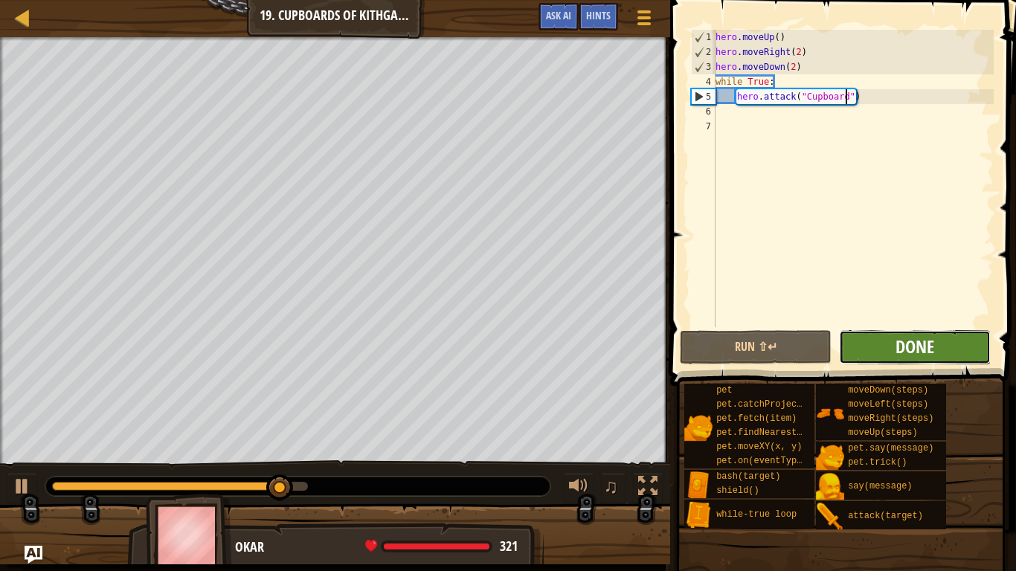
click at [921, 356] on span "Done" at bounding box center [915, 347] width 39 height 24
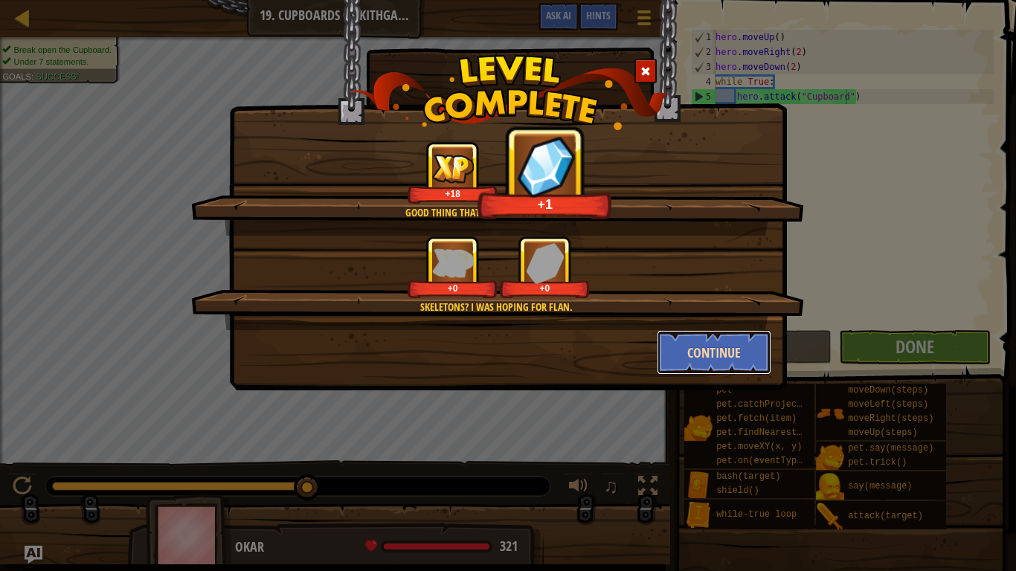
click at [698, 348] on button "Continue" at bounding box center [714, 352] width 115 height 45
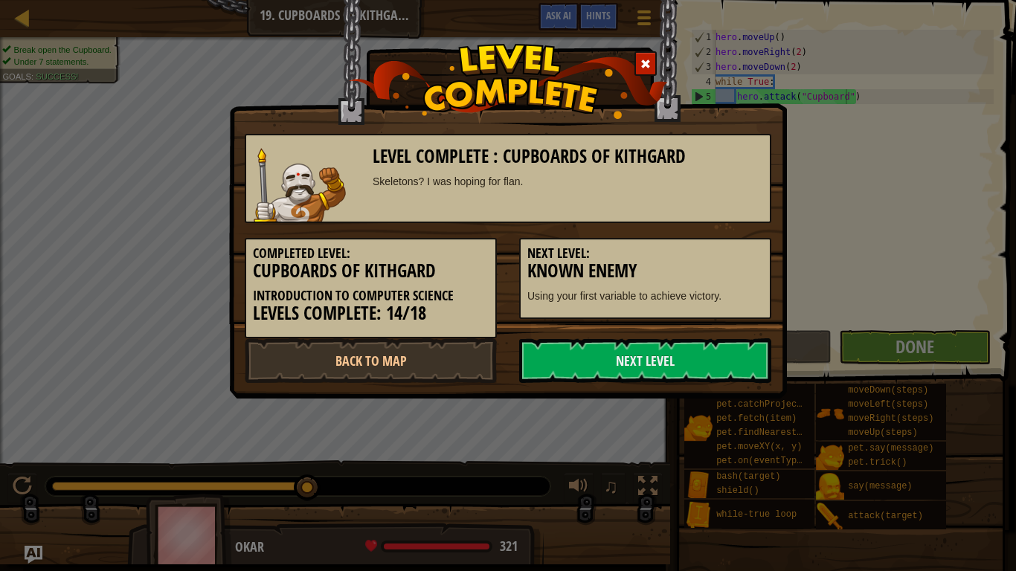
click at [698, 348] on link "Next Level" at bounding box center [645, 360] width 252 height 45
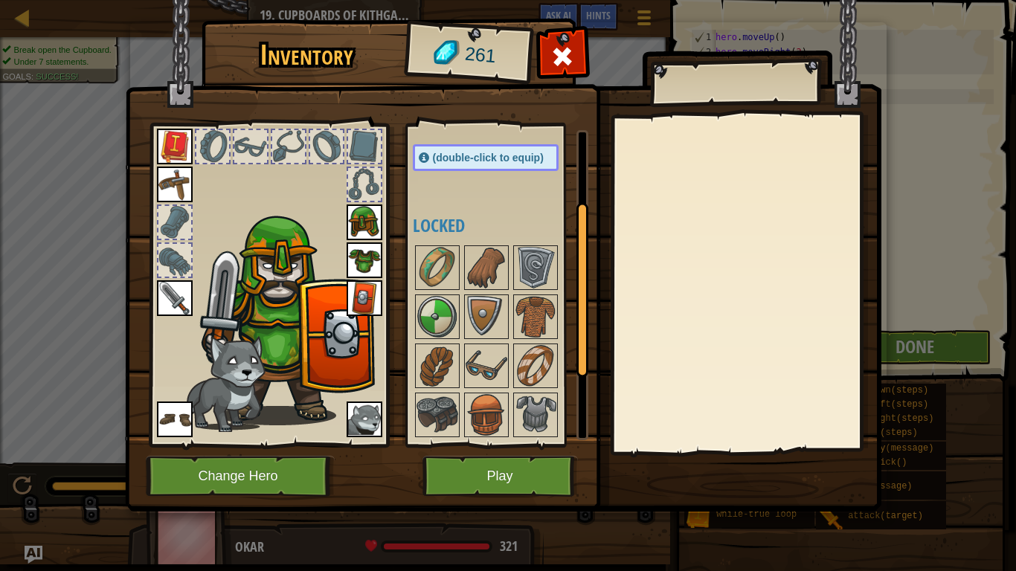
scroll to position [254, 0]
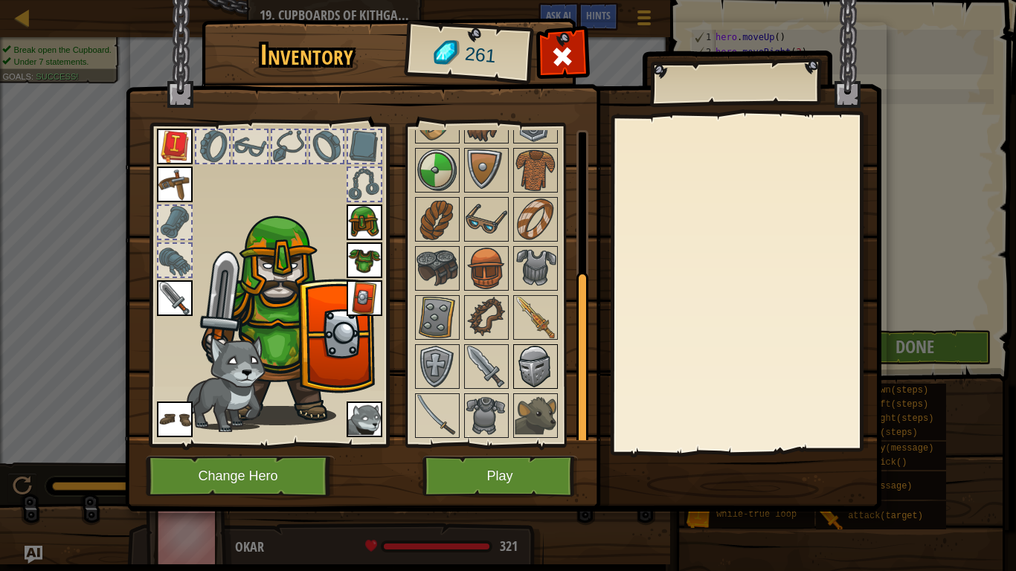
click at [522, 372] on img at bounding box center [536, 367] width 42 height 42
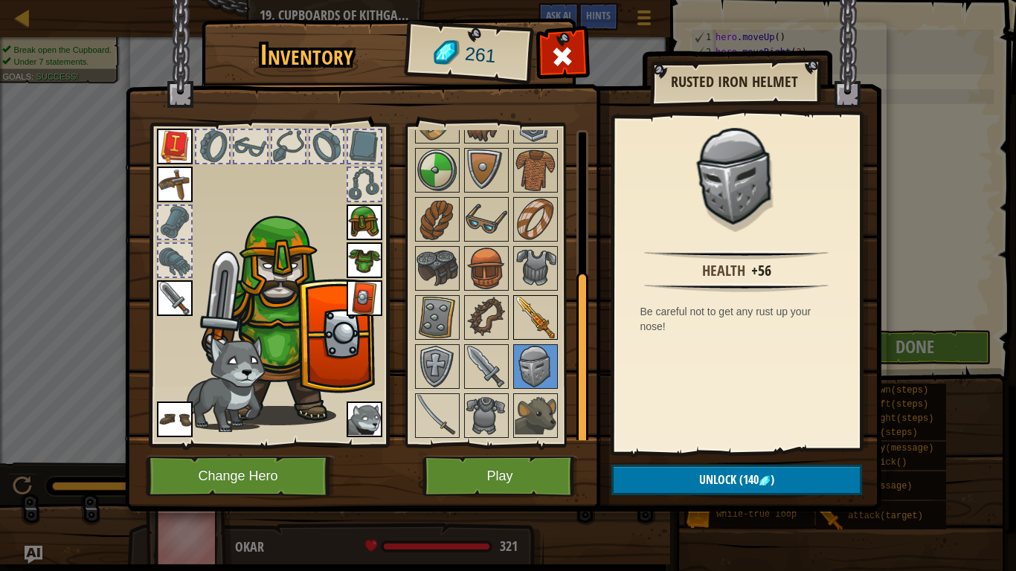
click at [521, 312] on img at bounding box center [536, 318] width 42 height 42
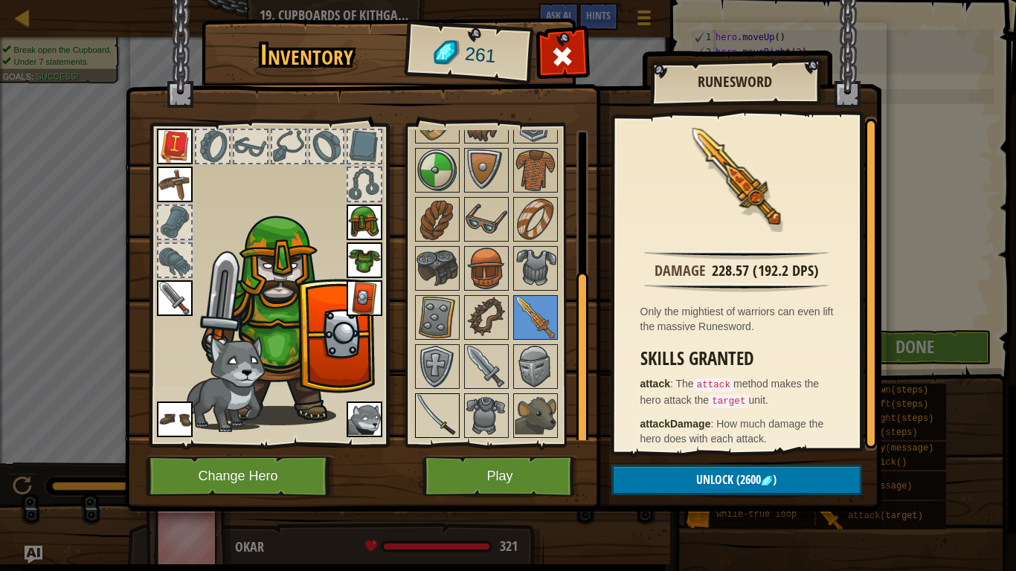
click at [421, 414] on img at bounding box center [438, 416] width 42 height 42
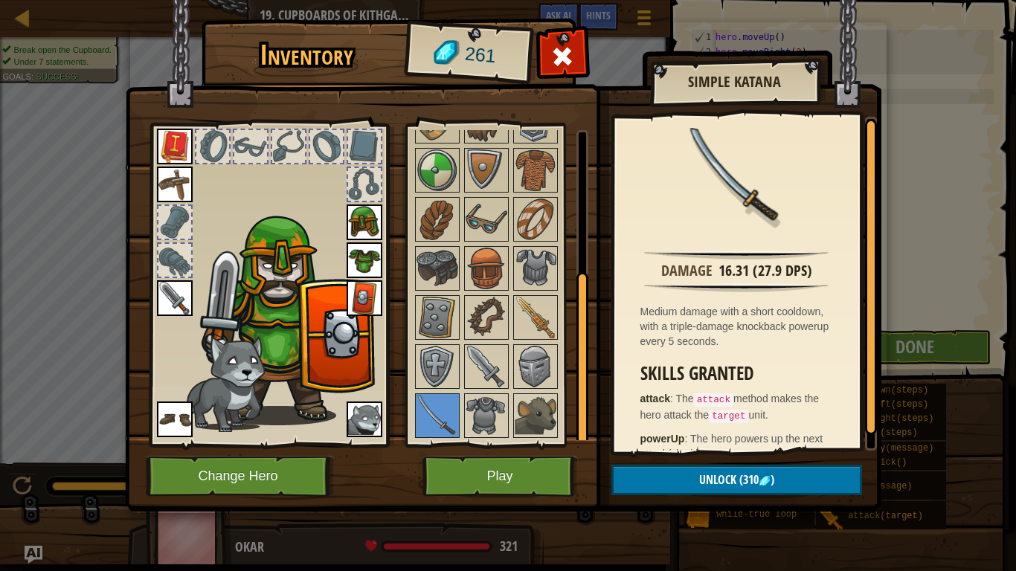
click at [461, 445] on img at bounding box center [503, 242] width 756 height 540
click at [463, 445] on button "Play" at bounding box center [499, 476] width 155 height 41
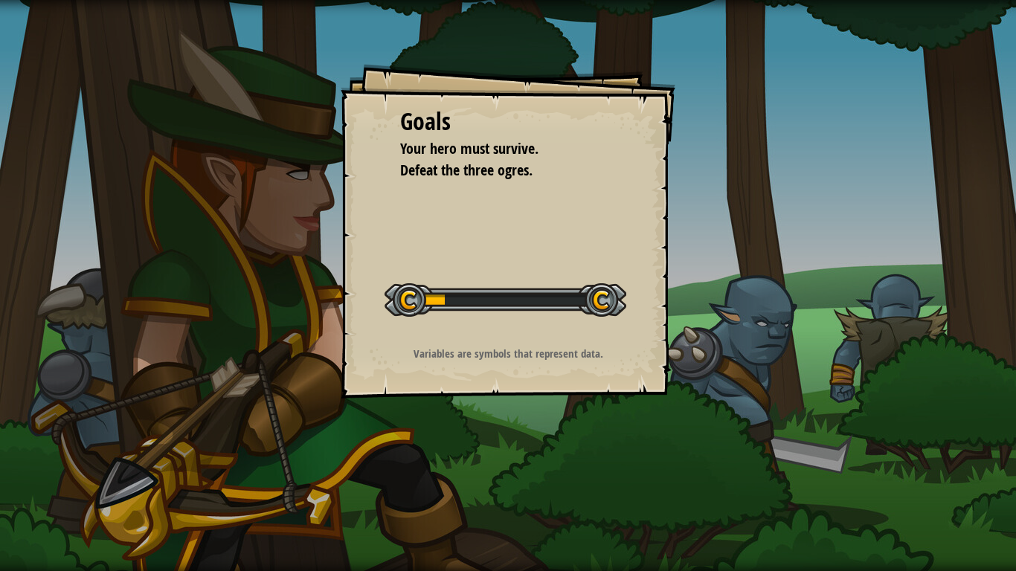
click at [461, 445] on div "Goals Your hero must survive. Defeat the three ogres. Start Level Error loading…" at bounding box center [508, 285] width 1016 height 571
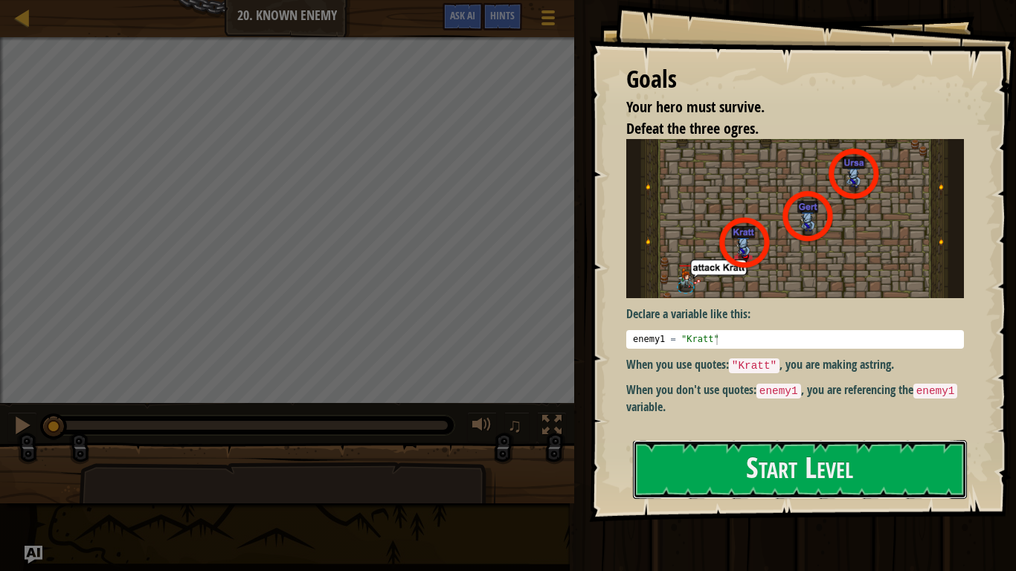
click at [727, 484] on button "Start Level" at bounding box center [800, 469] width 334 height 59
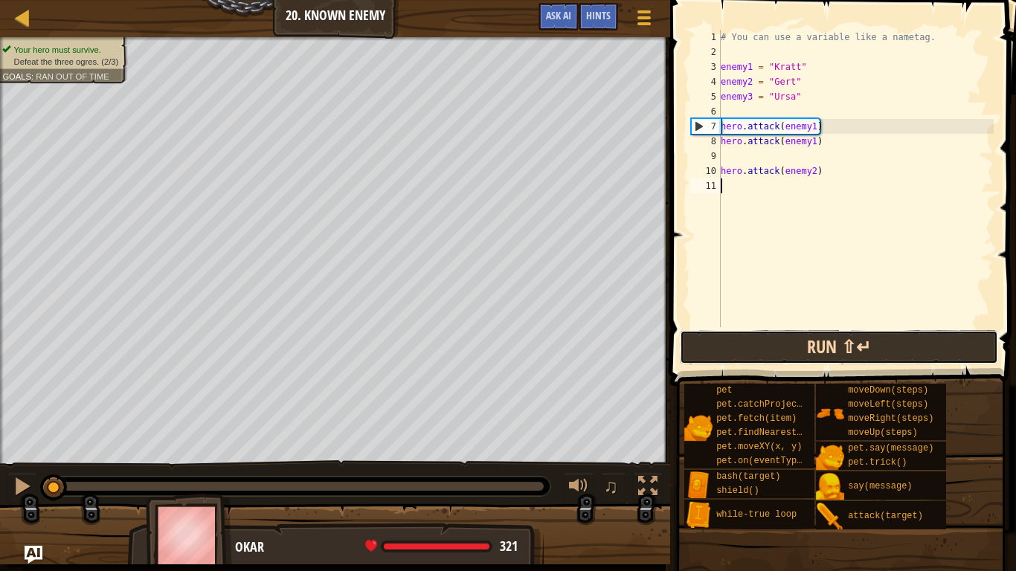
click at [812, 338] on button "Run ⇧↵" at bounding box center [839, 347] width 318 height 34
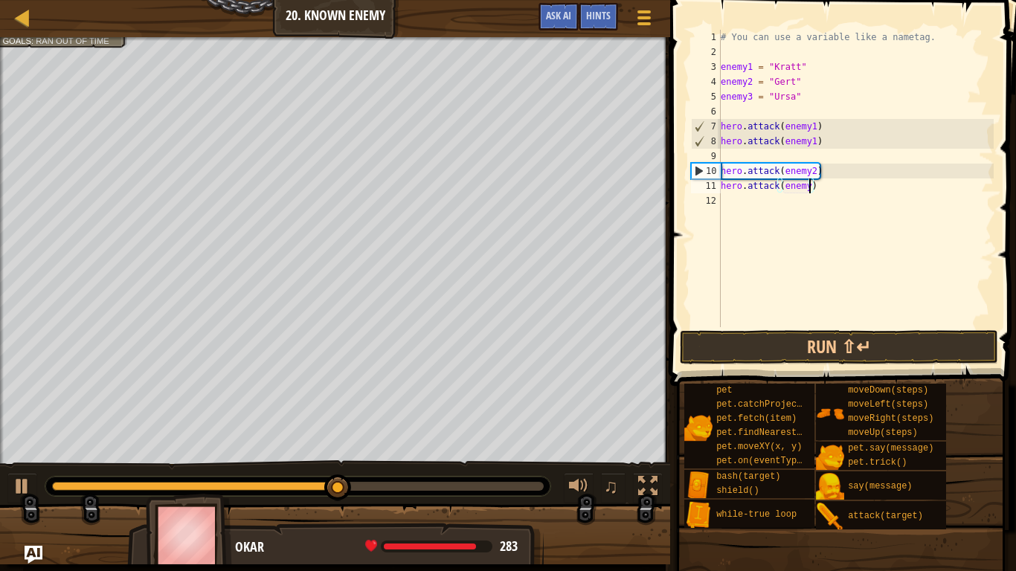
scroll to position [7, 13]
type textarea "hero.attack(enemy3)"
click at [831, 346] on button "Run ⇧↵" at bounding box center [839, 347] width 318 height 34
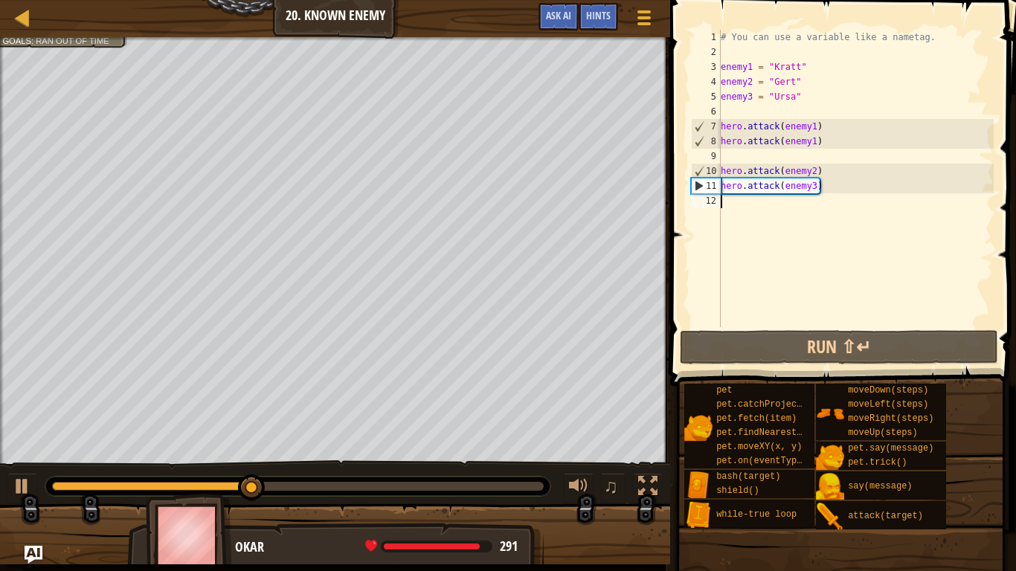
click at [819, 205] on div "# You can use a variable like a nametag. enemy1 = "Kratt" enemy2 = "Gert" enemy…" at bounding box center [856, 193] width 276 height 327
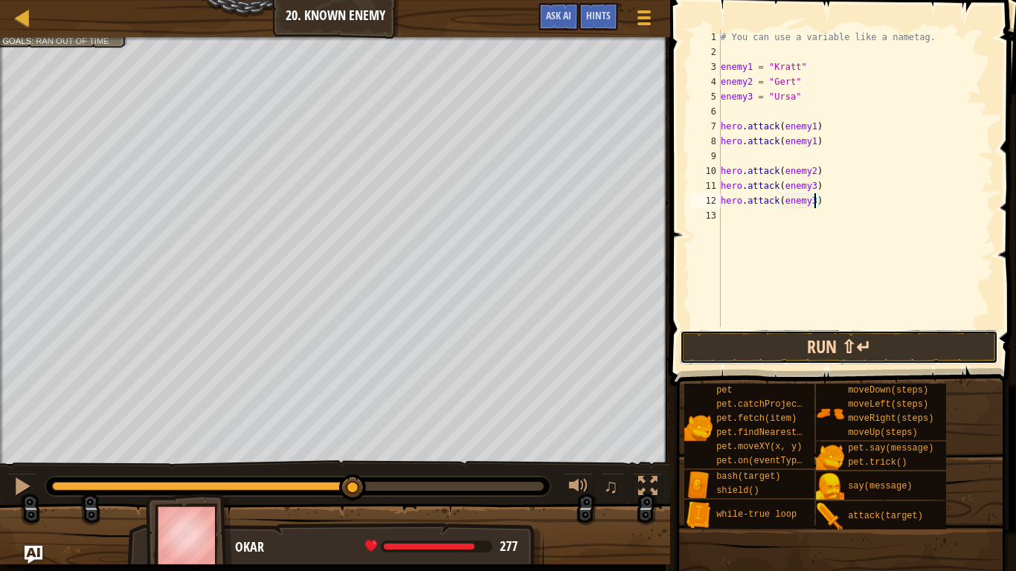
click at [864, 359] on button "Run ⇧↵" at bounding box center [839, 347] width 318 height 34
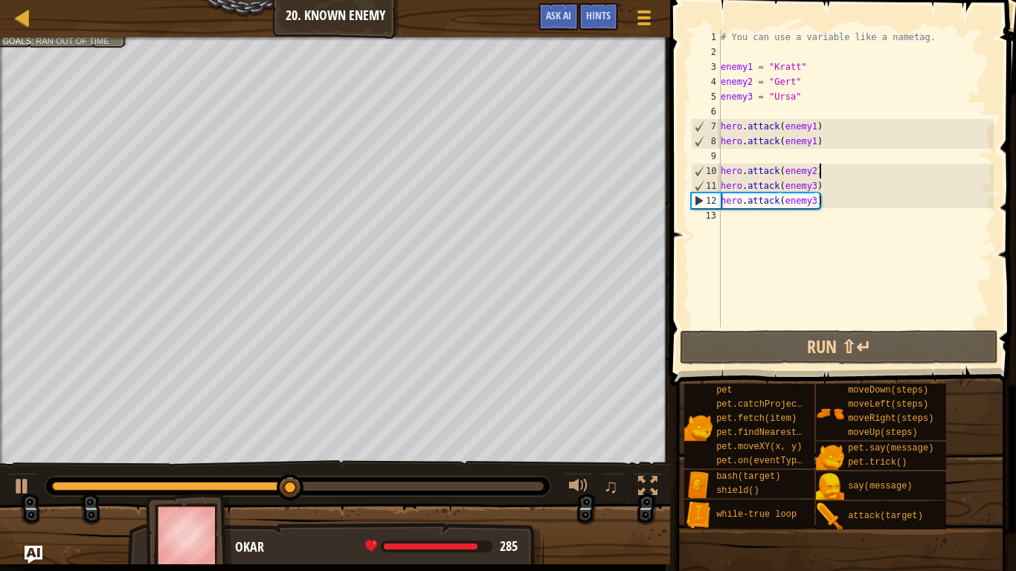
click at [840, 168] on div "# You can use a variable like a nametag. enemy1 = "Kratt" enemy2 = "Gert" enemy…" at bounding box center [856, 193] width 276 height 327
type textarea "hero.attack(enemy2)"
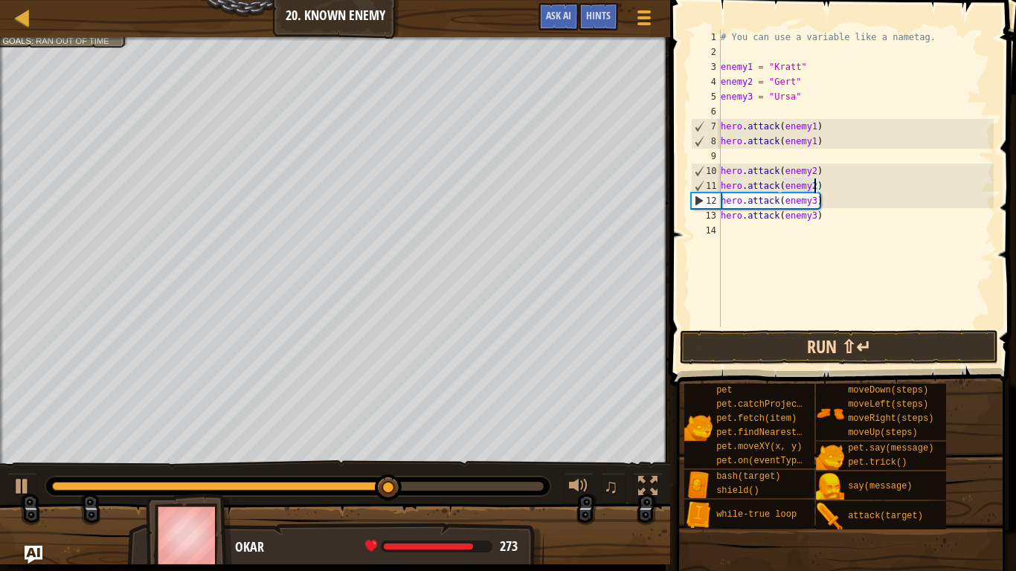
type textarea "hero.attack(enemy2)"
click at [793, 351] on button "Run ⇧↵" at bounding box center [839, 347] width 318 height 34
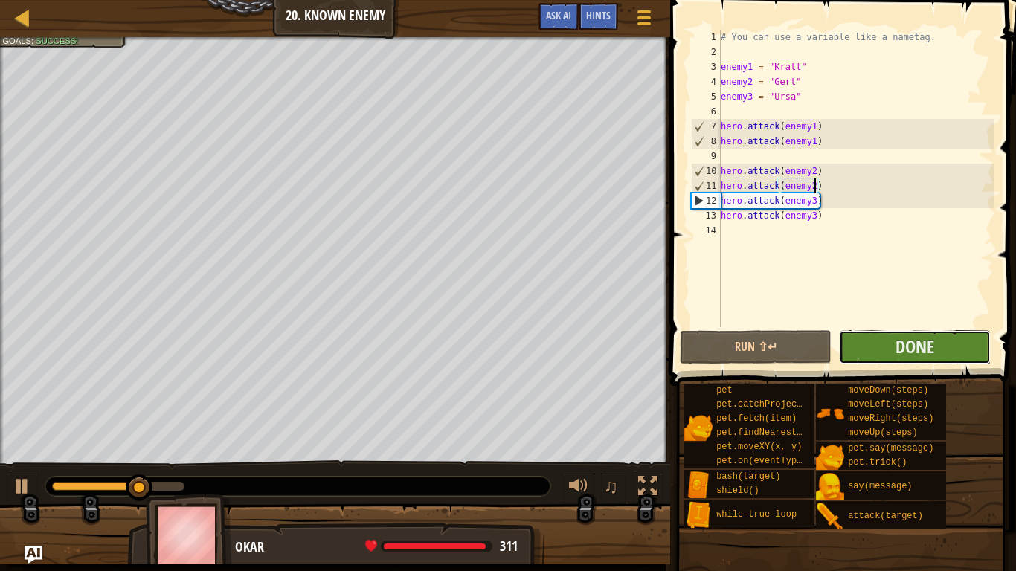
click at [854, 351] on button "Done" at bounding box center [915, 347] width 152 height 34
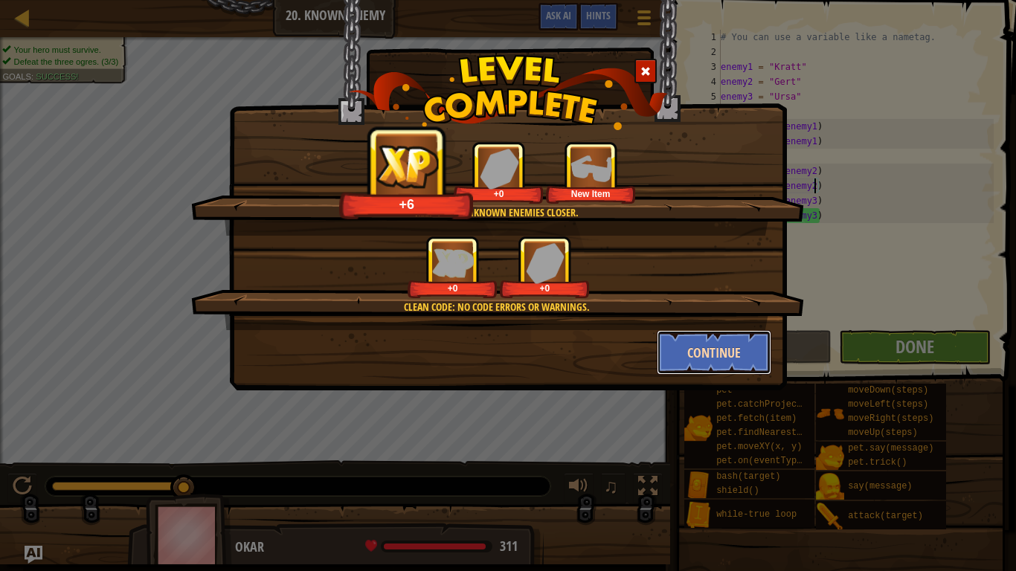
click at [678, 347] on button "Continue" at bounding box center [714, 352] width 115 height 45
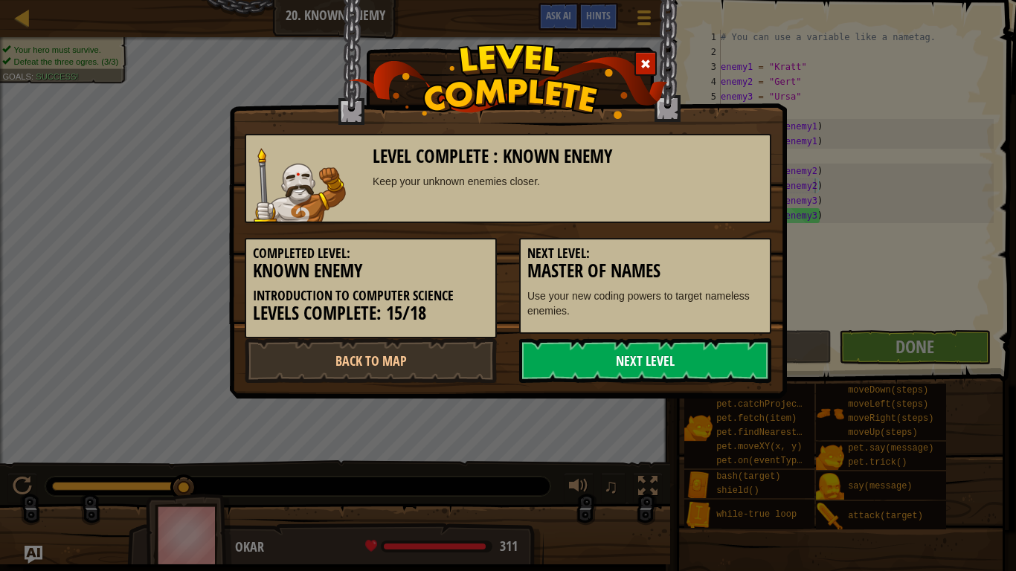
click at [677, 360] on link "Next Level" at bounding box center [645, 360] width 252 height 45
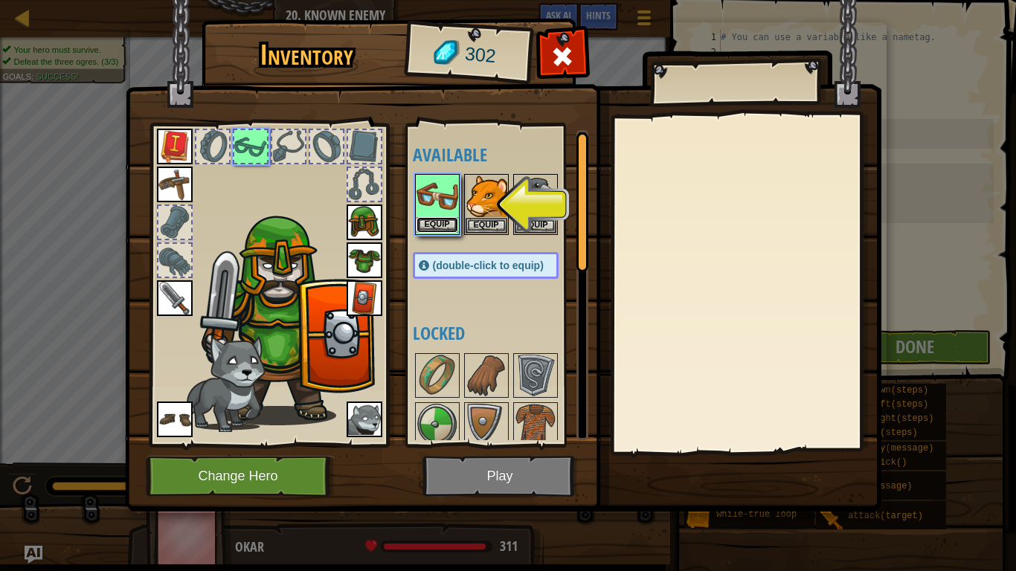
click at [440, 221] on button "Equip" at bounding box center [438, 225] width 42 height 16
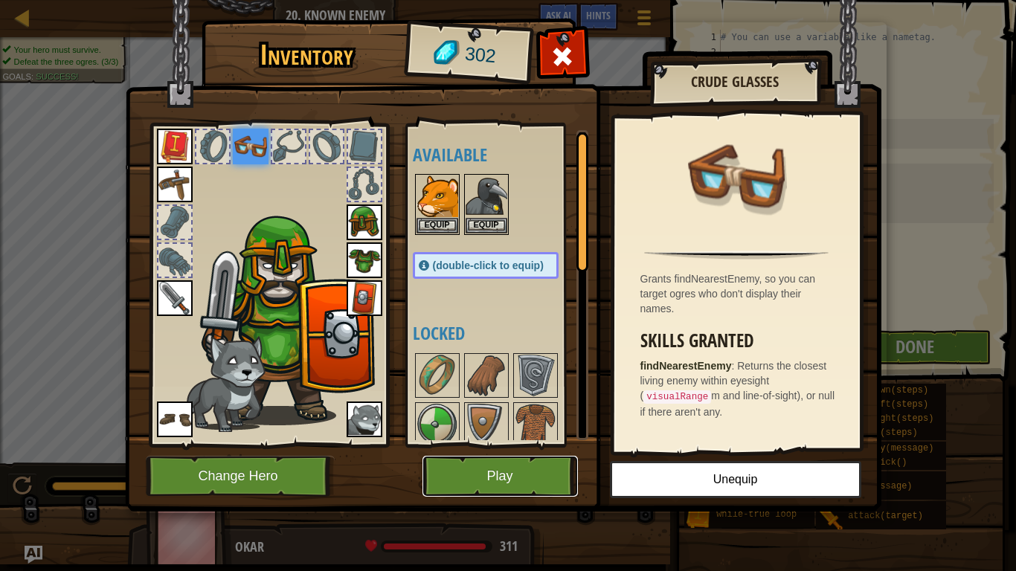
click at [495, 463] on button "Play" at bounding box center [499, 476] width 155 height 41
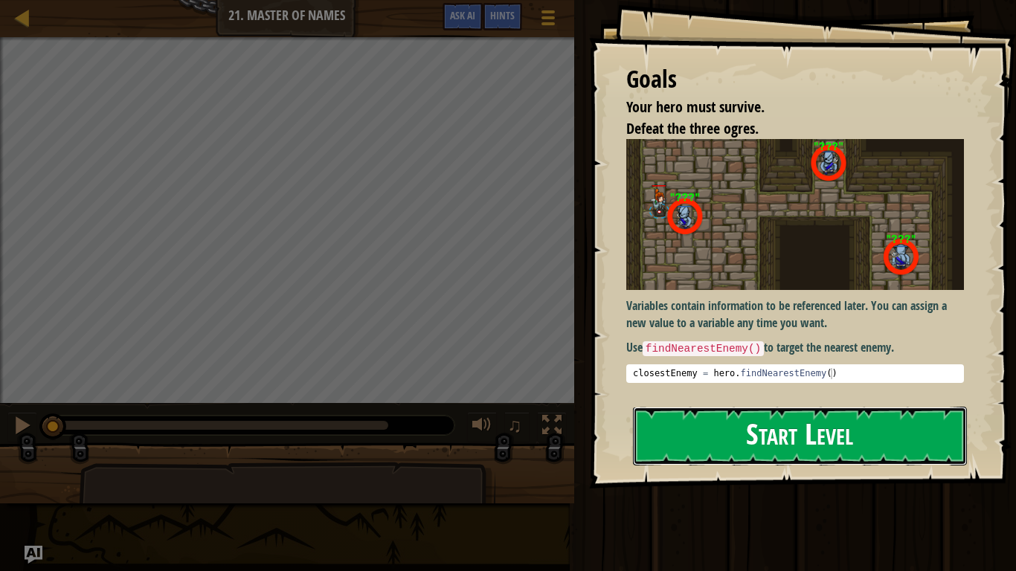
click at [680, 437] on button "Start Level" at bounding box center [800, 436] width 334 height 59
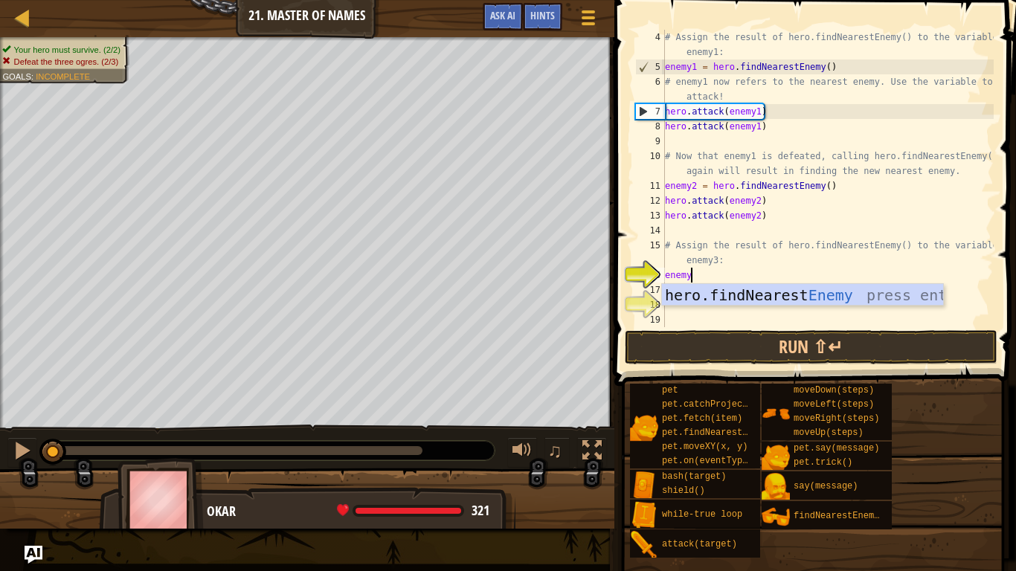
scroll to position [7, 4]
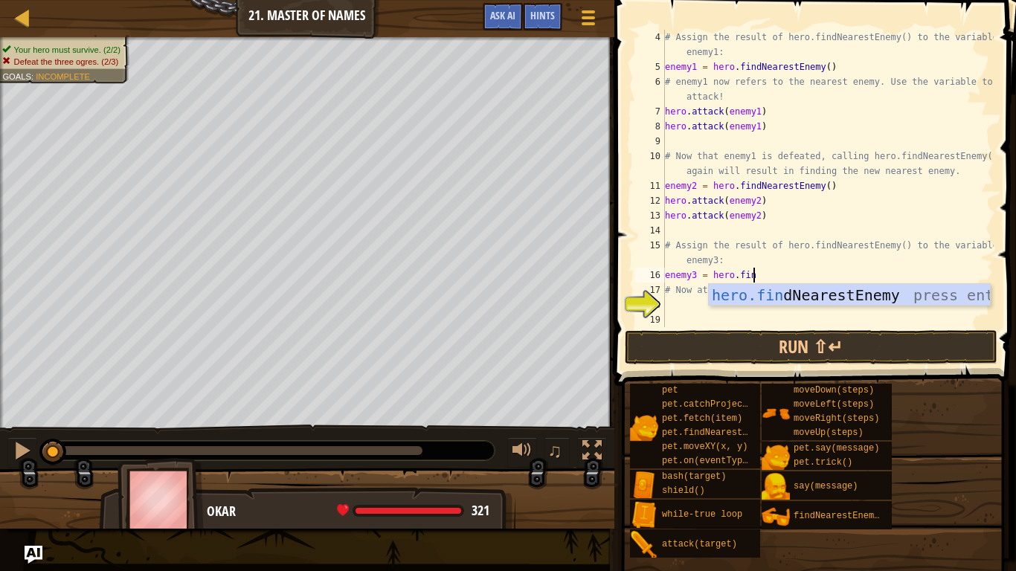
type textarea "enemy3 = hero.find"
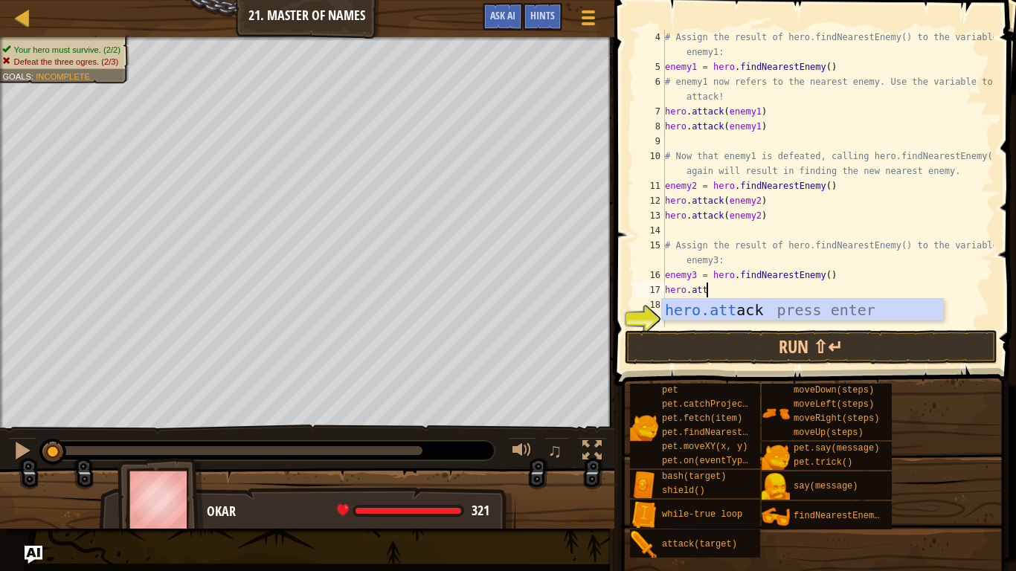
scroll to position [7, 5]
type textarea "hero.attack(enemy3)"
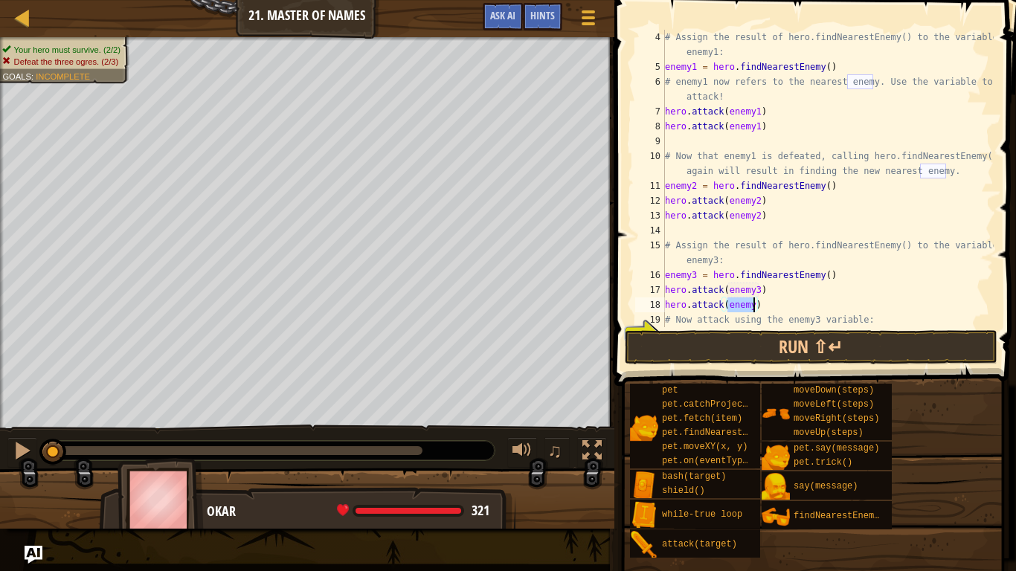
scroll to position [7, 13]
type textarea "hero.attack(enemy3)"
click at [777, 354] on button "Run ⇧↵" at bounding box center [811, 347] width 373 height 34
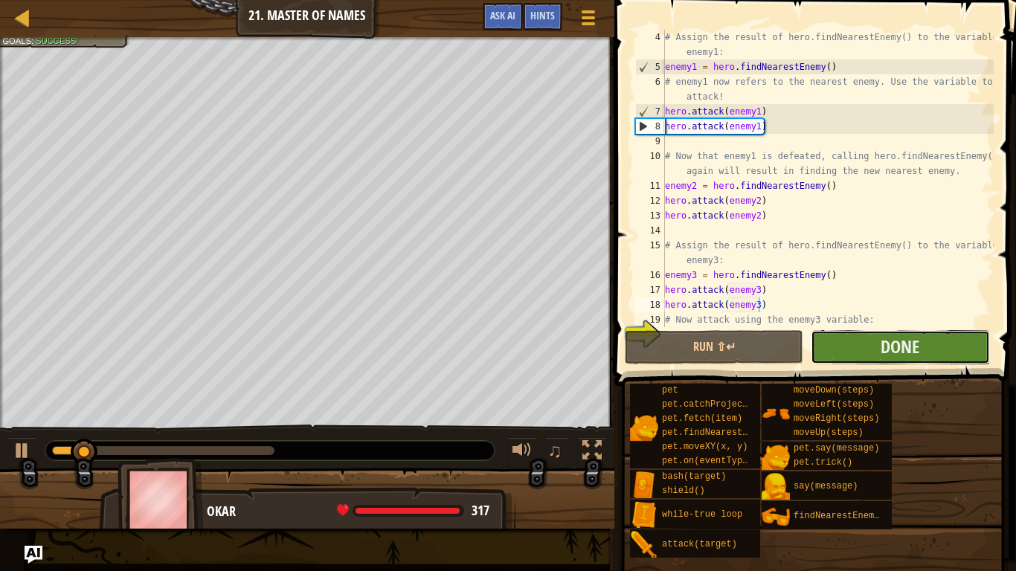
click at [944, 347] on button "Done" at bounding box center [900, 347] width 179 height 34
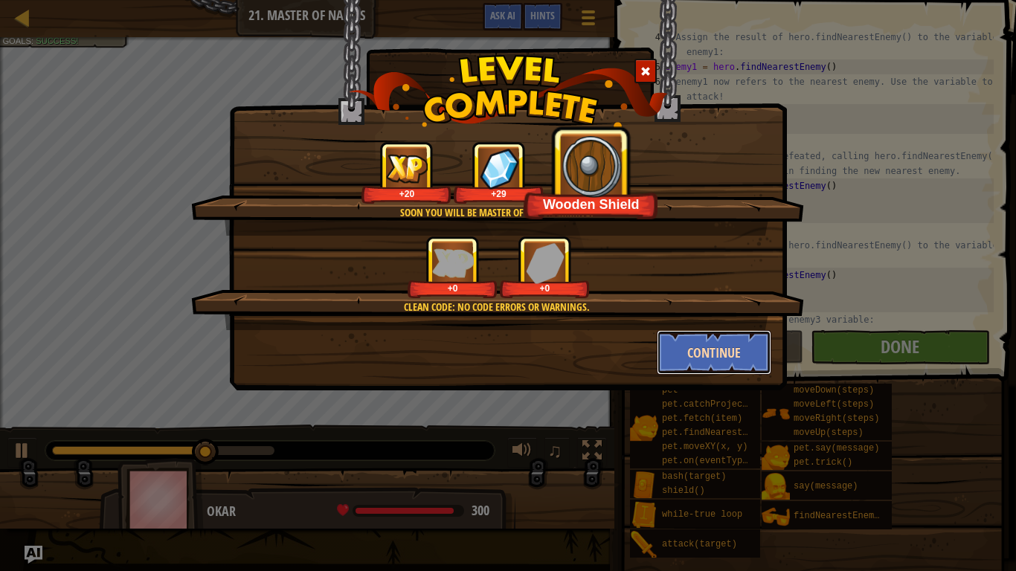
click at [724, 344] on button "Continue" at bounding box center [714, 352] width 115 height 45
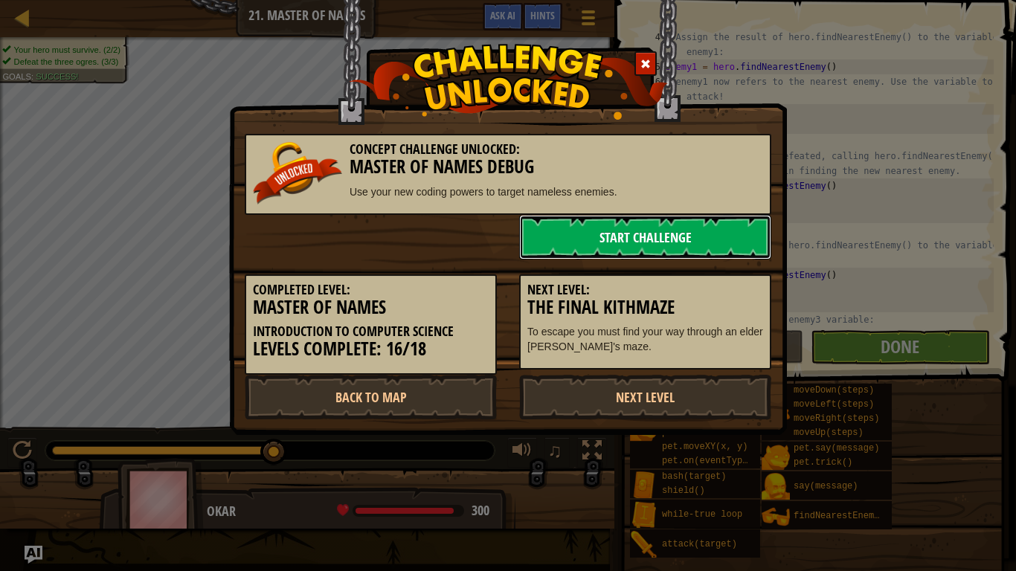
click at [696, 240] on link "Start Challenge" at bounding box center [645, 237] width 252 height 45
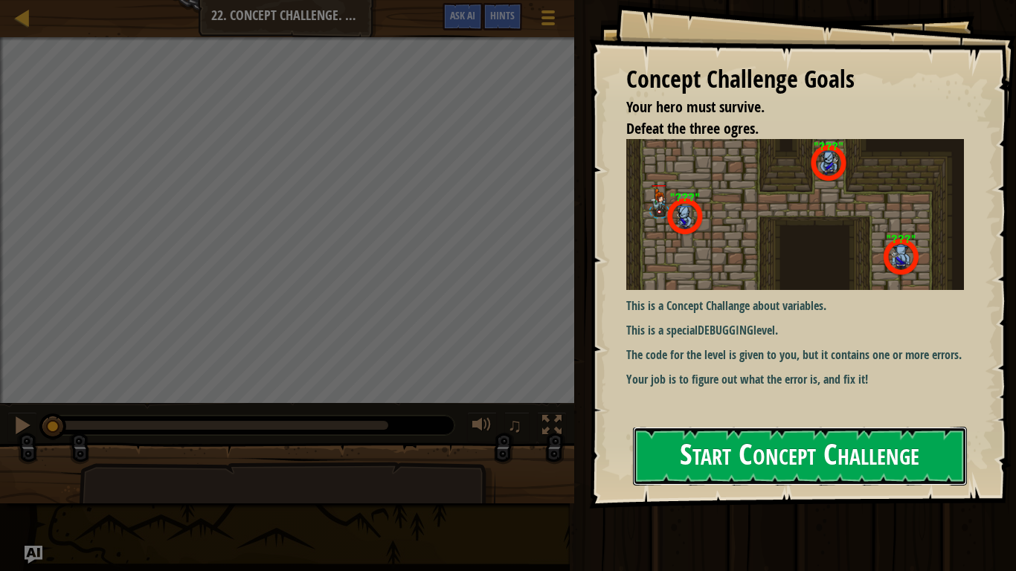
click at [762, 453] on button "Start Concept Challenge" at bounding box center [800, 456] width 334 height 59
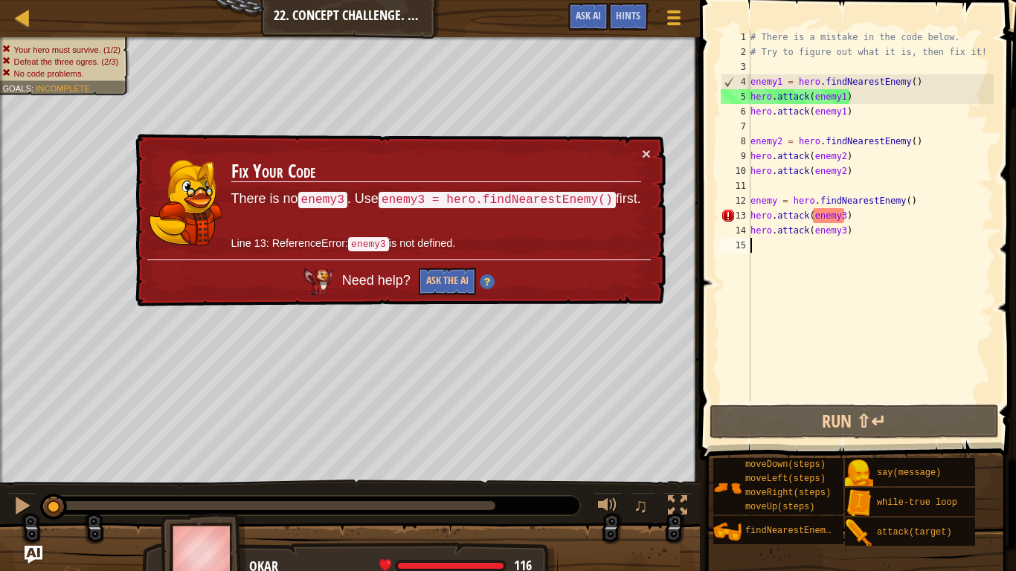
click at [777, 198] on div "# There is a mistake in the code below. # Try to figure out what it is, then fi…" at bounding box center [871, 231] width 246 height 402
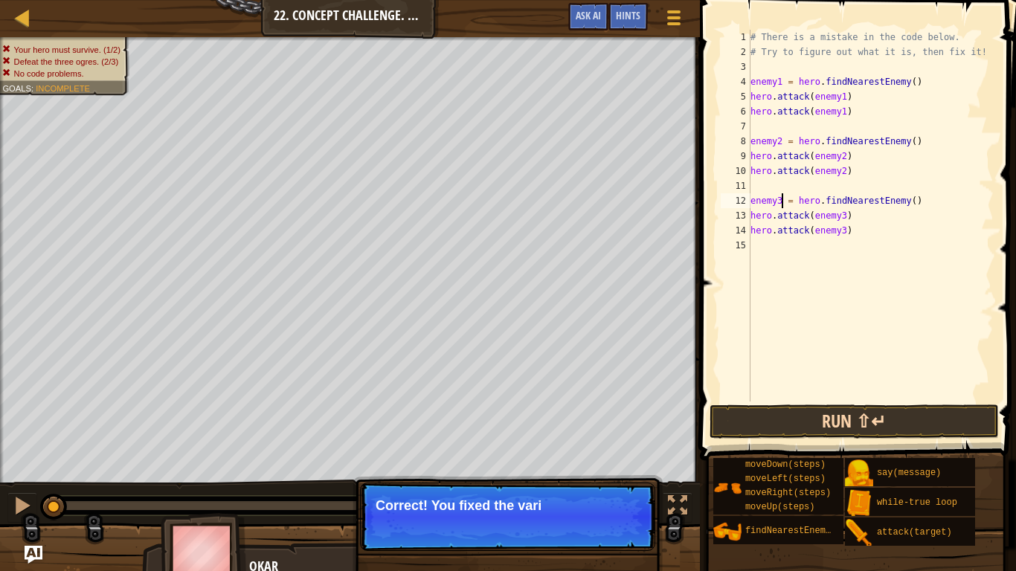
type textarea "enemy3 = hero.findNearestEnemy()"
click at [772, 417] on button "Run ⇧↵" at bounding box center [854, 422] width 289 height 34
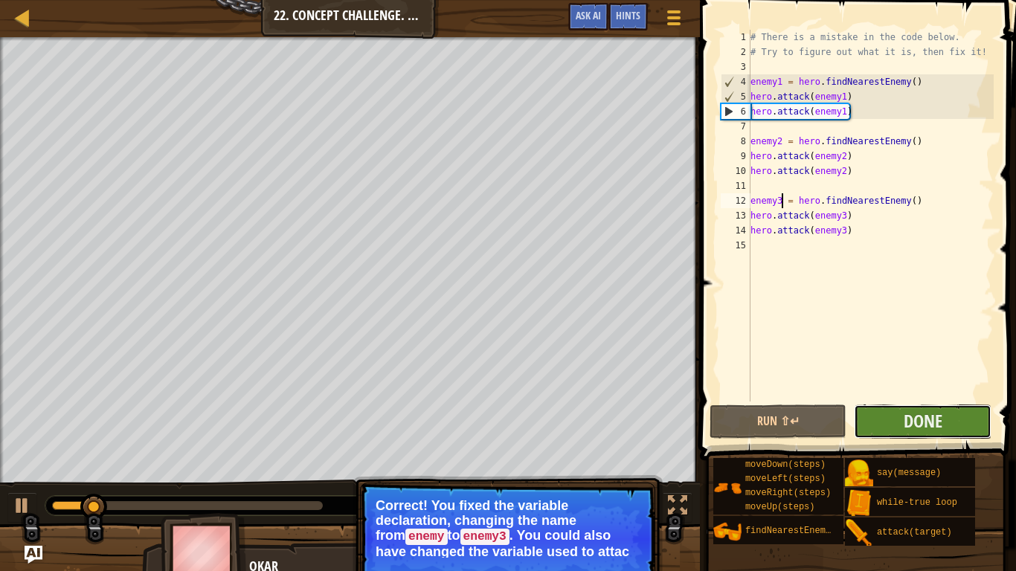
click at [895, 417] on button "Done" at bounding box center [923, 422] width 138 height 34
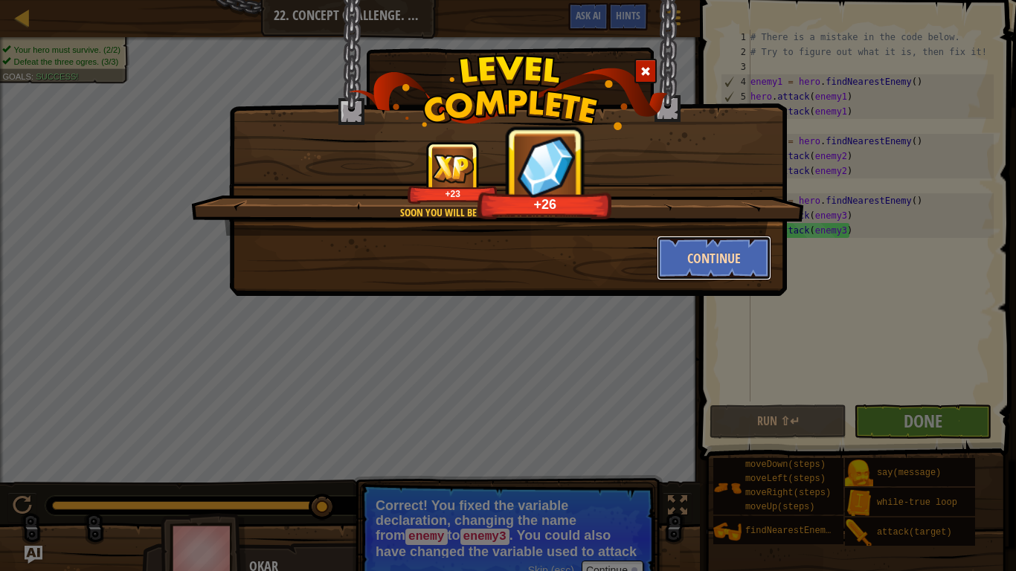
click at [727, 264] on button "Continue" at bounding box center [714, 258] width 115 height 45
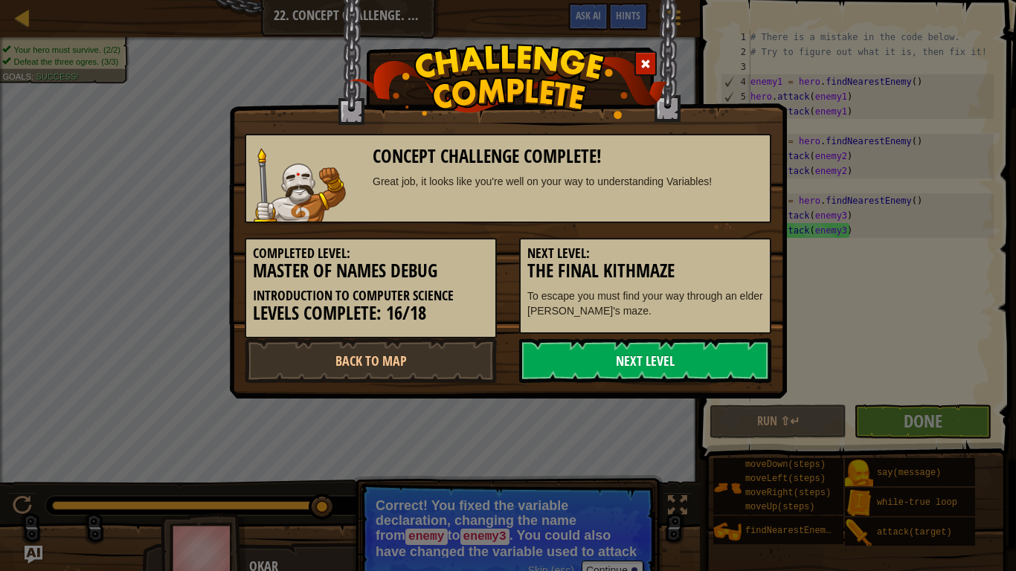
click at [616, 363] on link "Next Level" at bounding box center [645, 360] width 252 height 45
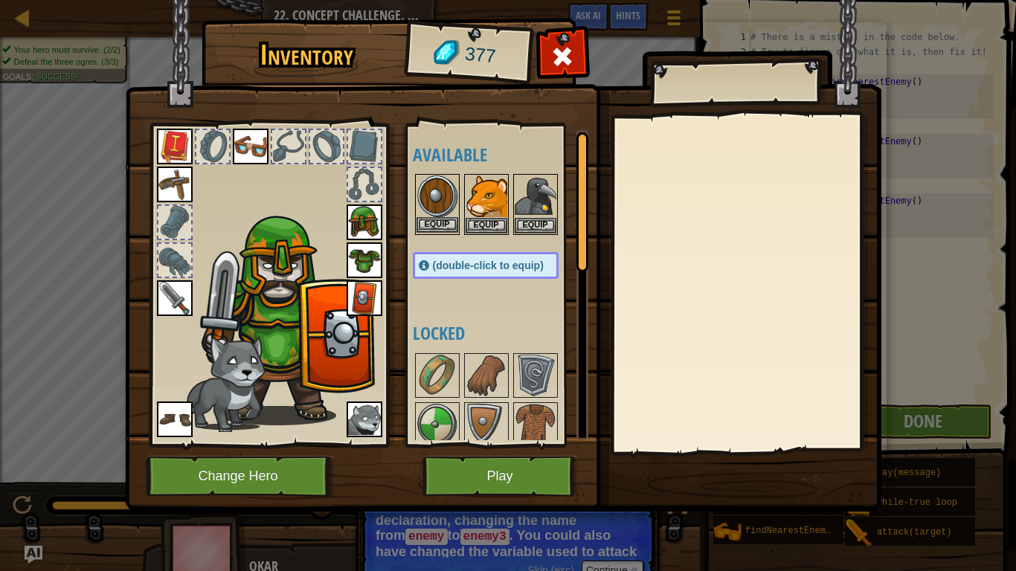
click at [445, 203] on img at bounding box center [438, 197] width 42 height 42
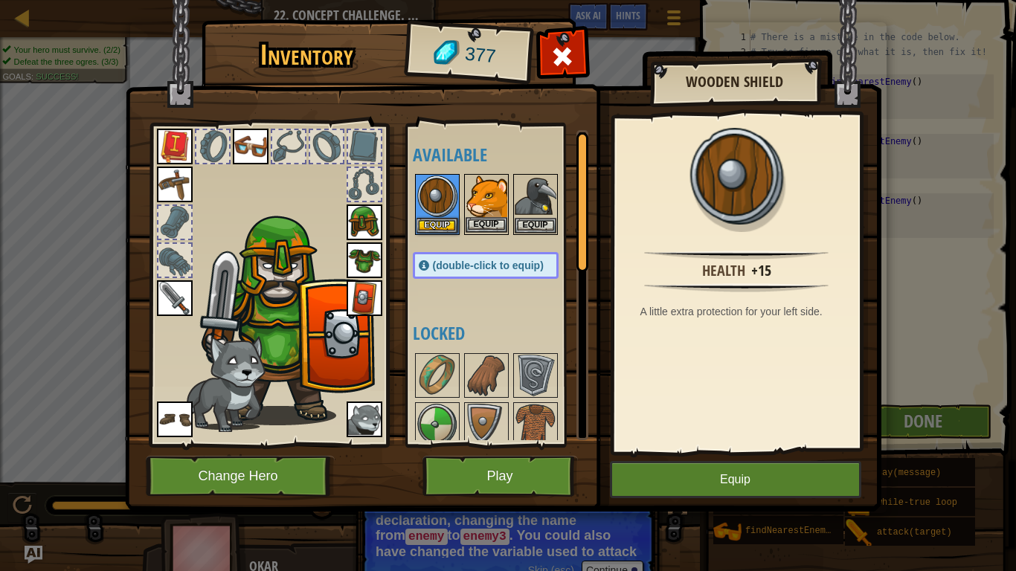
click at [483, 189] on img at bounding box center [487, 197] width 42 height 42
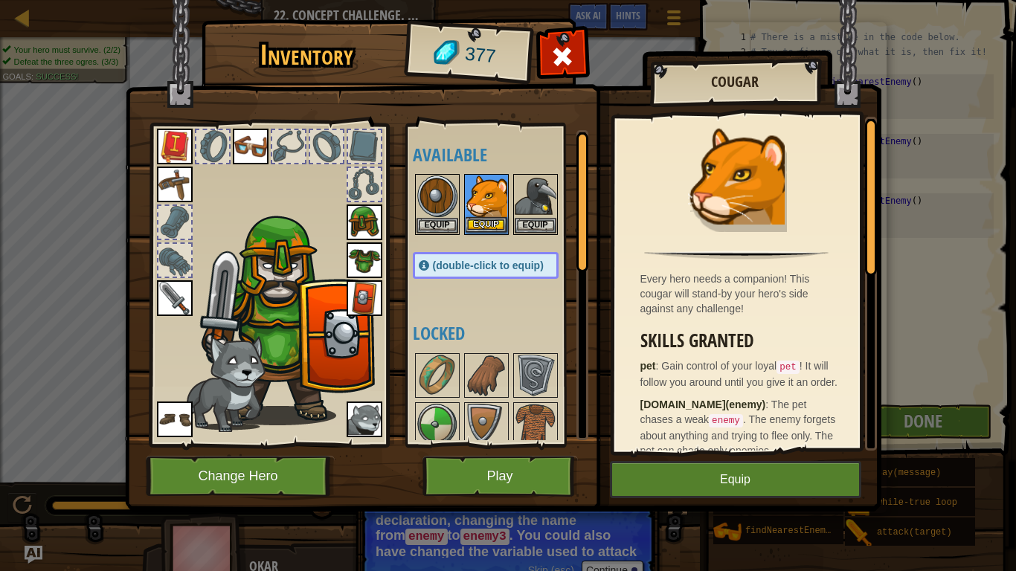
click at [495, 187] on img at bounding box center [487, 197] width 42 height 42
click at [489, 192] on img at bounding box center [487, 197] width 42 height 42
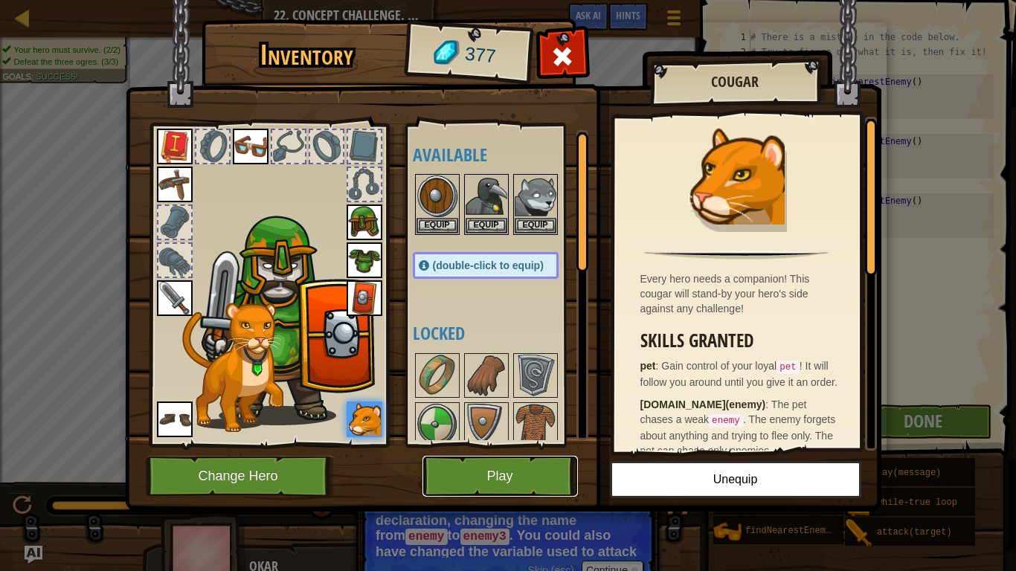
click at [517, 475] on button "Play" at bounding box center [499, 476] width 155 height 41
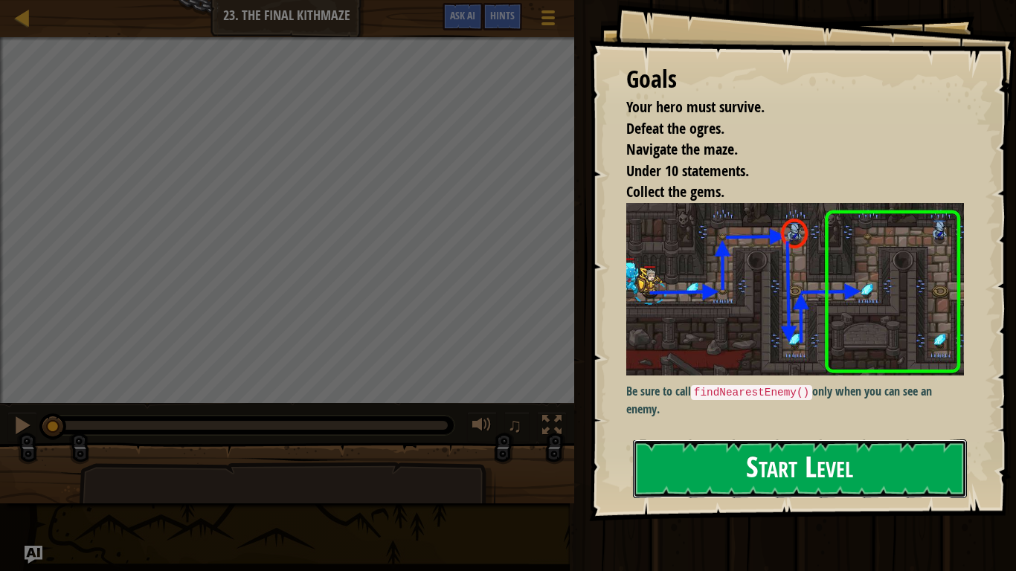
click at [723, 483] on button "Start Level" at bounding box center [800, 469] width 334 height 59
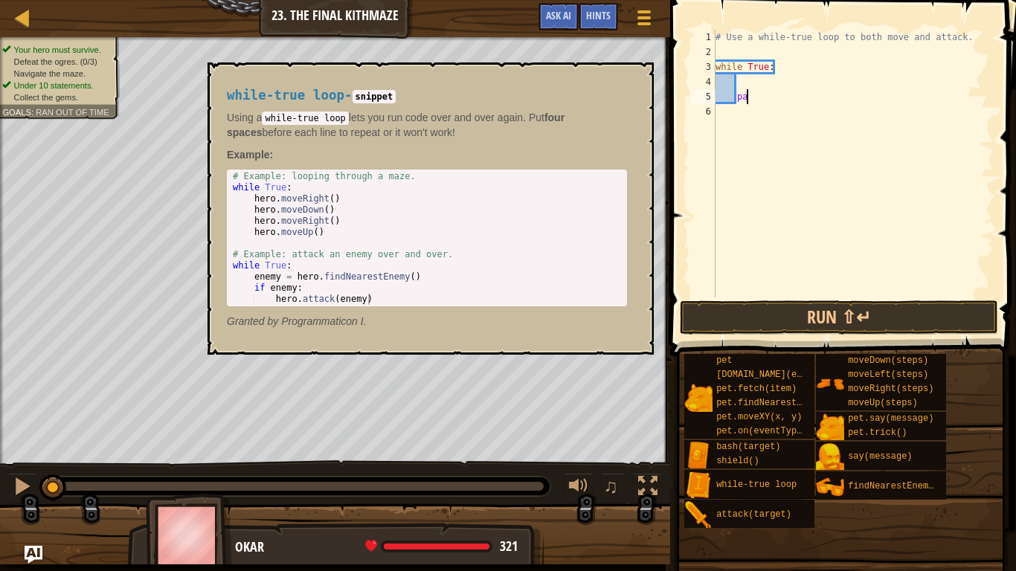
type textarea "p"
type textarea "while True:"
type textarea "r"
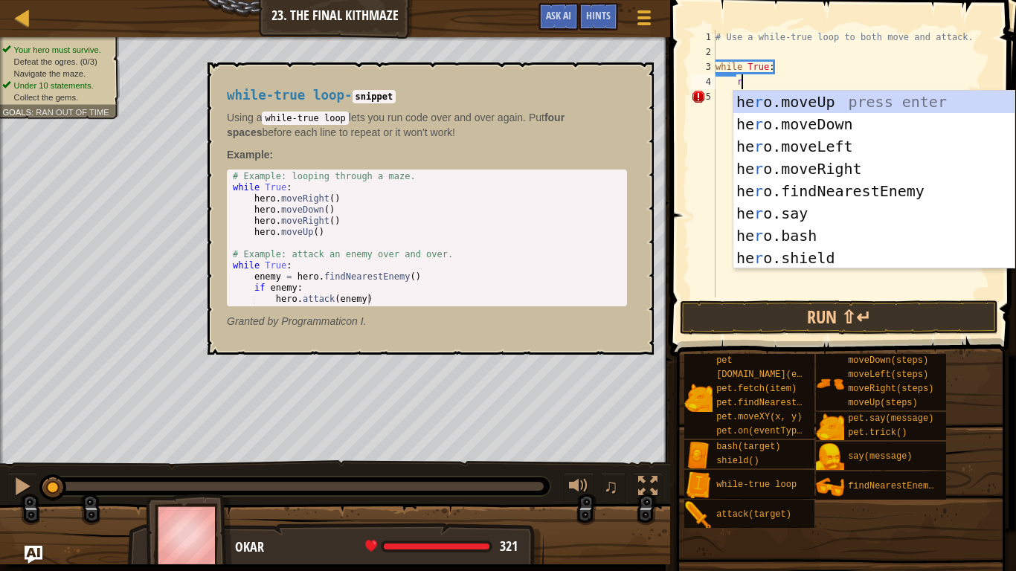
scroll to position [7, 3]
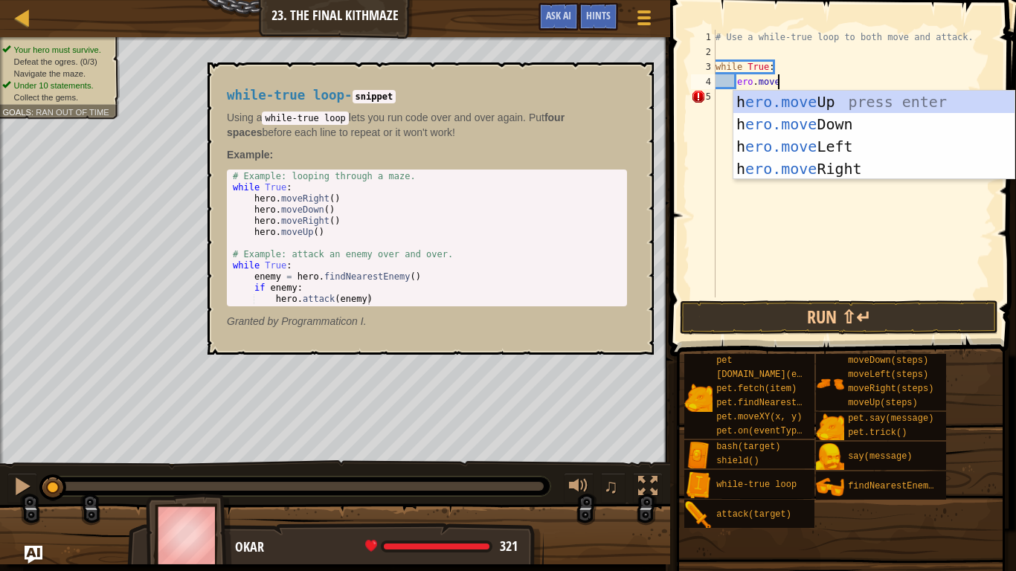
type textarea "ero.mover"
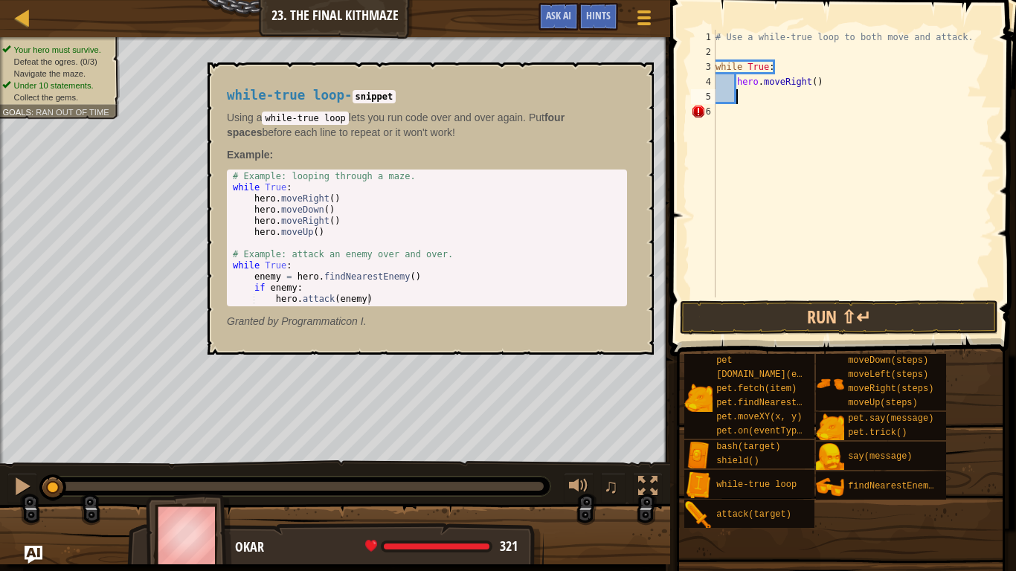
scroll to position [7, 2]
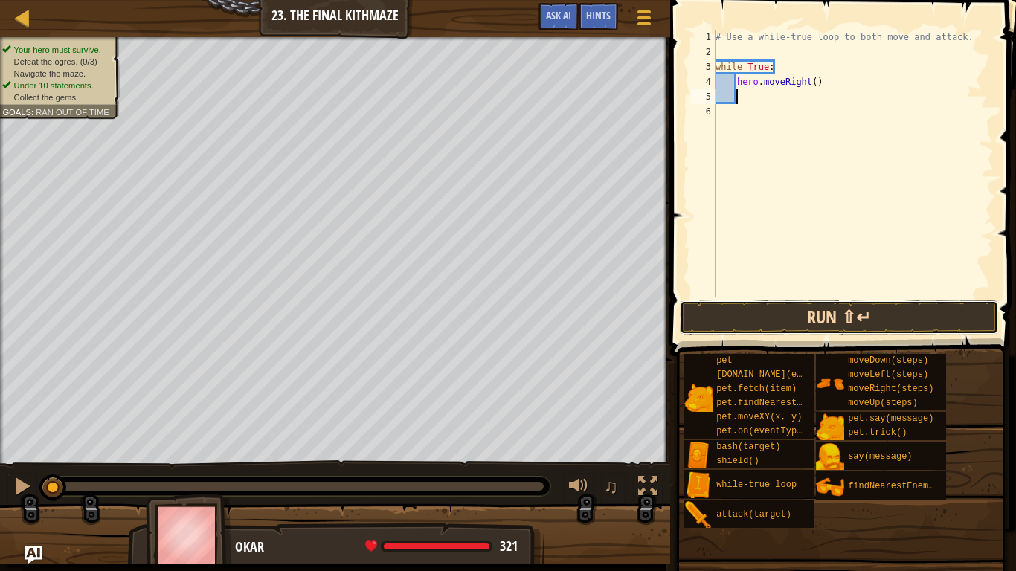
click at [801, 326] on button "Run ⇧↵" at bounding box center [839, 317] width 318 height 34
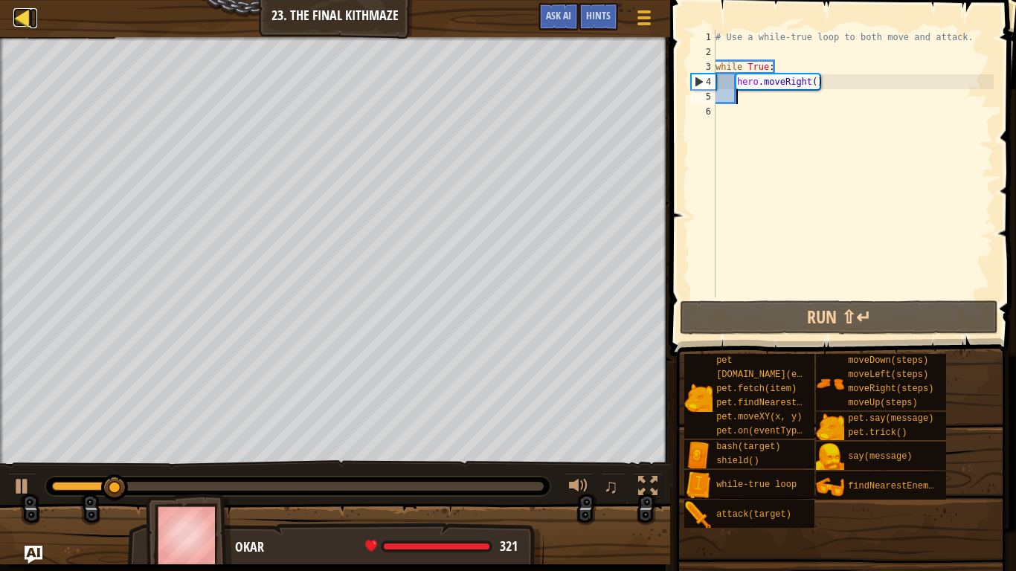
click at [29, 19] on div at bounding box center [22, 17] width 19 height 19
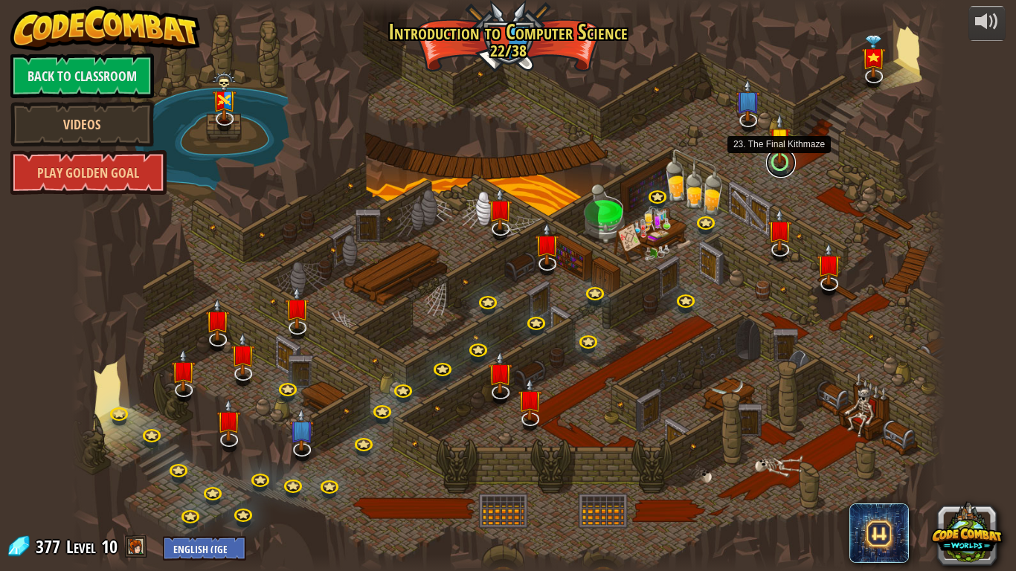
click at [782, 167] on link at bounding box center [781, 163] width 30 height 30
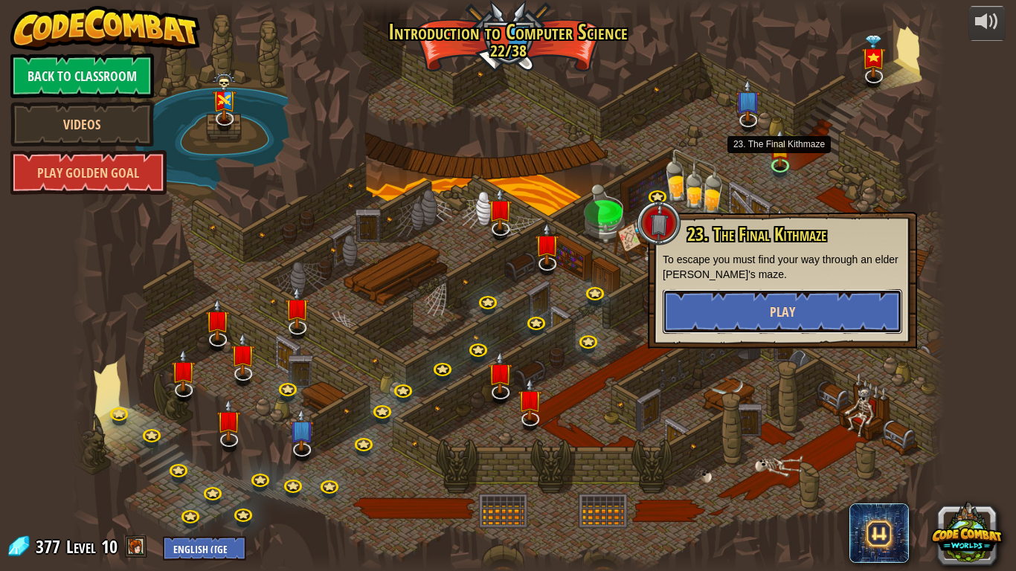
click at [776, 306] on span "Play" at bounding box center [782, 312] width 25 height 19
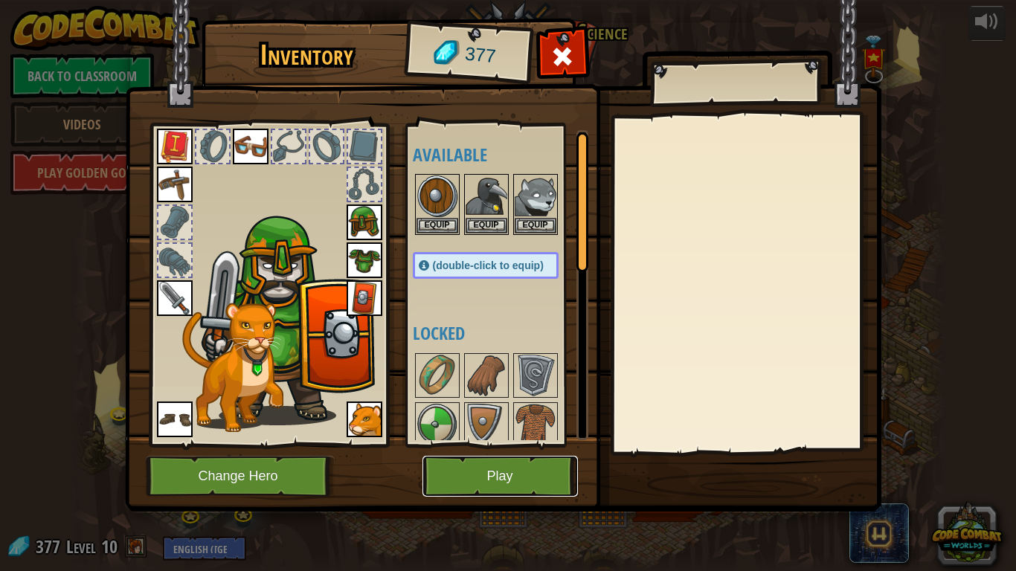
click at [449, 465] on button "Play" at bounding box center [499, 476] width 155 height 41
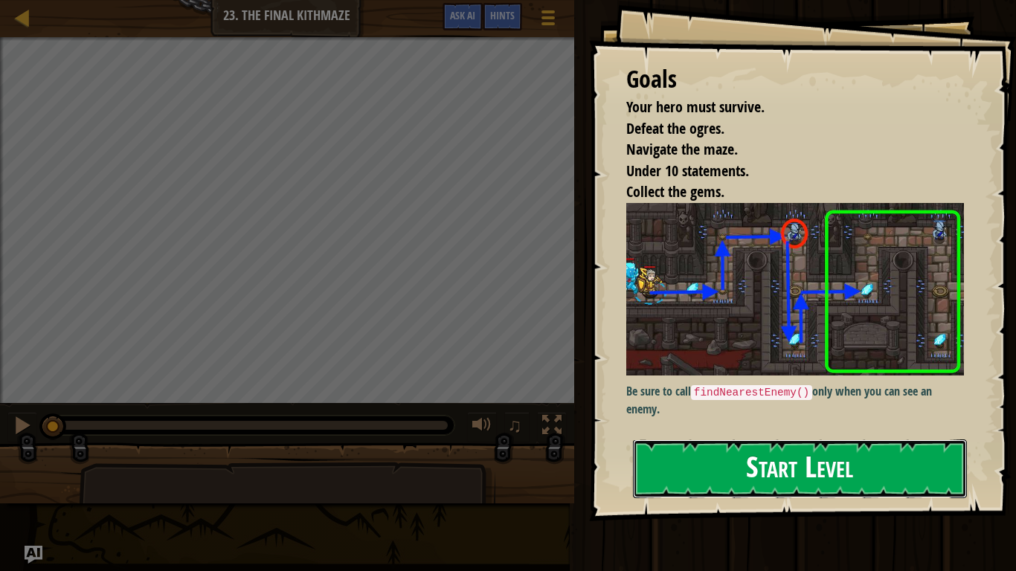
click at [725, 469] on button "Start Level" at bounding box center [800, 469] width 334 height 59
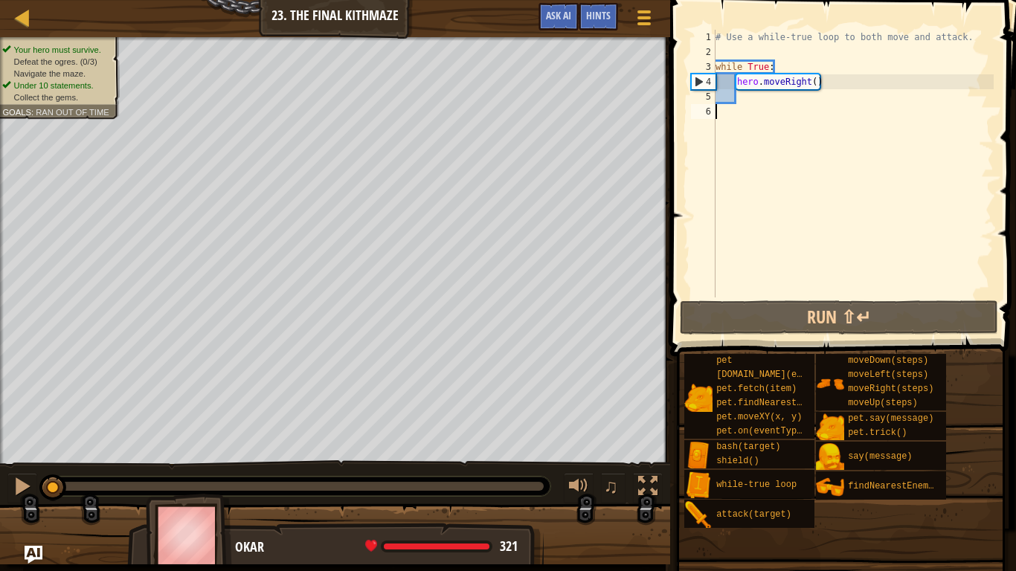
click at [750, 105] on div "# Use a while-true loop to both move and attack. while True : hero . moveRight …" at bounding box center [853, 179] width 281 height 298
type textarea "h"
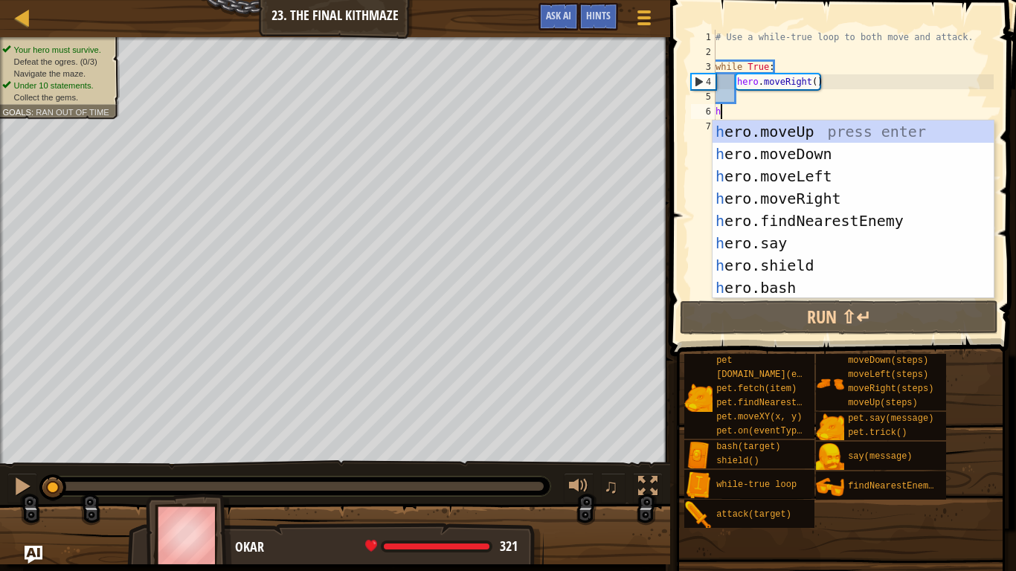
scroll to position [7, 0]
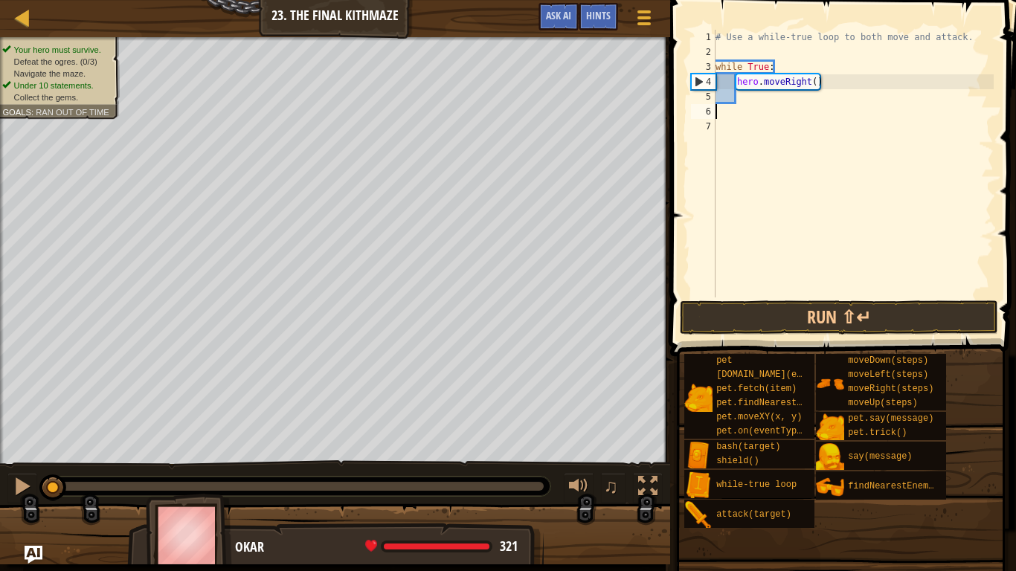
click at [751, 100] on div "# Use a while-true loop to both move and attack. while True : hero . moveRight …" at bounding box center [853, 179] width 281 height 298
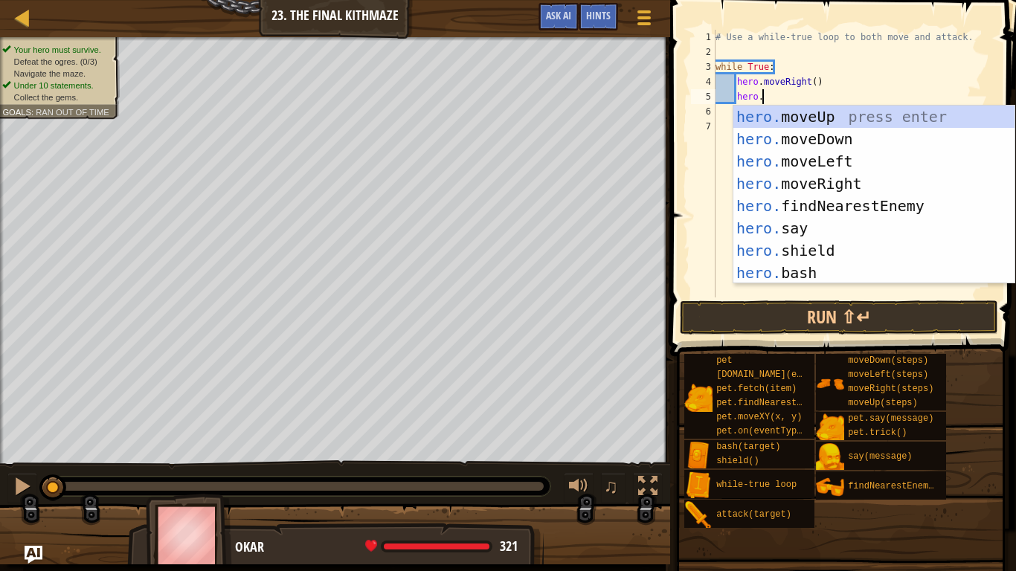
scroll to position [7, 6]
type textarea "hero.move"
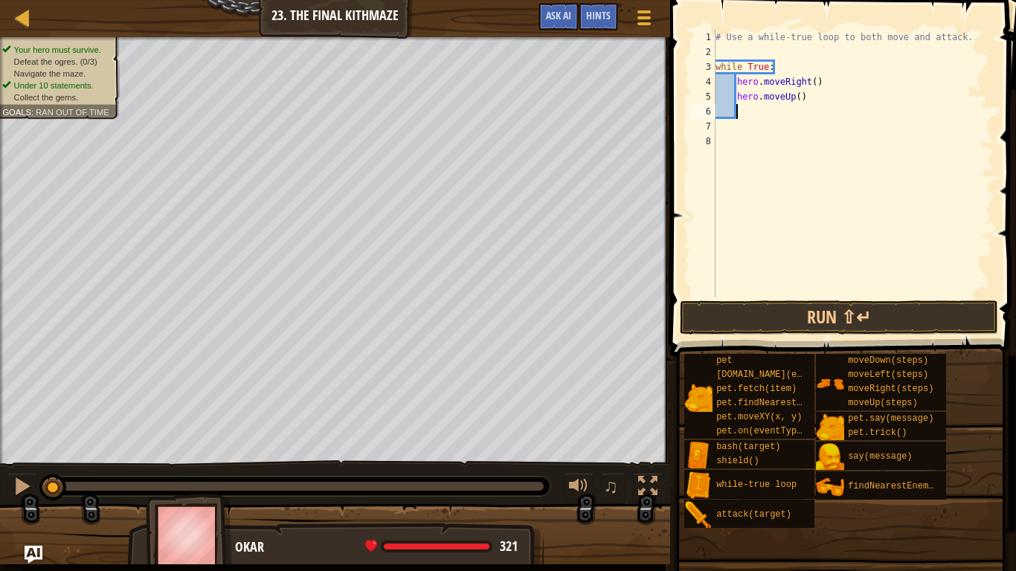
scroll to position [7, 2]
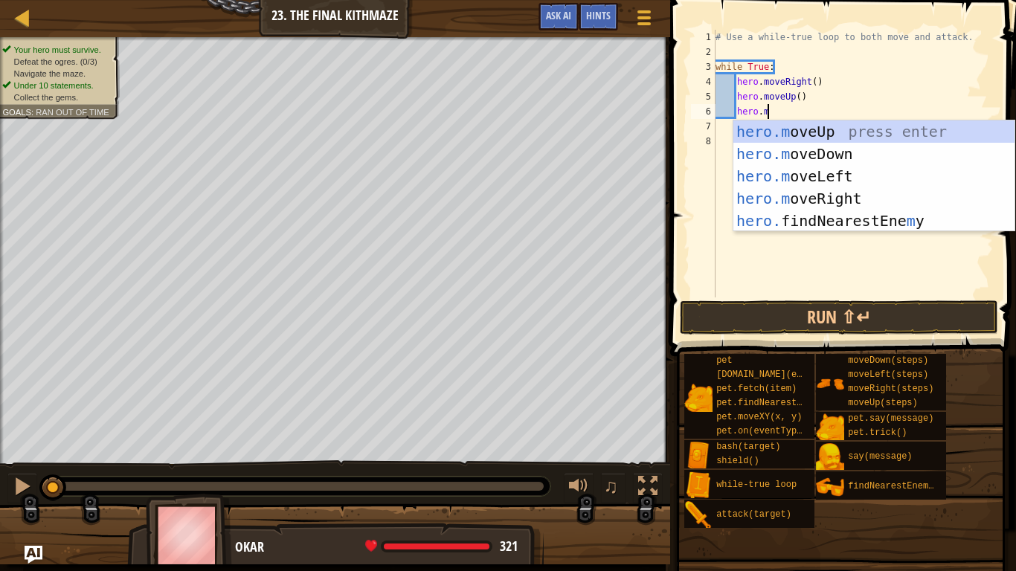
type textarea "hero.mover"
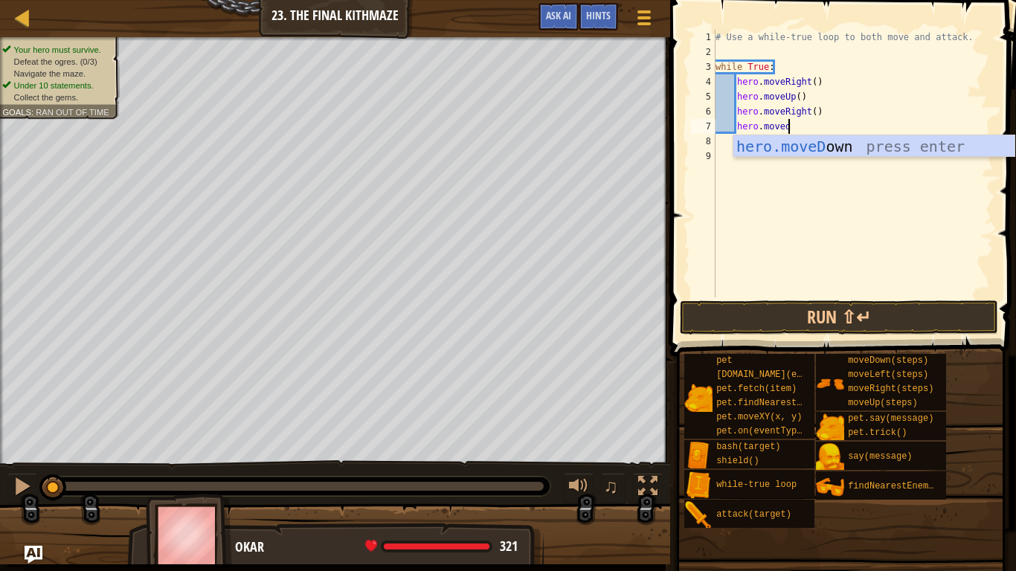
type textarea "hero.moved"
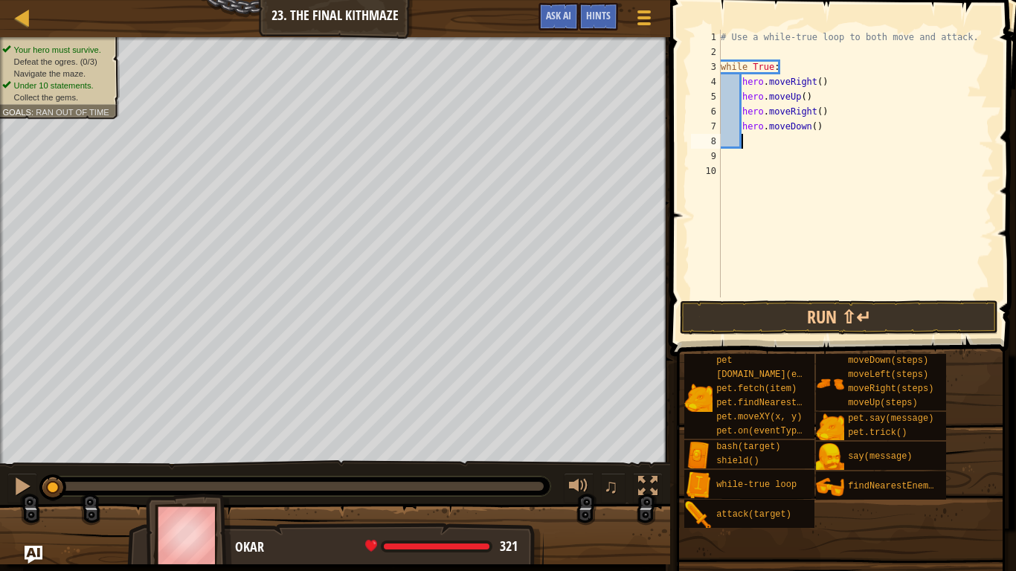
click at [817, 124] on div "# Use a while-true loop to both move and attack. while True : hero . moveRight …" at bounding box center [856, 179] width 276 height 298
type textarea "hero.moveDown(2)"
click at [856, 315] on button "Run ⇧↵" at bounding box center [839, 317] width 318 height 34
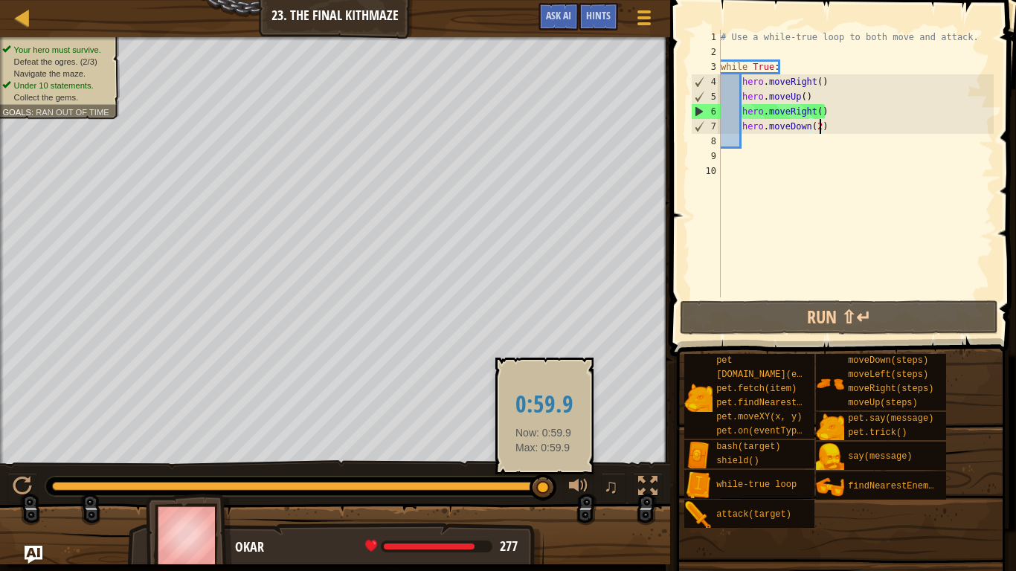
drag, startPoint x: 356, startPoint y: 479, endPoint x: 544, endPoint y: 497, distance: 188.3
click at [544, 497] on div at bounding box center [543, 488] width 27 height 27
